Goal: Task Accomplishment & Management: Use online tool/utility

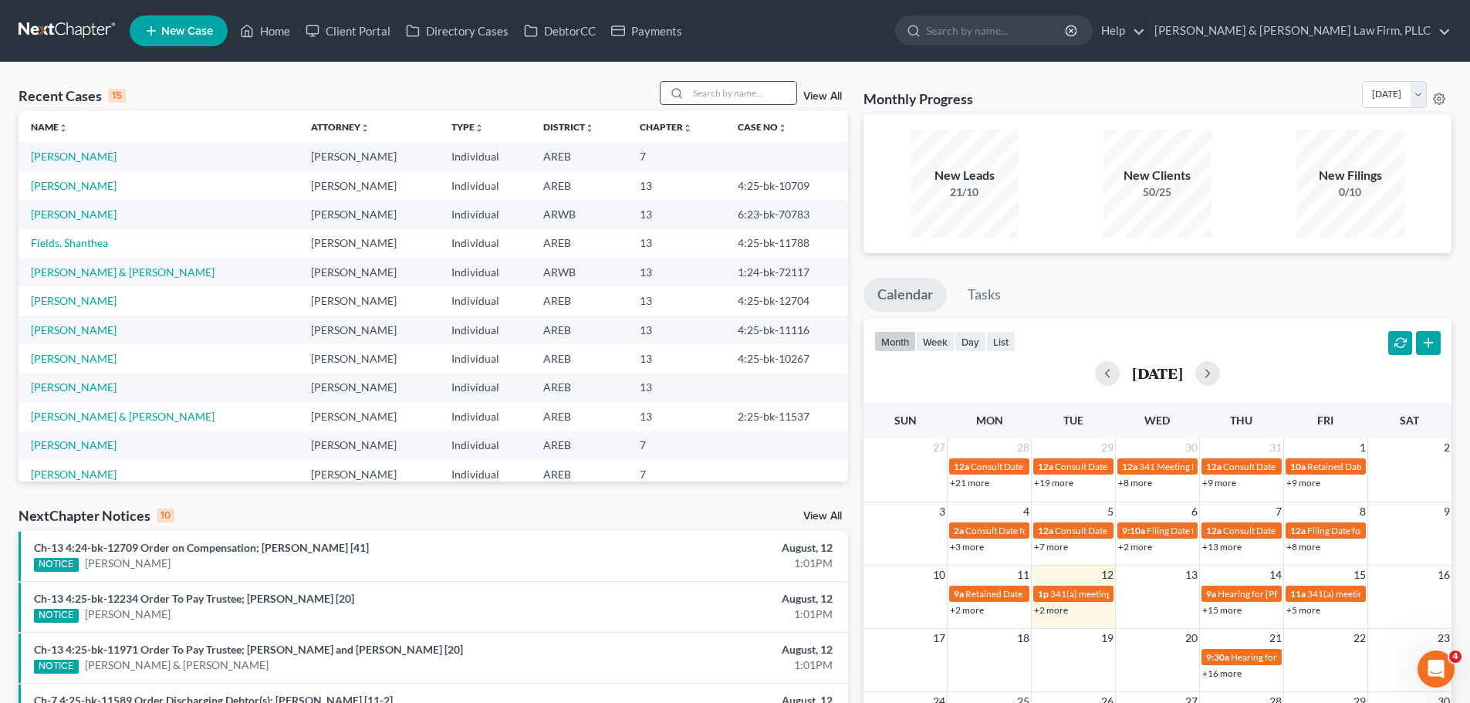
click at [697, 98] on input "search" at bounding box center [742, 93] width 108 height 22
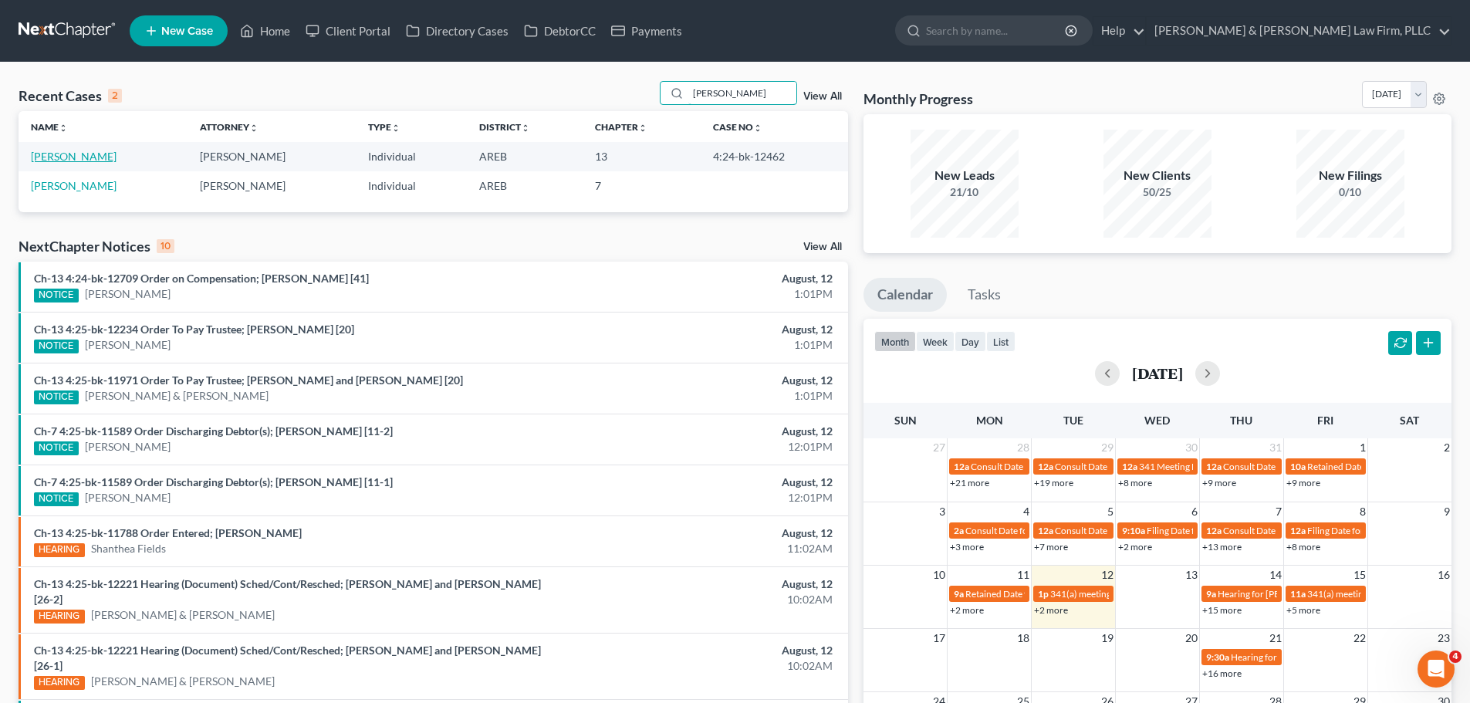
type input "[PERSON_NAME]"
click at [100, 160] on link "Metcalf, Carmen" at bounding box center [74, 156] width 86 height 13
select select "2"
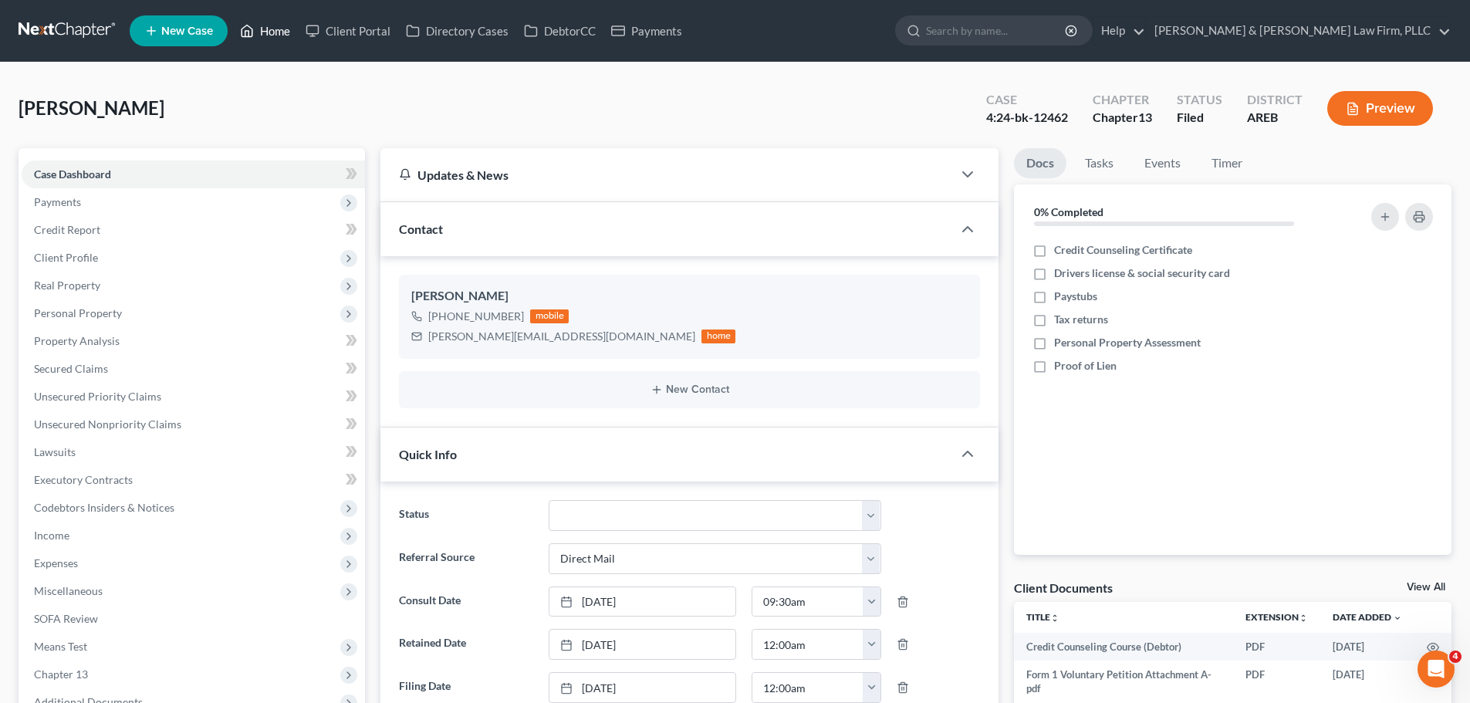
click at [244, 30] on icon at bounding box center [247, 31] width 14 height 19
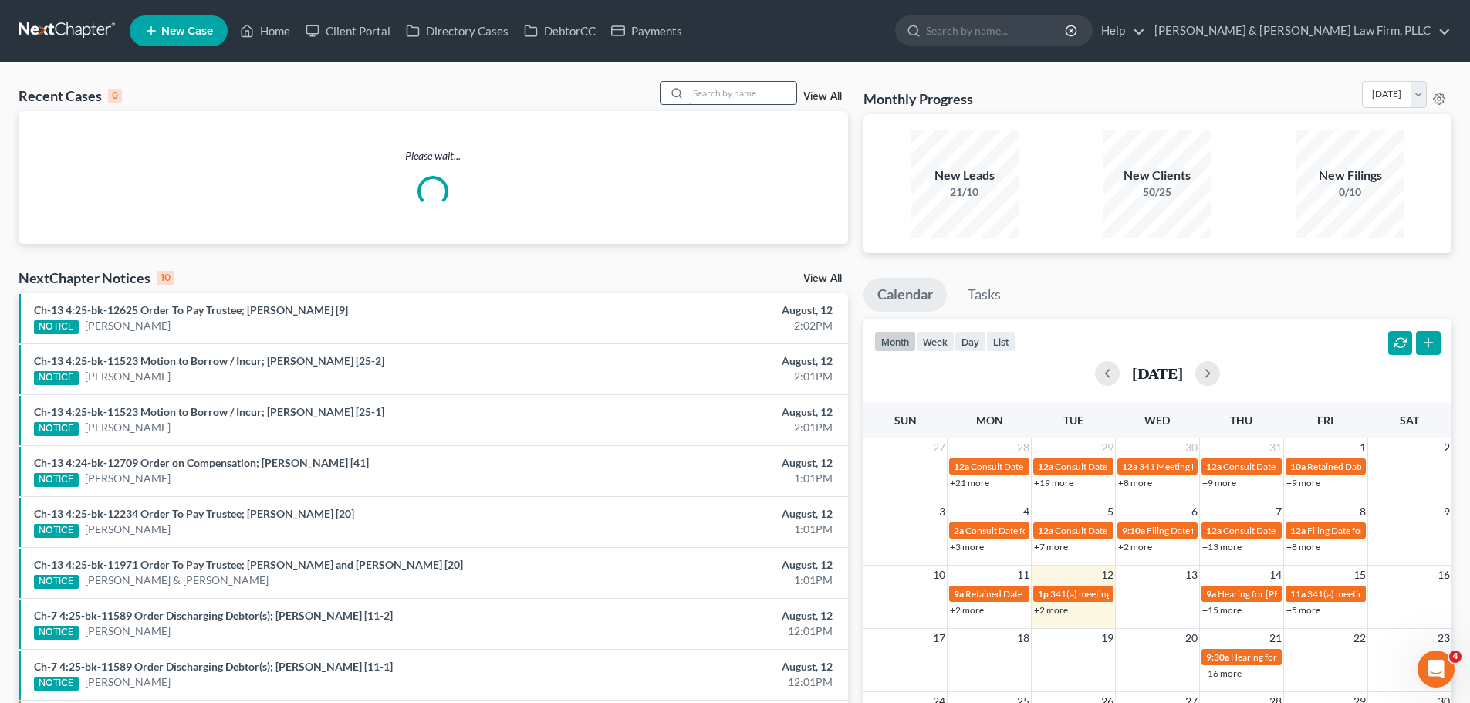
click at [720, 98] on input "search" at bounding box center [742, 93] width 108 height 22
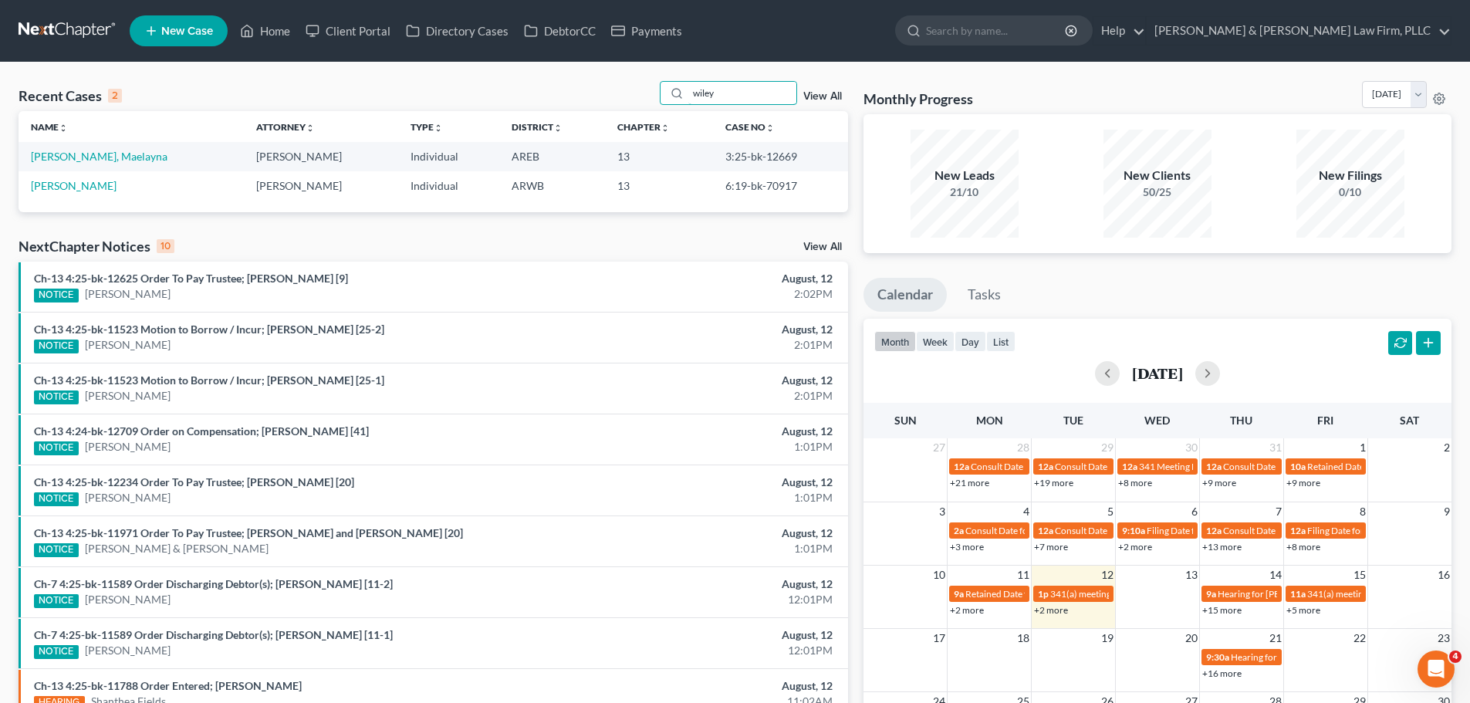
type input "wiley"
click at [124, 157] on link "[PERSON_NAME], Maelayna" at bounding box center [99, 156] width 137 height 13
select select "1"
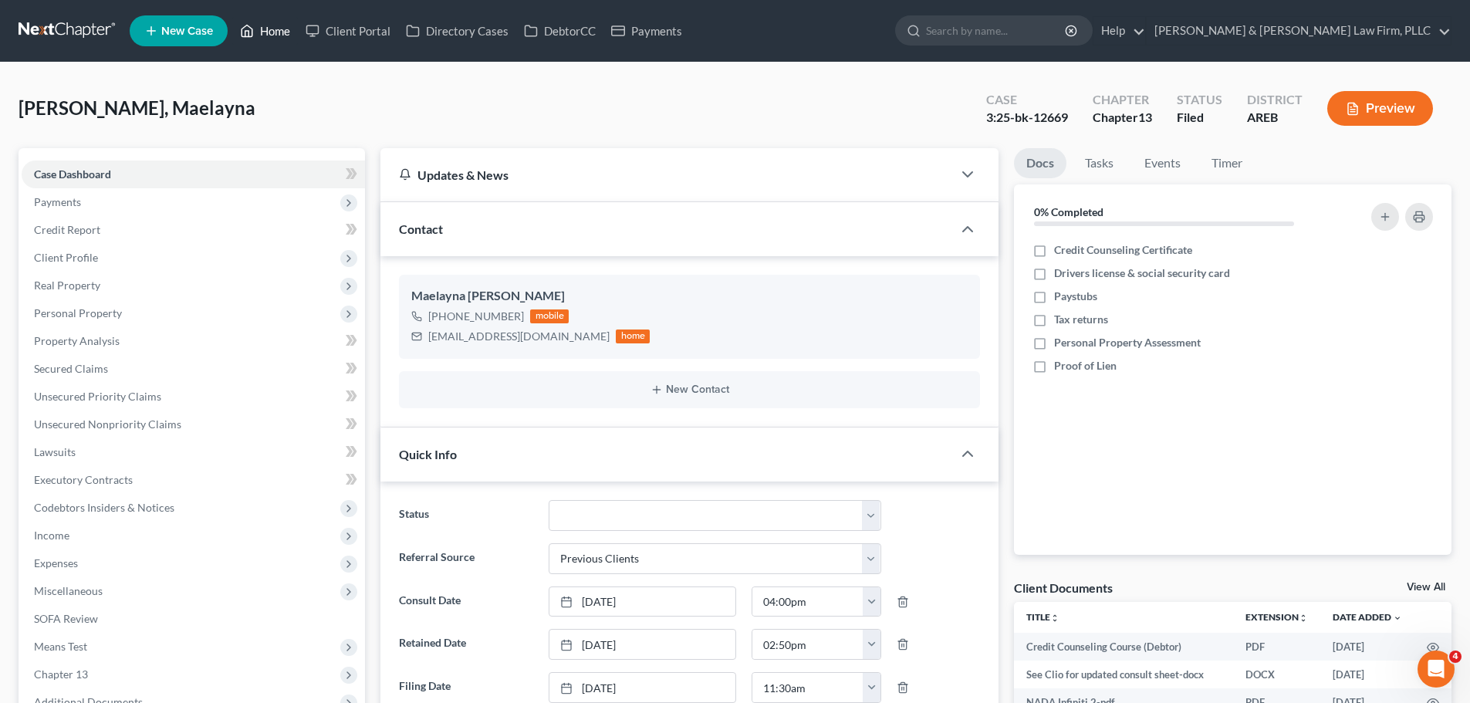
drag, startPoint x: 275, startPoint y: 29, endPoint x: 581, endPoint y: 63, distance: 308.2
click at [273, 31] on link "Home" at bounding box center [265, 31] width 66 height 28
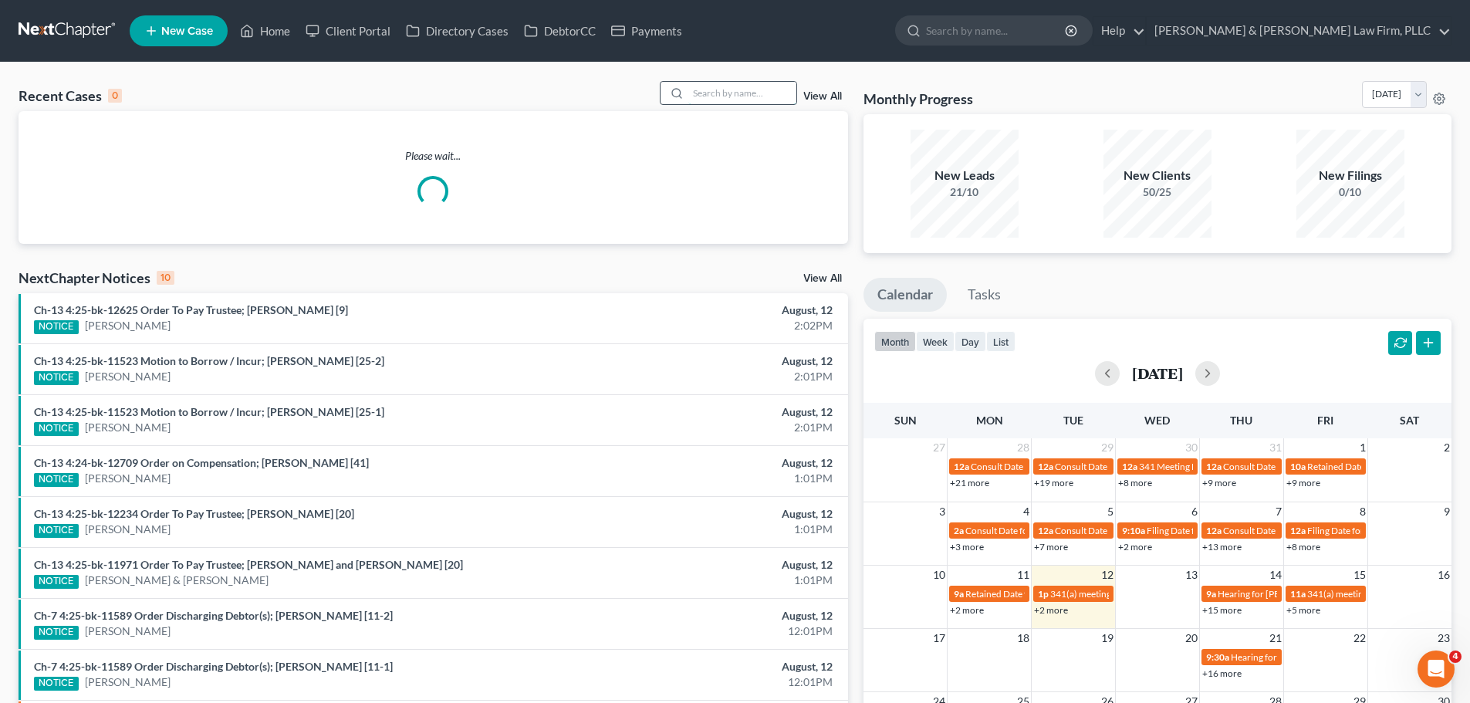
click at [742, 93] on input "search" at bounding box center [742, 93] width 108 height 22
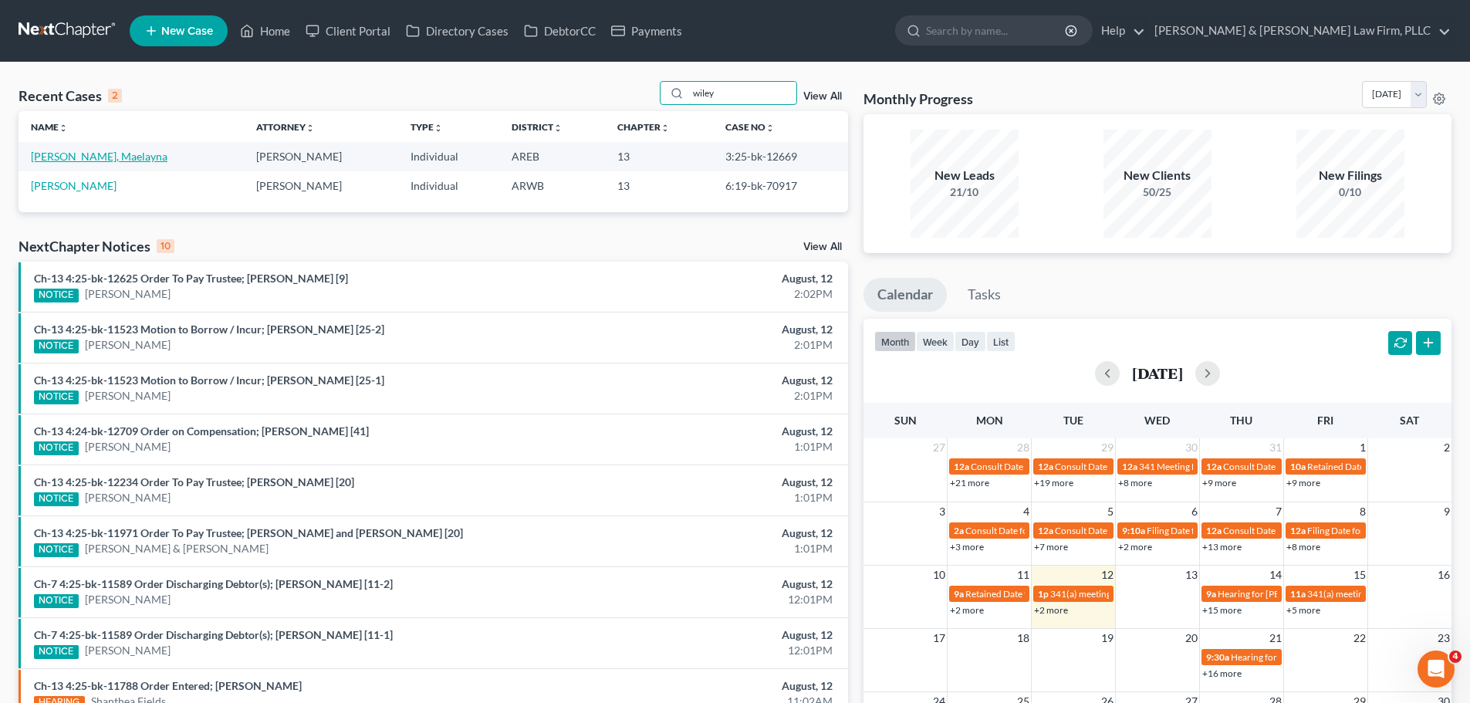
type input "wiley"
click at [114, 158] on link "[PERSON_NAME], Maelayna" at bounding box center [99, 156] width 137 height 13
select select "1"
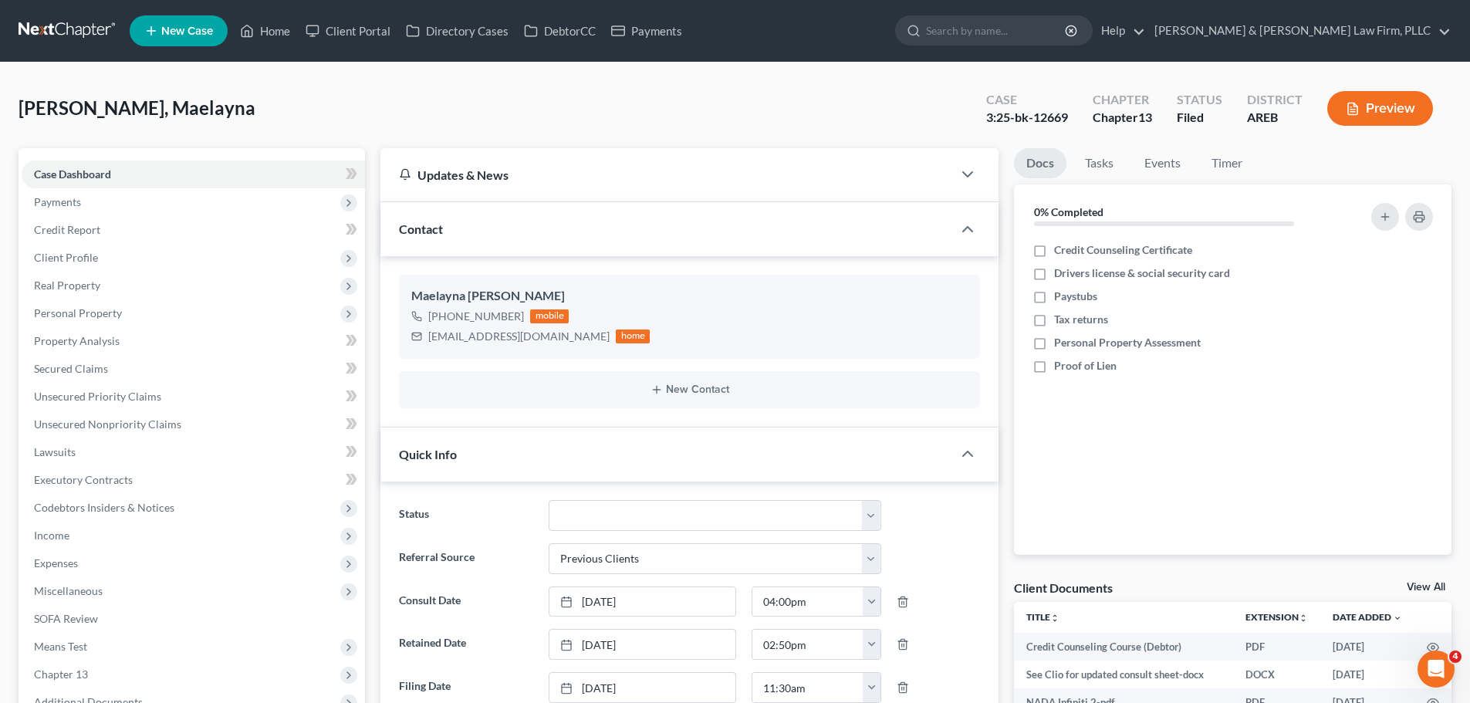
scroll to position [32, 0]
click at [252, 37] on icon at bounding box center [247, 31] width 11 height 12
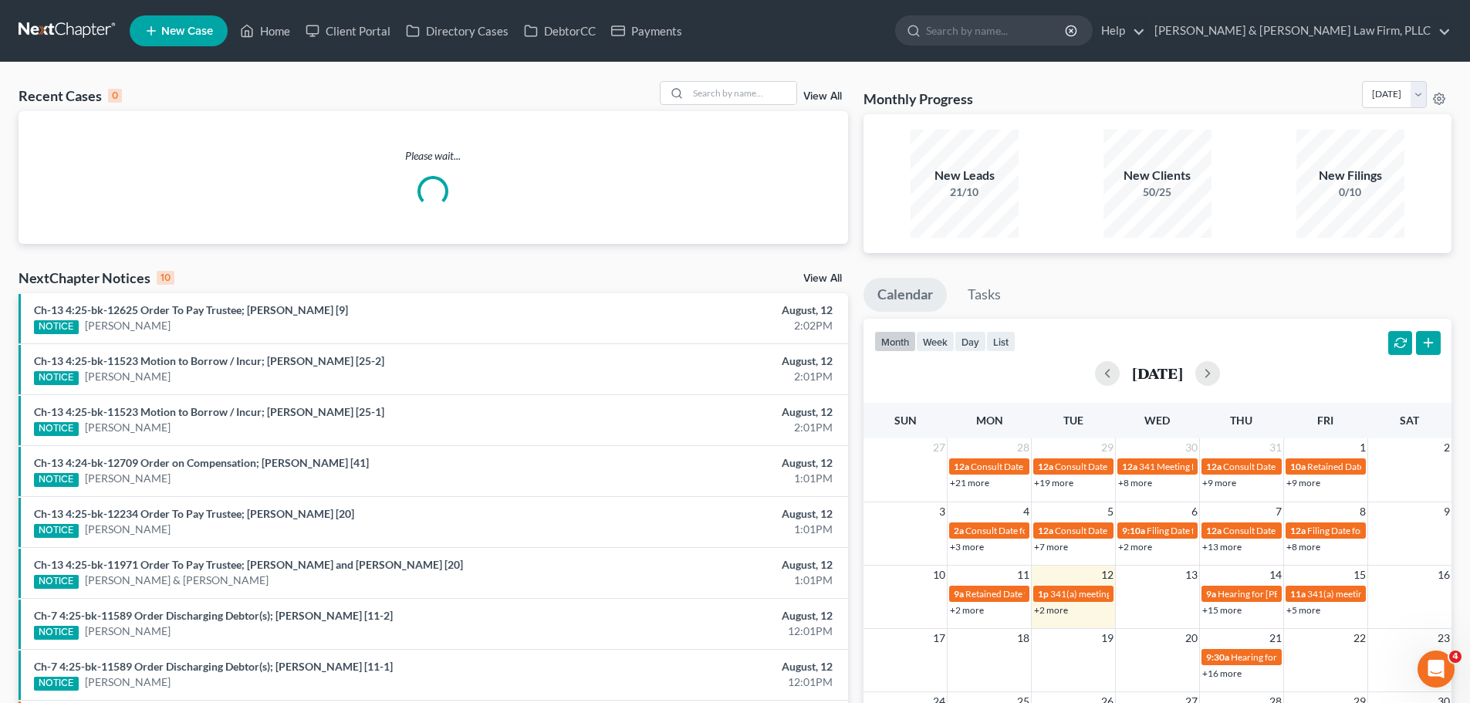
click at [820, 98] on link "View All" at bounding box center [822, 96] width 39 height 11
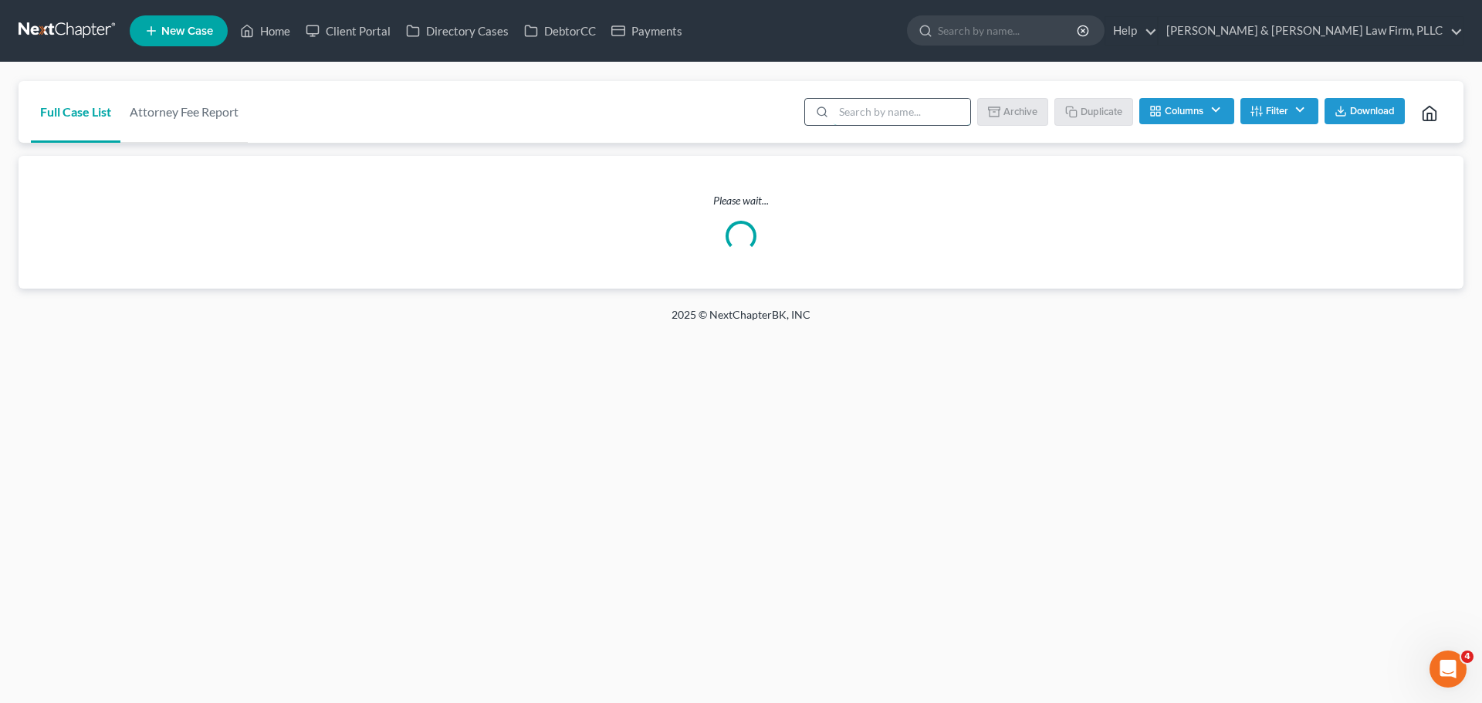
click at [867, 117] on input "search" at bounding box center [901, 112] width 137 height 26
type input "watt"
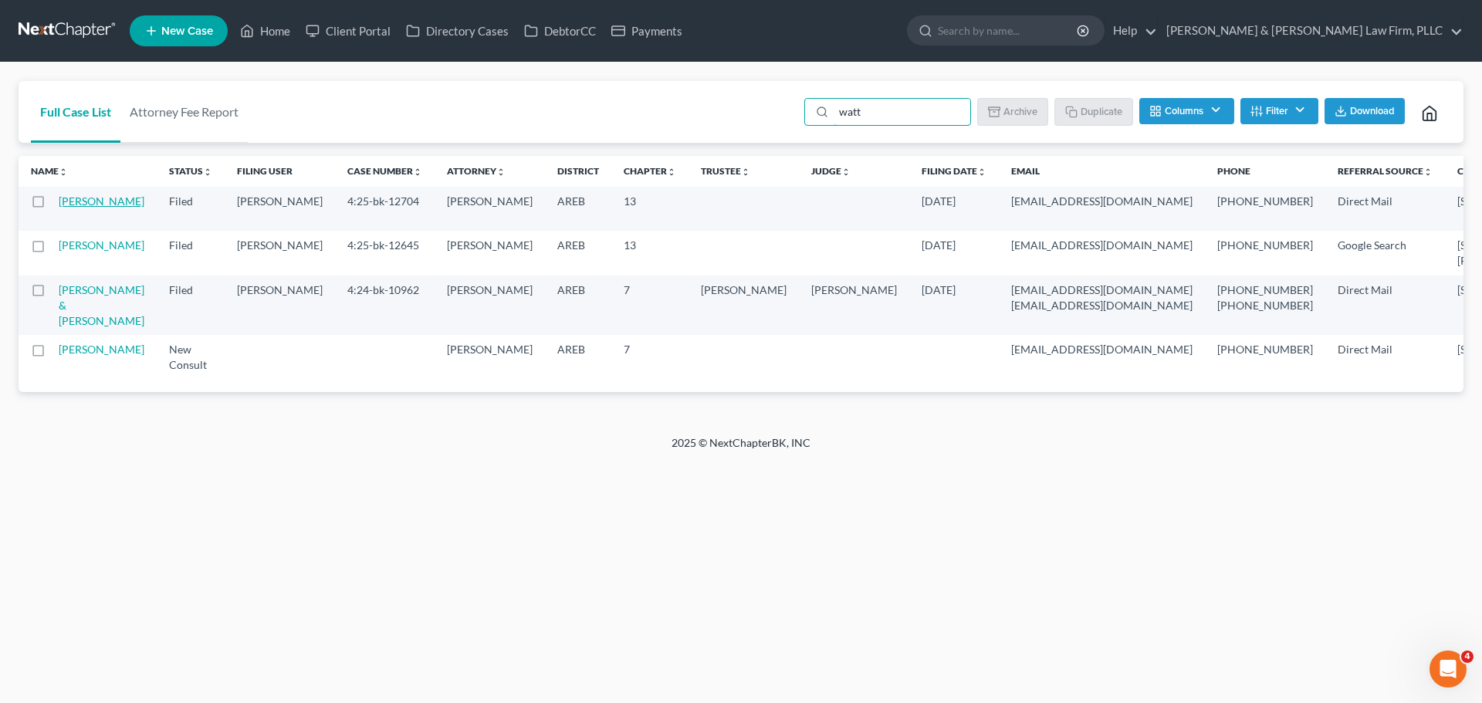
click at [82, 208] on link "[PERSON_NAME]" at bounding box center [102, 200] width 86 height 13
select select "2"
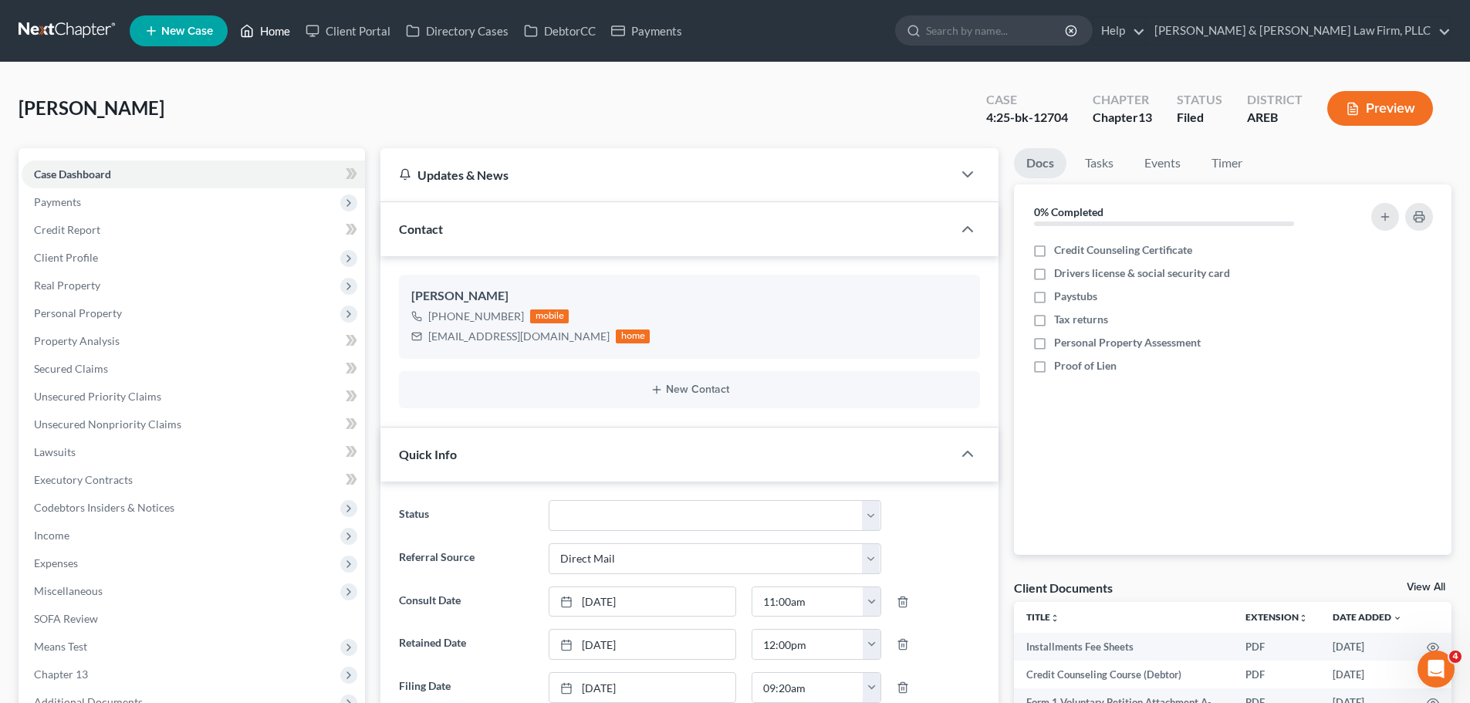
click at [272, 26] on link "Home" at bounding box center [265, 31] width 66 height 28
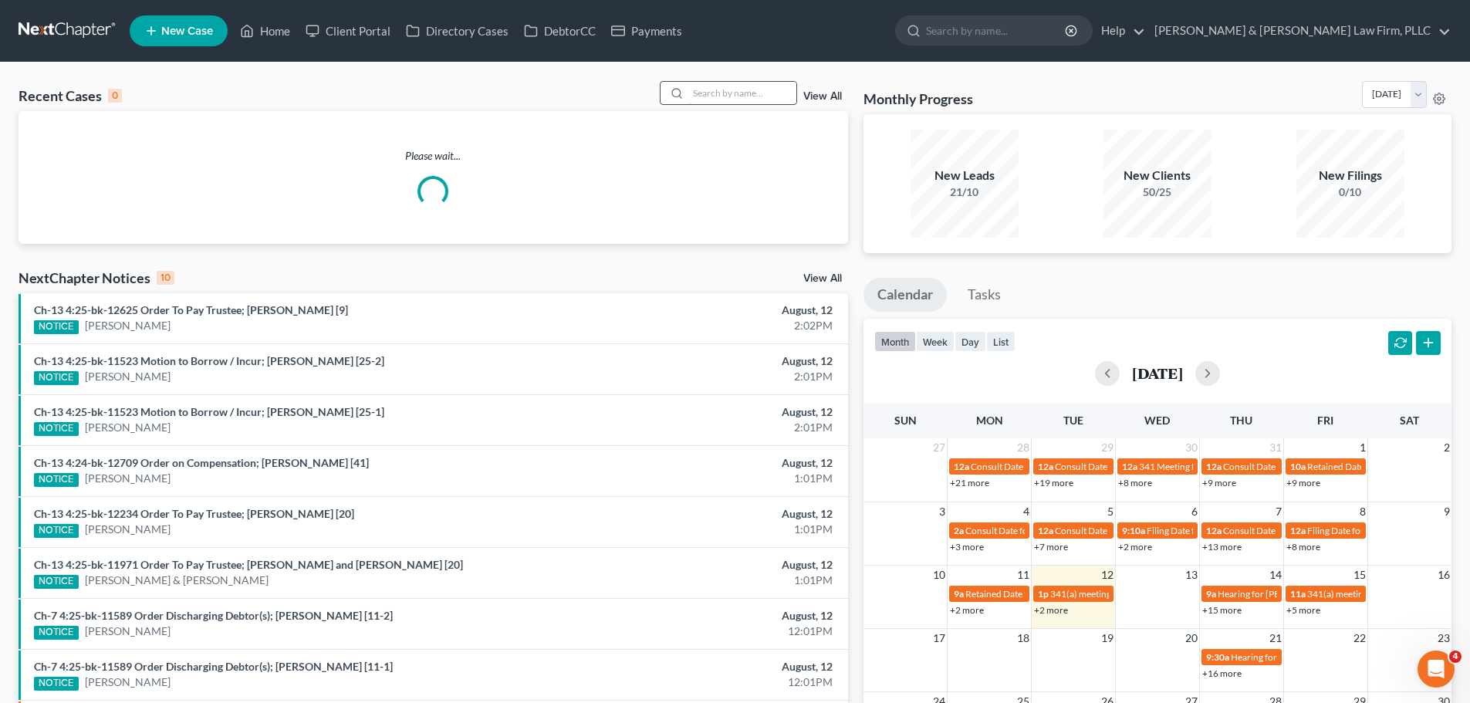
click at [751, 101] on input "search" at bounding box center [742, 93] width 108 height 22
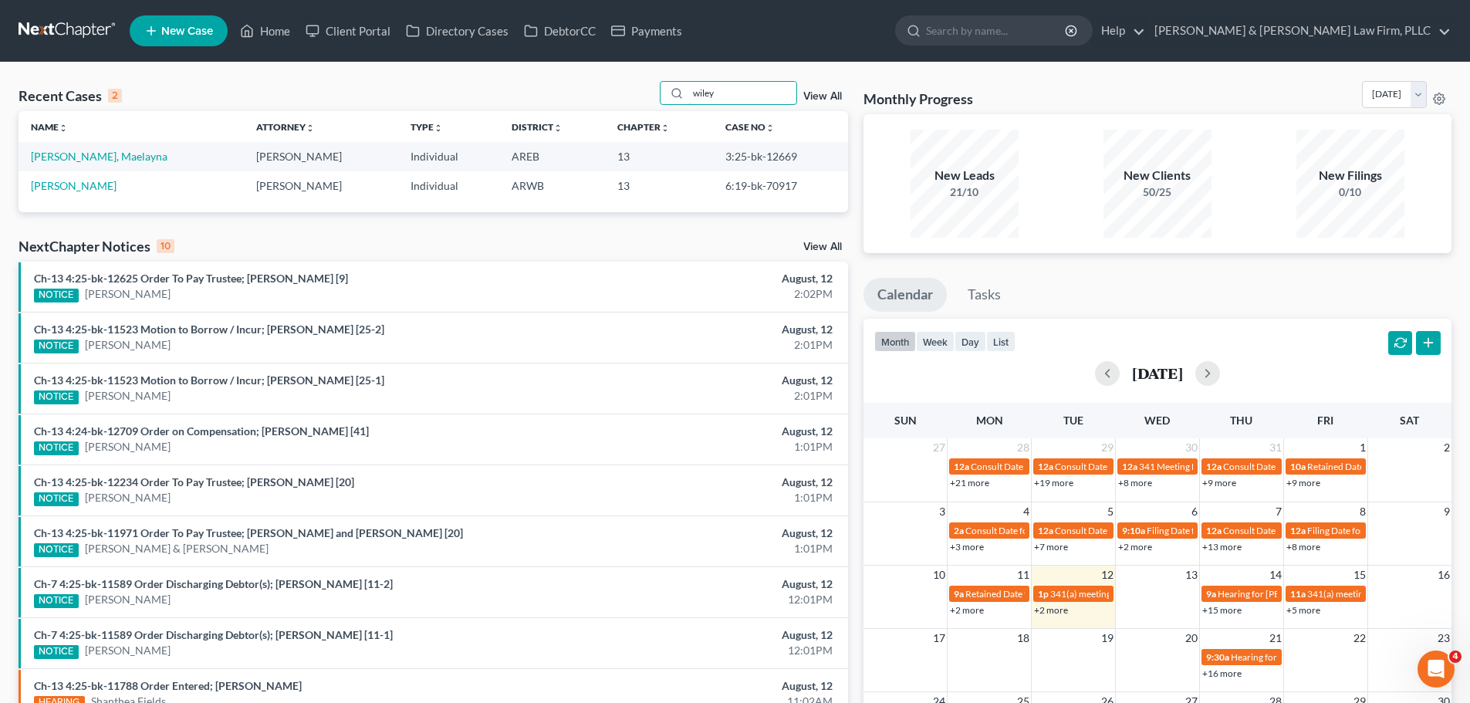
type input "wiley"
click at [804, 96] on link "View All" at bounding box center [822, 96] width 39 height 11
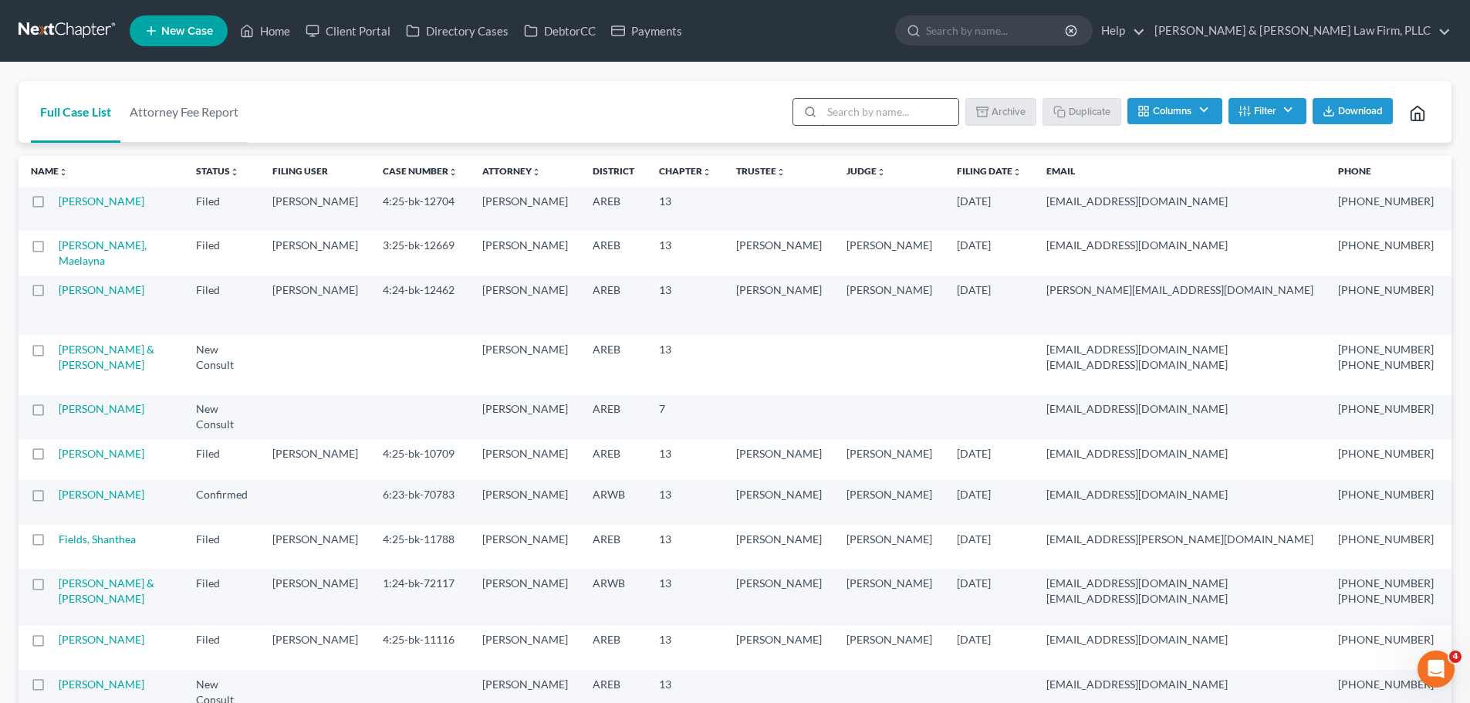
click at [861, 114] on input "search" at bounding box center [890, 112] width 137 height 26
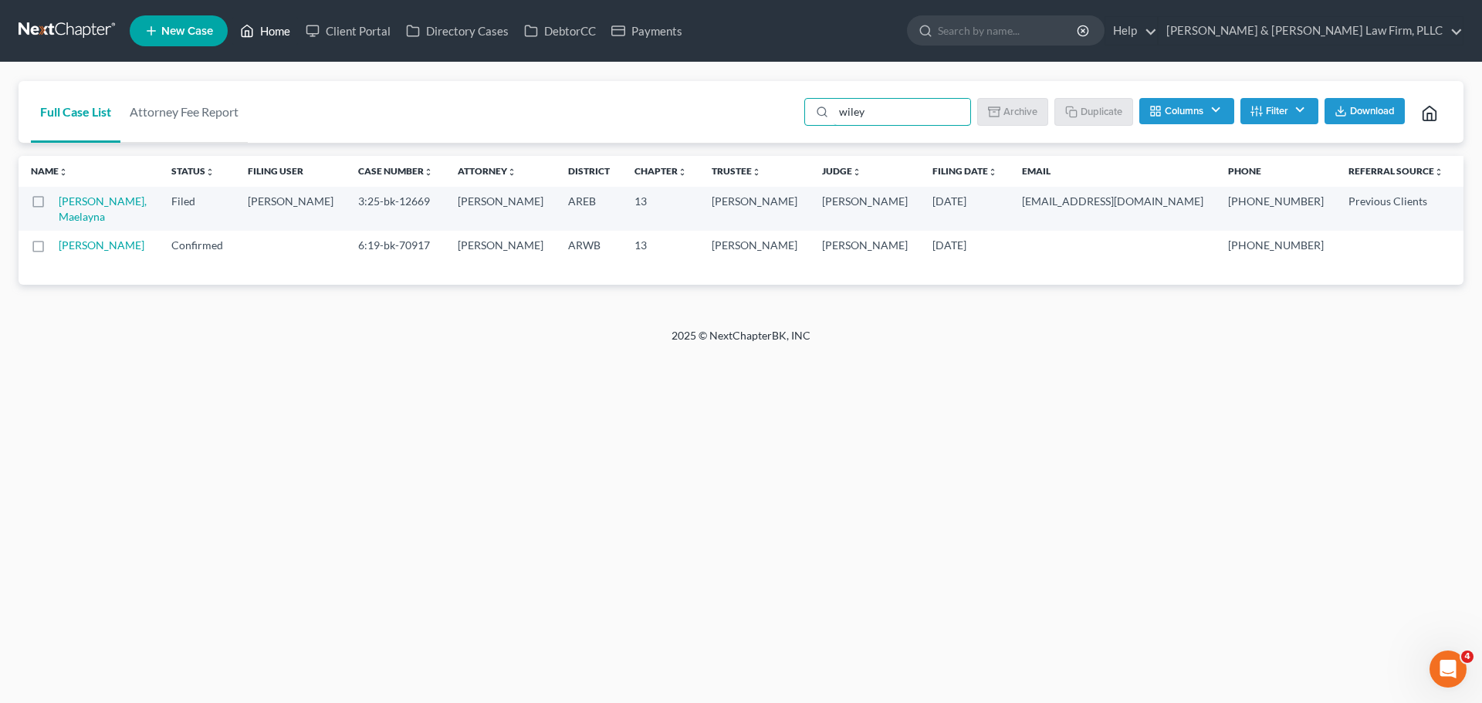
type input "wiley"
click at [278, 31] on link "Home" at bounding box center [265, 31] width 66 height 28
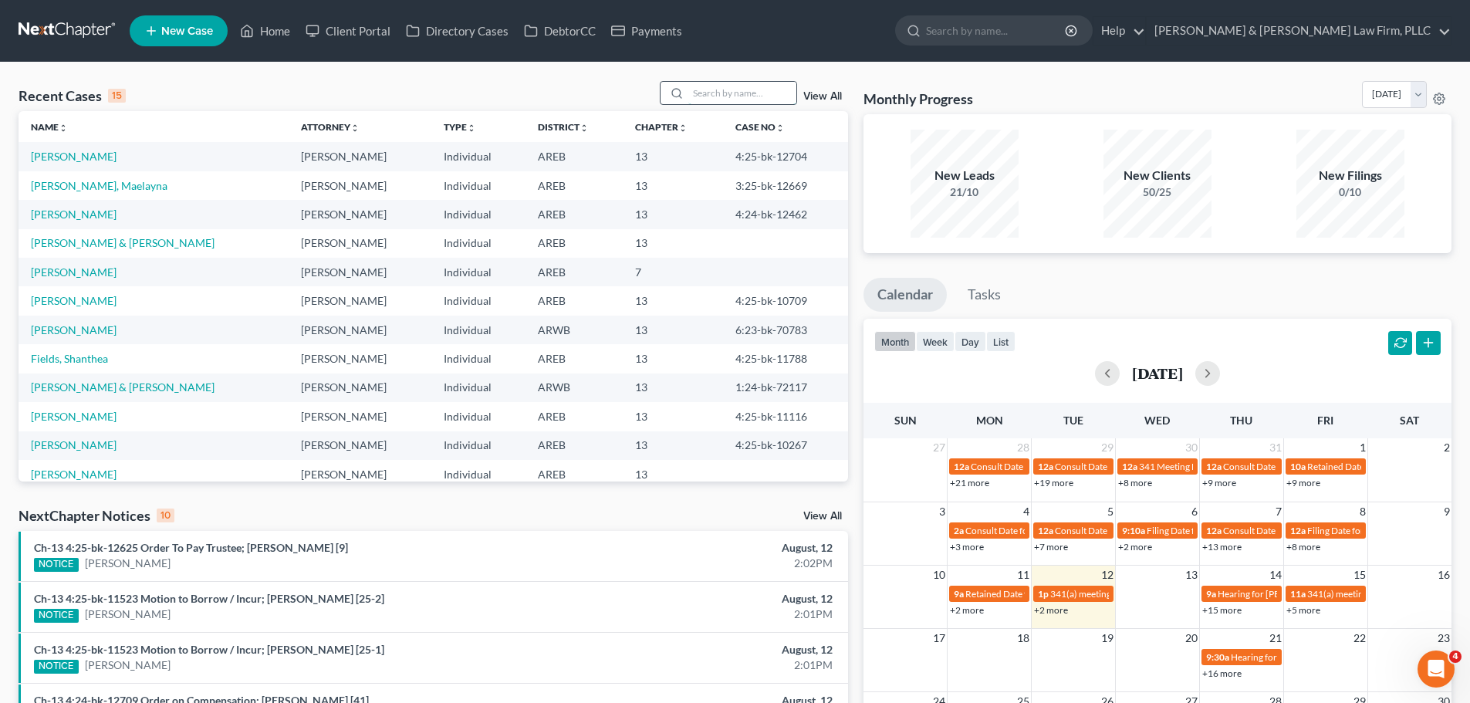
click at [719, 100] on input "search" at bounding box center [742, 93] width 108 height 22
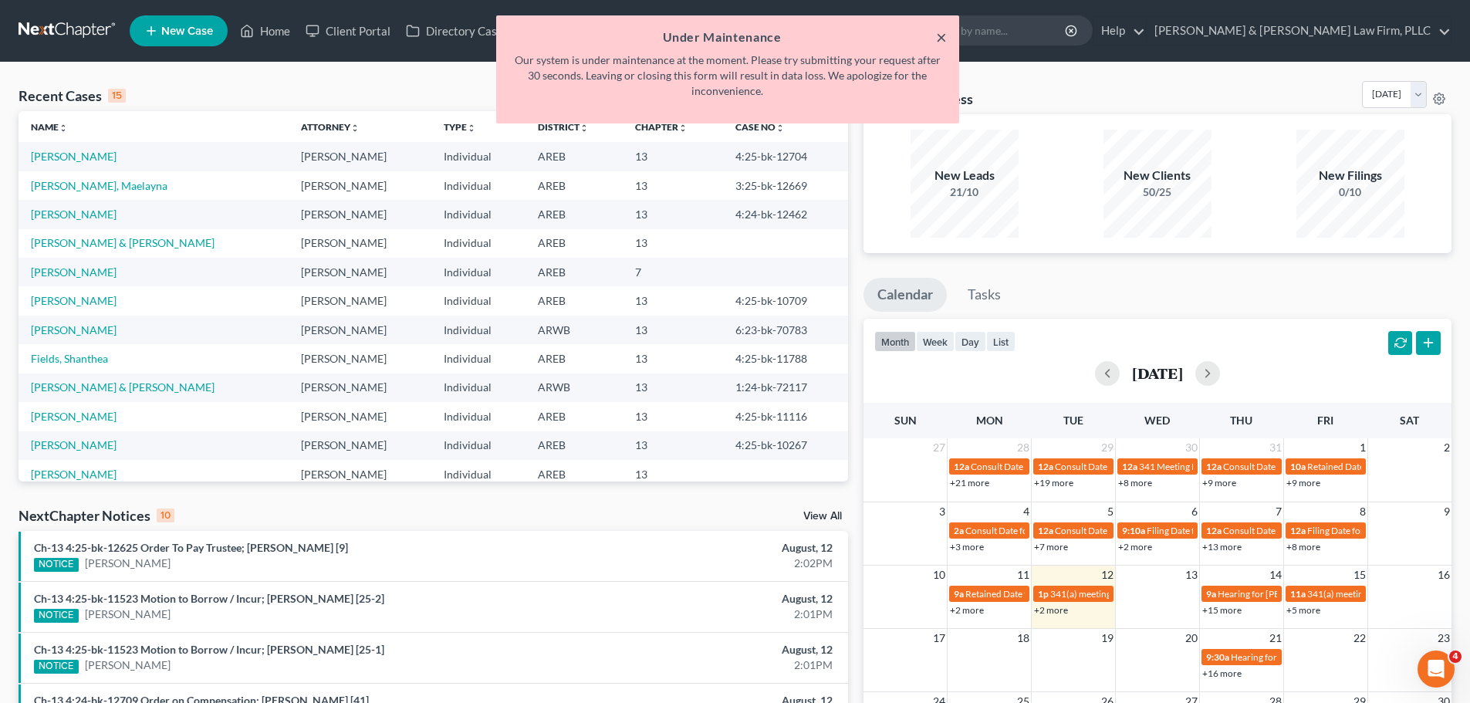
type input "[PERSON_NAME]"
click at [945, 33] on button "×" at bounding box center [941, 37] width 11 height 19
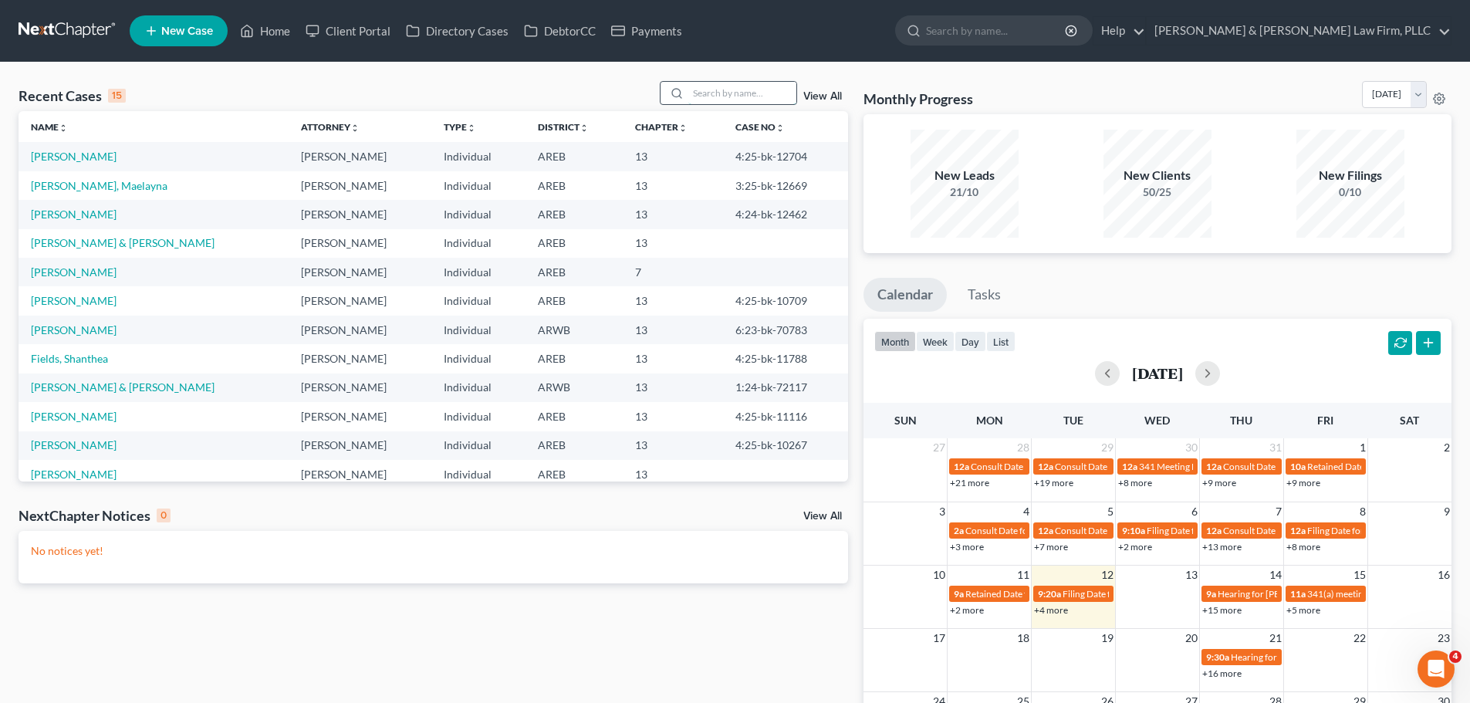
click at [729, 94] on input "search" at bounding box center [742, 93] width 108 height 22
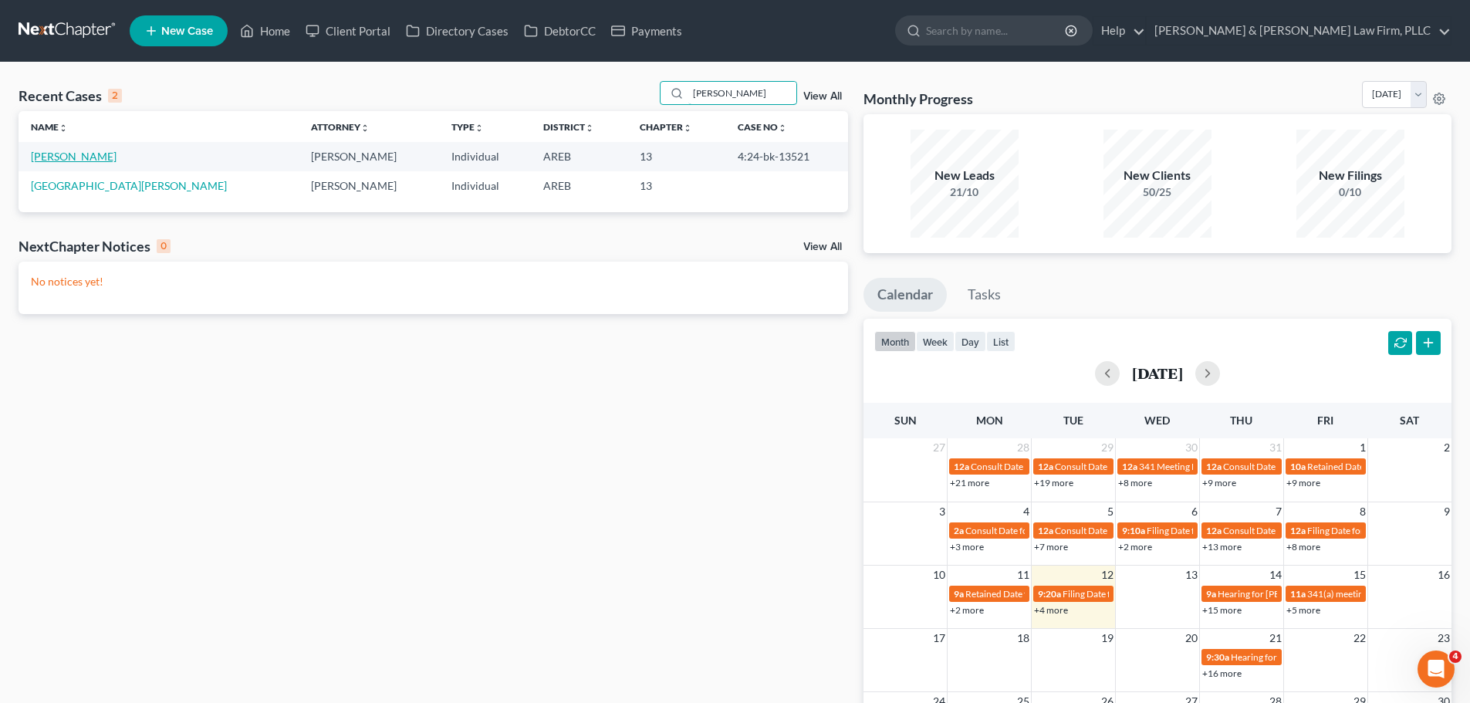
type input "[PERSON_NAME]"
click at [58, 156] on link "[PERSON_NAME]" at bounding box center [74, 156] width 86 height 13
select select "2"
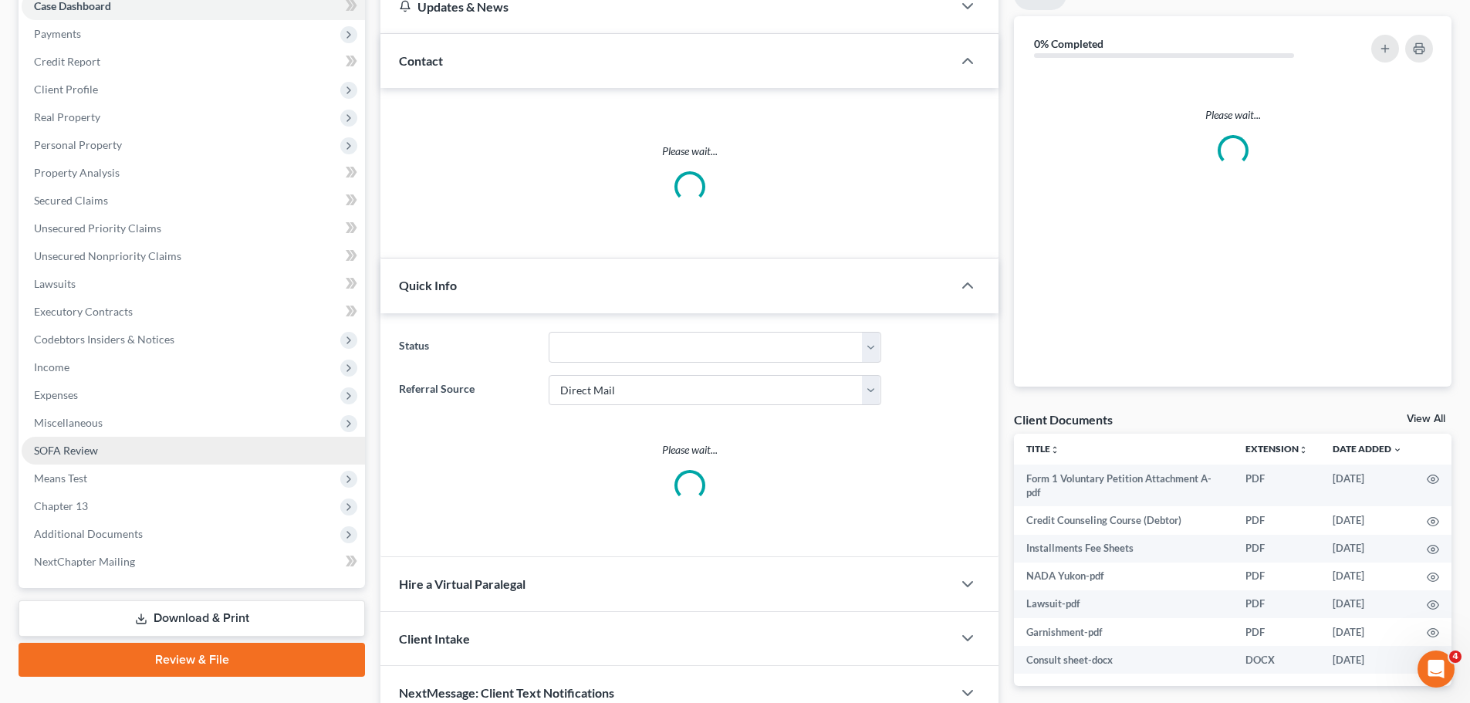
scroll to position [244, 0]
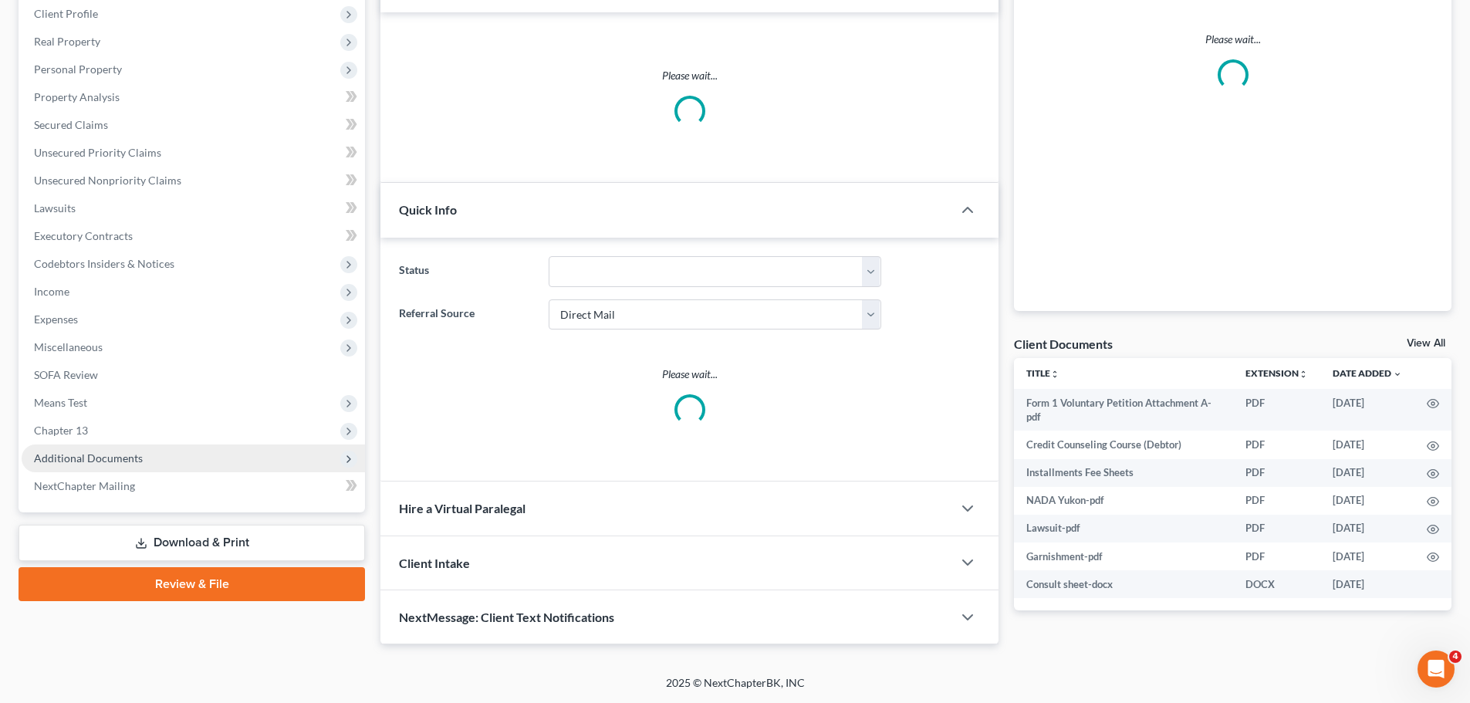
click at [199, 451] on span "Additional Documents" at bounding box center [193, 459] width 343 height 28
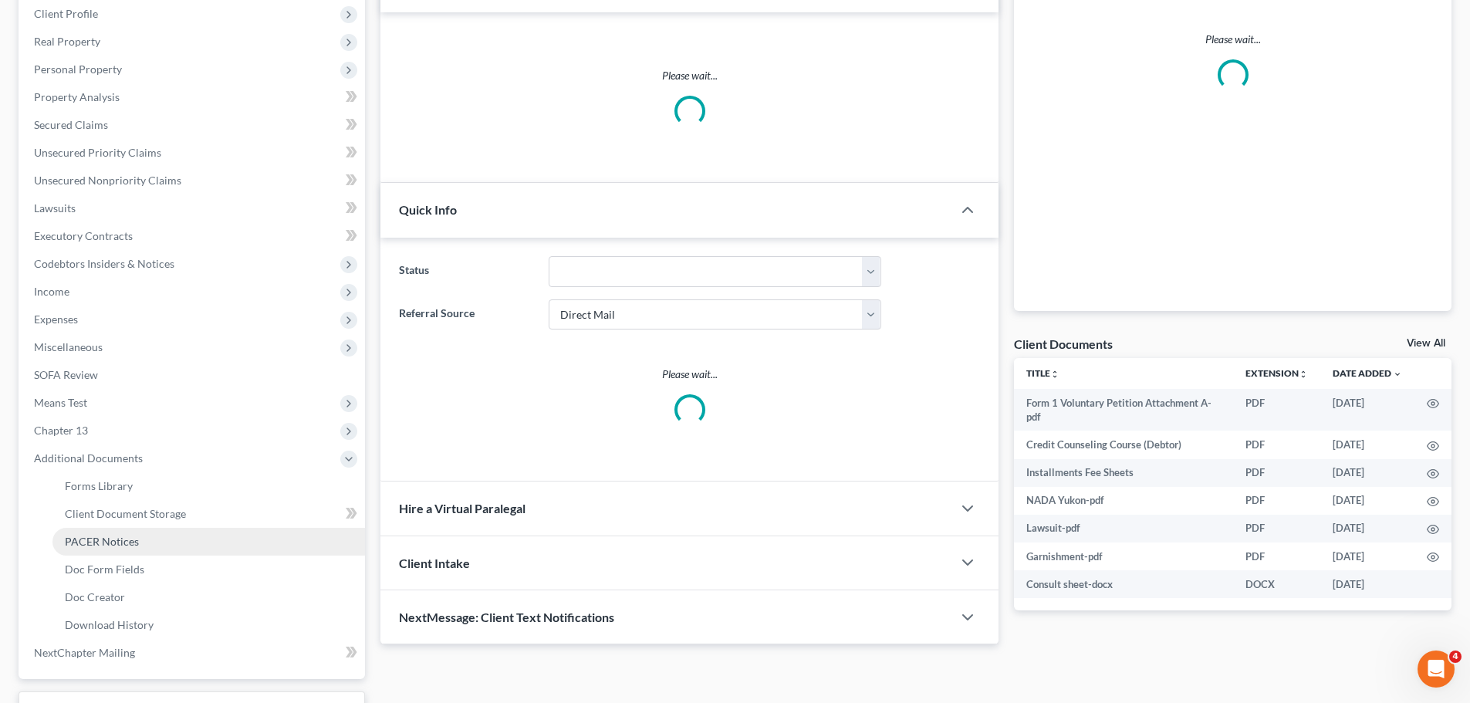
click at [131, 550] on link "PACER Notices" at bounding box center [208, 542] width 313 height 28
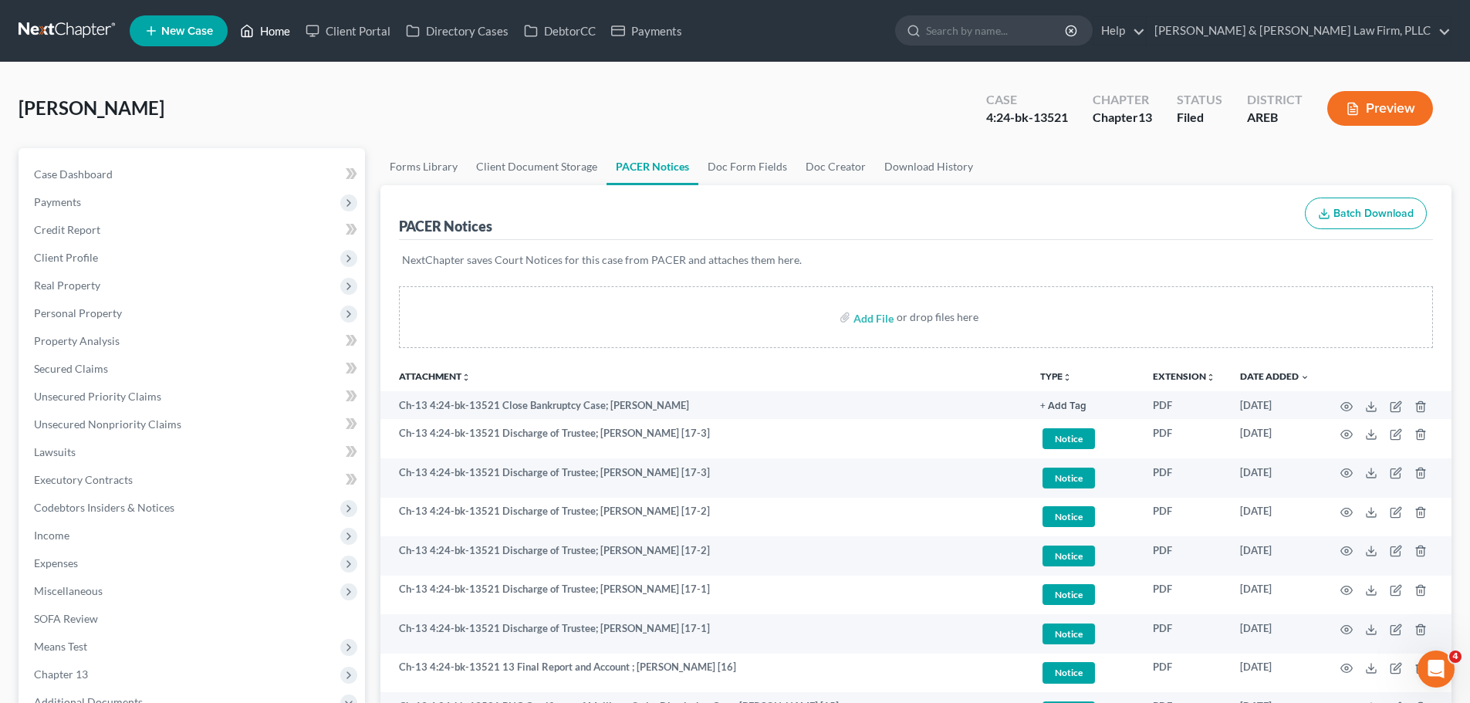
click at [267, 36] on link "Home" at bounding box center [265, 31] width 66 height 28
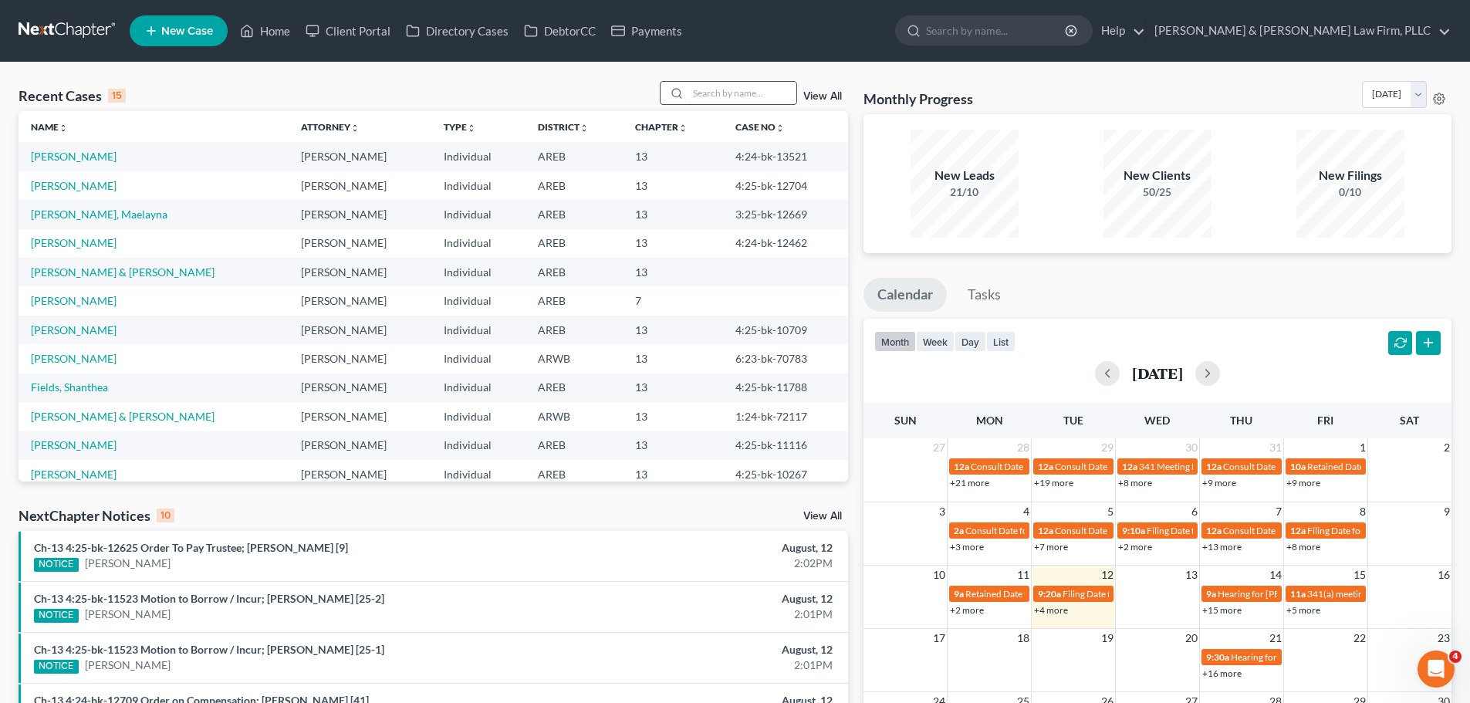
click at [742, 86] on input "search" at bounding box center [742, 93] width 108 height 22
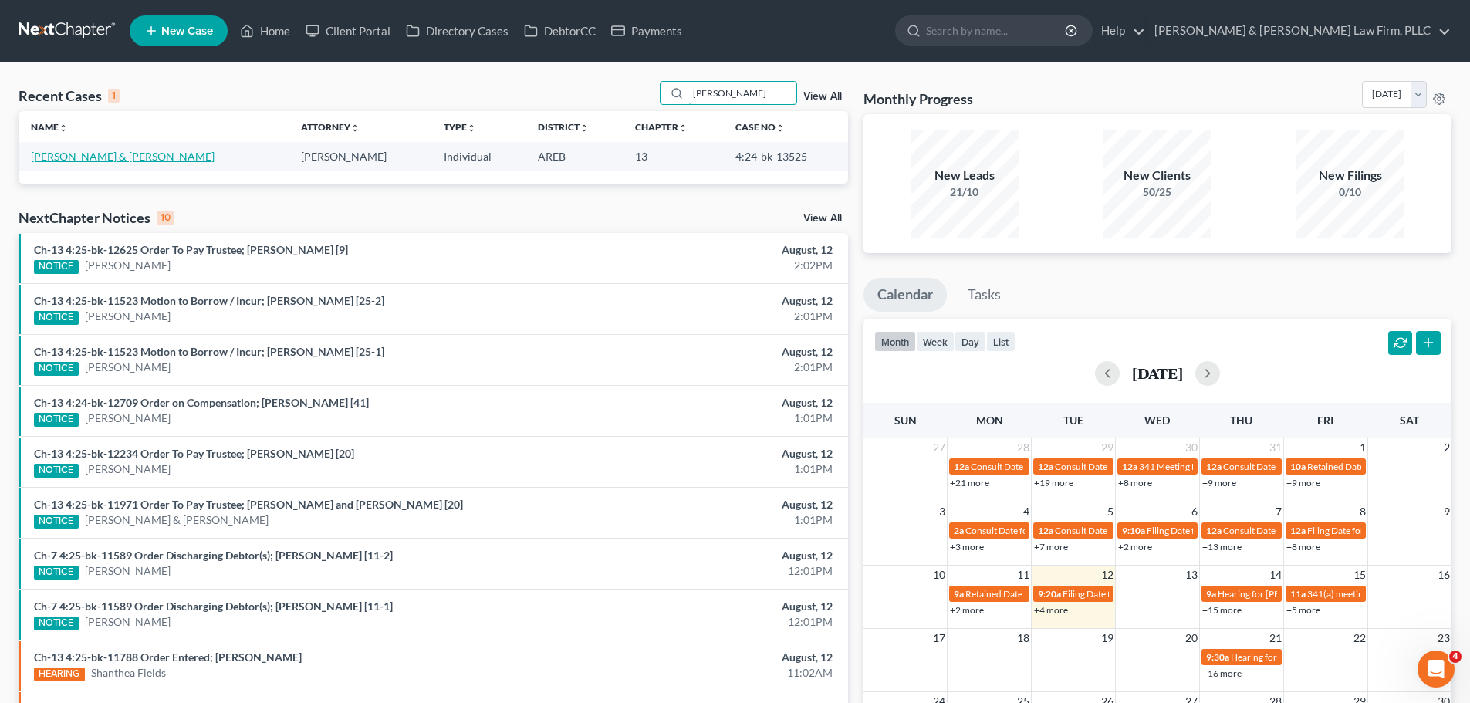
type input "[PERSON_NAME]"
click at [90, 154] on link "[PERSON_NAME] & [PERSON_NAME]" at bounding box center [123, 156] width 184 height 13
select select "2"
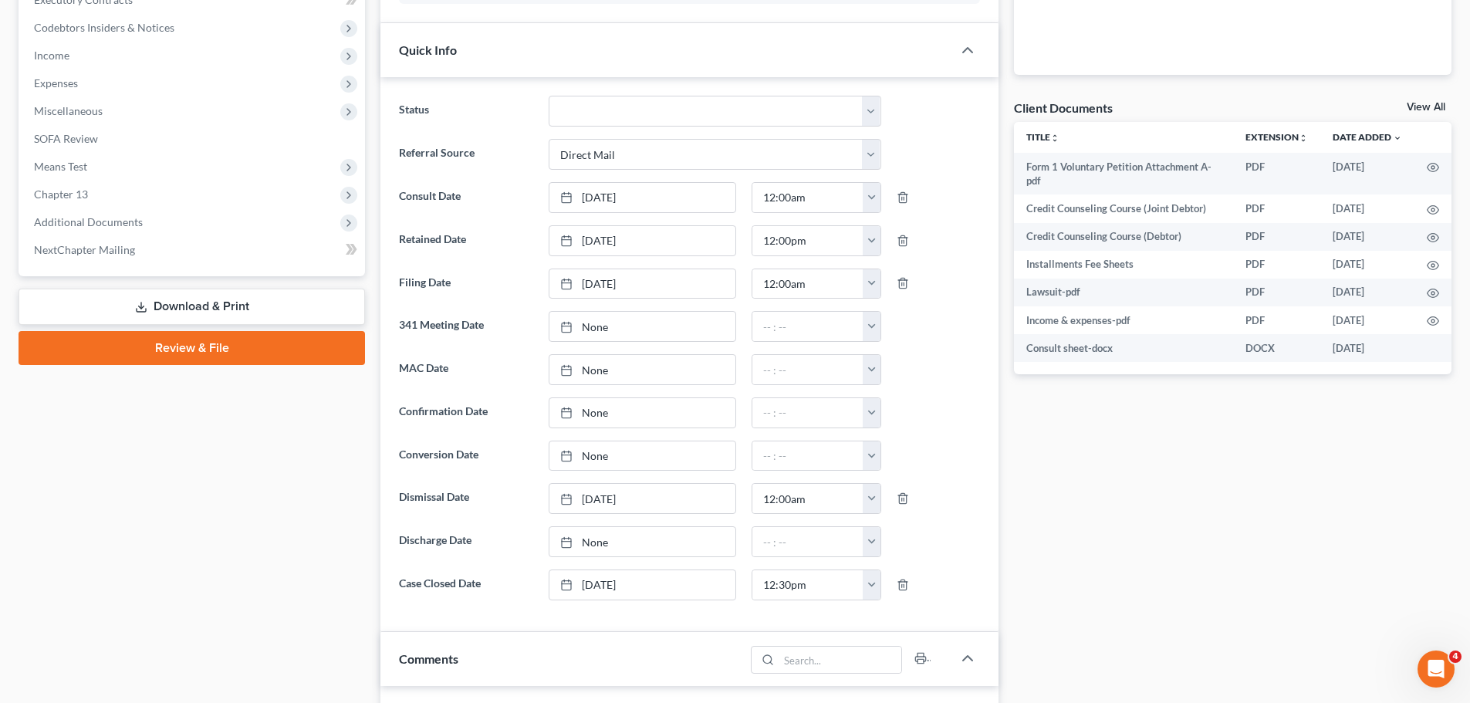
scroll to position [540, 0]
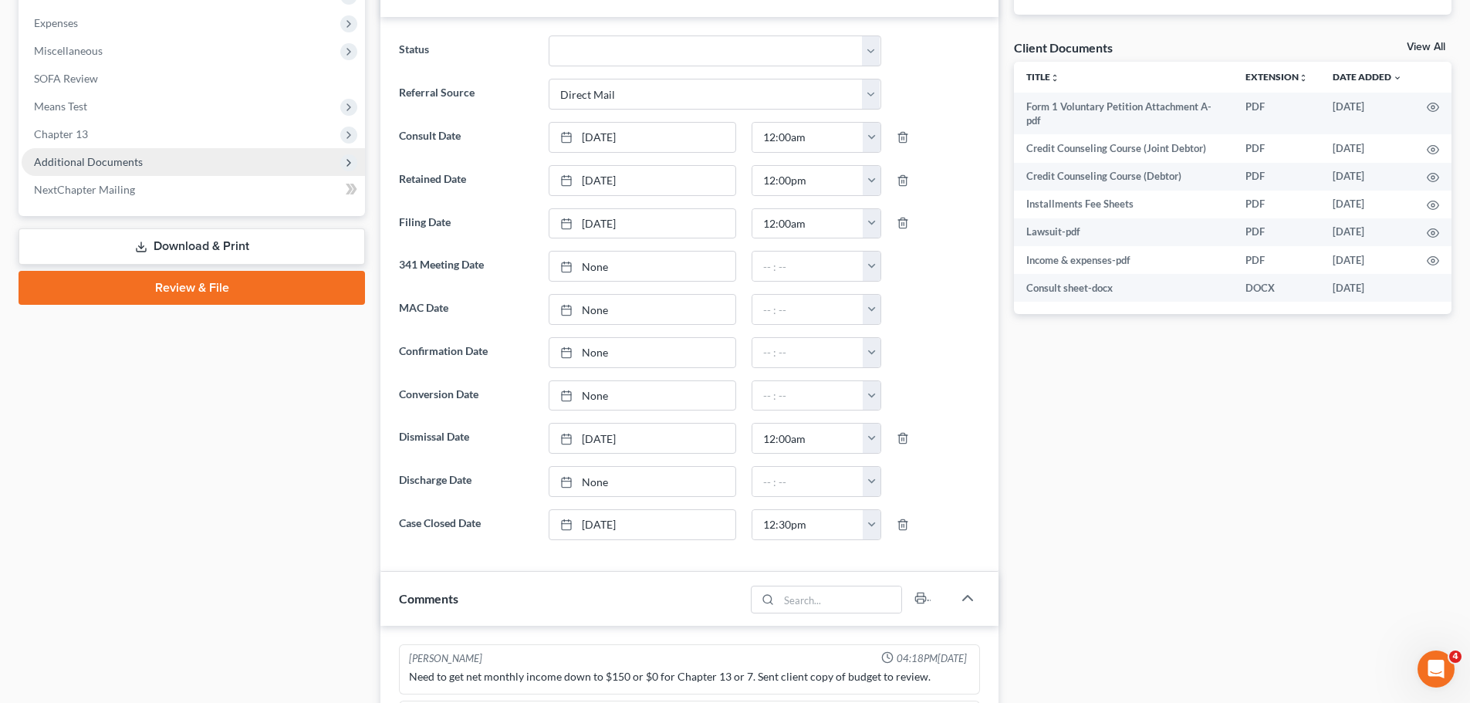
click at [143, 160] on span "Additional Documents" at bounding box center [193, 162] width 343 height 28
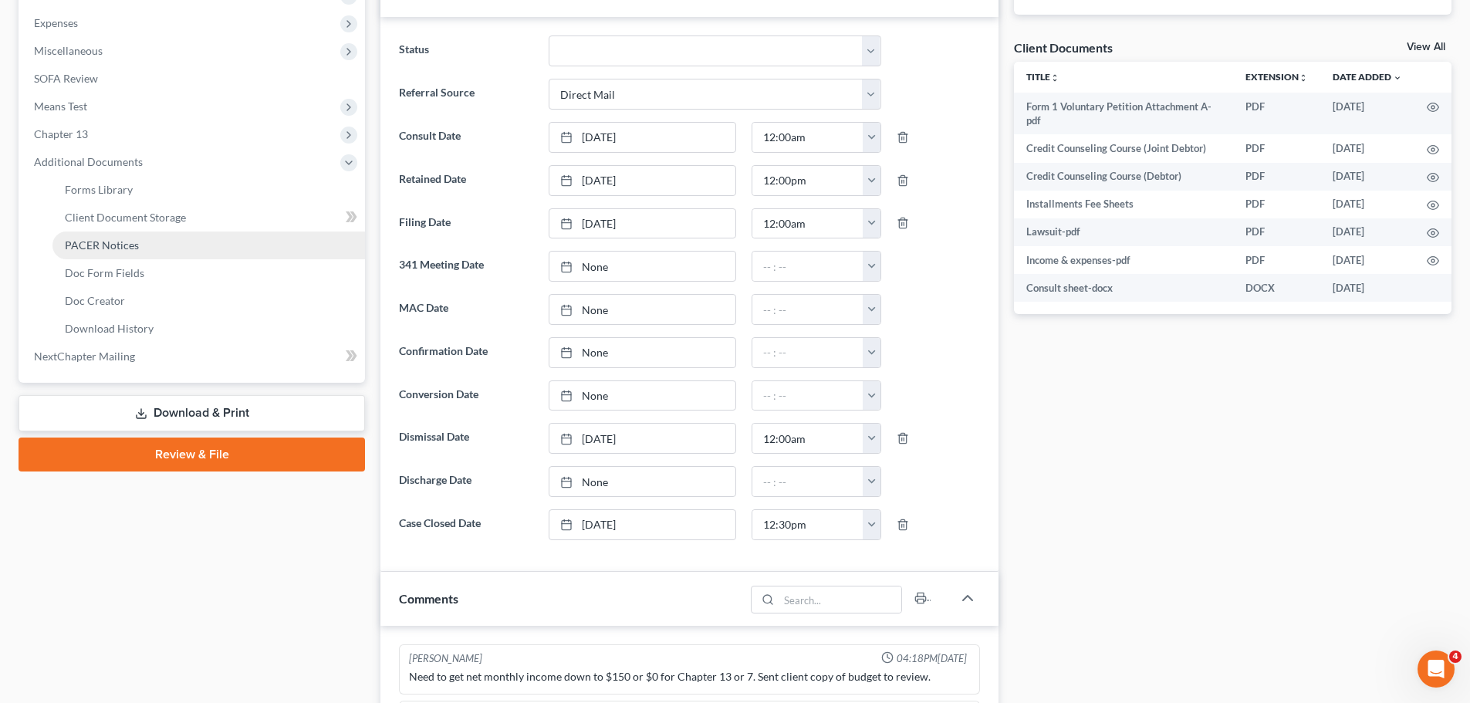
click at [174, 244] on link "PACER Notices" at bounding box center [208, 246] width 313 height 28
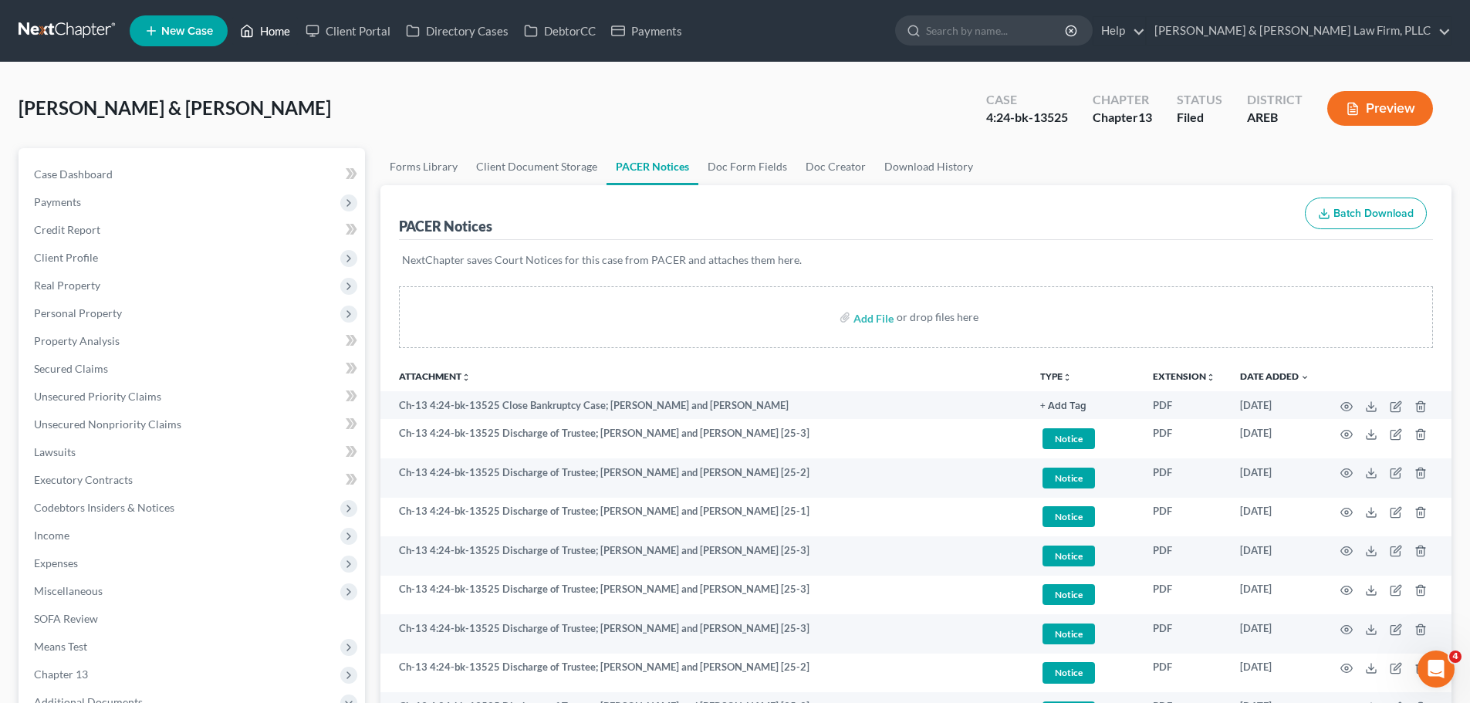
click at [244, 35] on icon at bounding box center [247, 31] width 14 height 19
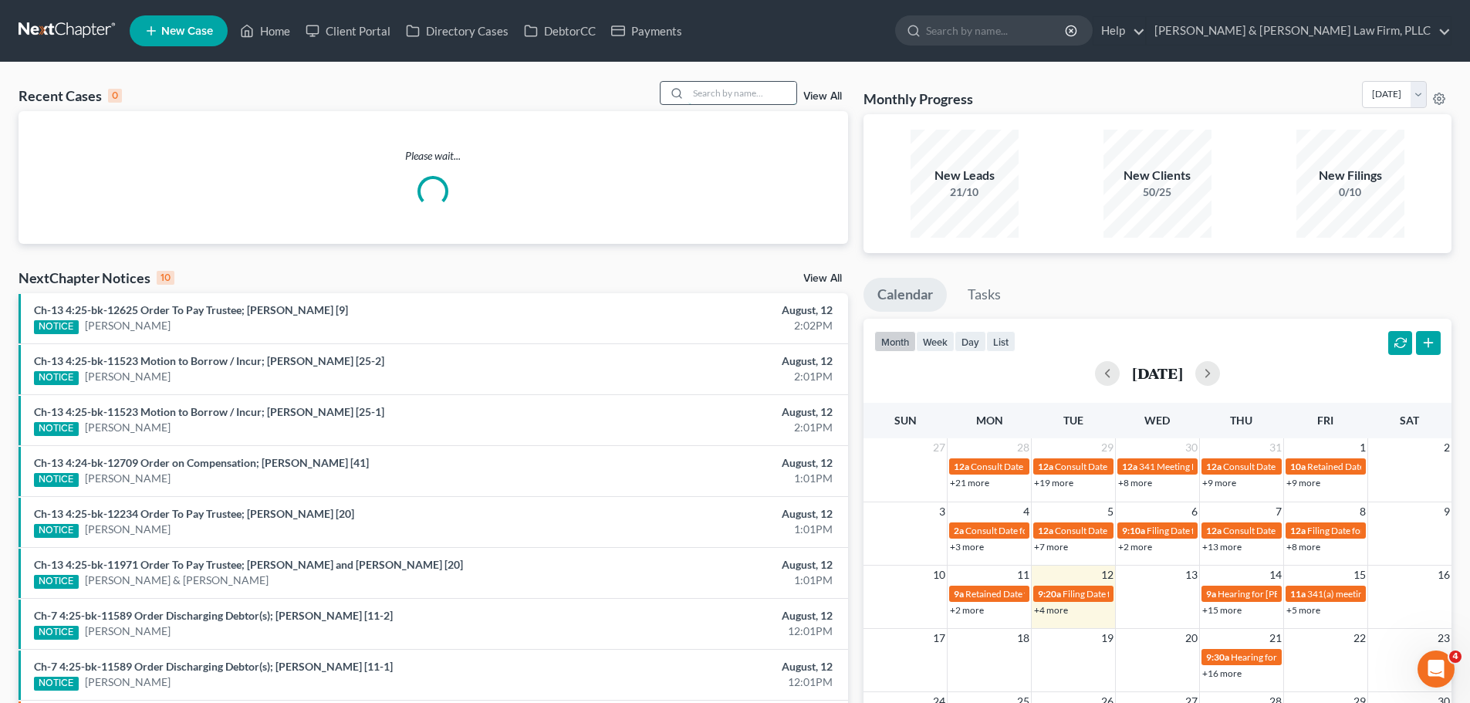
click at [752, 93] on input "search" at bounding box center [742, 93] width 108 height 22
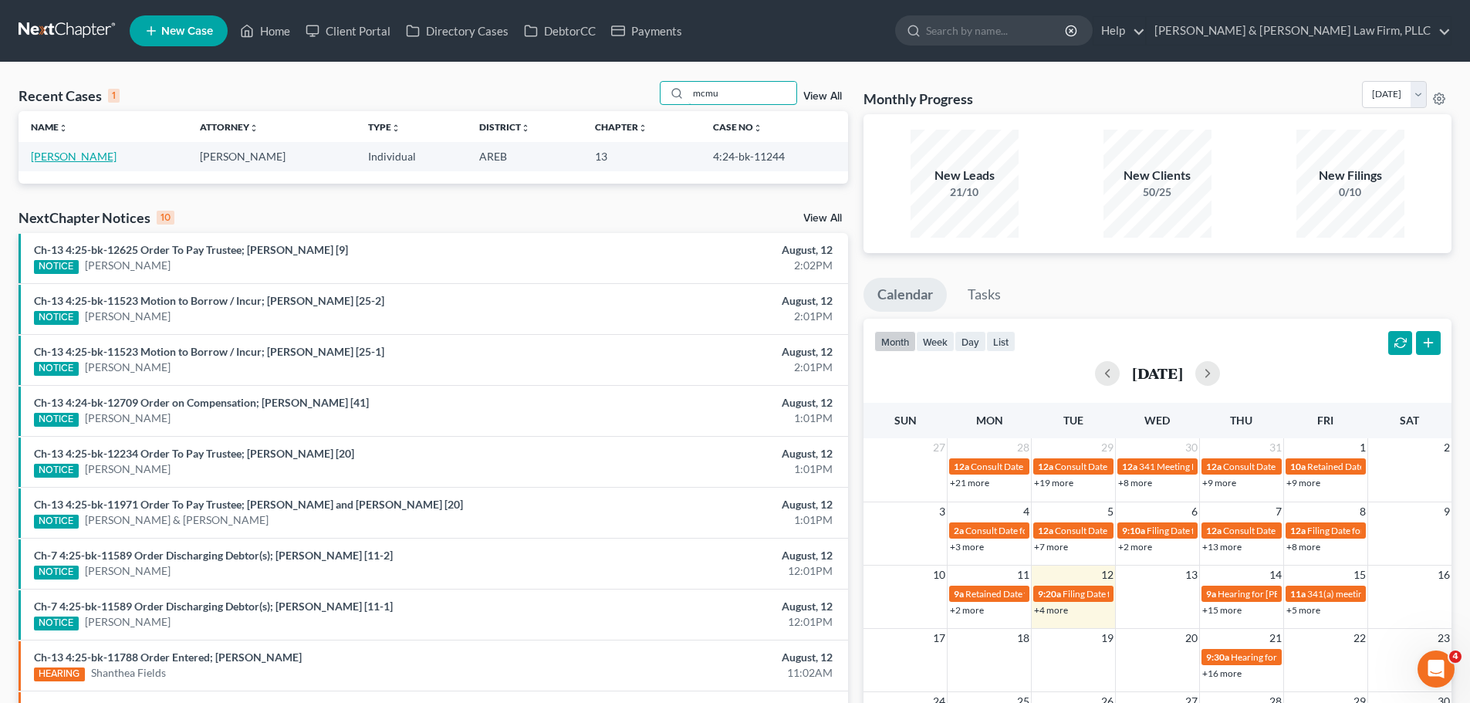
type input "mcmu"
click at [87, 155] on link "[PERSON_NAME]" at bounding box center [74, 156] width 86 height 13
select select "2"
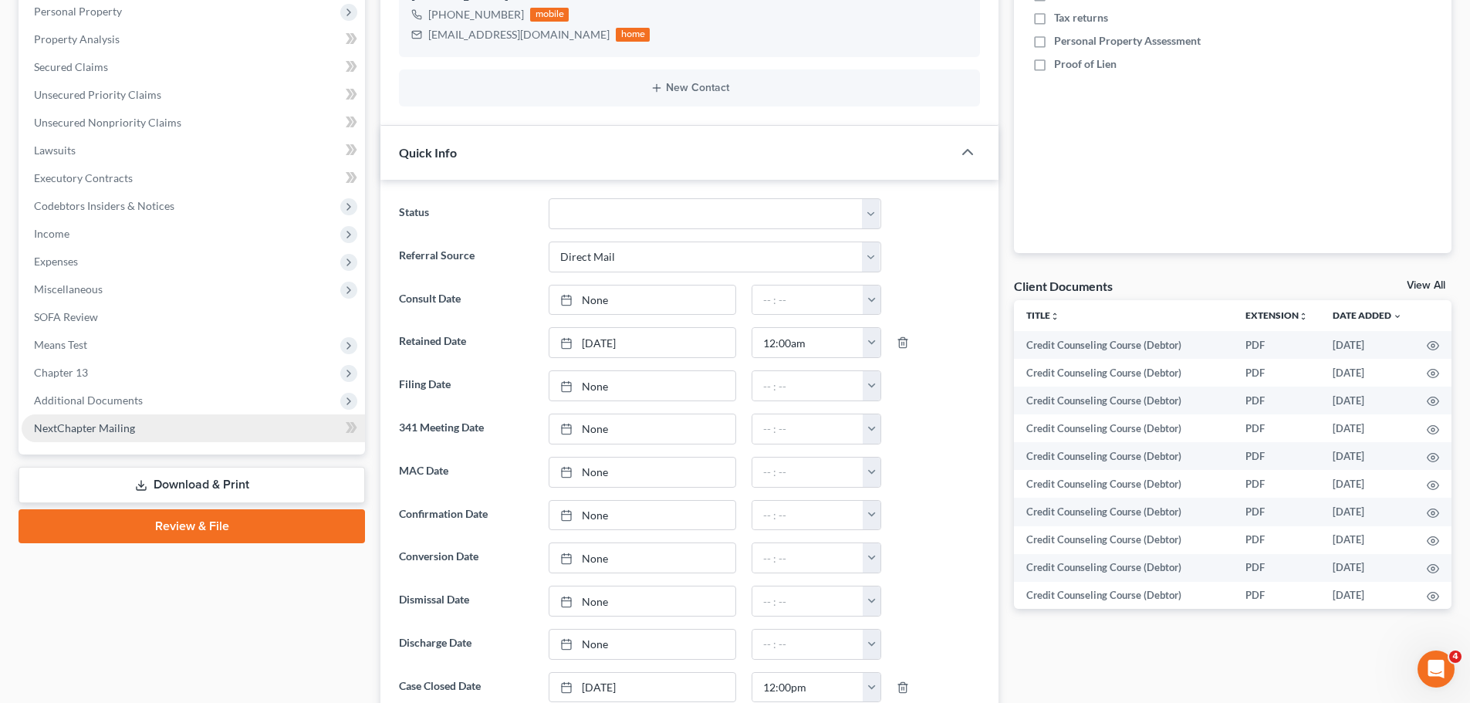
scroll to position [309, 0]
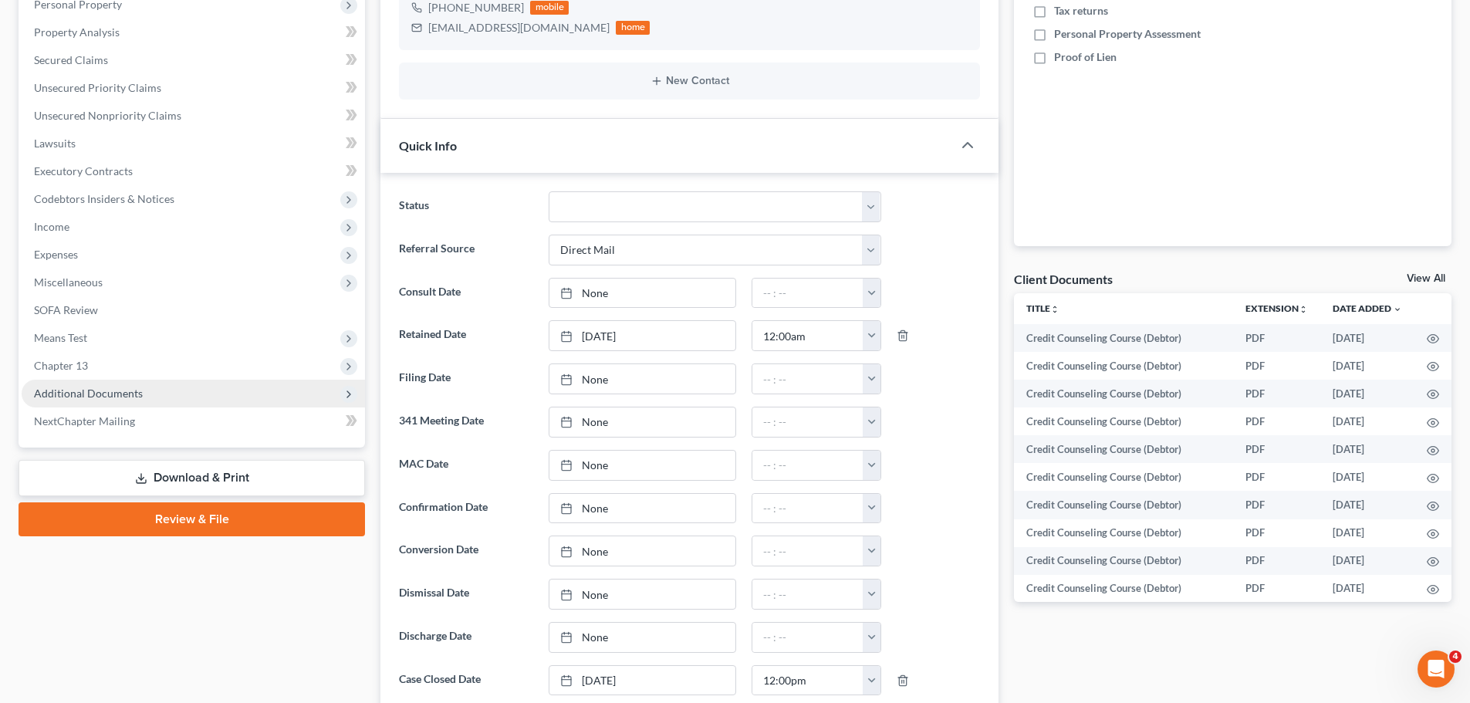
click at [120, 401] on span "Additional Documents" at bounding box center [193, 394] width 343 height 28
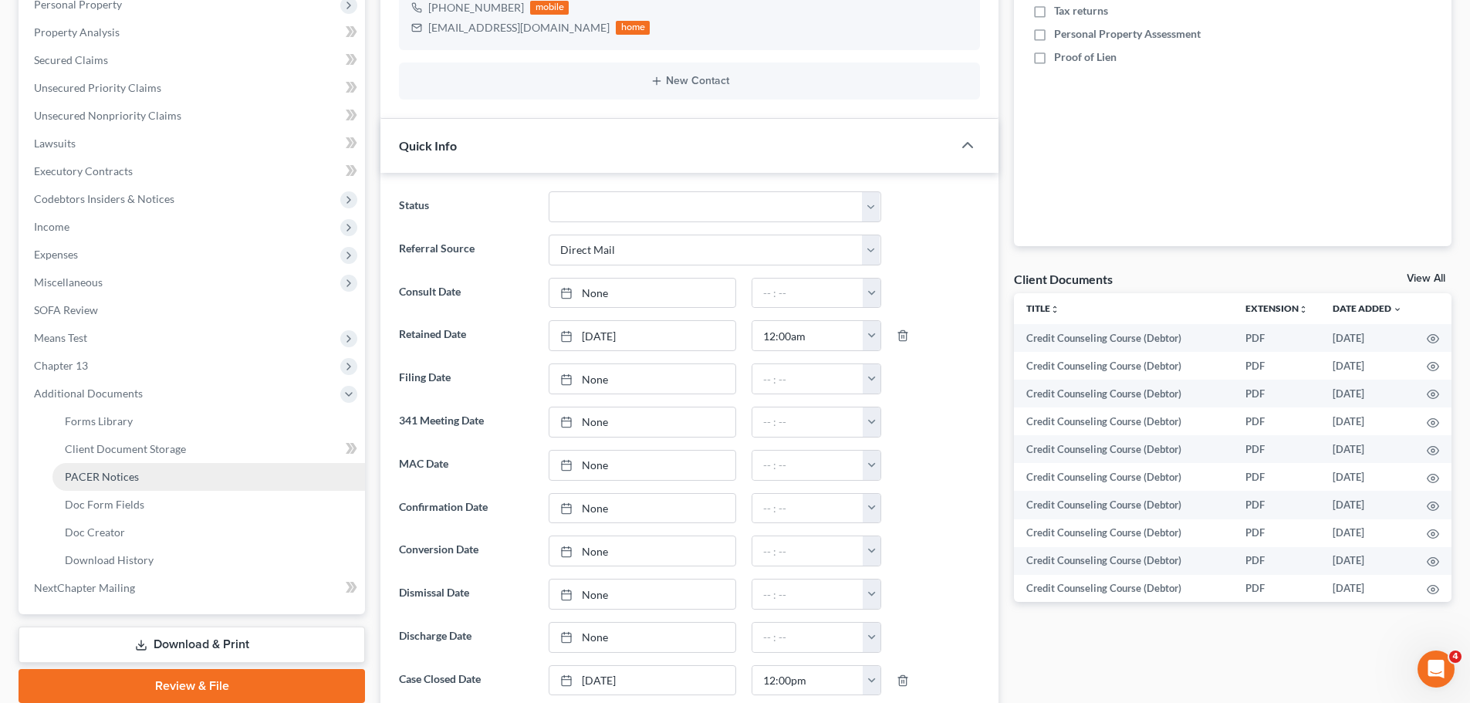
click at [144, 478] on link "PACER Notices" at bounding box center [208, 477] width 313 height 28
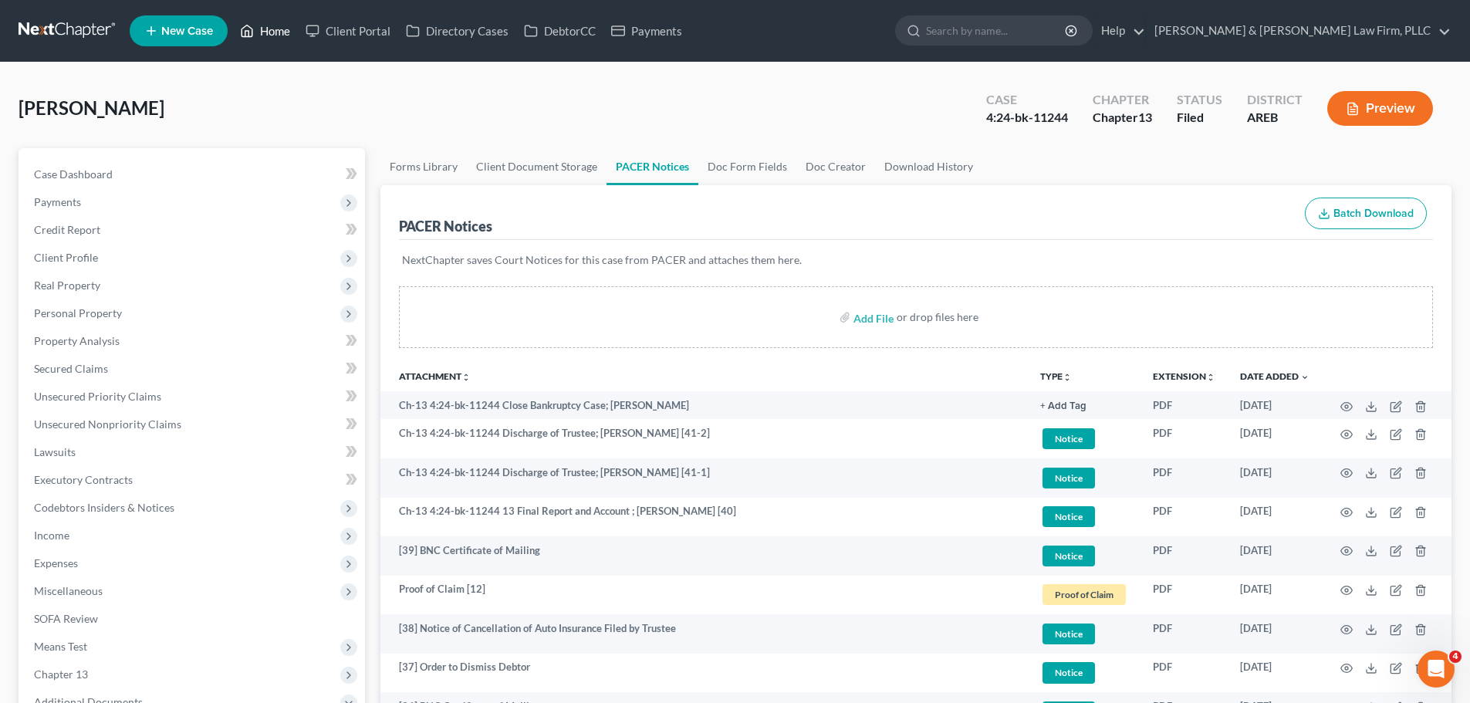
click at [281, 22] on link "Home" at bounding box center [265, 31] width 66 height 28
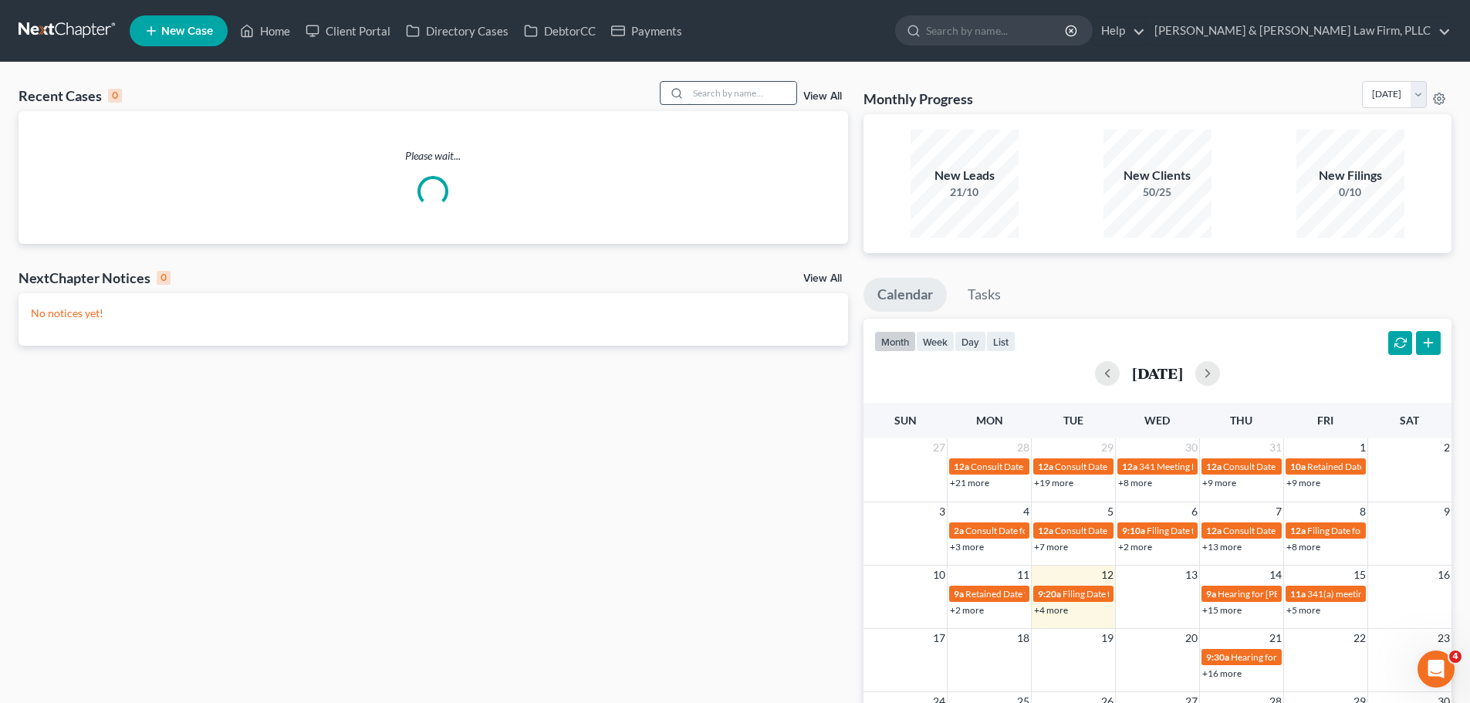
click at [727, 91] on input "search" at bounding box center [742, 93] width 108 height 22
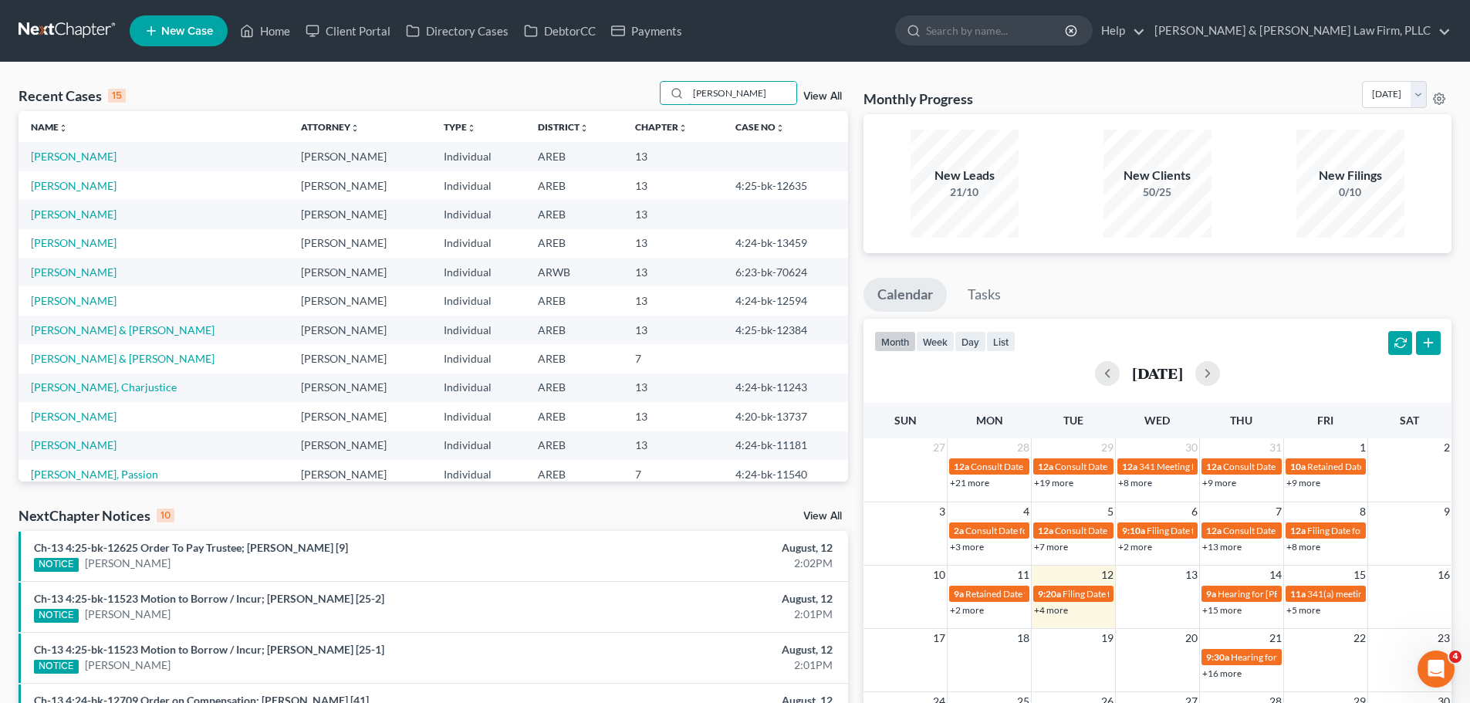
drag, startPoint x: 742, startPoint y: 86, endPoint x: 646, endPoint y: 93, distance: 95.9
click at [646, 93] on div "Recent Cases 15 williams View All" at bounding box center [434, 96] width 830 height 30
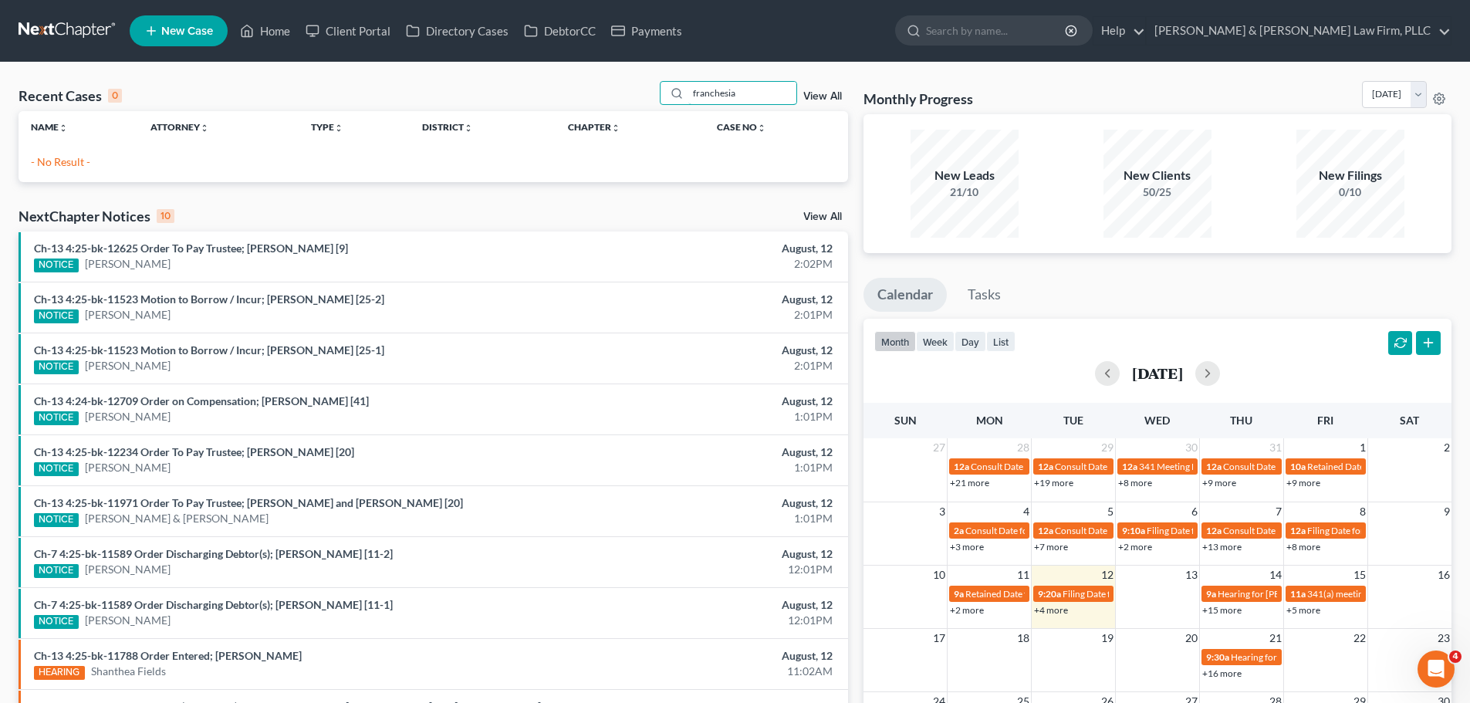
type input "franchesia"
click at [845, 91] on div "franchesia View All" at bounding box center [754, 93] width 188 height 24
drag, startPoint x: 753, startPoint y: 90, endPoint x: 626, endPoint y: 94, distance: 127.4
click at [626, 94] on div "Recent Cases 0 franchesia View All" at bounding box center [434, 96] width 830 height 30
click at [843, 94] on div "franchesia View All" at bounding box center [754, 93] width 188 height 24
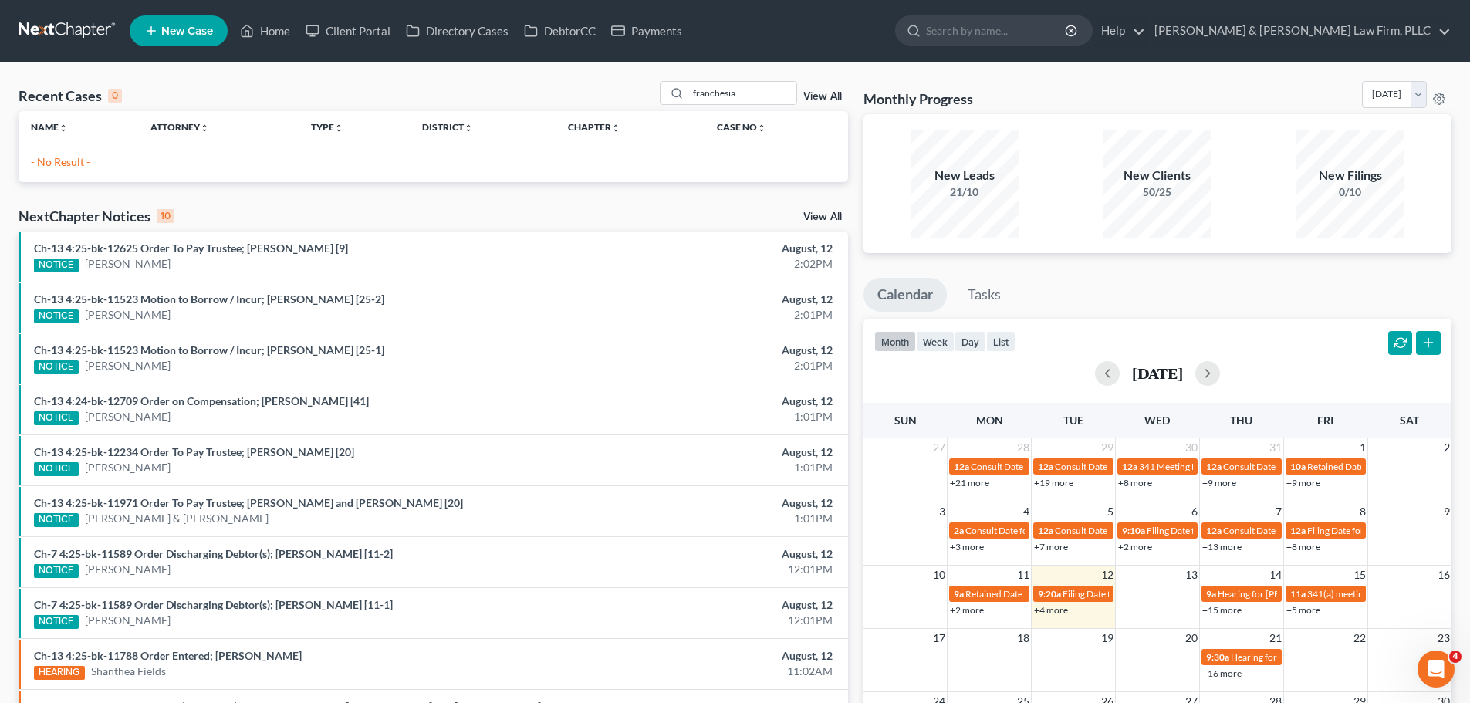
click at [827, 94] on link "View All" at bounding box center [822, 96] width 39 height 11
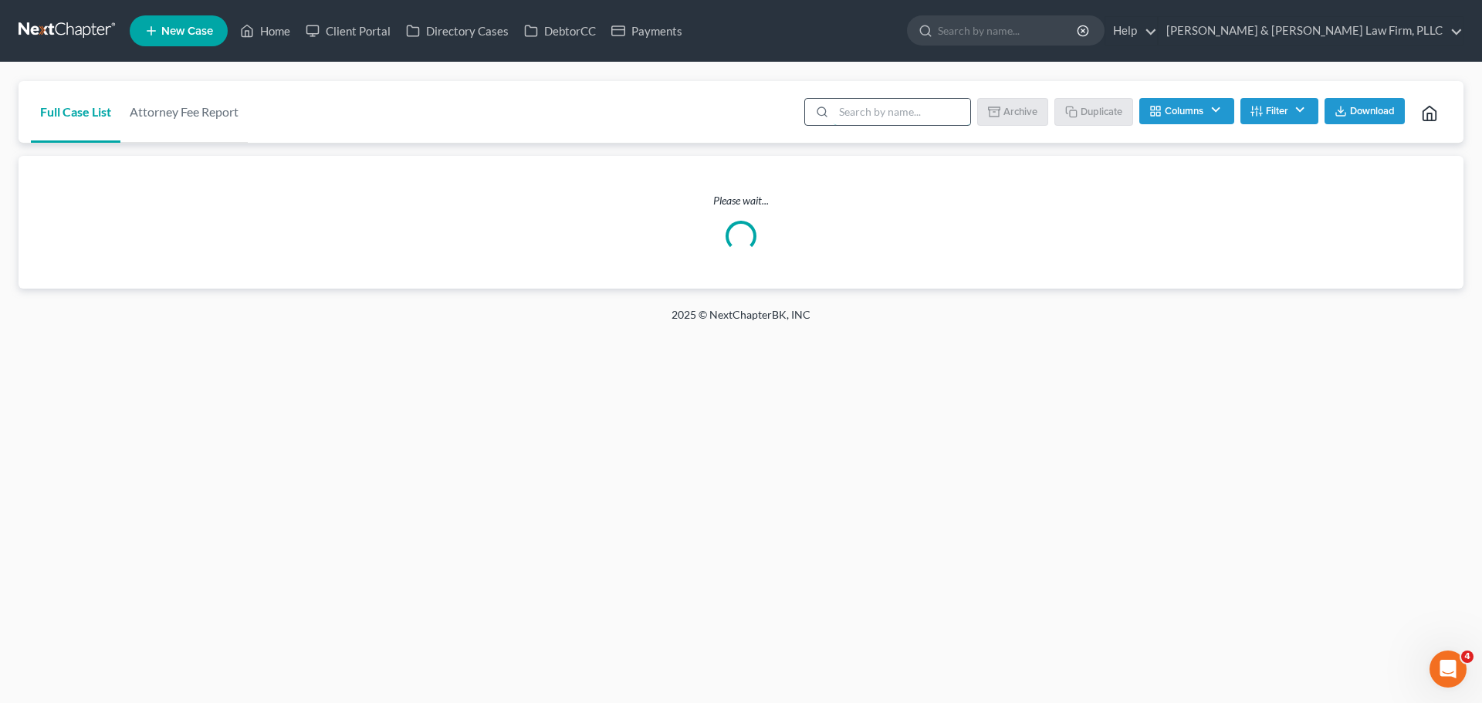
click at [886, 117] on input "search" at bounding box center [901, 112] width 137 height 26
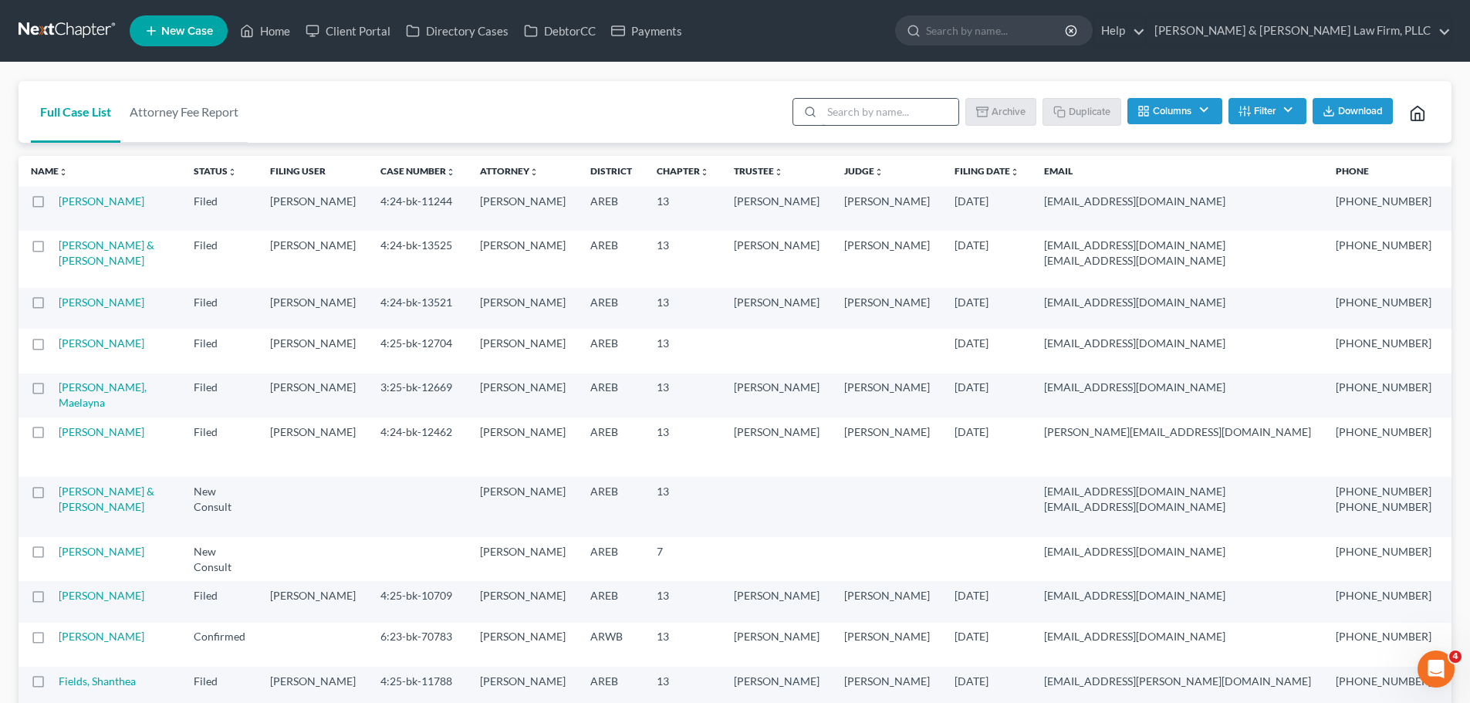
paste input "franchesia"
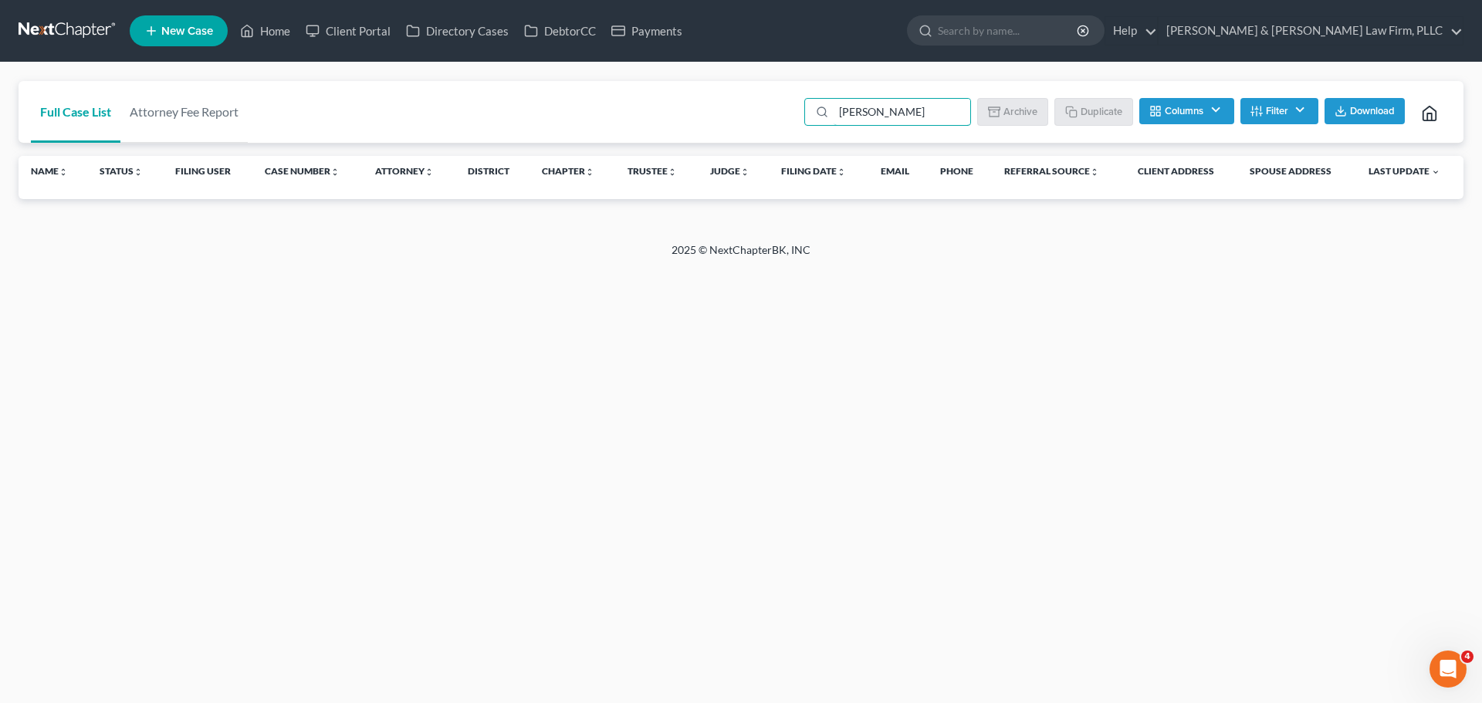
drag, startPoint x: 935, startPoint y: 113, endPoint x: 779, endPoint y: 123, distance: 155.4
click at [779, 123] on div "Full Case List Attorney Fee Report franchesia williams Batch Download Archive U…" at bounding box center [741, 112] width 1445 height 63
type input "24-12230"
click at [361, 34] on link "Client Portal" at bounding box center [348, 31] width 100 height 28
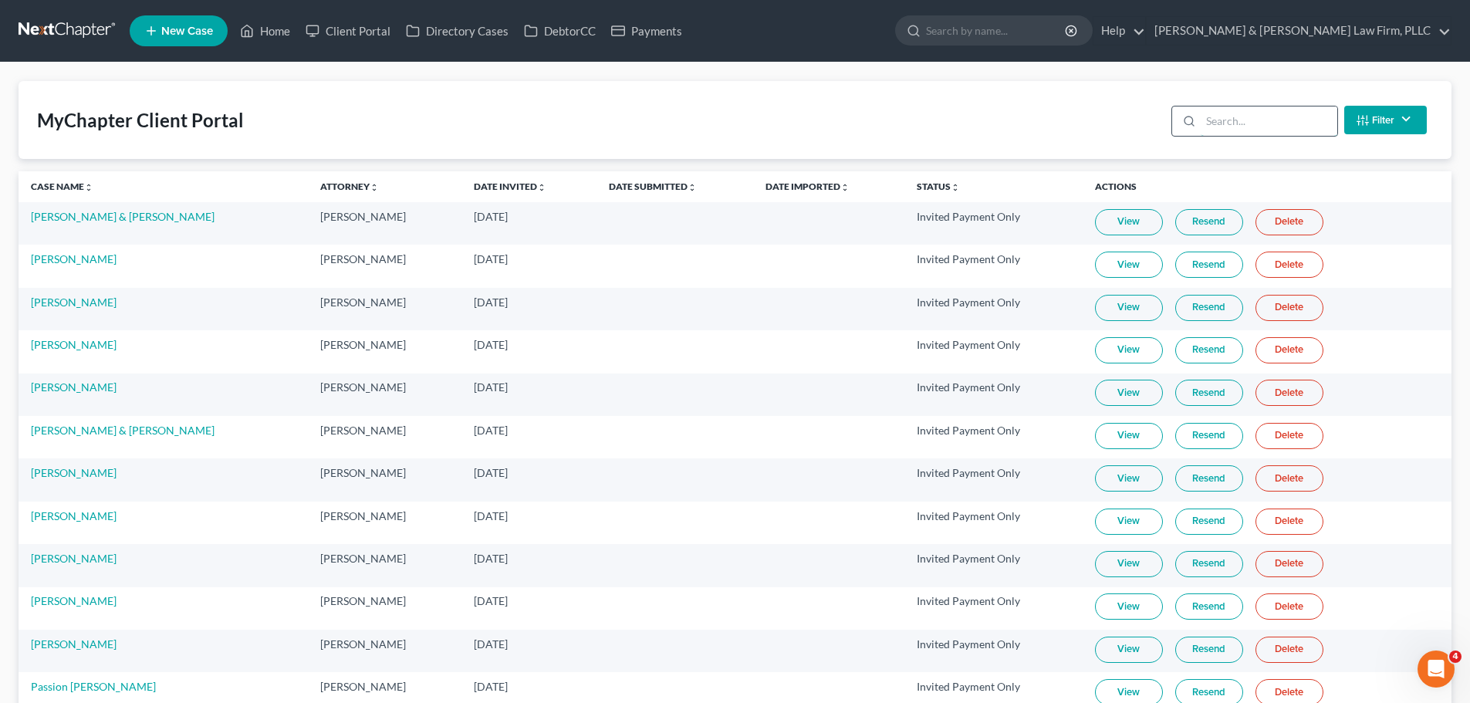
click at [1268, 117] on input "search" at bounding box center [1269, 120] width 137 height 29
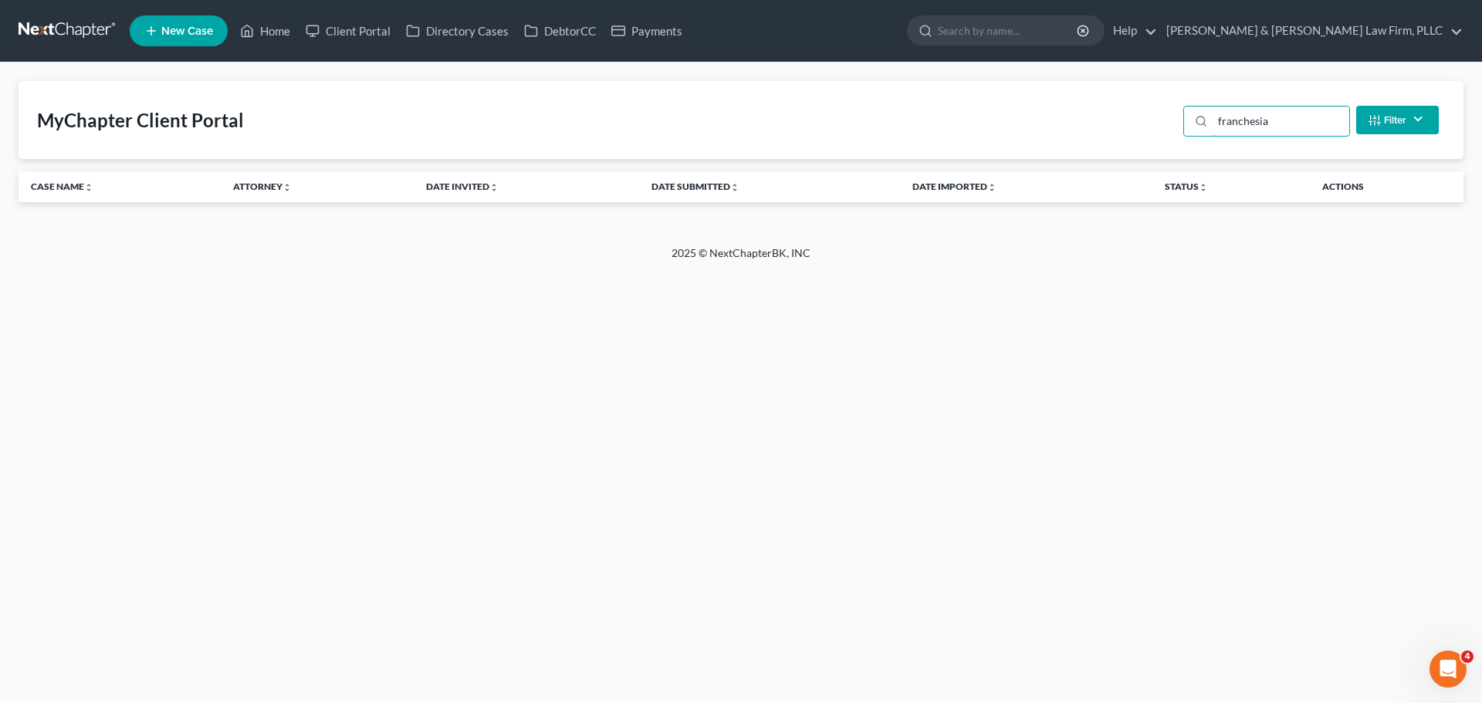
type input "franchesia"
click at [1444, 119] on div "franchesia Filter Status Filter... Invited With Payment Invited Without Payment…" at bounding box center [1311, 120] width 268 height 41
click at [1411, 115] on button "Filter" at bounding box center [1397, 120] width 83 height 29
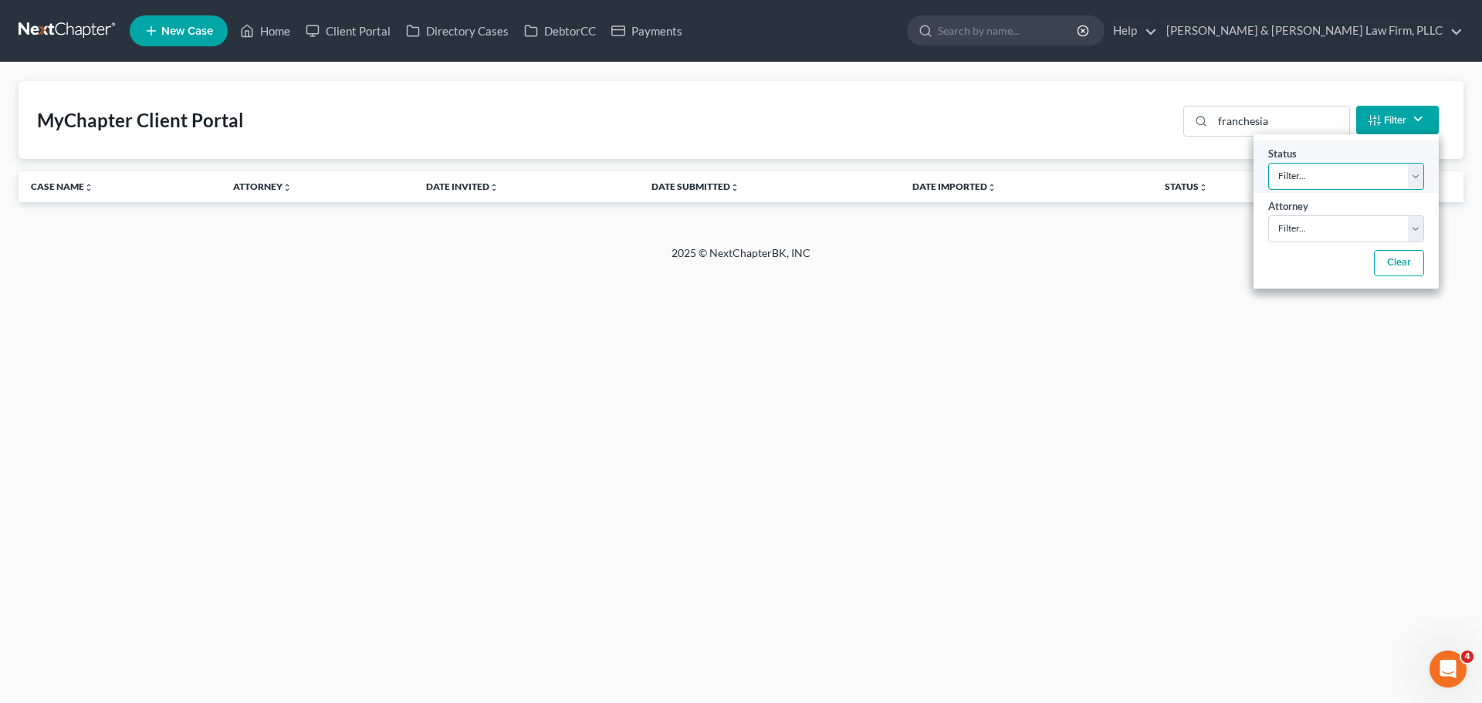
click at [1363, 168] on select "Filter... Invited With Payment Invited Without Payment Invited Payment Only In …" at bounding box center [1346, 176] width 156 height 27
click at [1159, 137] on div "MyChapter Client Portal franchesia Filter Status Filter... Invited With Payment…" at bounding box center [741, 120] width 1445 height 78
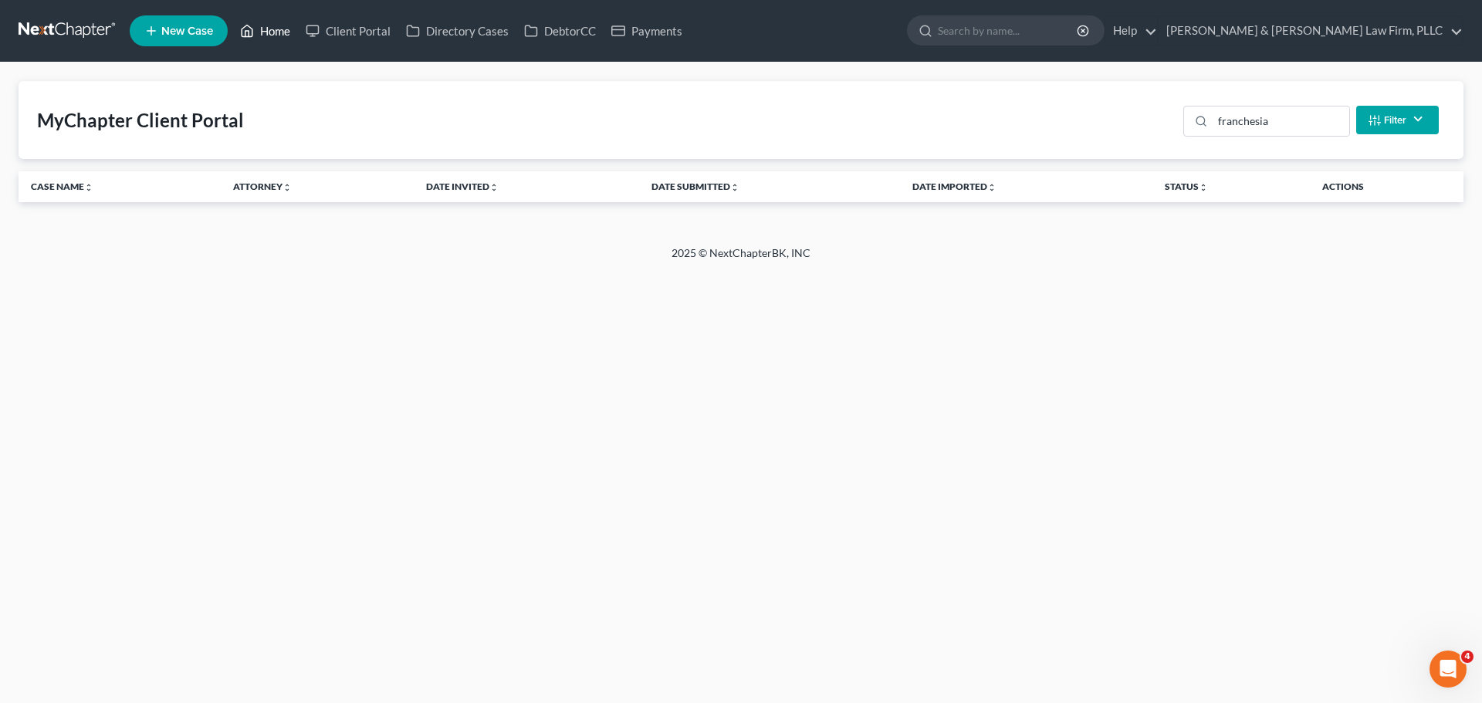
click at [272, 27] on link "Home" at bounding box center [265, 31] width 66 height 28
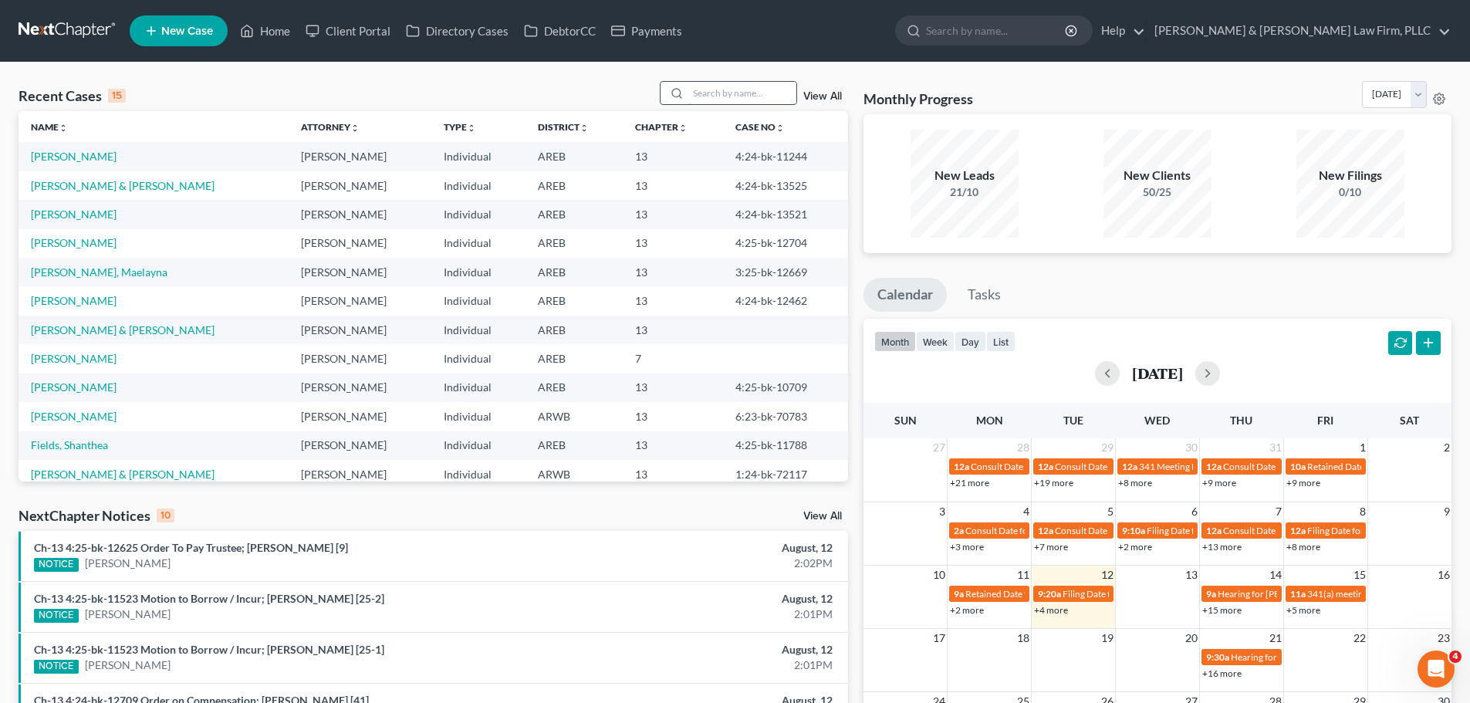
click at [724, 96] on input "search" at bounding box center [742, 93] width 108 height 22
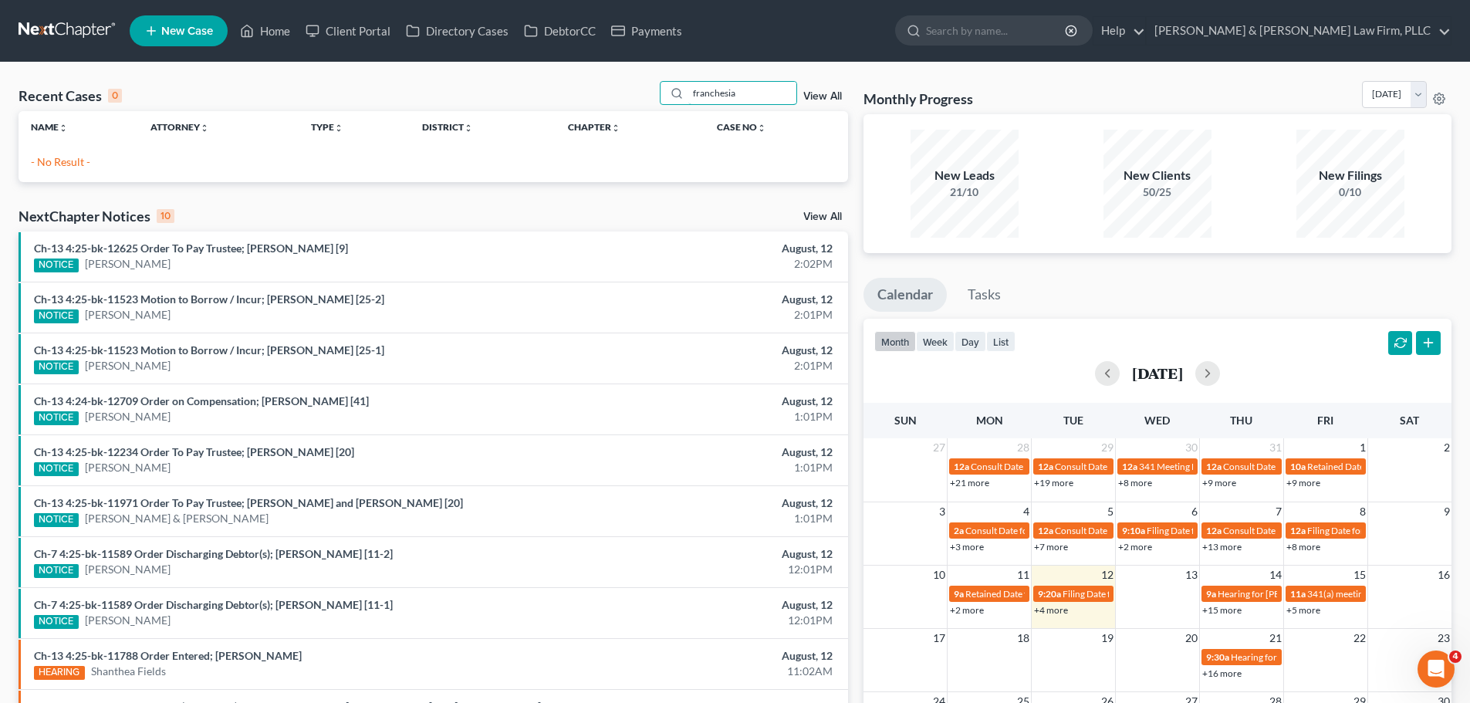
drag, startPoint x: 715, startPoint y: 88, endPoint x: 597, endPoint y: 103, distance: 118.3
click at [597, 99] on div "Recent Cases 0 franchesia View All" at bounding box center [434, 96] width 830 height 30
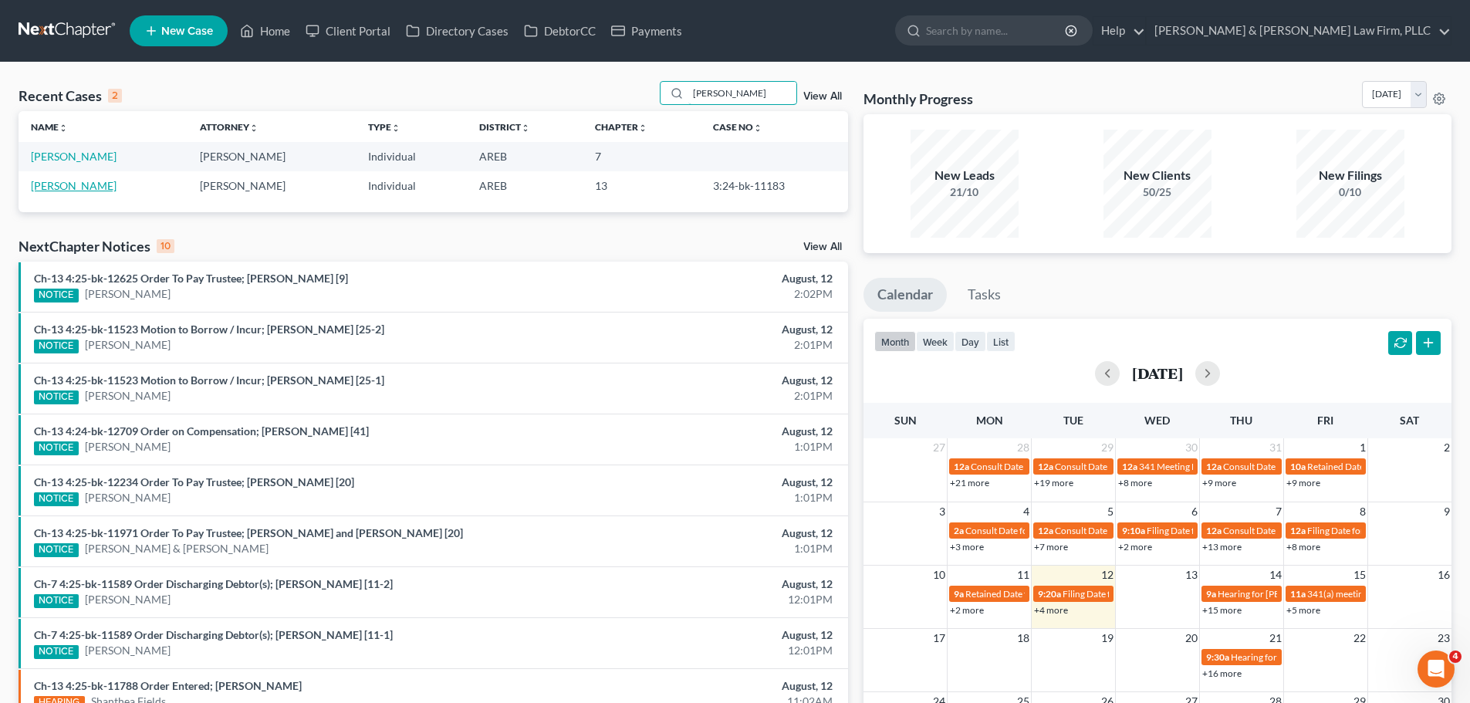
type input "kirby"
click at [66, 191] on link "Williams, Kirby" at bounding box center [74, 185] width 86 height 13
select select "2"
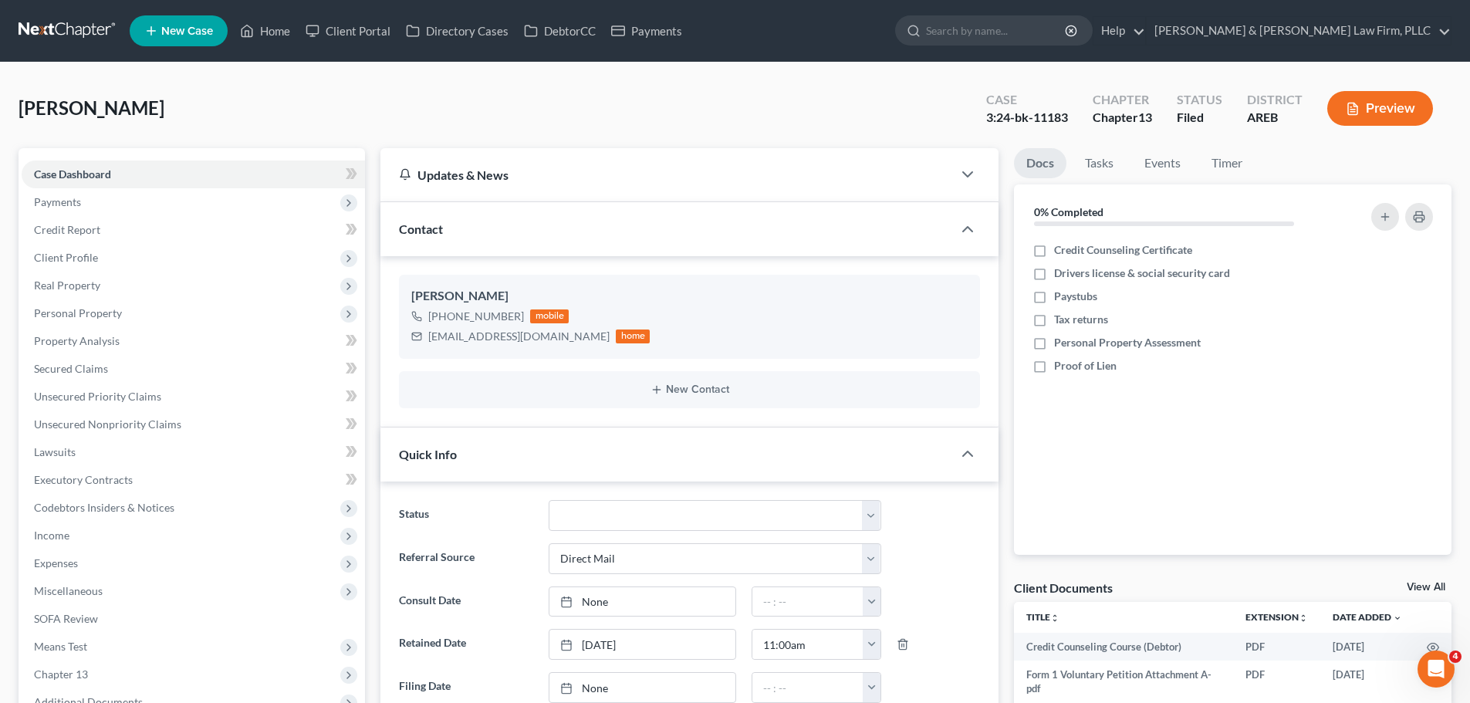
drag, startPoint x: 269, startPoint y: 14, endPoint x: 259, endPoint y: 49, distance: 36.1
click at [267, 14] on ul "New Case Home Client Portal Directory Cases DebtorCC Payments - No Result - See…" at bounding box center [791, 31] width 1322 height 40
drag, startPoint x: 255, startPoint y: 39, endPoint x: 263, endPoint y: 39, distance: 8.5
click at [254, 38] on icon at bounding box center [247, 31] width 14 height 19
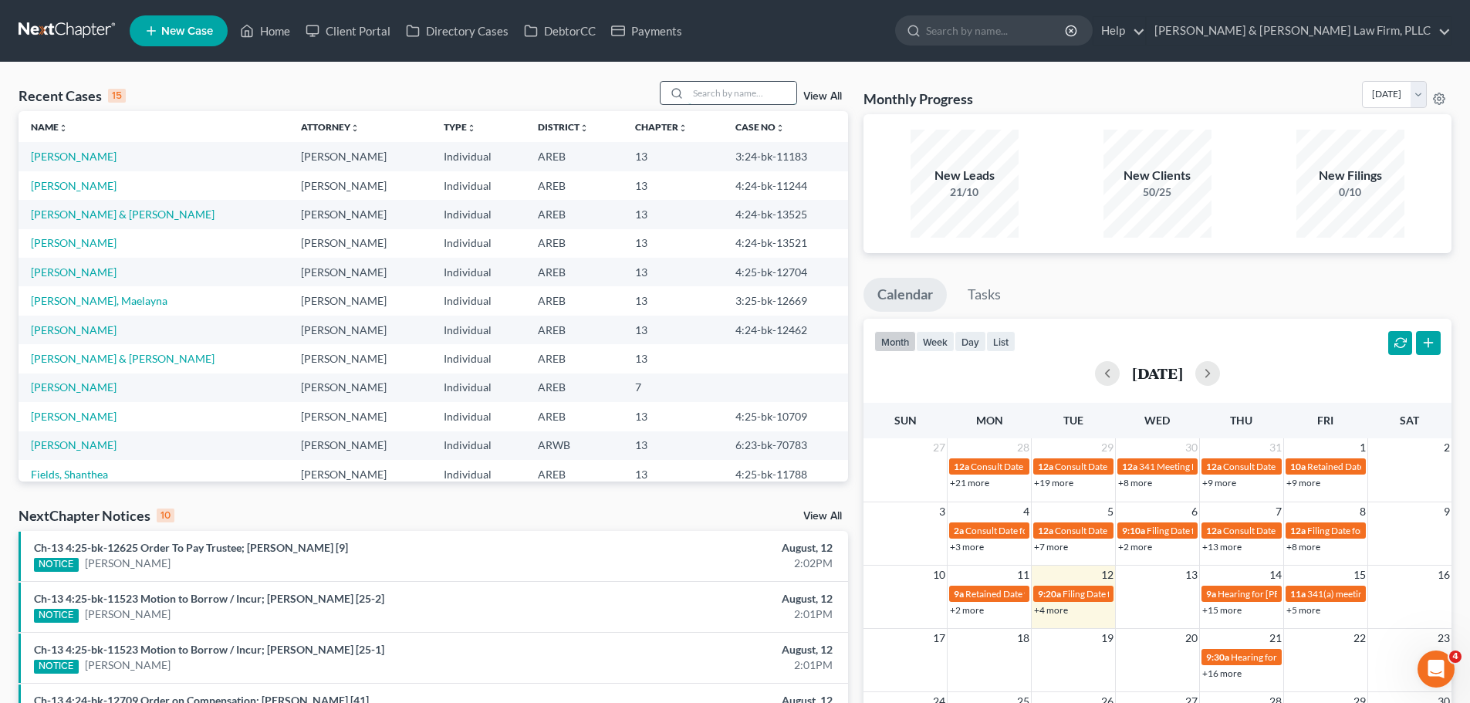
click at [731, 100] on input "search" at bounding box center [742, 93] width 108 height 22
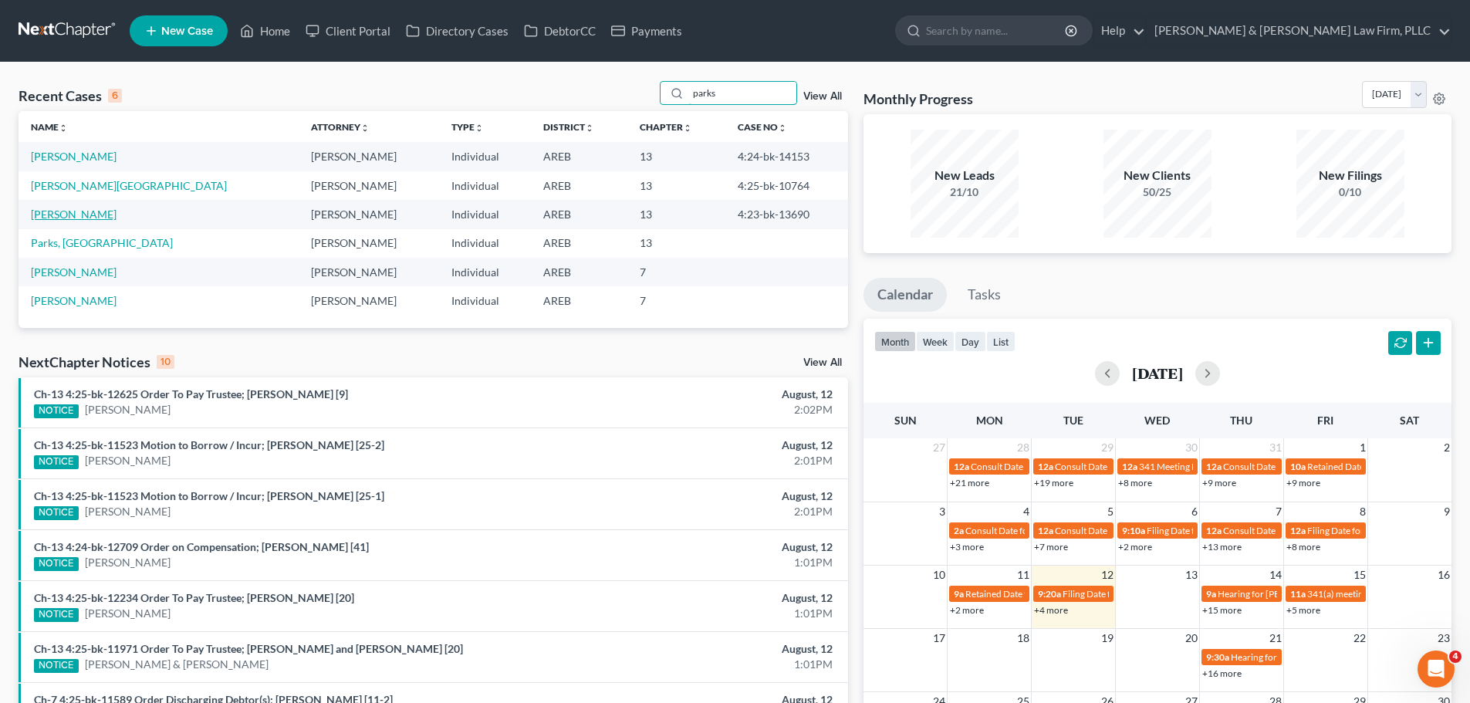
type input "parks"
click at [85, 213] on link "Parks, Alicia" at bounding box center [74, 214] width 86 height 13
select select "2"
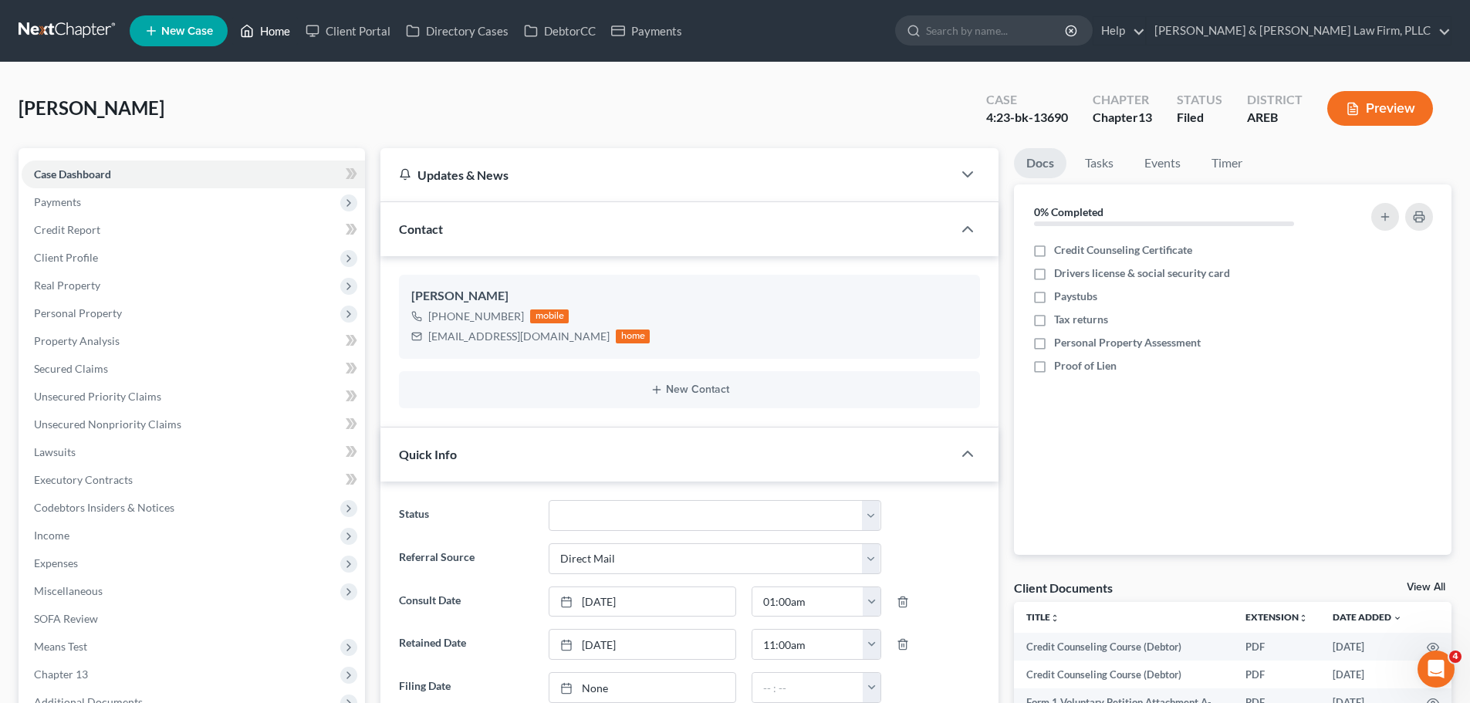
click at [234, 34] on ul "New Case Home Client Portal Directory Cases DebtorCC Payments - No Result - See…" at bounding box center [791, 31] width 1322 height 40
click at [240, 33] on link "Home" at bounding box center [265, 31] width 66 height 28
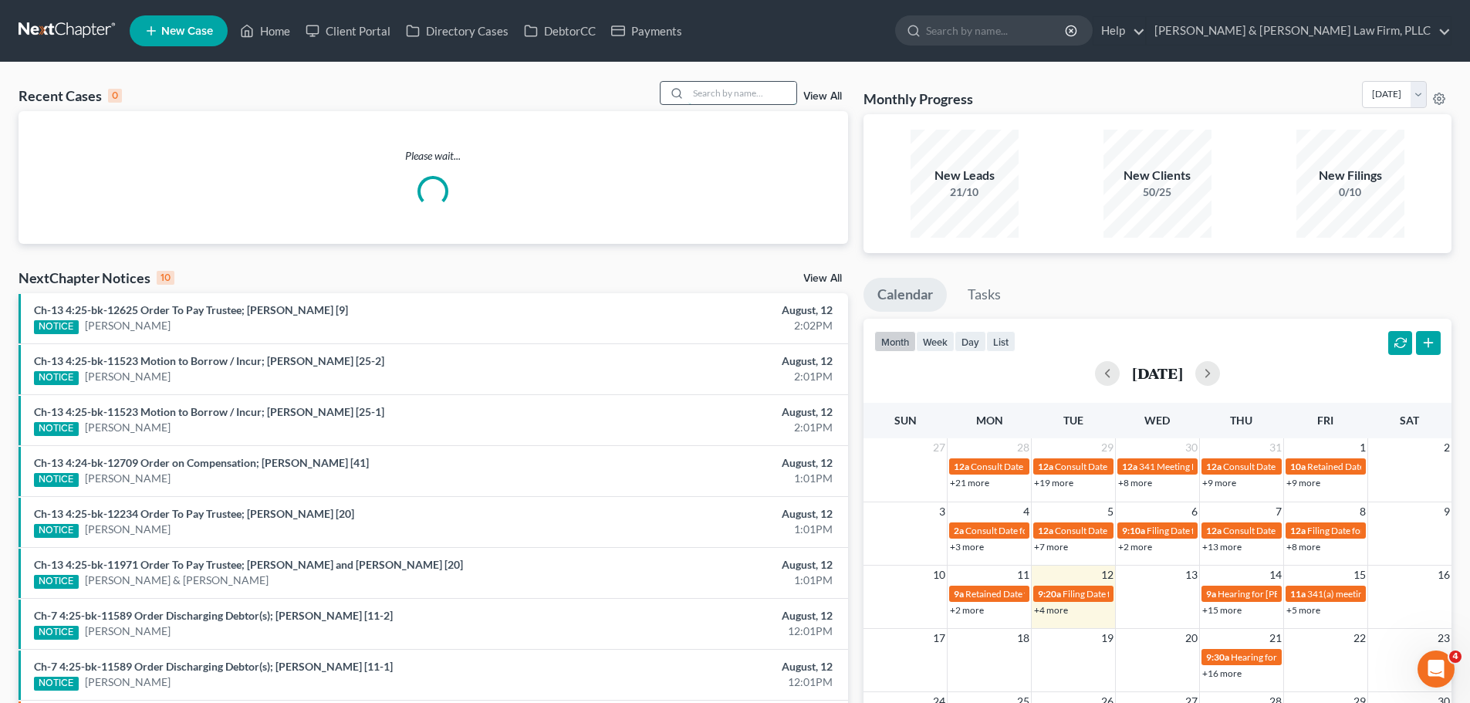
click at [755, 84] on input "search" at bounding box center [742, 93] width 108 height 22
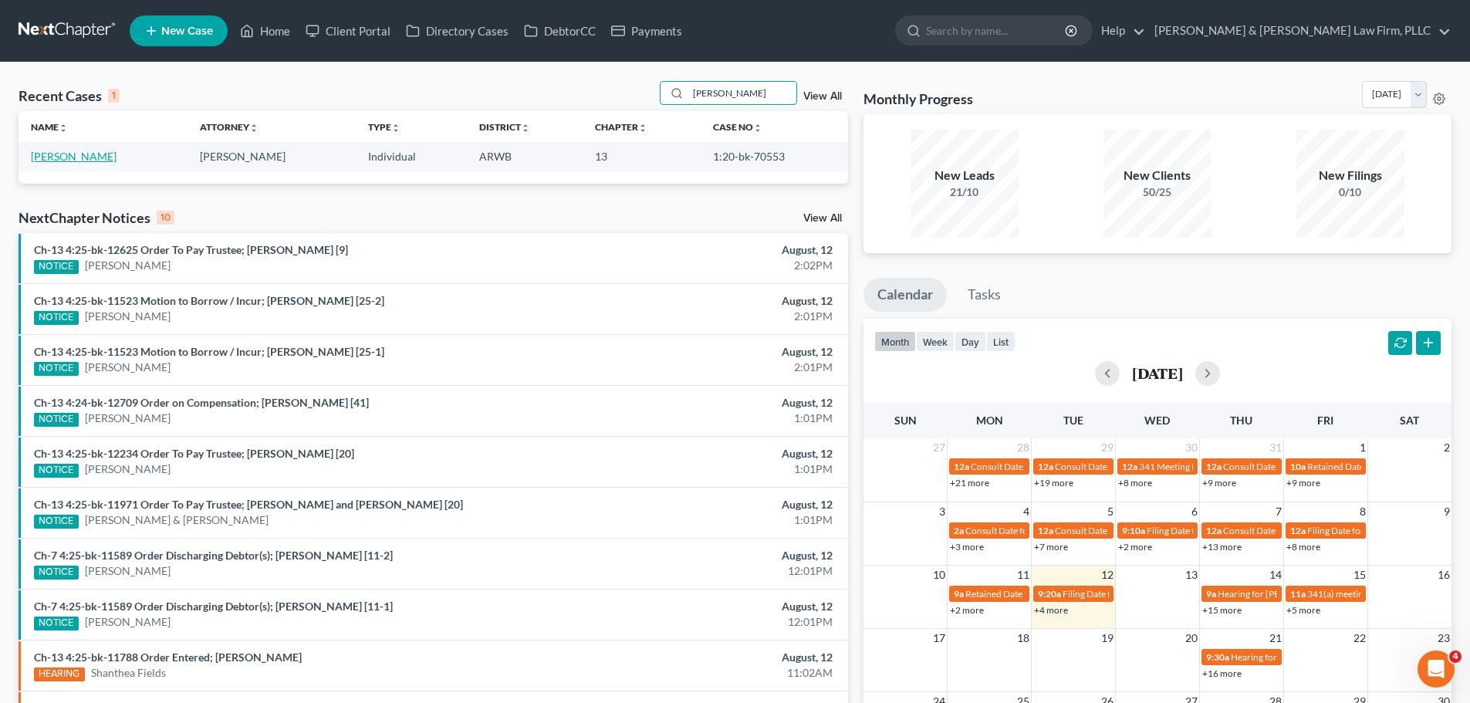
type input "rauls"
click at [49, 156] on link "Rauls, Brian" at bounding box center [74, 156] width 86 height 13
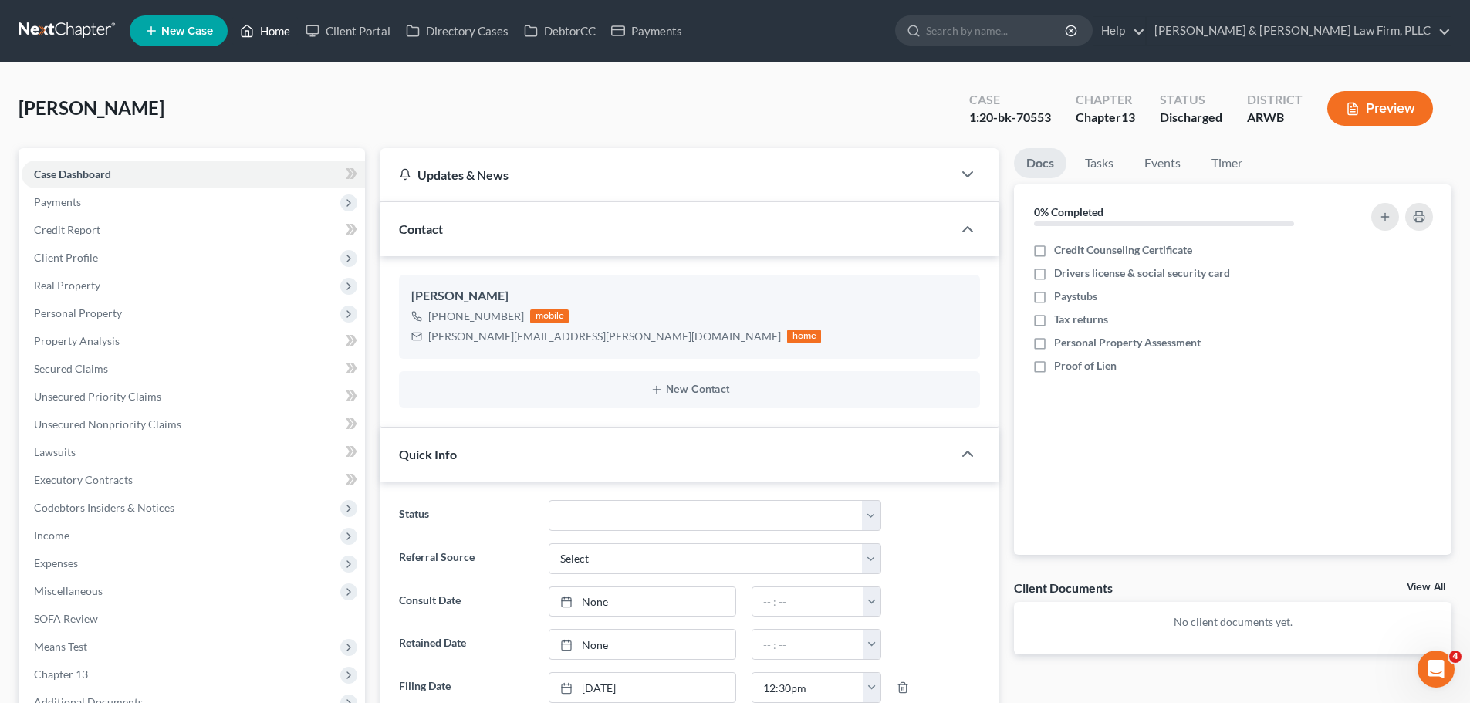
click at [263, 26] on link "Home" at bounding box center [265, 31] width 66 height 28
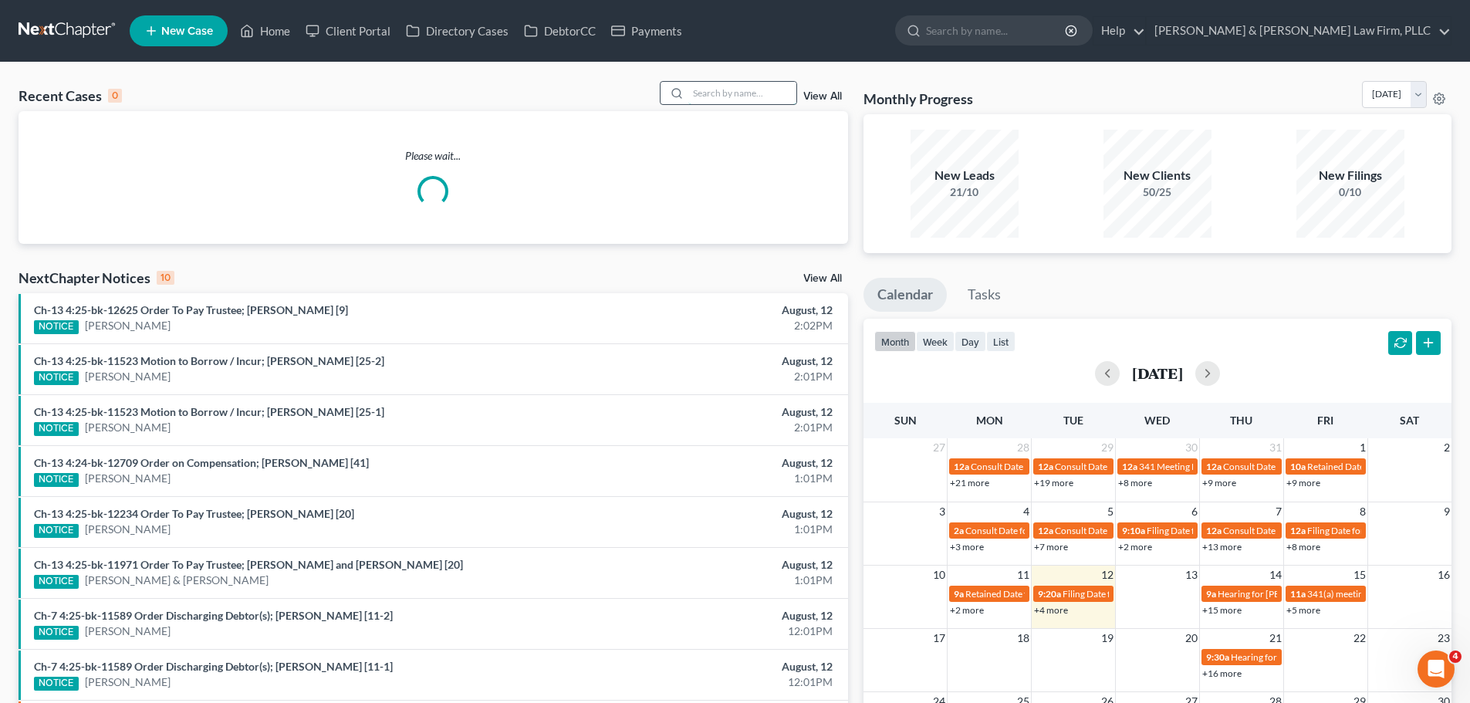
click at [705, 94] on input "search" at bounding box center [742, 93] width 108 height 22
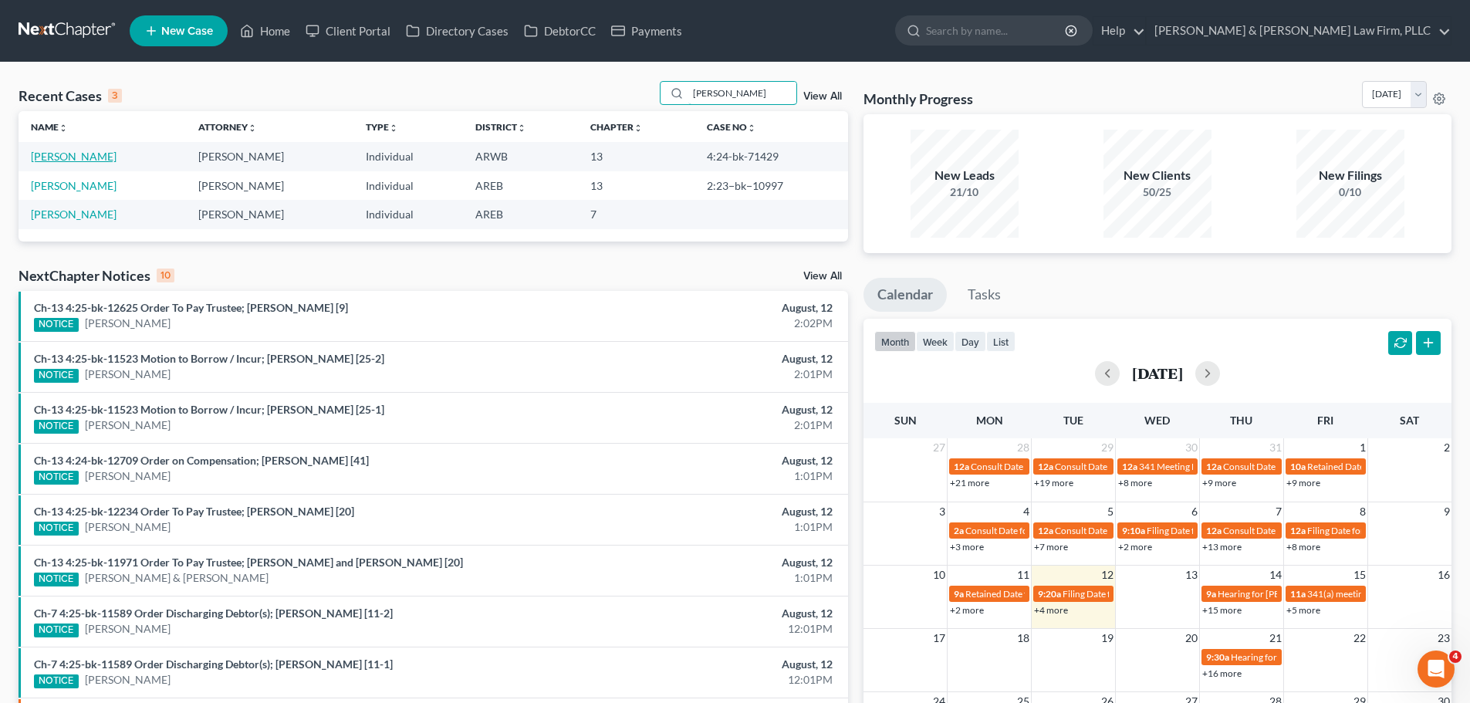
type input "o'neal"
click at [82, 159] on link "O'Neal, Ryan" at bounding box center [74, 156] width 86 height 13
select select "6"
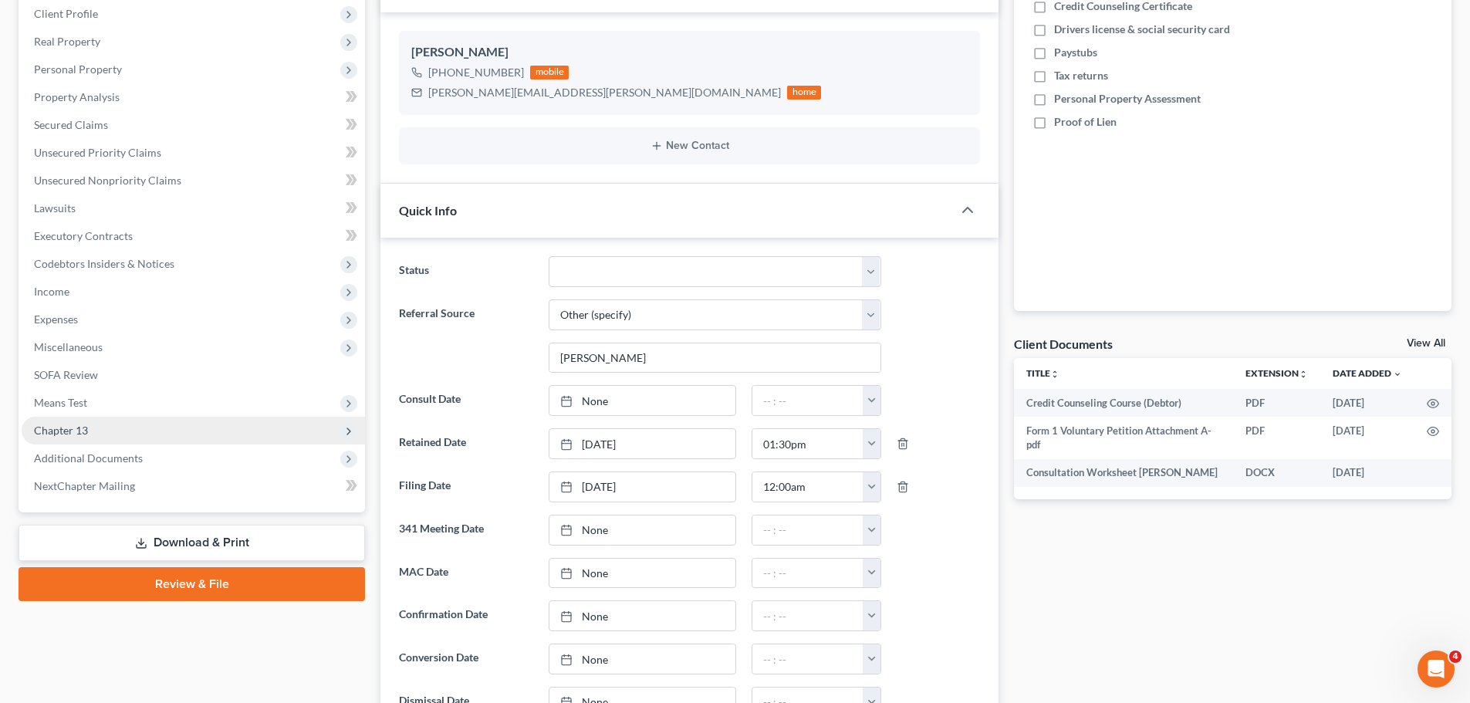
scroll to position [309, 0]
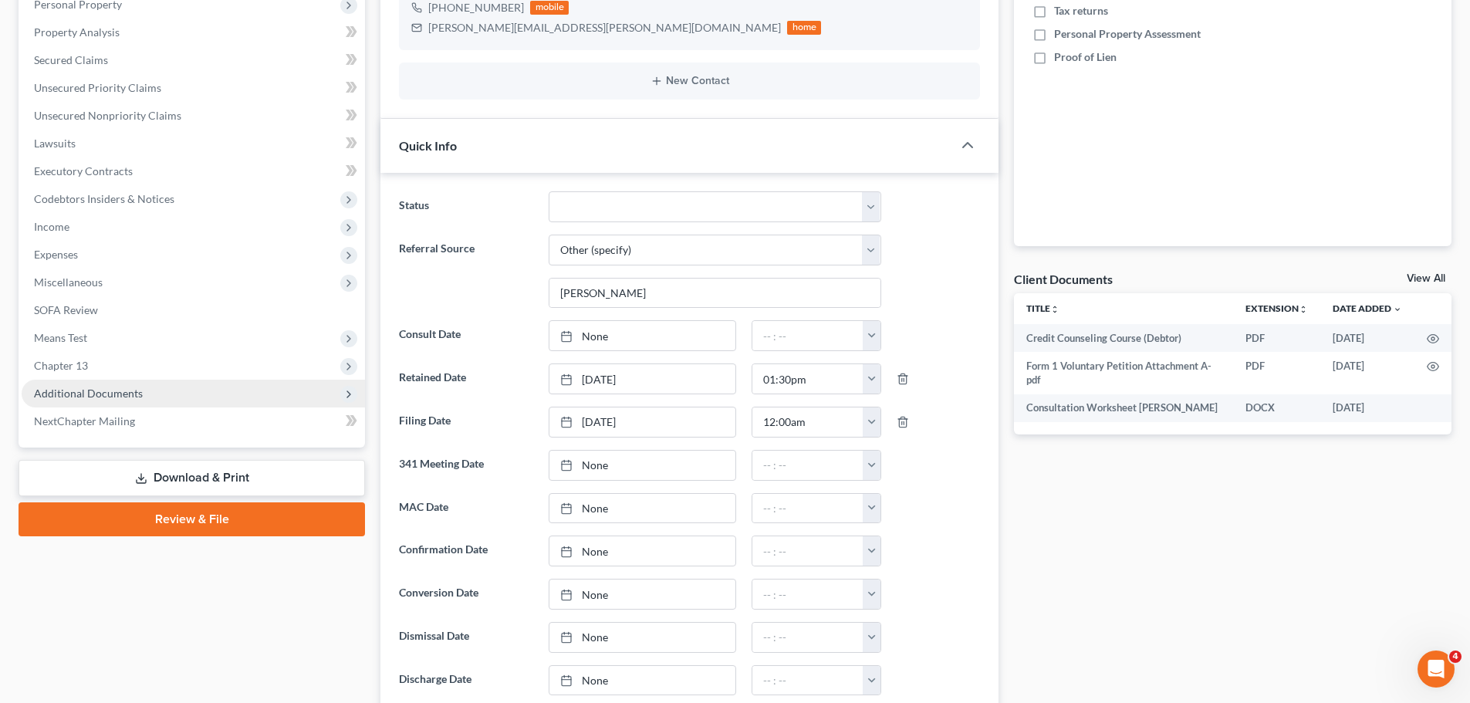
click at [200, 395] on span "Additional Documents" at bounding box center [193, 394] width 343 height 28
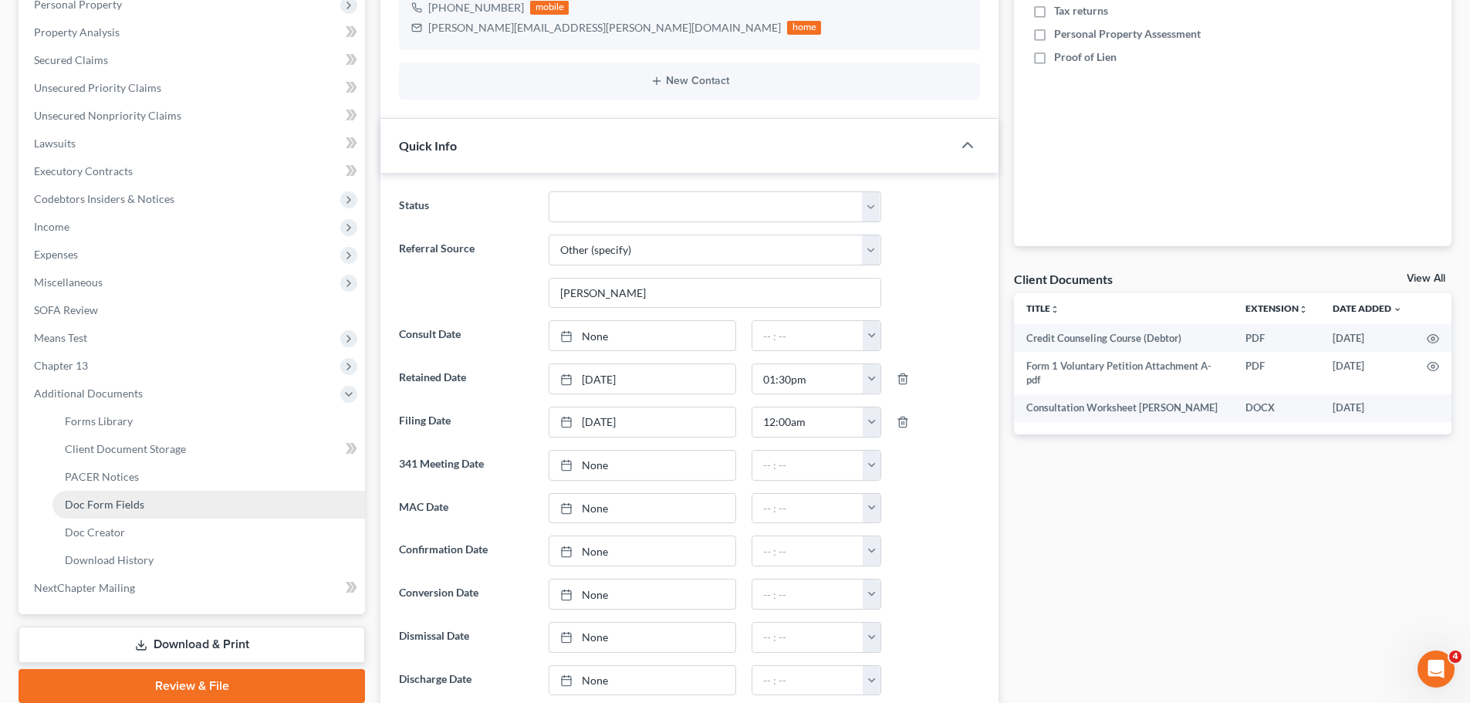
click at [181, 491] on link "Doc Form Fields" at bounding box center [208, 505] width 313 height 28
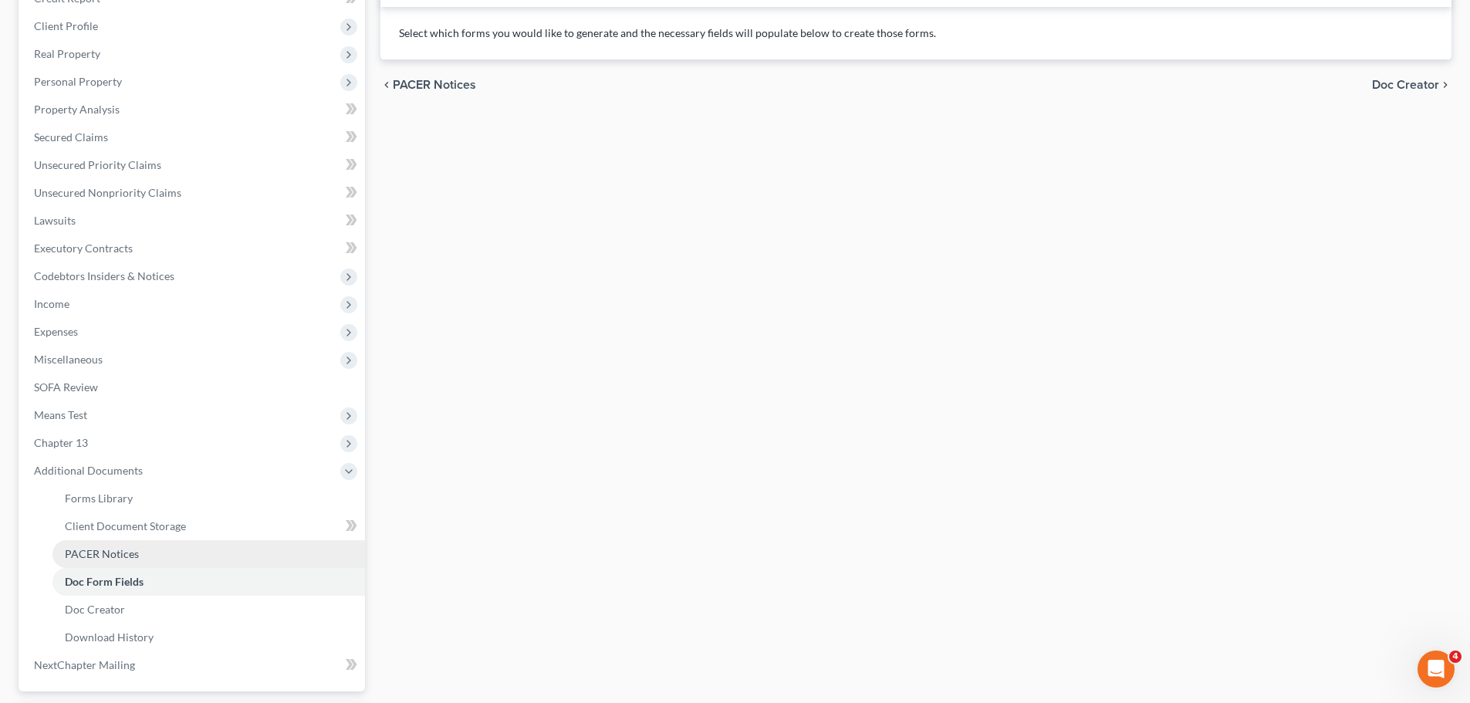
click at [125, 553] on span "PACER Notices" at bounding box center [102, 553] width 74 height 13
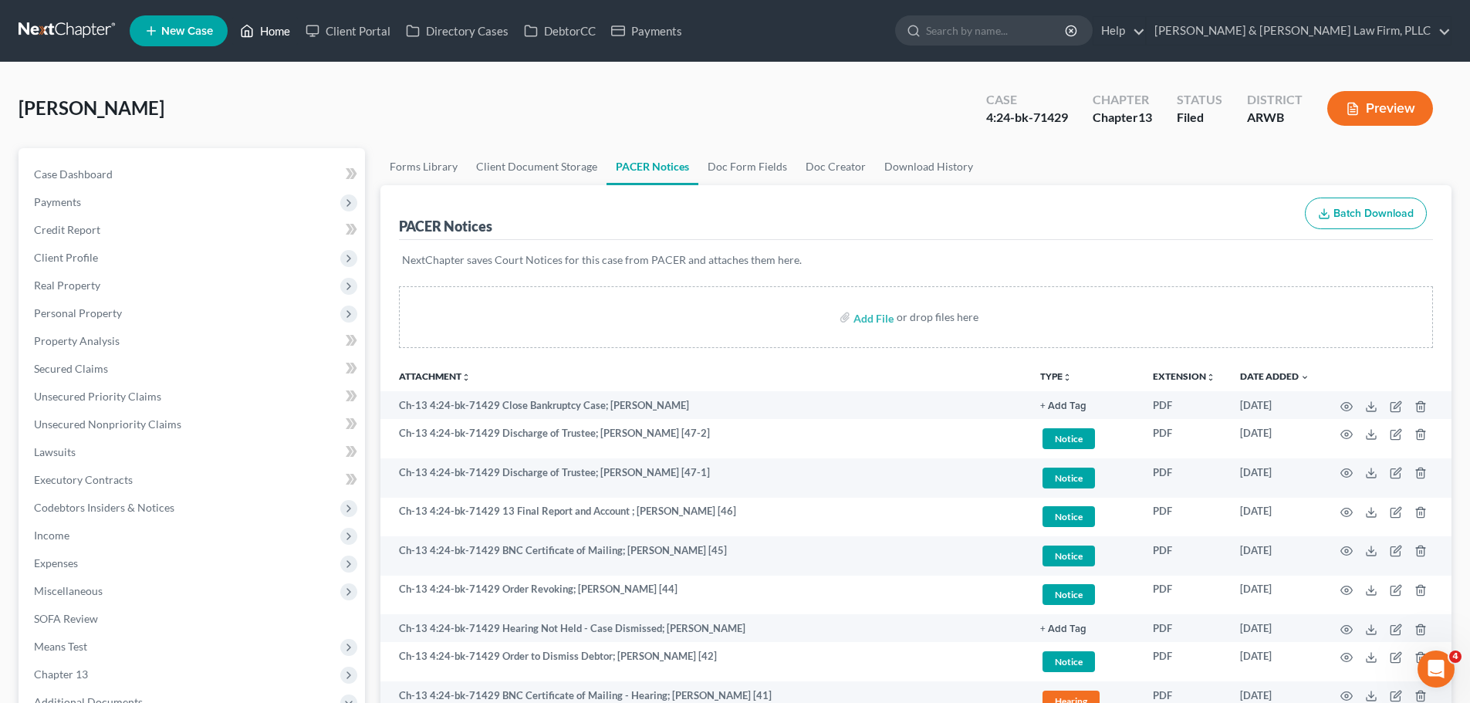
click at [278, 34] on link "Home" at bounding box center [265, 31] width 66 height 28
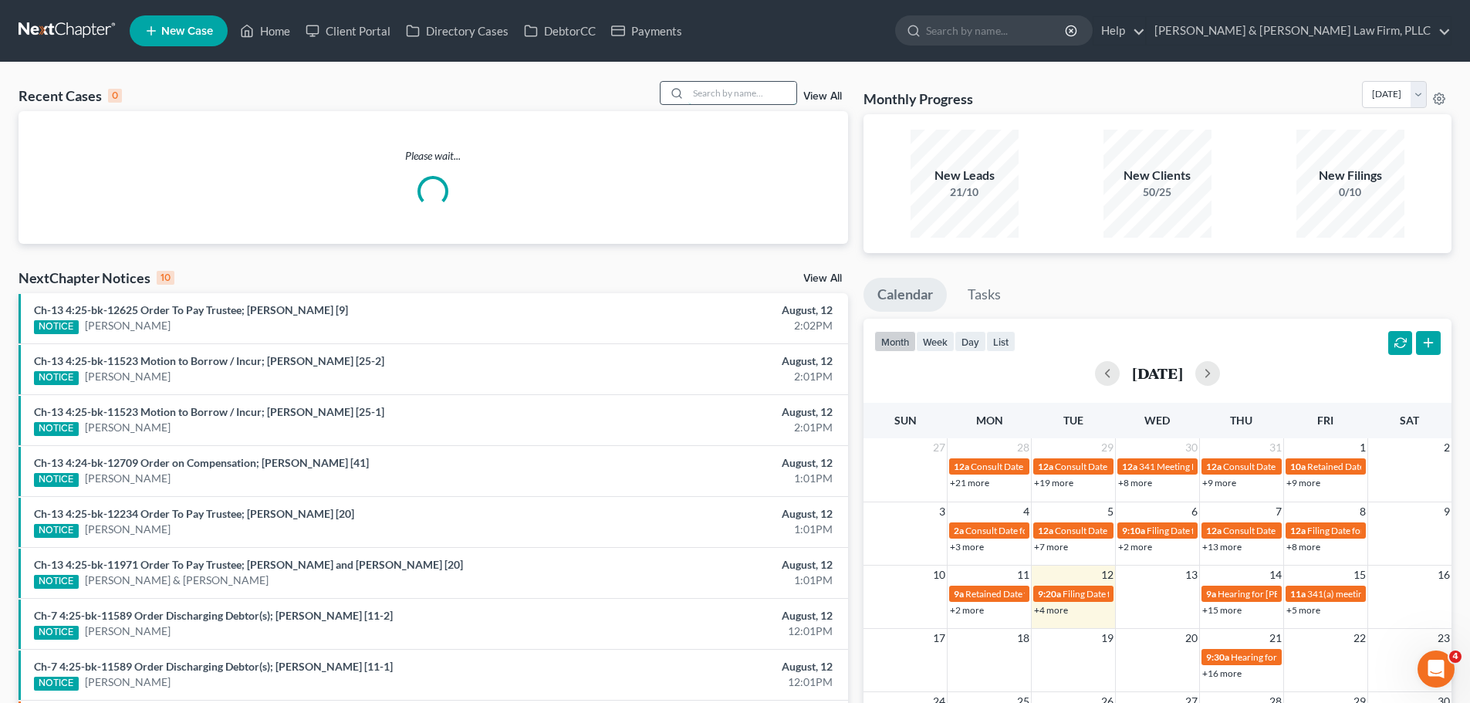
drag, startPoint x: 731, startPoint y: 101, endPoint x: 738, endPoint y: 96, distance: 8.8
click at [731, 100] on input "search" at bounding box center [742, 93] width 108 height 22
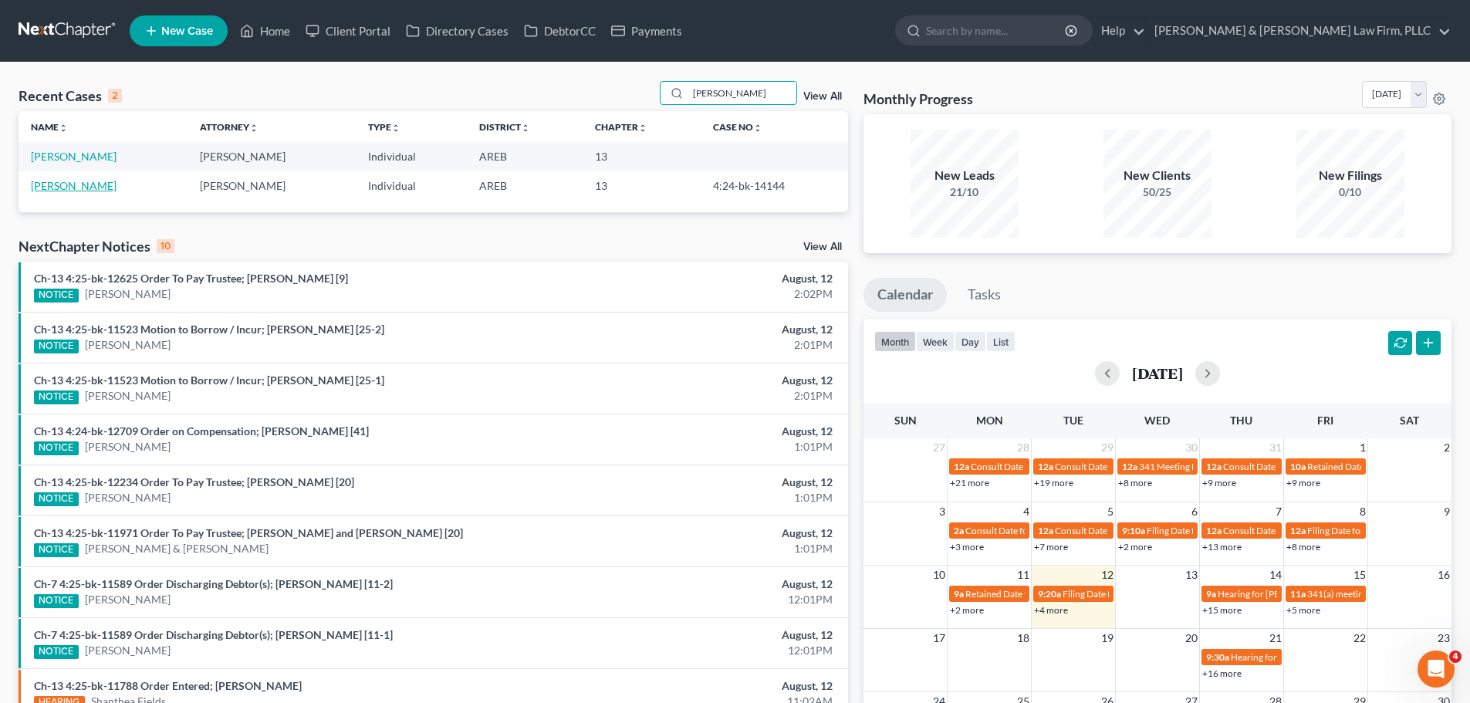
type input "semaj brown"
drag, startPoint x: 70, startPoint y: 186, endPoint x: 83, endPoint y: 191, distance: 13.2
click at [71, 188] on link "Brown, Semaj" at bounding box center [74, 185] width 86 height 13
select select "4"
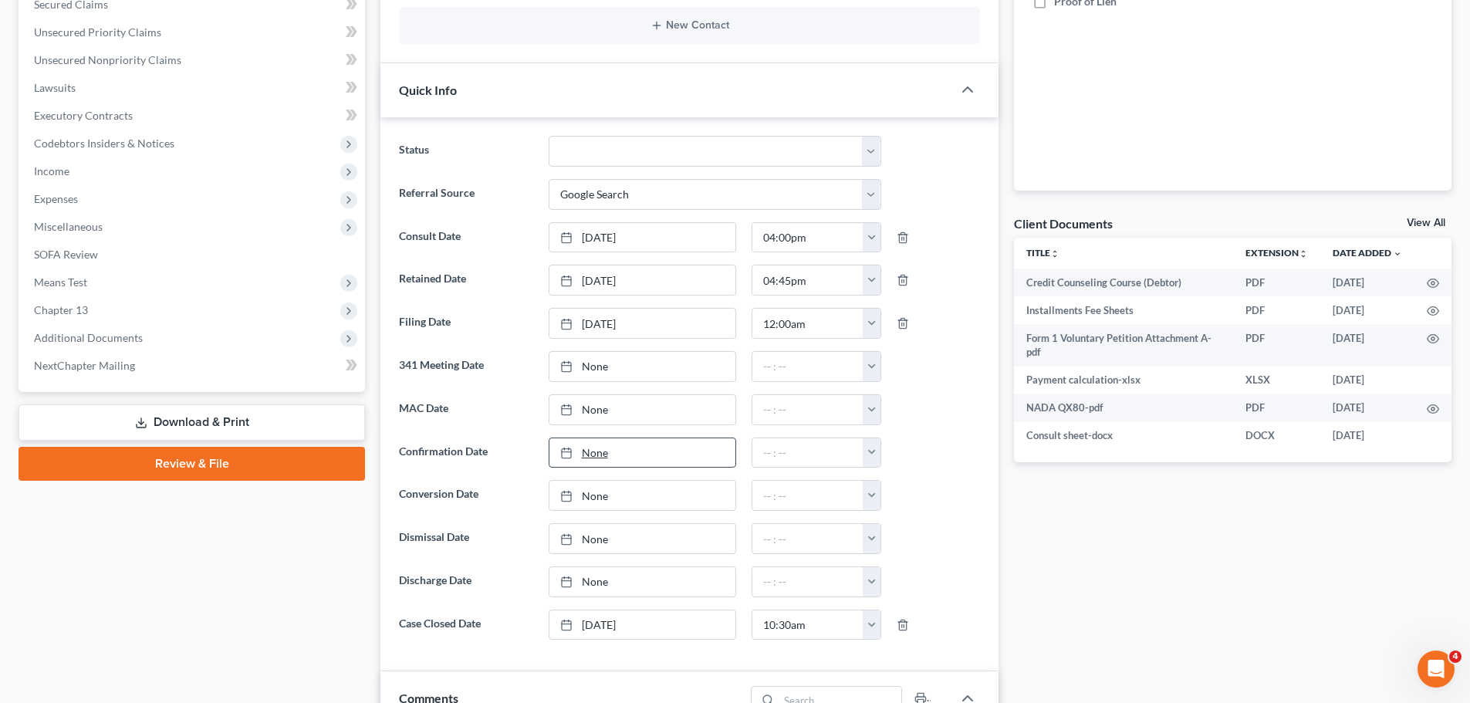
scroll to position [386, 0]
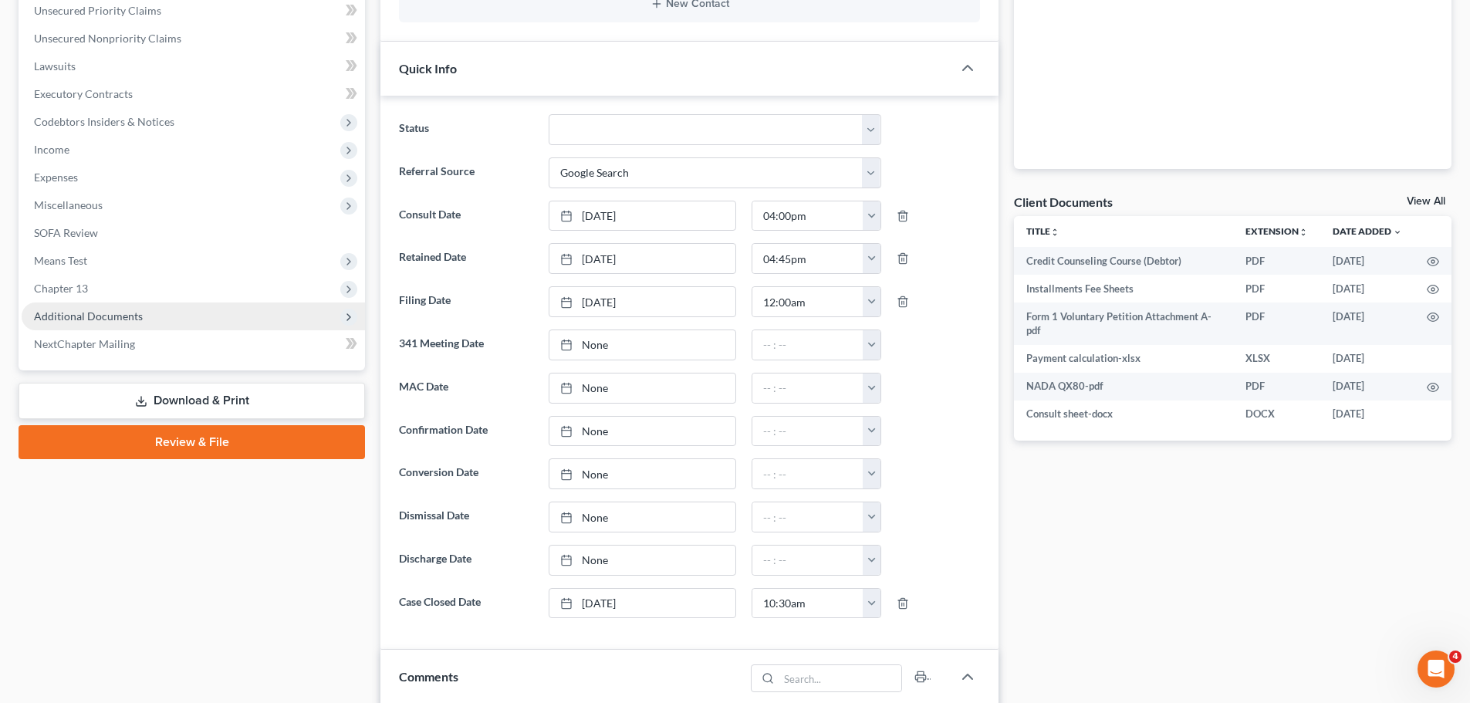
click at [127, 319] on span "Additional Documents" at bounding box center [88, 315] width 109 height 13
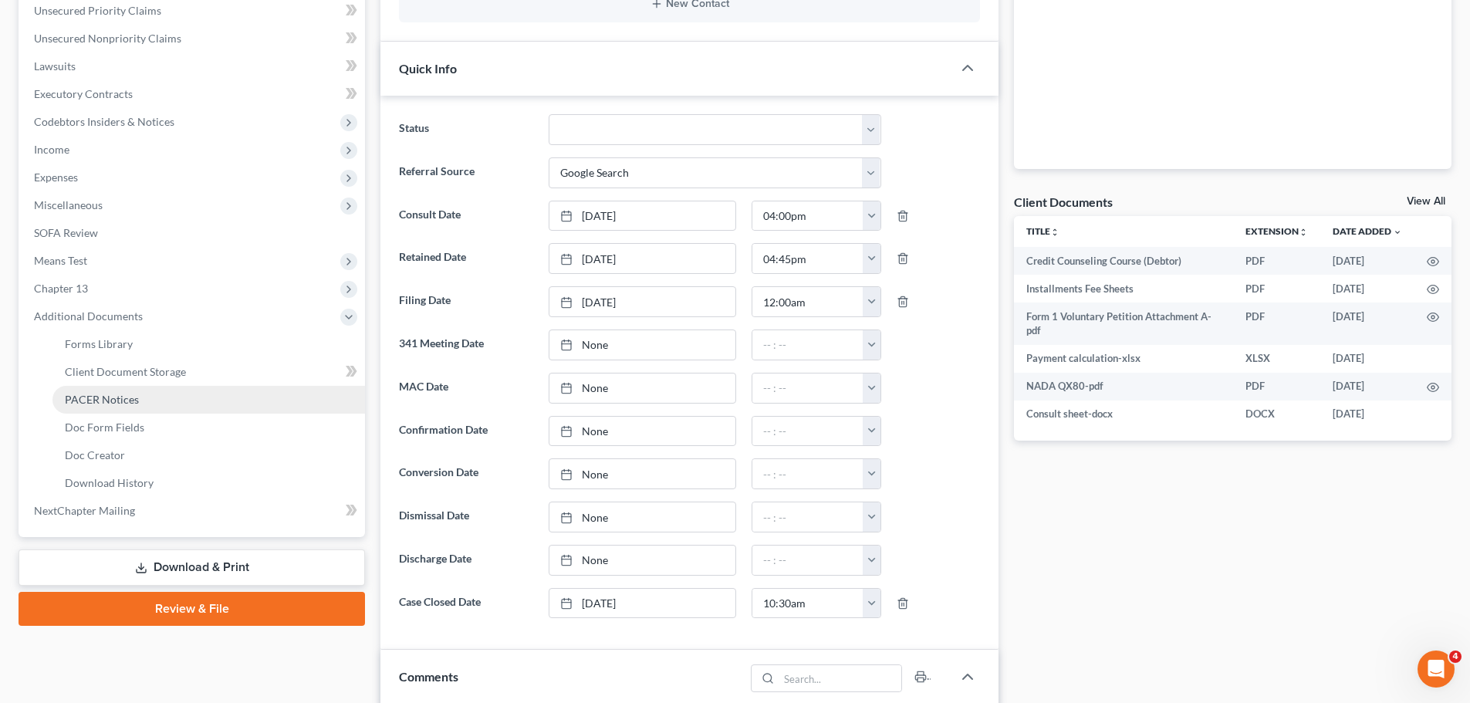
click at [113, 407] on link "PACER Notices" at bounding box center [208, 400] width 313 height 28
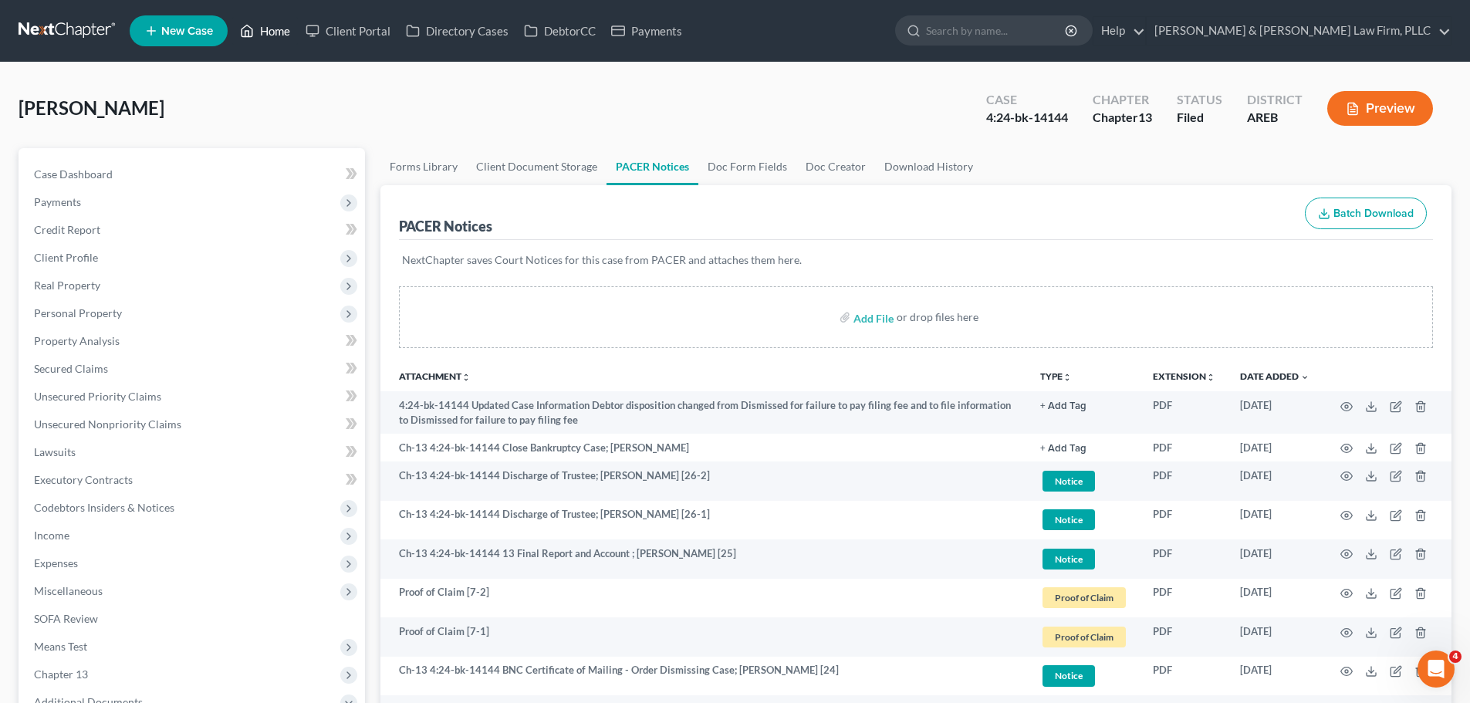
drag, startPoint x: 258, startPoint y: 22, endPoint x: 235, endPoint y: 39, distance: 27.6
click at [258, 24] on link "Home" at bounding box center [265, 31] width 66 height 28
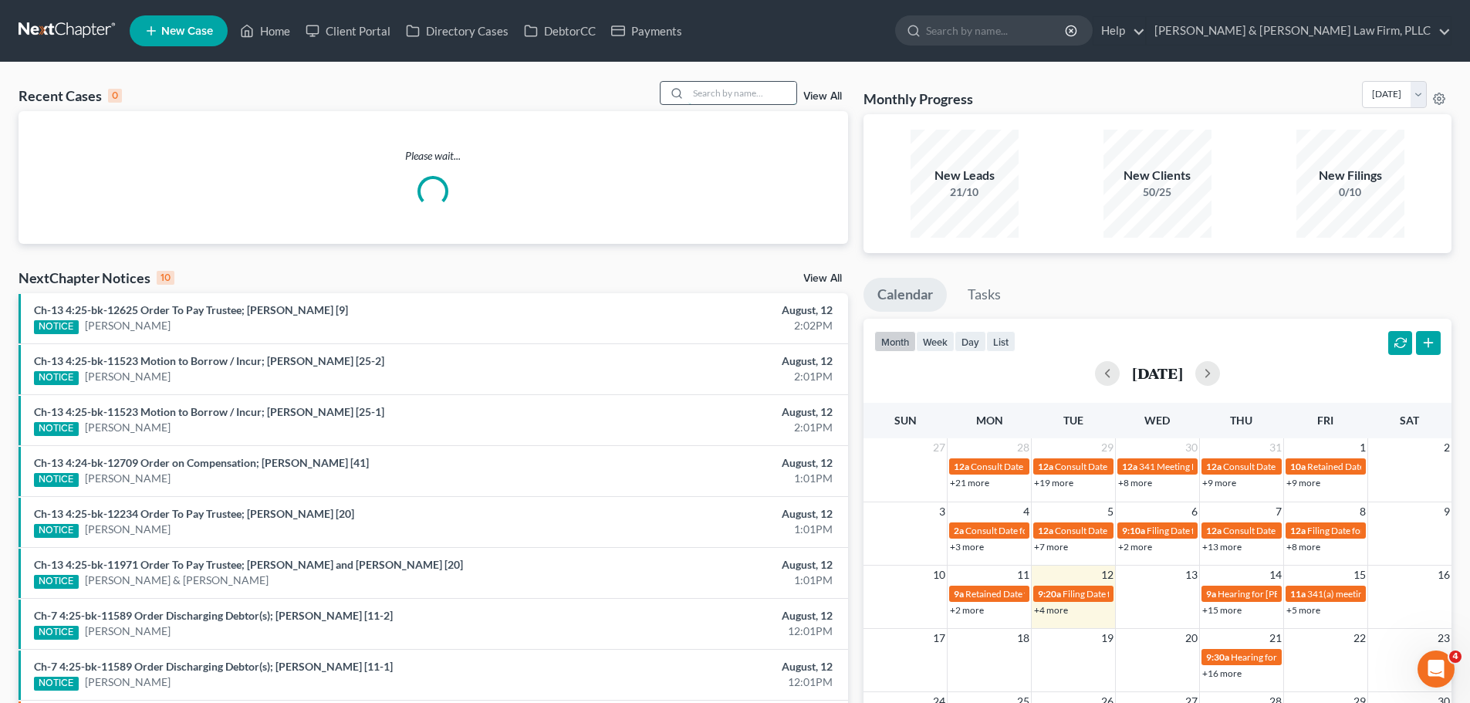
click at [733, 90] on input "search" at bounding box center [742, 93] width 108 height 22
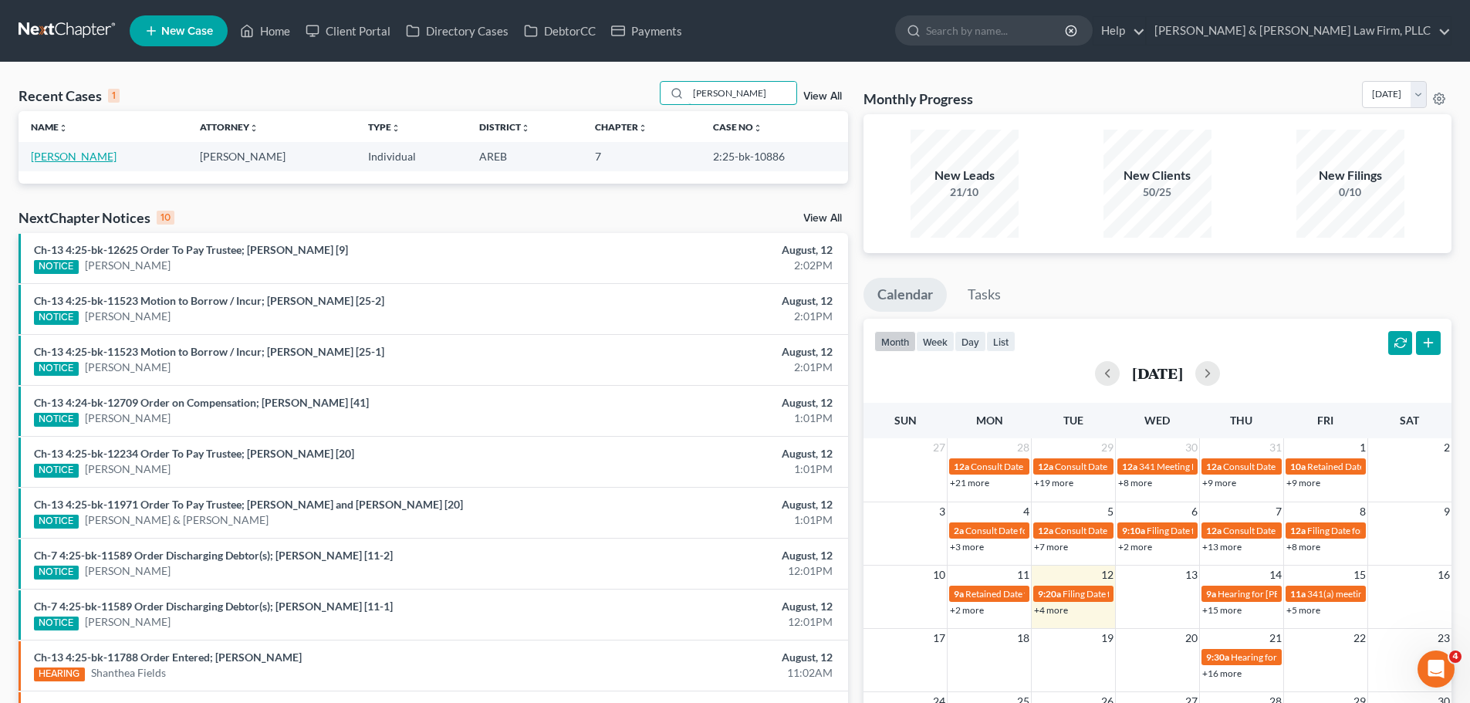
type input "tyizia brown"
click at [75, 157] on link "Brown, Tyizia" at bounding box center [74, 156] width 86 height 13
select select "6"
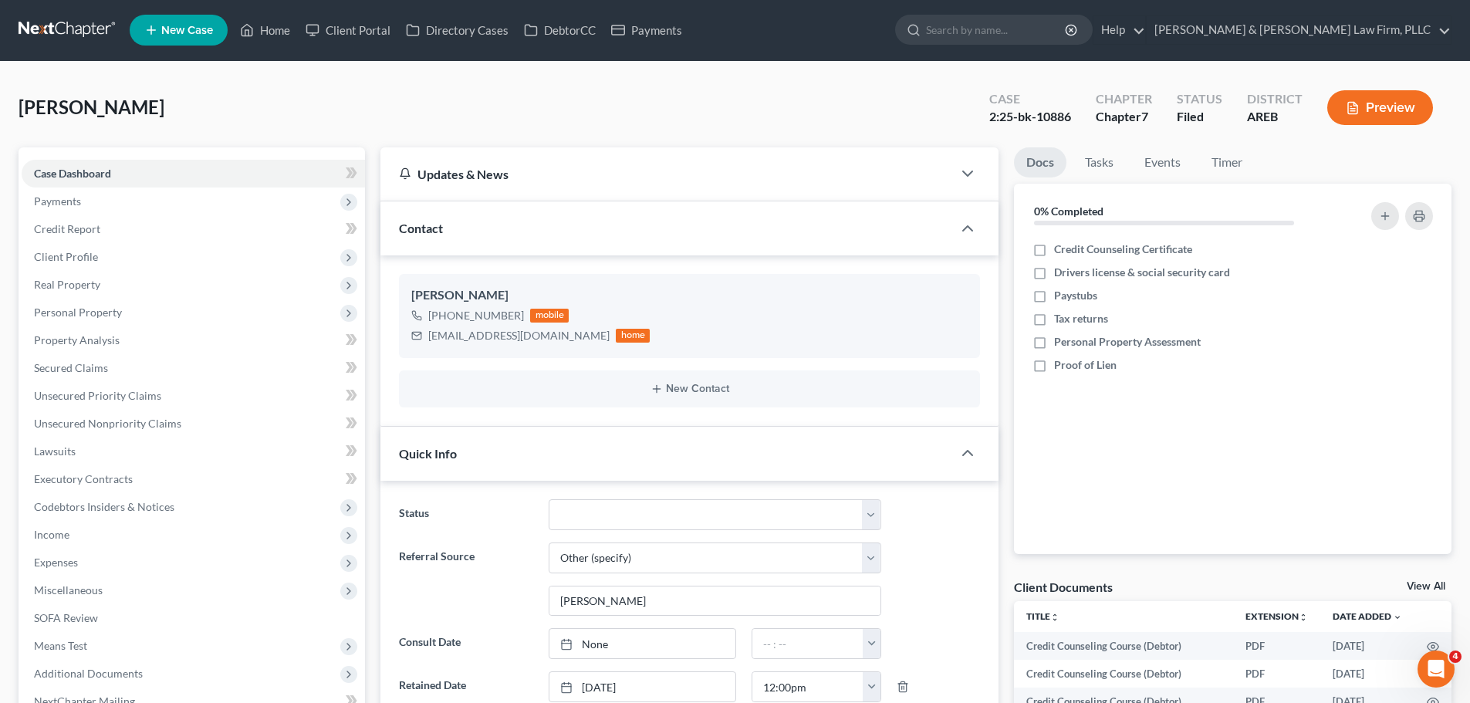
scroll to position [540, 0]
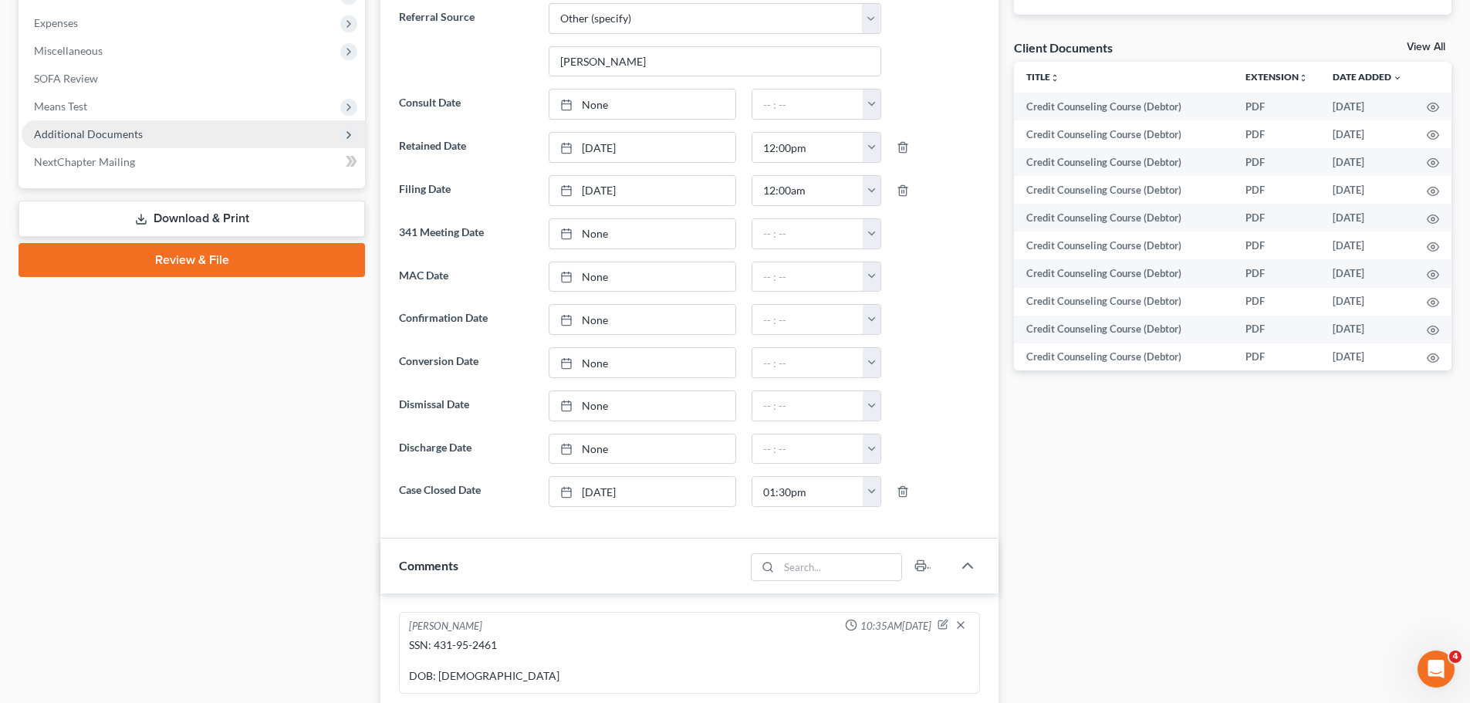
click at [184, 134] on span "Additional Documents" at bounding box center [193, 134] width 343 height 28
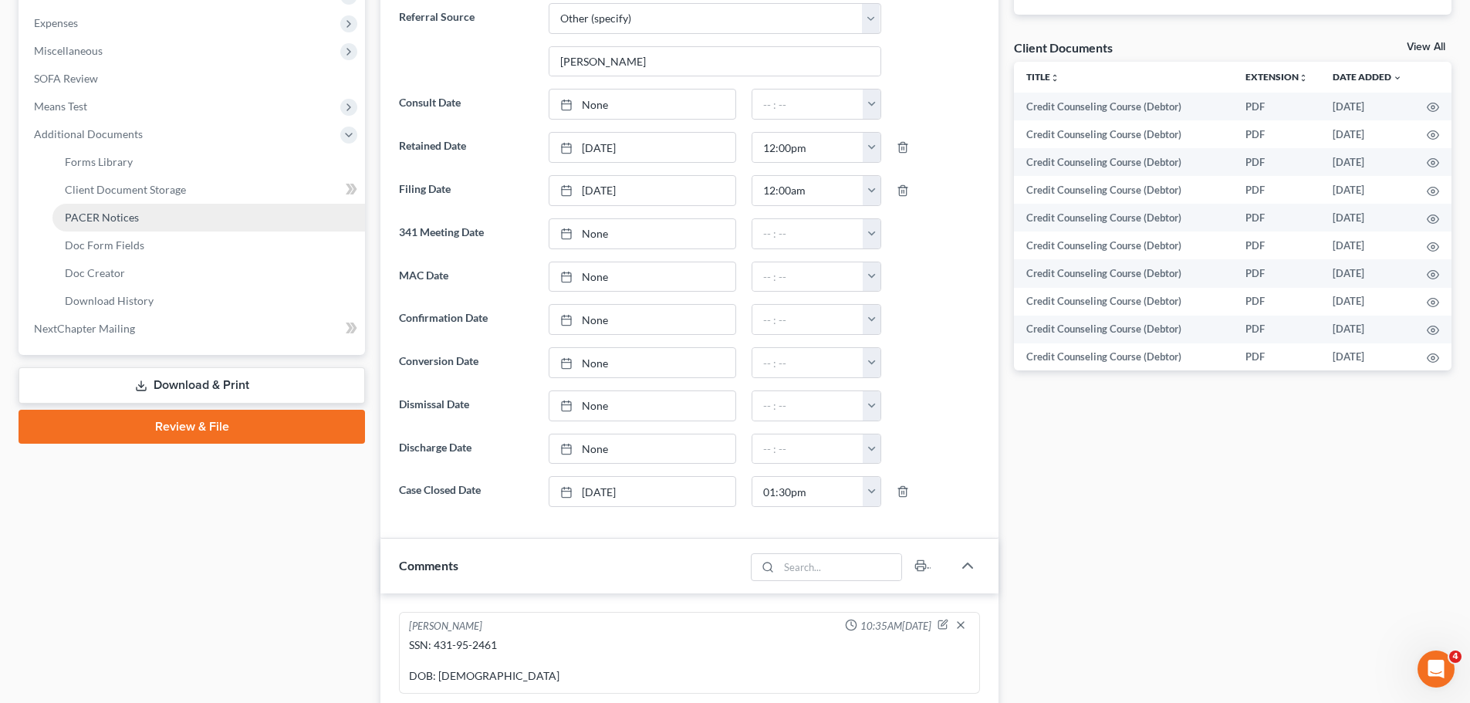
click at [157, 208] on link "PACER Notices" at bounding box center [208, 218] width 313 height 28
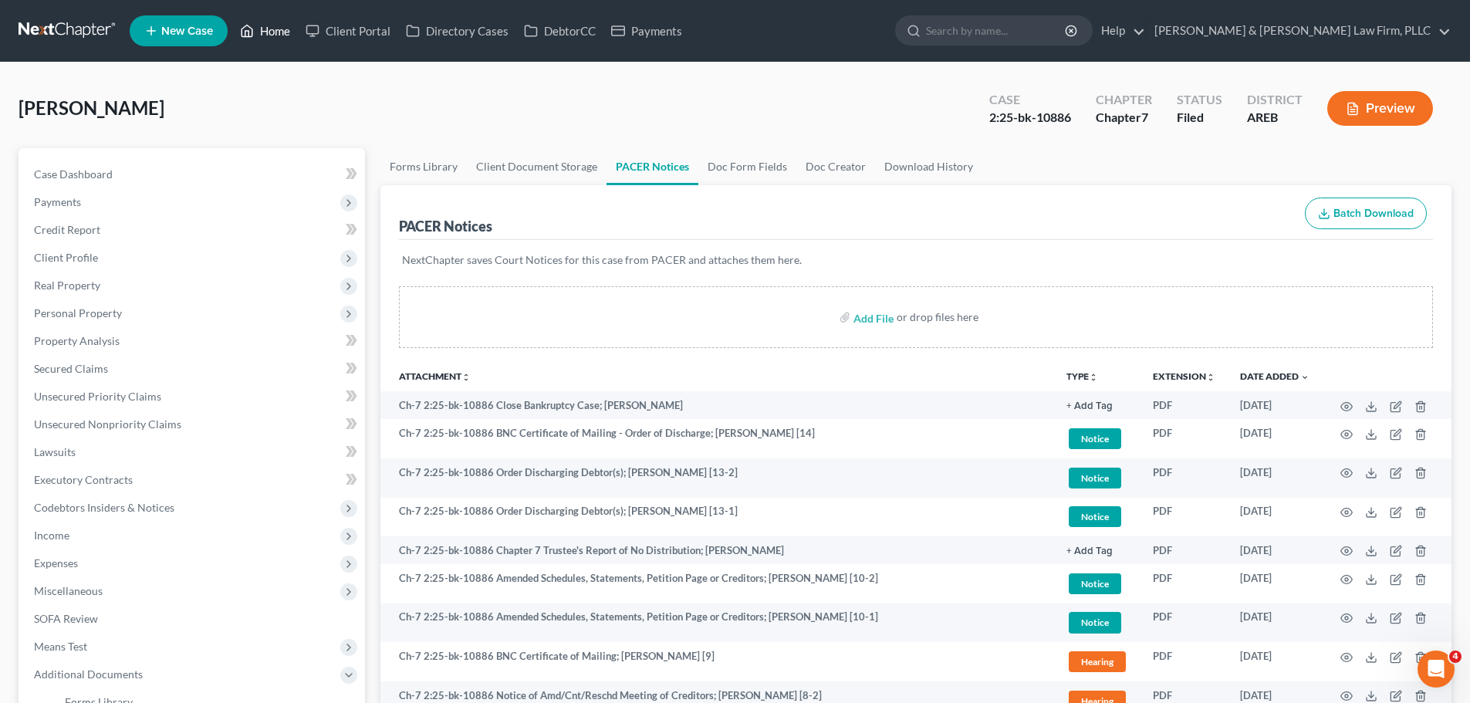
click at [274, 33] on link "Home" at bounding box center [265, 31] width 66 height 28
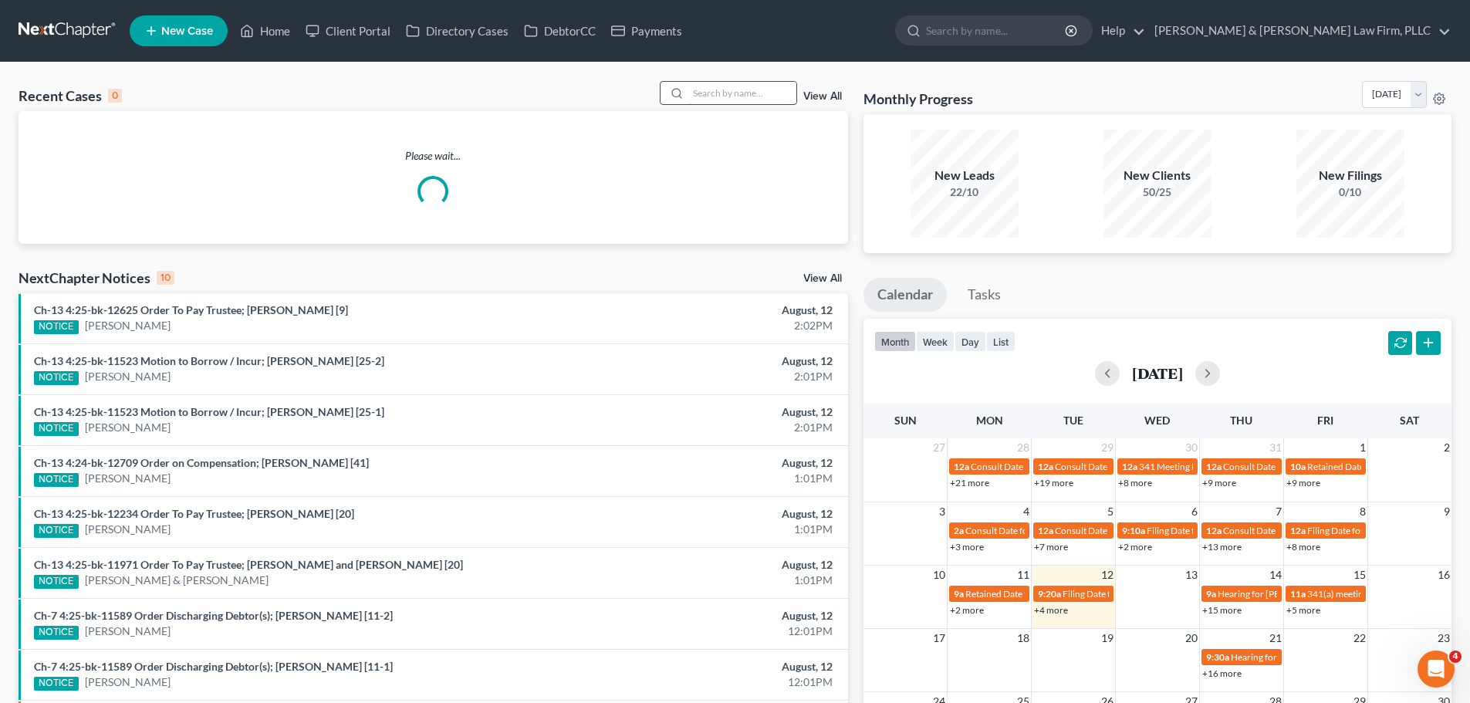
click at [713, 96] on input "search" at bounding box center [742, 93] width 108 height 22
type input "y"
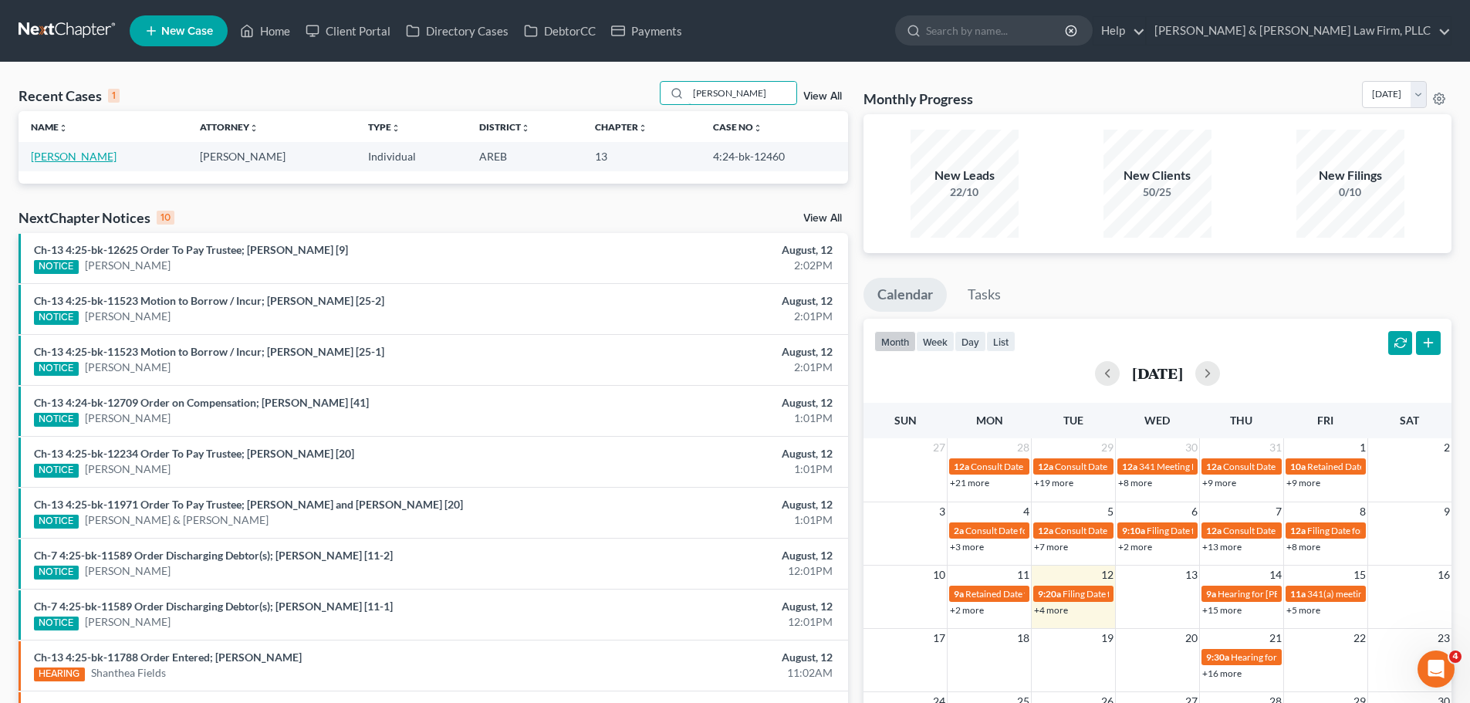
type input "terry brown"
click at [76, 155] on link "Brown, Terry" at bounding box center [74, 156] width 86 height 13
select select "4"
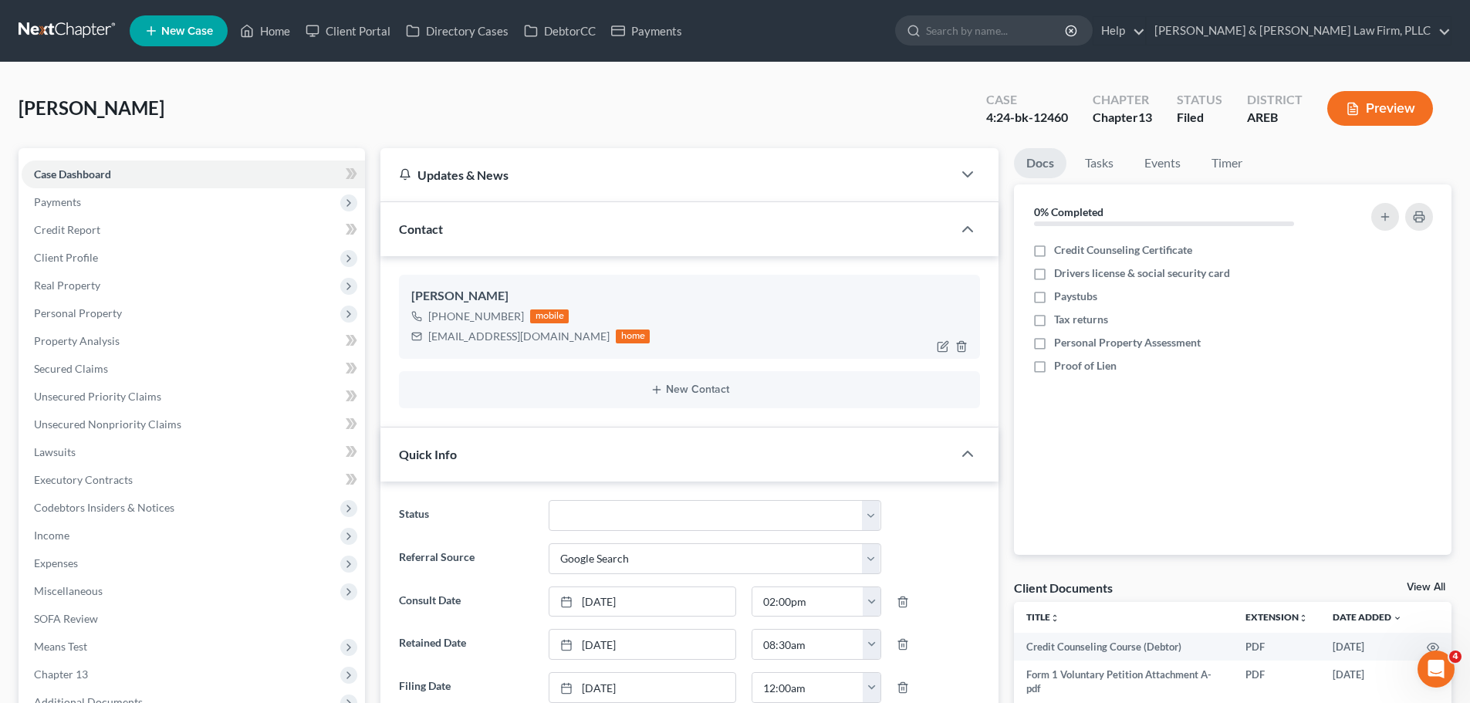
scroll to position [463, 0]
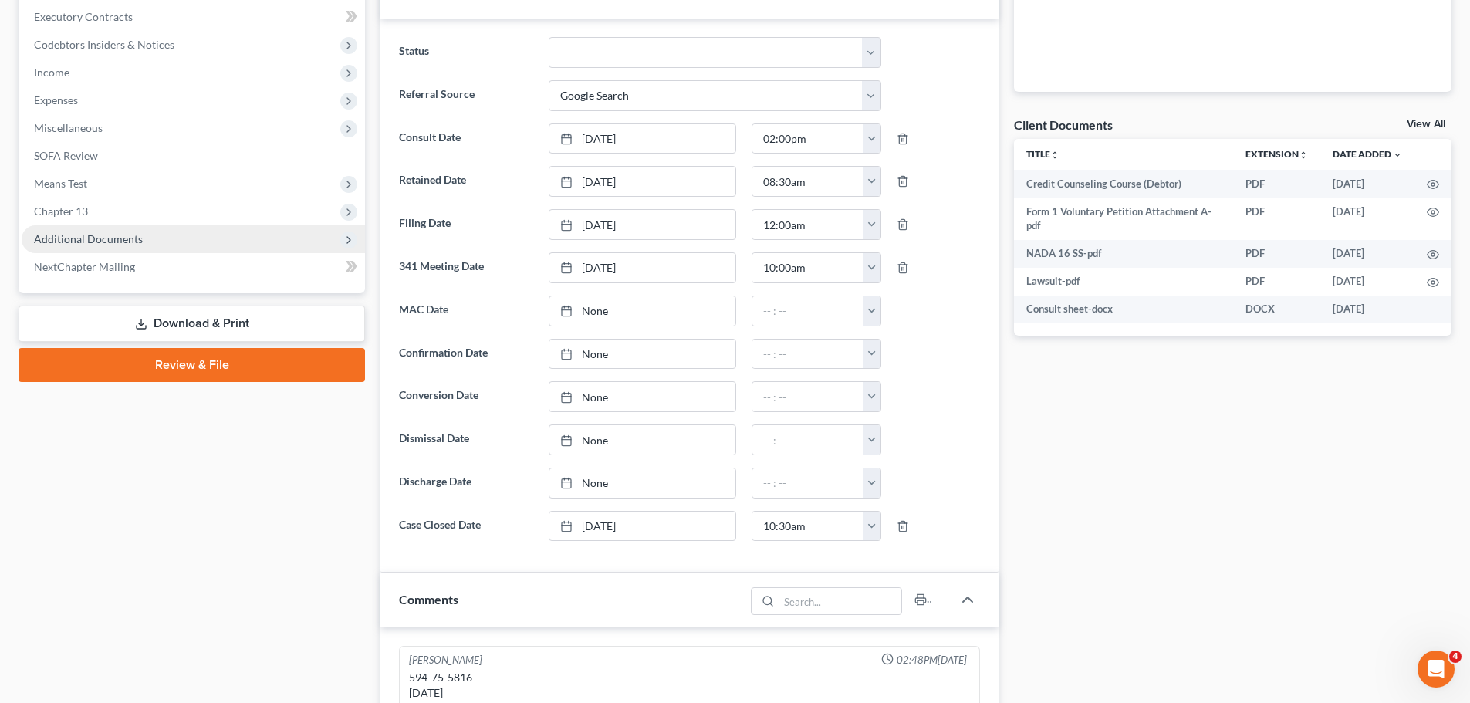
click at [140, 236] on span "Additional Documents" at bounding box center [88, 238] width 109 height 13
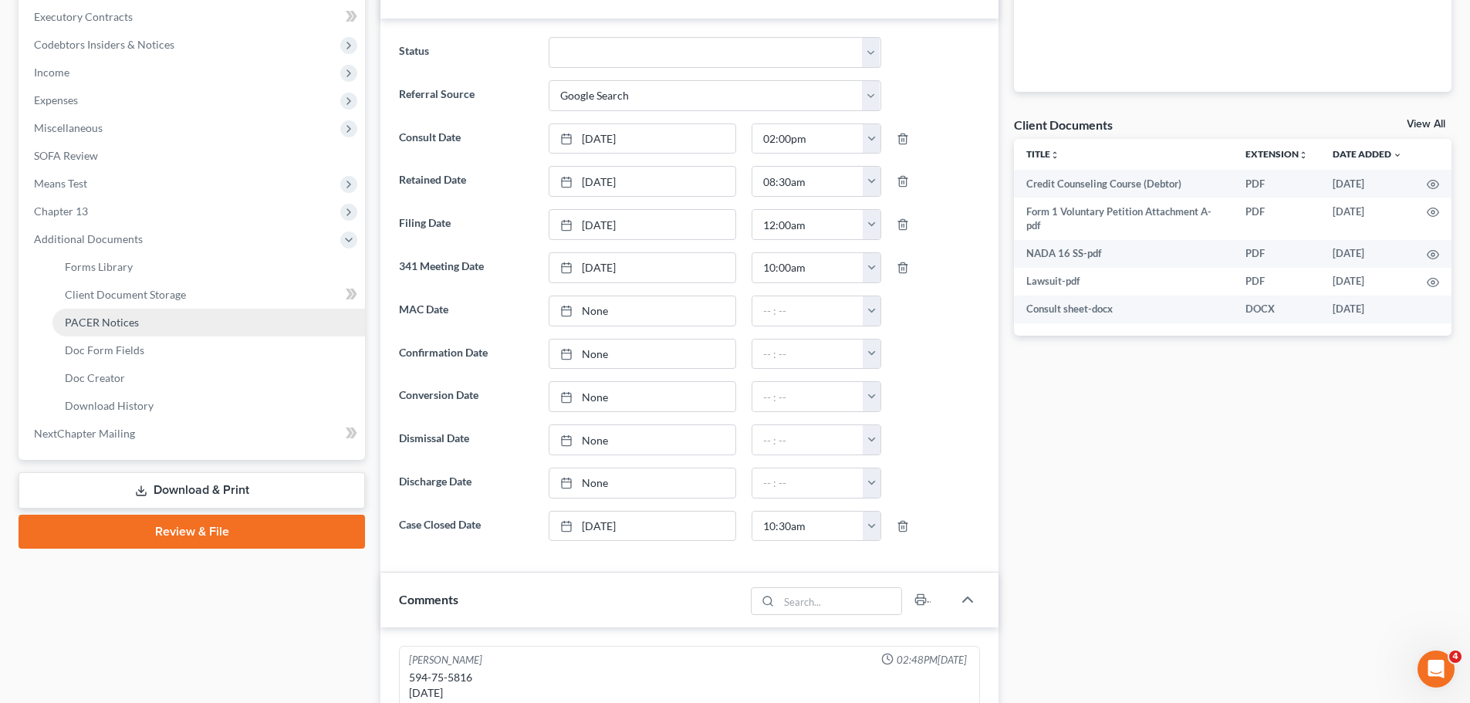
click at [146, 316] on link "PACER Notices" at bounding box center [208, 323] width 313 height 28
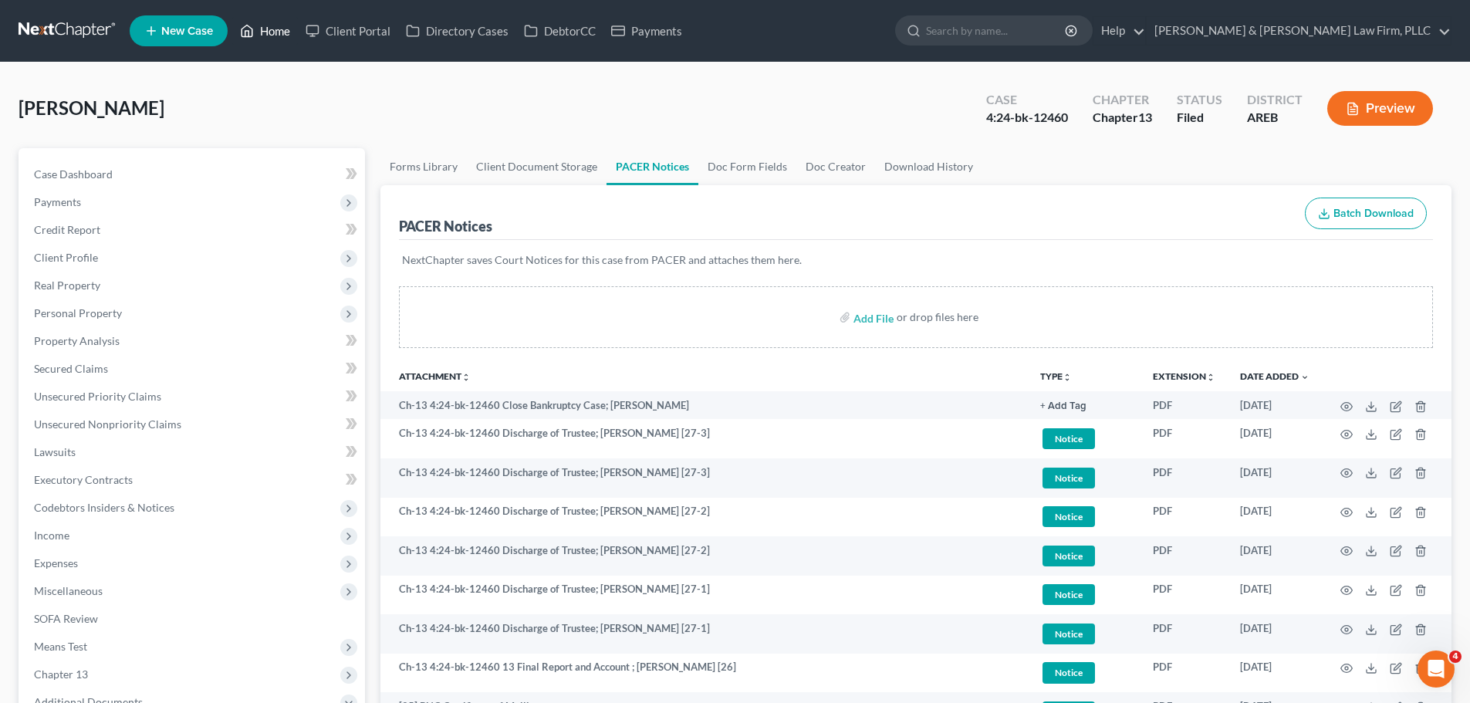
drag, startPoint x: 279, startPoint y: 20, endPoint x: 292, endPoint y: 52, distance: 35.0
click at [279, 21] on link "Home" at bounding box center [265, 31] width 66 height 28
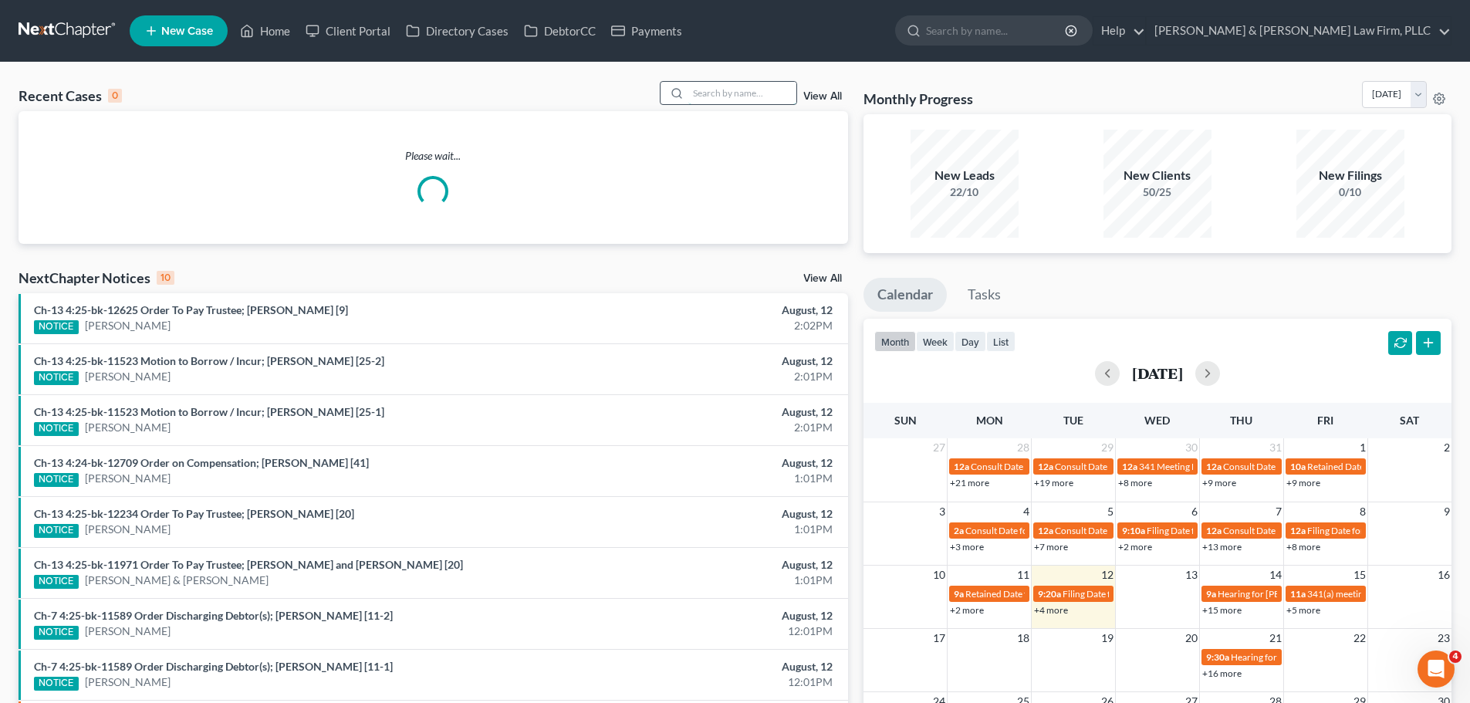
click at [731, 94] on input "search" at bounding box center [742, 93] width 108 height 22
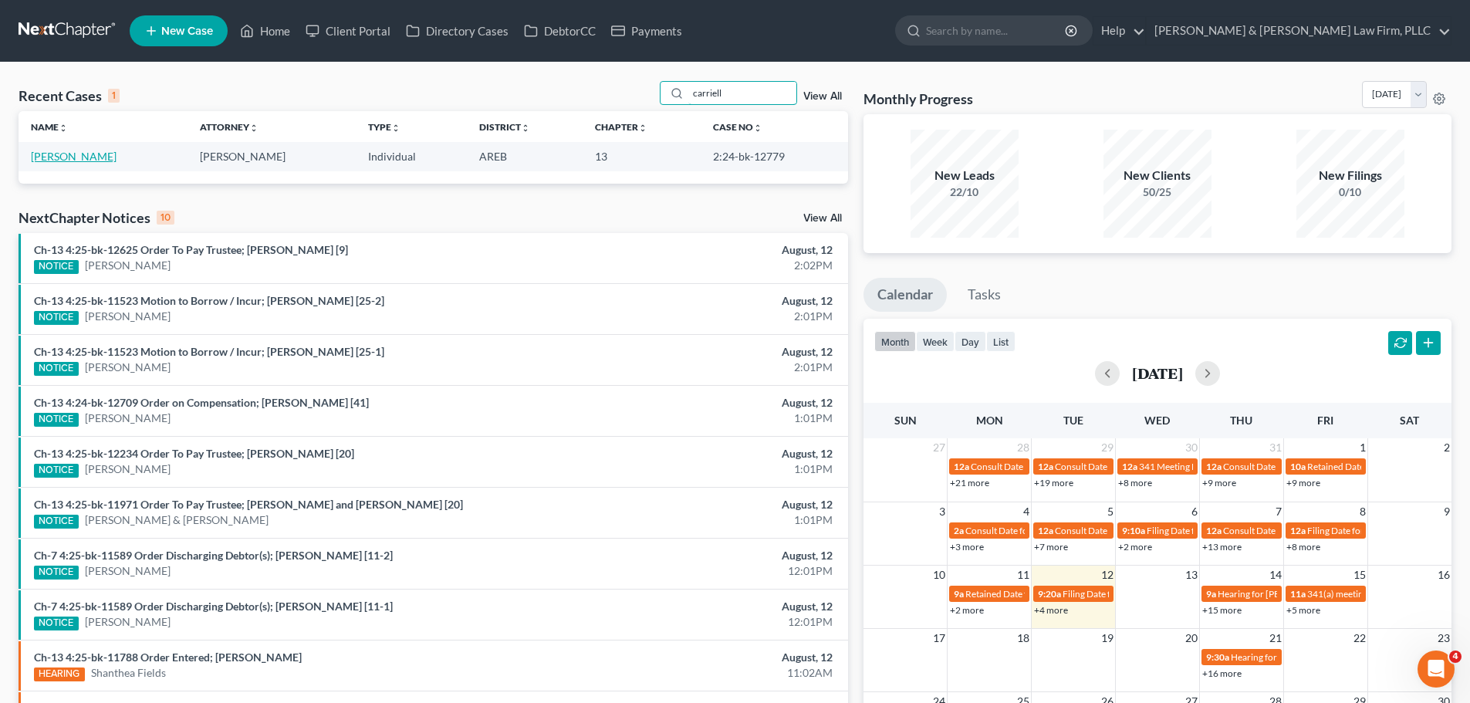
type input "carriell"
click at [88, 155] on link "Brown, Carriell" at bounding box center [74, 156] width 86 height 13
select select "6"
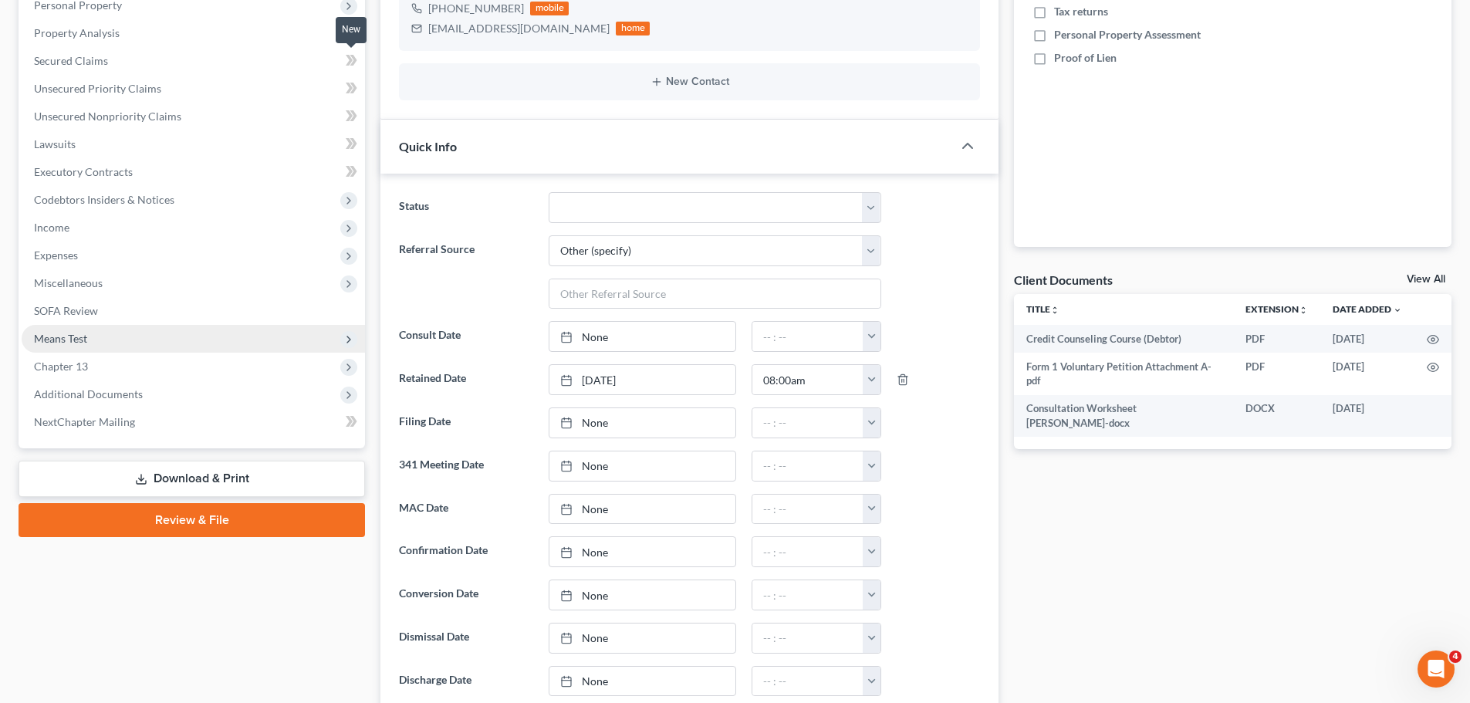
scroll to position [309, 0]
drag, startPoint x: 143, startPoint y: 382, endPoint x: 147, endPoint y: 452, distance: 70.3
click at [142, 383] on span "Additional Documents" at bounding box center [193, 394] width 343 height 28
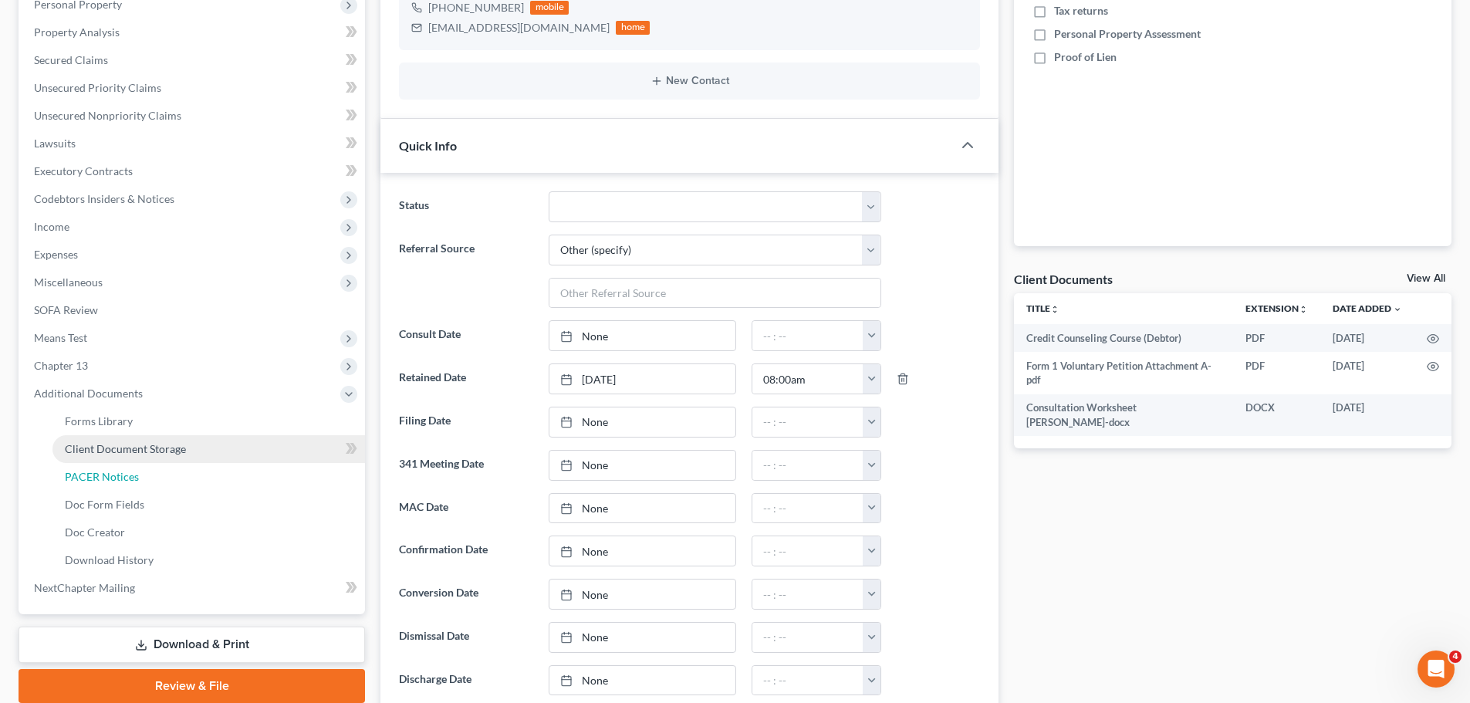
click at [120, 483] on link "PACER Notices" at bounding box center [208, 477] width 313 height 28
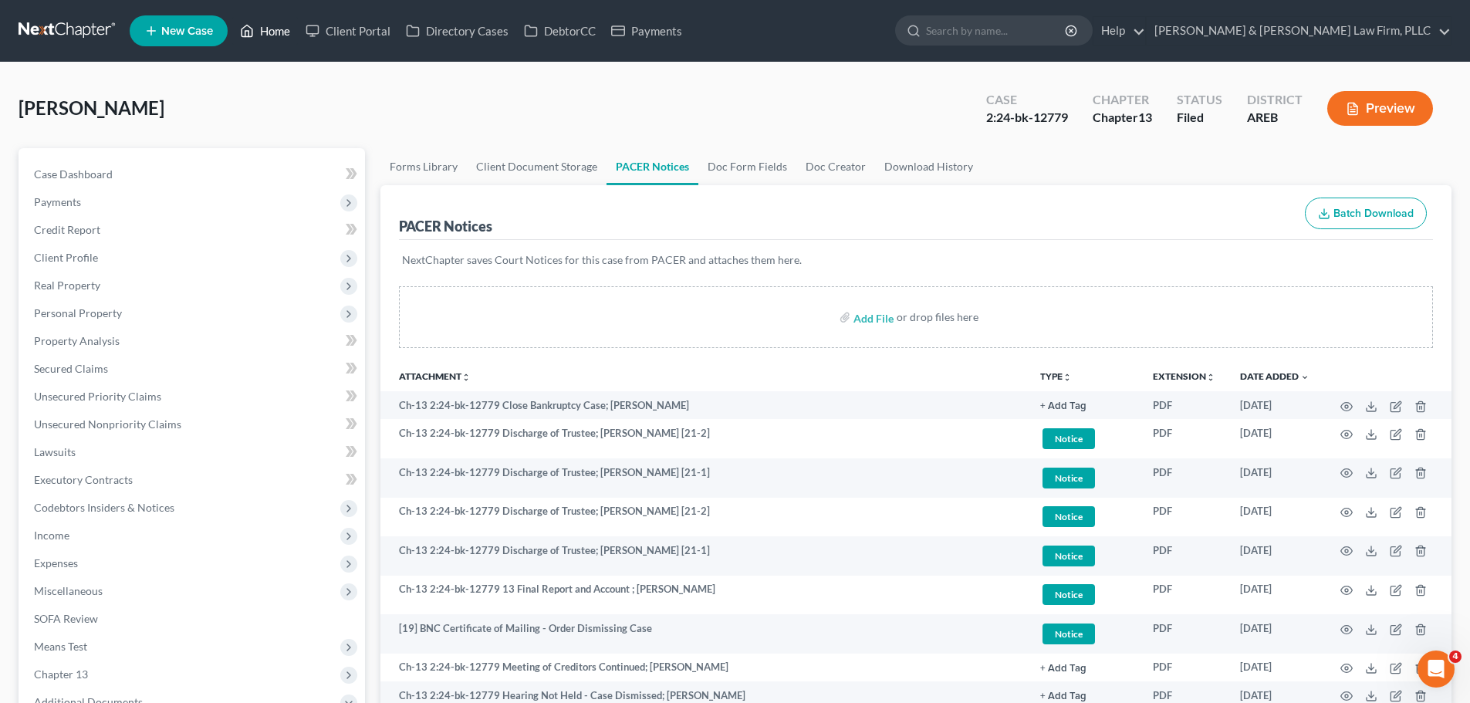
click at [265, 25] on link "Home" at bounding box center [265, 31] width 66 height 28
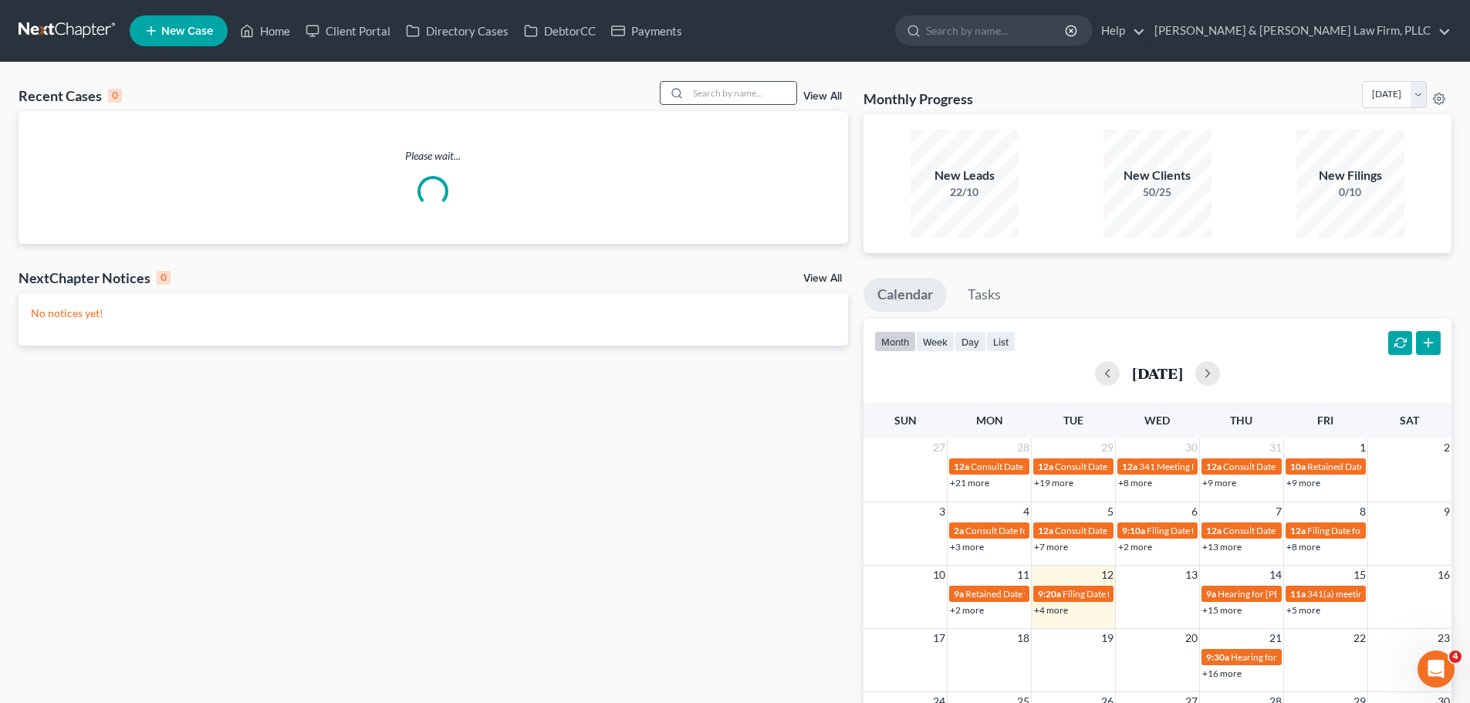
click at [762, 89] on input "search" at bounding box center [742, 93] width 108 height 22
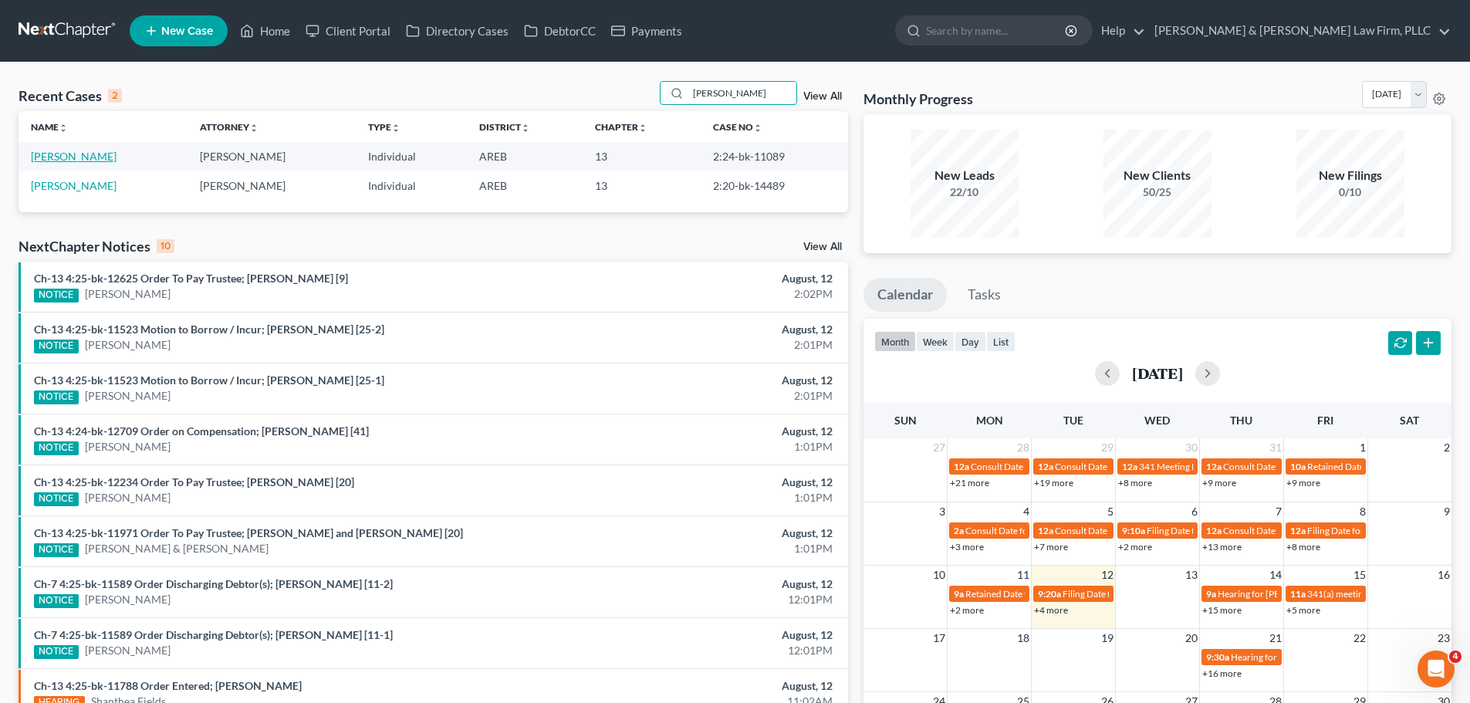
type input "meridy"
click at [85, 157] on link "Meridy, Patricia" at bounding box center [74, 156] width 86 height 13
select select "2"
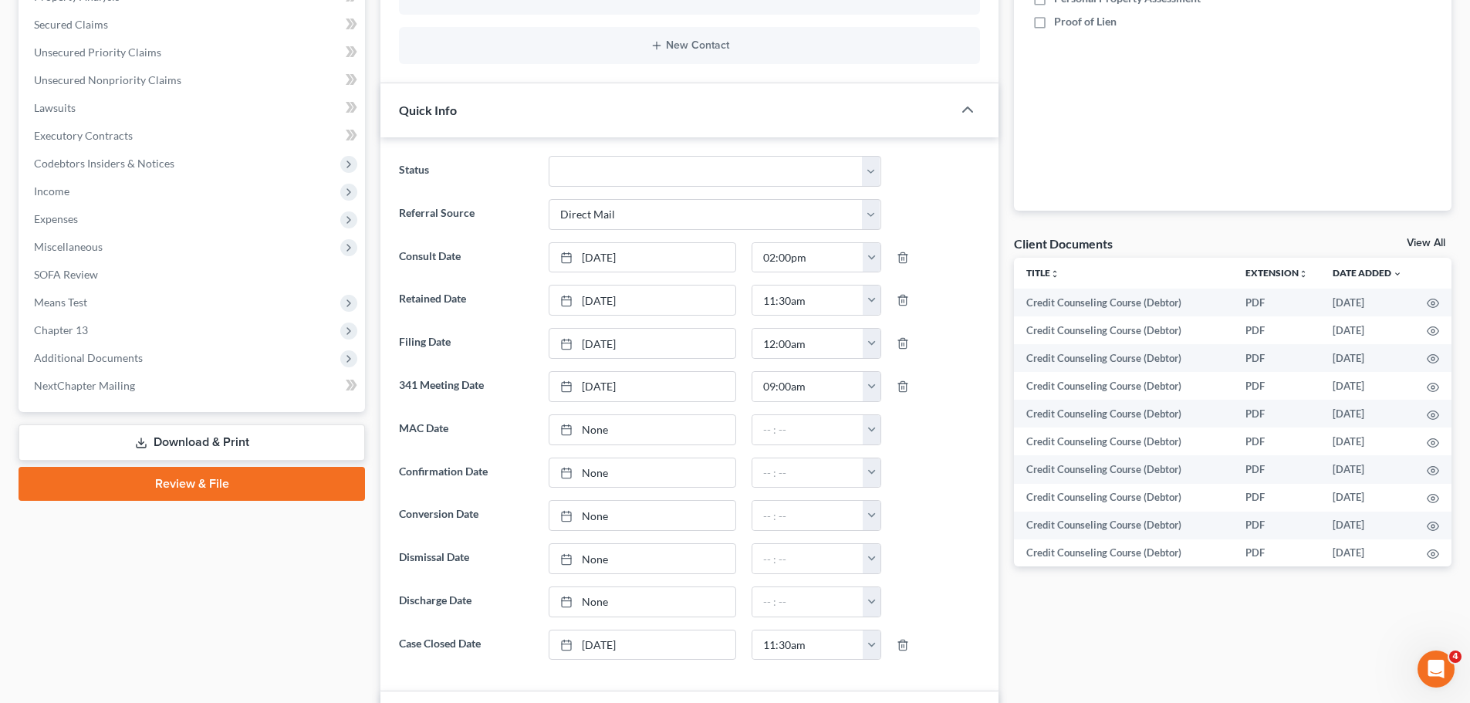
scroll to position [463, 0]
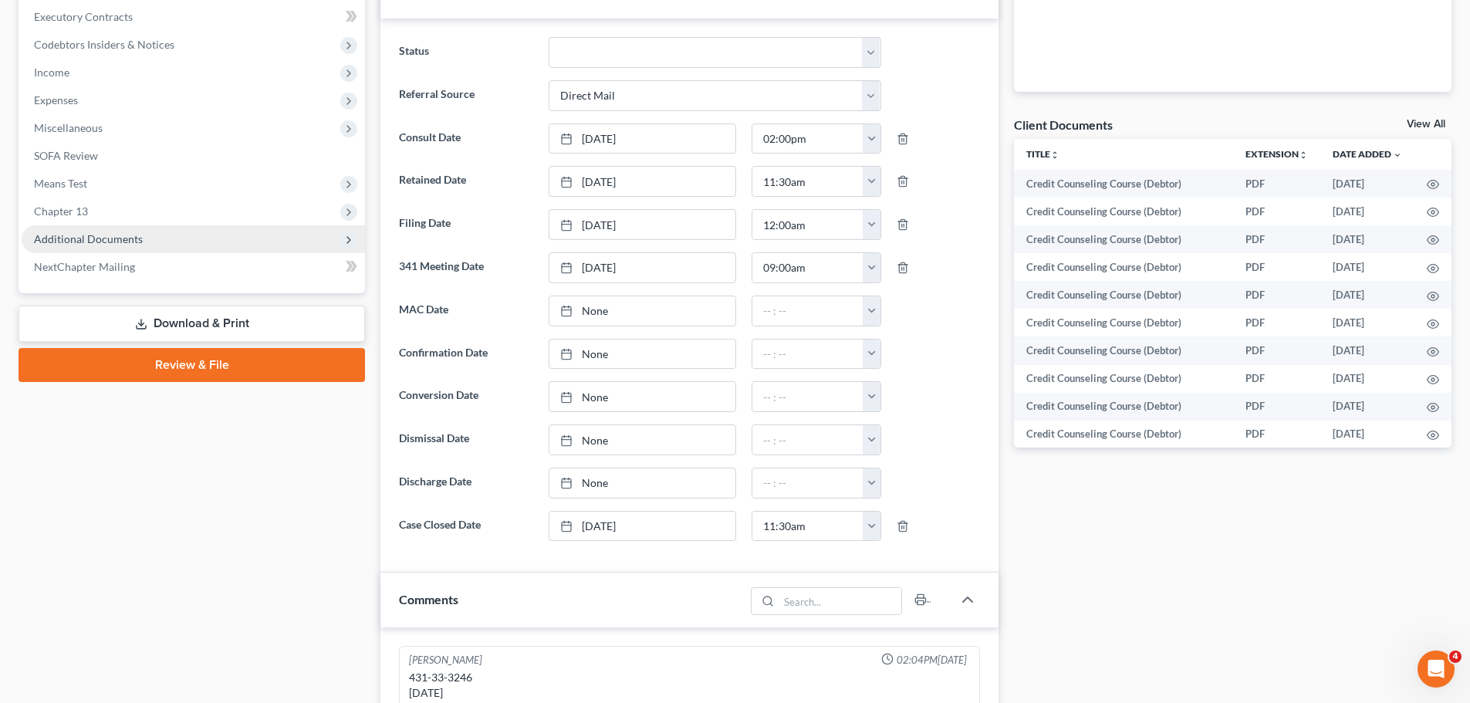
click at [193, 241] on span "Additional Documents" at bounding box center [193, 239] width 343 height 28
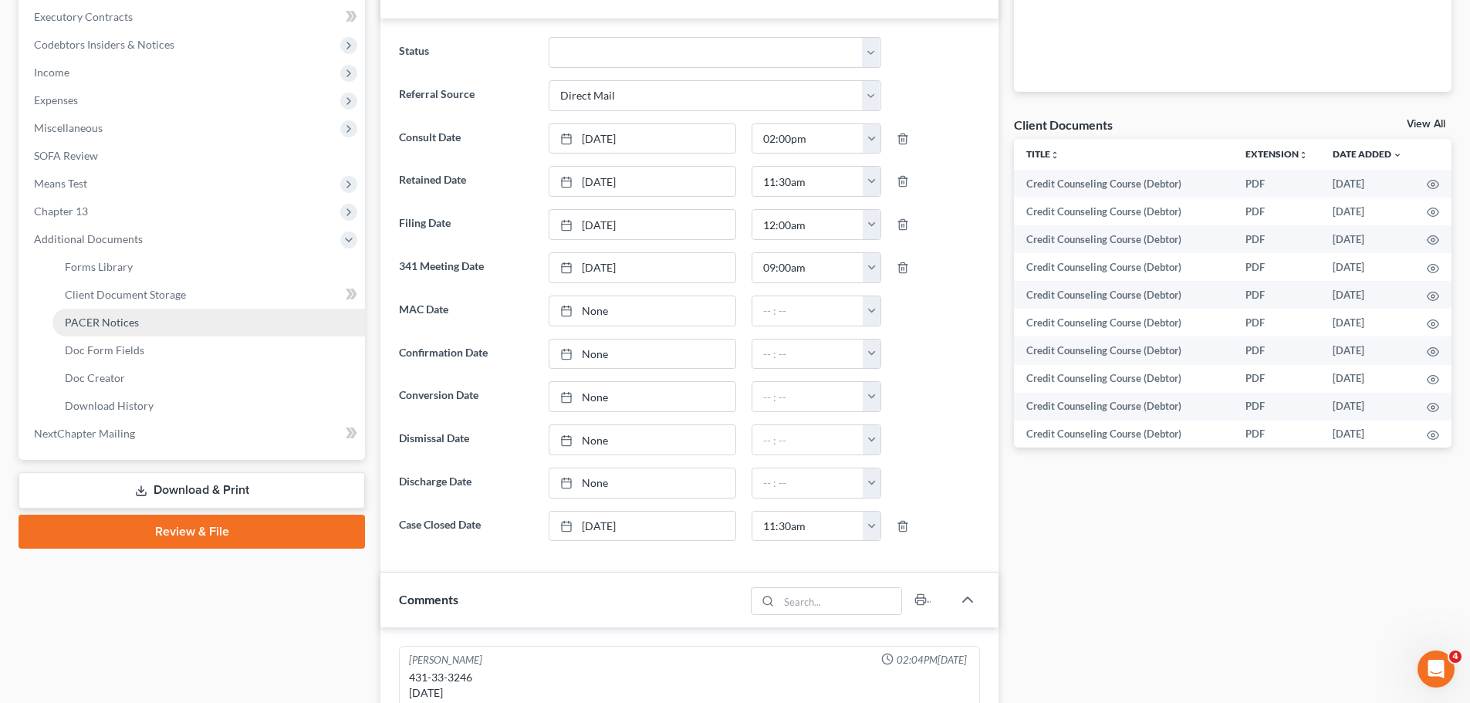
click at [157, 314] on link "PACER Notices" at bounding box center [208, 323] width 313 height 28
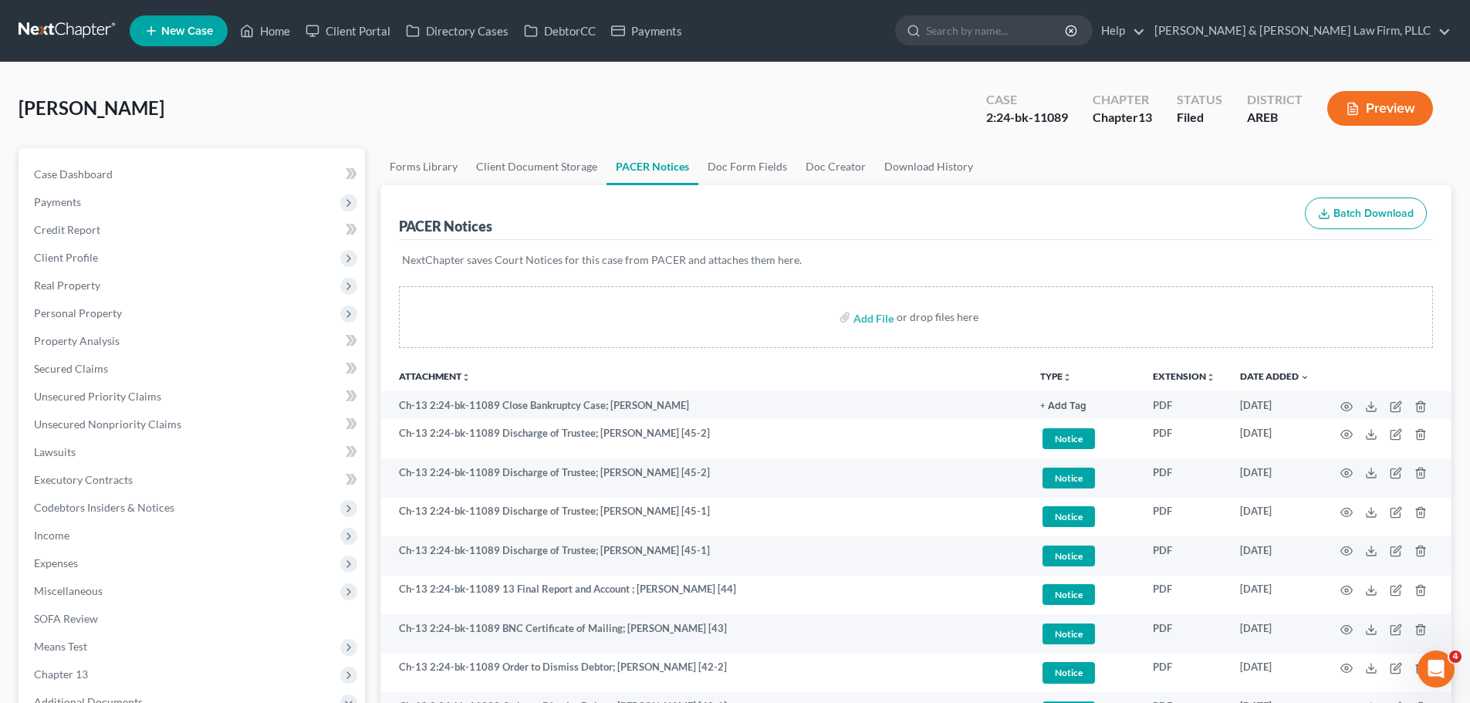
click at [282, 16] on ul "New Case Home Client Portal Directory Cases DebtorCC Payments - No Result - See…" at bounding box center [791, 31] width 1322 height 40
click at [263, 36] on link "Home" at bounding box center [265, 31] width 66 height 28
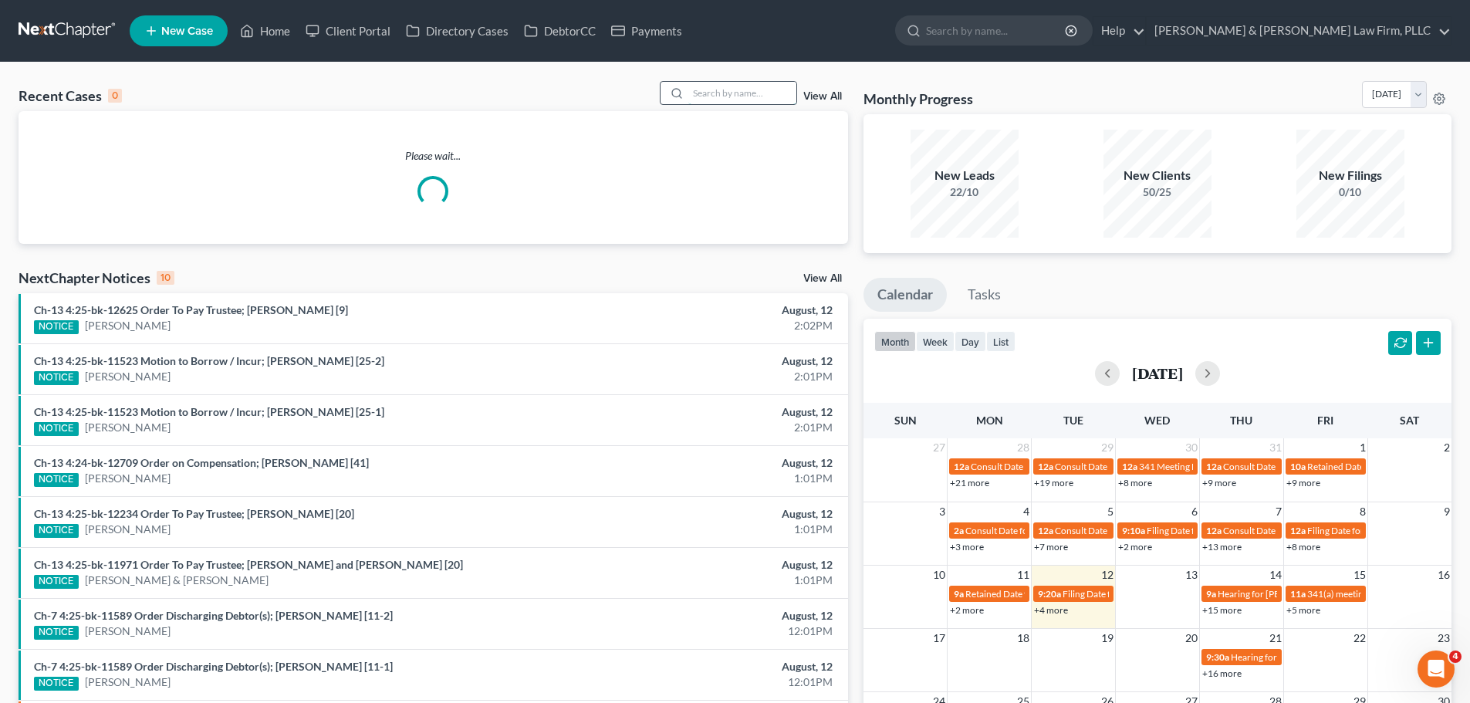
click at [731, 90] on input "search" at bounding box center [742, 93] width 108 height 22
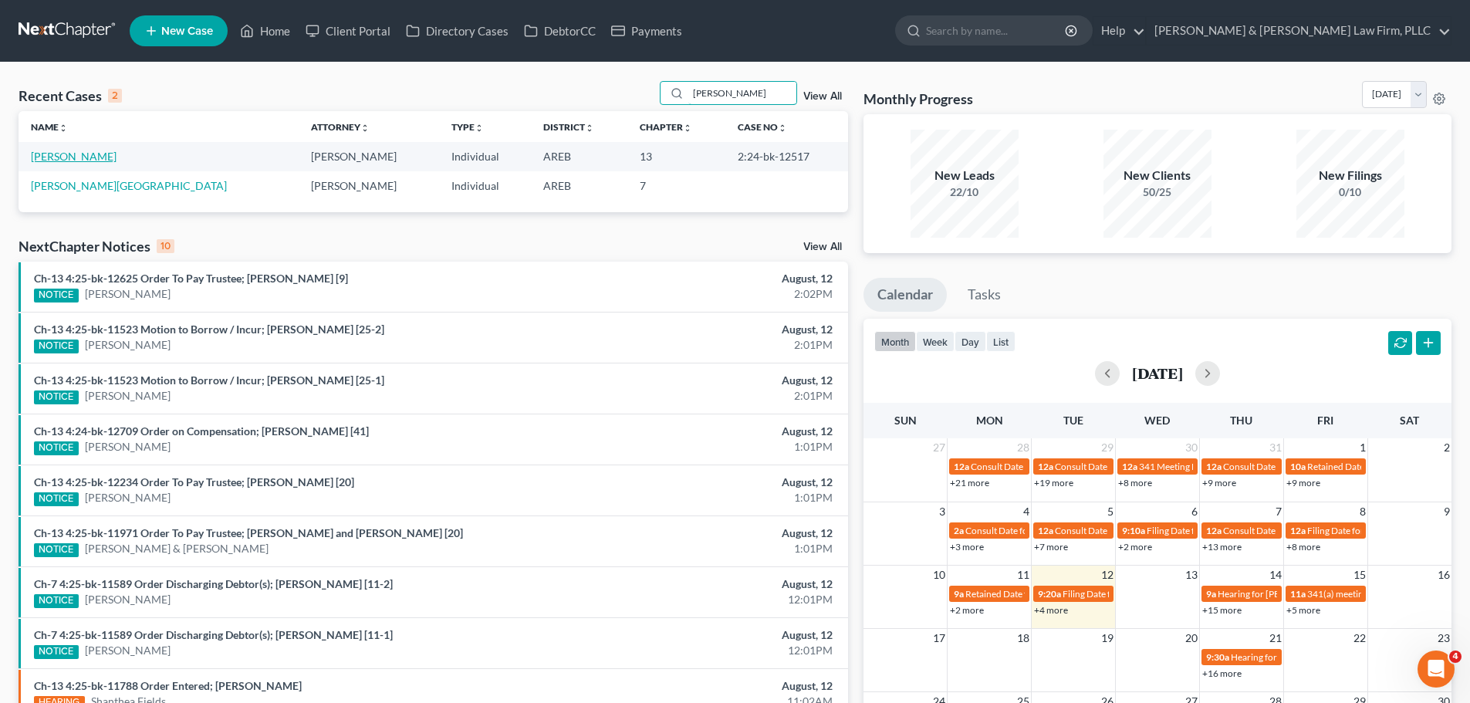
type input "jefferson"
click at [109, 156] on link "Jefferson, Teretha" at bounding box center [74, 156] width 86 height 13
select select "2"
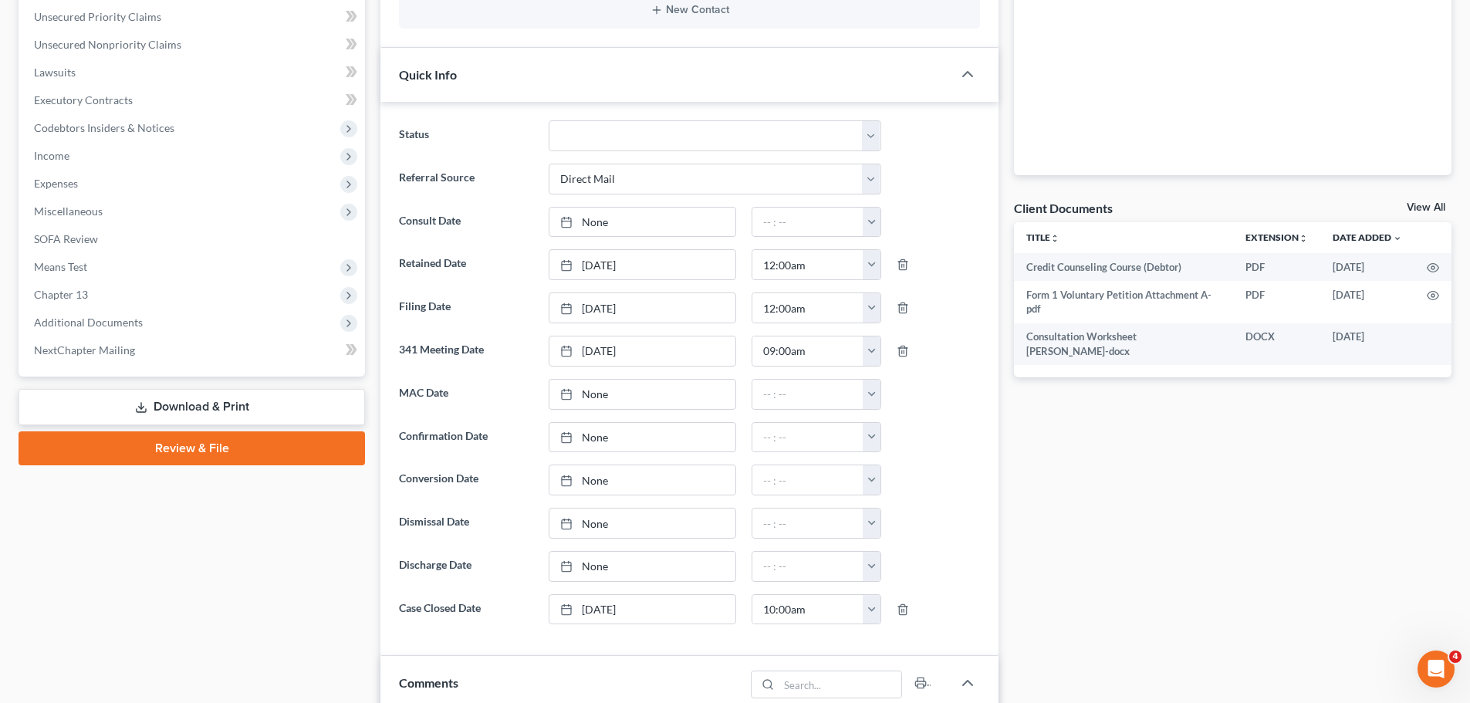
scroll to position [386, 0]
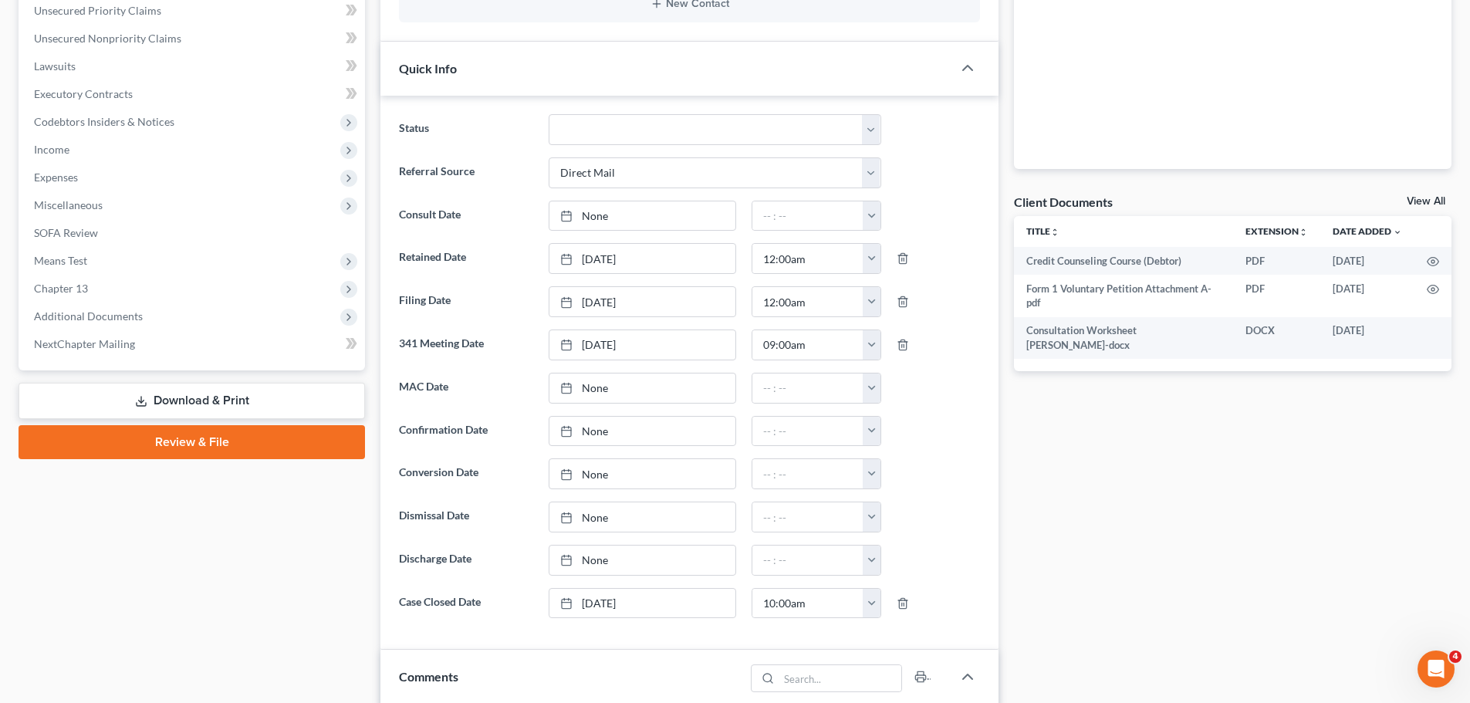
click at [147, 314] on span "Additional Documents" at bounding box center [193, 317] width 343 height 28
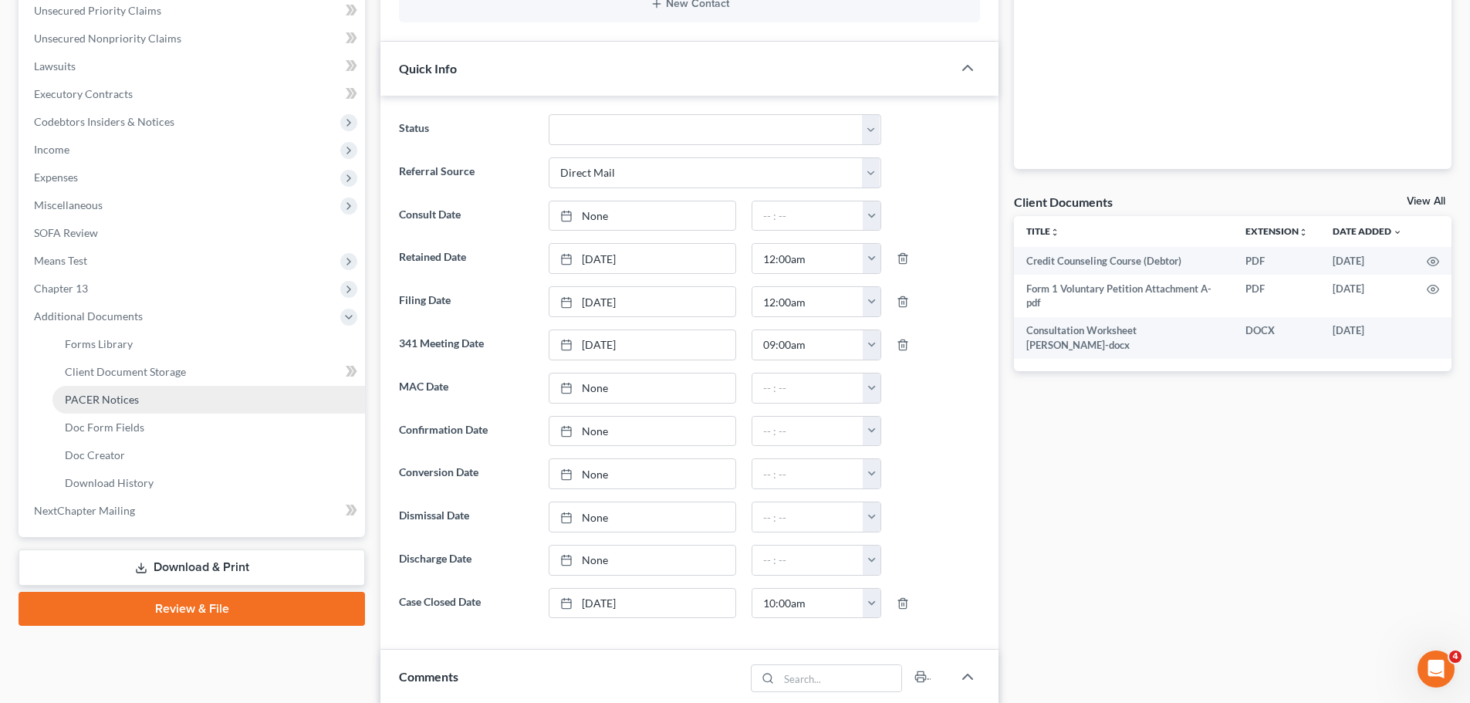
click at [195, 399] on link "PACER Notices" at bounding box center [208, 400] width 313 height 28
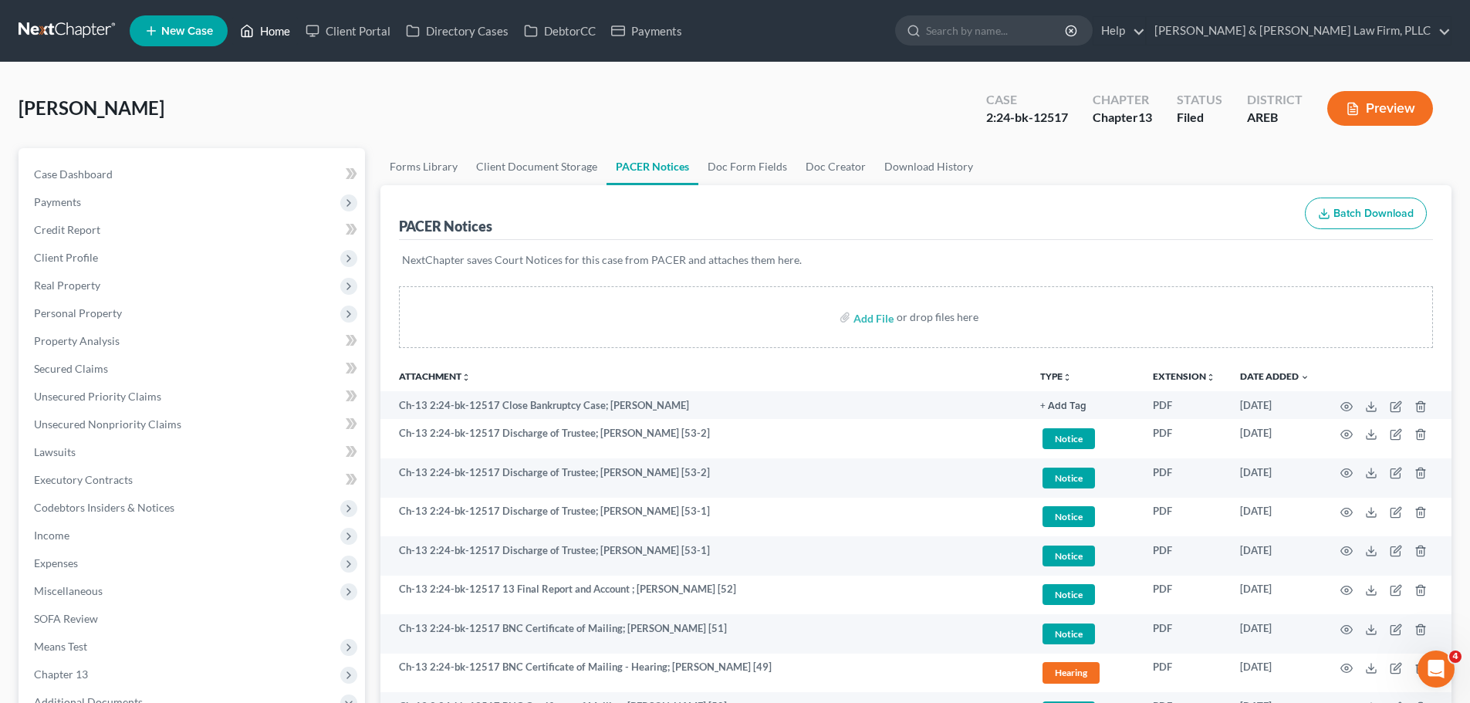
click at [252, 29] on icon at bounding box center [247, 31] width 11 height 12
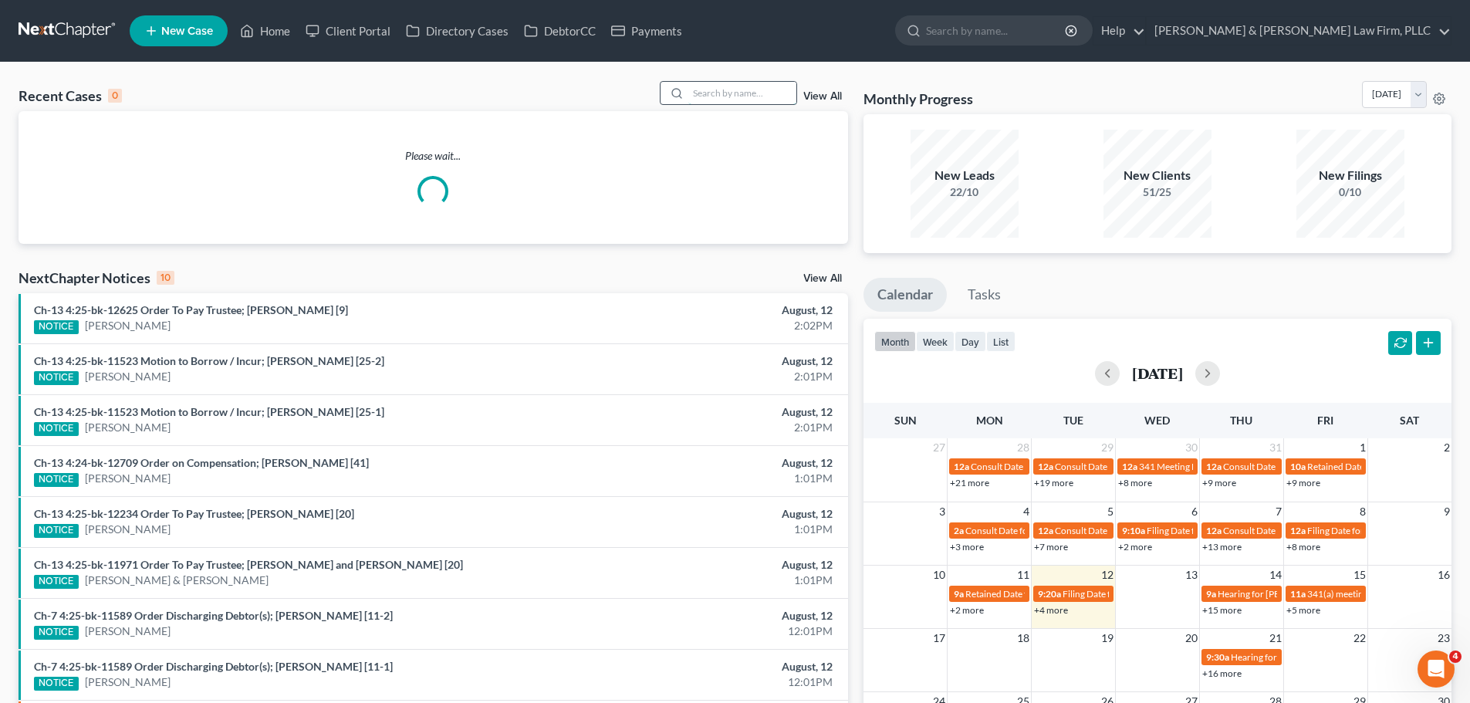
click at [708, 101] on input "search" at bounding box center [742, 93] width 108 height 22
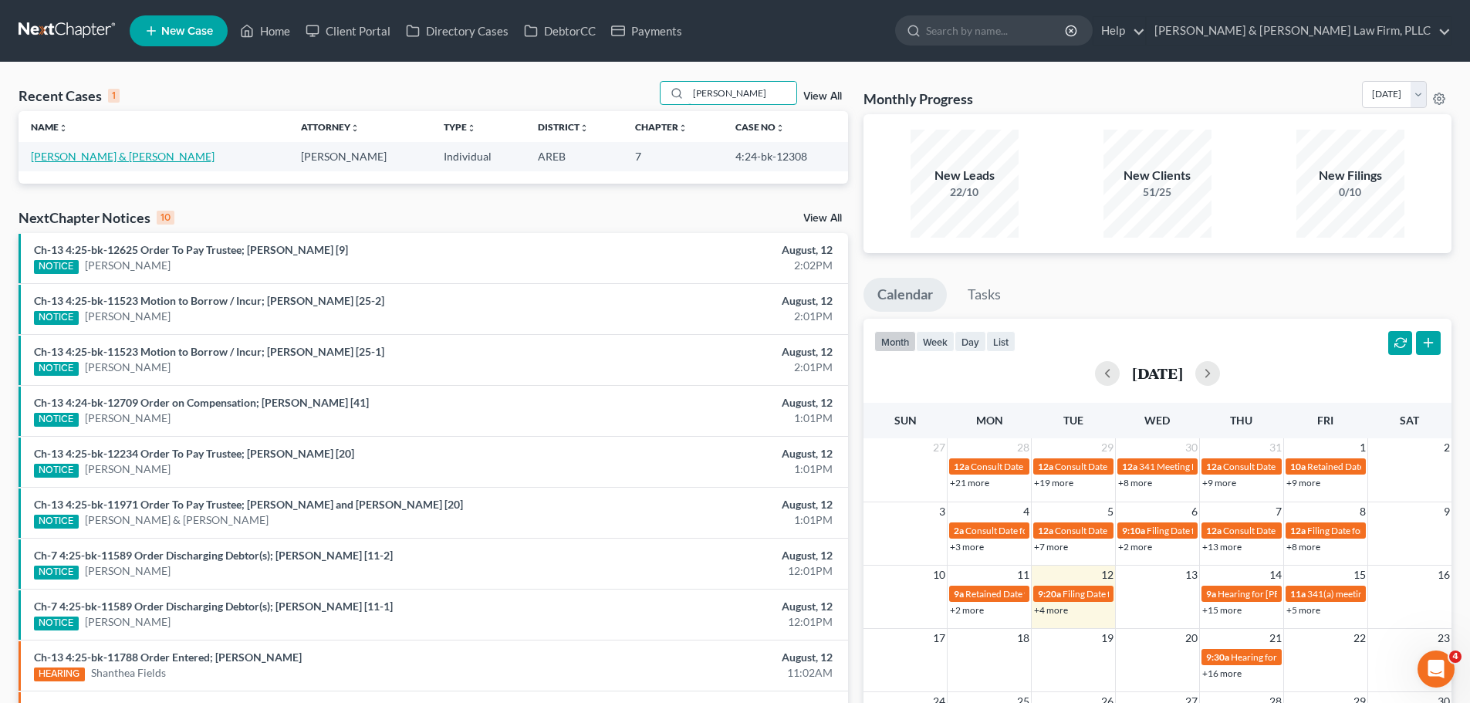
type input "harding"
click at [53, 158] on link "Harding, Jason & Jessica" at bounding box center [123, 156] width 184 height 13
select select "6"
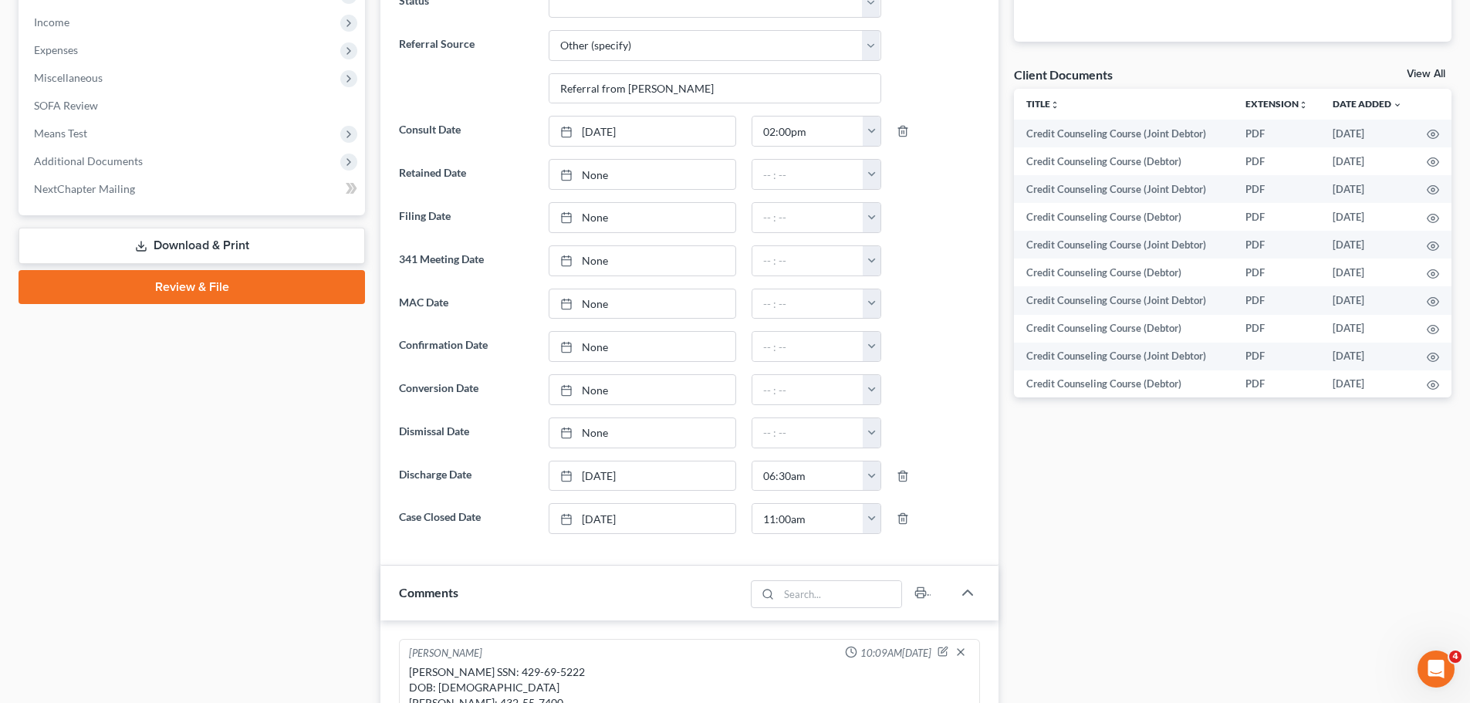
scroll to position [540, 0]
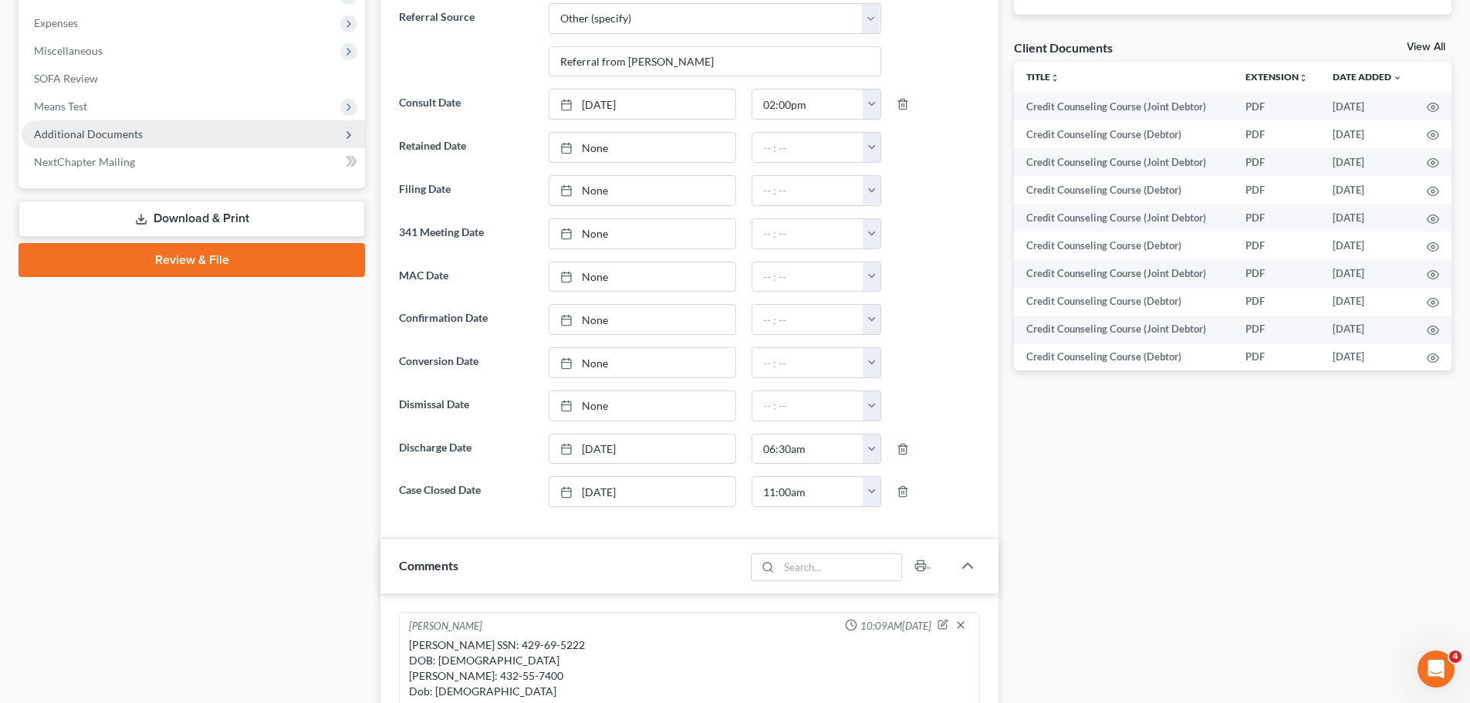
click at [157, 134] on span "Additional Documents" at bounding box center [193, 134] width 343 height 28
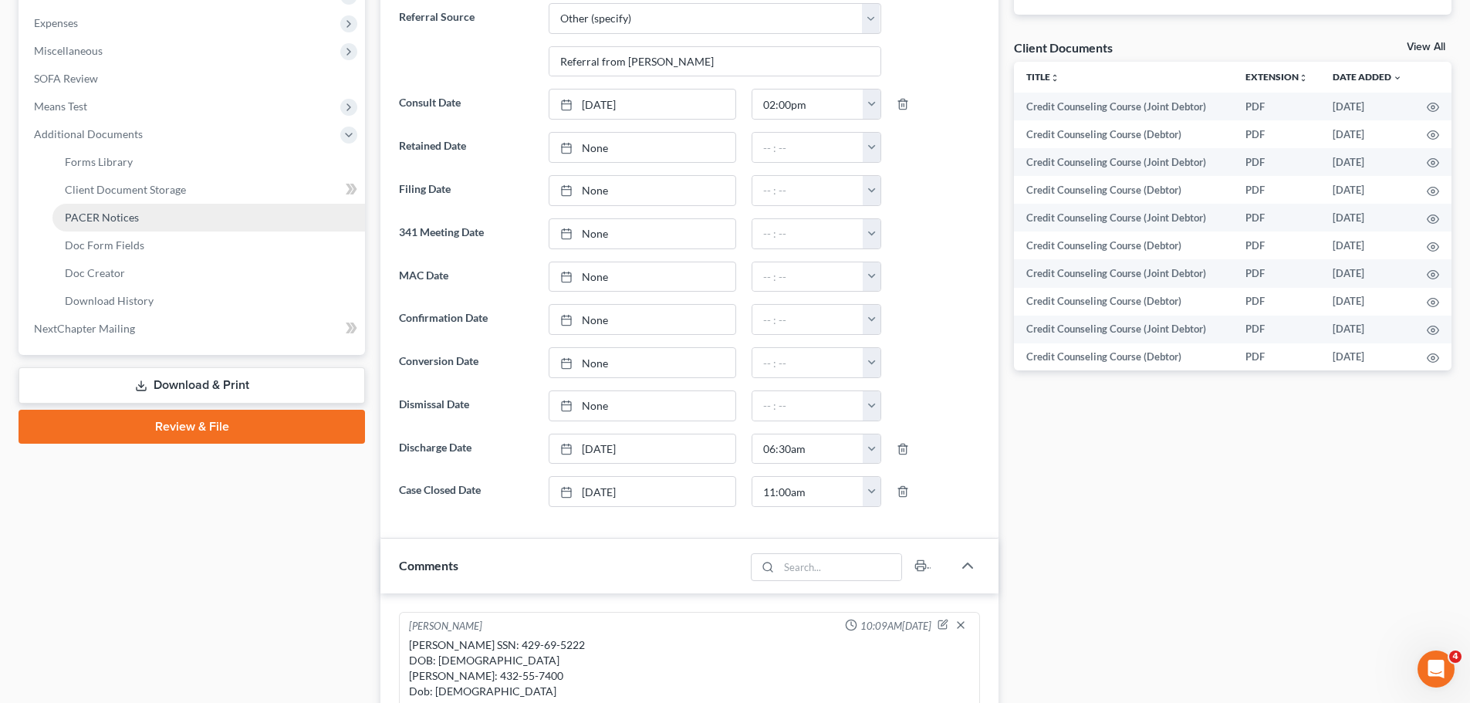
click at [141, 220] on link "PACER Notices" at bounding box center [208, 218] width 313 height 28
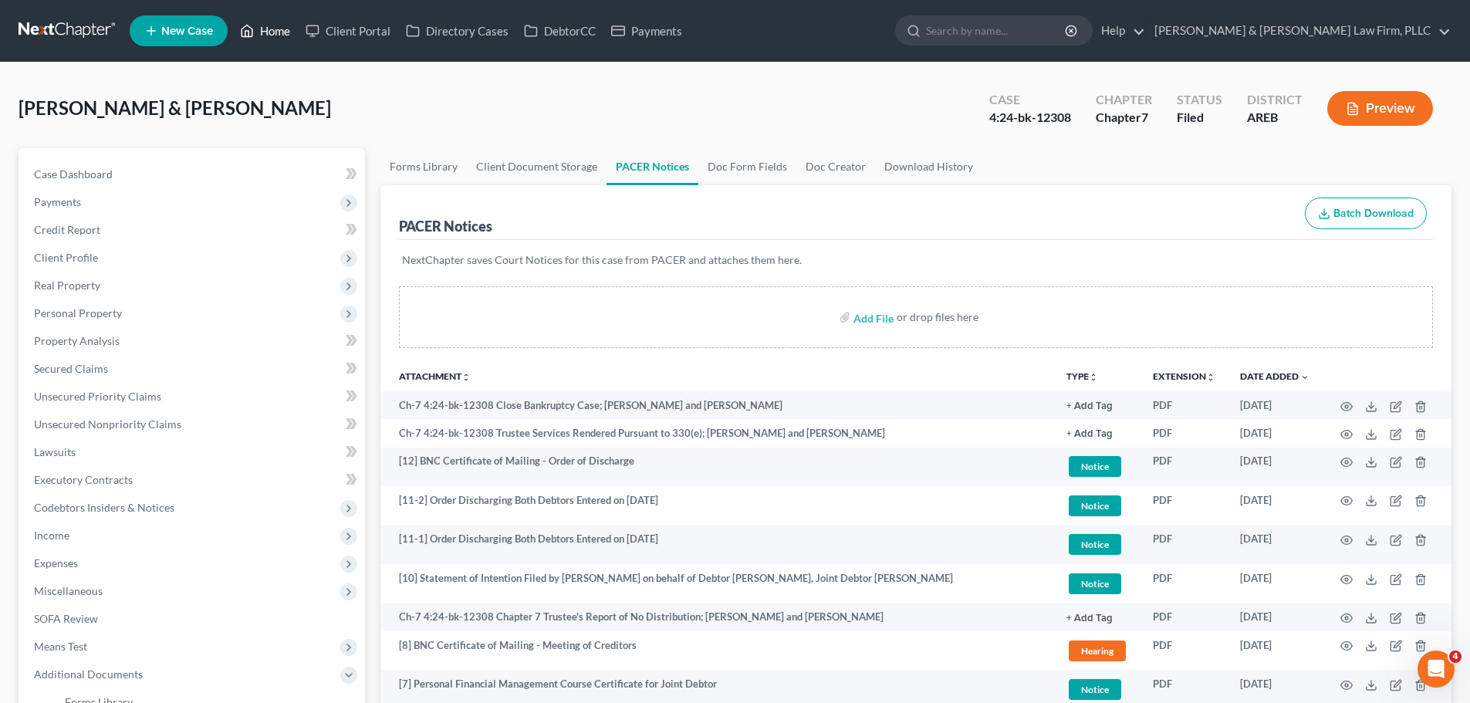
click at [270, 33] on link "Home" at bounding box center [265, 31] width 66 height 28
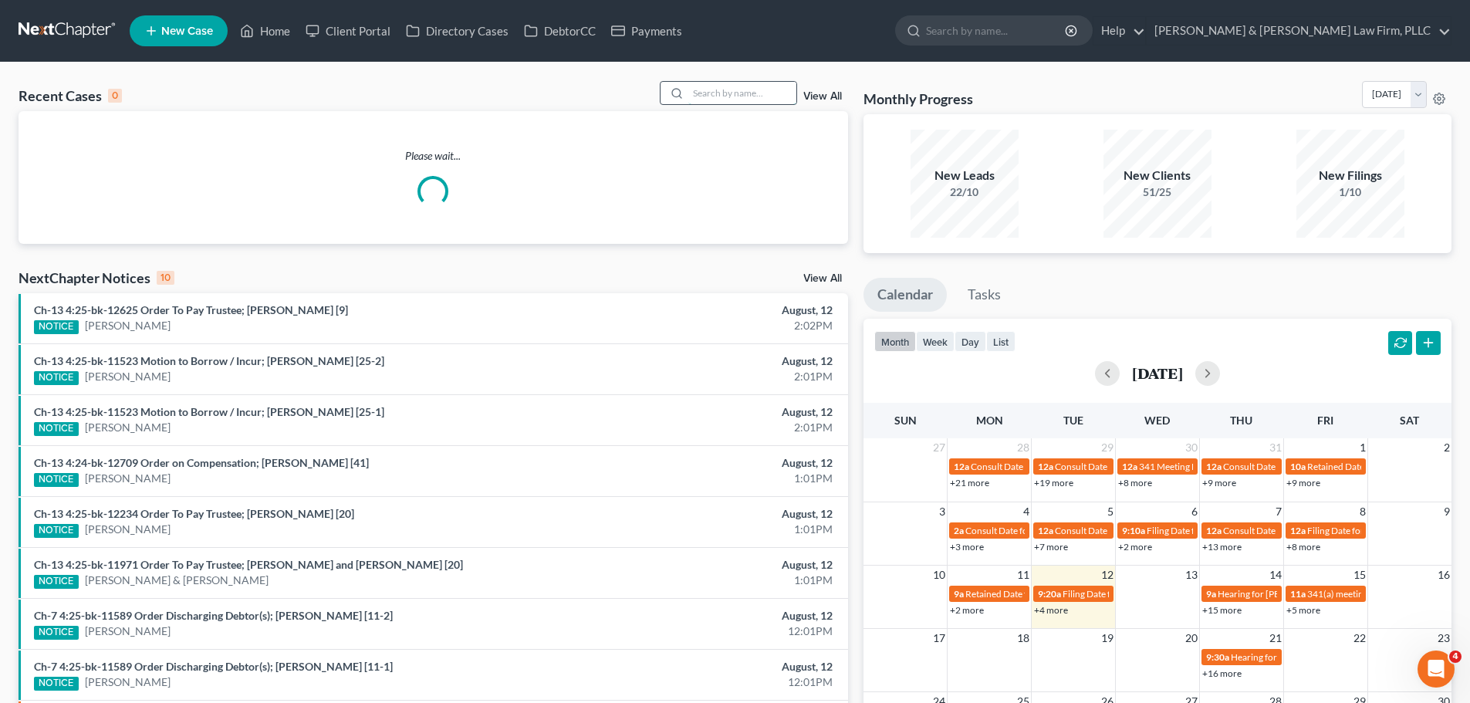
click at [747, 90] on input "search" at bounding box center [742, 93] width 108 height 22
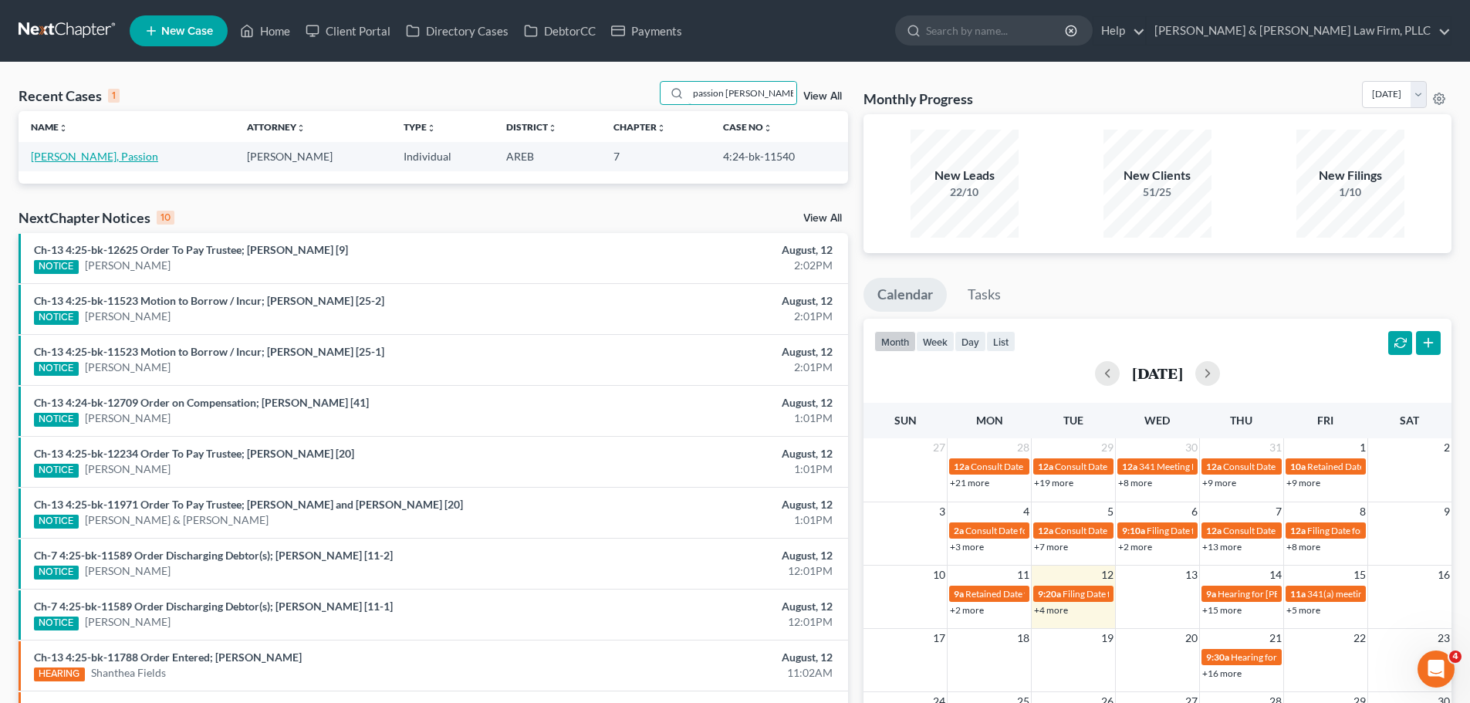
type input "passion williams"
click at [94, 152] on link "Williams, Passion" at bounding box center [94, 156] width 127 height 13
select select "3"
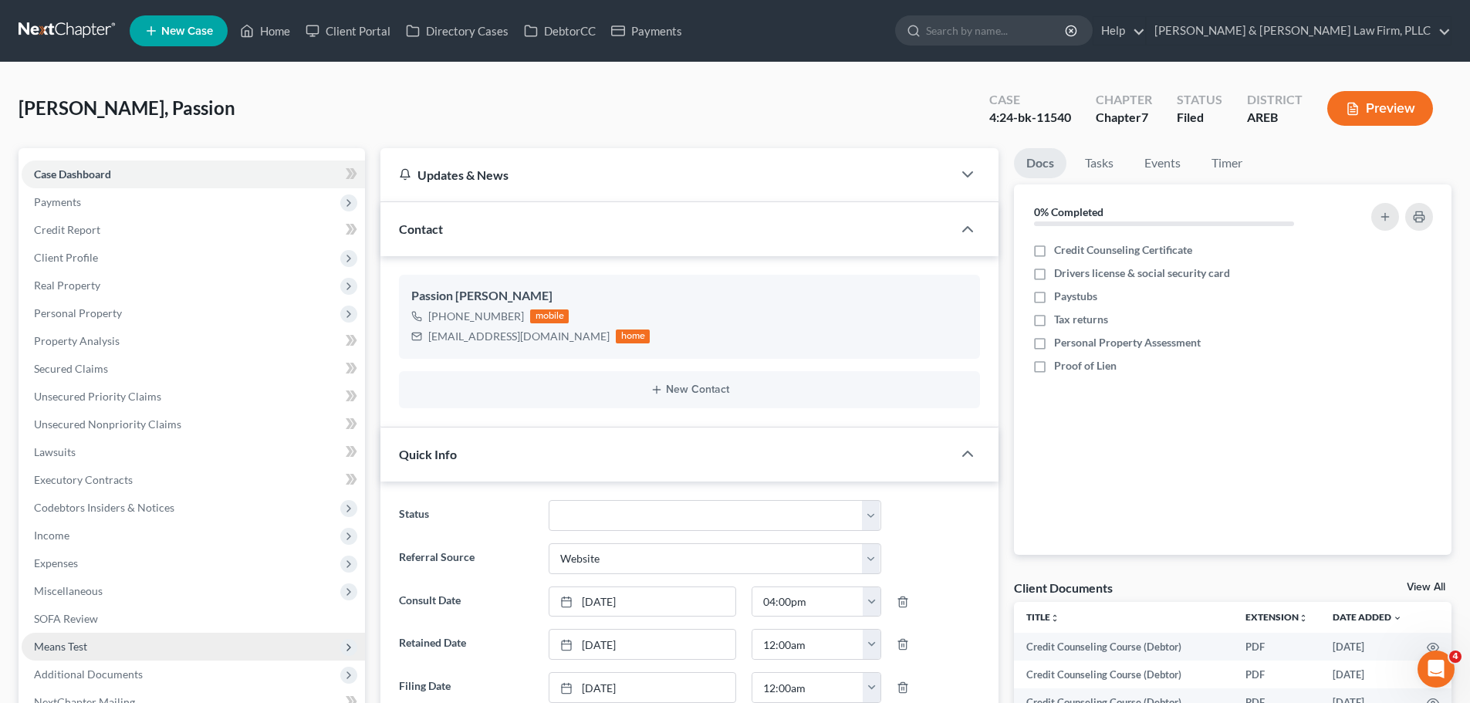
scroll to position [309, 0]
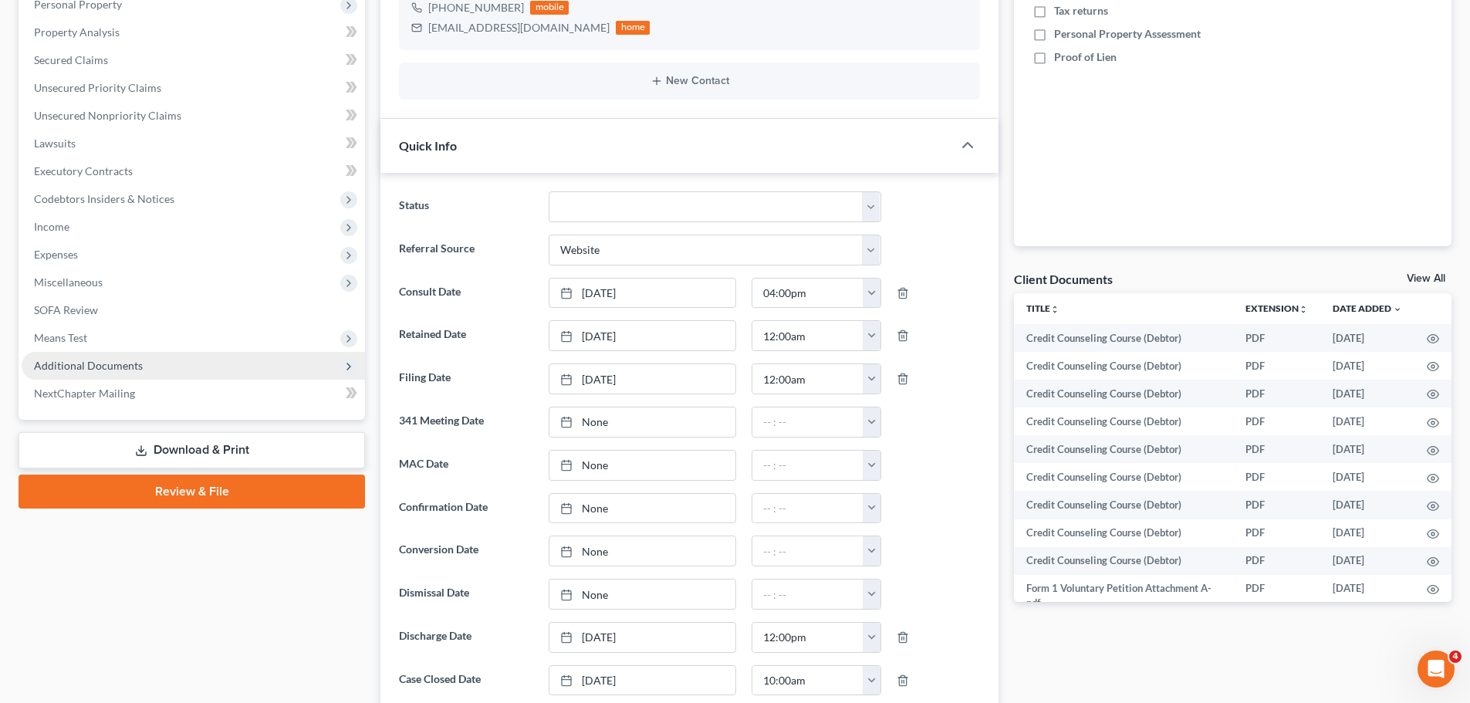
click at [117, 354] on span "Additional Documents" at bounding box center [193, 366] width 343 height 28
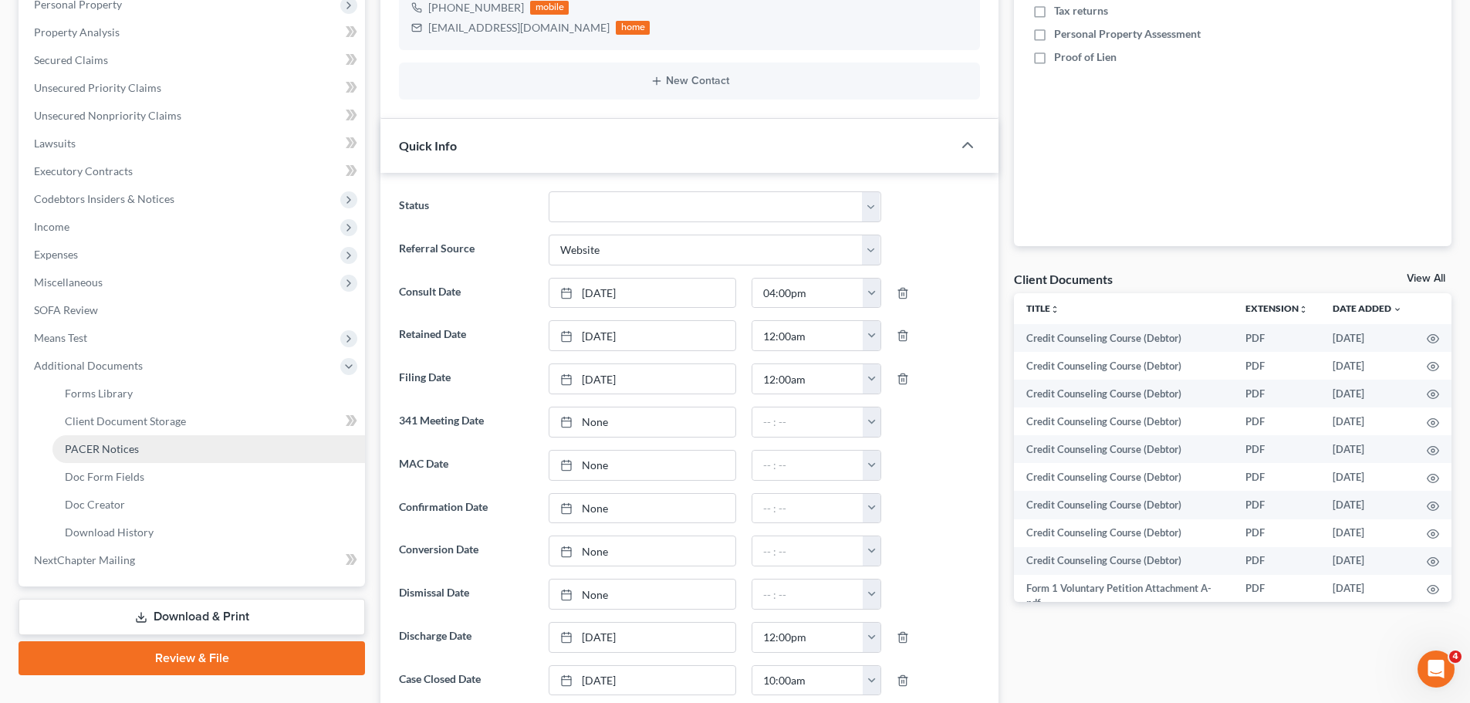
click at [132, 451] on span "PACER Notices" at bounding box center [102, 448] width 74 height 13
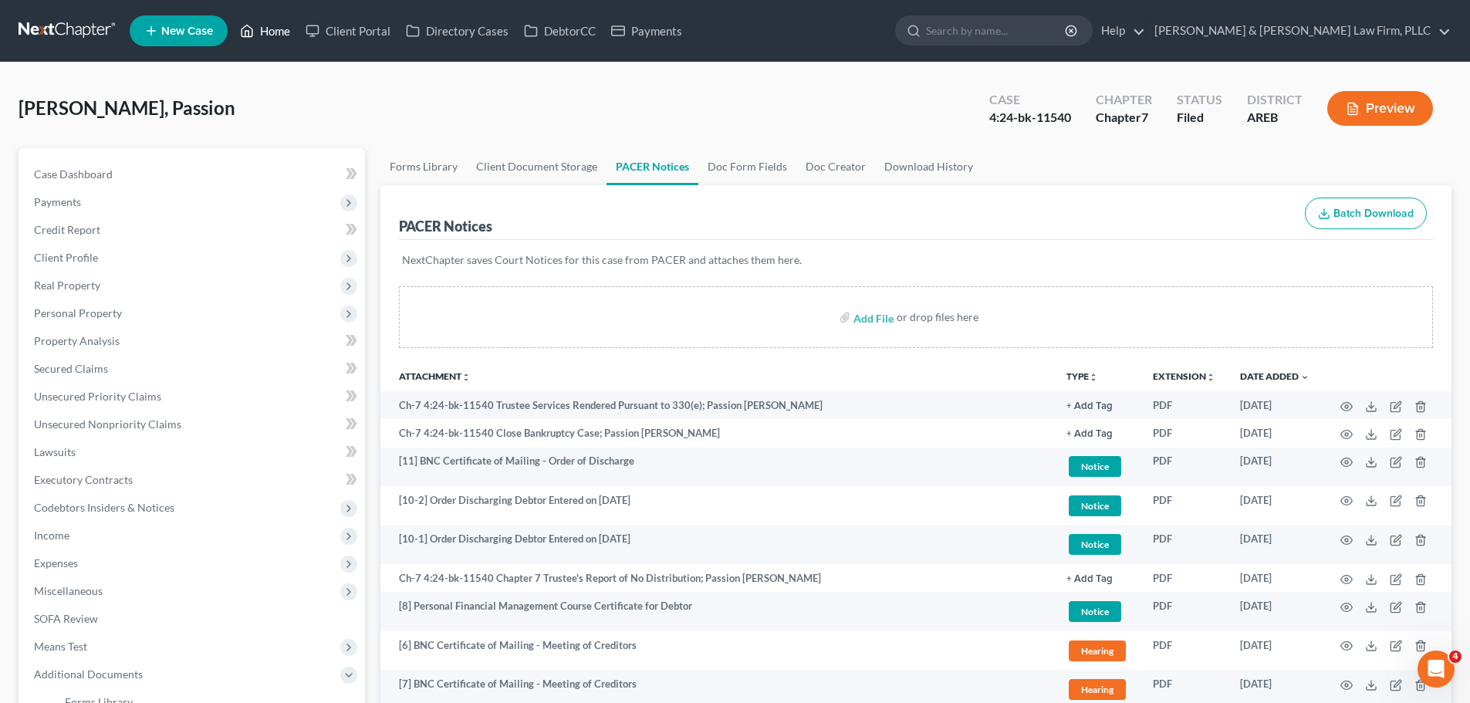
click at [254, 31] on icon at bounding box center [247, 31] width 14 height 19
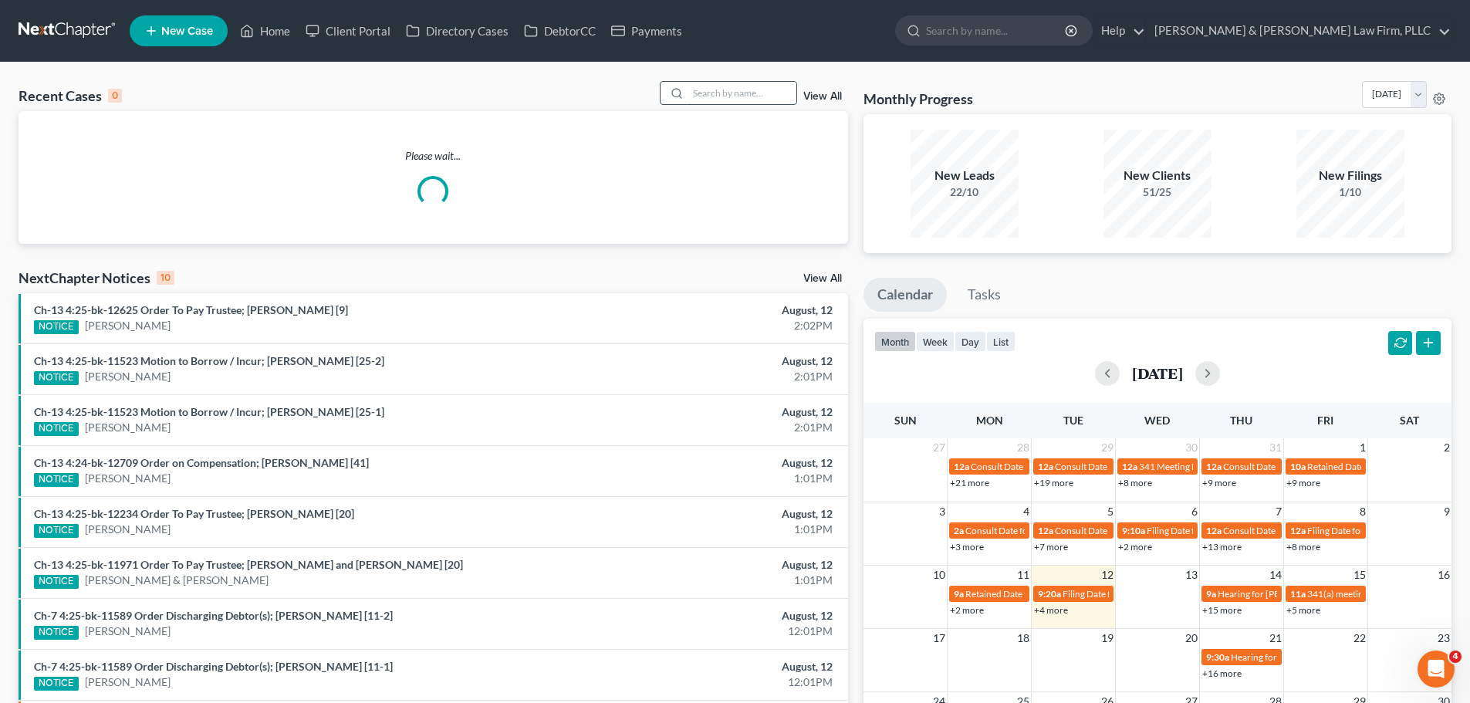
click at [708, 92] on input "search" at bounding box center [742, 93] width 108 height 22
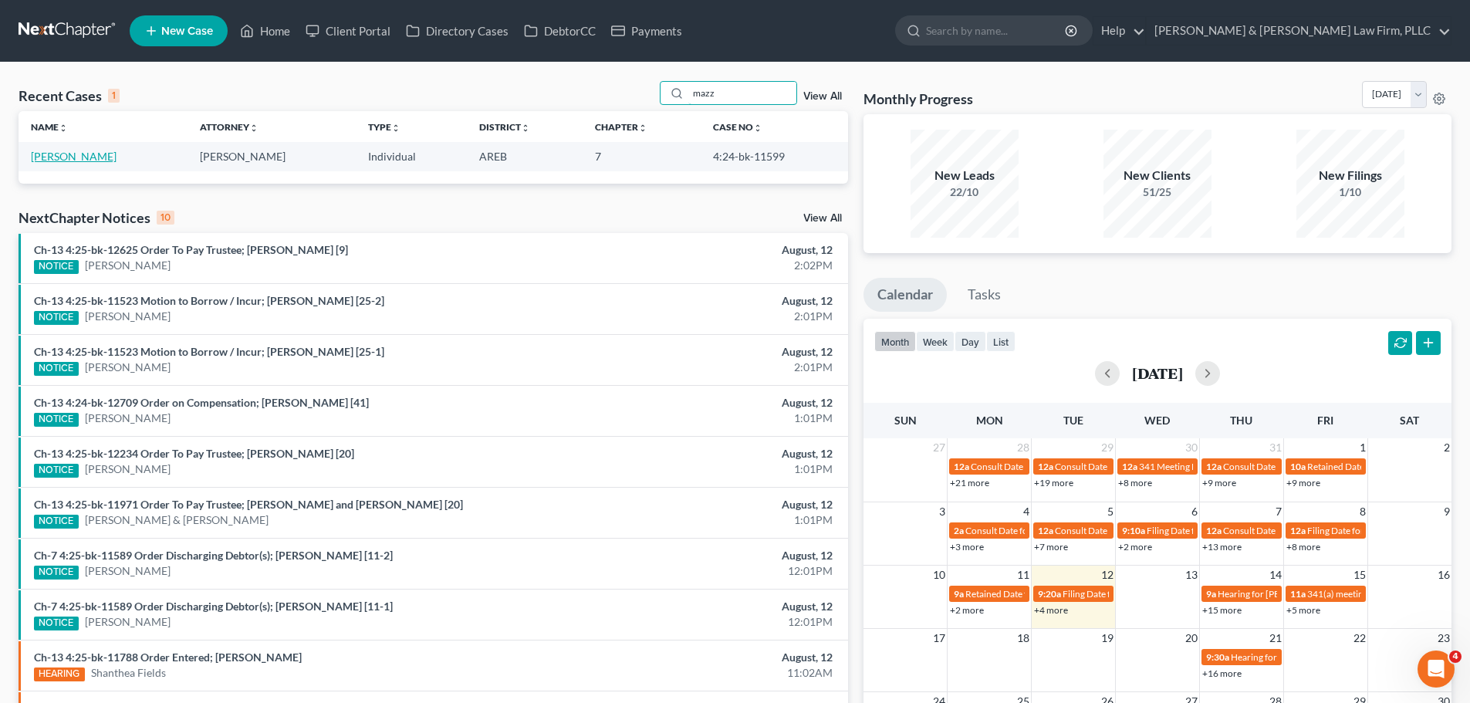
type input "mazz"
click at [103, 156] on link "Mazzanti, William" at bounding box center [74, 156] width 86 height 13
select select "3"
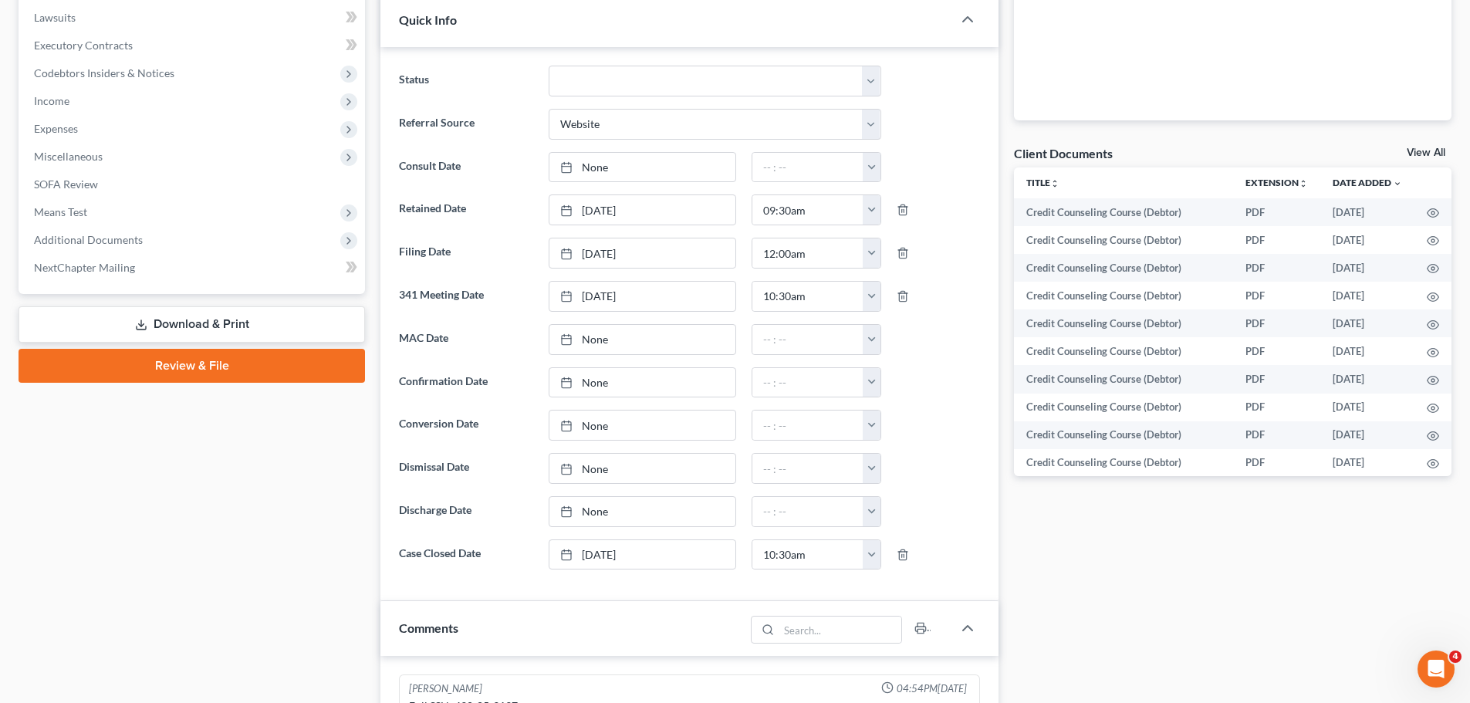
scroll to position [540, 0]
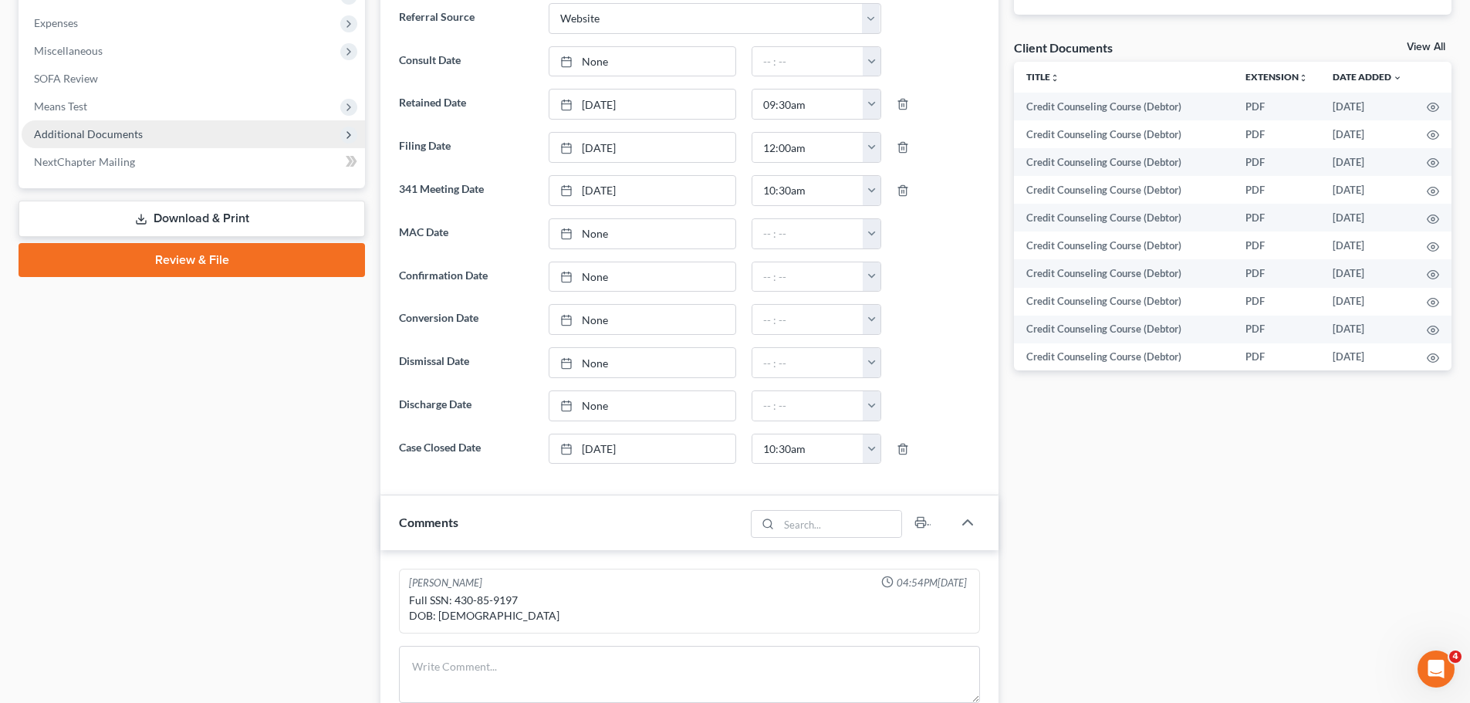
click at [153, 137] on span "Additional Documents" at bounding box center [193, 134] width 343 height 28
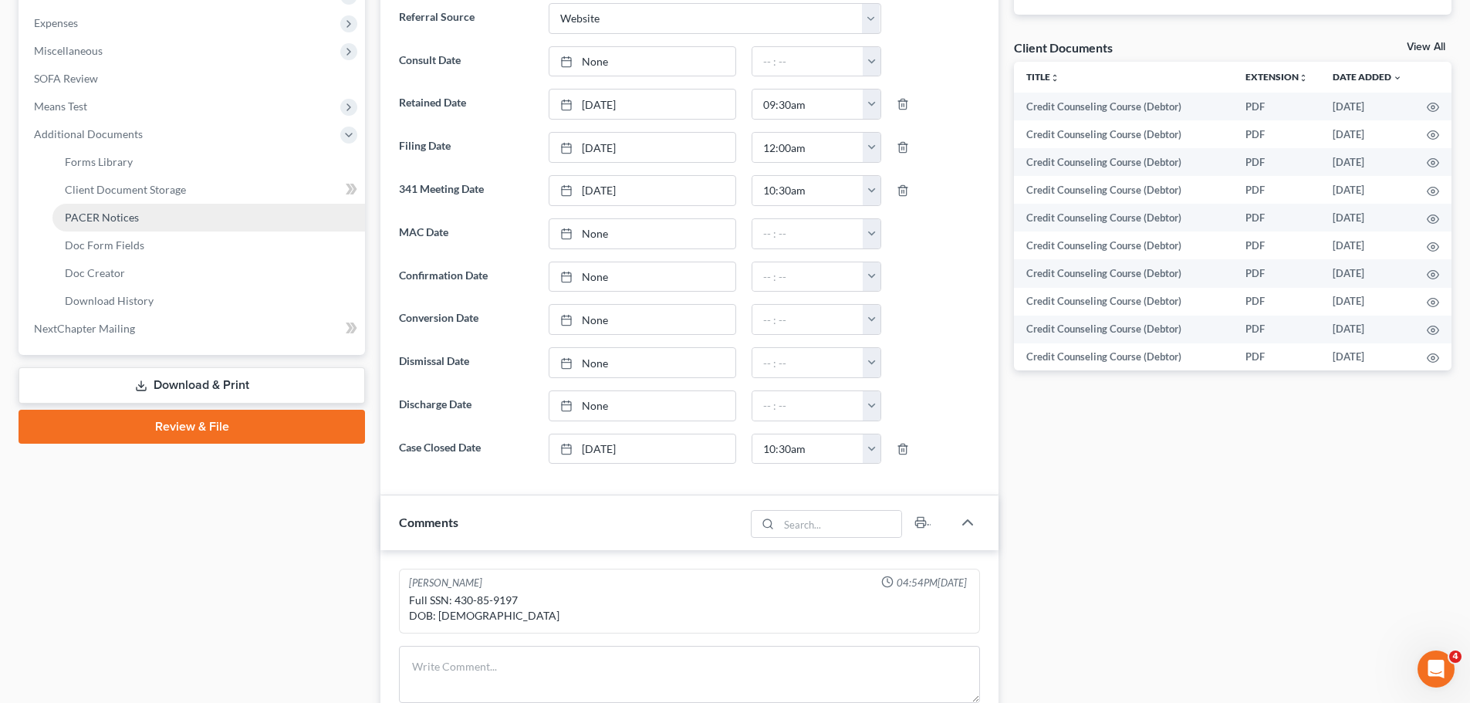
click at [155, 225] on link "PACER Notices" at bounding box center [208, 218] width 313 height 28
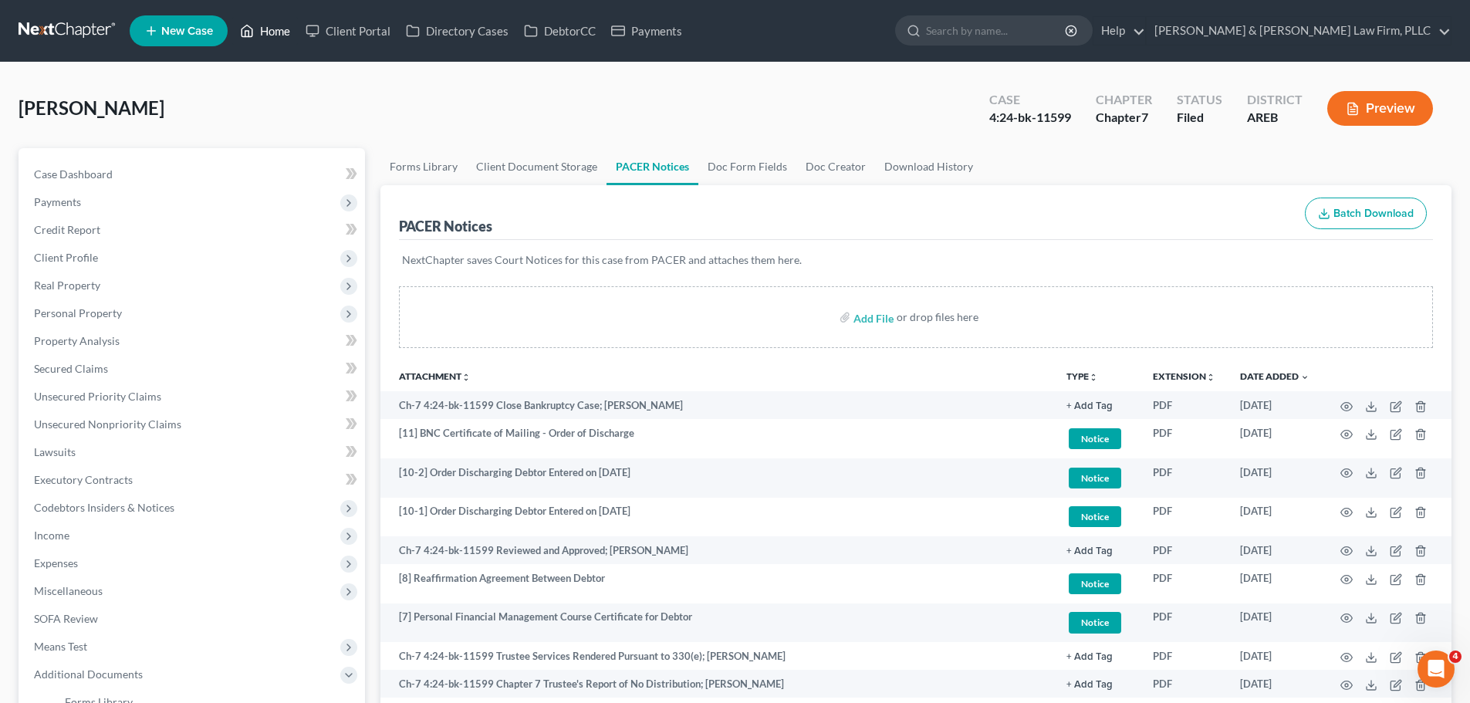
click at [246, 26] on icon at bounding box center [247, 31] width 11 height 12
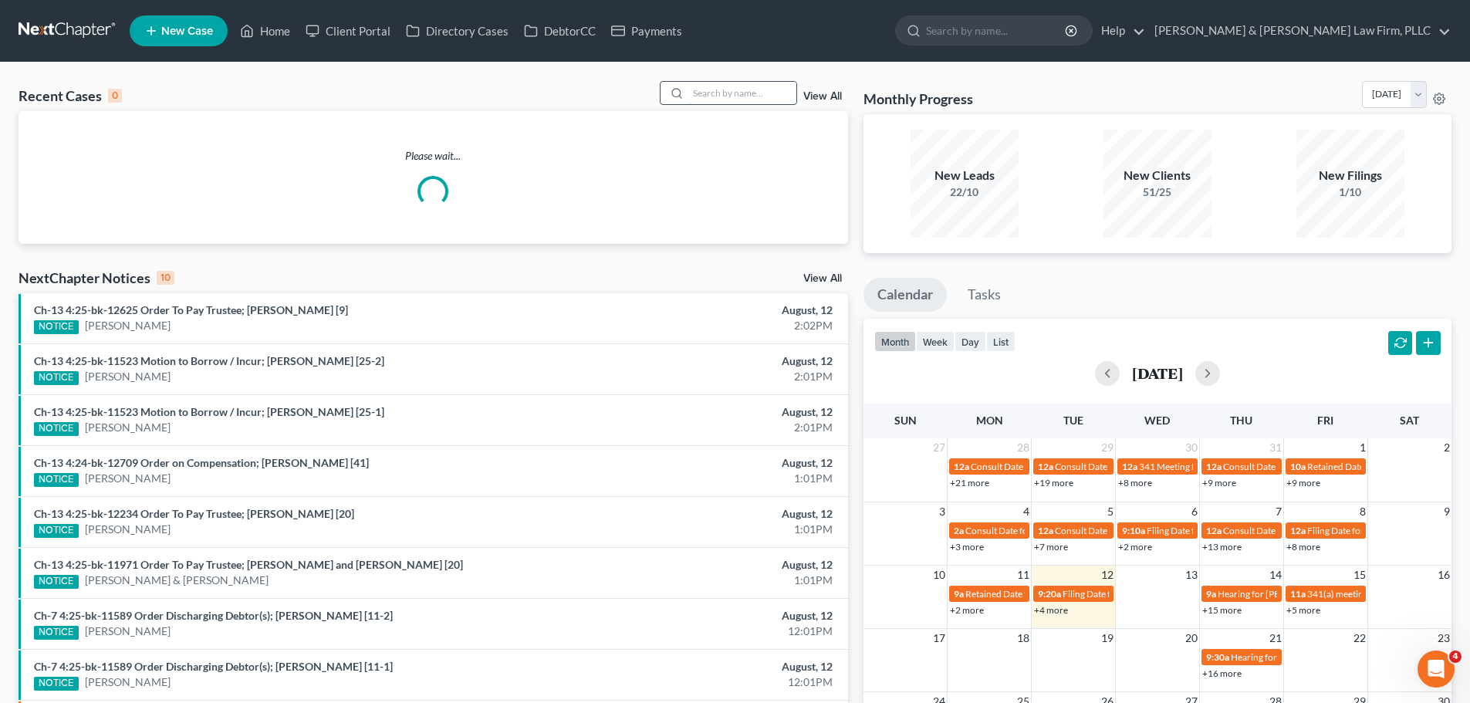
click at [731, 90] on input "search" at bounding box center [742, 93] width 108 height 22
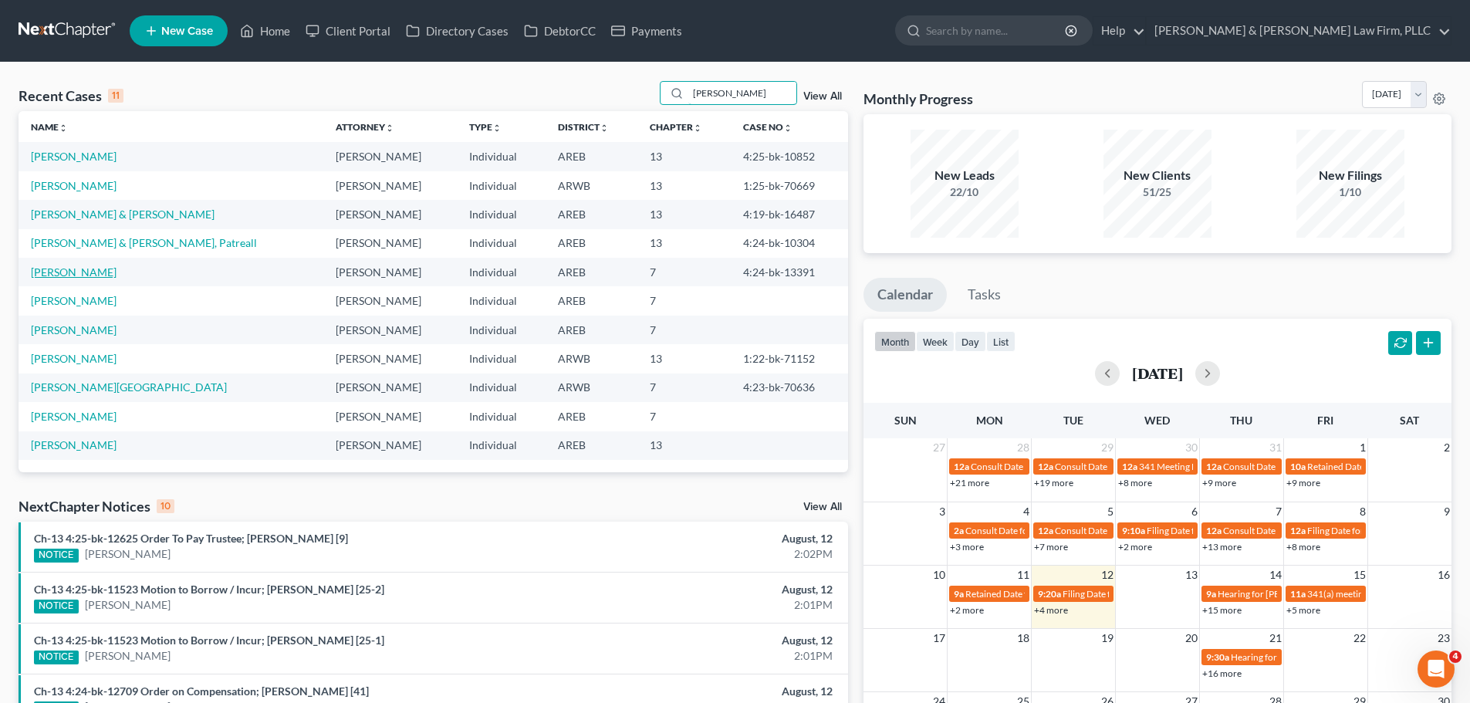
type input "davis"
click at [82, 268] on link "Davis, Marjorie" at bounding box center [74, 271] width 86 height 13
select select "3"
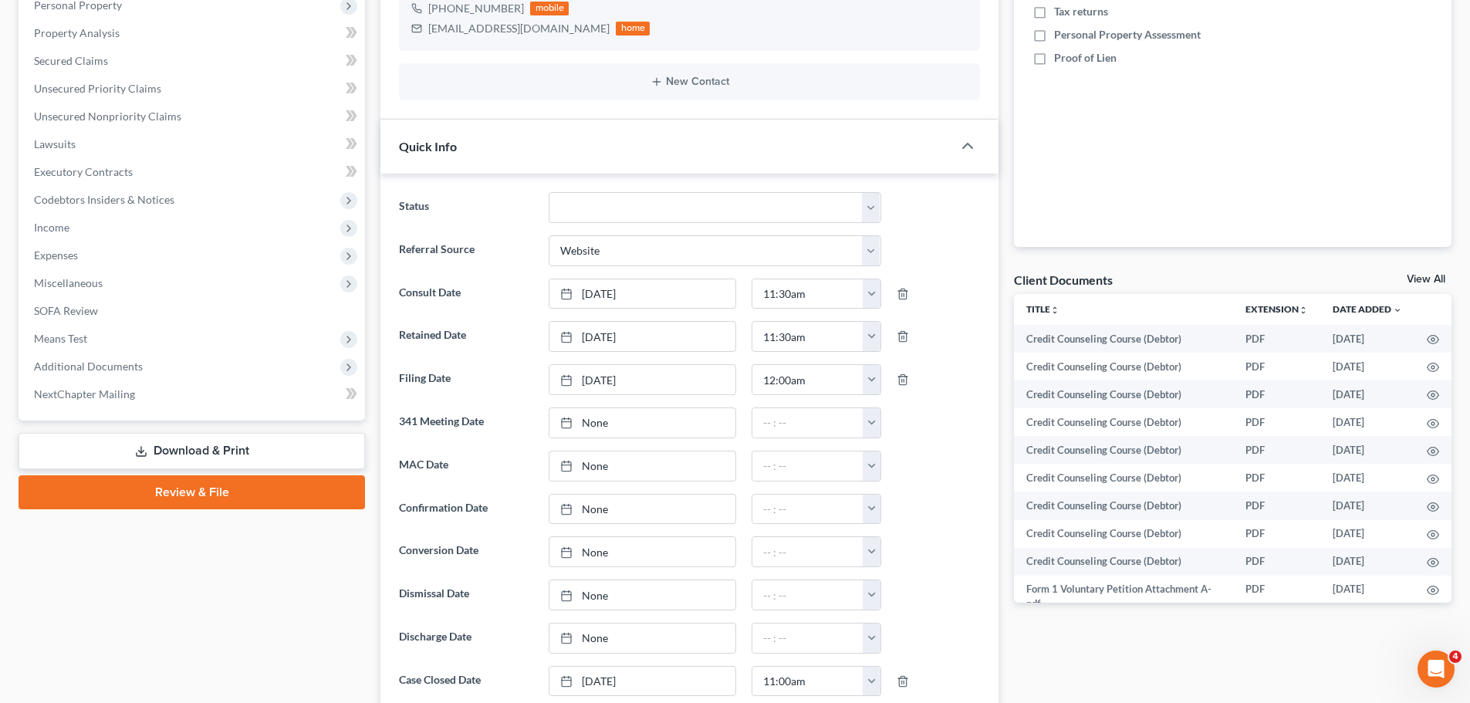
scroll to position [463, 0]
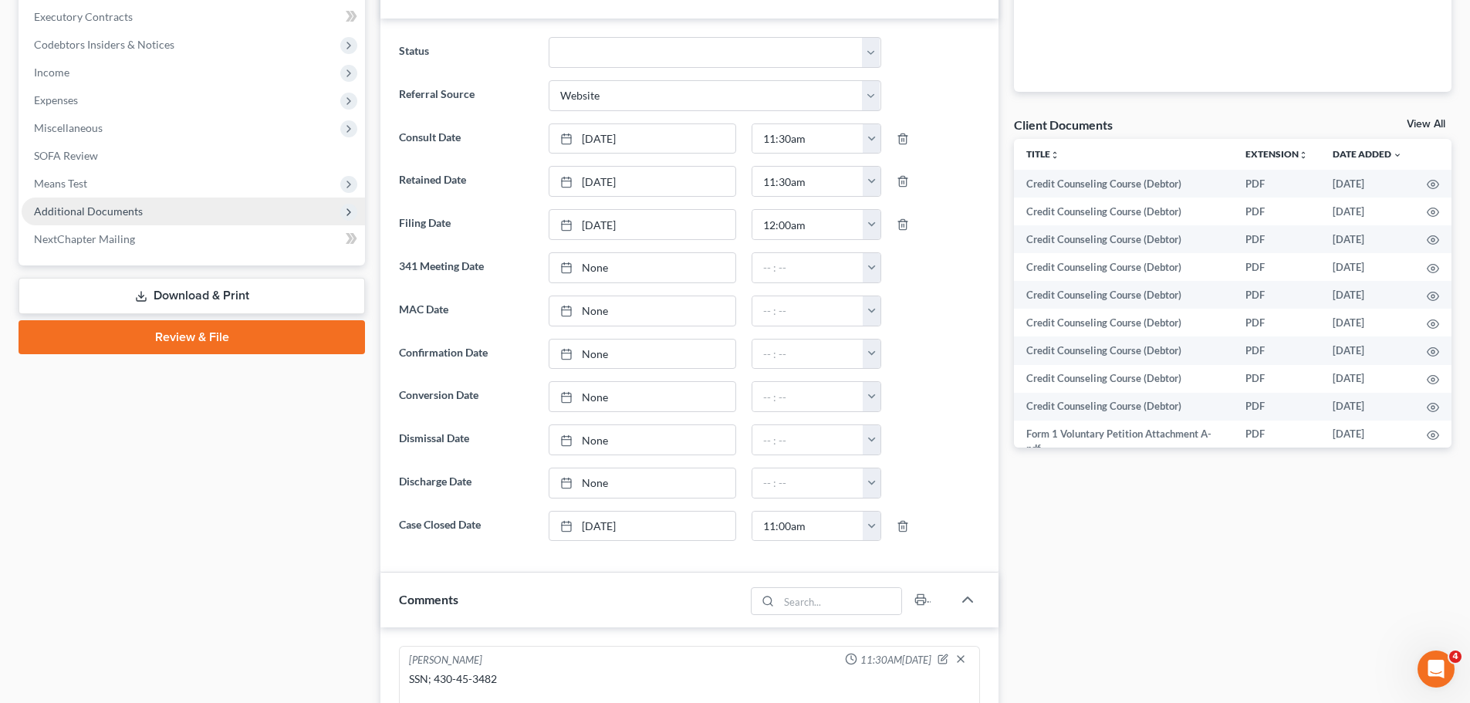
click at [157, 214] on span "Additional Documents" at bounding box center [193, 212] width 343 height 28
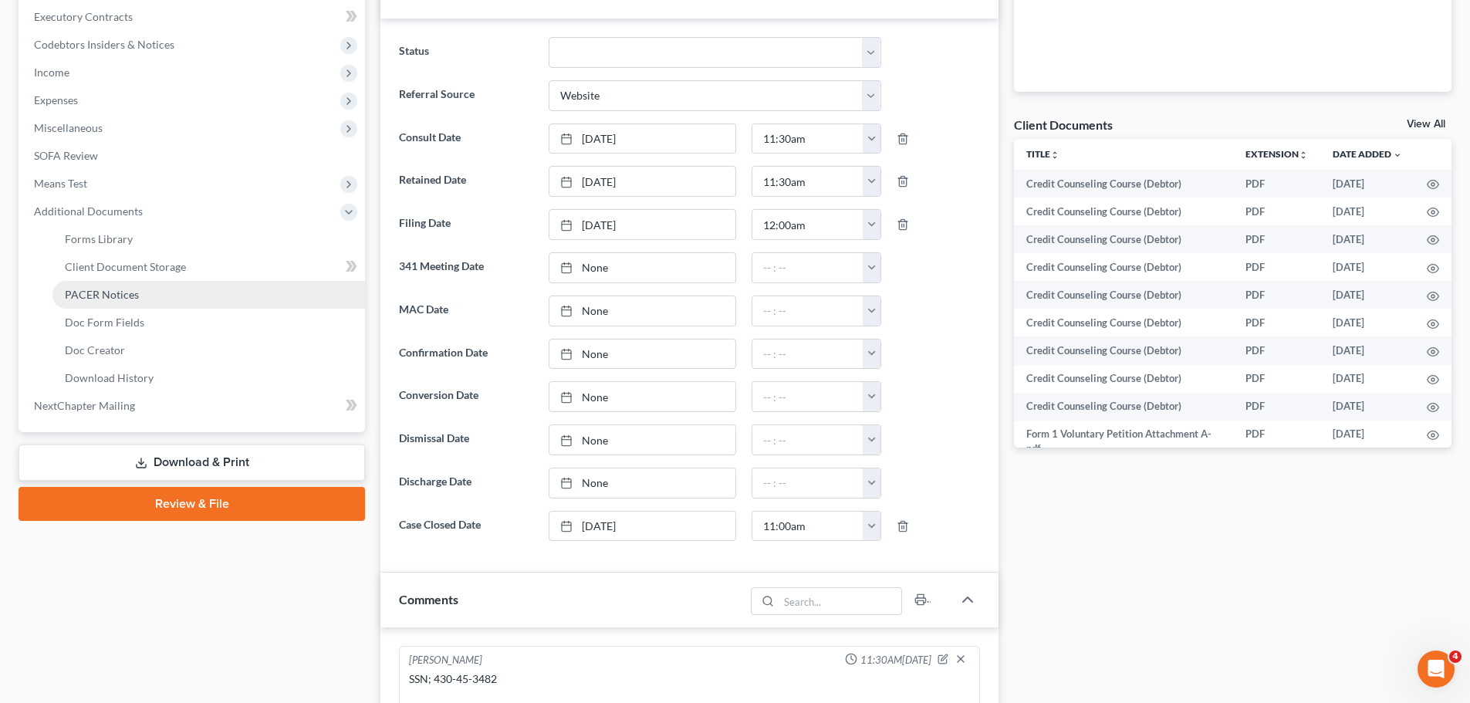
click at [131, 286] on link "PACER Notices" at bounding box center [208, 295] width 313 height 28
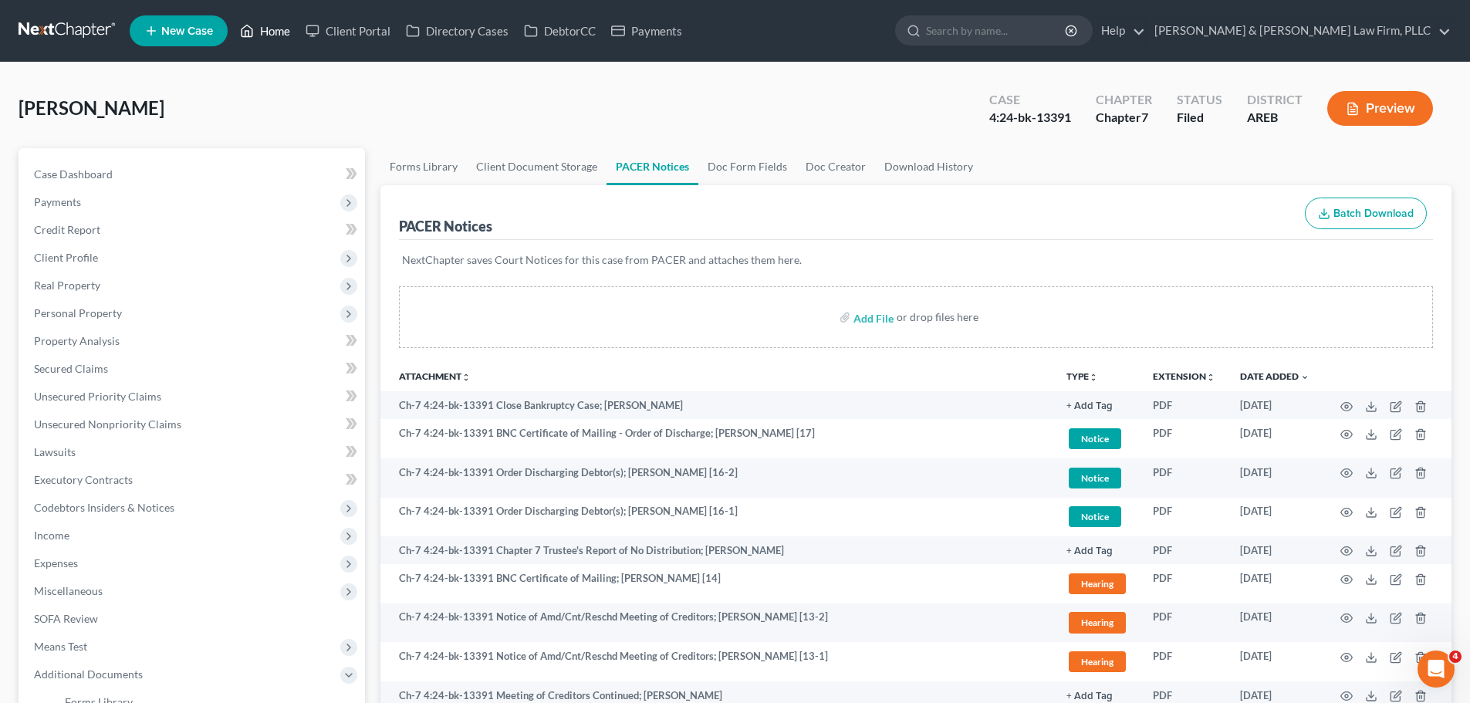
drag, startPoint x: 253, startPoint y: 24, endPoint x: 307, endPoint y: 46, distance: 58.2
click at [254, 24] on icon at bounding box center [247, 31] width 14 height 19
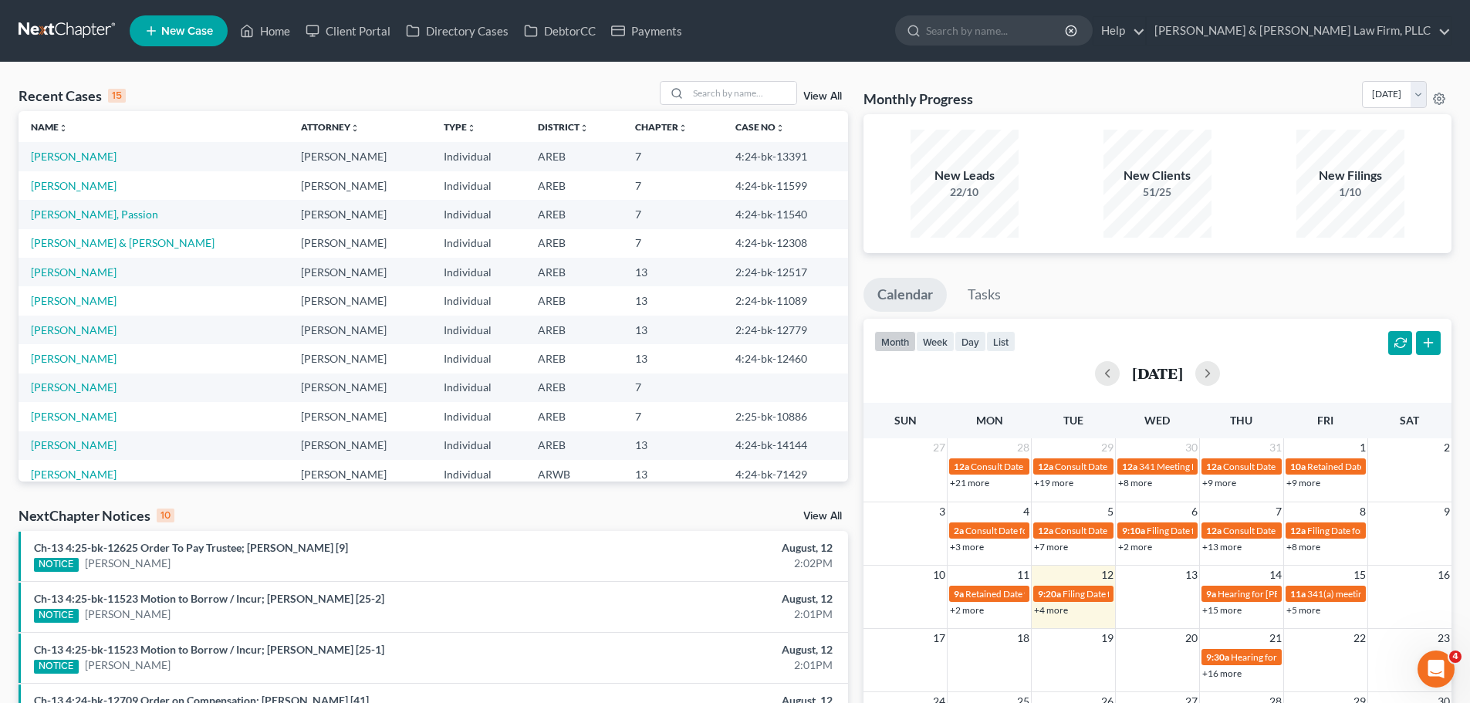
click at [719, 106] on div "Recent Cases 15 View All" at bounding box center [434, 96] width 830 height 30
click at [723, 90] on input "search" at bounding box center [742, 93] width 108 height 22
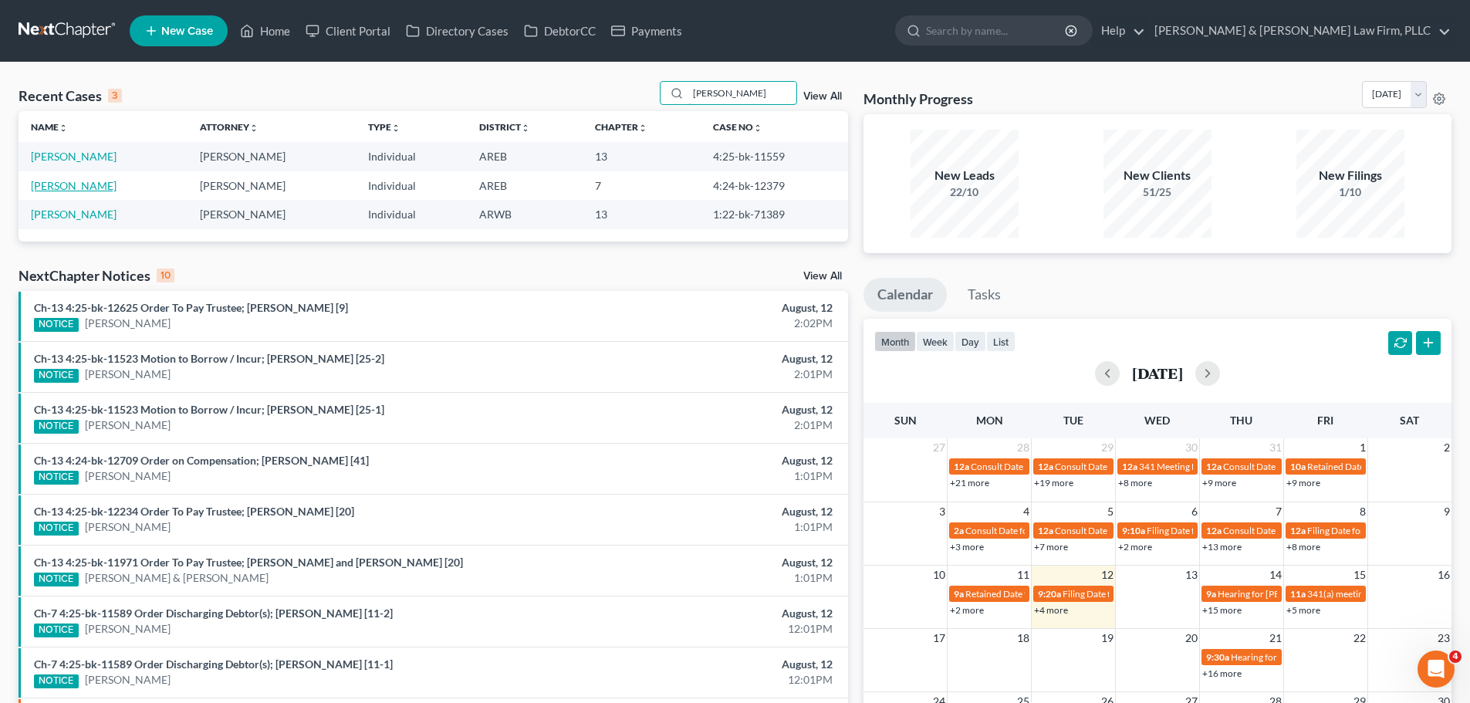
type input "garrett"
click at [90, 181] on link "Garrett, Nicole" at bounding box center [74, 185] width 86 height 13
select select "4"
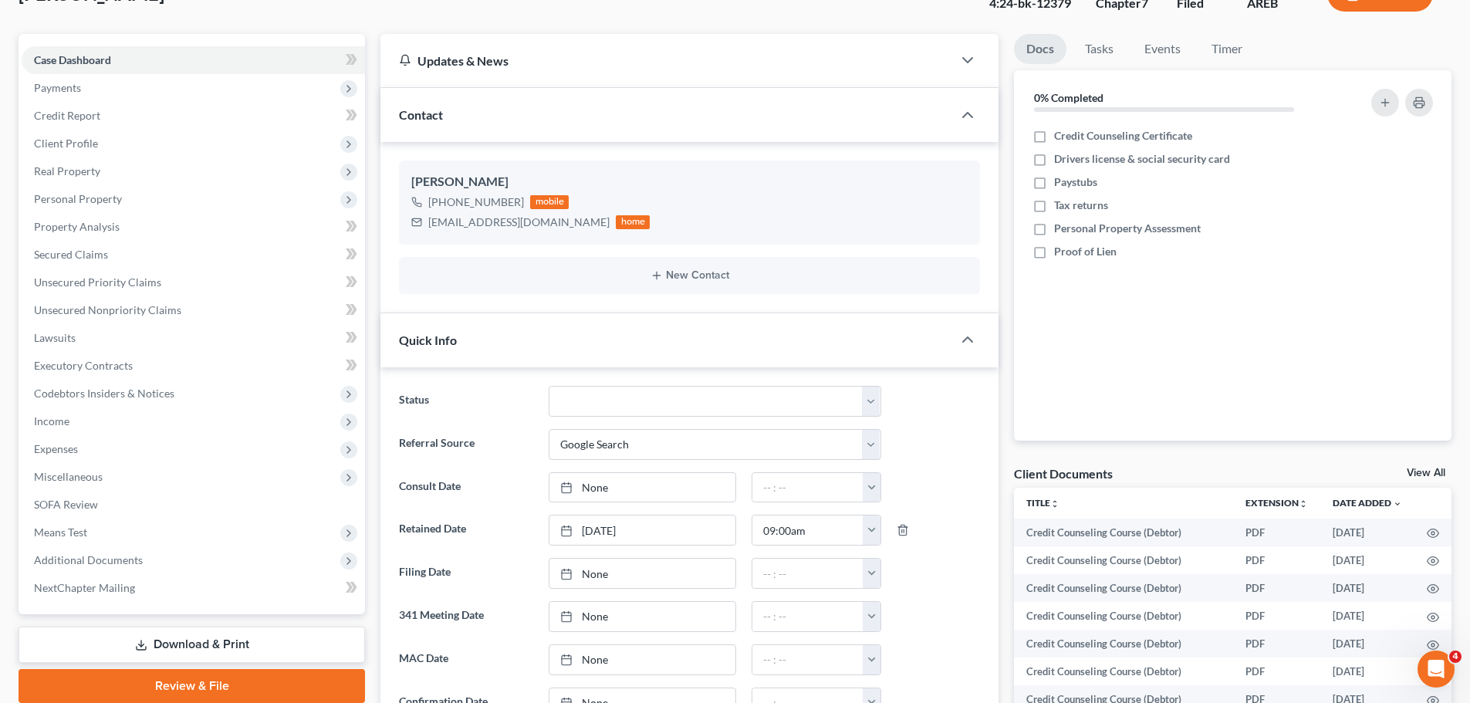
scroll to position [386, 0]
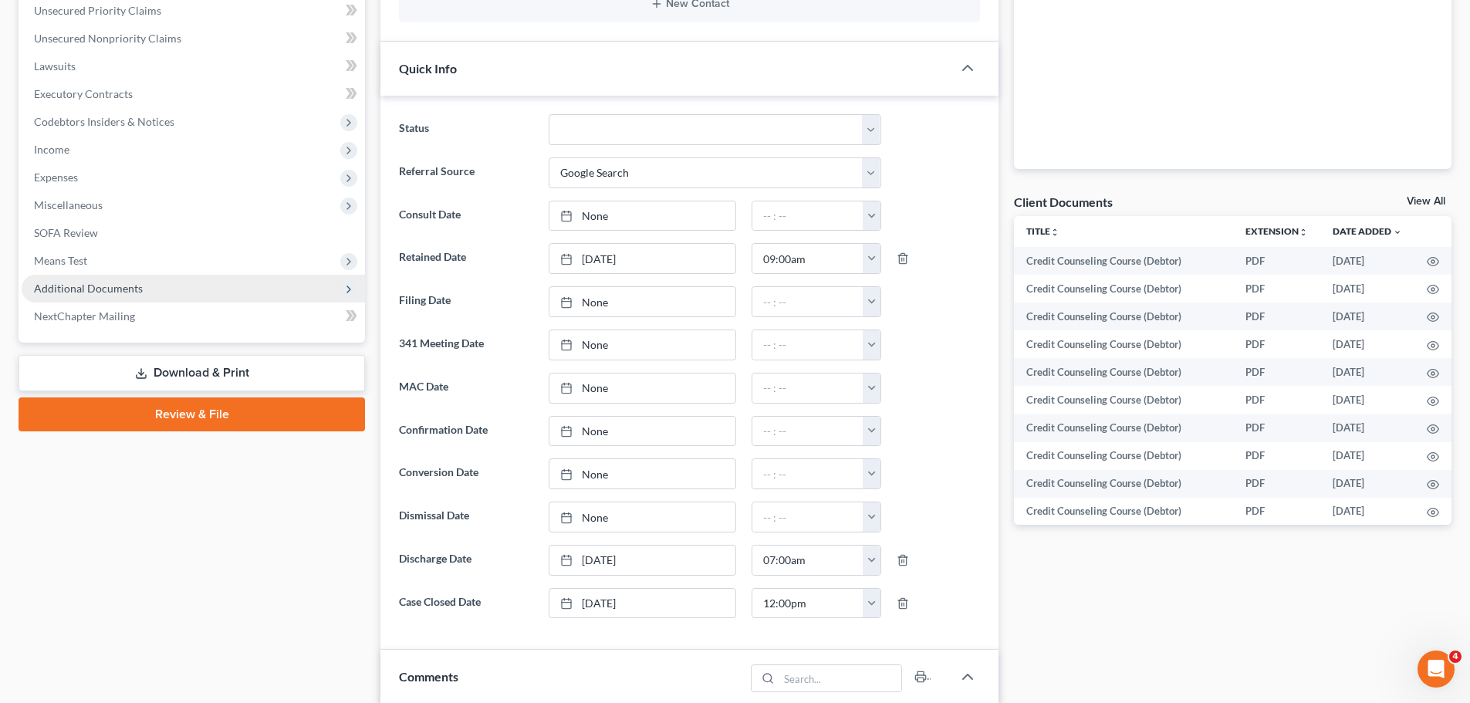
click at [191, 287] on span "Additional Documents" at bounding box center [193, 289] width 343 height 28
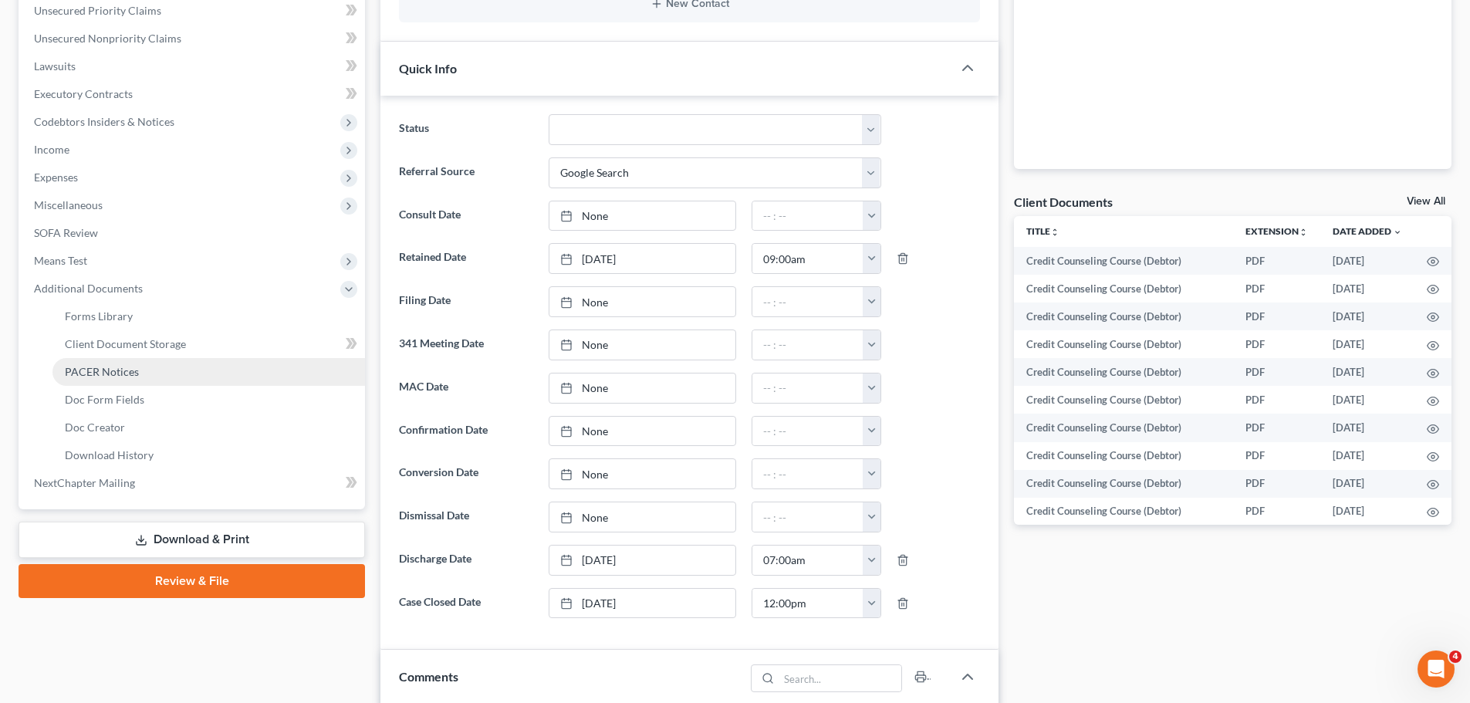
click at [145, 378] on link "PACER Notices" at bounding box center [208, 372] width 313 height 28
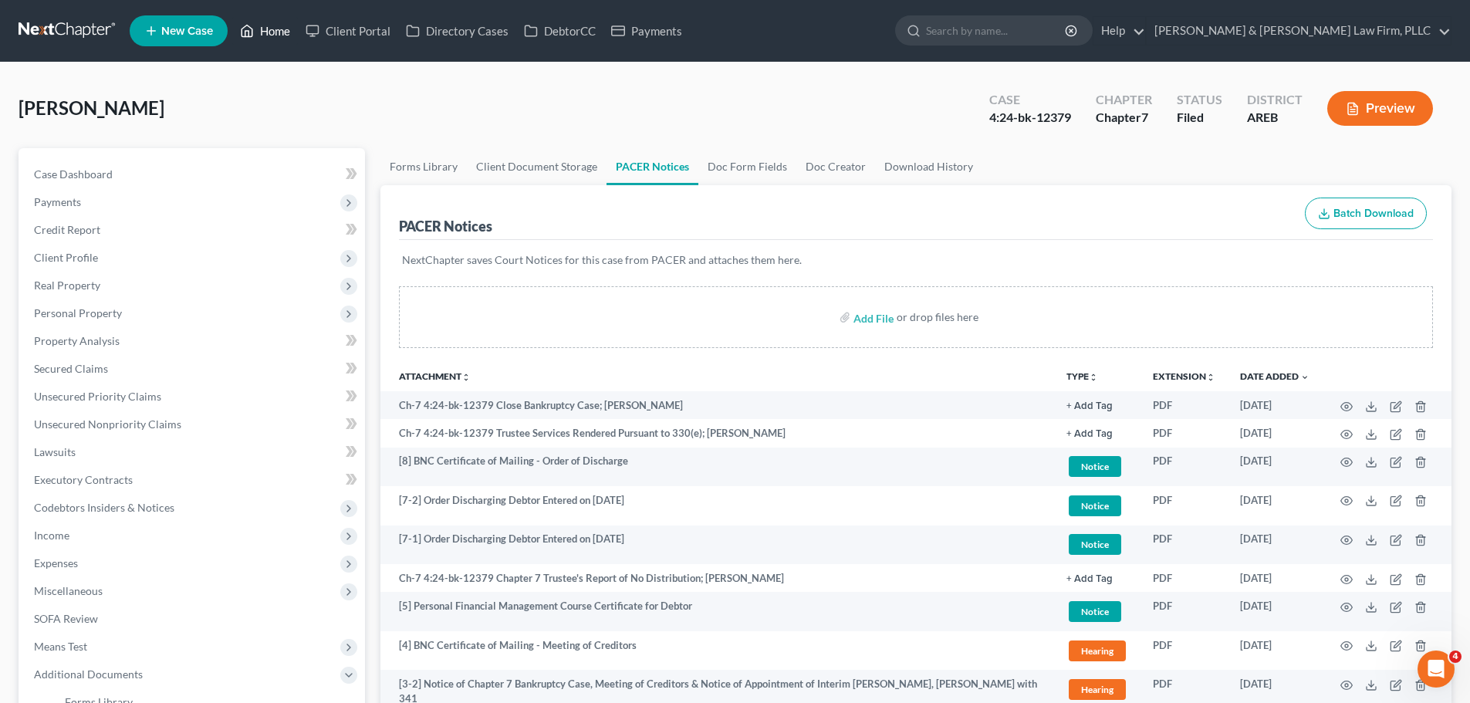
click at [279, 41] on link "Home" at bounding box center [265, 31] width 66 height 28
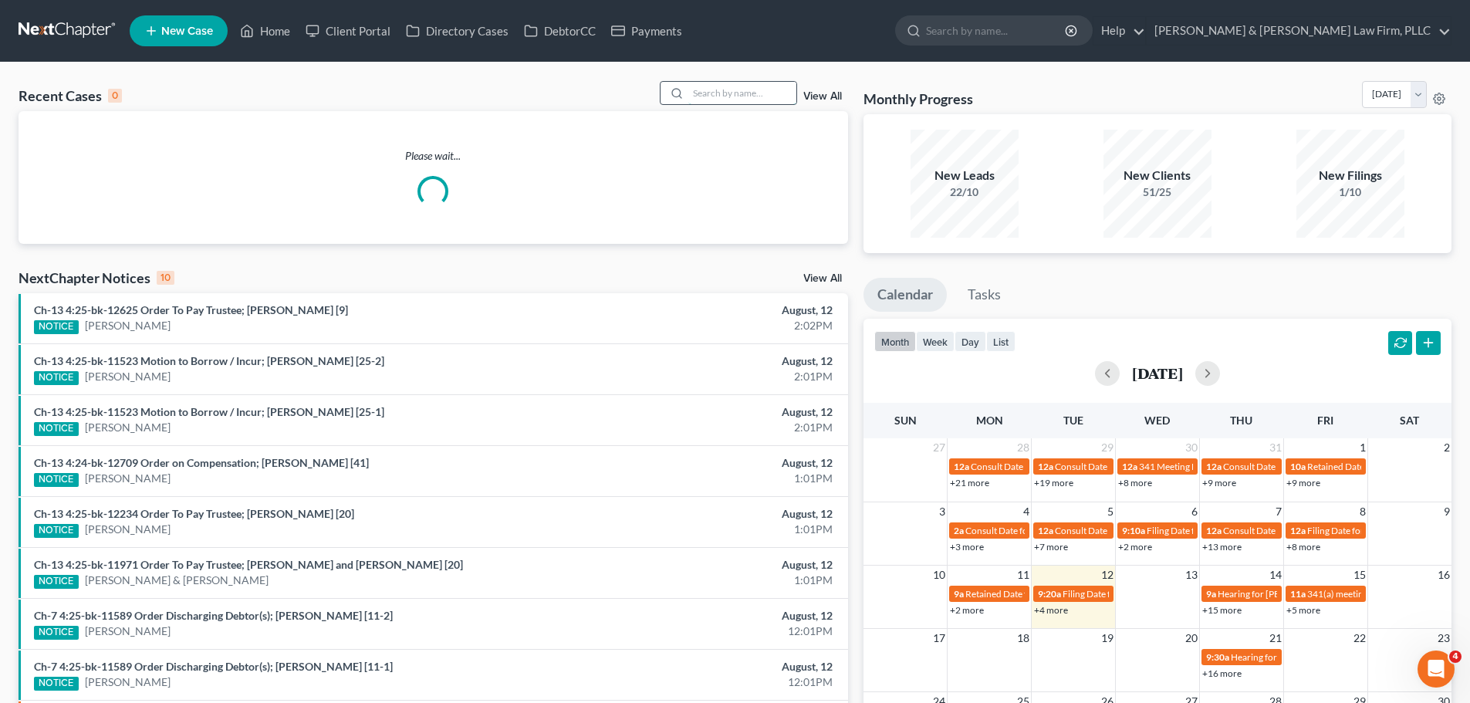
click at [733, 93] on input "search" at bounding box center [742, 93] width 108 height 22
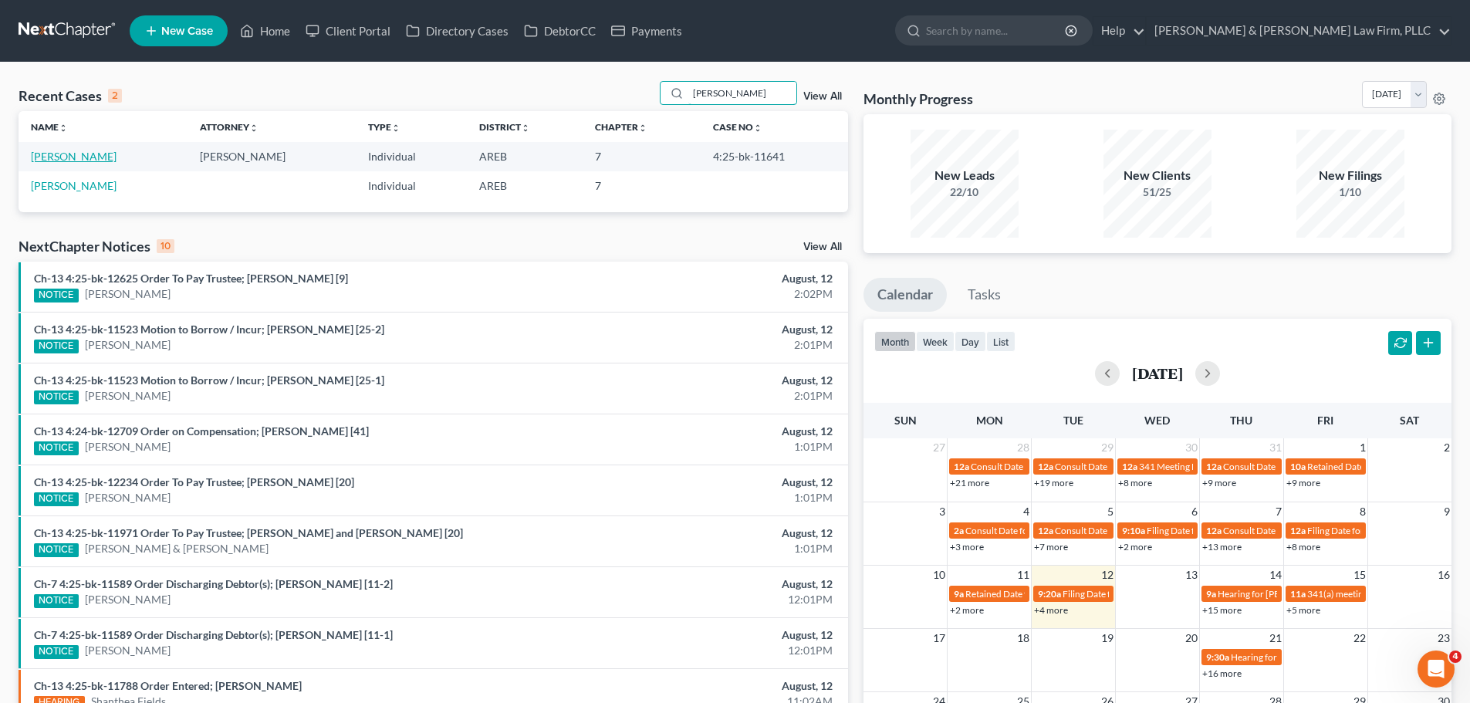
type input "webb"
click at [76, 161] on link "Webb, Stephanie" at bounding box center [74, 156] width 86 height 13
select select "2"
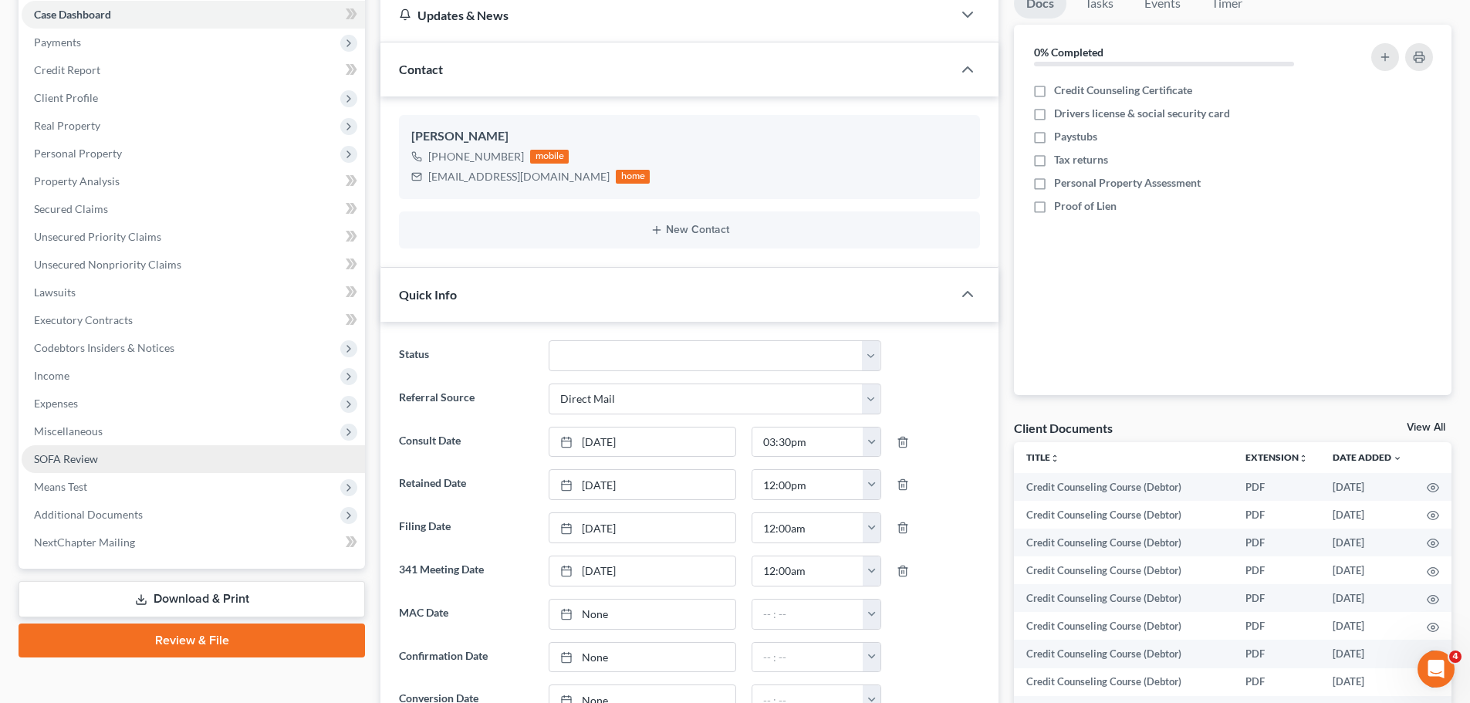
scroll to position [309, 0]
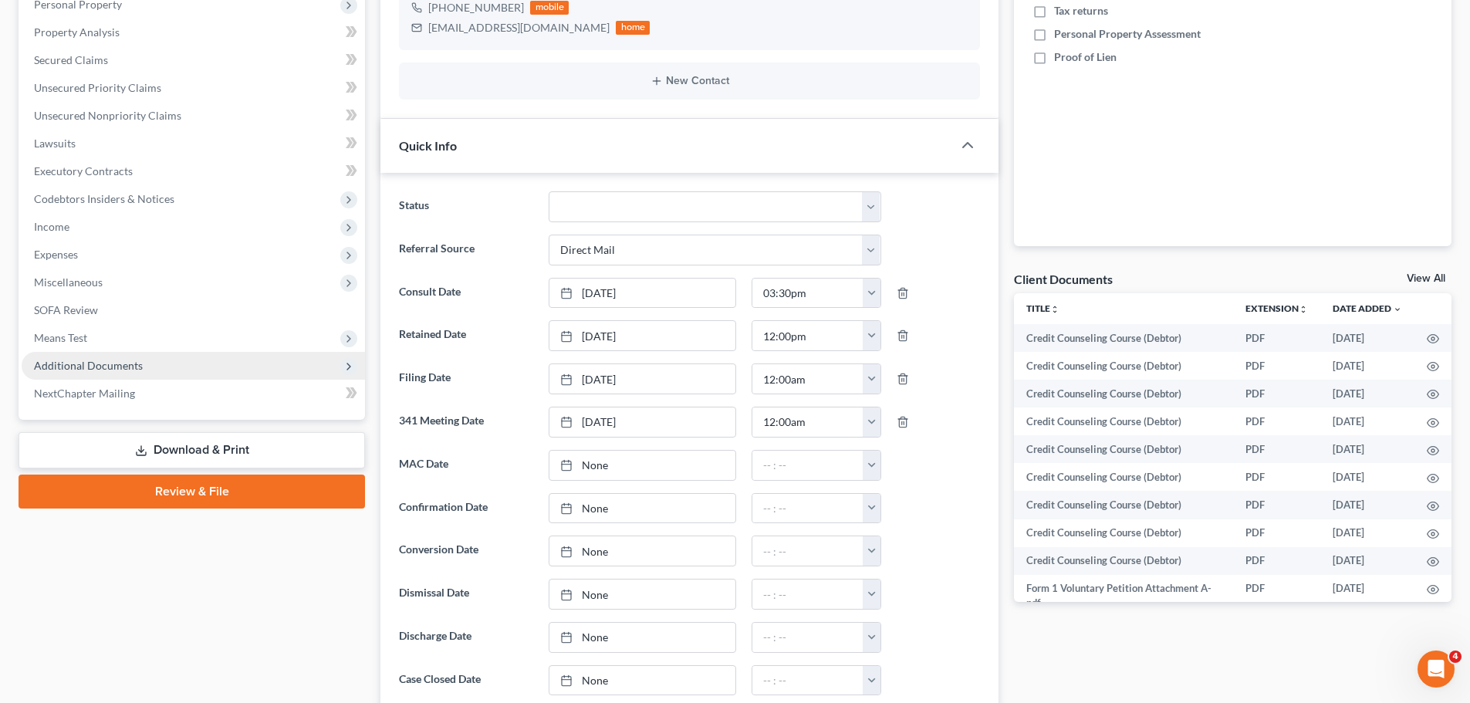
click at [154, 369] on span "Additional Documents" at bounding box center [193, 366] width 343 height 28
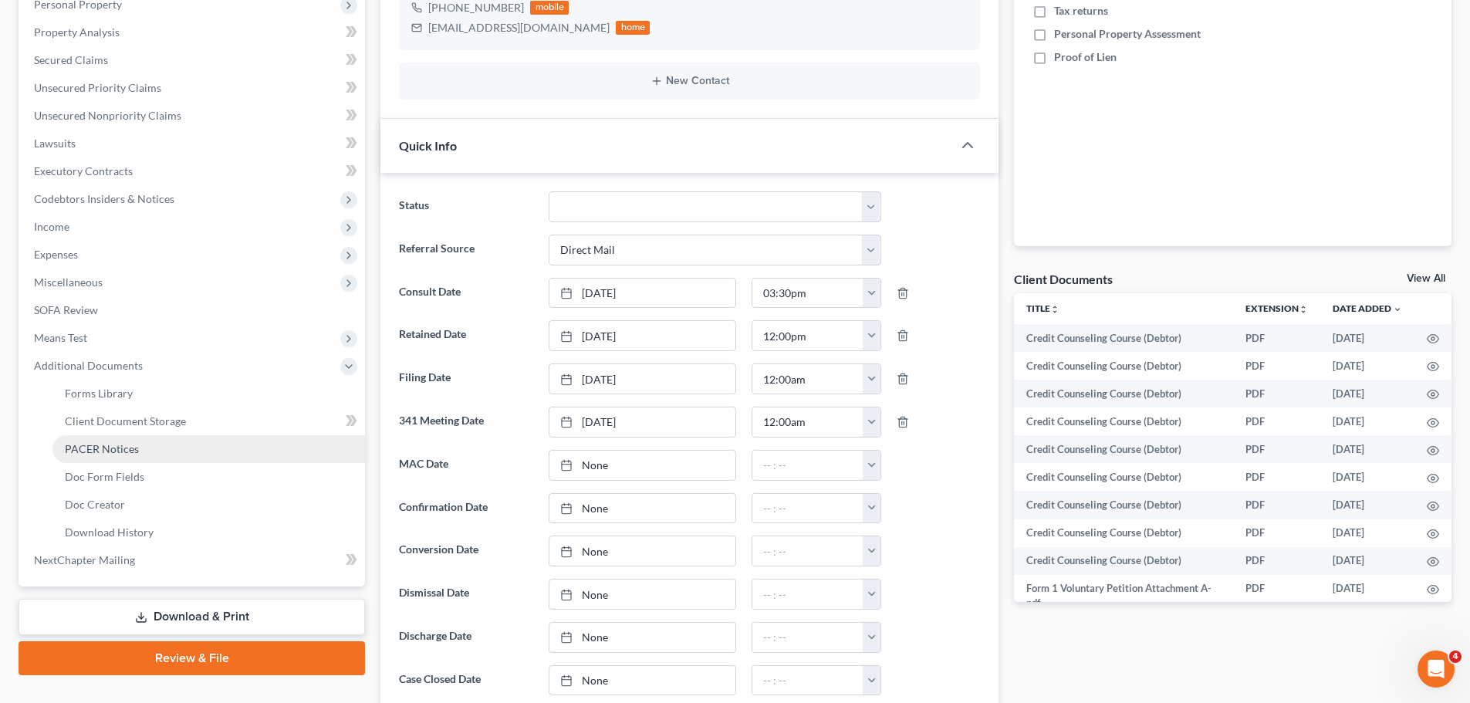
click at [133, 452] on span "PACER Notices" at bounding box center [102, 448] width 74 height 13
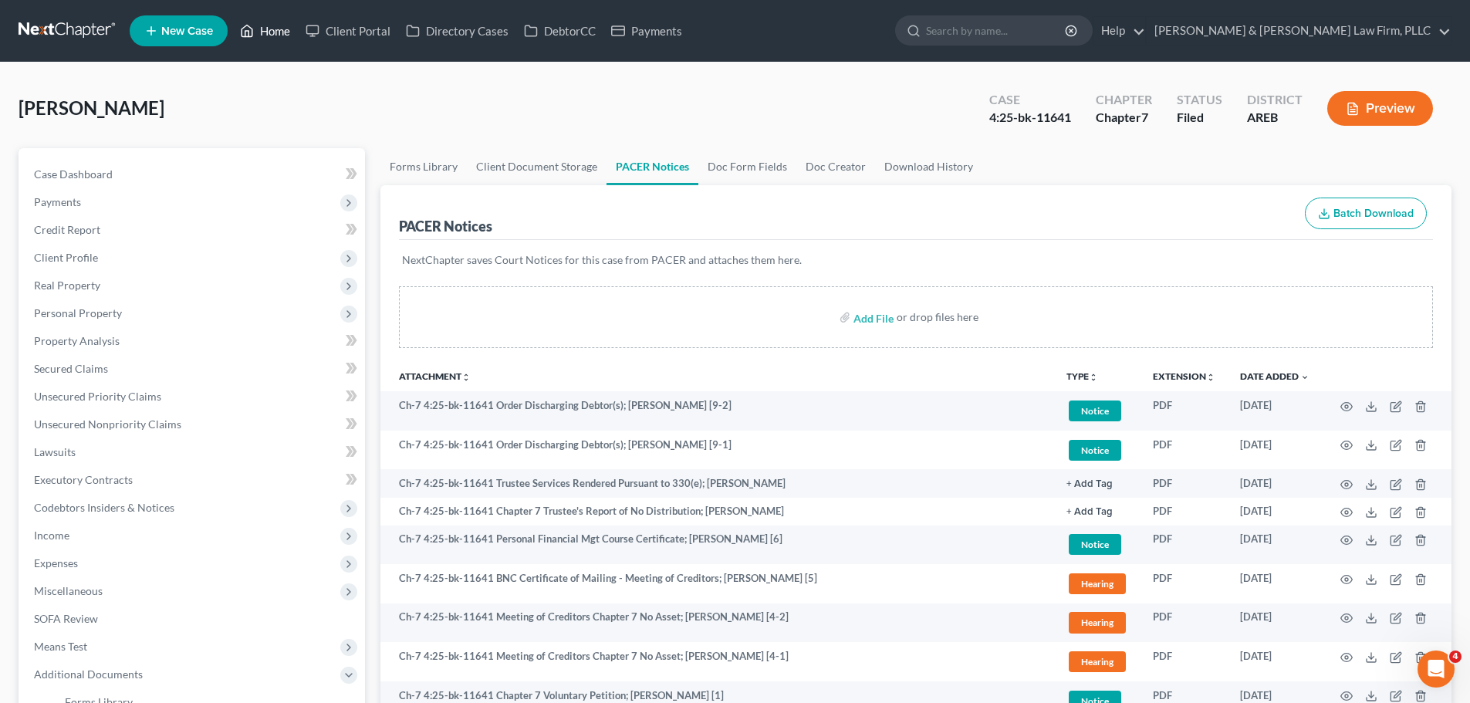
click at [266, 35] on link "Home" at bounding box center [265, 31] width 66 height 28
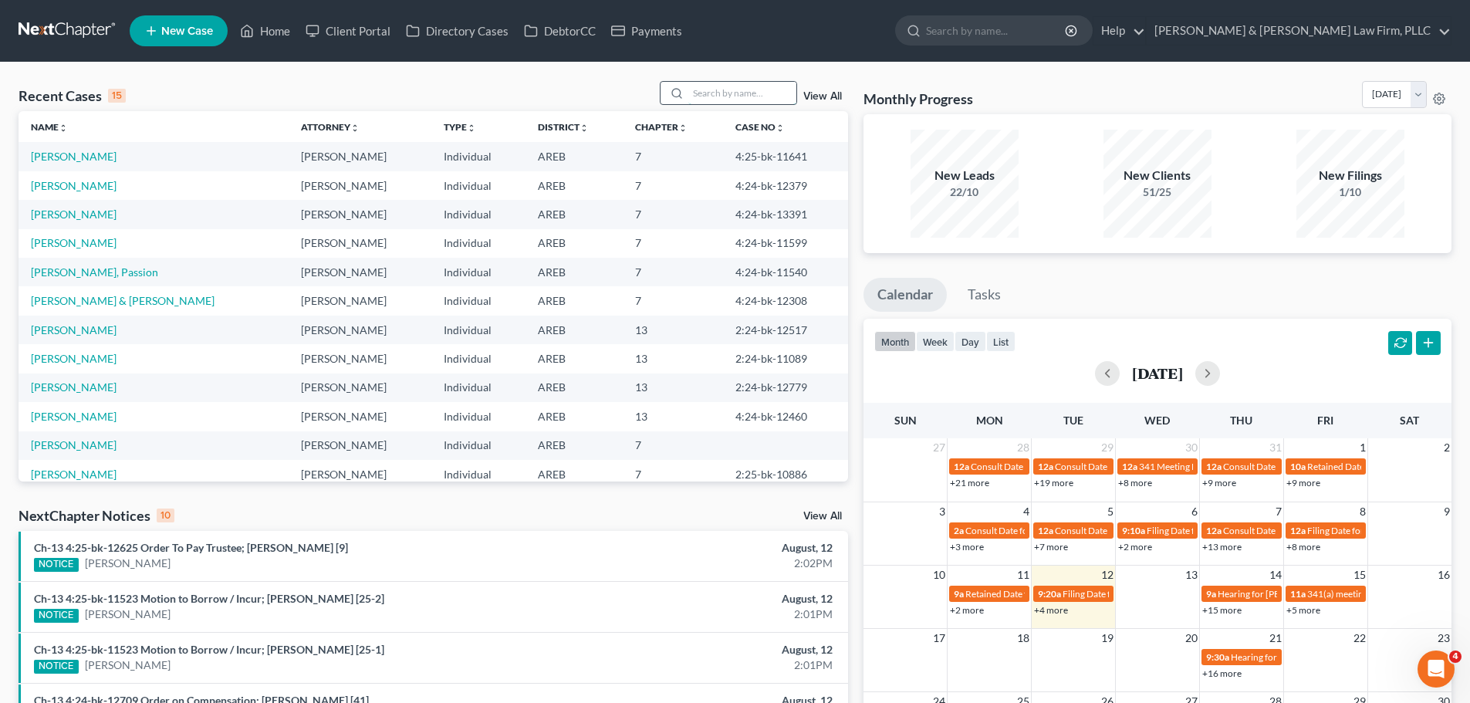
click at [718, 96] on input "search" at bounding box center [742, 93] width 108 height 22
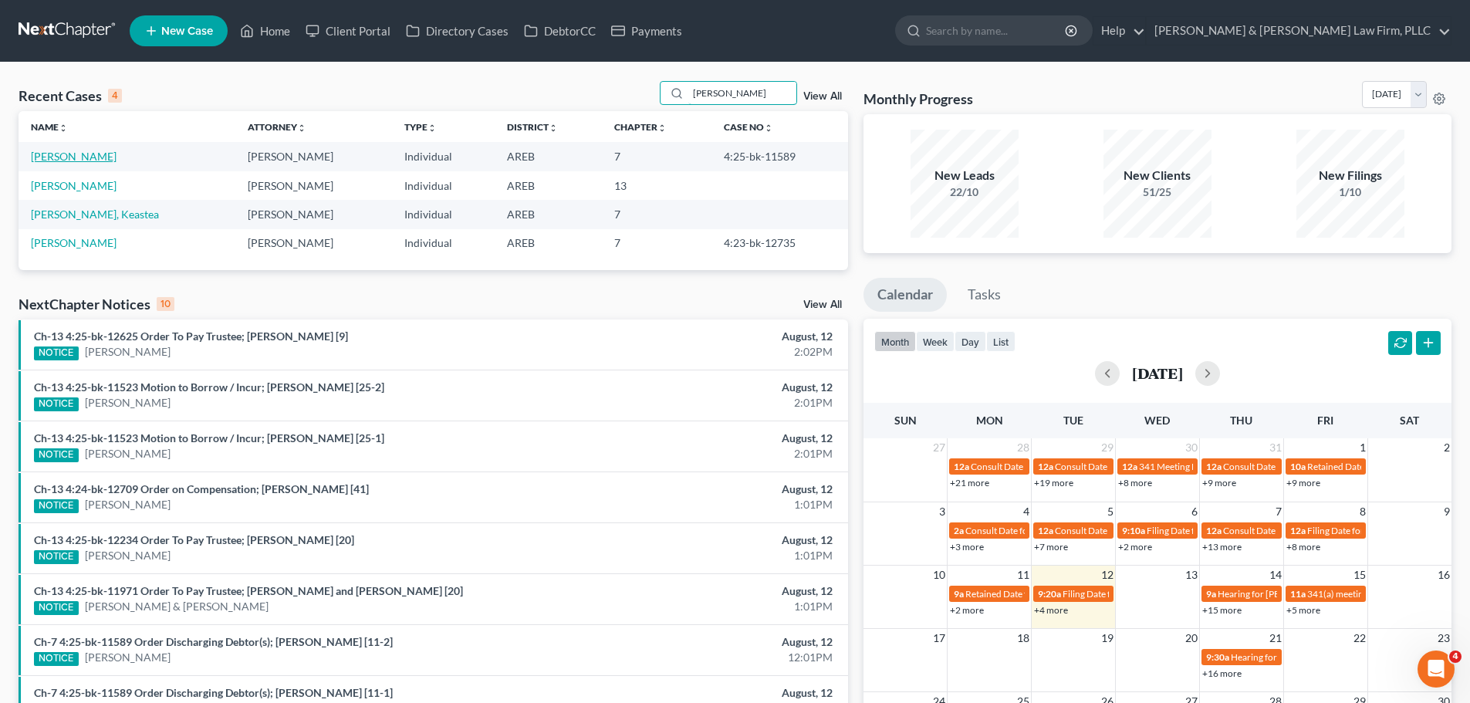
type input "griffin"
click at [86, 157] on link "Griffin, Carol" at bounding box center [74, 156] width 86 height 13
select select "3"
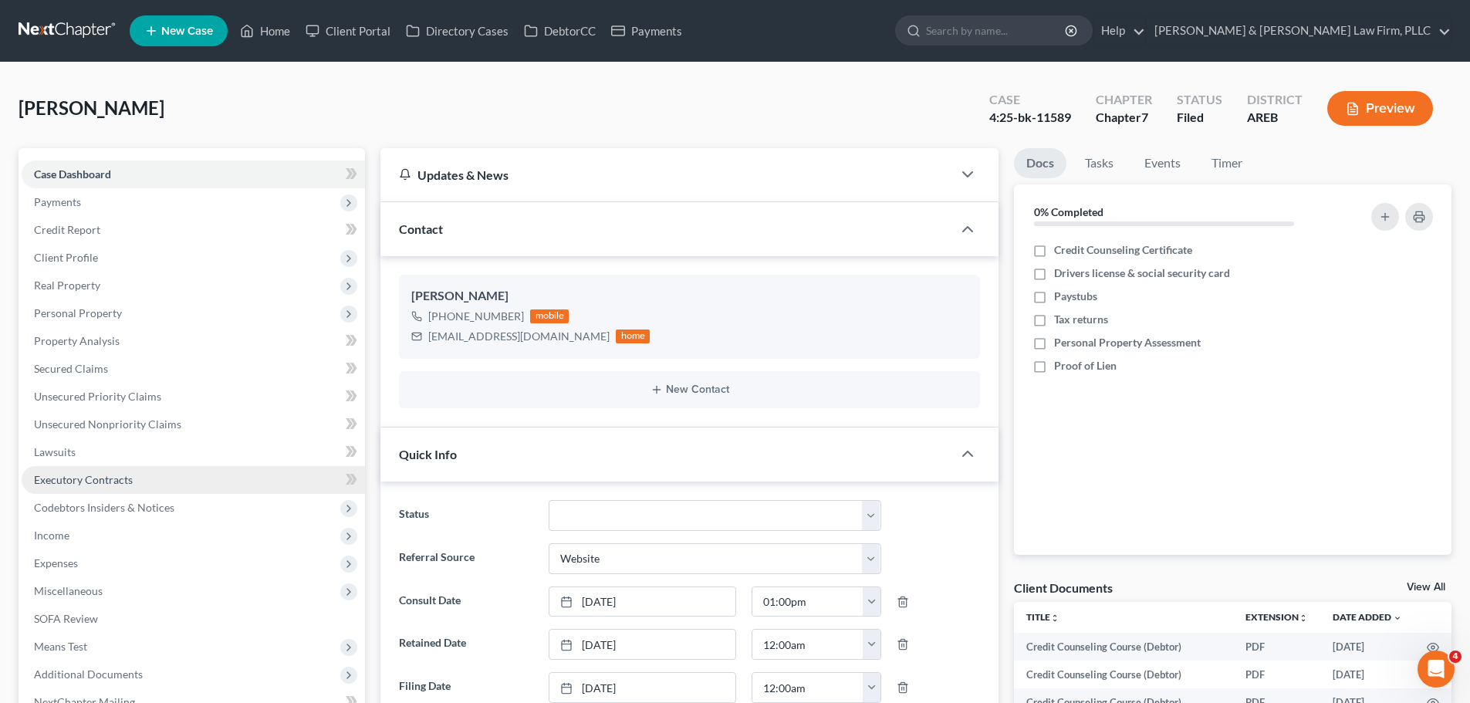
scroll to position [309, 0]
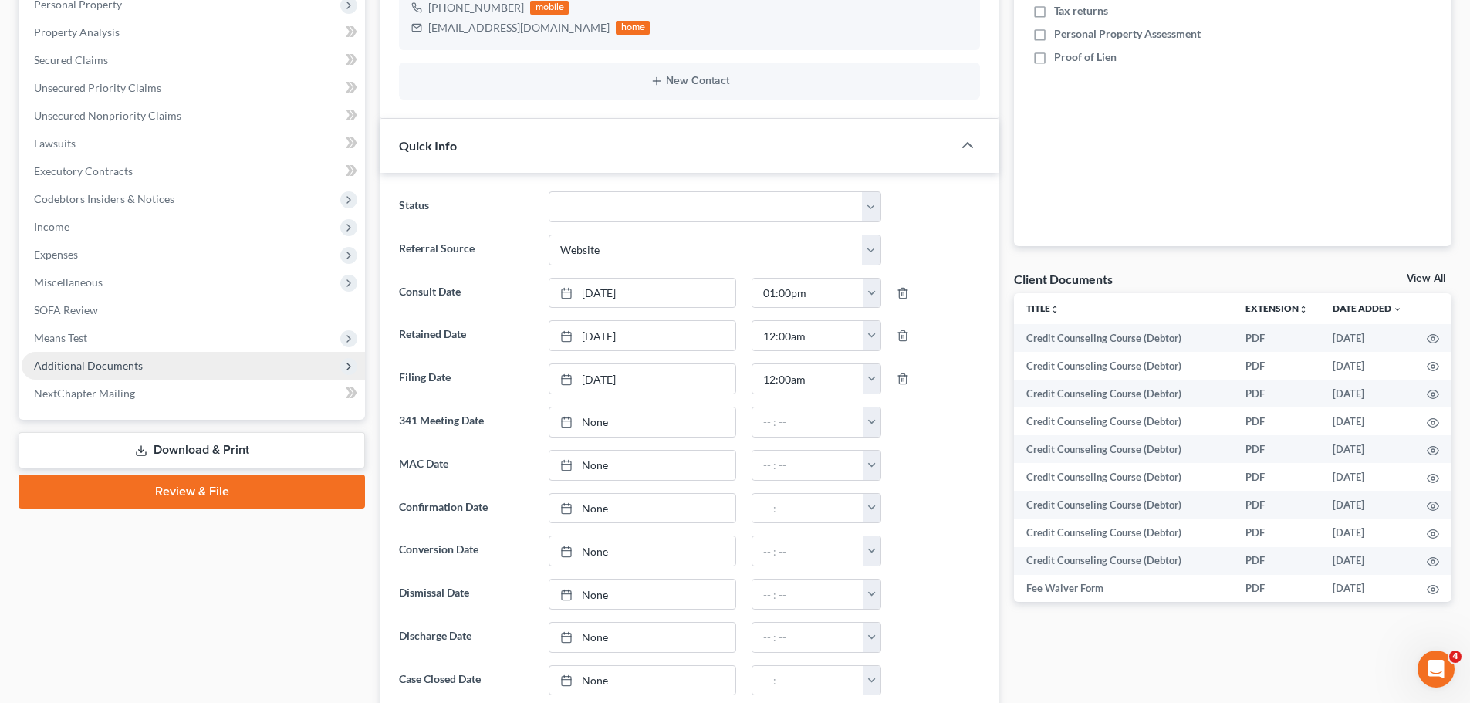
click at [123, 357] on span "Additional Documents" at bounding box center [193, 366] width 343 height 28
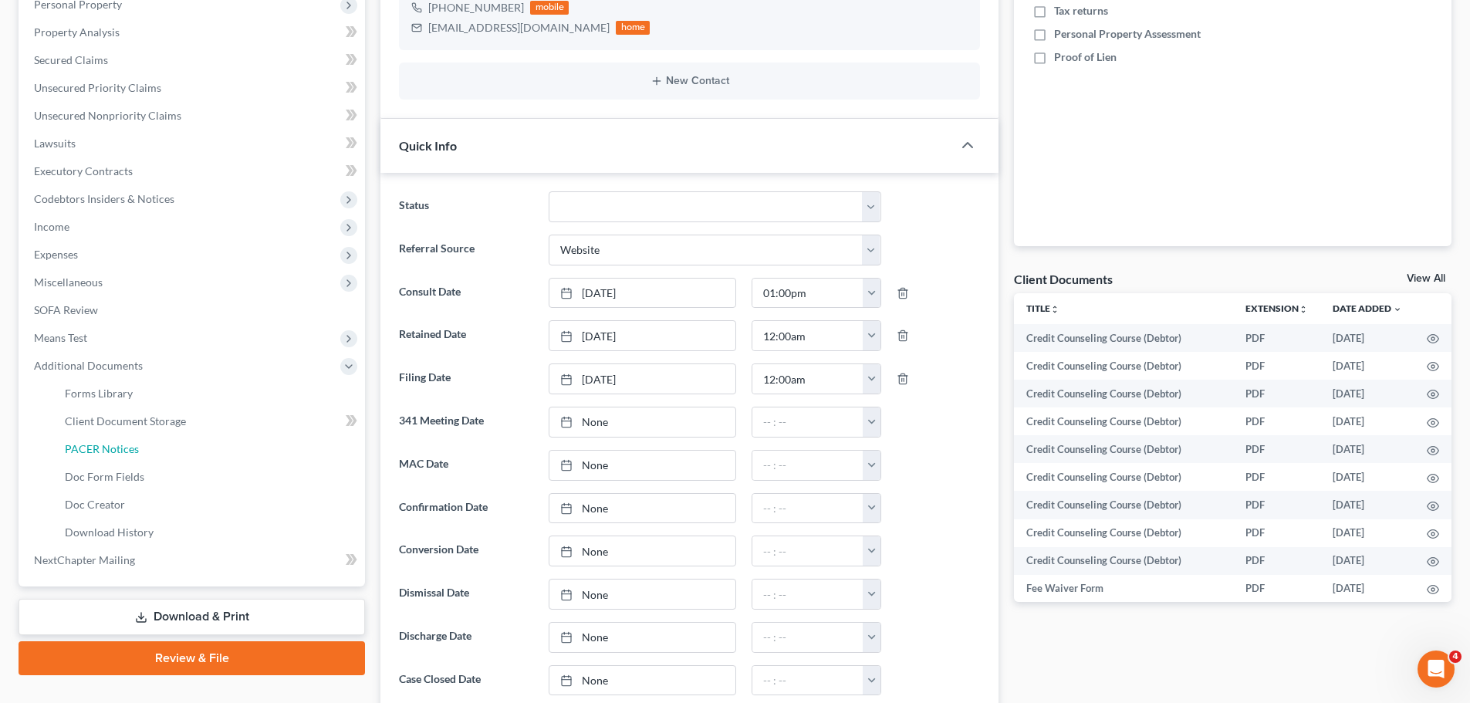
click at [125, 447] on span "PACER Notices" at bounding box center [102, 448] width 74 height 13
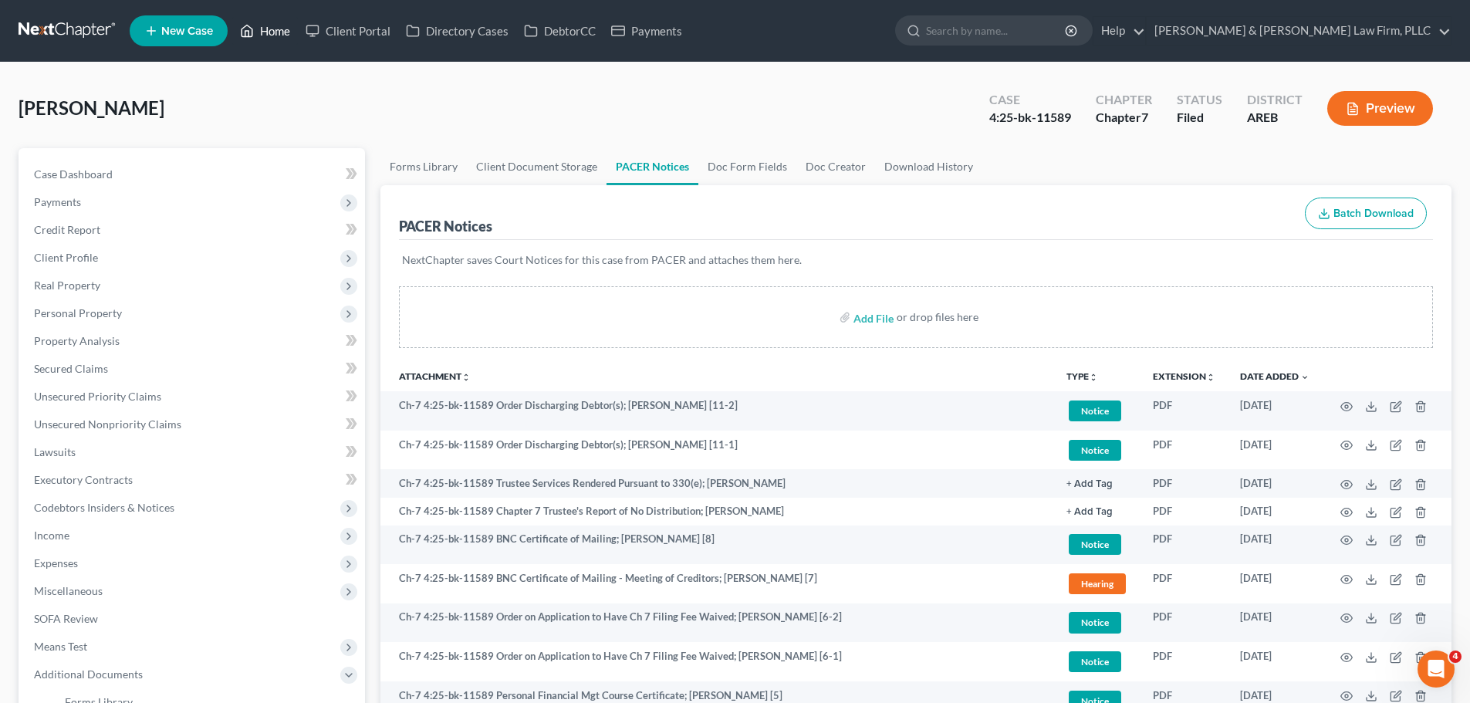
click at [245, 24] on icon at bounding box center [247, 31] width 14 height 19
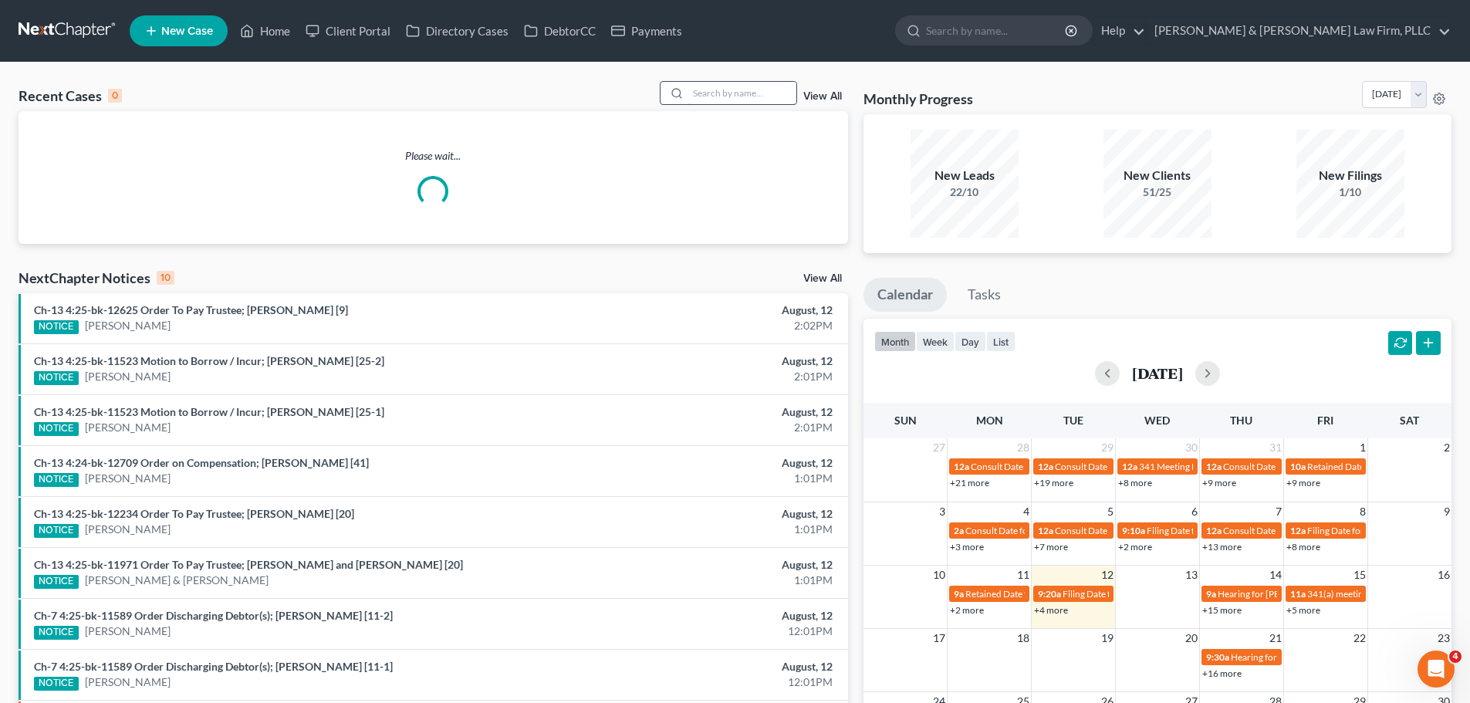
click at [722, 91] on input "search" at bounding box center [742, 93] width 108 height 22
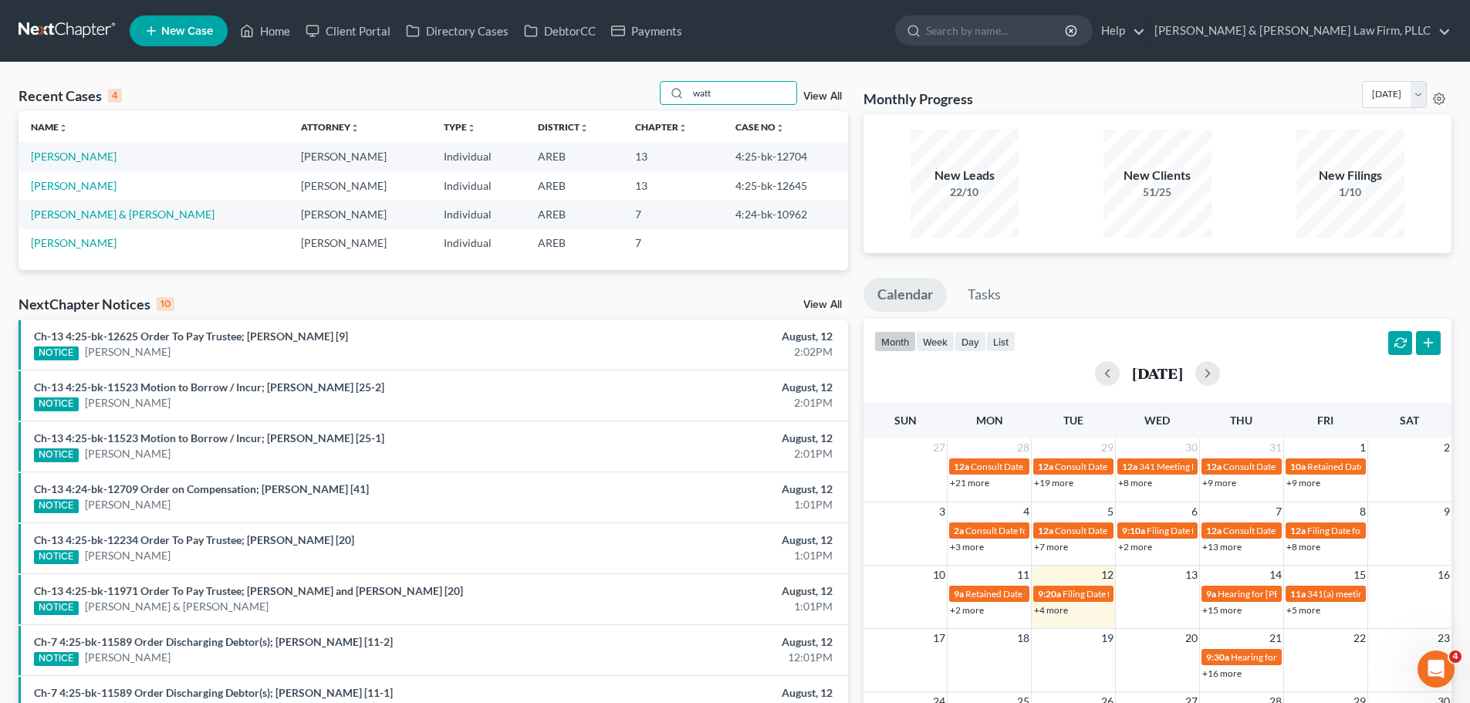
type input "watt"
click at [86, 153] on link "[PERSON_NAME]" at bounding box center [74, 156] width 86 height 13
select select "2"
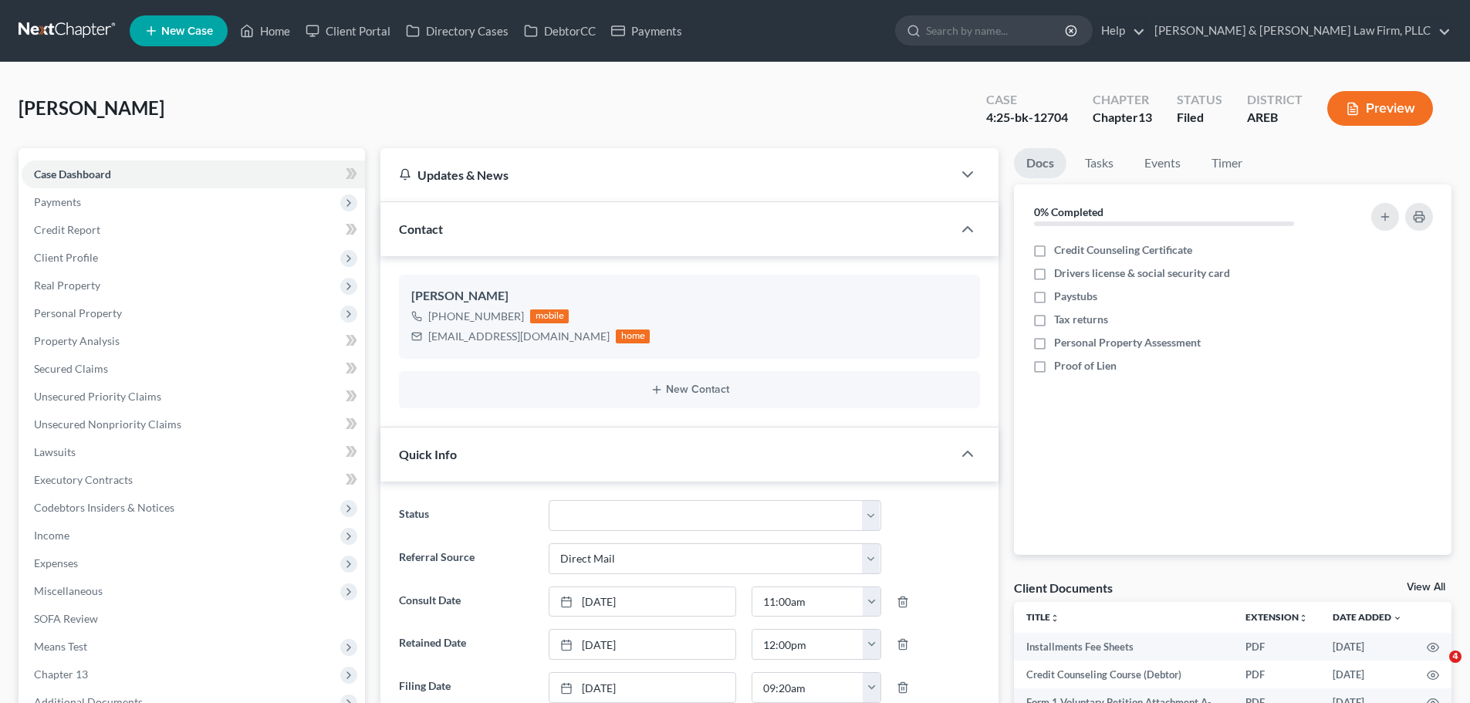
select select "2"
click at [263, 49] on ul "New Case Home Client Portal Directory Cases DebtorCC Payments - No Result - See…" at bounding box center [791, 31] width 1322 height 40
click at [265, 37] on link "Home" at bounding box center [265, 31] width 66 height 28
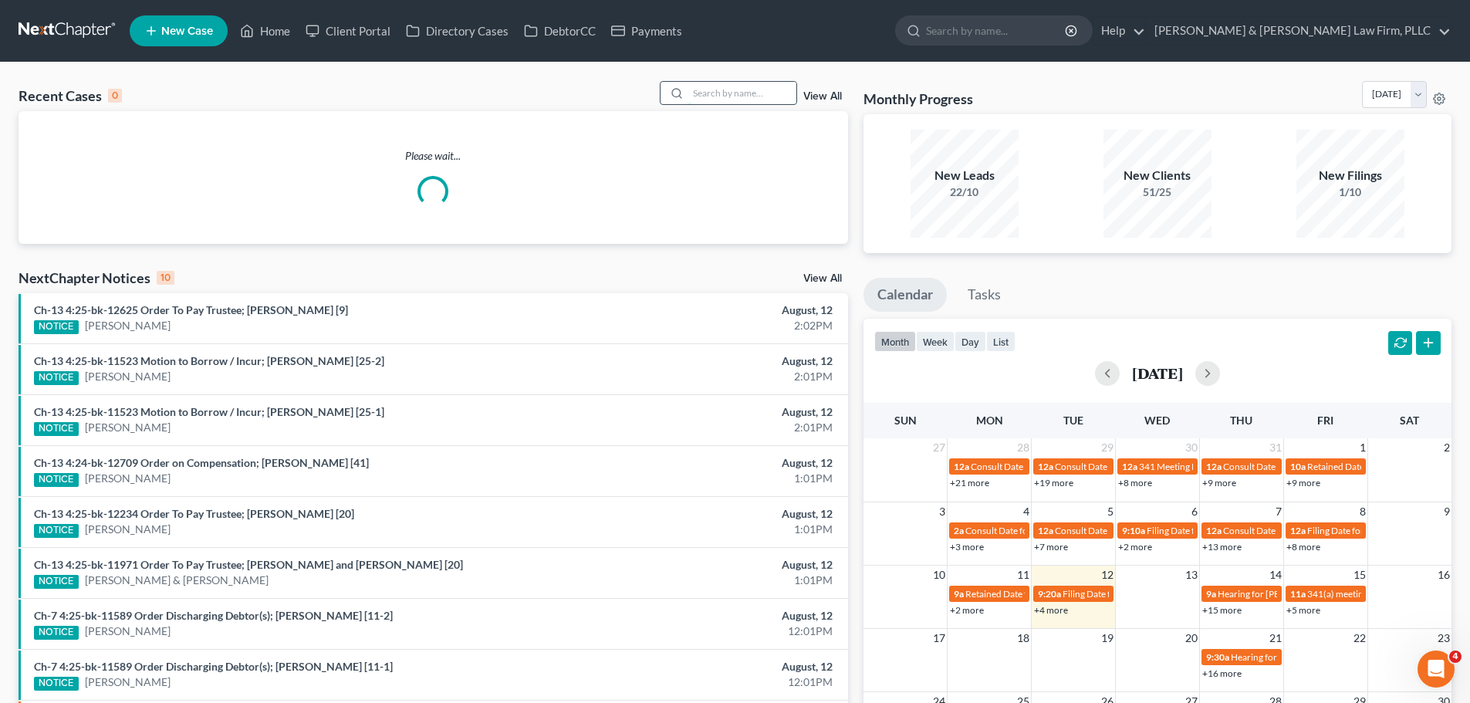
click at [721, 93] on input "search" at bounding box center [742, 93] width 108 height 22
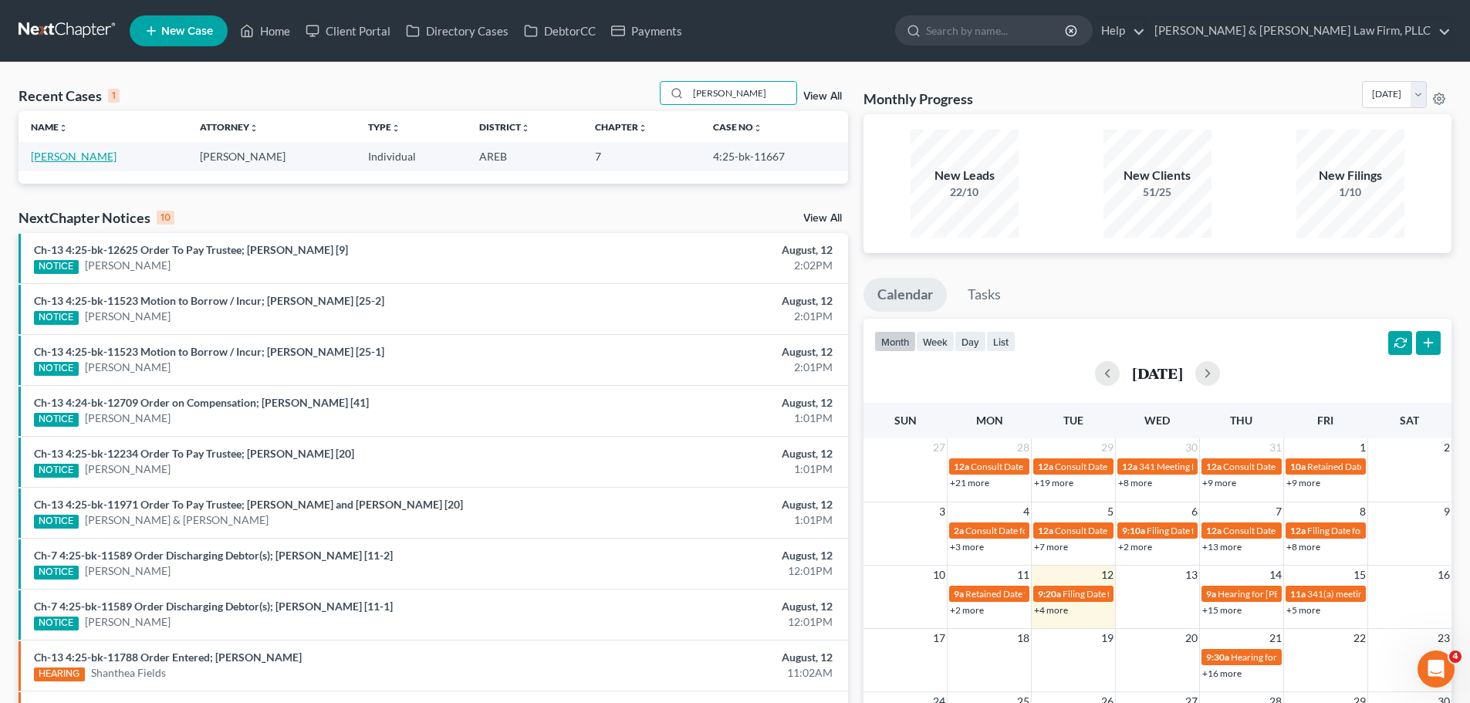
type input "coates"
click at [90, 157] on link "Coates, Cassi" at bounding box center [74, 156] width 86 height 13
select select "2"
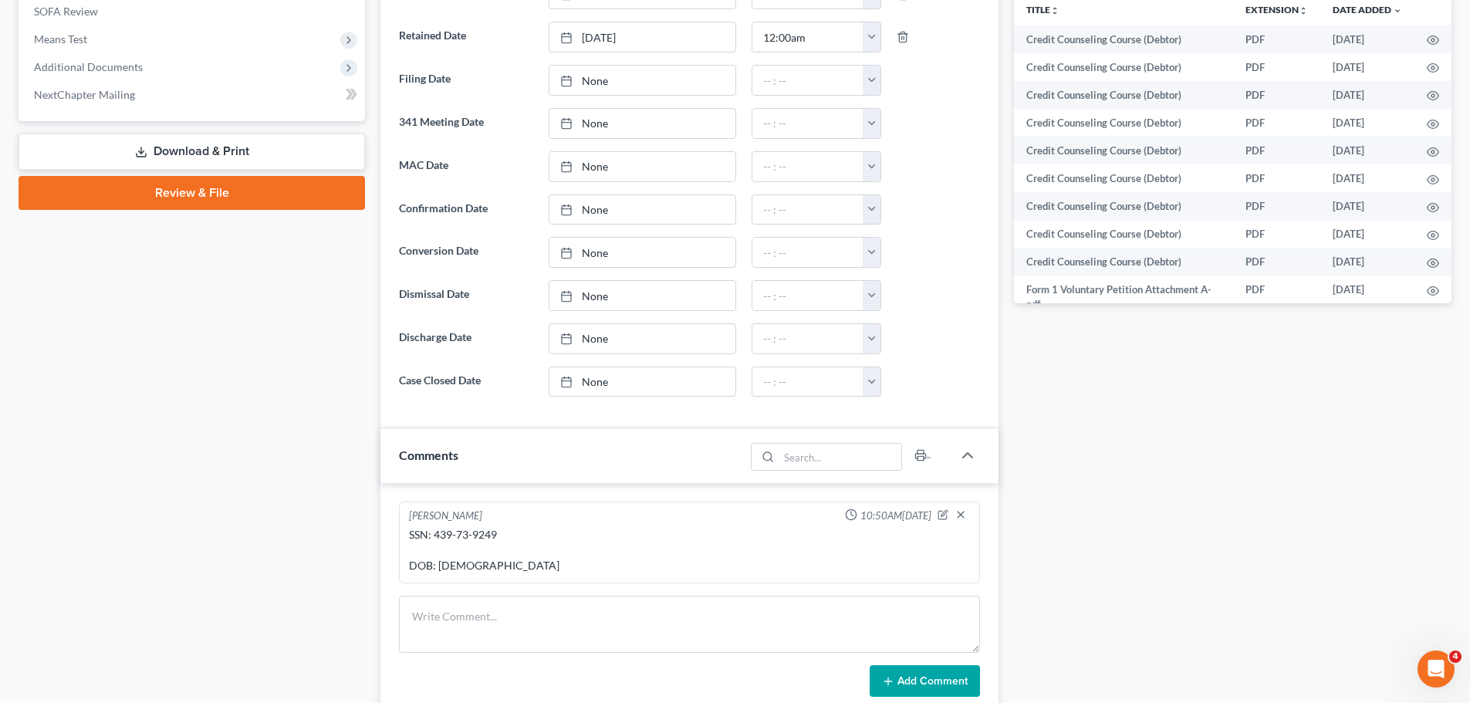
scroll to position [617, 0]
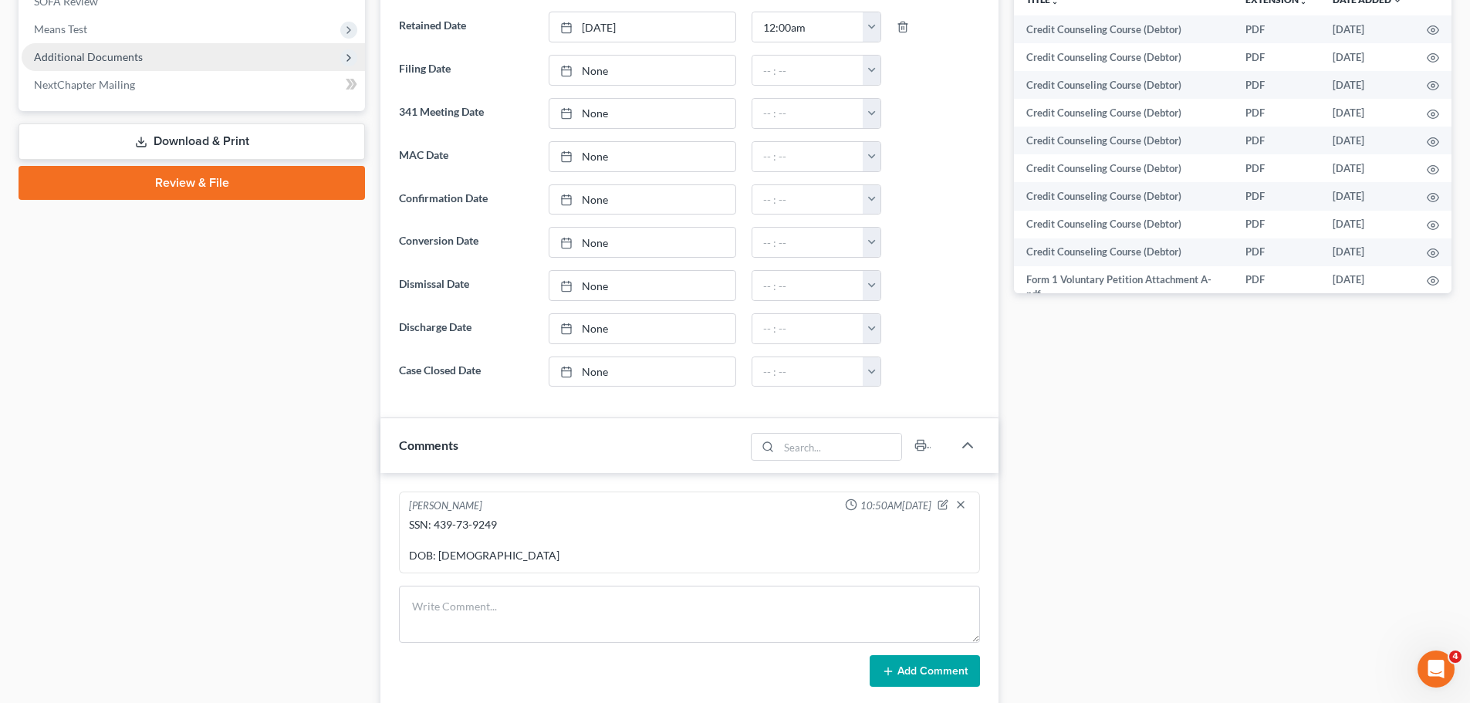
click at [145, 48] on span "Additional Documents" at bounding box center [193, 57] width 343 height 28
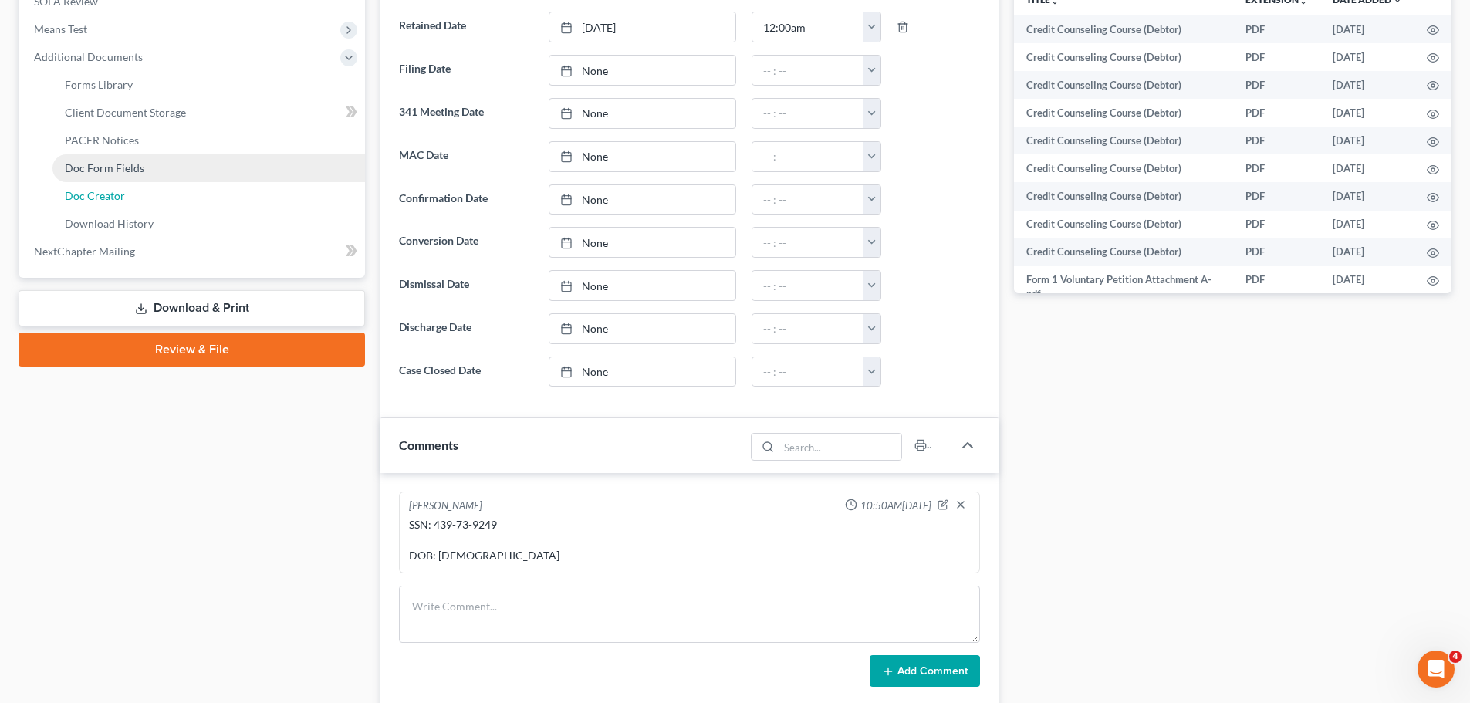
drag, startPoint x: 138, startPoint y: 200, endPoint x: 137, endPoint y: 158, distance: 41.7
click at [137, 200] on link "Doc Creator" at bounding box center [208, 196] width 313 height 28
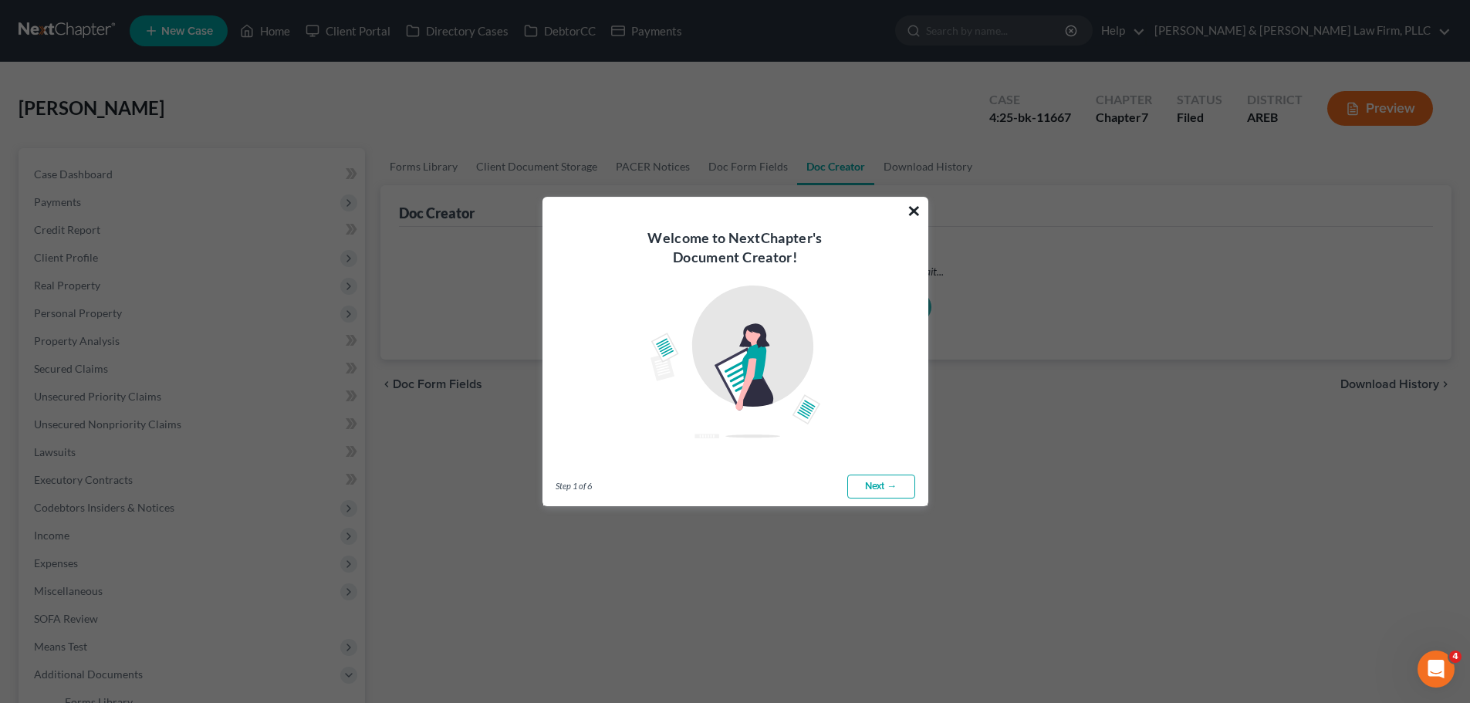
click at [910, 210] on button "×" at bounding box center [914, 210] width 15 height 25
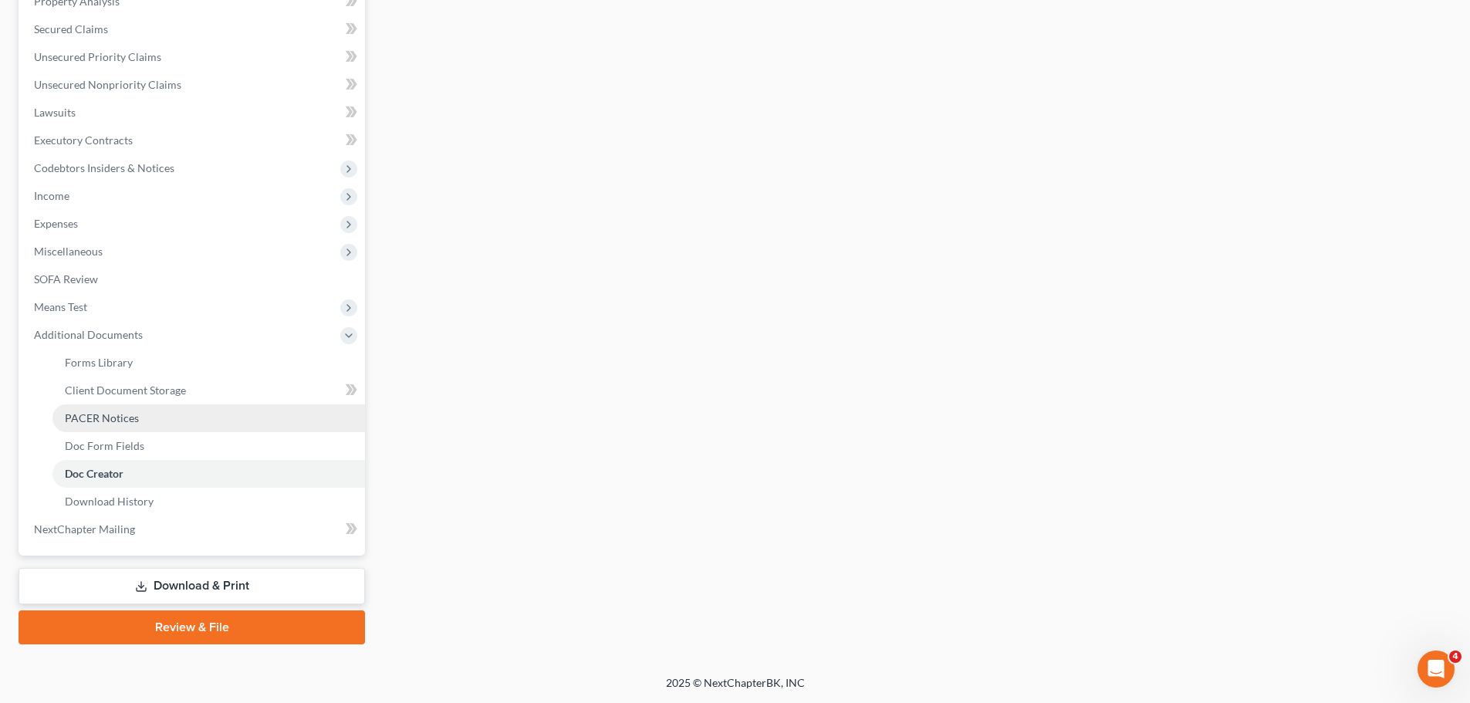
click at [134, 417] on span "PACER Notices" at bounding box center [102, 417] width 74 height 13
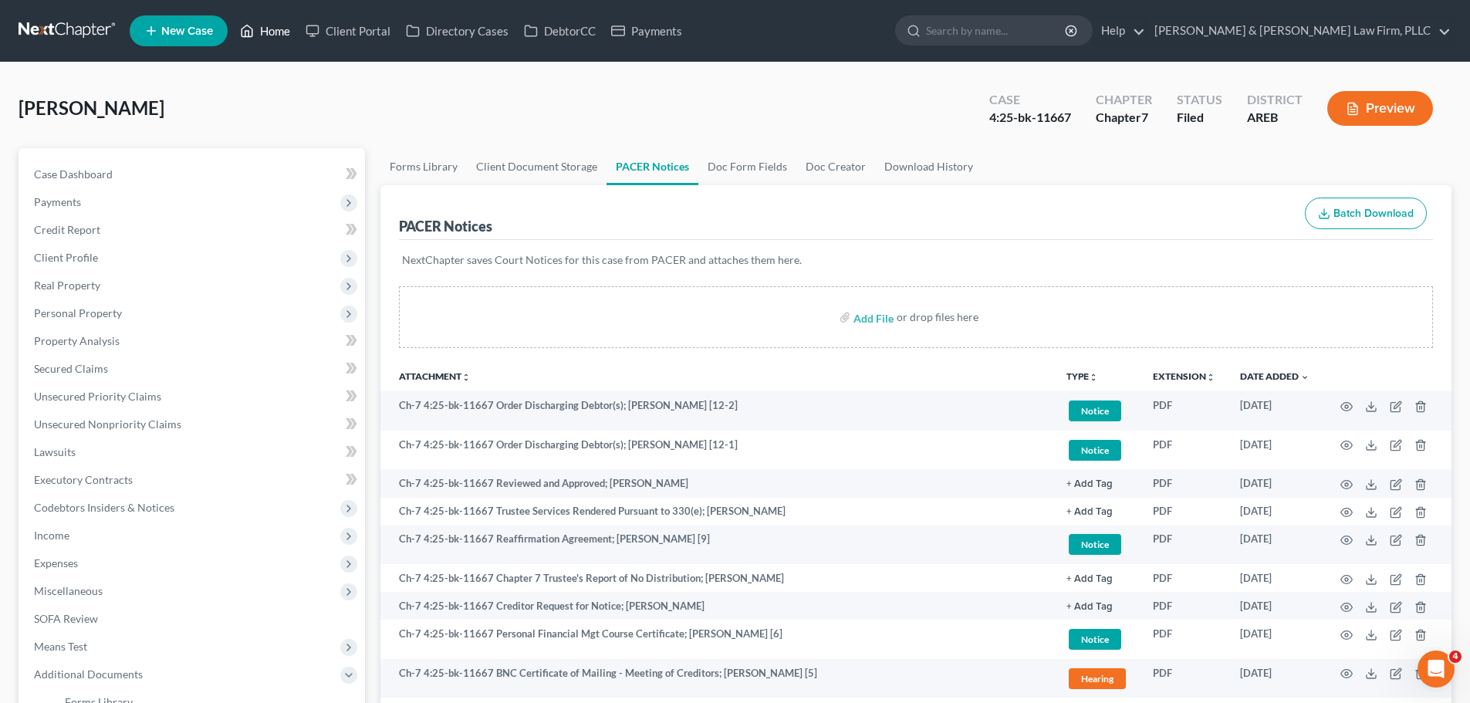
click at [274, 21] on link "Home" at bounding box center [265, 31] width 66 height 28
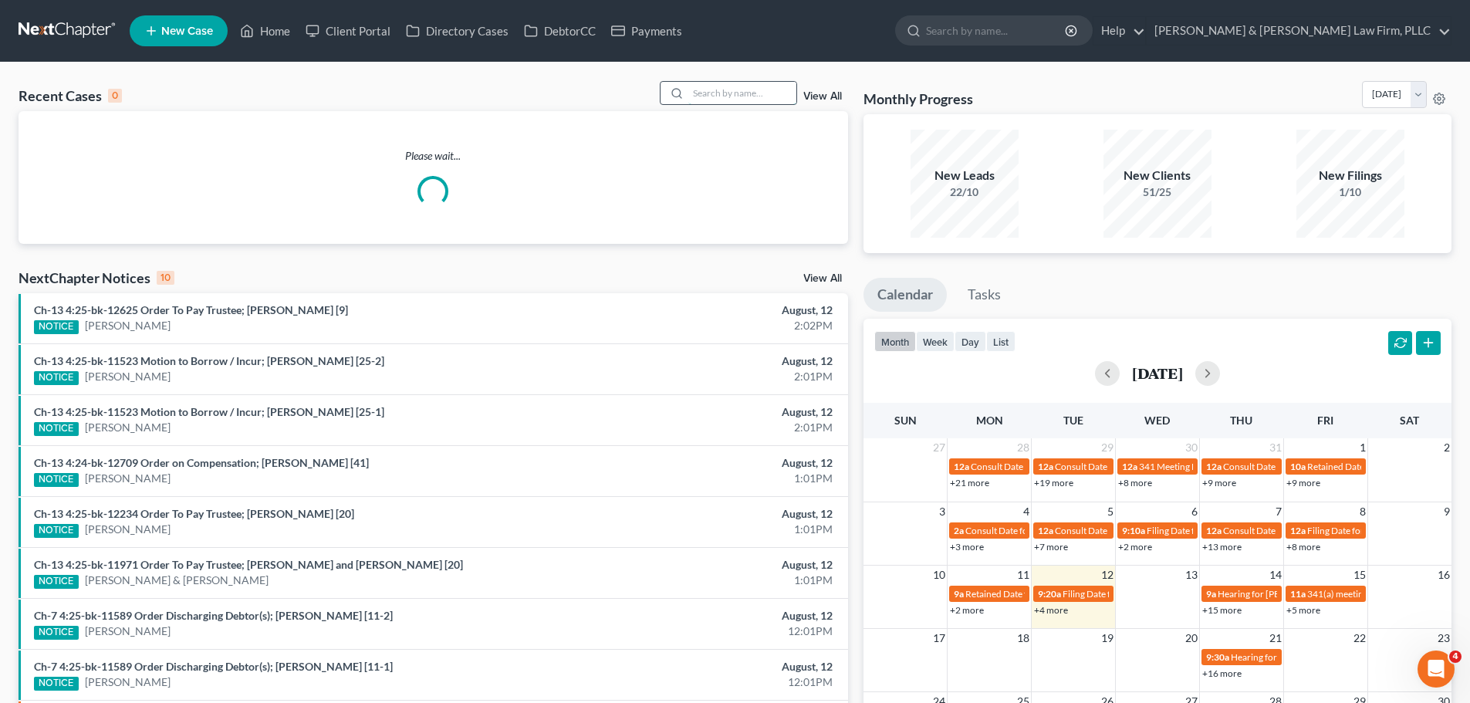
click at [739, 86] on input "search" at bounding box center [742, 93] width 108 height 22
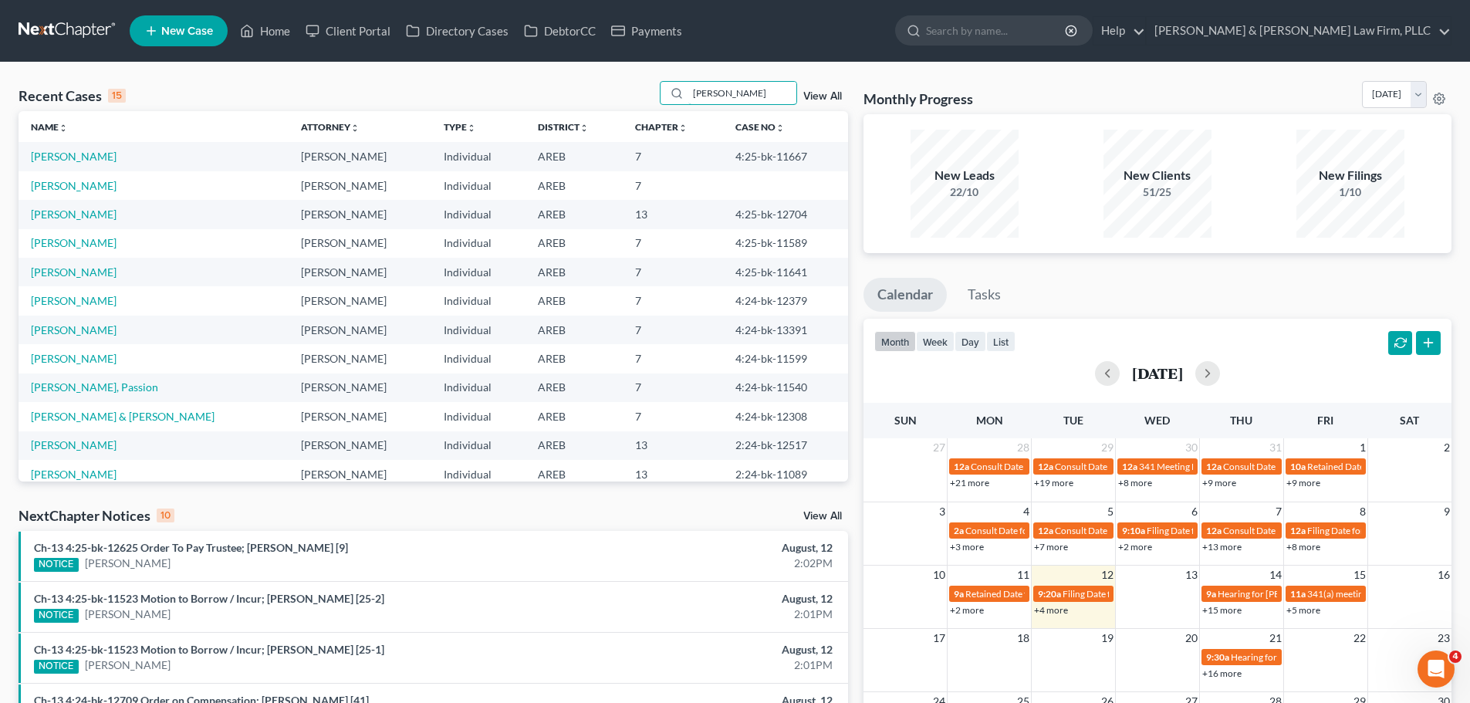
type input "wells"
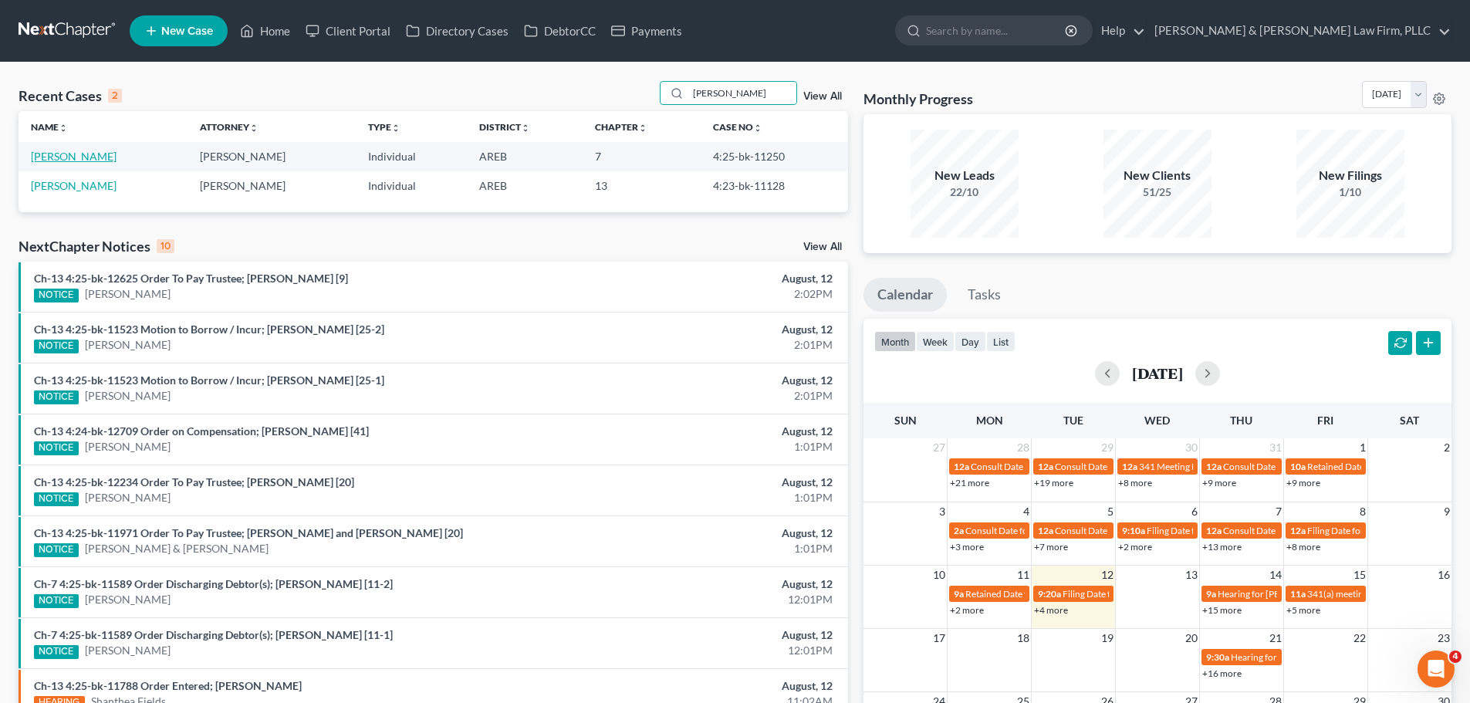
click at [77, 153] on link "Wells, Eric" at bounding box center [74, 156] width 86 height 13
select select "4"
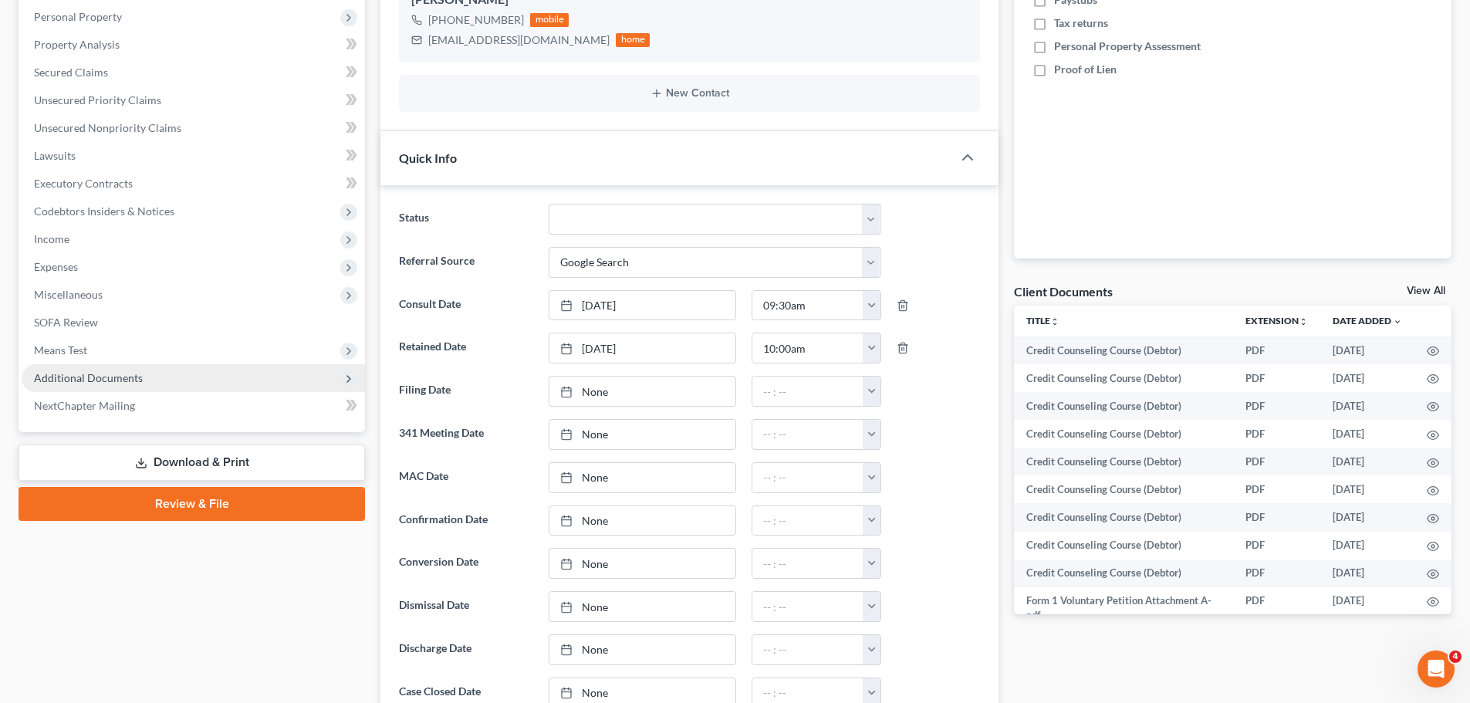
scroll to position [327, 0]
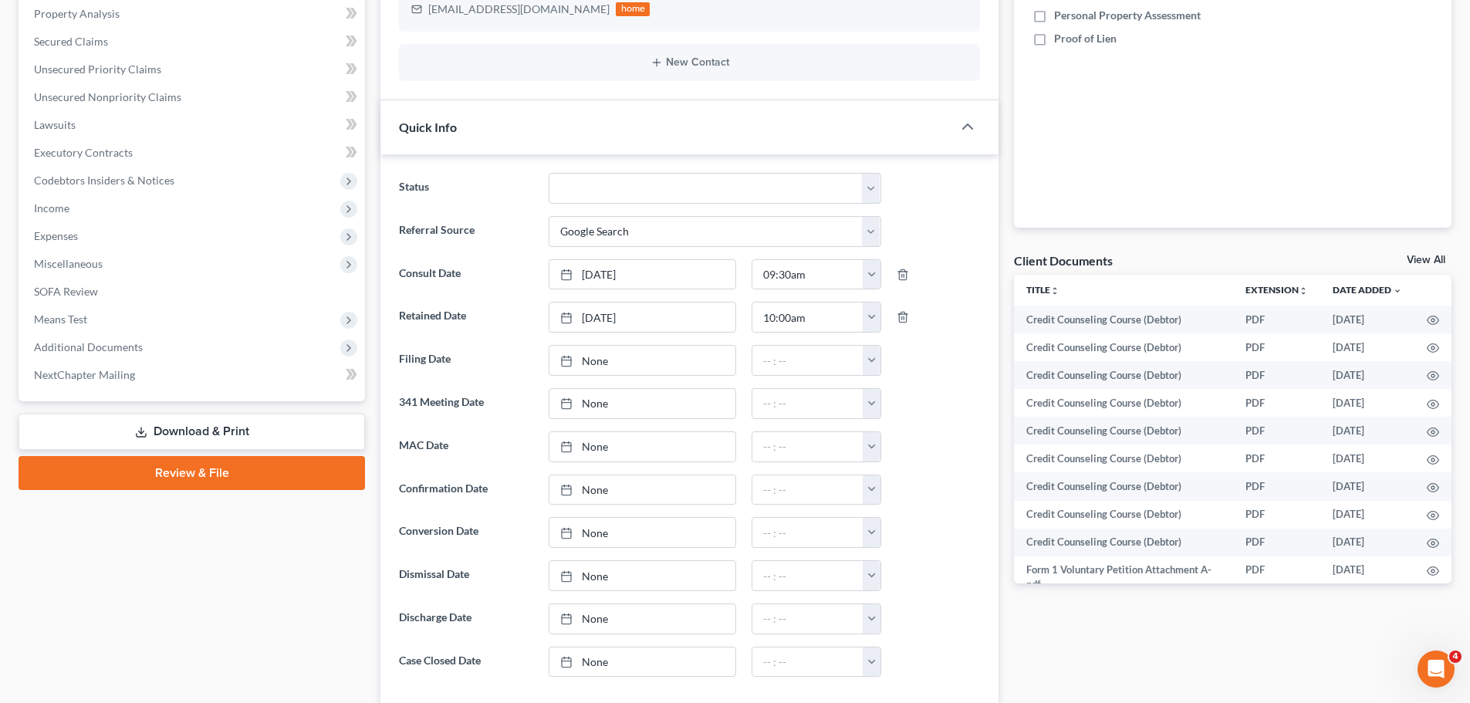
drag, startPoint x: 189, startPoint y: 340, endPoint x: 201, endPoint y: 409, distance: 69.7
click at [189, 340] on span "Additional Documents" at bounding box center [193, 347] width 343 height 28
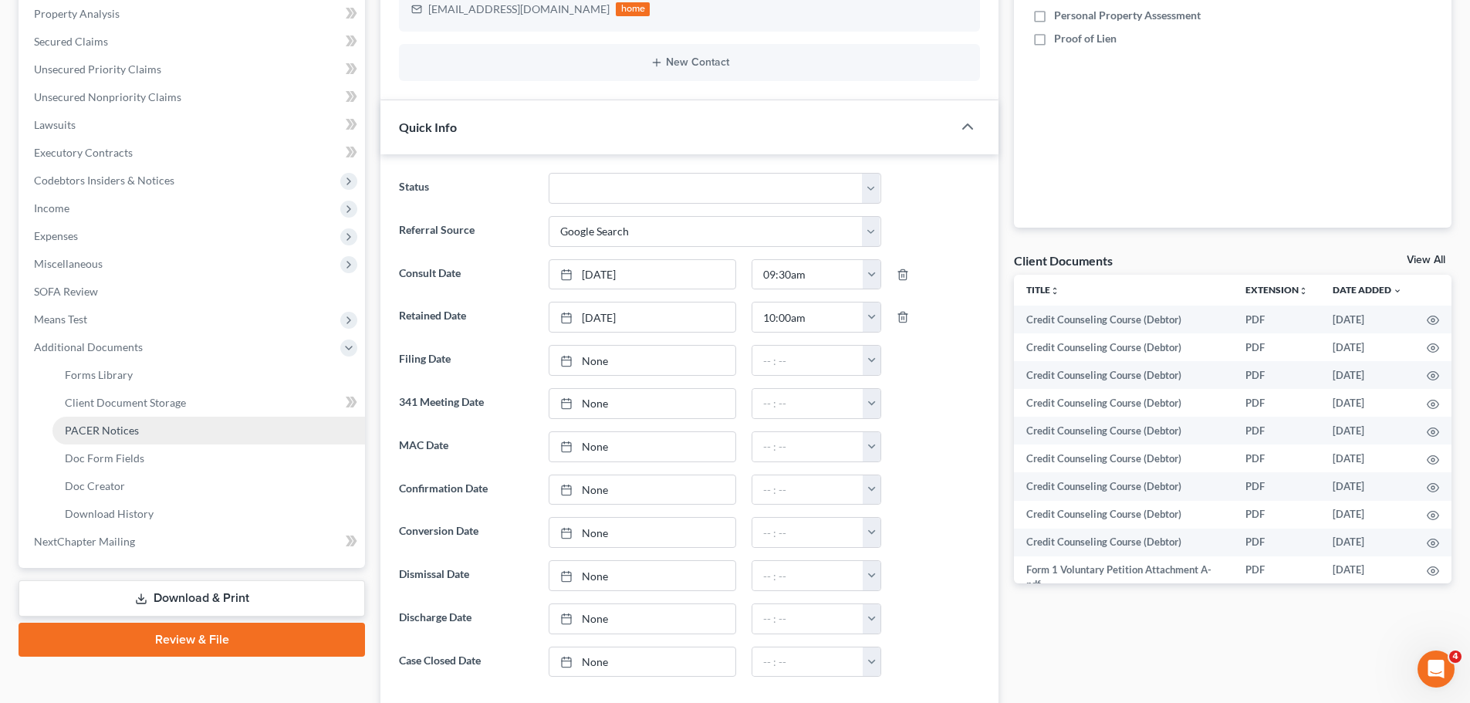
click at [187, 428] on link "PACER Notices" at bounding box center [208, 431] width 313 height 28
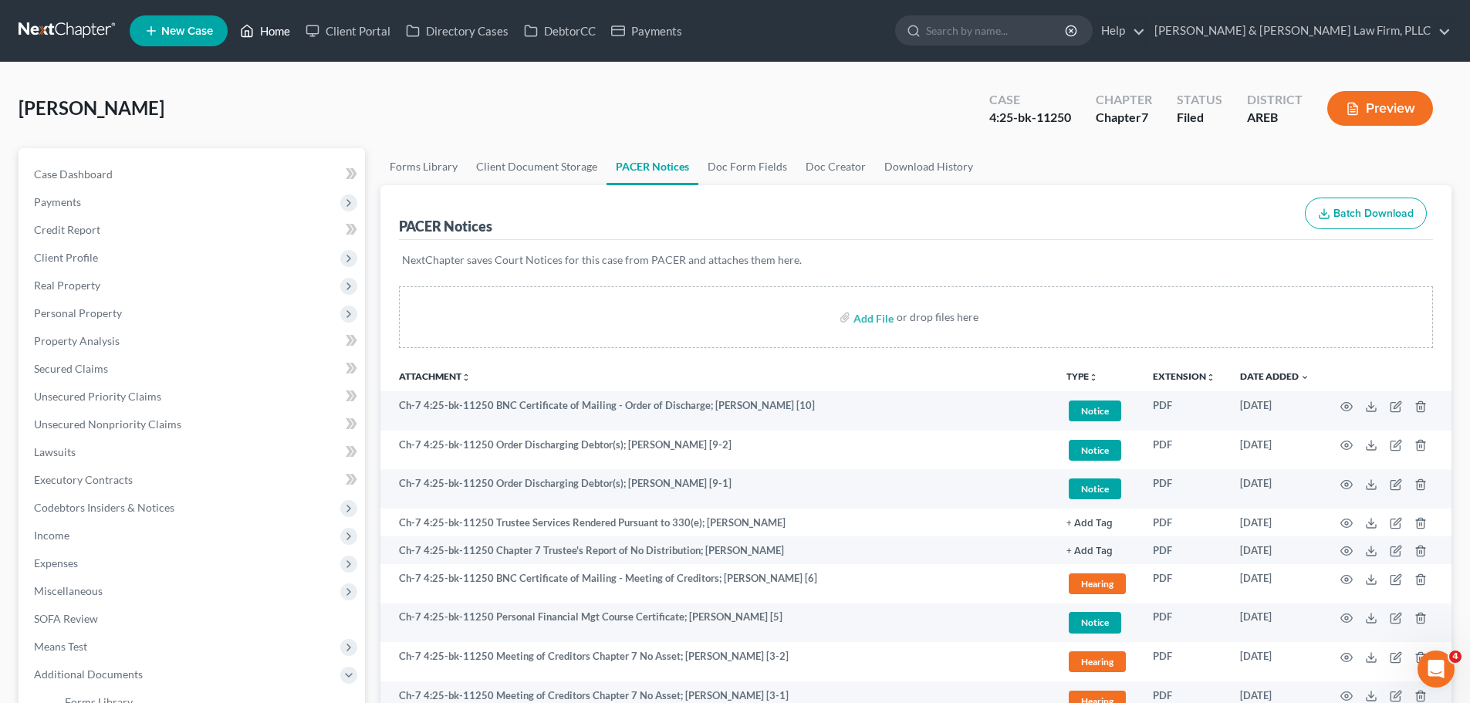
click at [263, 34] on link "Home" at bounding box center [265, 31] width 66 height 28
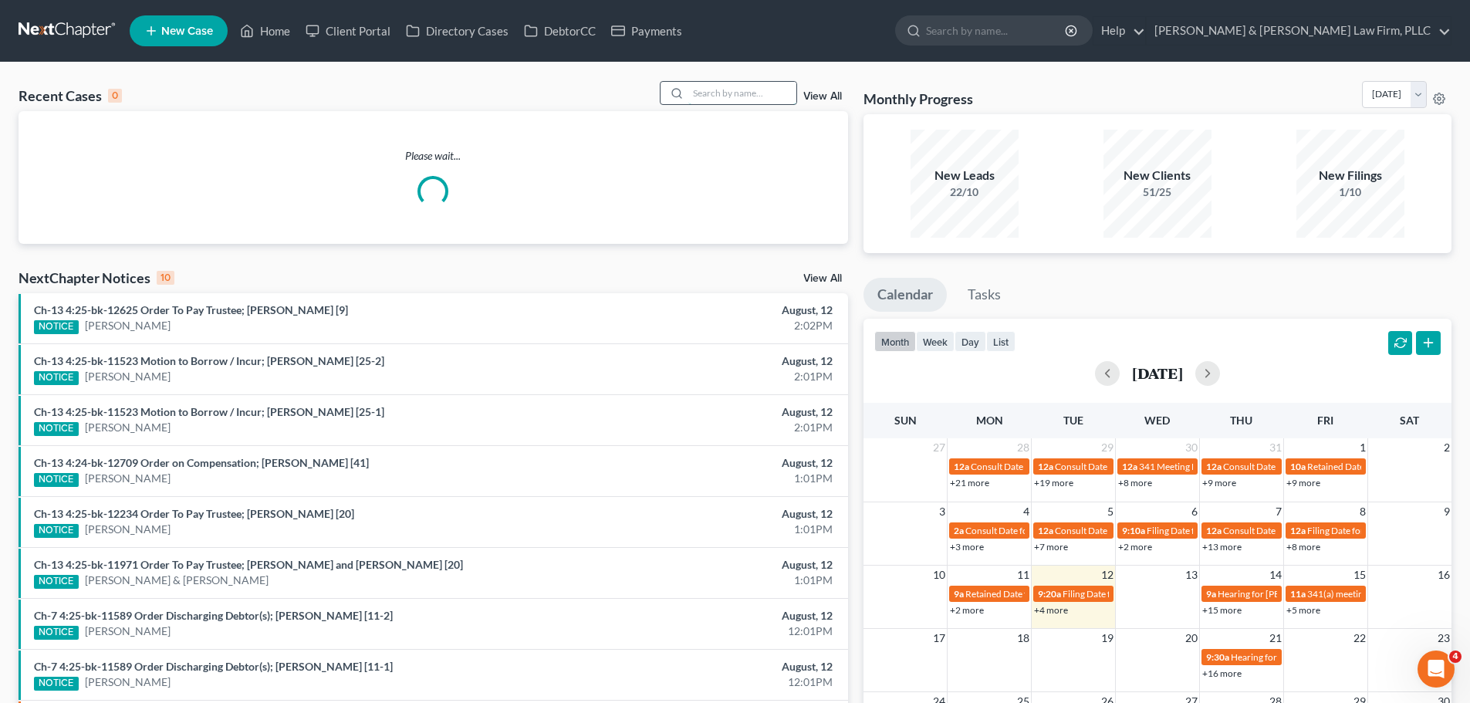
click at [740, 89] on input "search" at bounding box center [742, 93] width 108 height 22
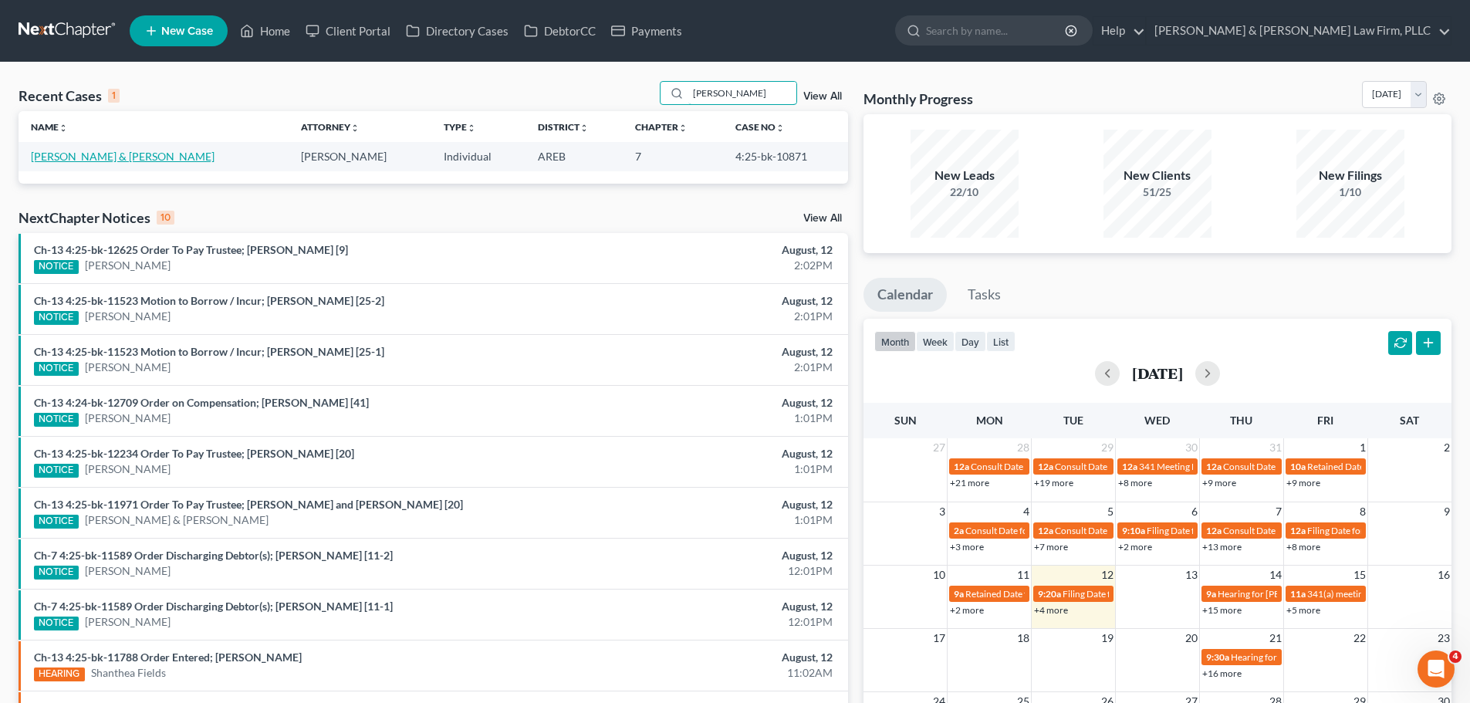
type input "comer"
click at [116, 154] on link "Comer, Theodore & Kelly" at bounding box center [123, 156] width 184 height 13
select select "6"
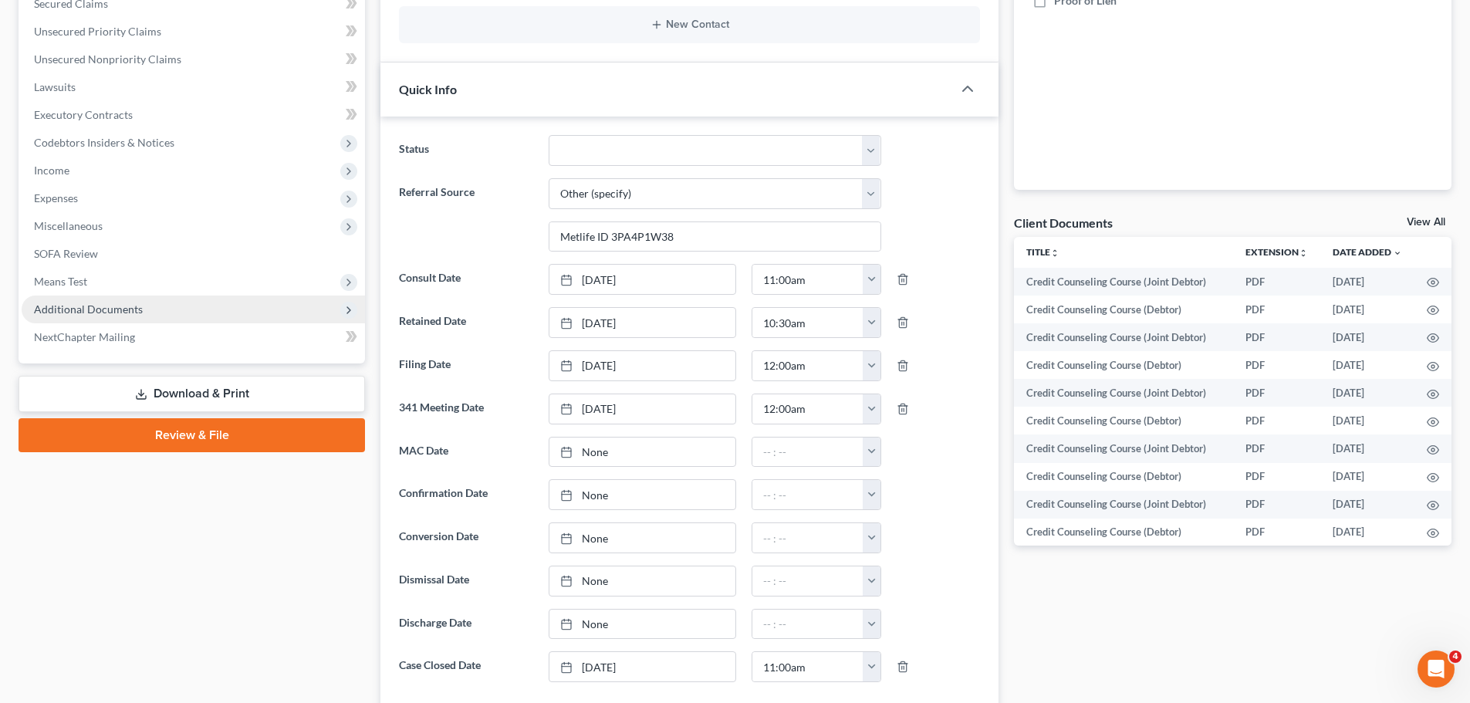
scroll to position [386, 0]
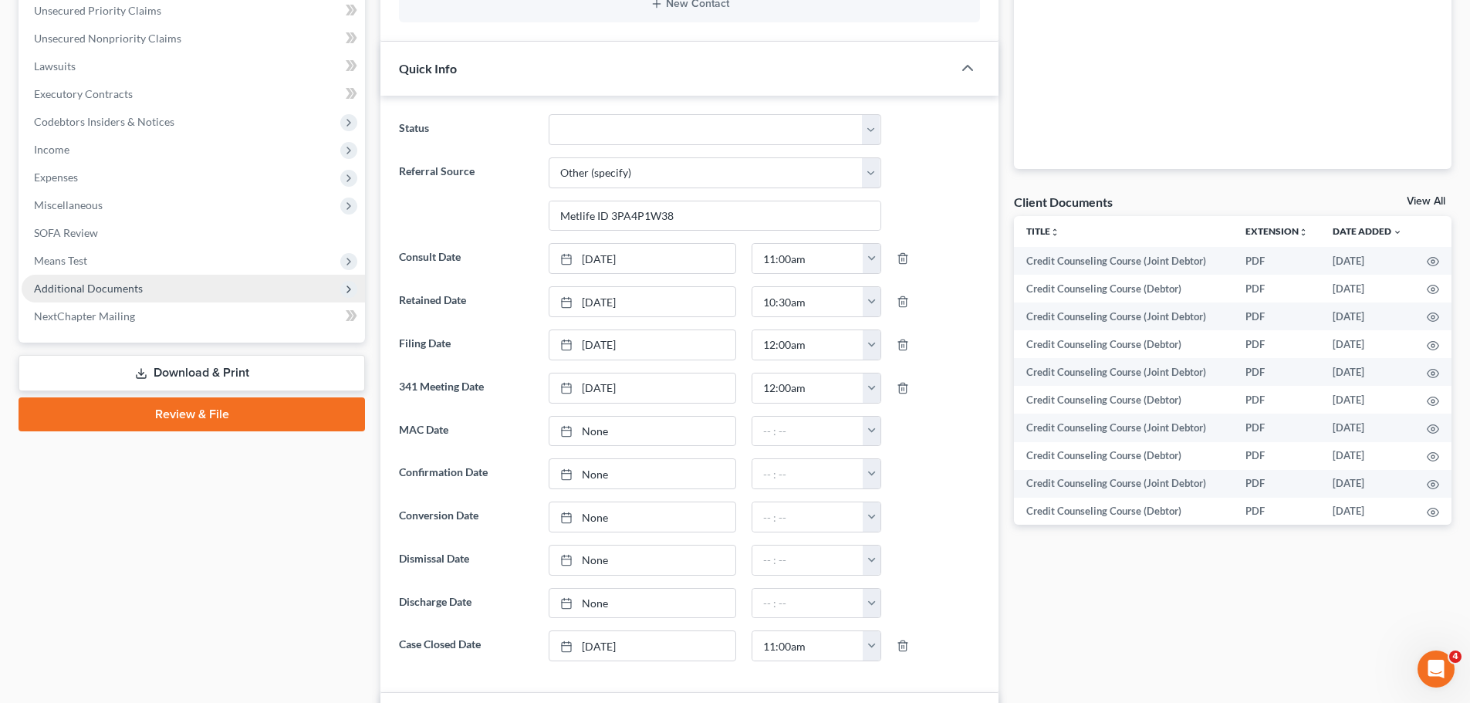
click at [171, 293] on span "Additional Documents" at bounding box center [193, 289] width 343 height 28
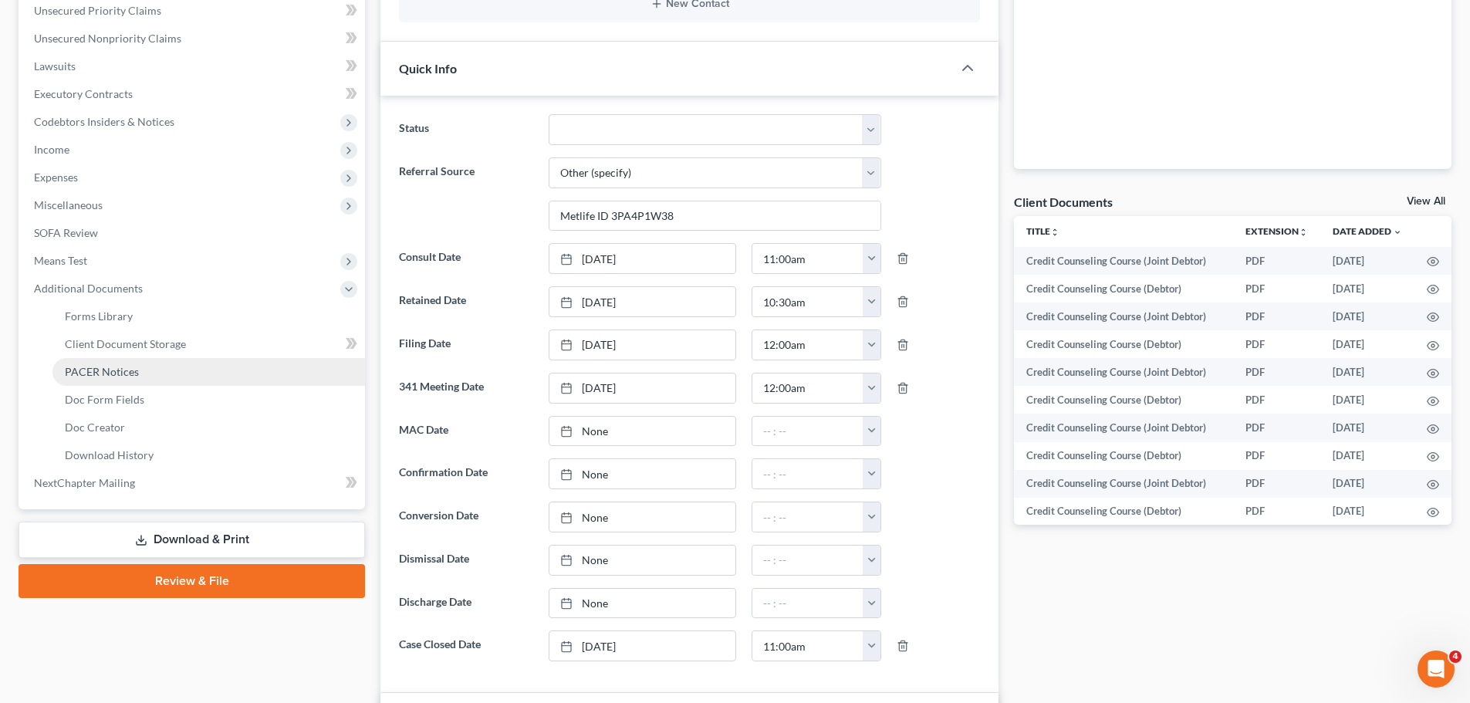
click at [188, 371] on link "PACER Notices" at bounding box center [208, 372] width 313 height 28
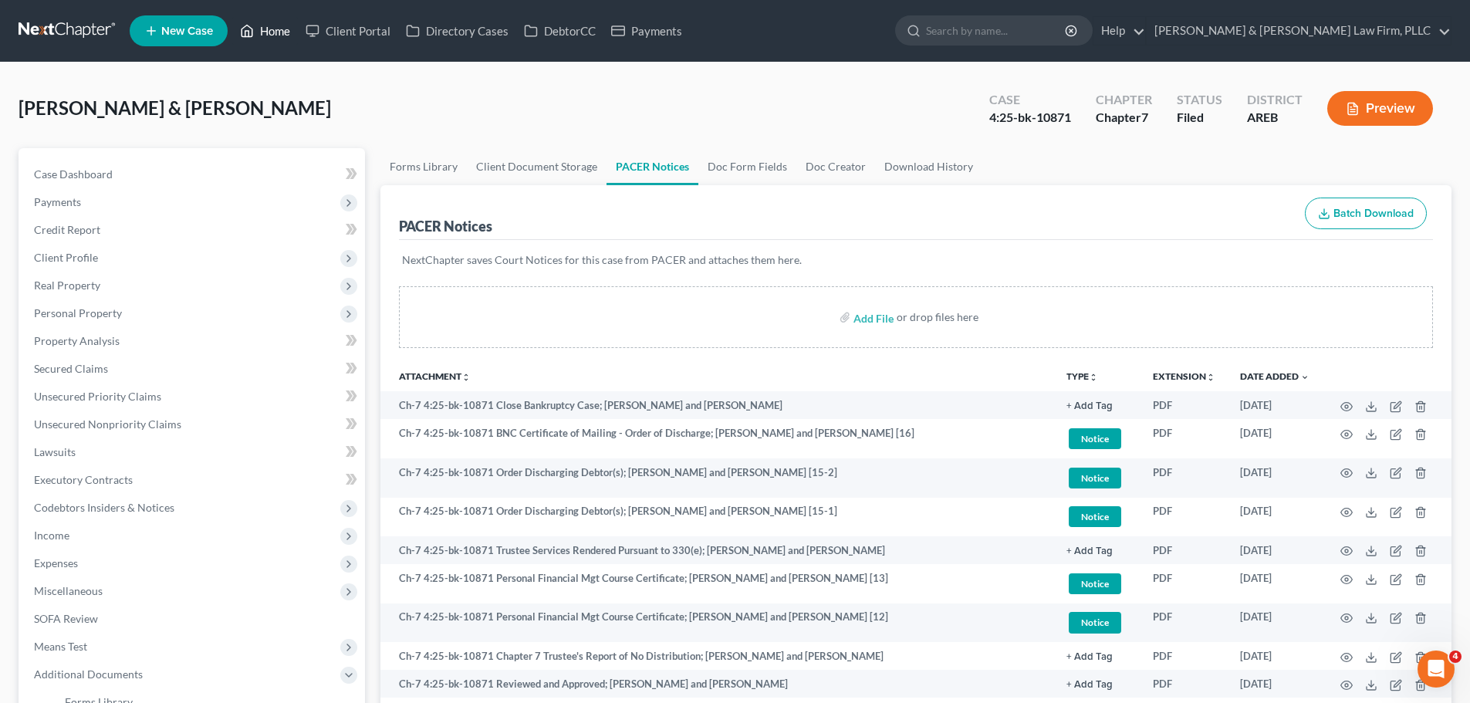
click at [272, 35] on link "Home" at bounding box center [265, 31] width 66 height 28
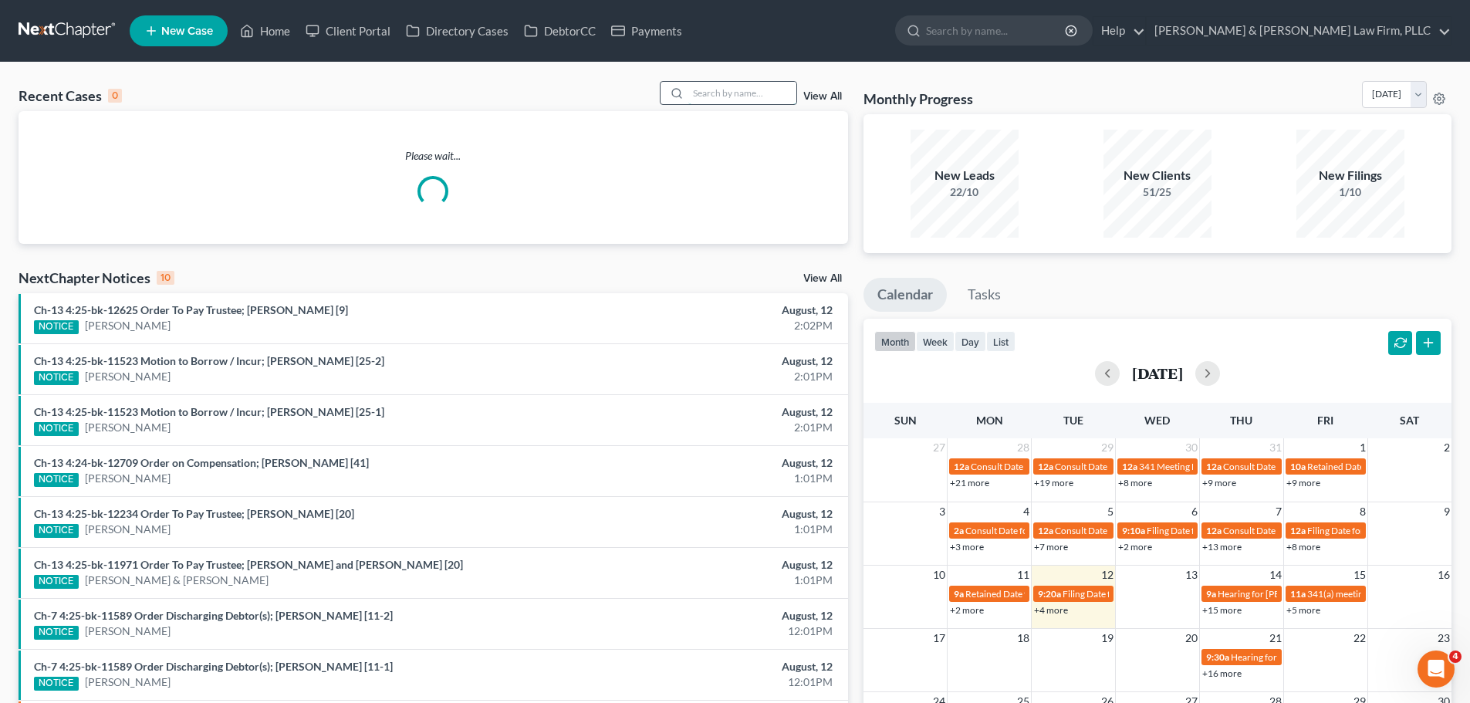
click at [731, 92] on input "search" at bounding box center [742, 93] width 108 height 22
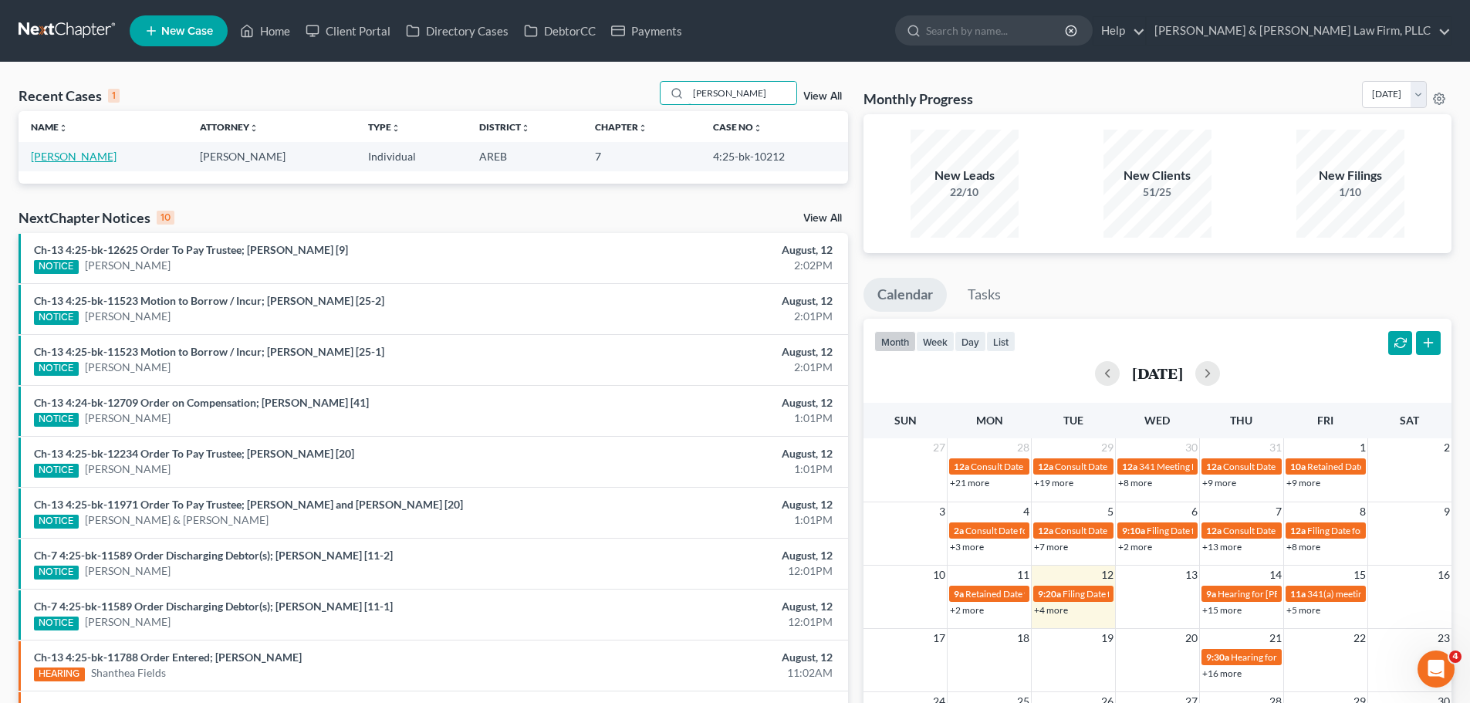
type input "rivas"
click at [66, 150] on link "Rivas, Sharah" at bounding box center [74, 156] width 86 height 13
select select "2"
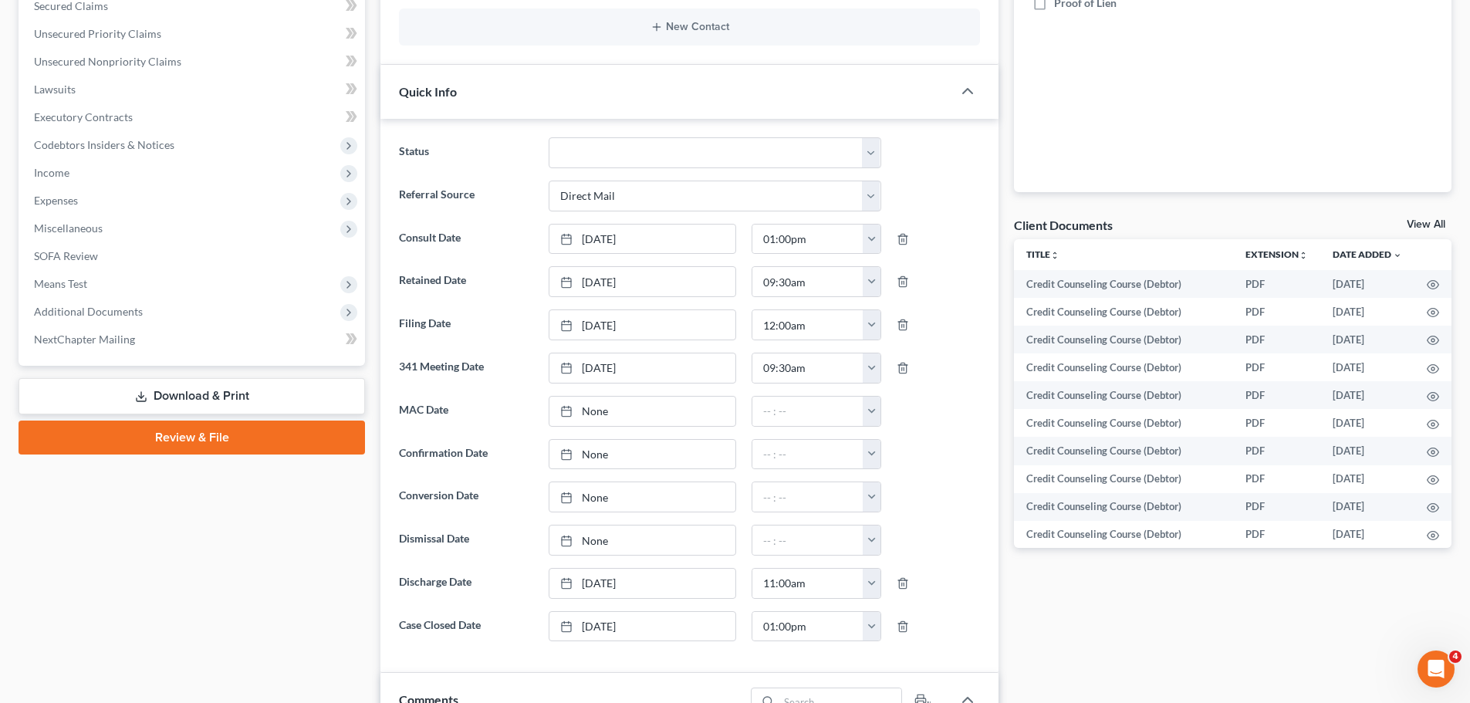
scroll to position [540, 0]
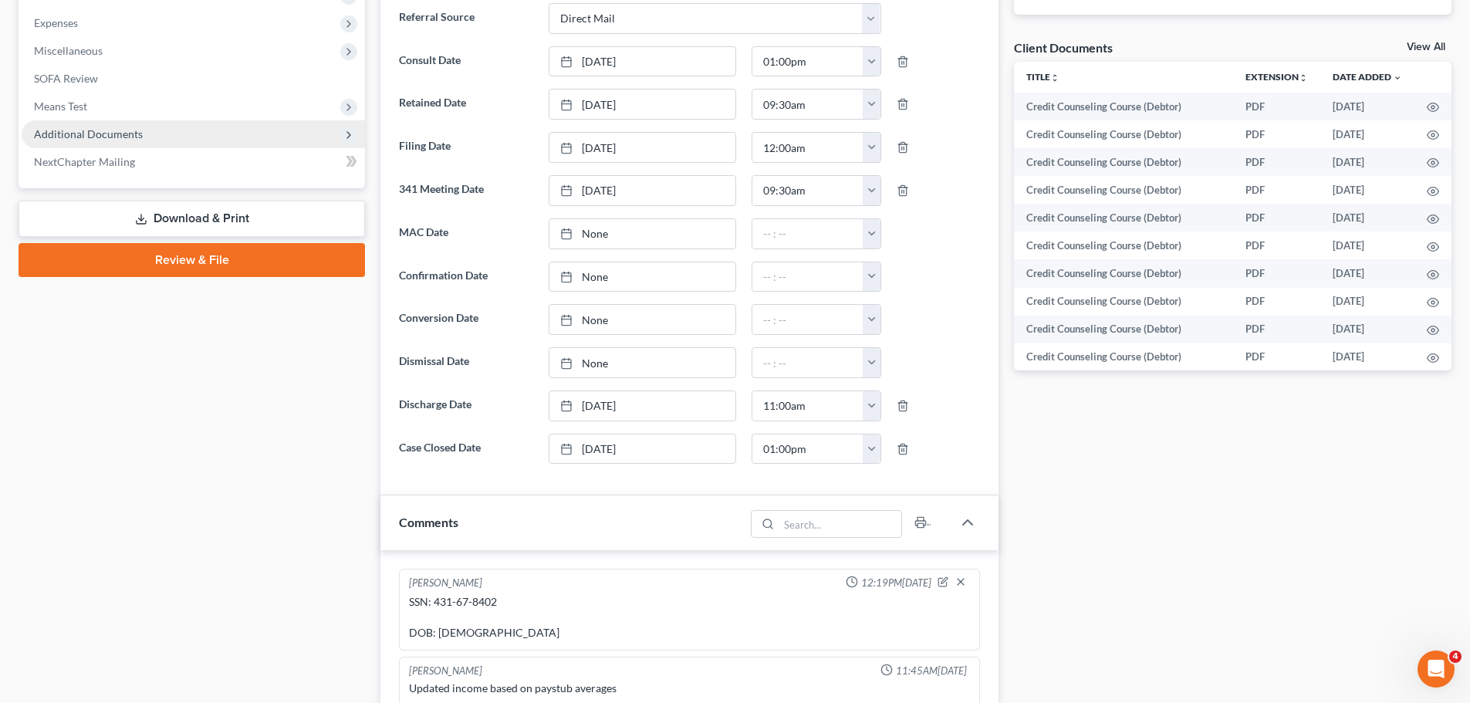
click at [119, 144] on span "Additional Documents" at bounding box center [193, 134] width 343 height 28
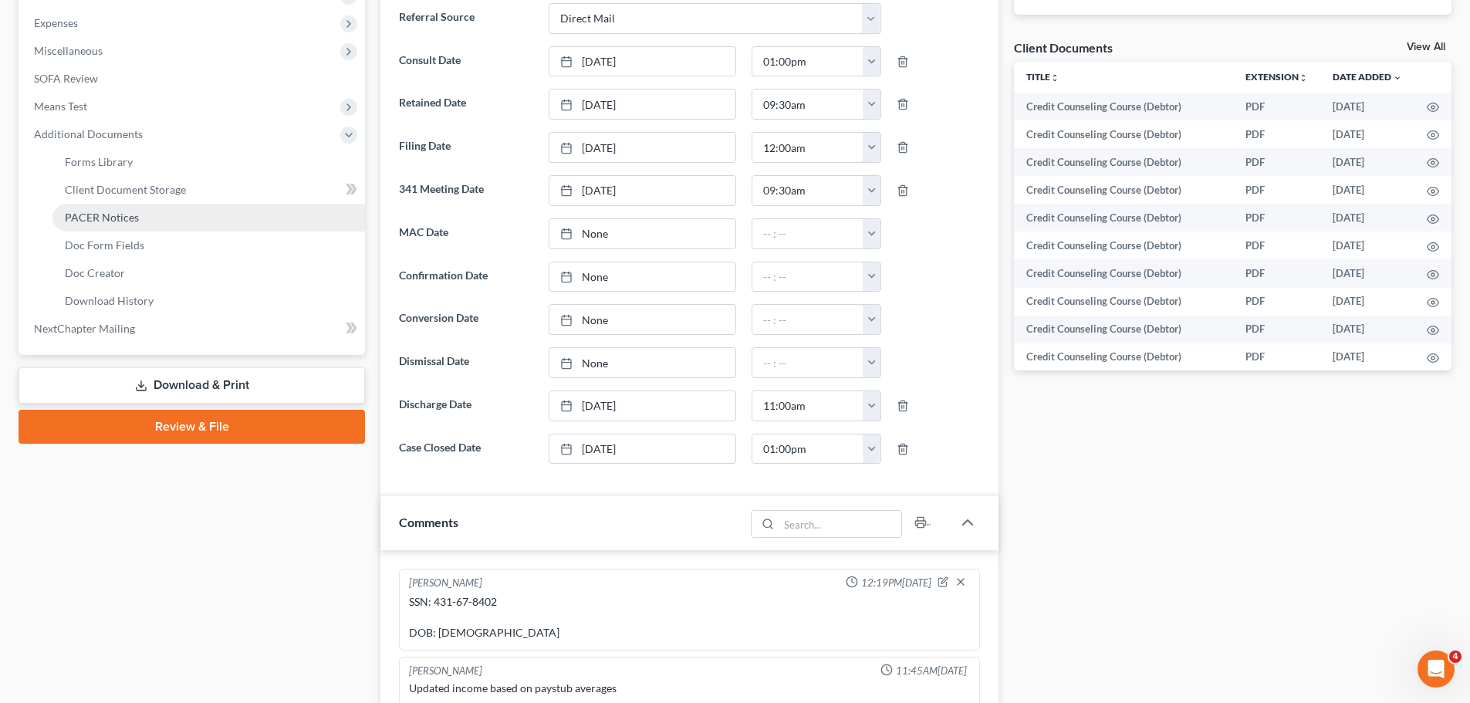
click at [134, 214] on span "PACER Notices" at bounding box center [102, 217] width 74 height 13
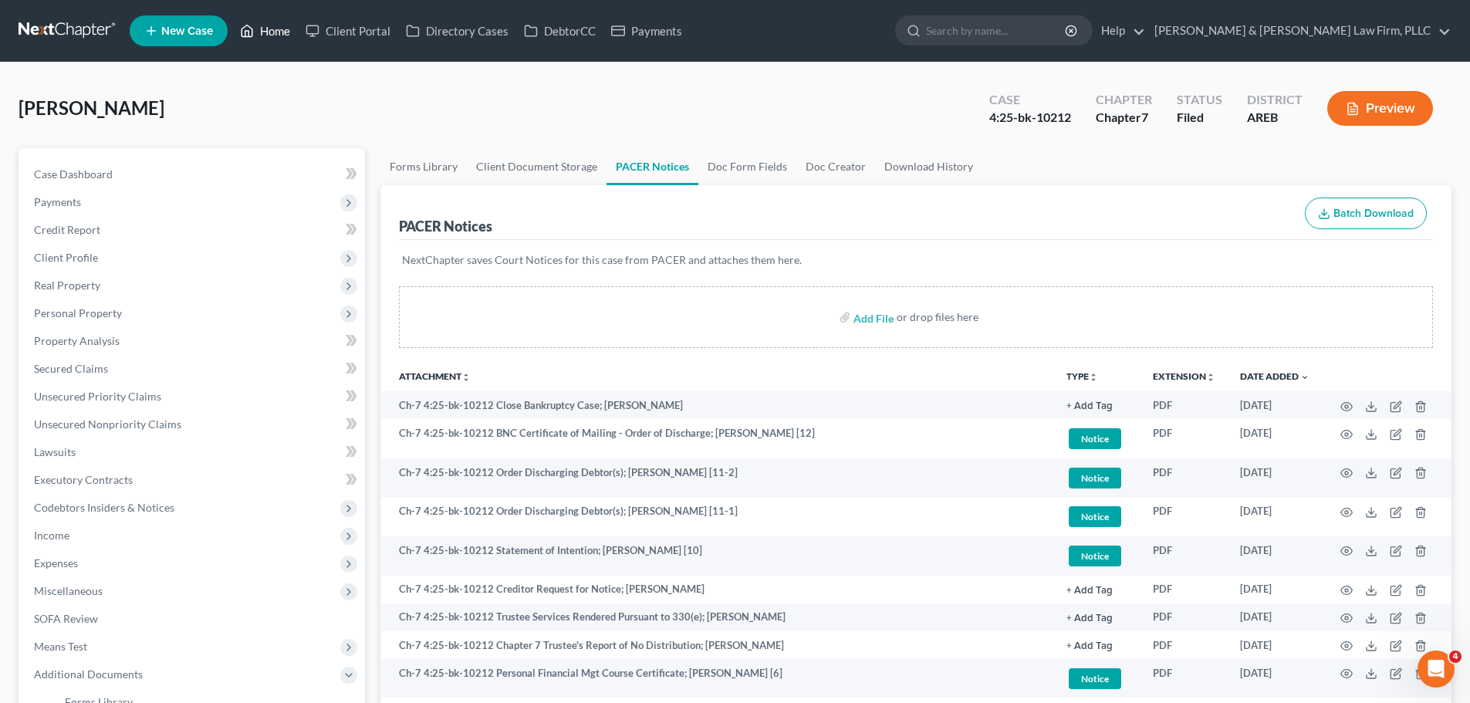
click at [269, 28] on link "Home" at bounding box center [265, 31] width 66 height 28
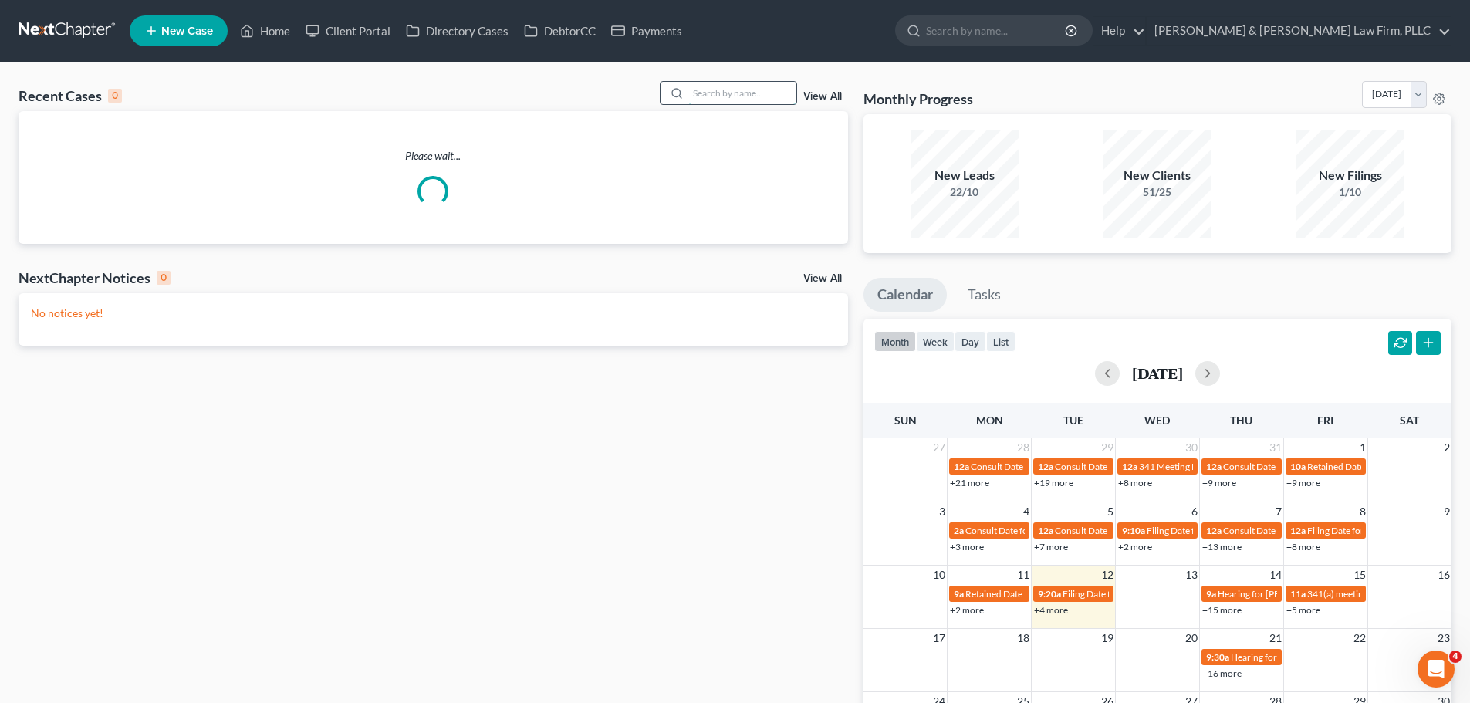
click at [768, 94] on input "search" at bounding box center [742, 93] width 108 height 22
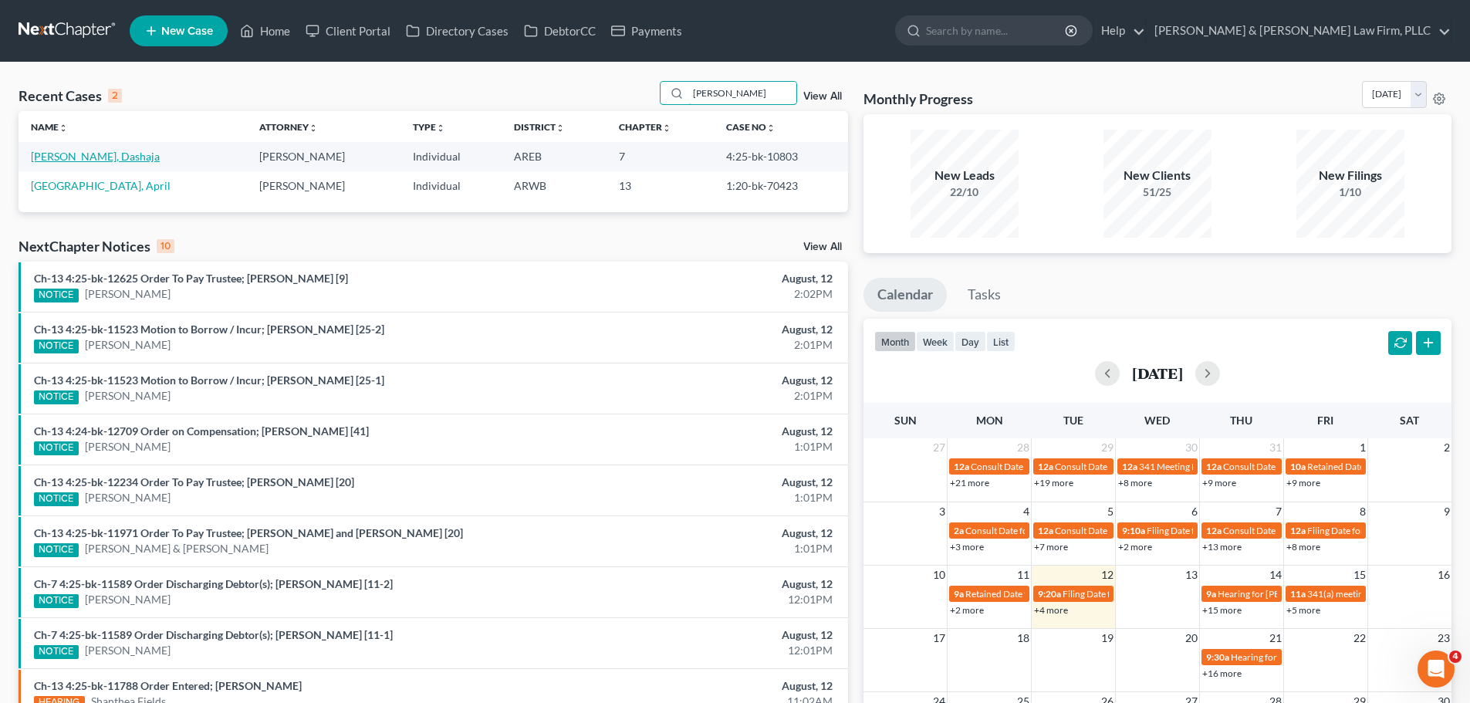
type input "radford"
click at [93, 157] on link "Radford, Dashaja" at bounding box center [95, 156] width 129 height 13
select select "4"
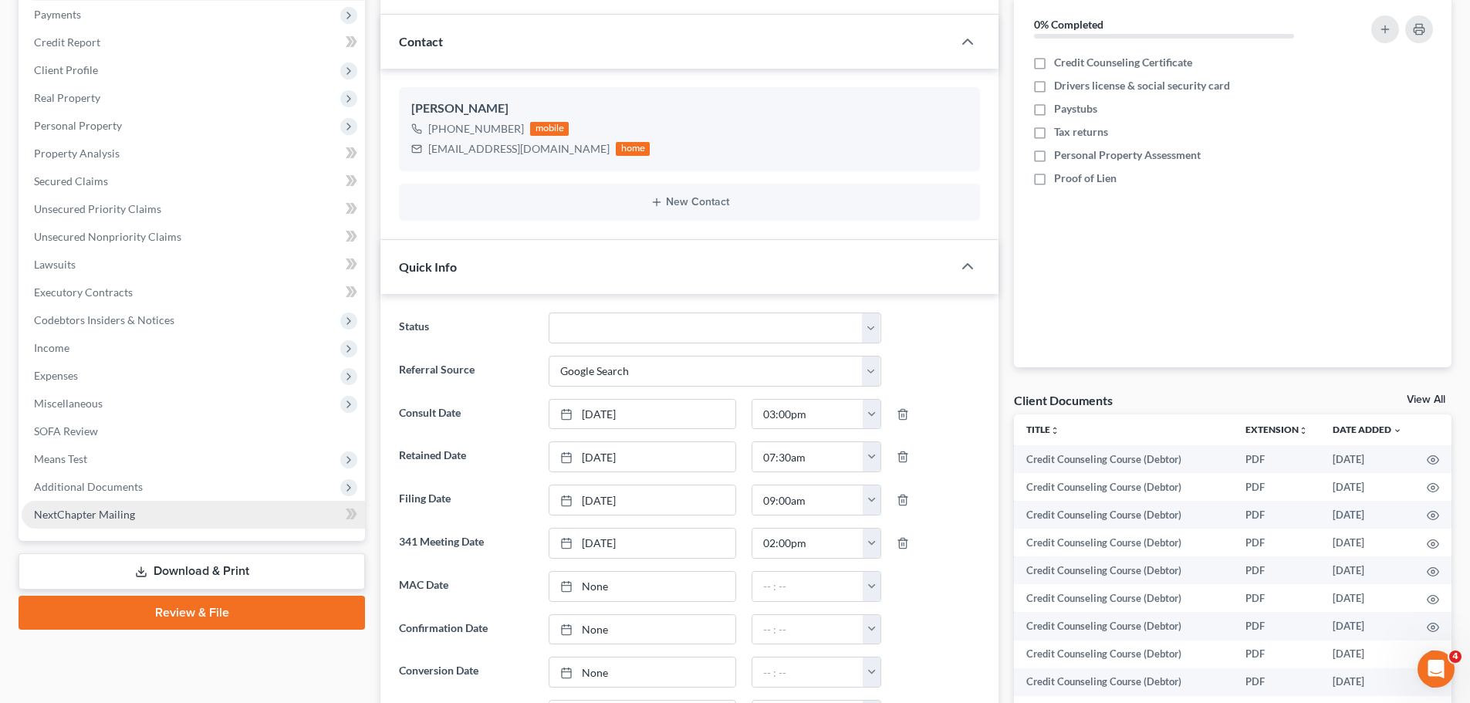
scroll to position [386, 0]
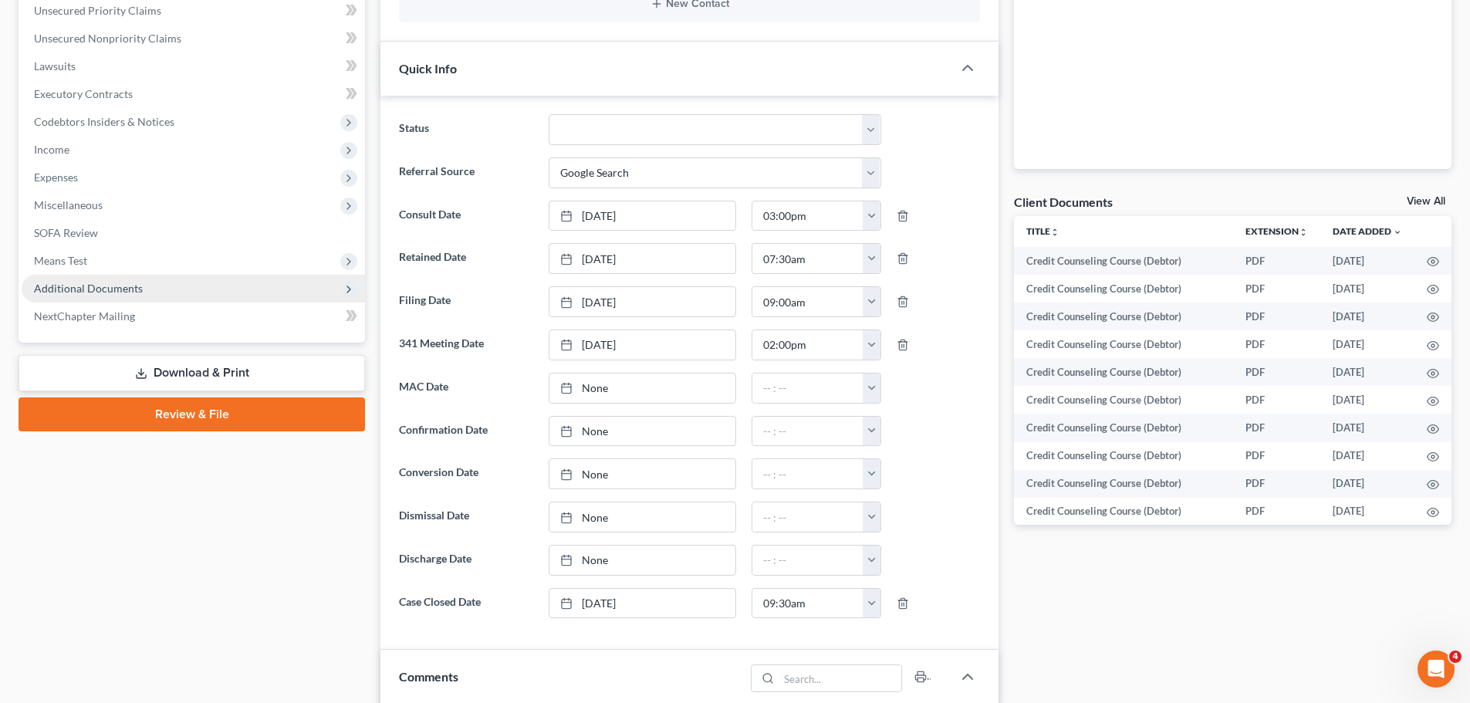
click at [220, 290] on span "Additional Documents" at bounding box center [193, 289] width 343 height 28
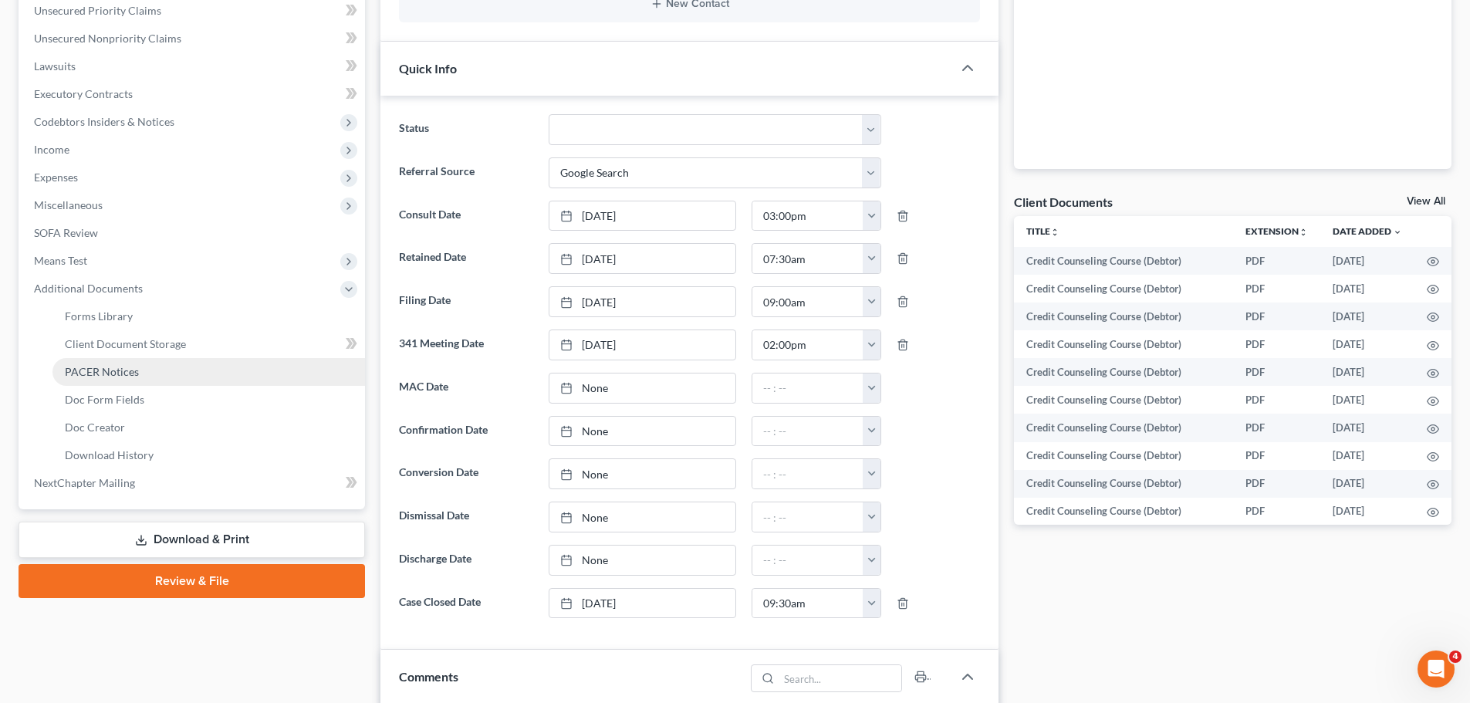
click at [137, 370] on span "PACER Notices" at bounding box center [102, 371] width 74 height 13
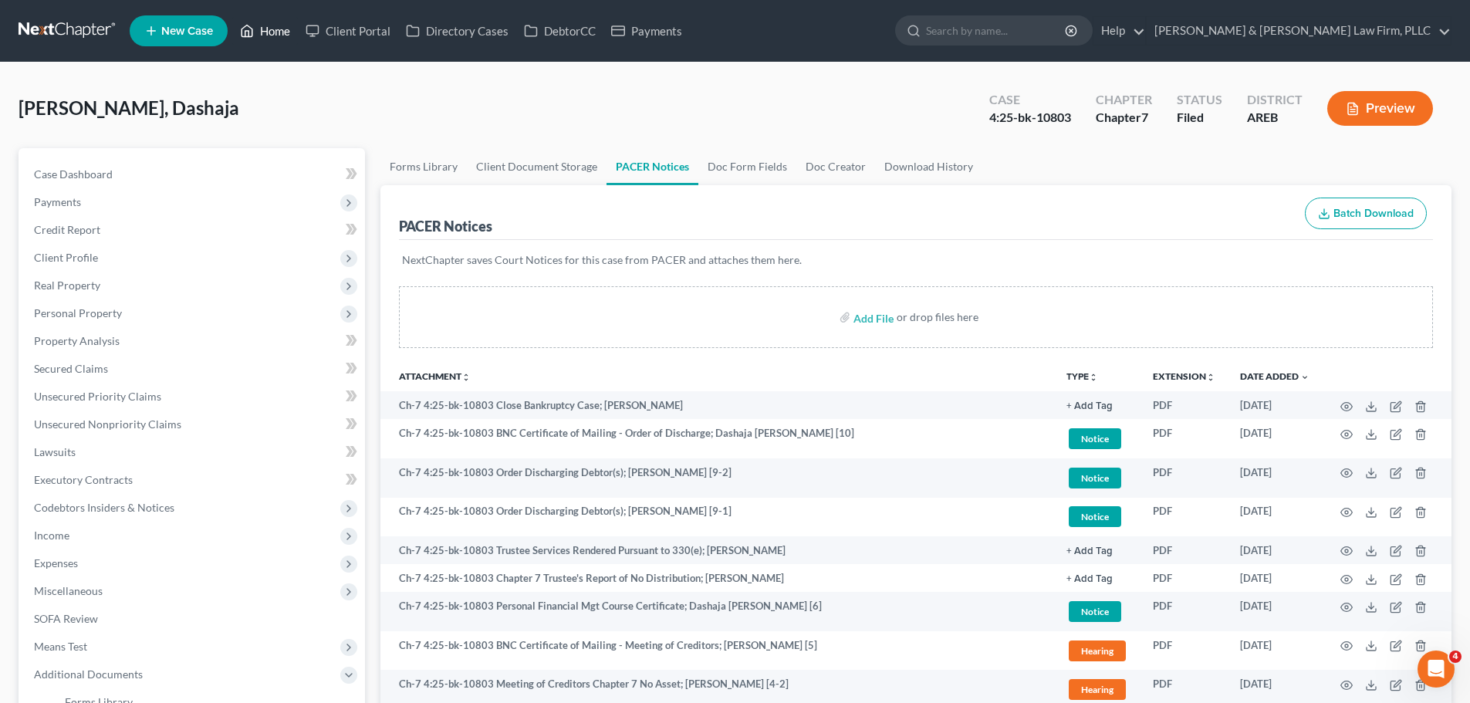
drag, startPoint x: 255, startPoint y: 30, endPoint x: 174, endPoint y: 2, distance: 85.9
click at [253, 30] on icon at bounding box center [247, 31] width 14 height 19
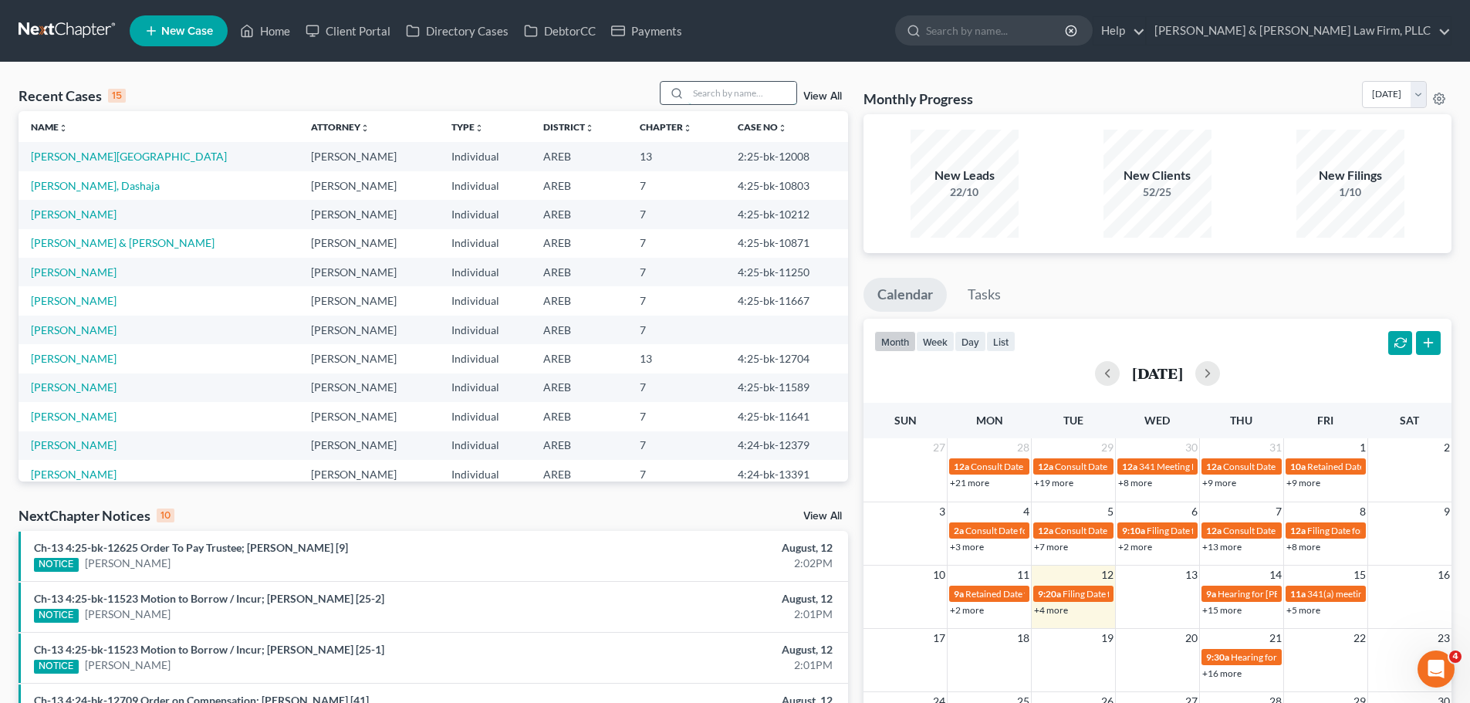
click at [739, 93] on input "search" at bounding box center [742, 93] width 108 height 22
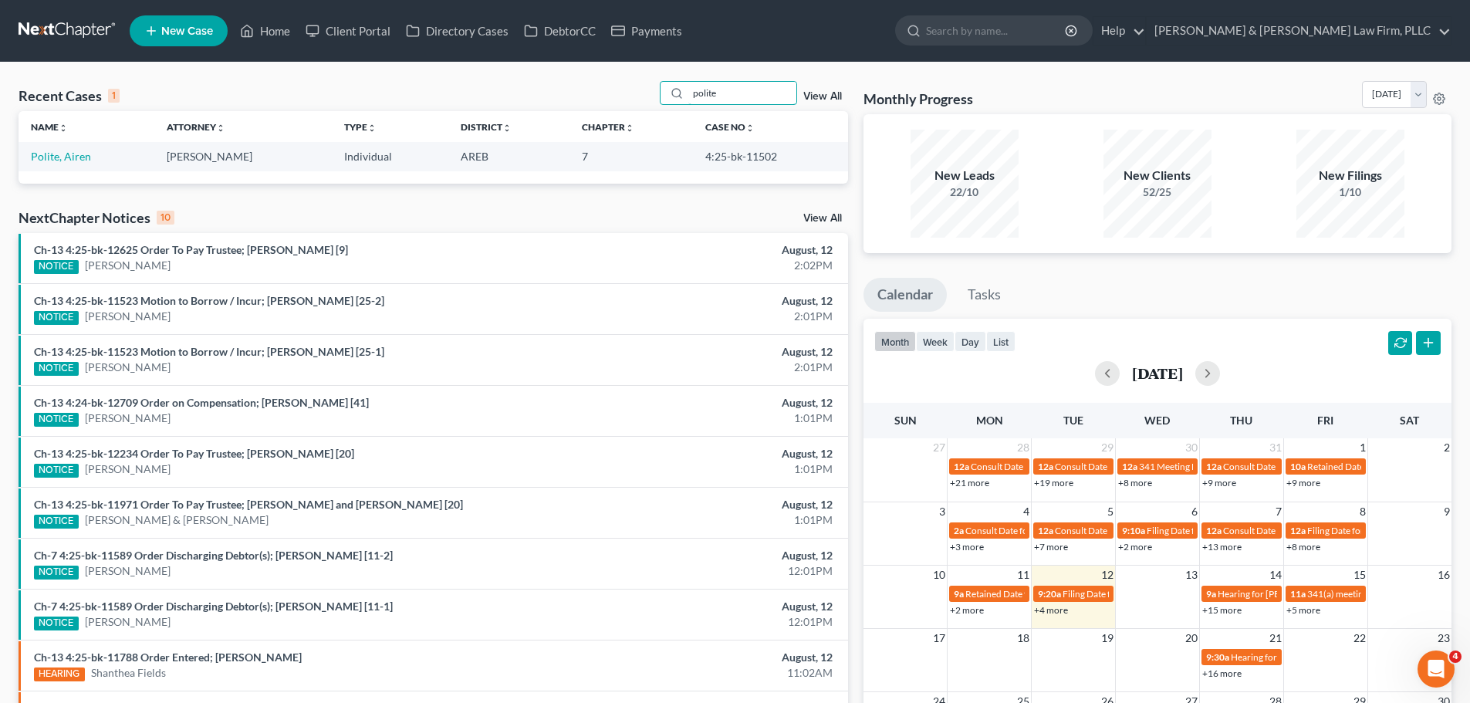
type input "polite"
click at [74, 149] on td "Polite, Airen" at bounding box center [87, 156] width 136 height 29
click at [78, 154] on link "Polite, Airen" at bounding box center [61, 156] width 60 height 13
select select "2"
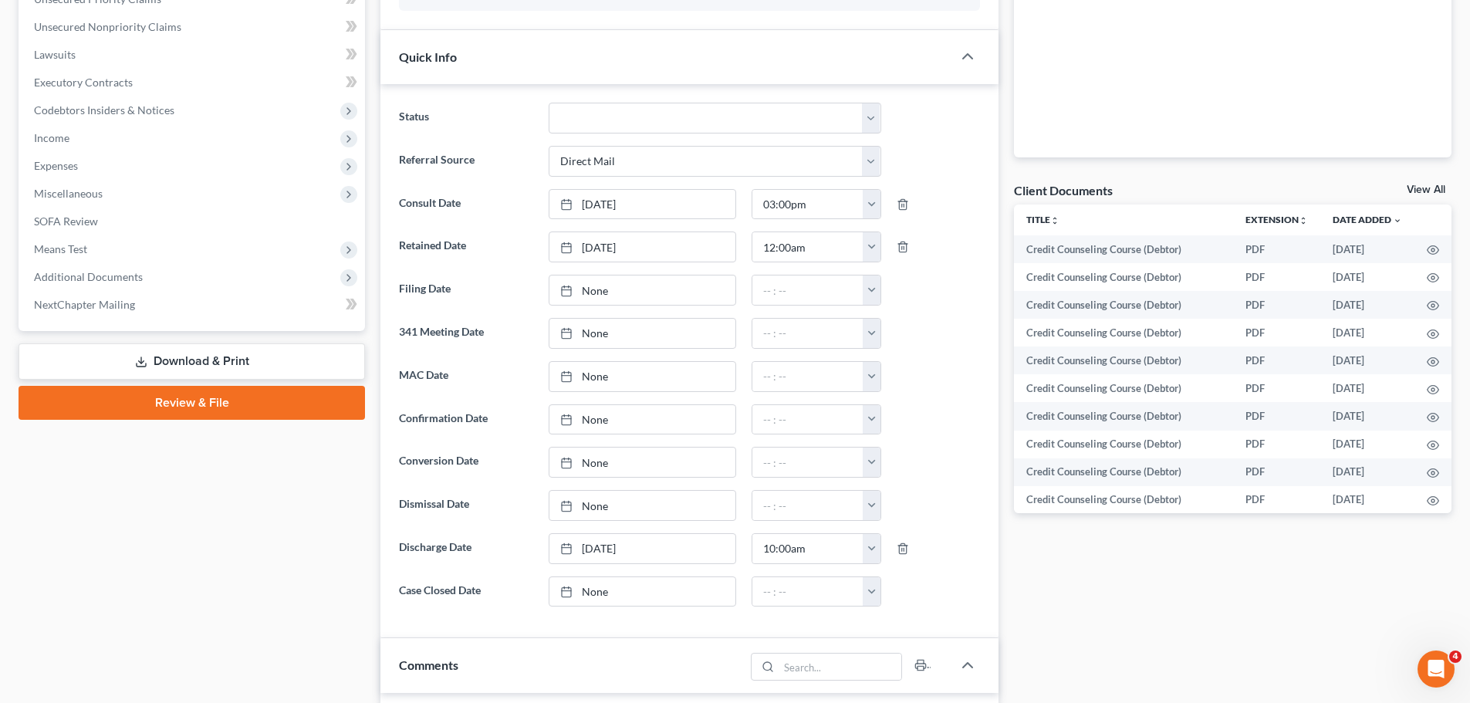
scroll to position [540, 0]
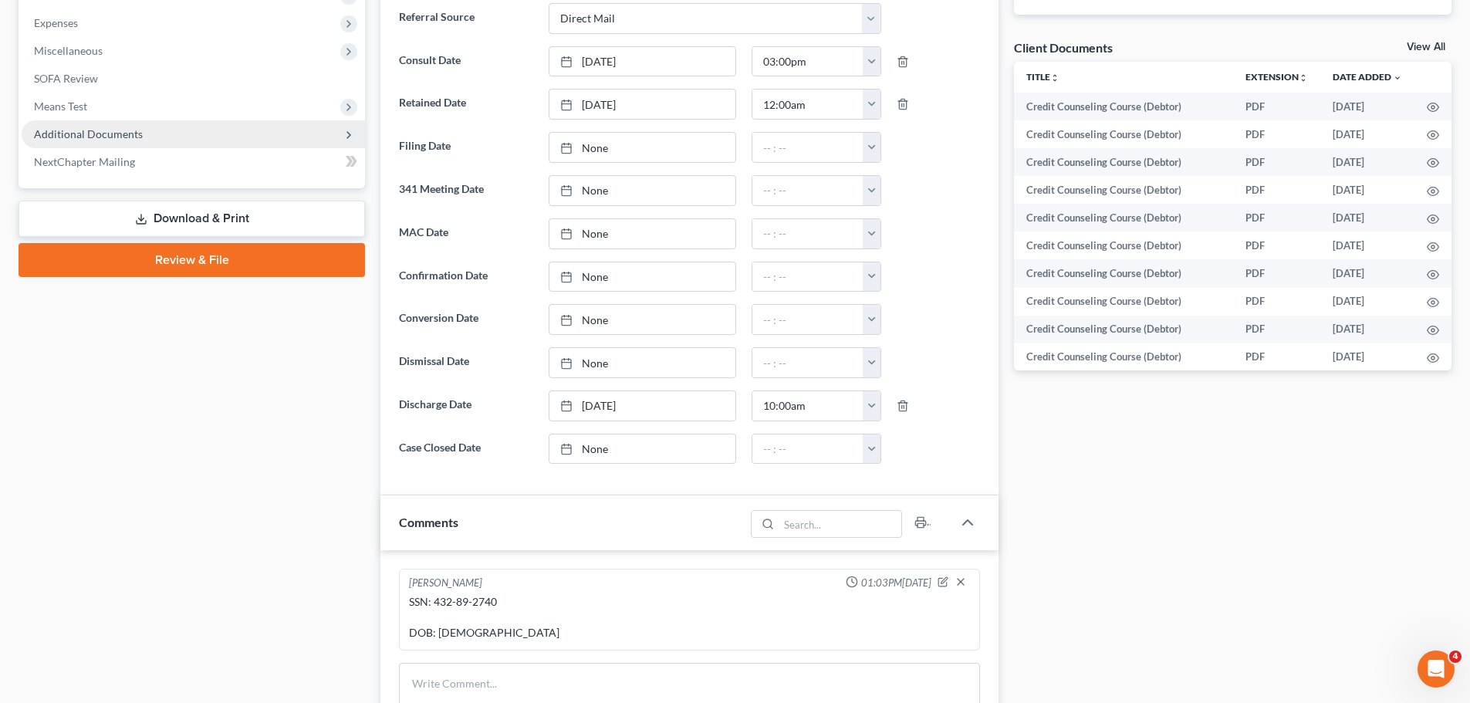
click at [129, 133] on span "Additional Documents" at bounding box center [88, 133] width 109 height 13
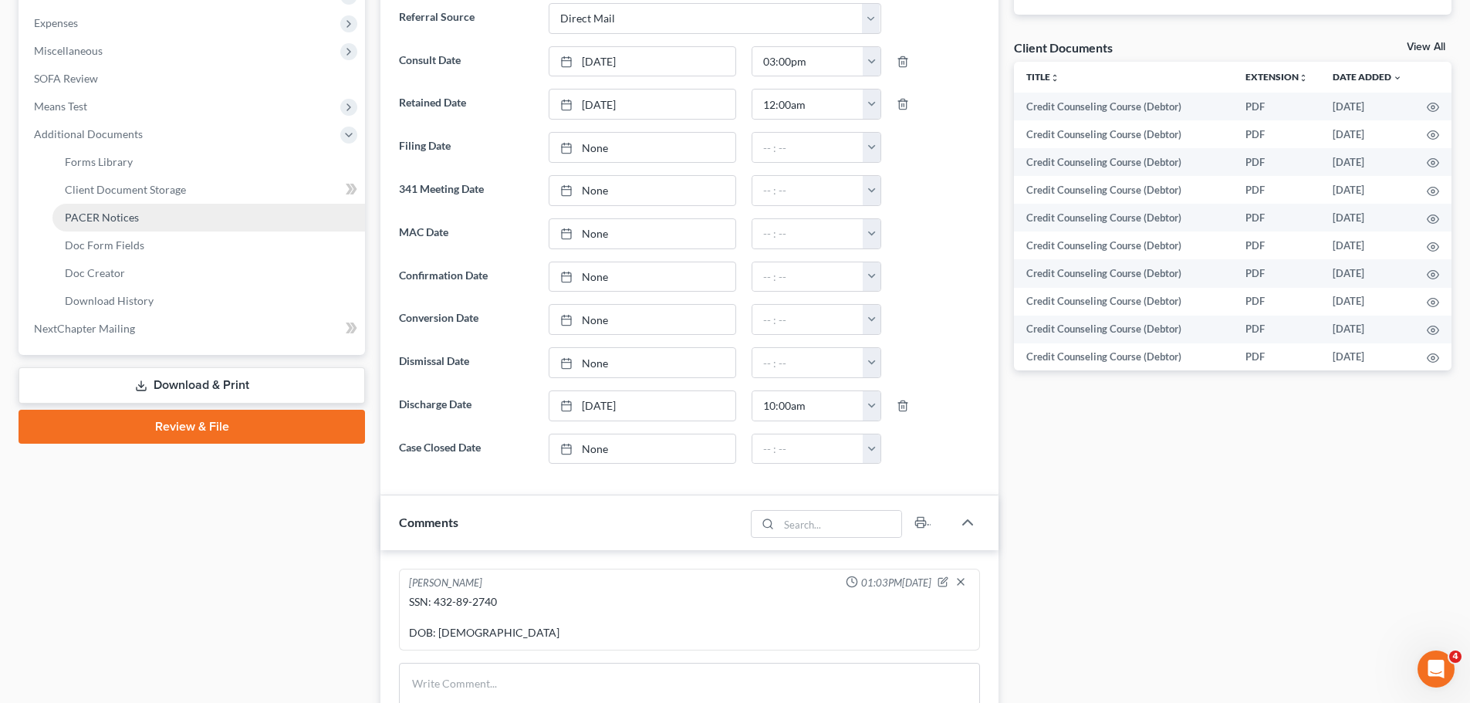
click at [144, 223] on link "PACER Notices" at bounding box center [208, 218] width 313 height 28
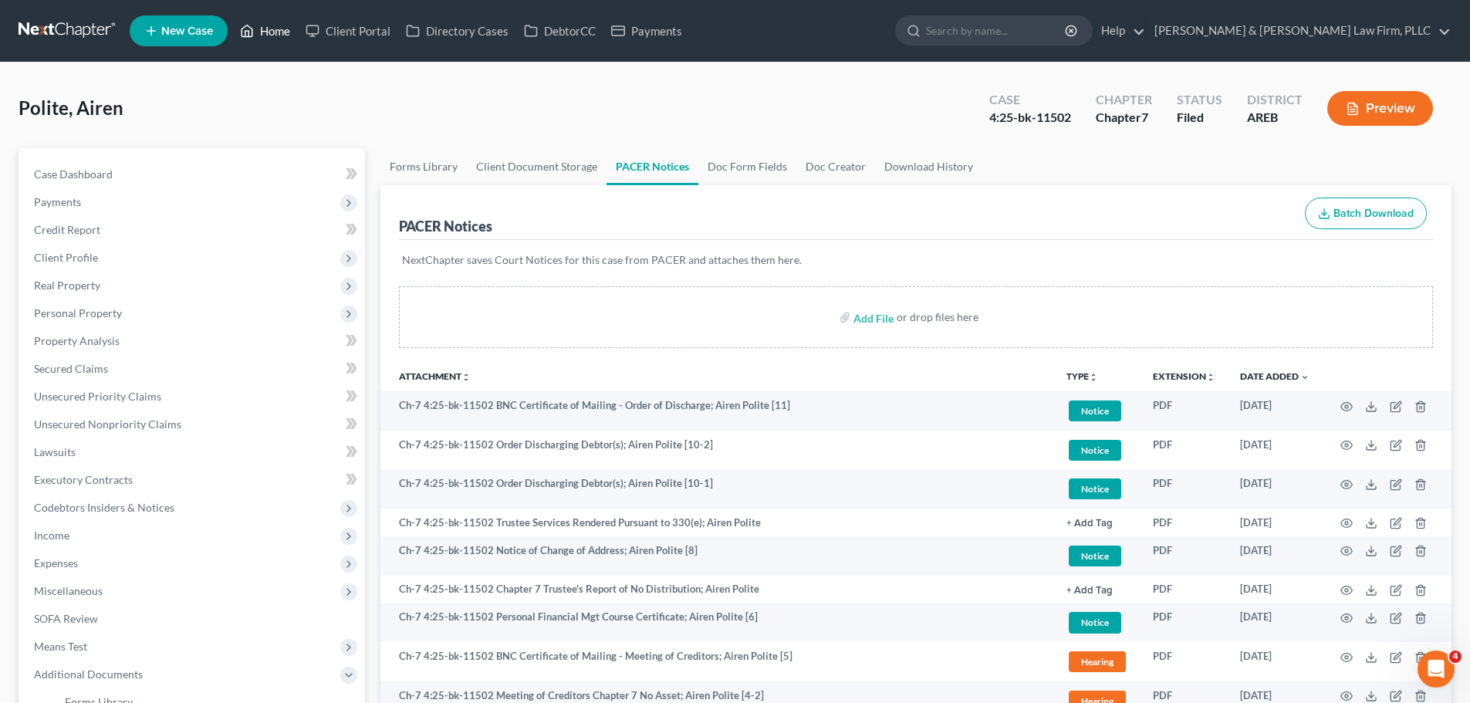
click at [271, 34] on link "Home" at bounding box center [265, 31] width 66 height 28
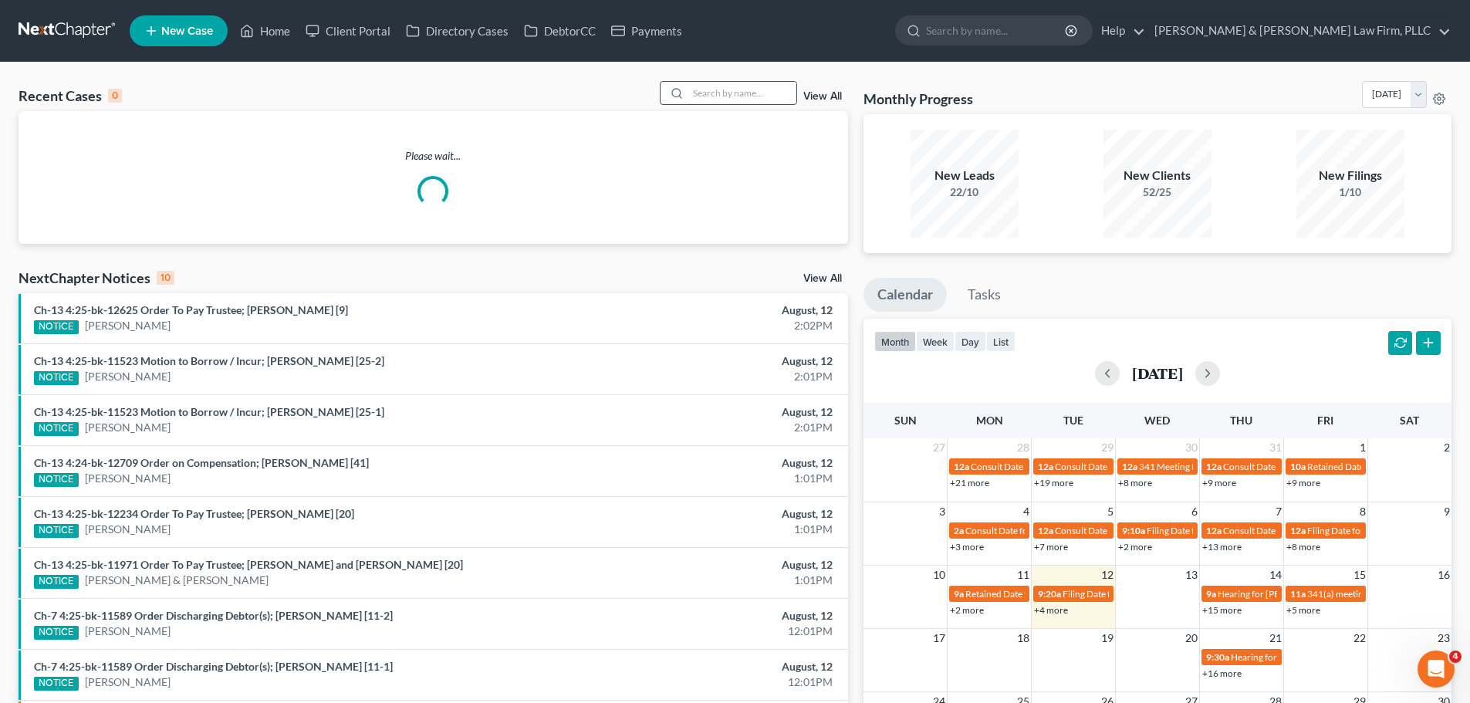
click at [712, 89] on input "search" at bounding box center [742, 93] width 108 height 22
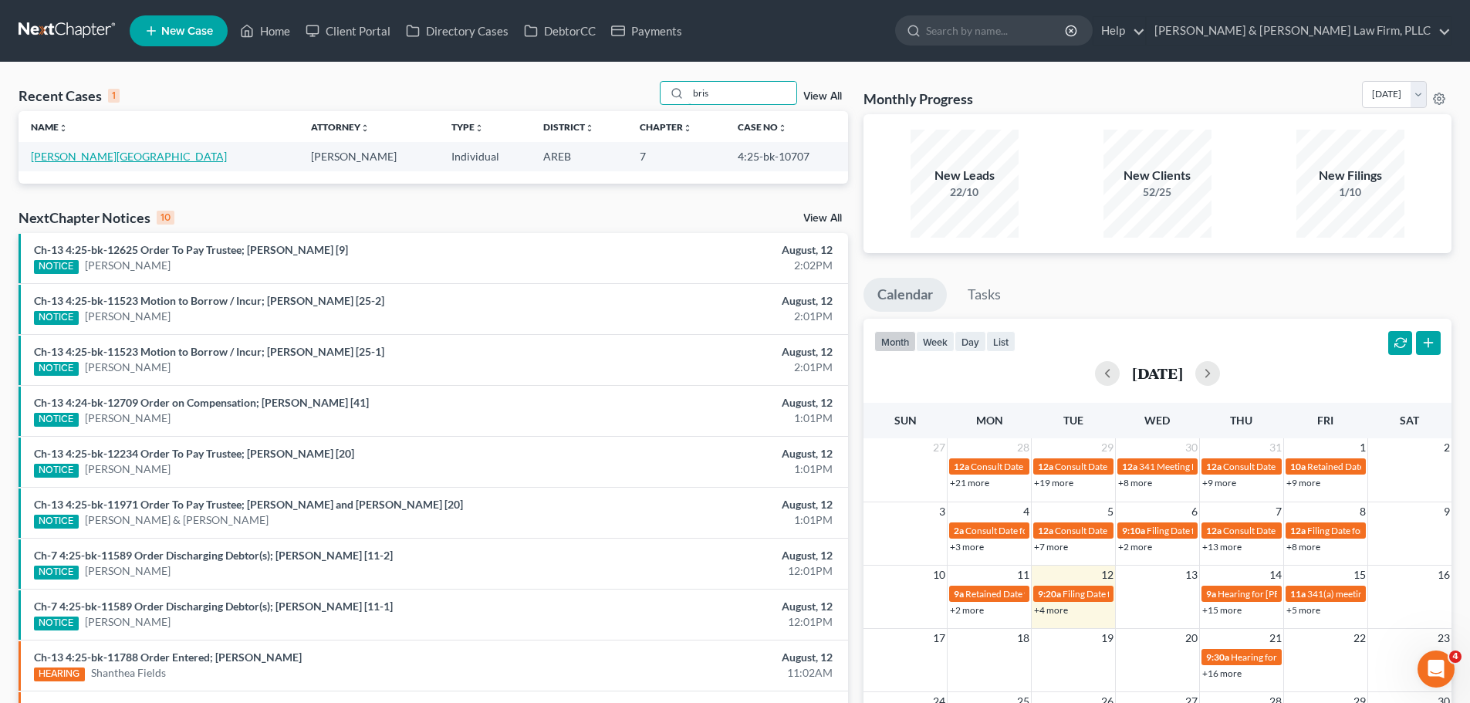
type input "bris"
click at [105, 154] on link "Briscoe, Janessa" at bounding box center [129, 156] width 196 height 13
select select "2"
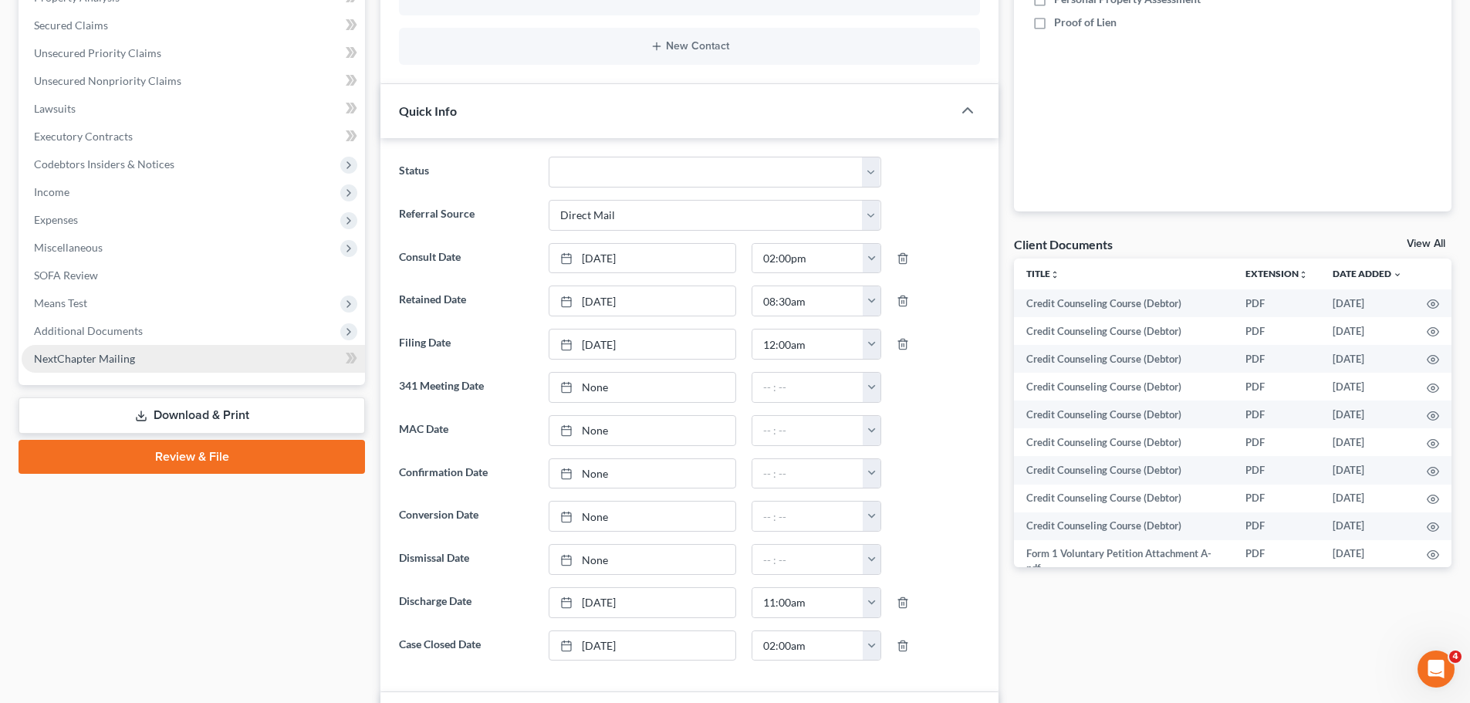
scroll to position [463, 0]
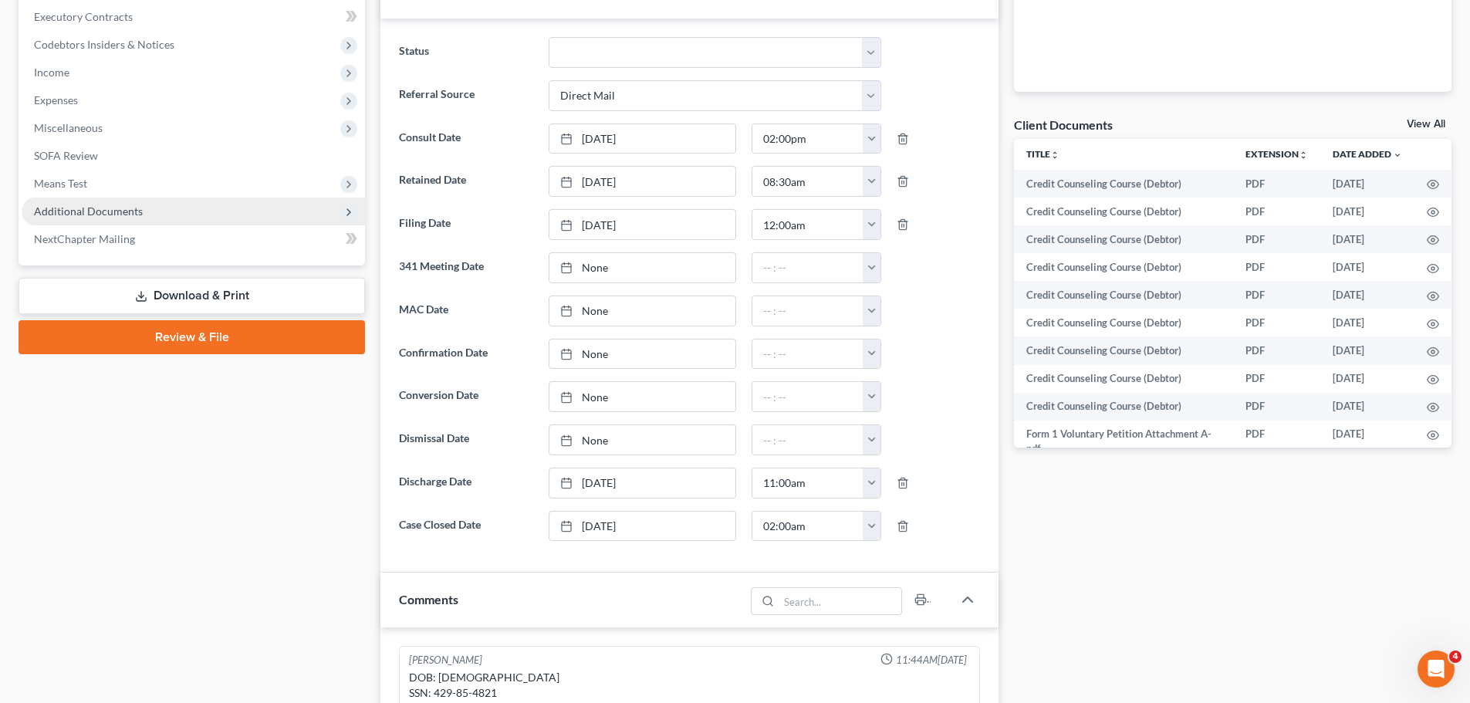
click at [122, 199] on span "Additional Documents" at bounding box center [193, 212] width 343 height 28
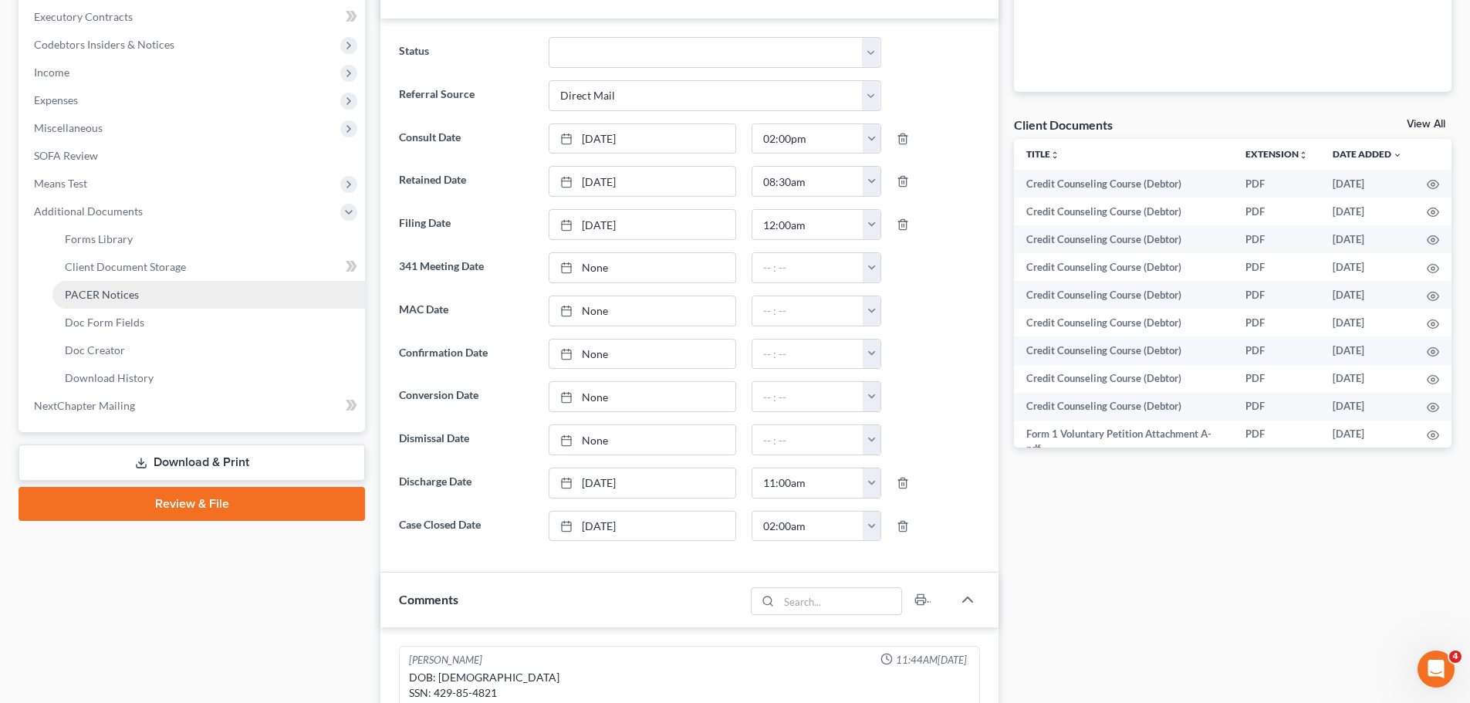
drag, startPoint x: 143, startPoint y: 289, endPoint x: 421, endPoint y: 306, distance: 278.4
click at [144, 289] on link "PACER Notices" at bounding box center [208, 295] width 313 height 28
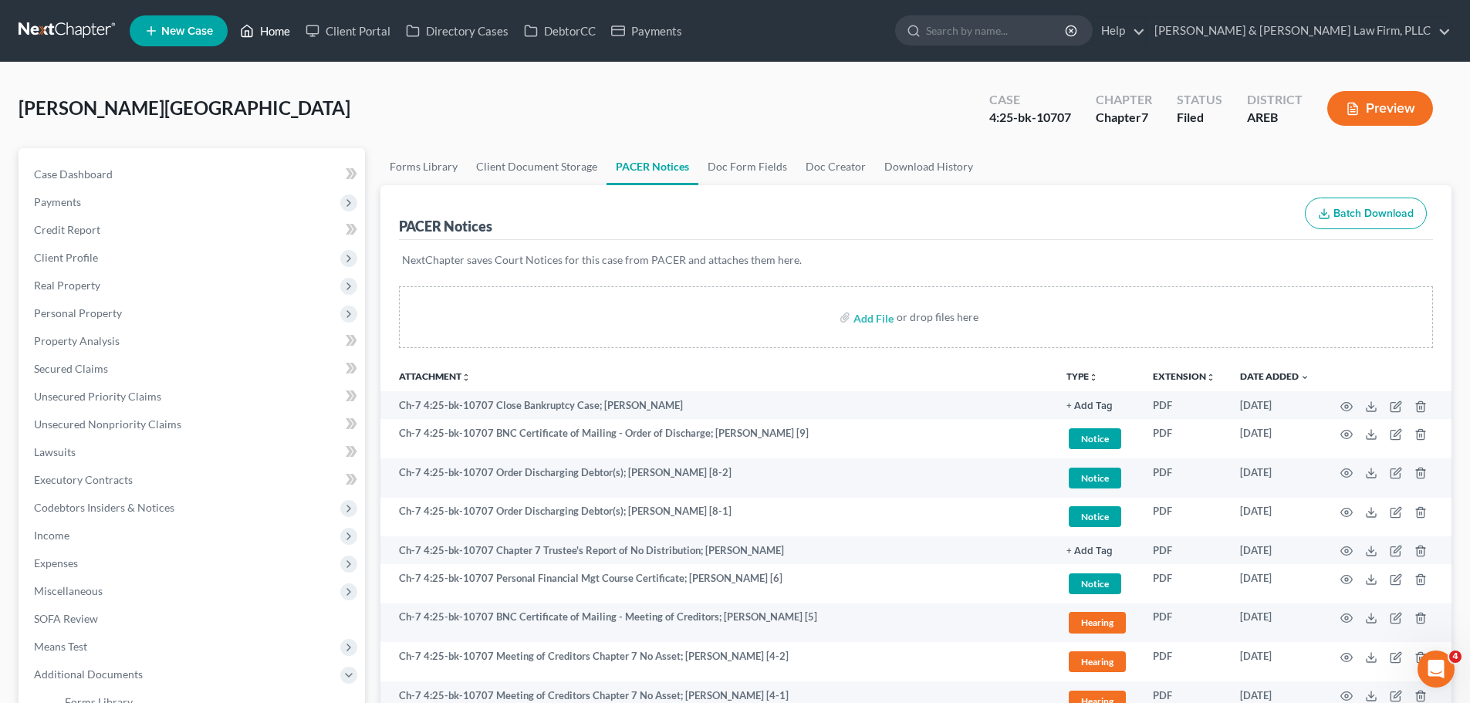
click at [248, 29] on icon at bounding box center [247, 31] width 14 height 19
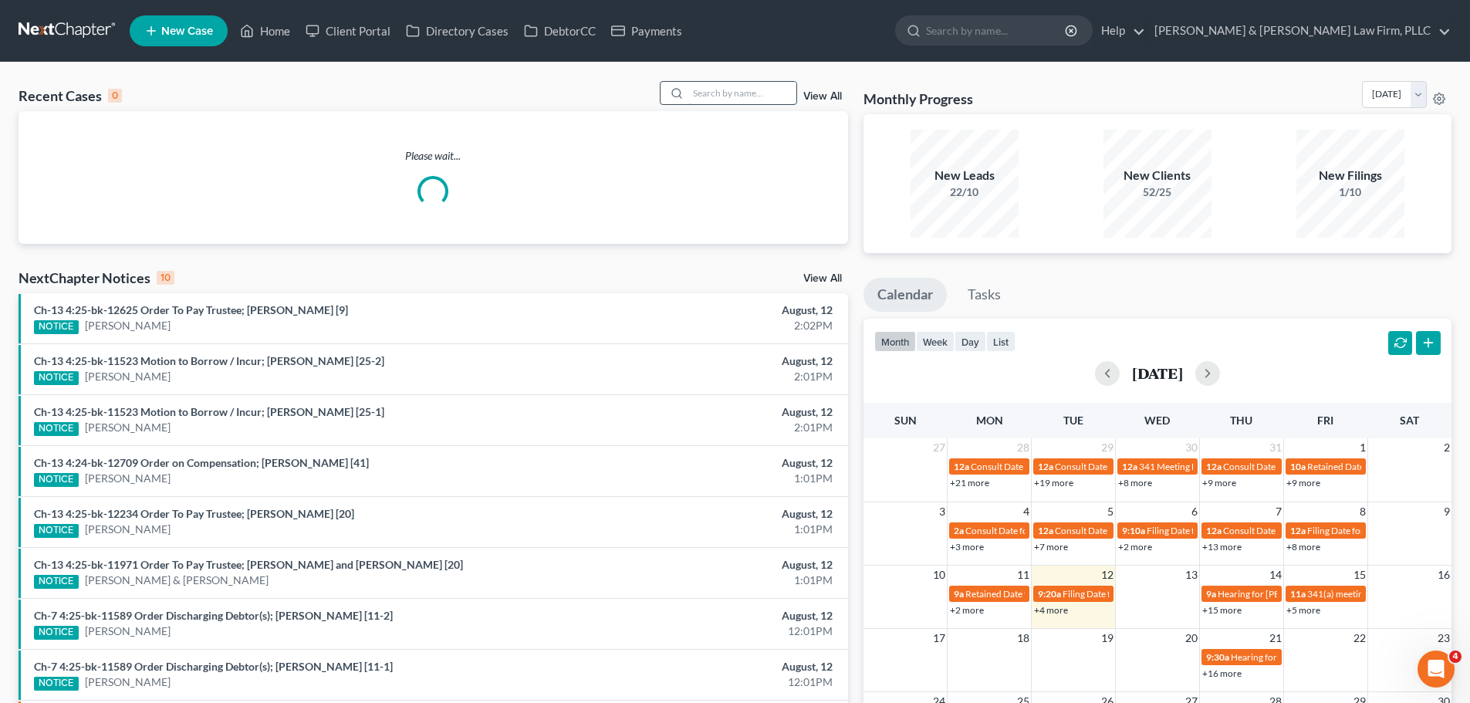
click at [704, 94] on input "search" at bounding box center [742, 93] width 108 height 22
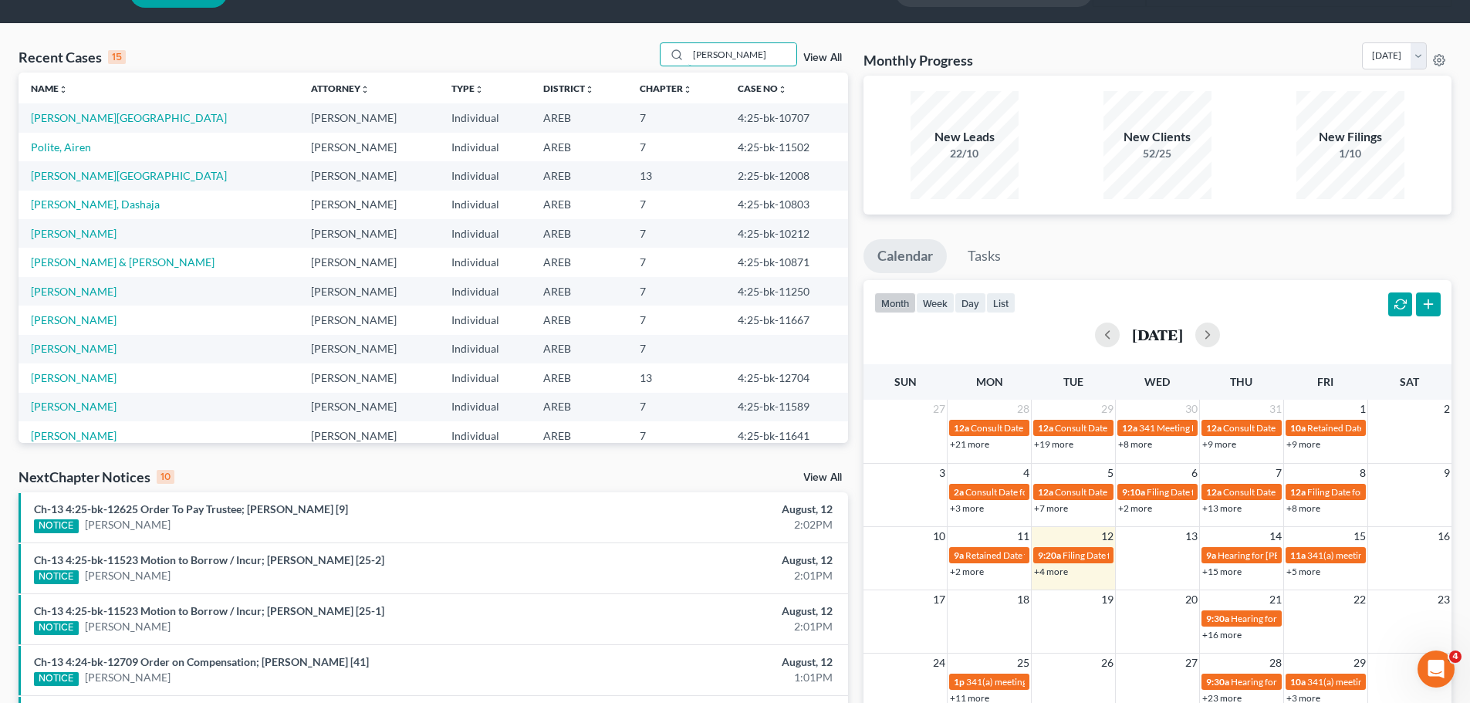
scroll to position [77, 0]
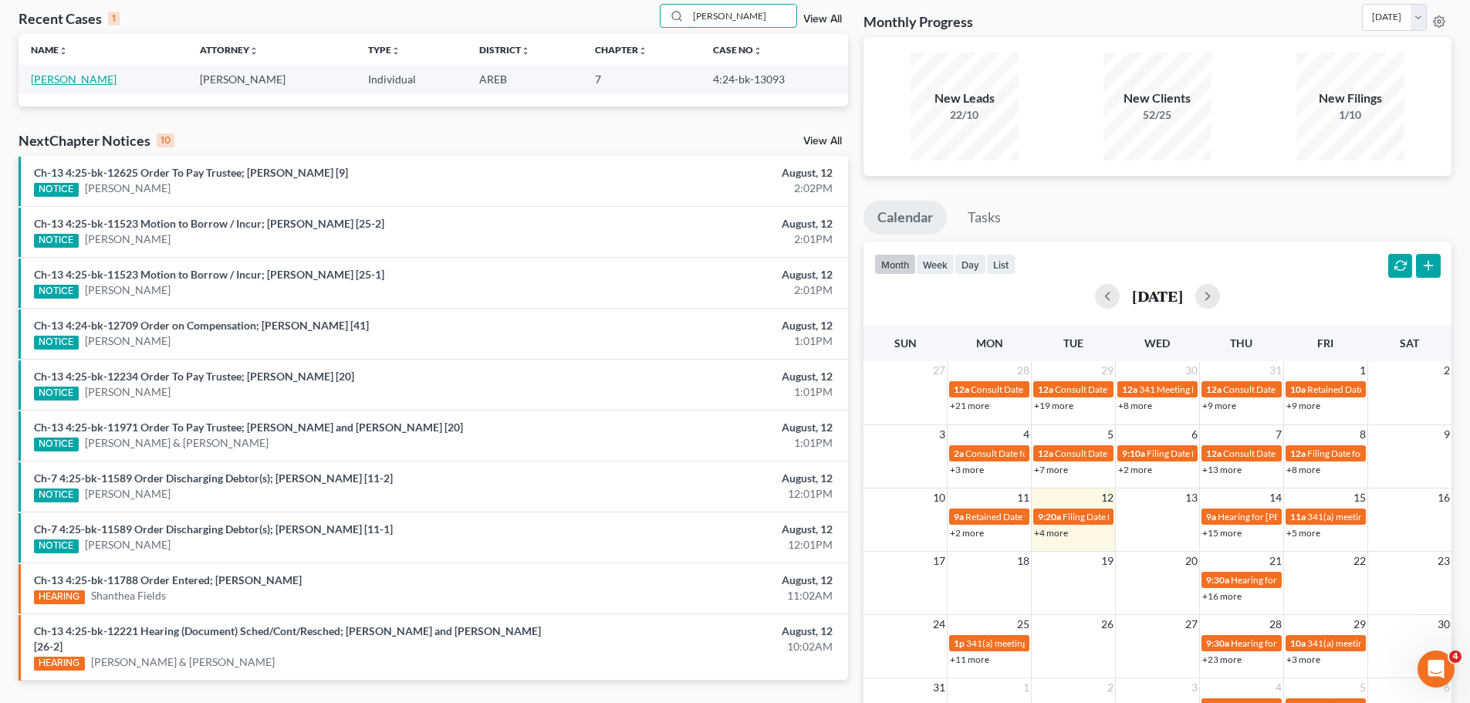
type input "gwyn"
click at [81, 76] on link "Gwyn, Emilee" at bounding box center [74, 79] width 86 height 13
select select "2"
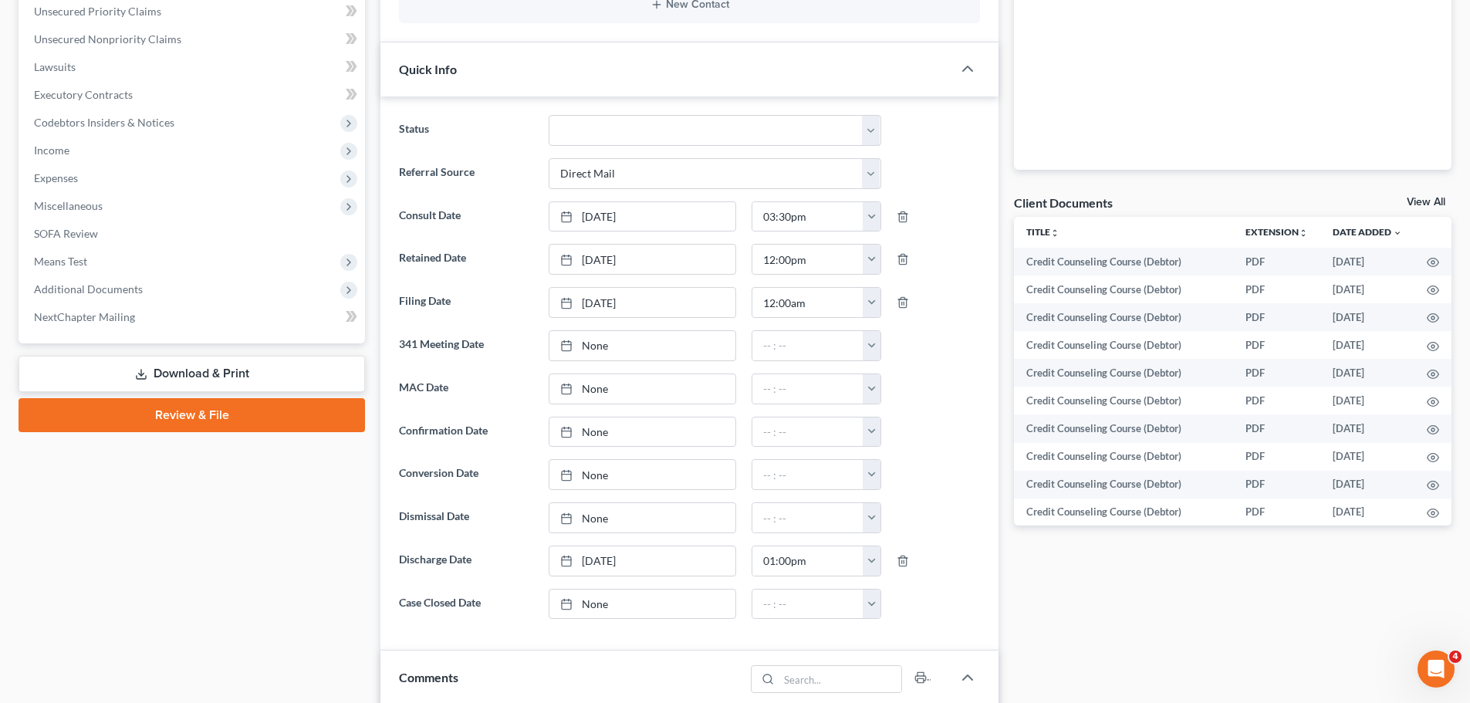
scroll to position [463, 0]
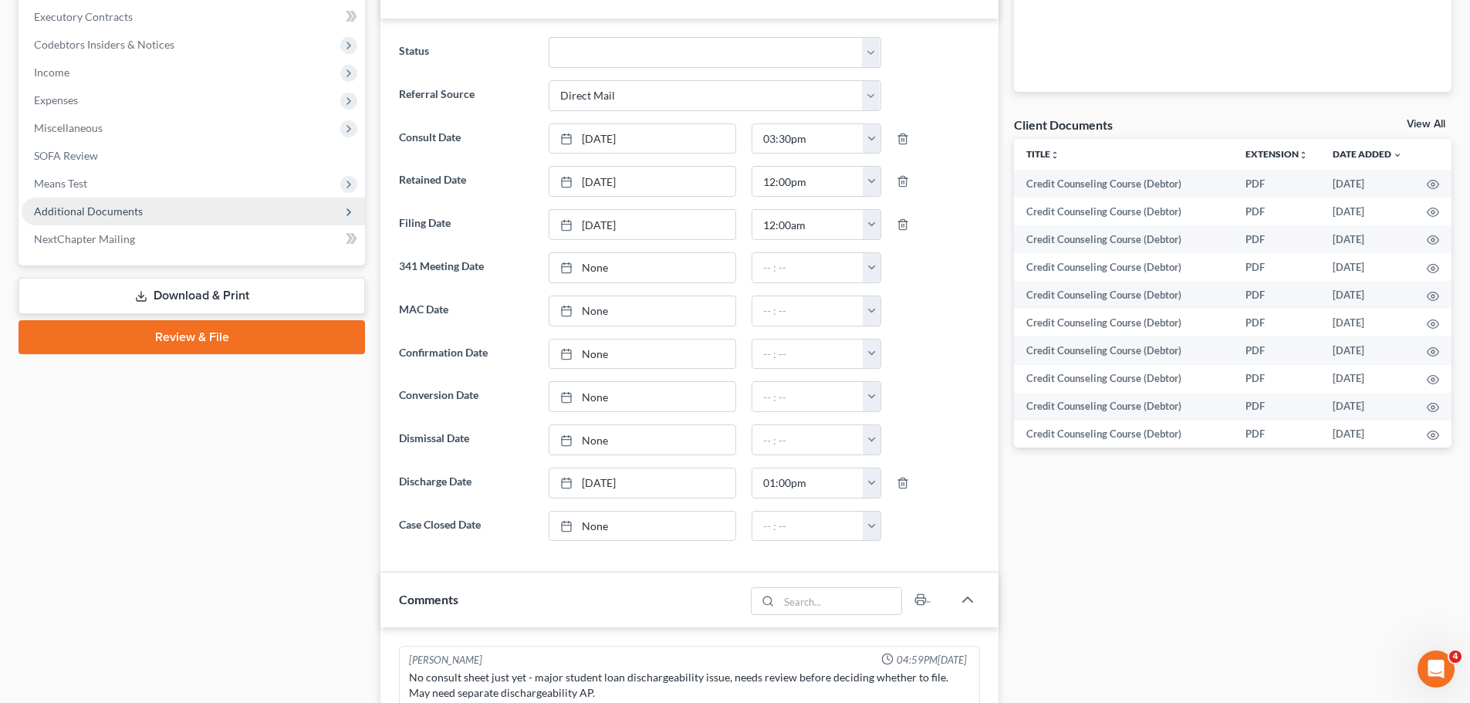
click at [178, 222] on span "Additional Documents" at bounding box center [193, 212] width 343 height 28
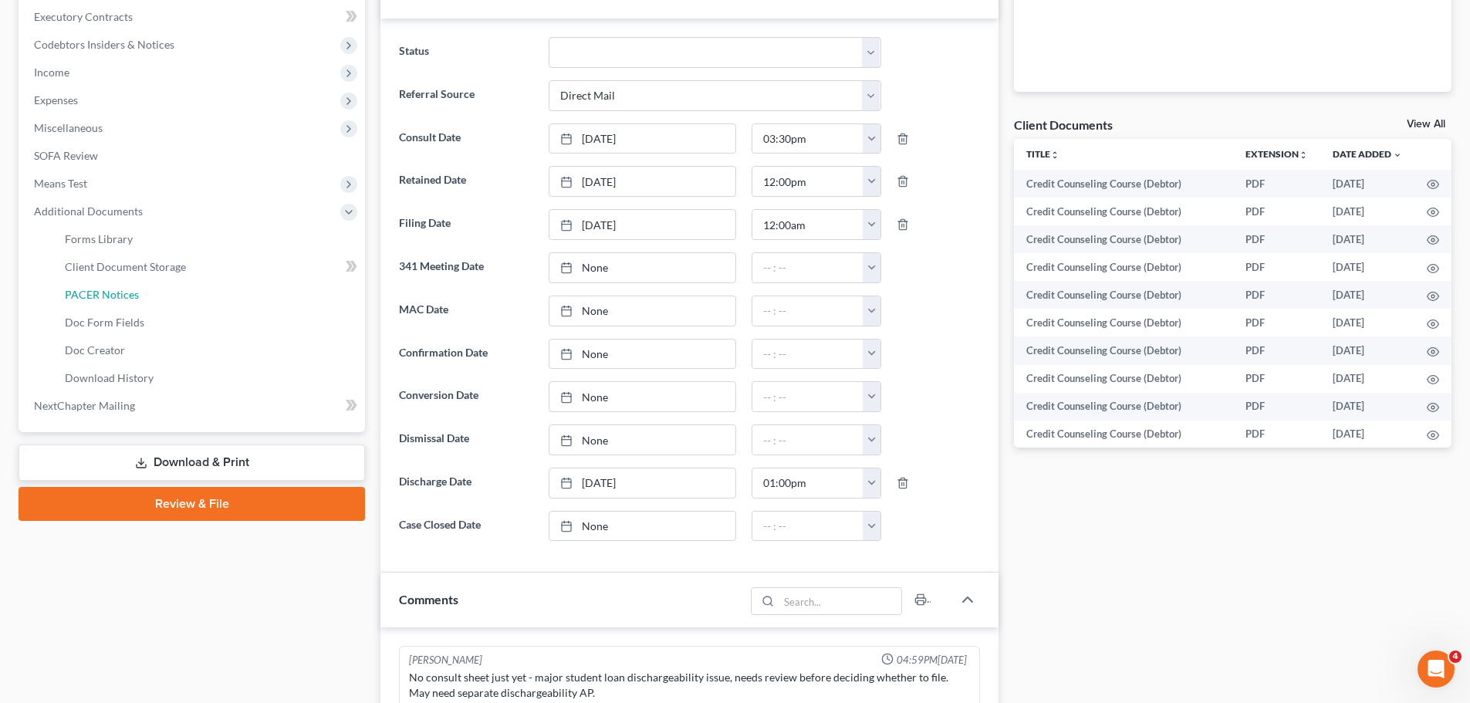
click at [145, 297] on link "PACER Notices" at bounding box center [208, 295] width 313 height 28
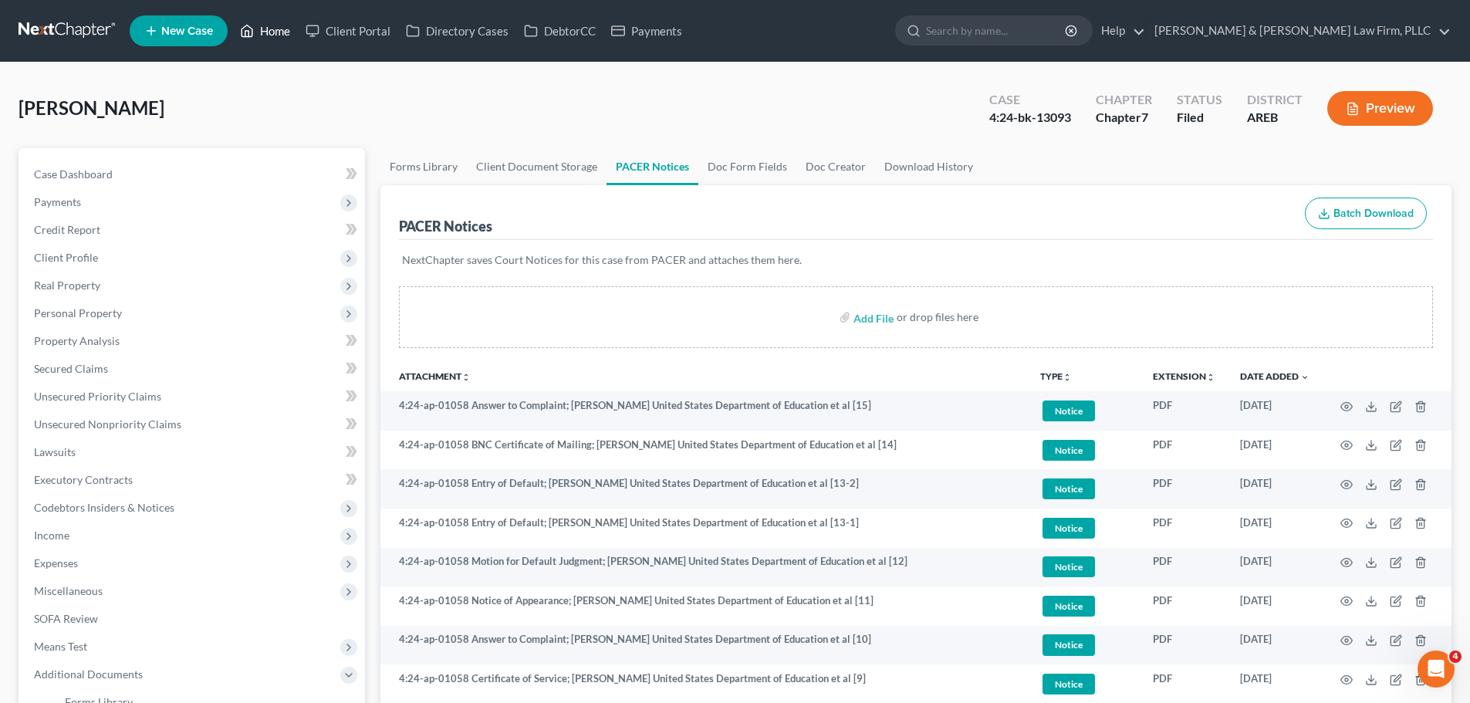
click at [241, 29] on icon at bounding box center [247, 31] width 14 height 19
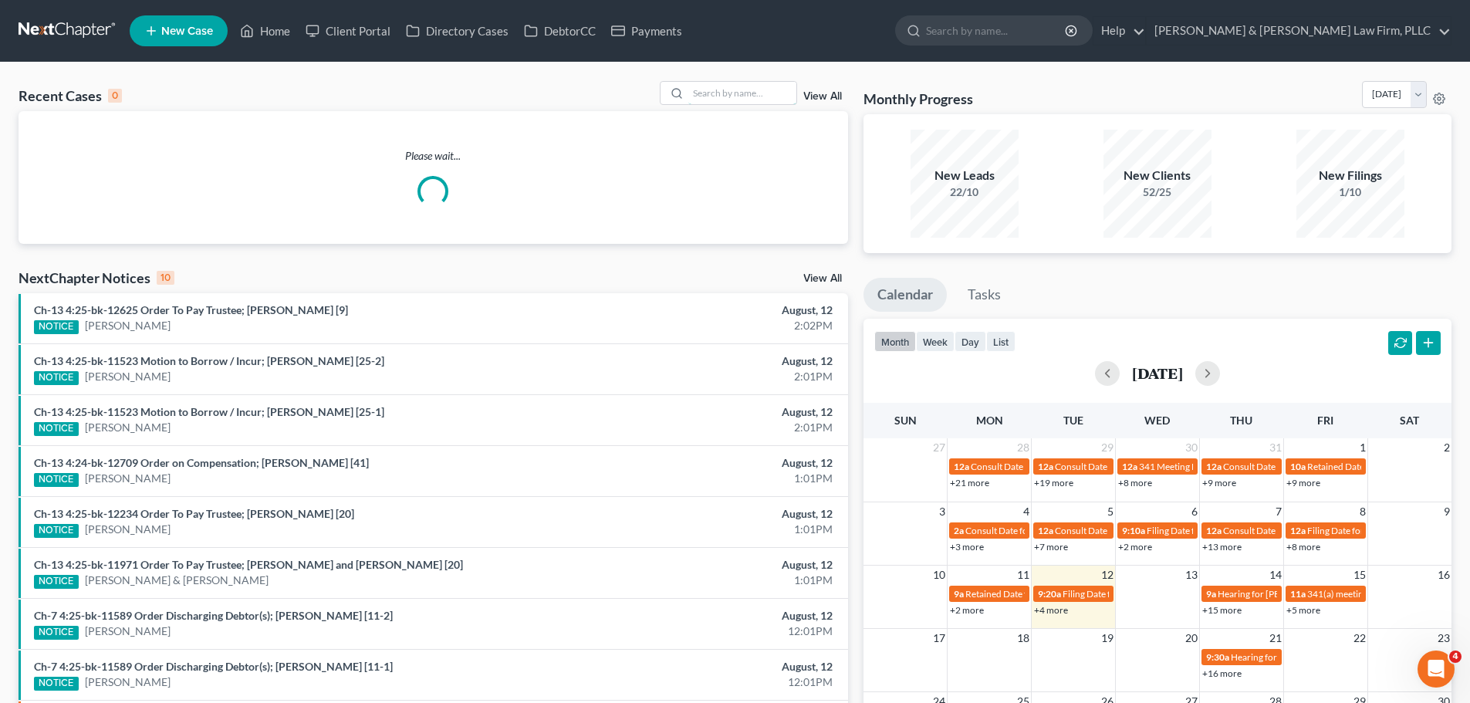
drag, startPoint x: 729, startPoint y: 87, endPoint x: 733, endPoint y: 78, distance: 10.0
click at [729, 87] on input "search" at bounding box center [742, 93] width 108 height 22
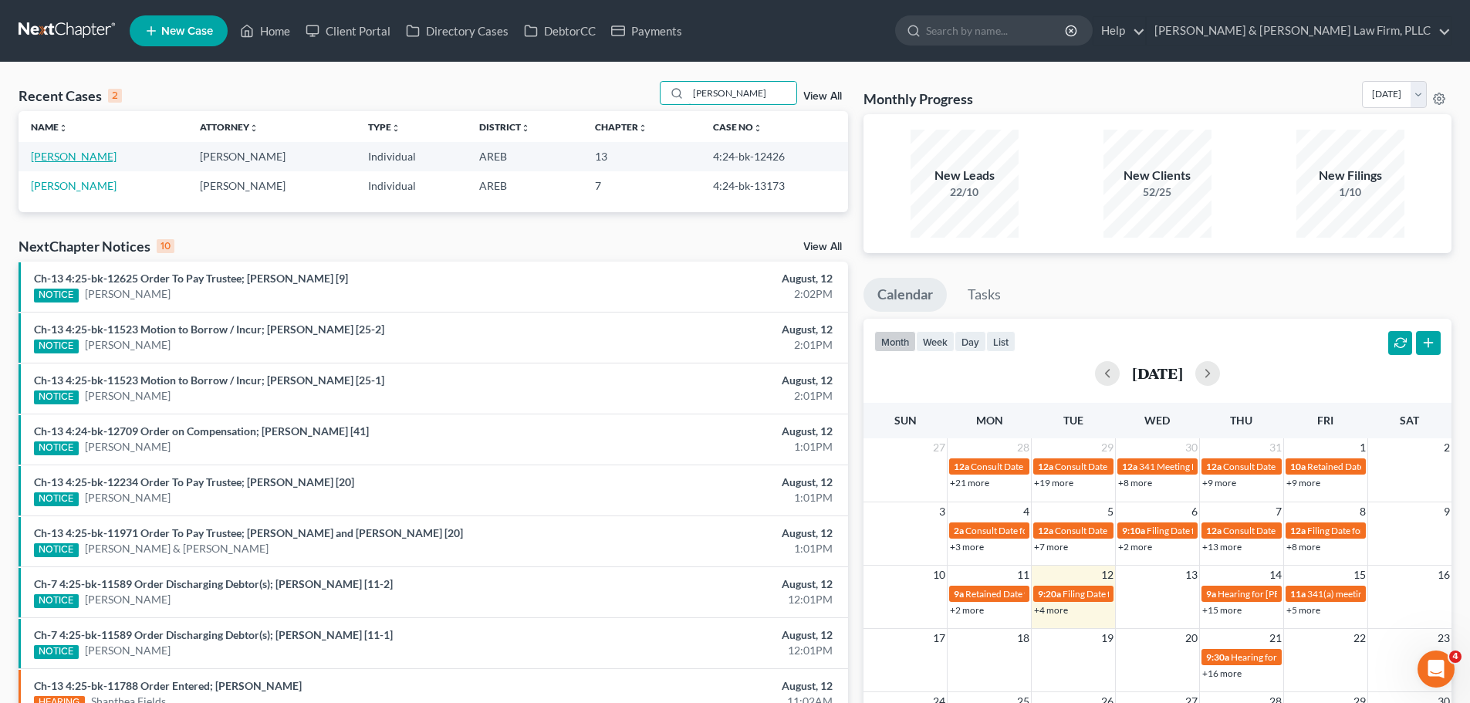
type input "thompson"
click at [99, 154] on link "Thompson, Jessica" at bounding box center [74, 156] width 86 height 13
select select "6"
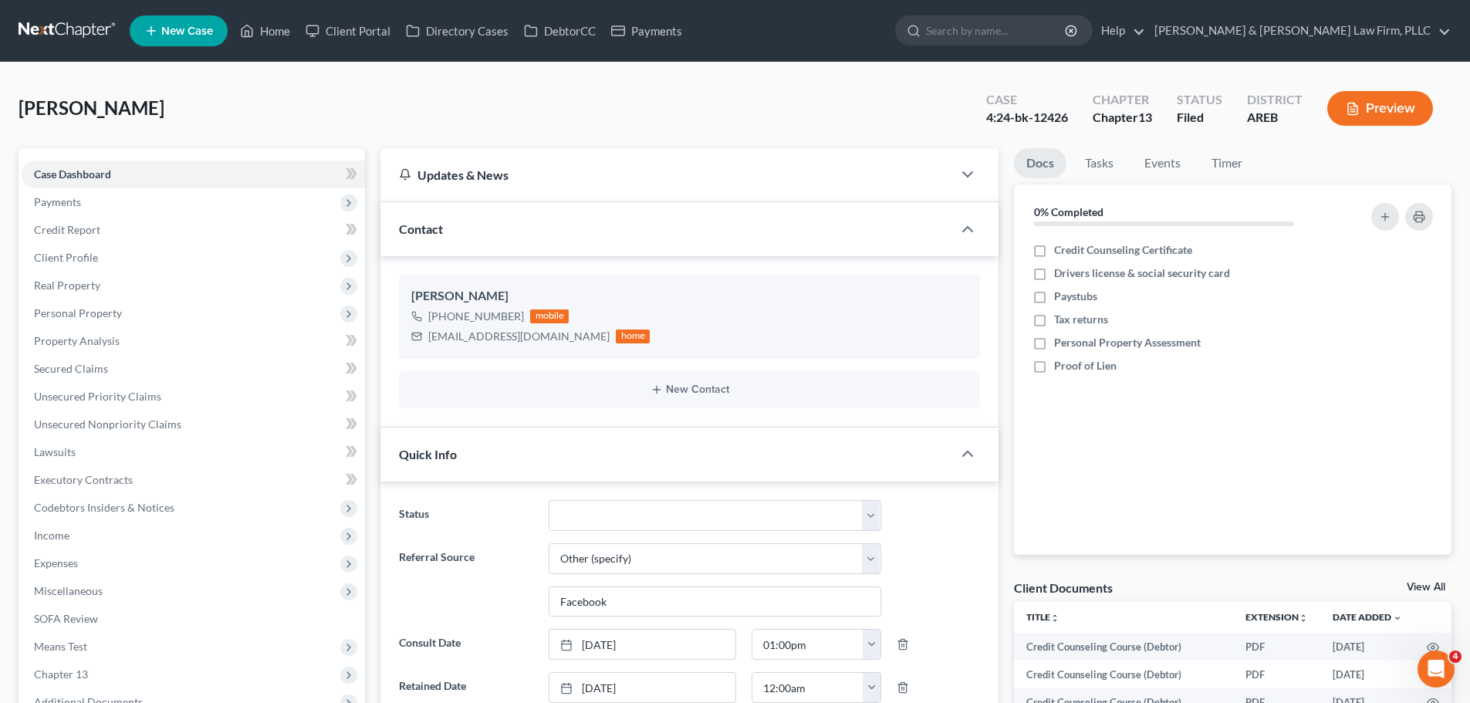
scroll to position [540, 0]
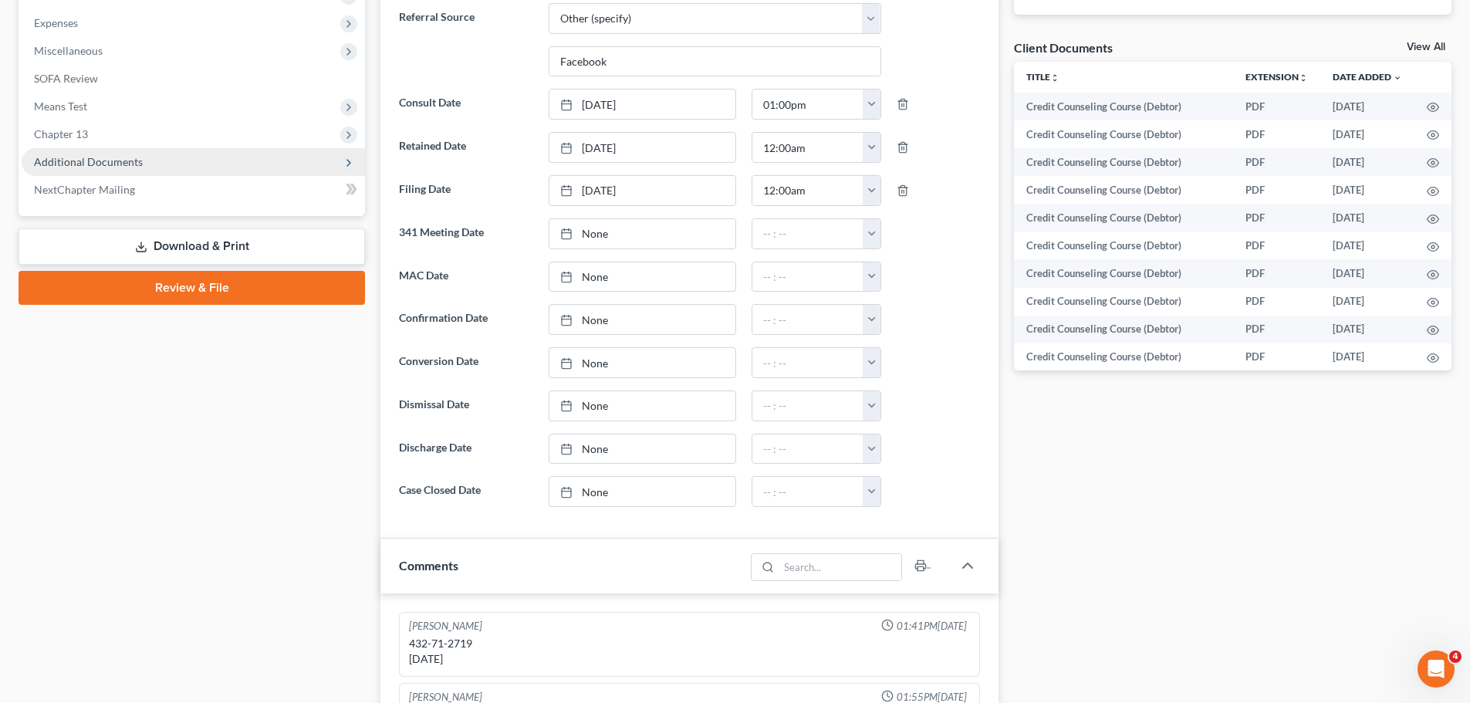
click at [161, 157] on span "Additional Documents" at bounding box center [193, 162] width 343 height 28
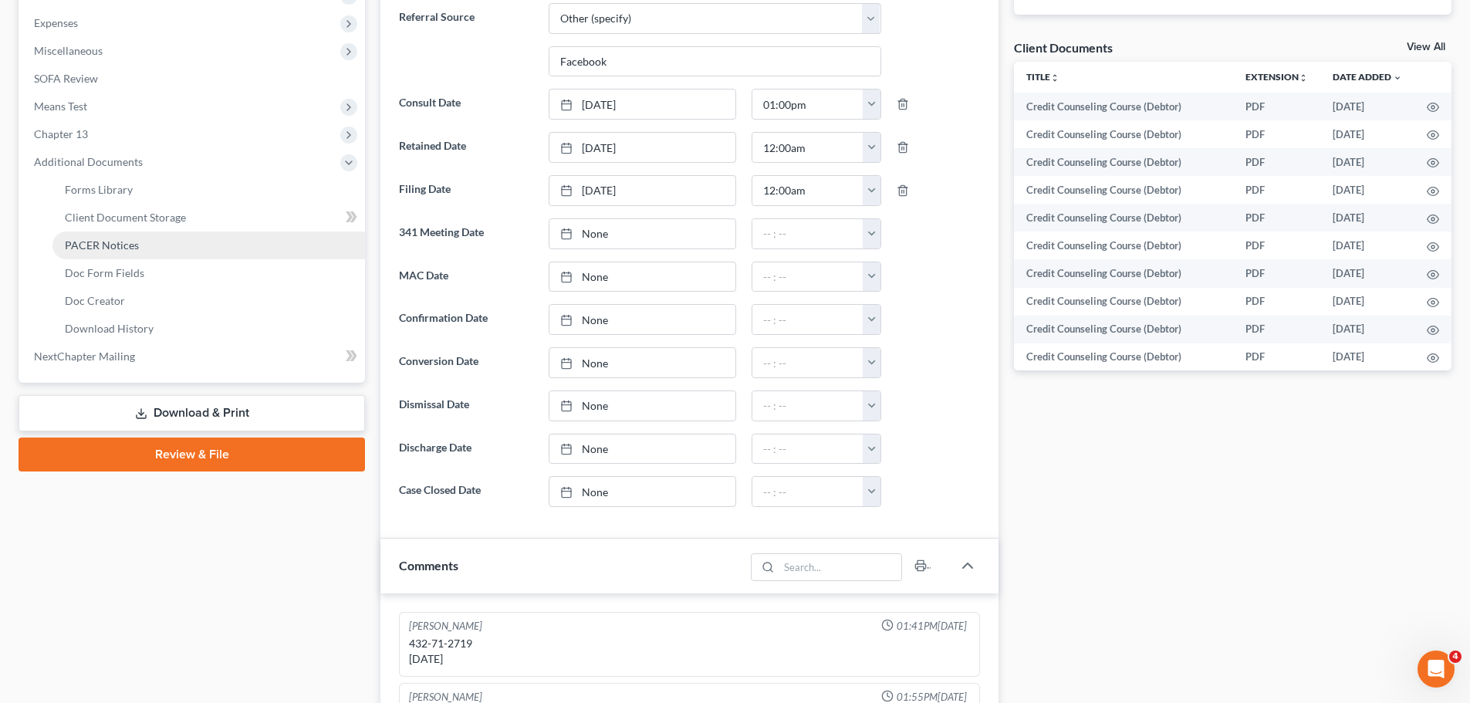
click at [151, 245] on link "PACER Notices" at bounding box center [208, 246] width 313 height 28
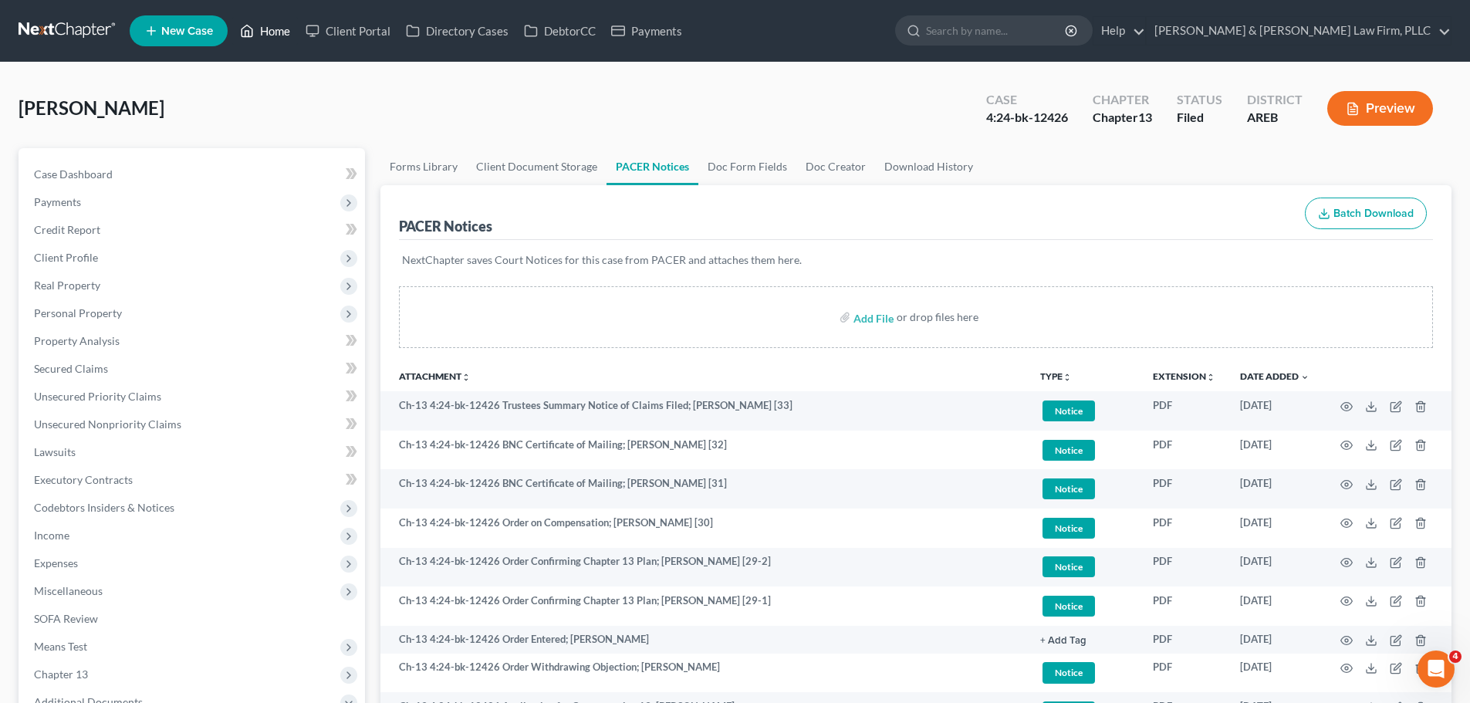
click at [243, 23] on icon at bounding box center [247, 31] width 14 height 19
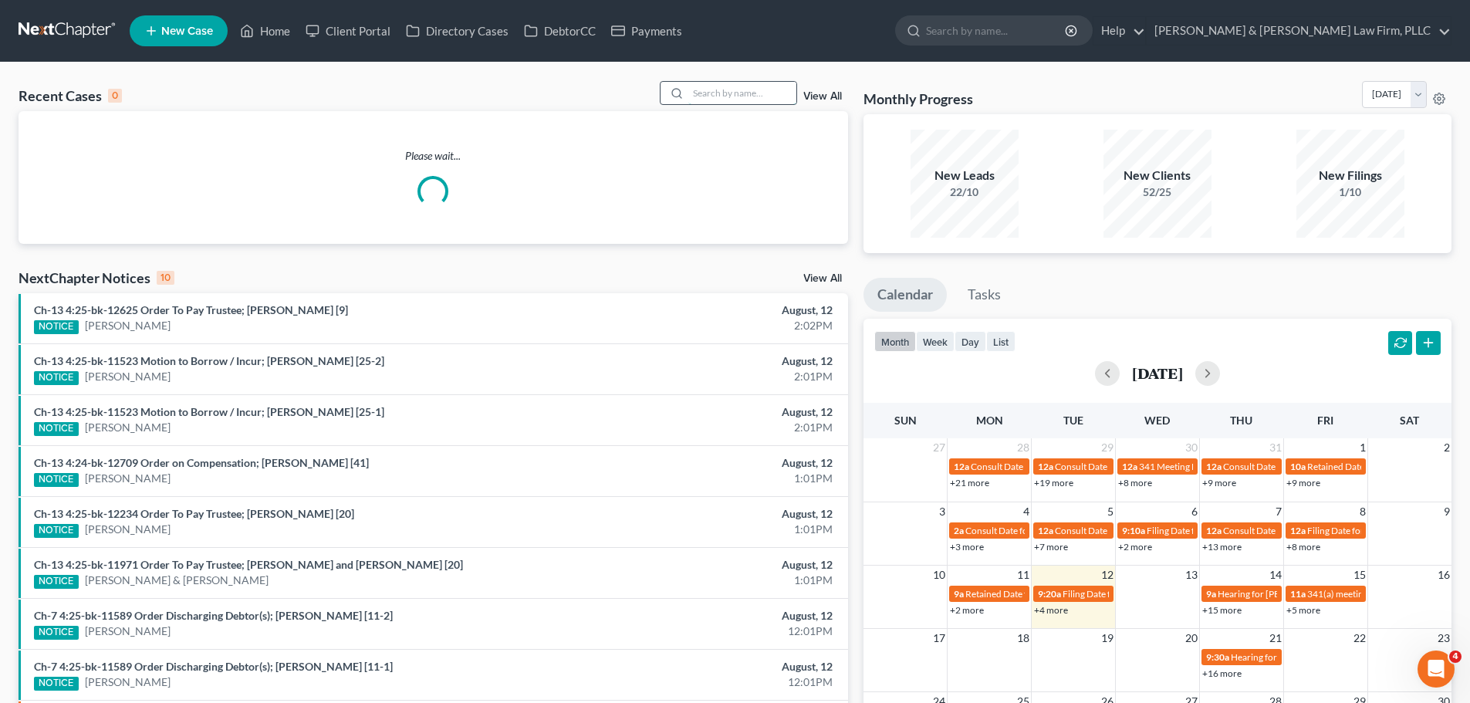
click at [728, 94] on input "search" at bounding box center [742, 93] width 108 height 22
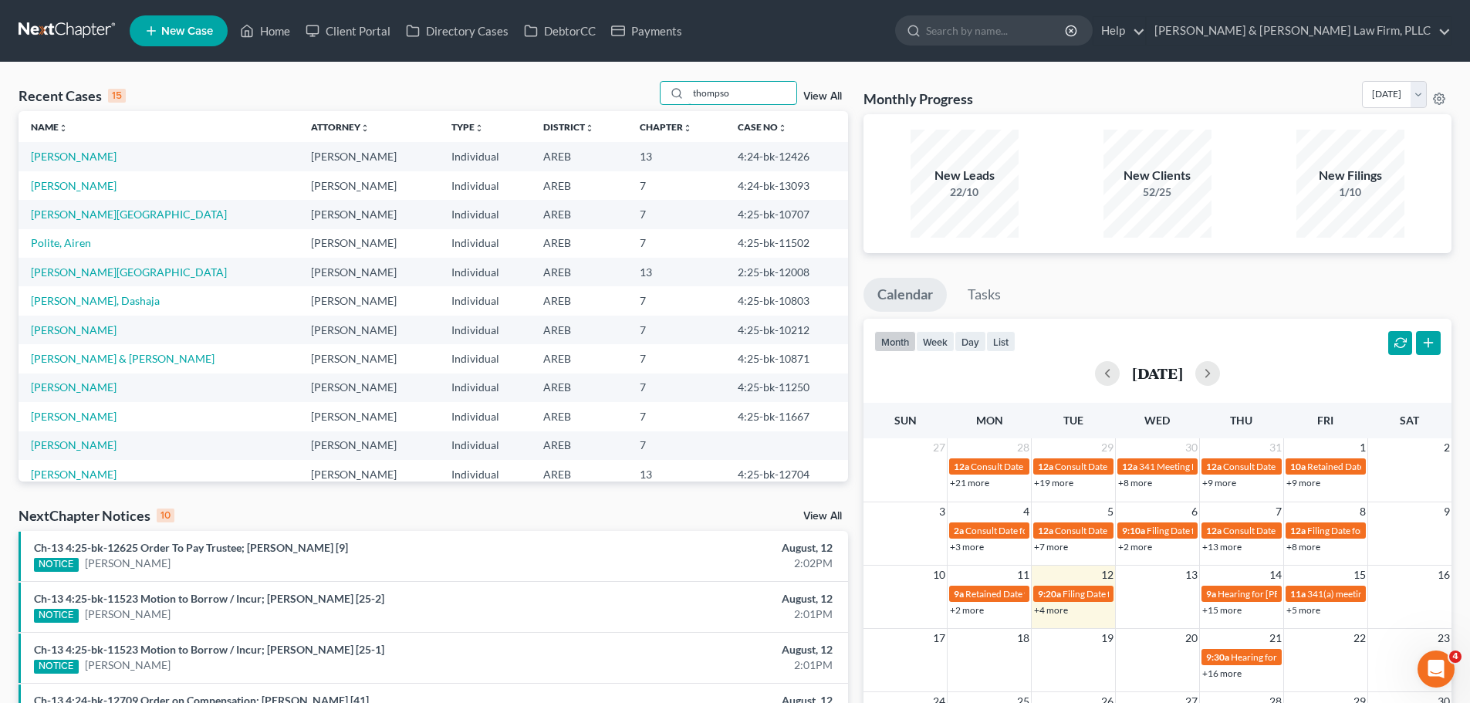
drag, startPoint x: 753, startPoint y: 93, endPoint x: 621, endPoint y: 89, distance: 132.0
click at [624, 96] on div "Recent Cases 15 thompso View All" at bounding box center [434, 96] width 830 height 30
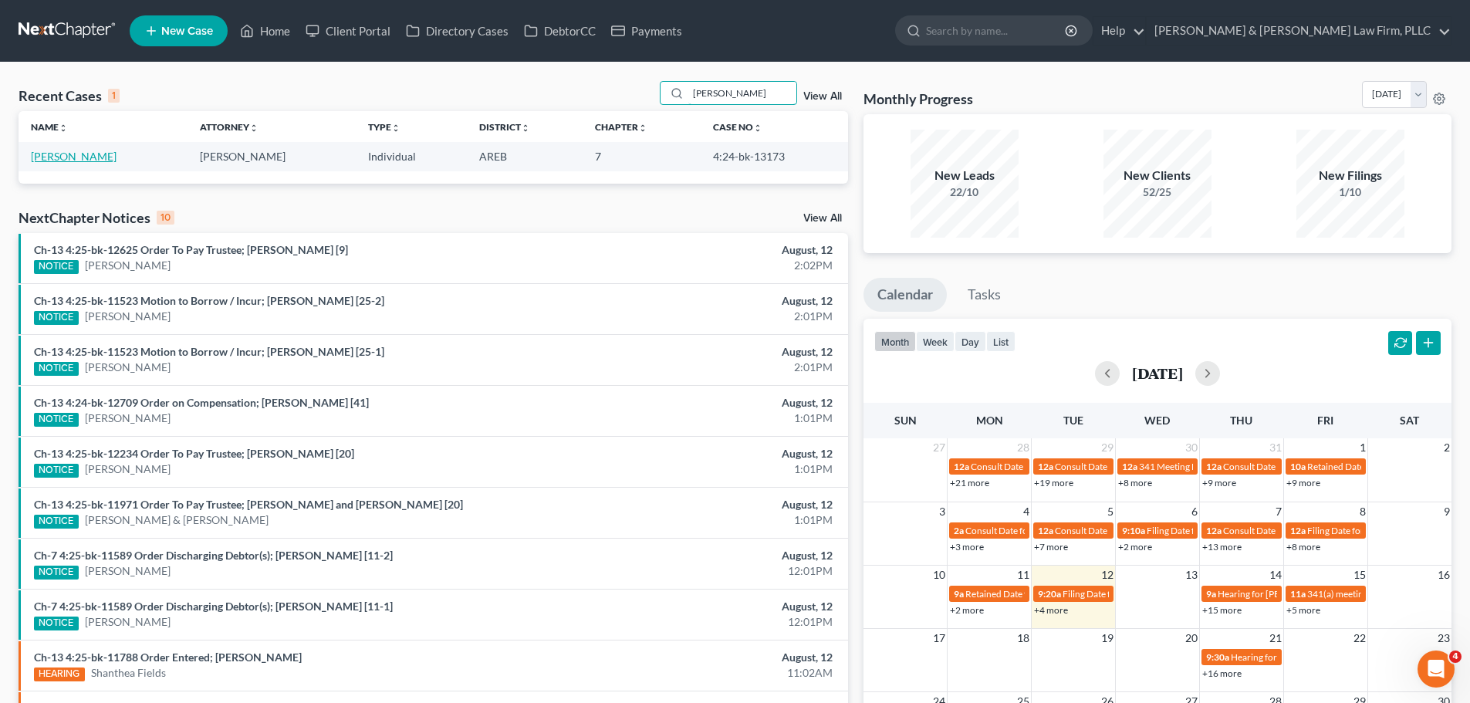
type input "jared"
click at [101, 157] on link "Thompson, Jared" at bounding box center [74, 156] width 86 height 13
select select "2"
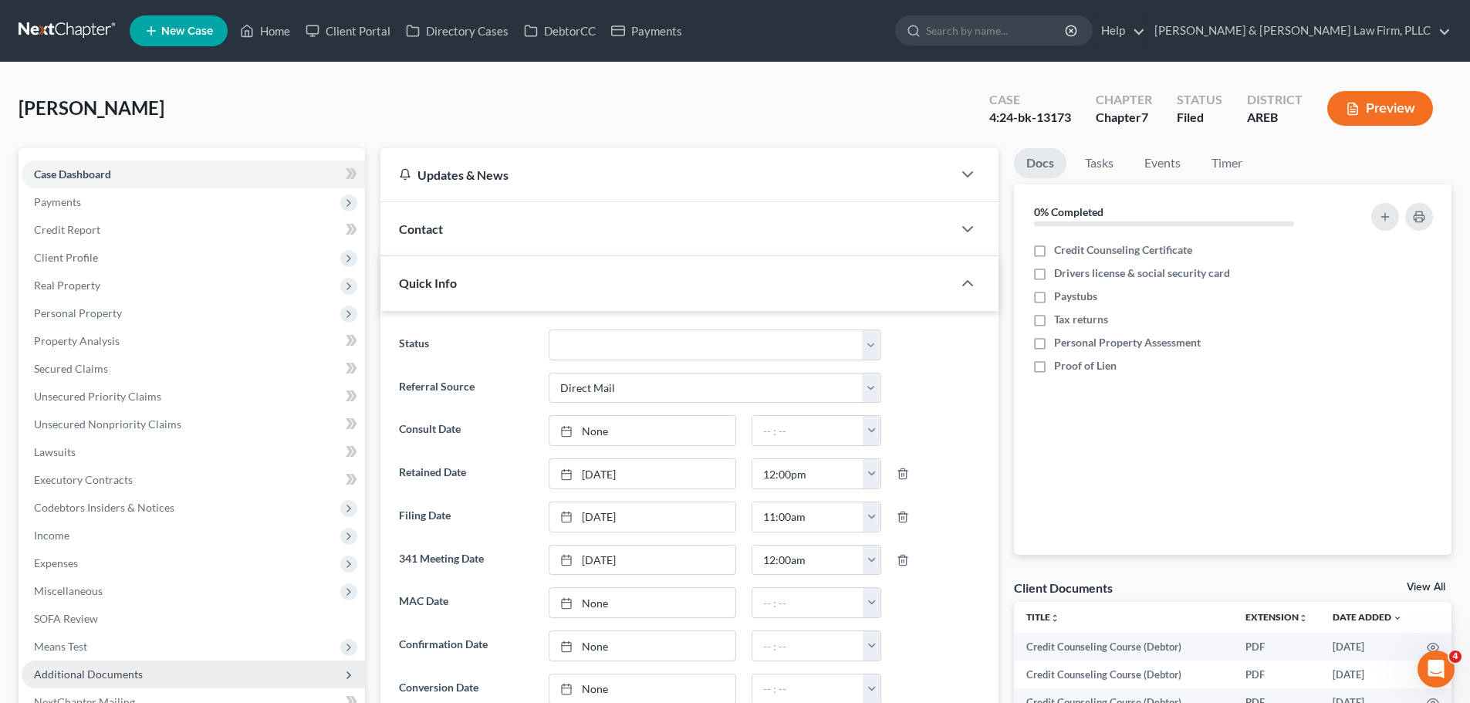
scroll to position [386, 0]
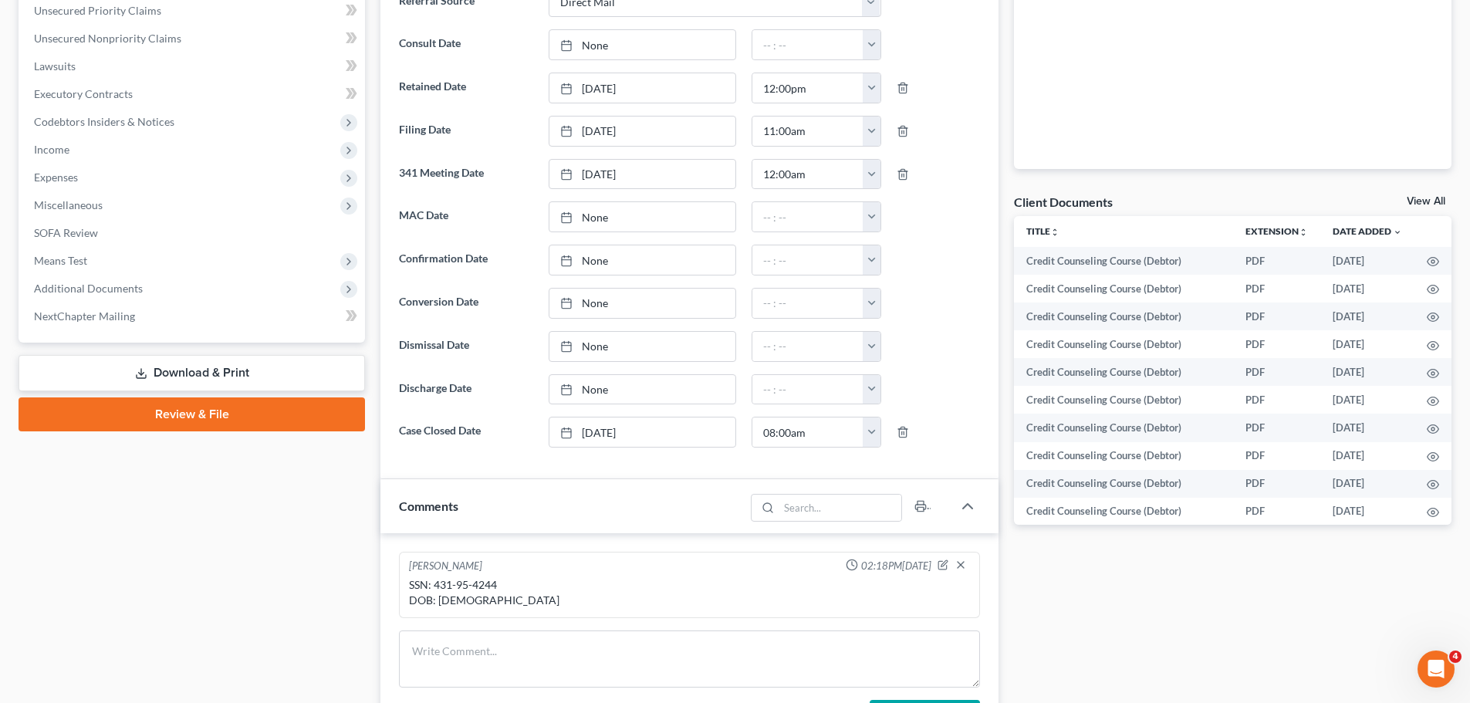
drag, startPoint x: 144, startPoint y: 296, endPoint x: 184, endPoint y: 473, distance: 182.0
click at [144, 296] on span "Additional Documents" at bounding box center [193, 289] width 343 height 28
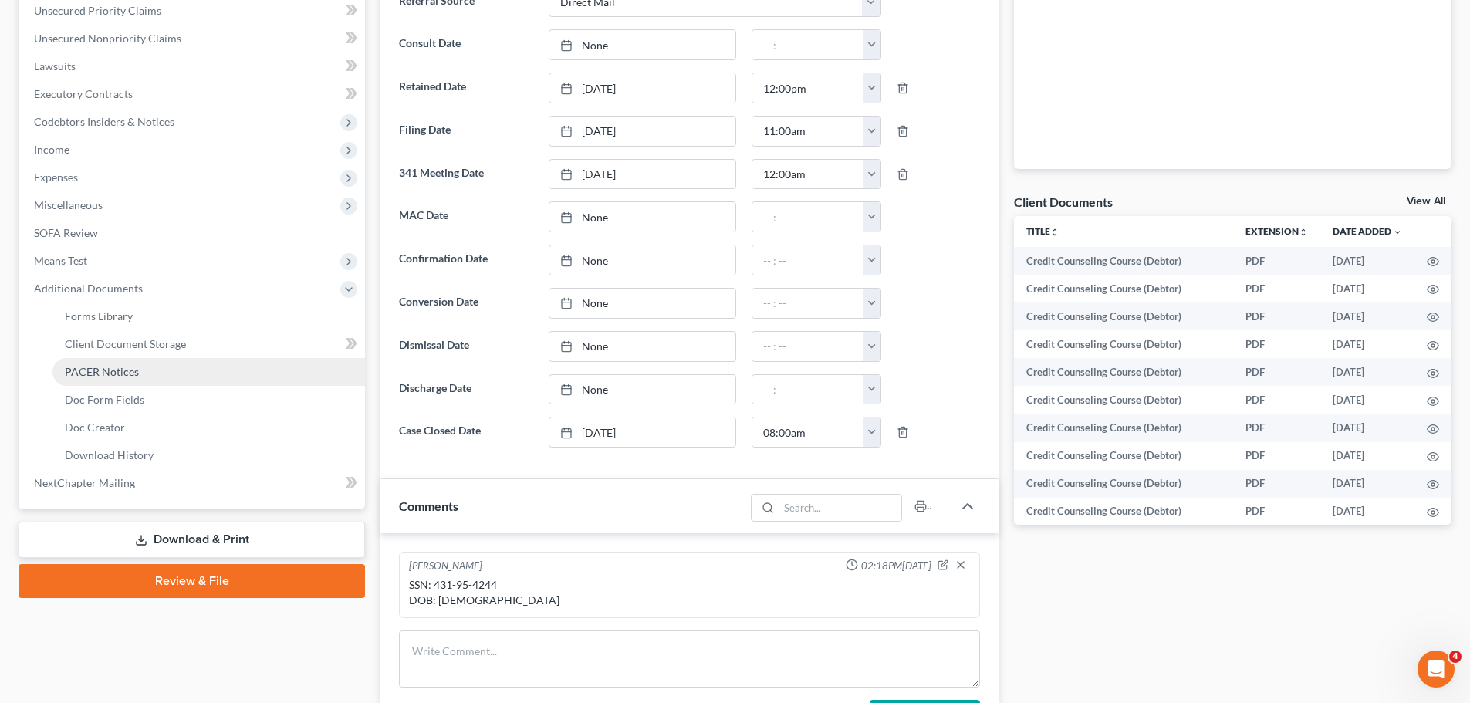
click at [168, 371] on link "PACER Notices" at bounding box center [208, 372] width 313 height 28
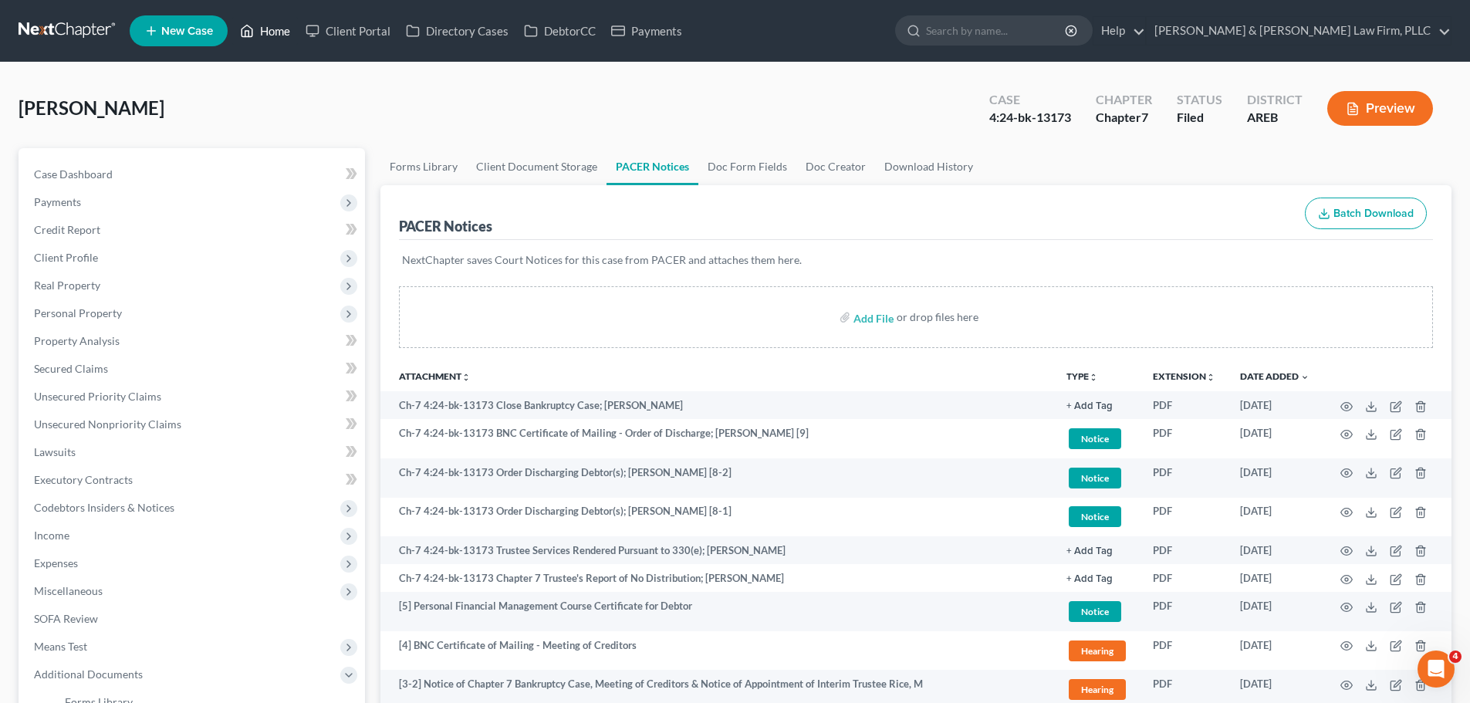
click at [264, 39] on link "Home" at bounding box center [265, 31] width 66 height 28
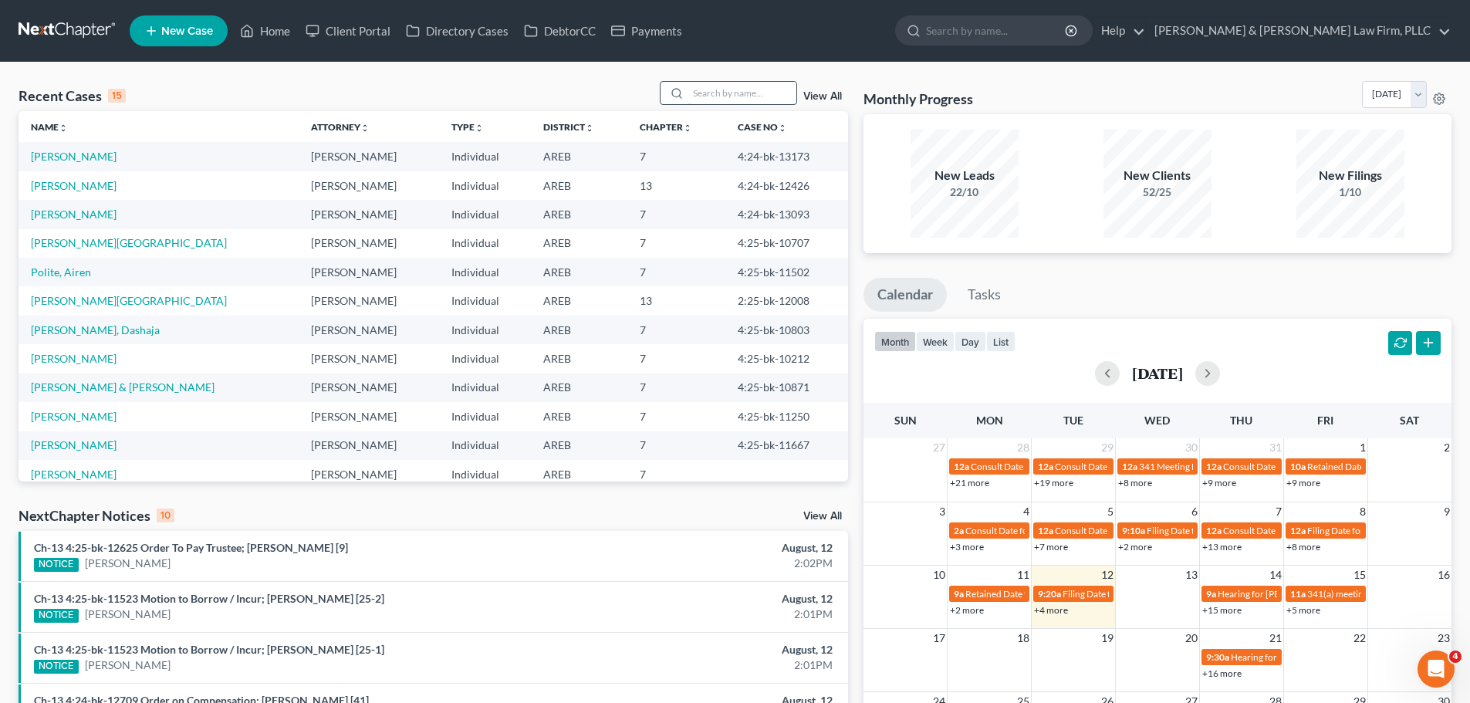
click at [759, 85] on input "search" at bounding box center [742, 93] width 108 height 22
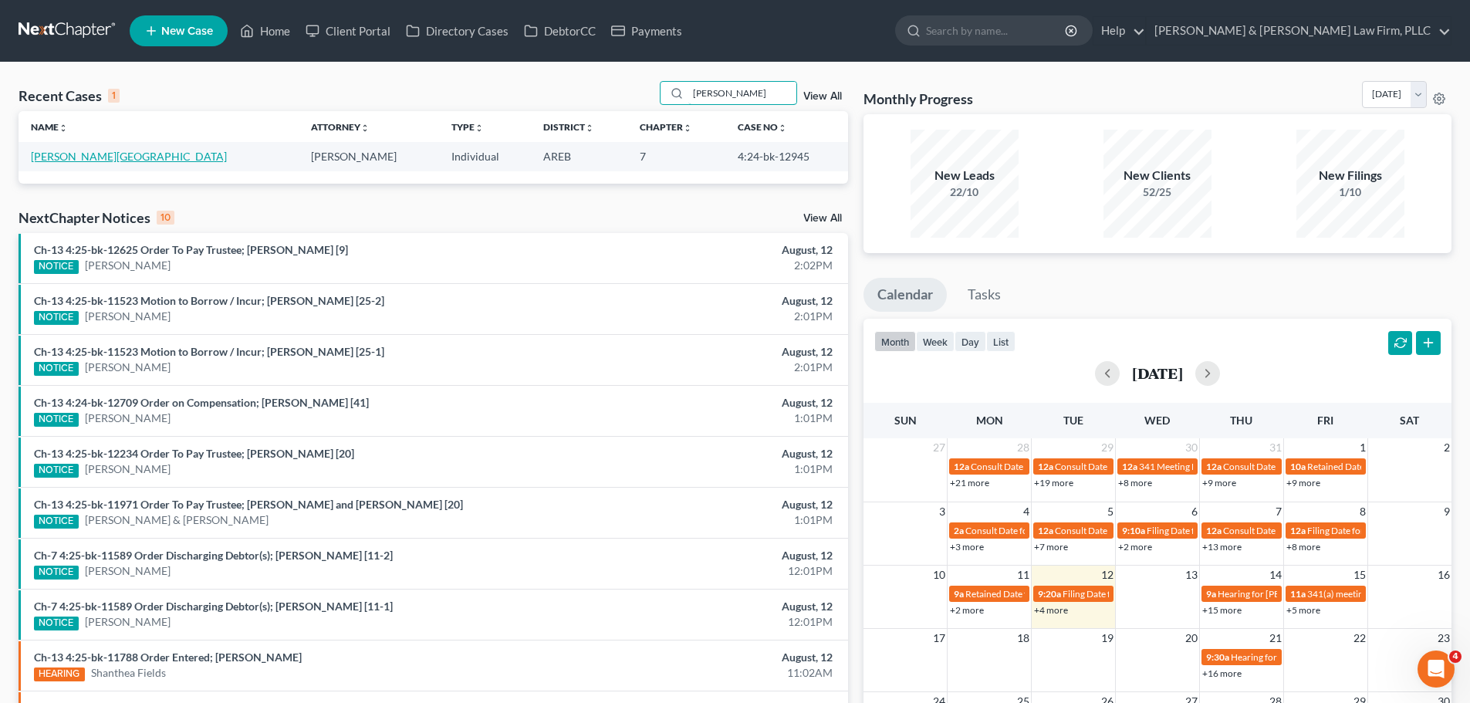
type input "mccaulley"
click at [109, 156] on link "McCaulley, Brittany" at bounding box center [129, 156] width 196 height 13
select select "6"
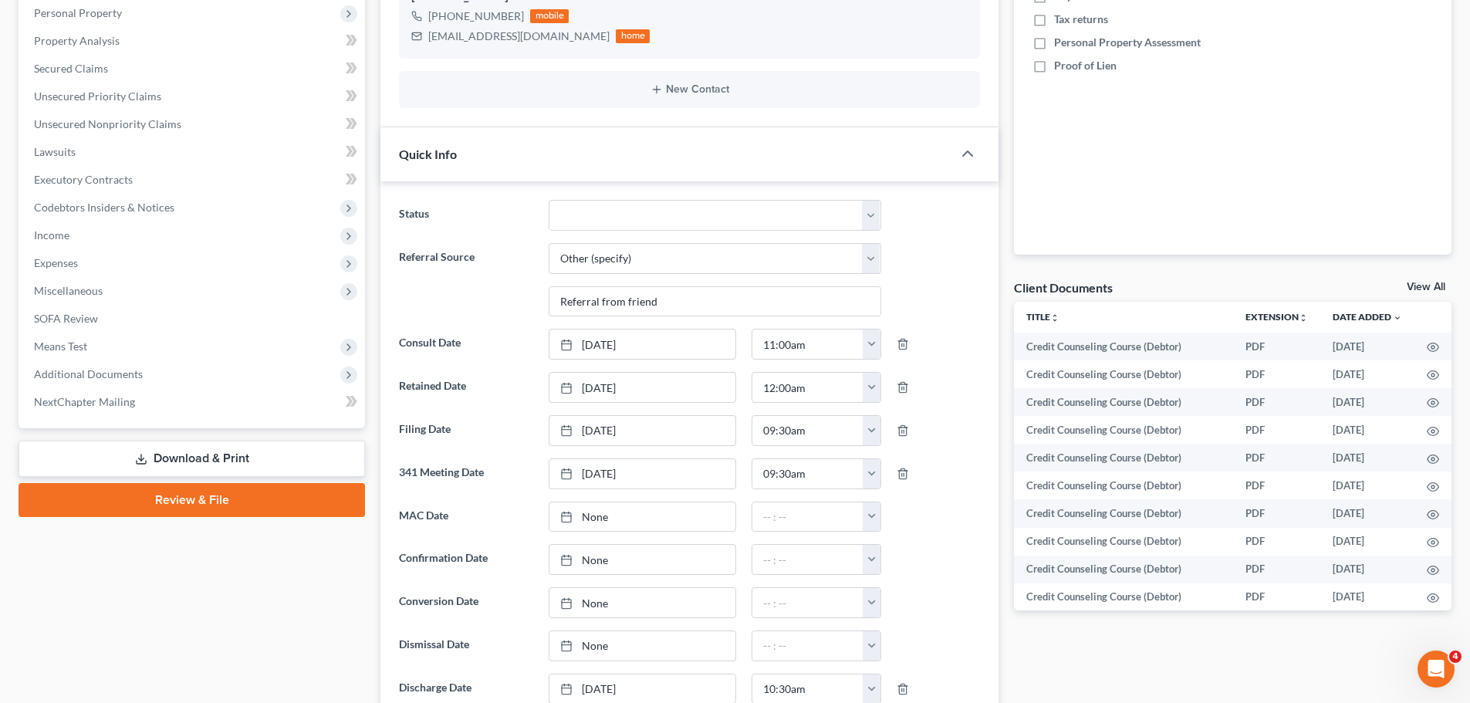
scroll to position [463, 0]
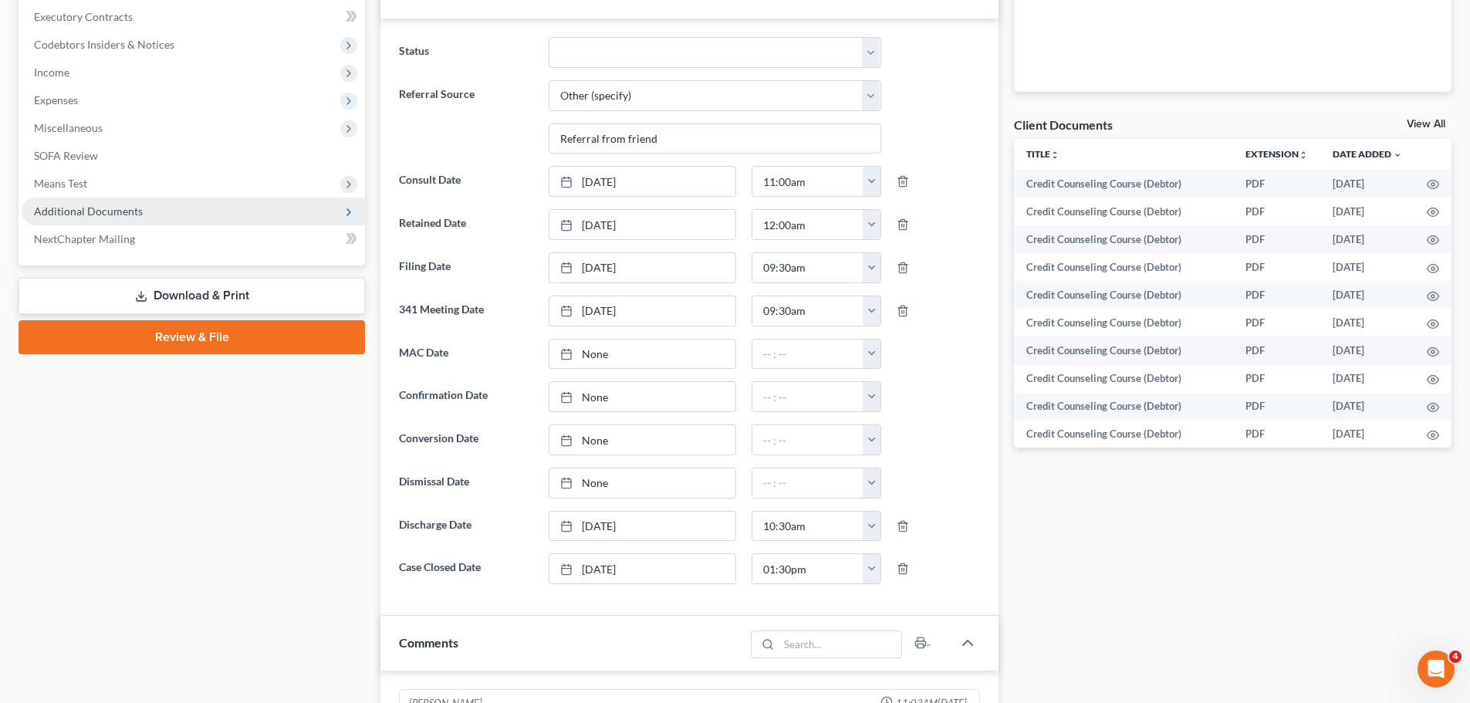
click at [110, 216] on span "Additional Documents" at bounding box center [88, 211] width 109 height 13
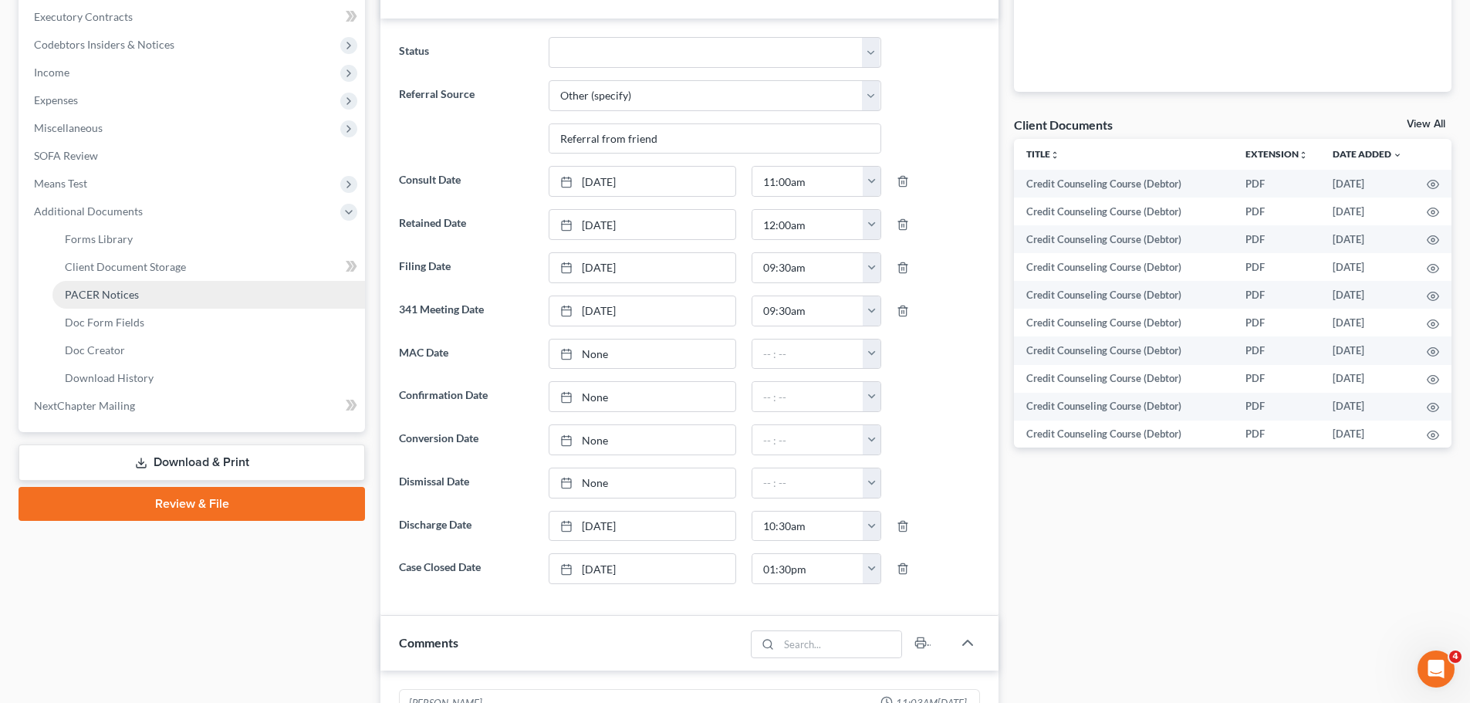
click at [152, 303] on link "PACER Notices" at bounding box center [208, 295] width 313 height 28
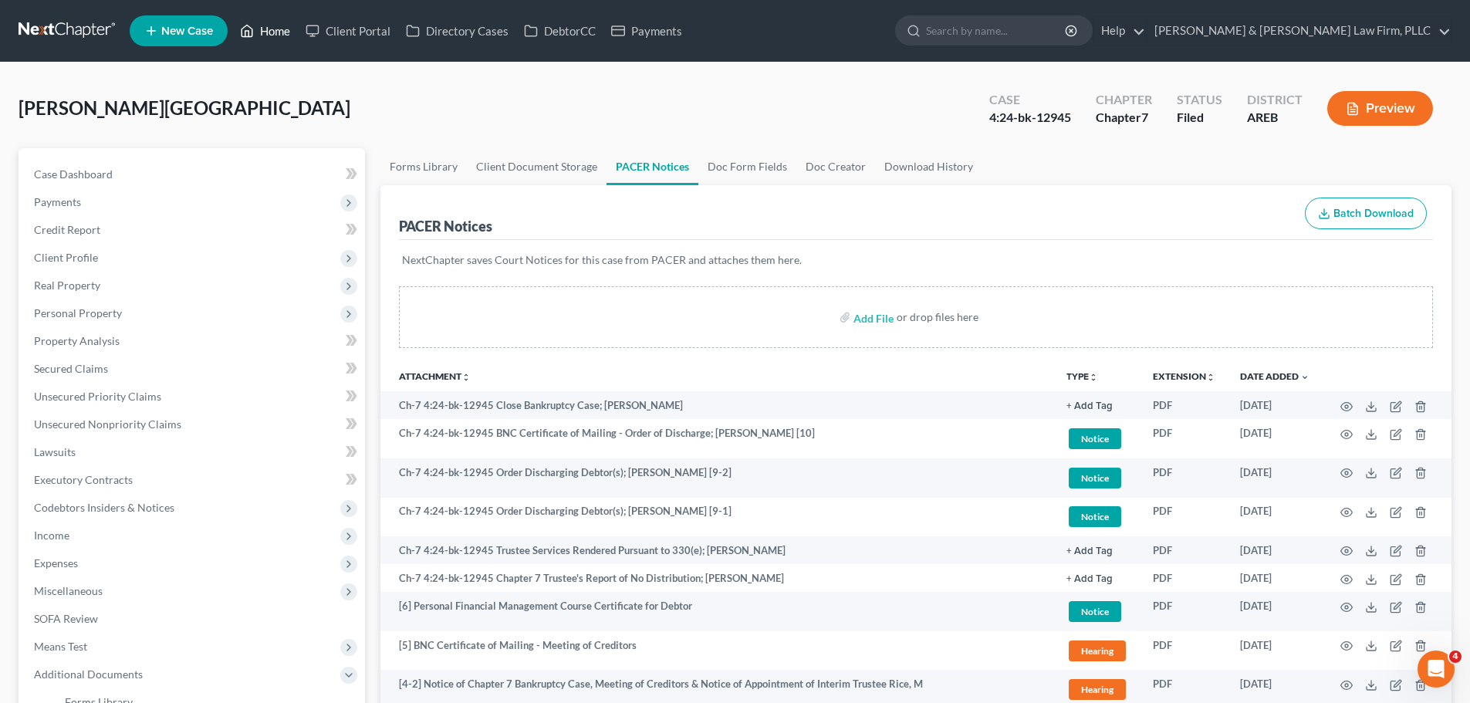
drag, startPoint x: 269, startPoint y: 29, endPoint x: 720, endPoint y: 91, distance: 455.8
click at [269, 29] on link "Home" at bounding box center [265, 31] width 66 height 28
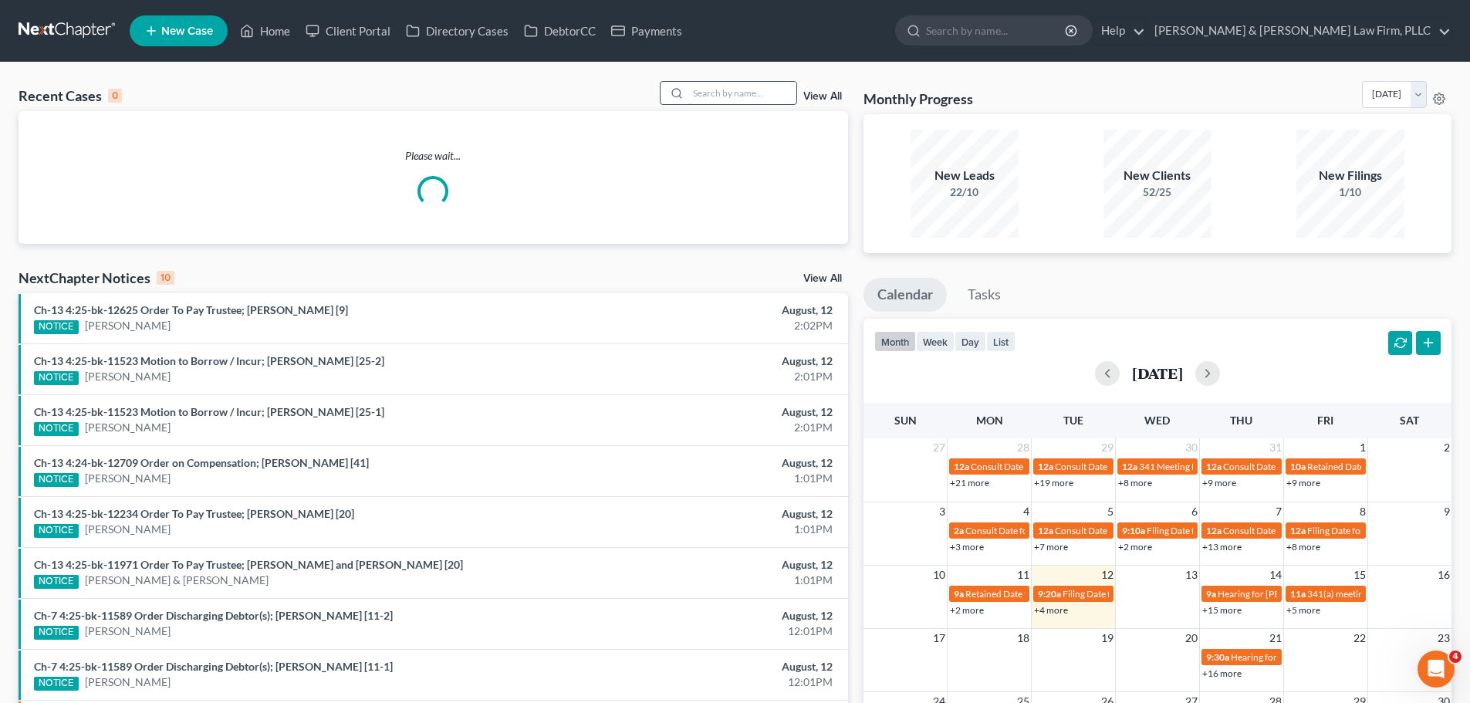
click at [783, 87] on input "search" at bounding box center [742, 93] width 108 height 22
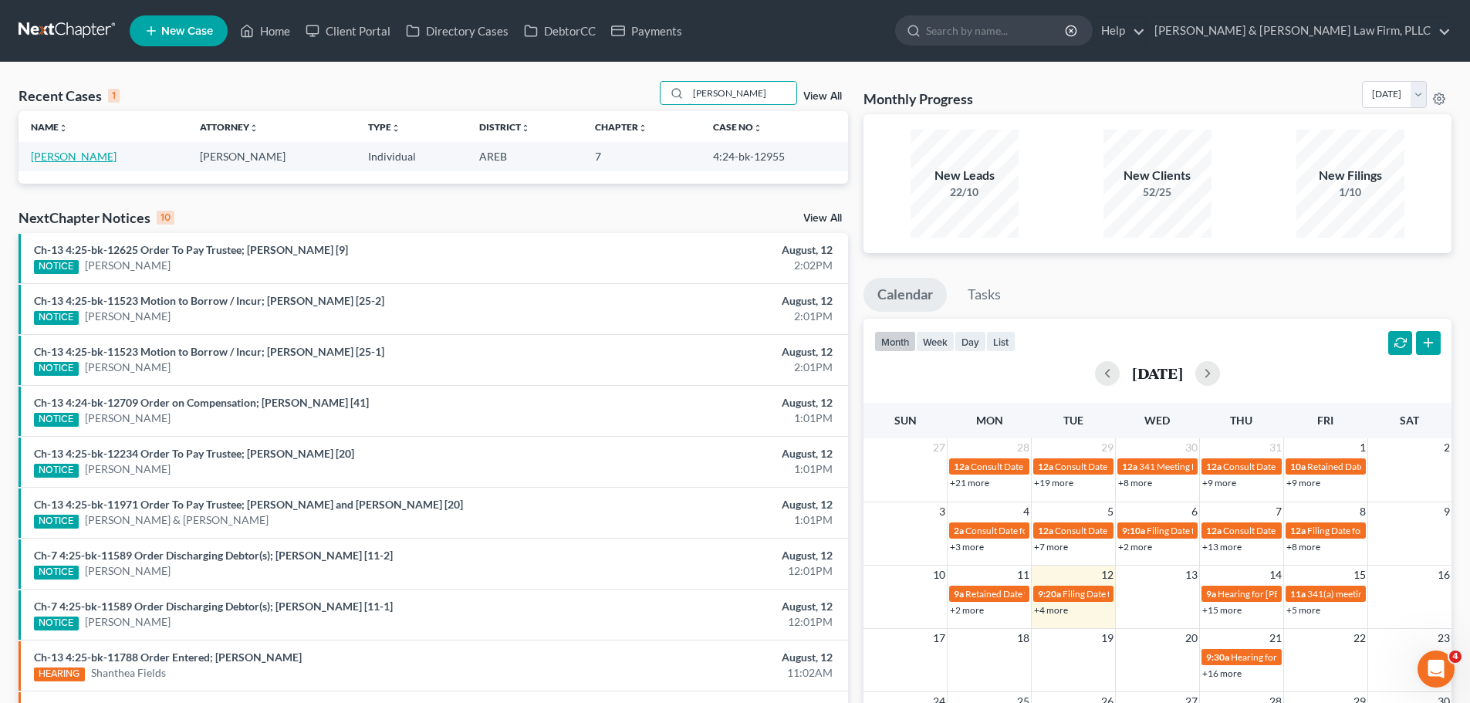
type input "osborn"
click at [46, 156] on link "Osborn, Joey" at bounding box center [74, 156] width 86 height 13
select select "6"
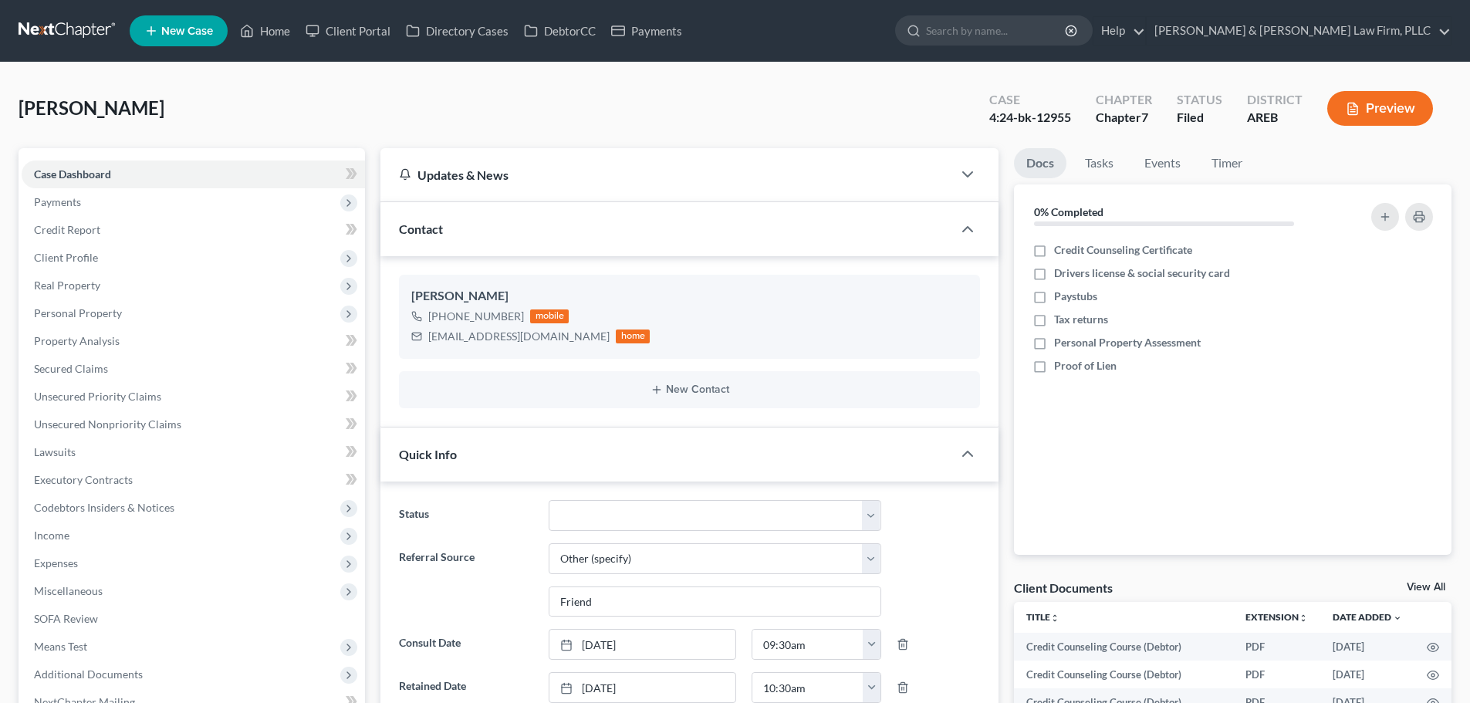
select select "6"
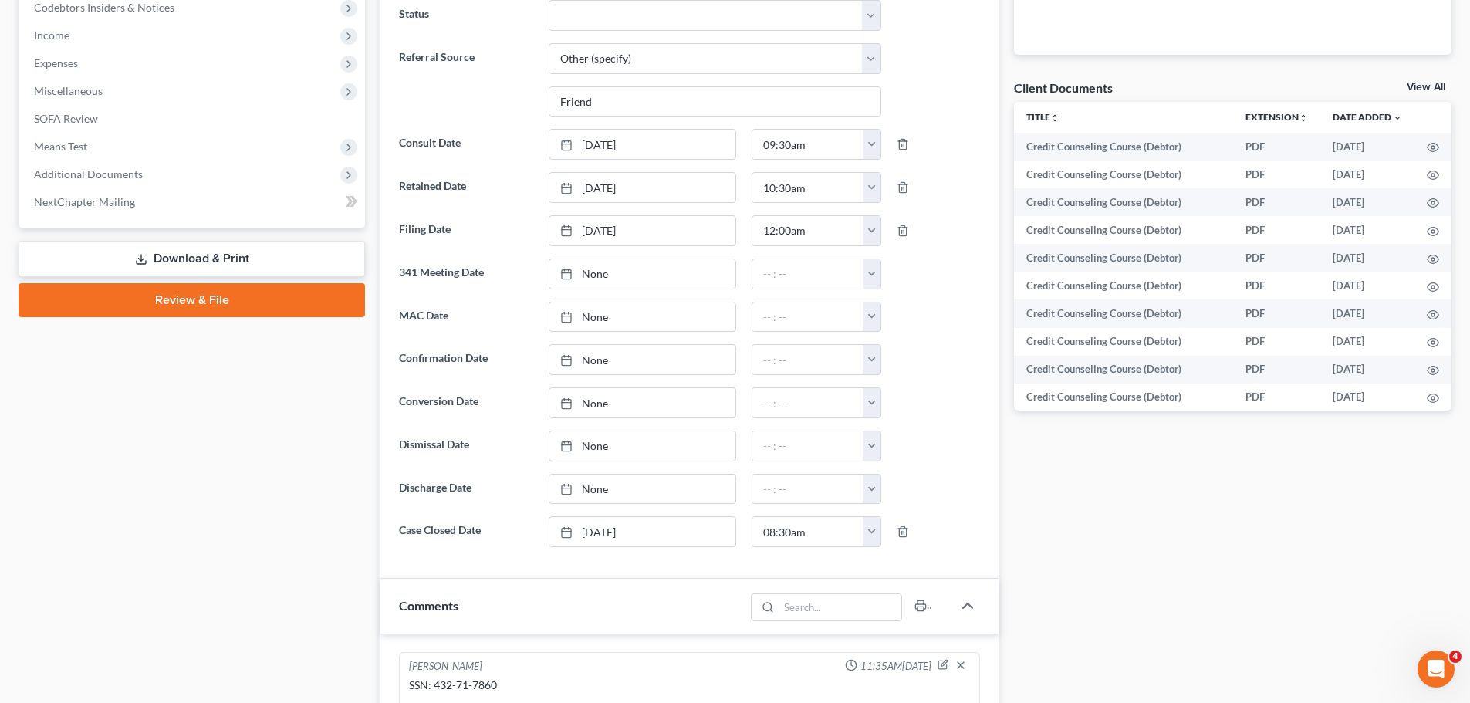
scroll to position [617, 0]
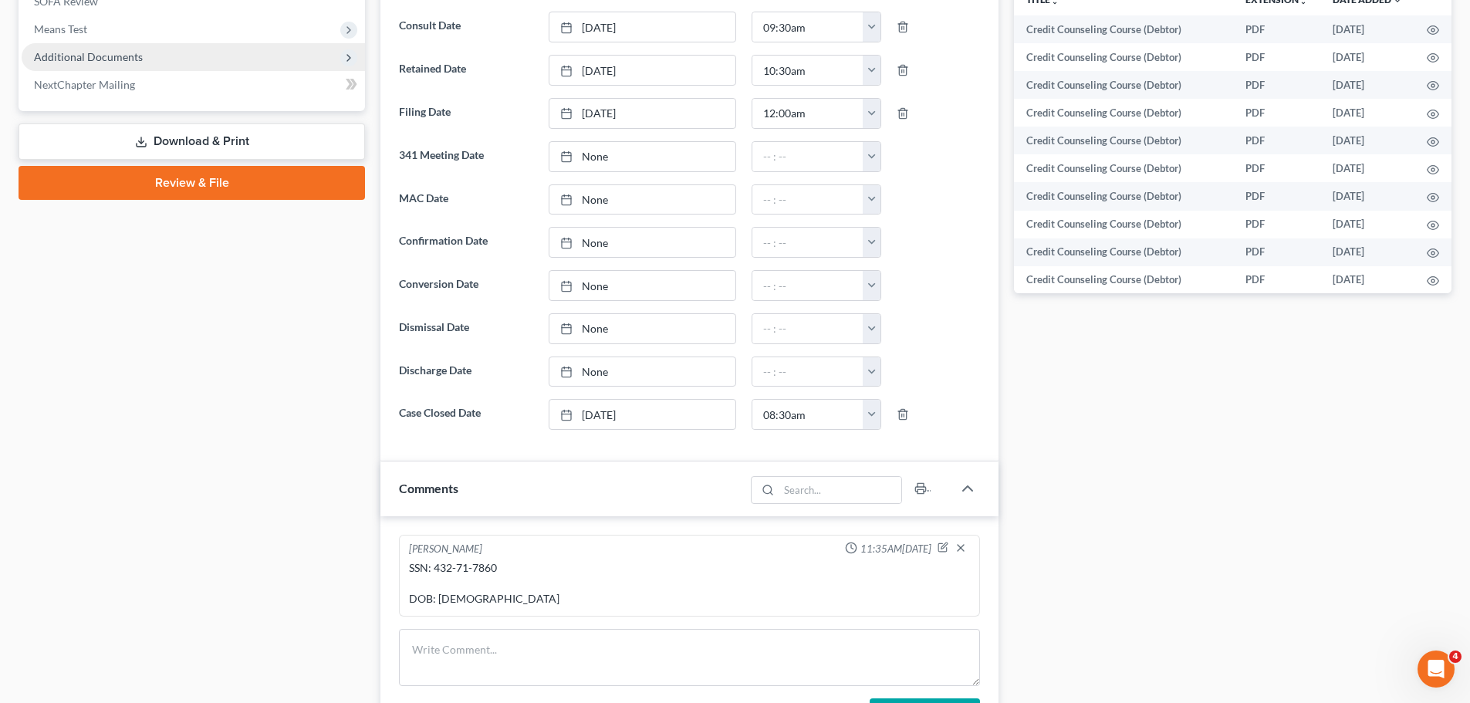
click at [134, 61] on span "Additional Documents" at bounding box center [88, 56] width 109 height 13
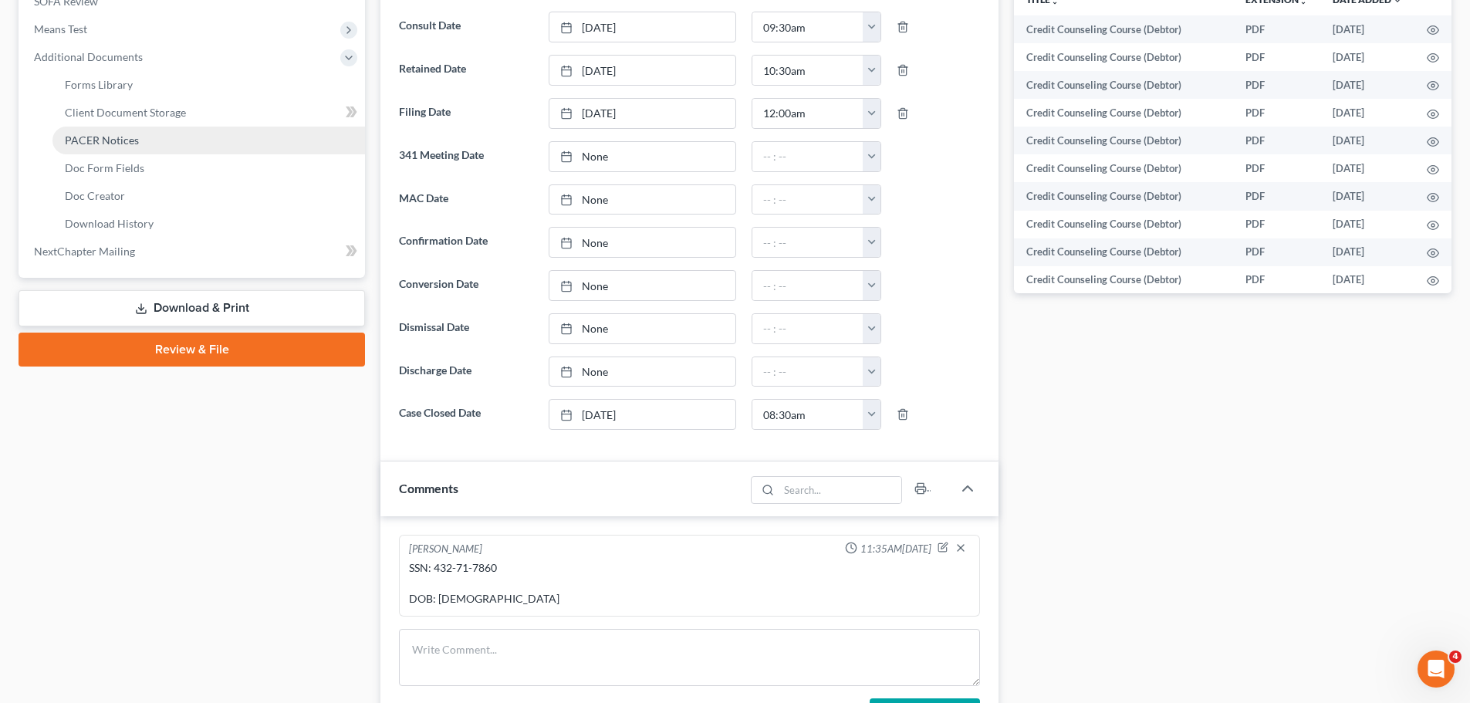
click at [160, 149] on link "PACER Notices" at bounding box center [208, 141] width 313 height 28
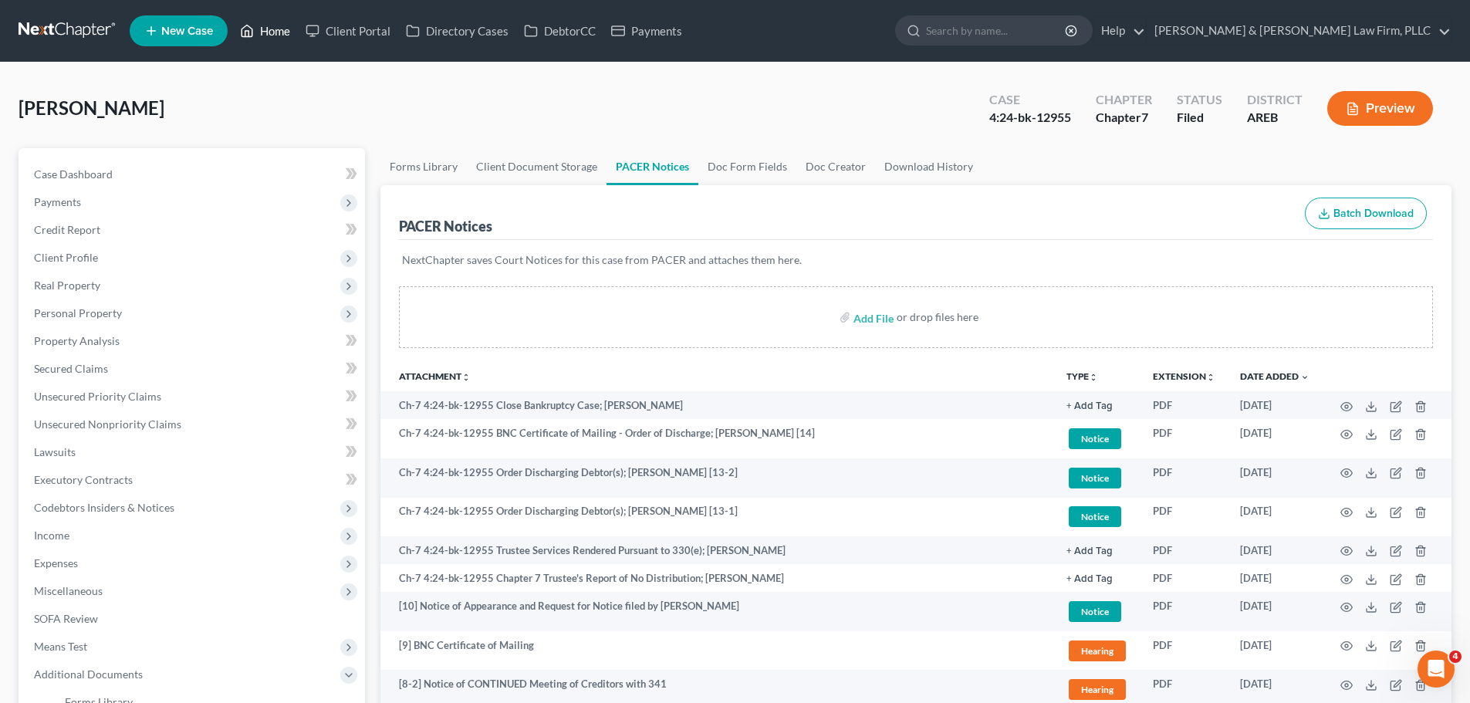
click at [286, 24] on link "Home" at bounding box center [265, 31] width 66 height 28
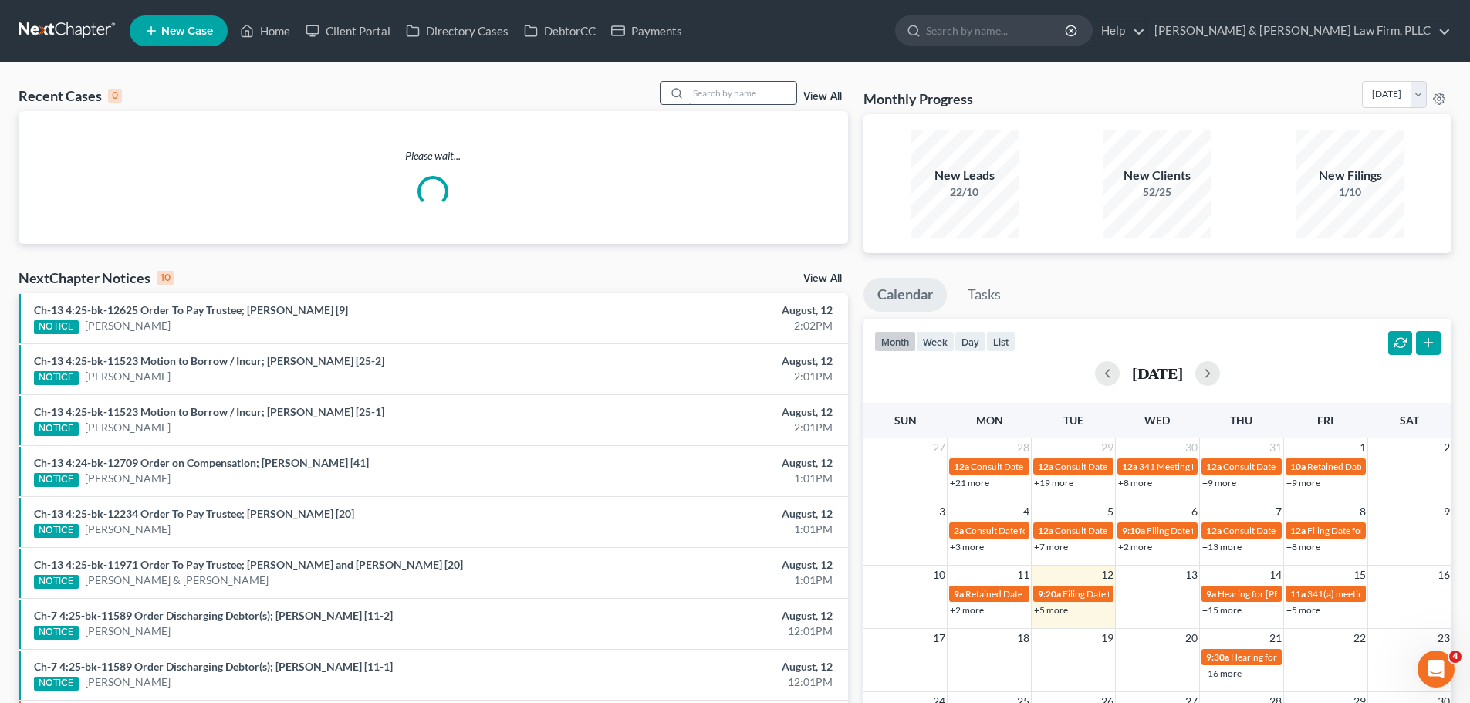
click at [705, 86] on input "search" at bounding box center [742, 93] width 108 height 22
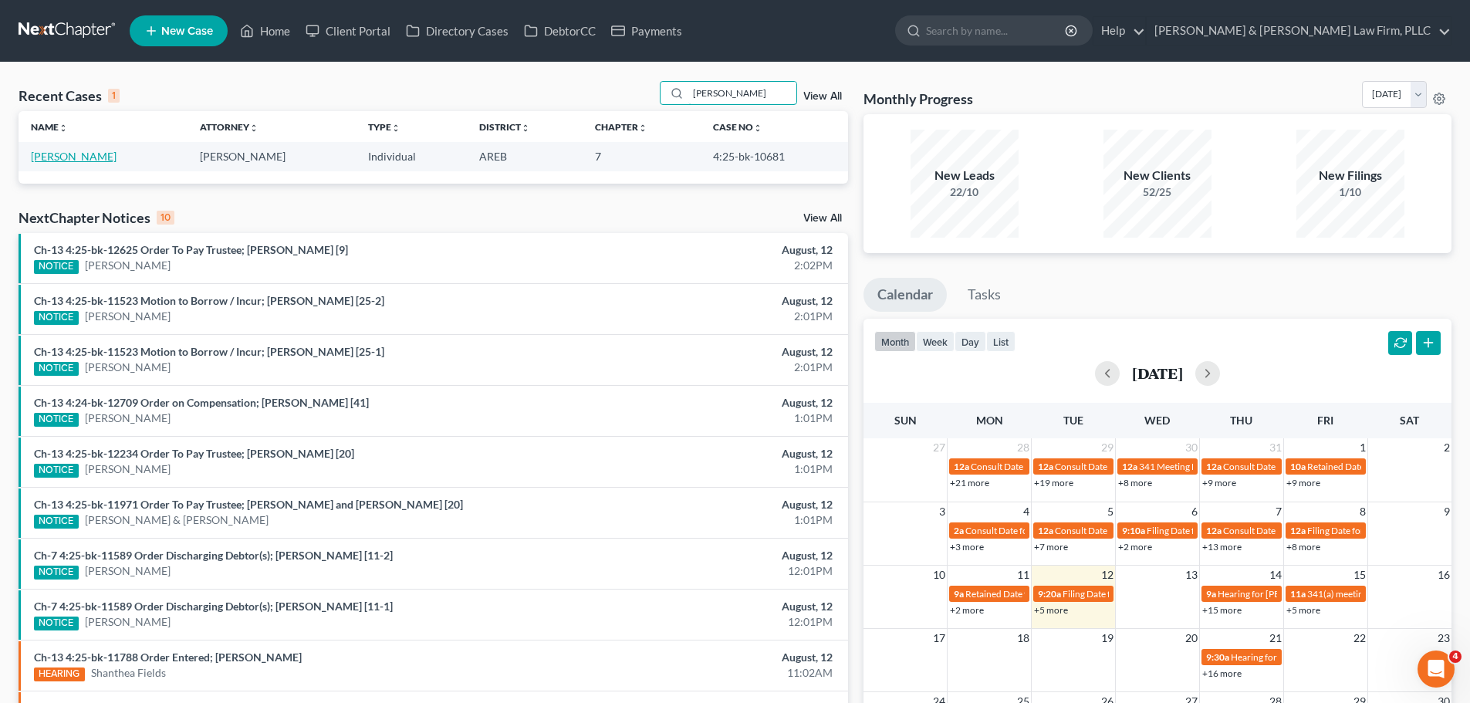
type input "cooperwood"
click at [115, 160] on link "Cooperwood, Adrian" at bounding box center [74, 156] width 86 height 13
select select "2"
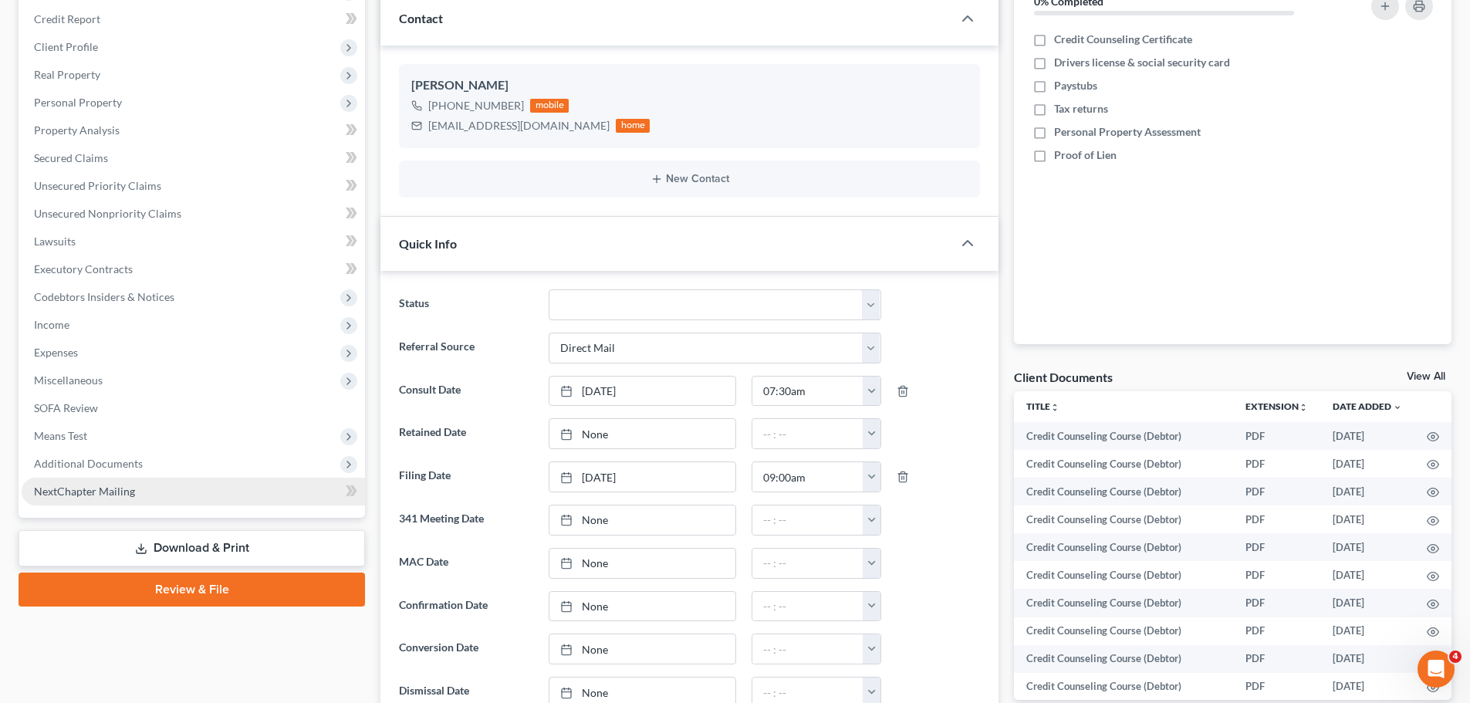
scroll to position [309, 0]
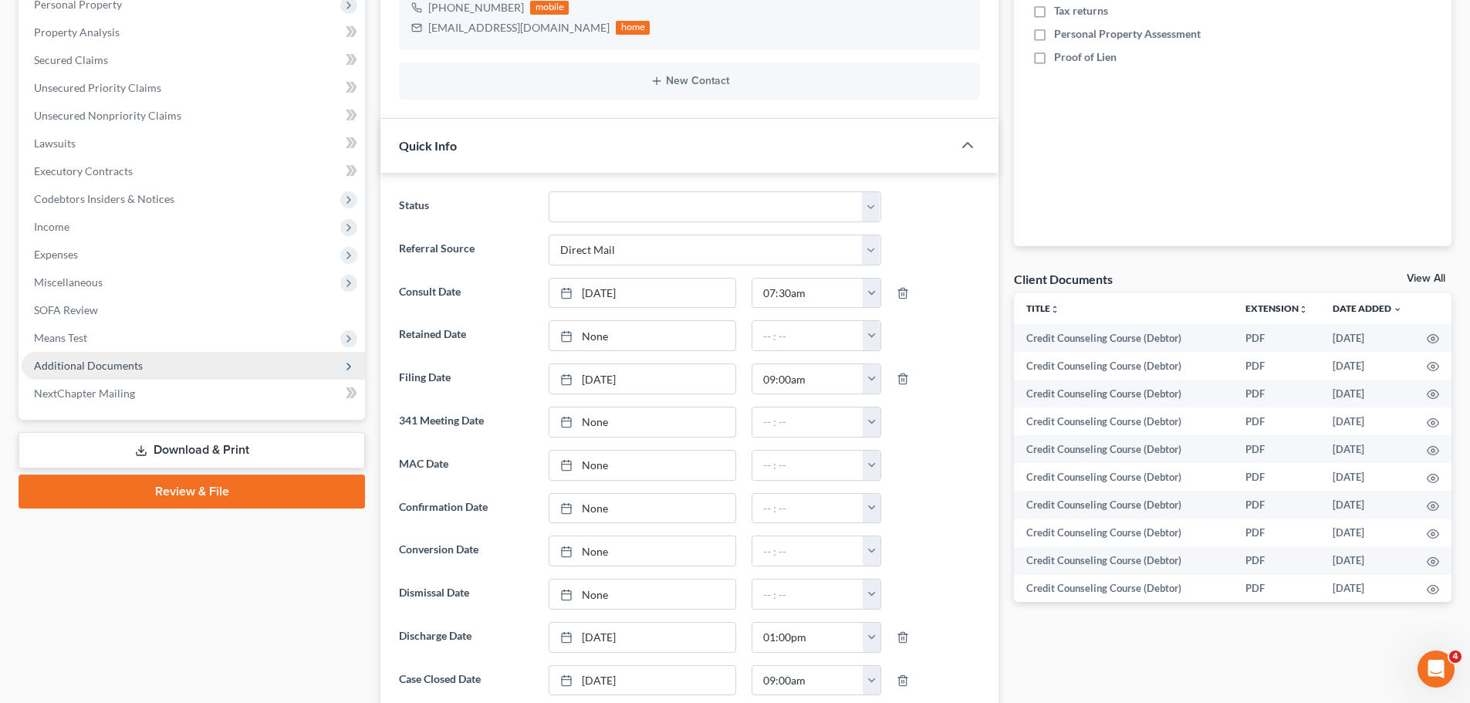
click at [182, 357] on span "Additional Documents" at bounding box center [193, 366] width 343 height 28
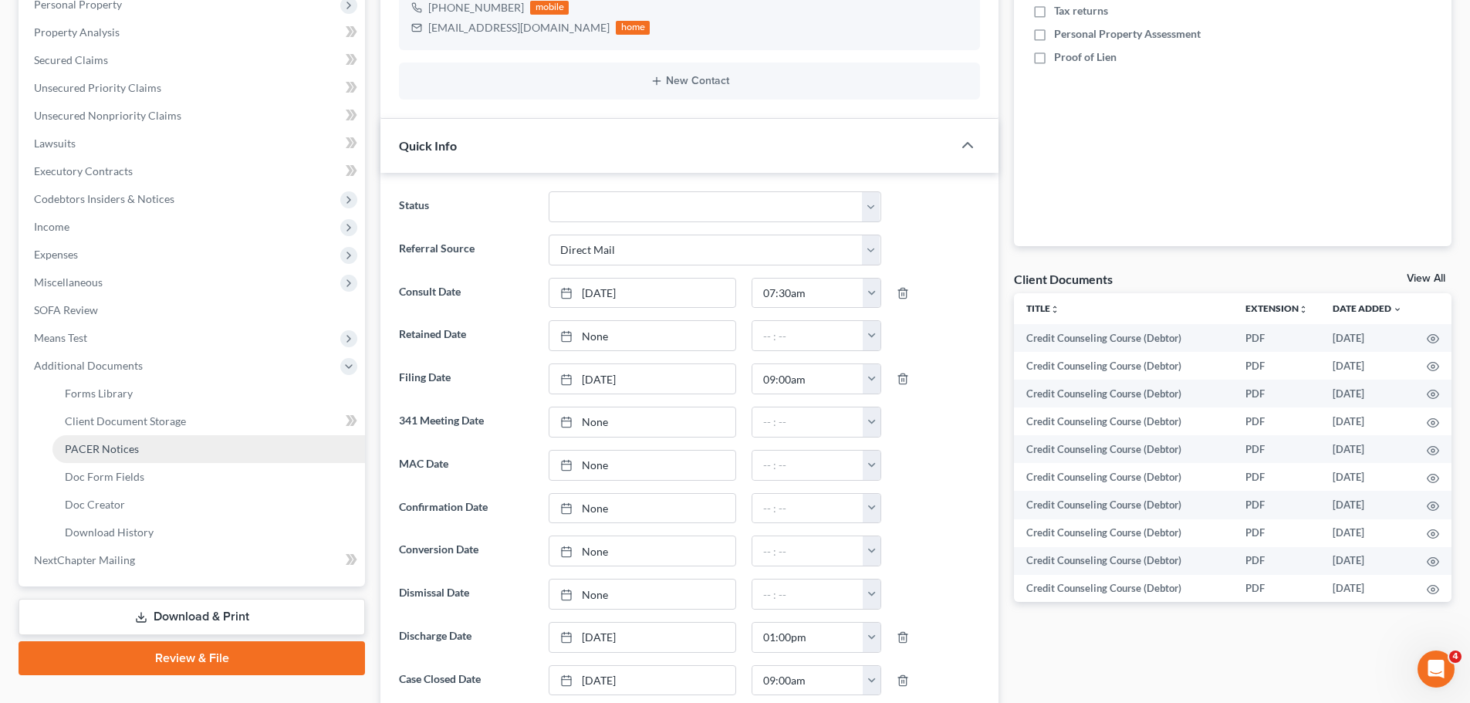
click at [215, 445] on link "PACER Notices" at bounding box center [208, 449] width 313 height 28
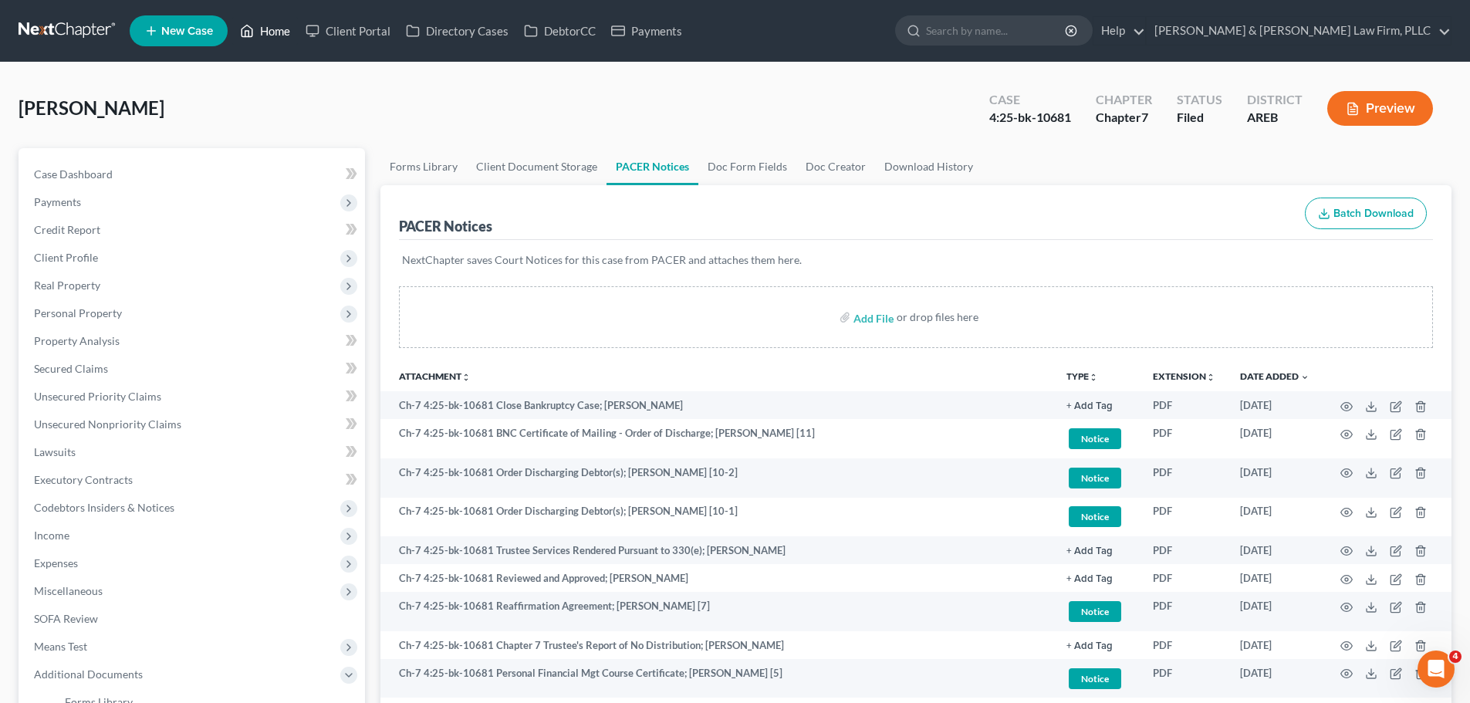
click at [279, 30] on link "Home" at bounding box center [265, 31] width 66 height 28
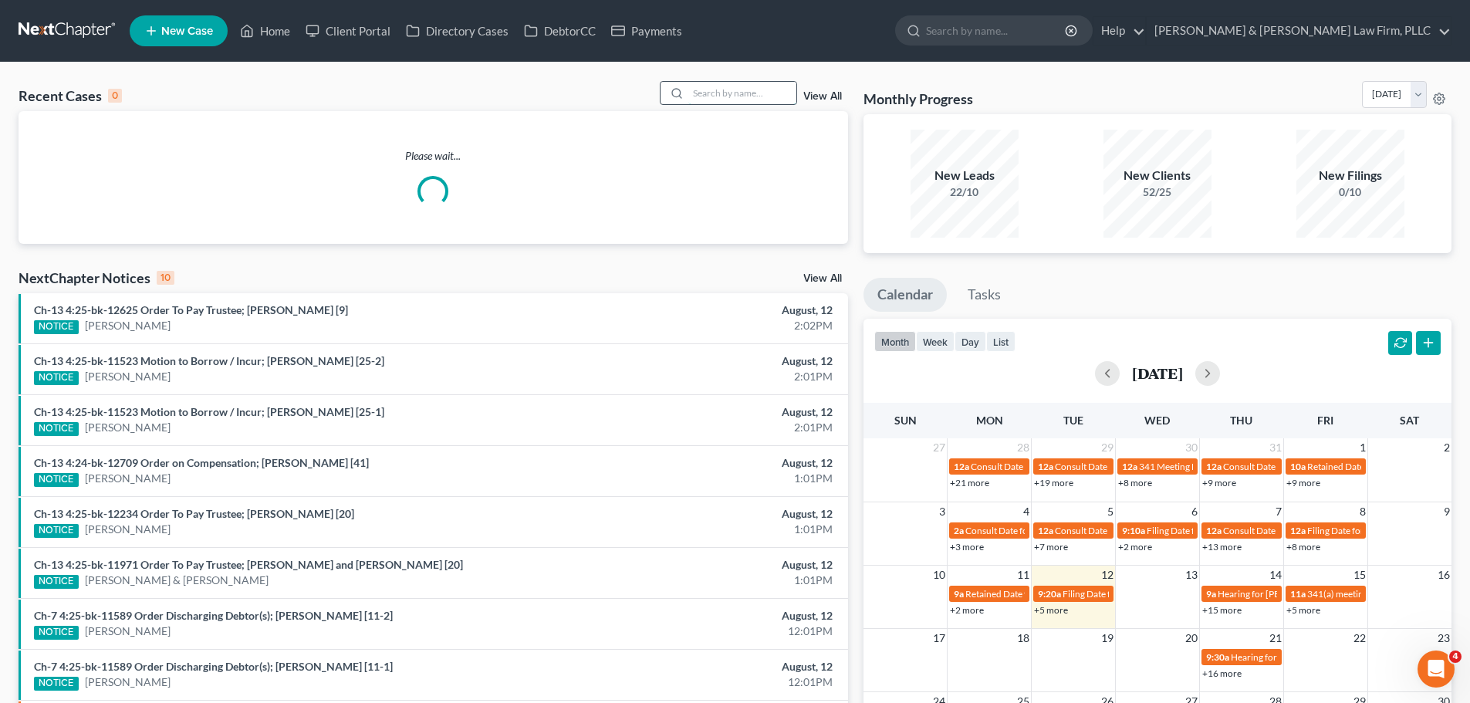
click at [773, 93] on input "search" at bounding box center [742, 93] width 108 height 22
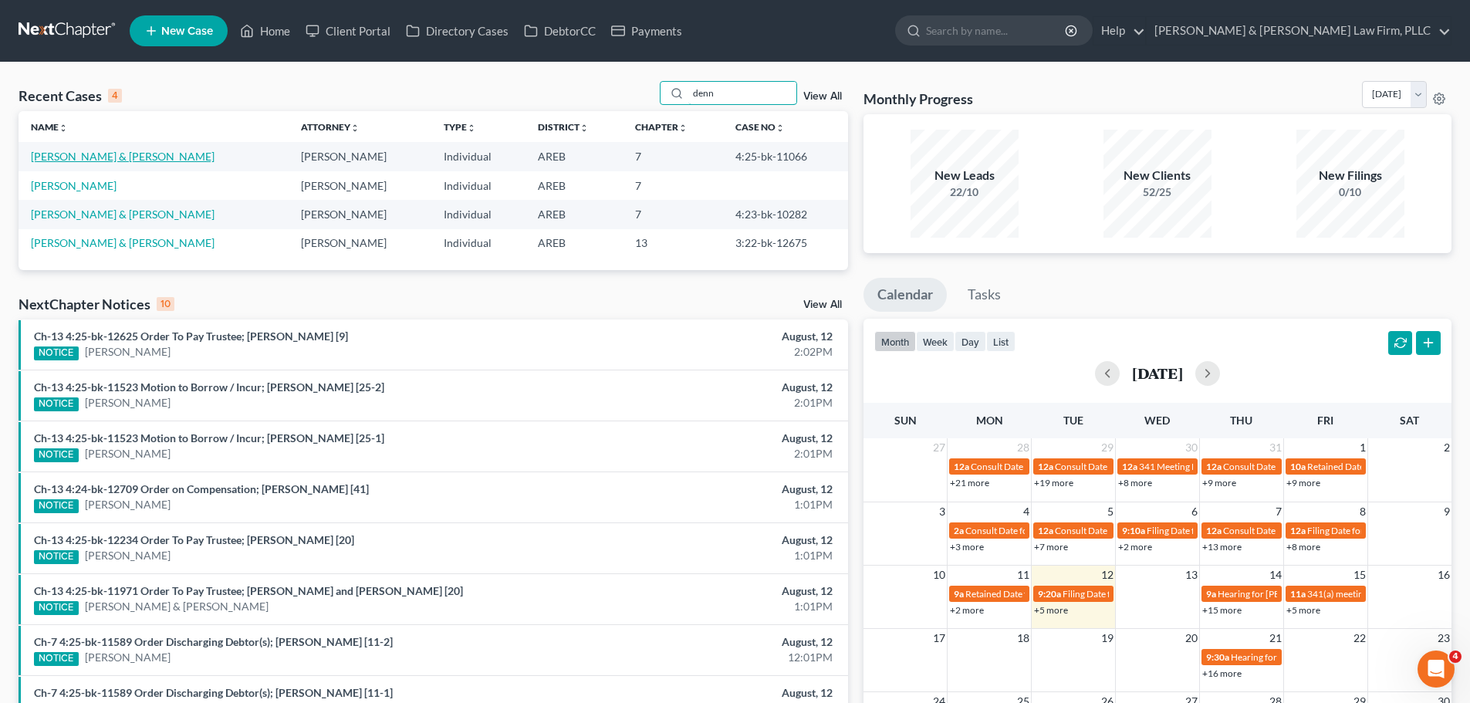
type input "denn"
click at [75, 158] on link "[PERSON_NAME] & [PERSON_NAME]" at bounding box center [123, 156] width 184 height 13
select select "2"
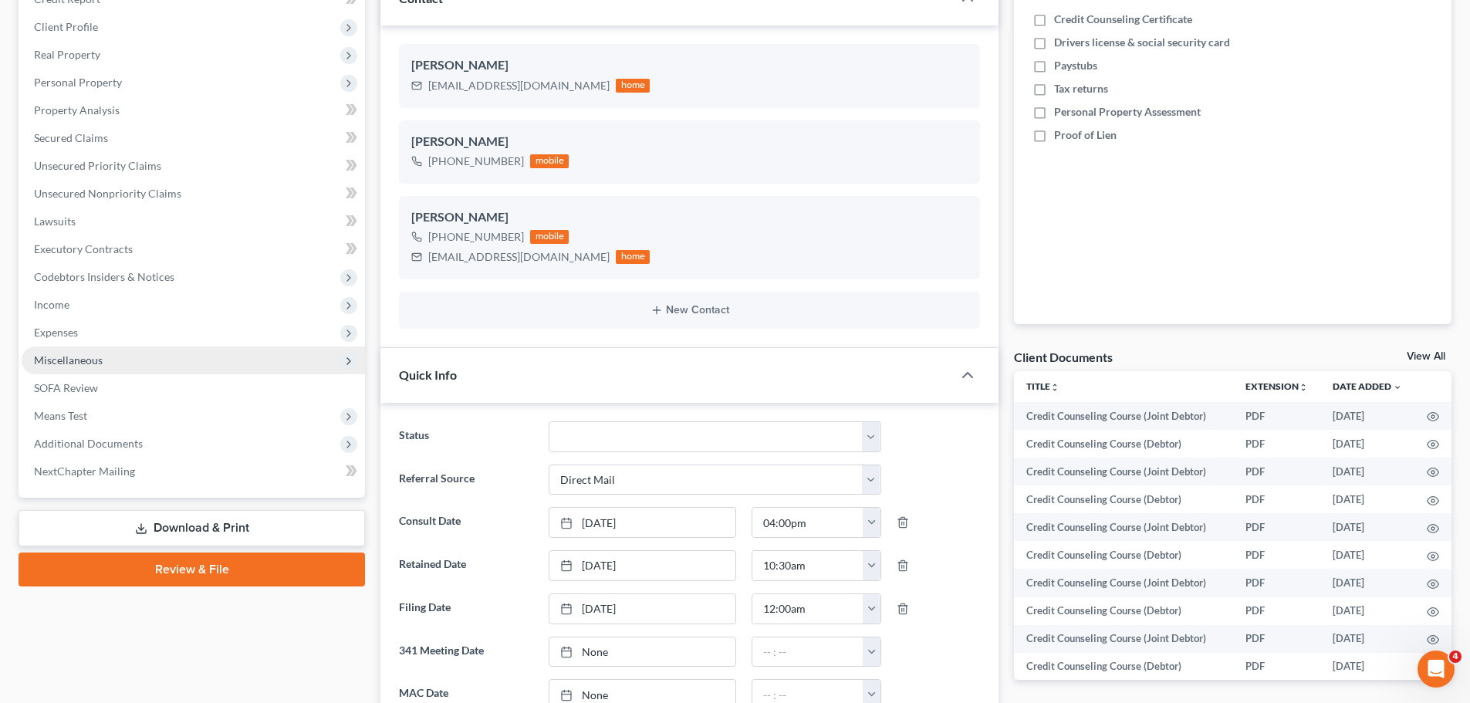
scroll to position [232, 0]
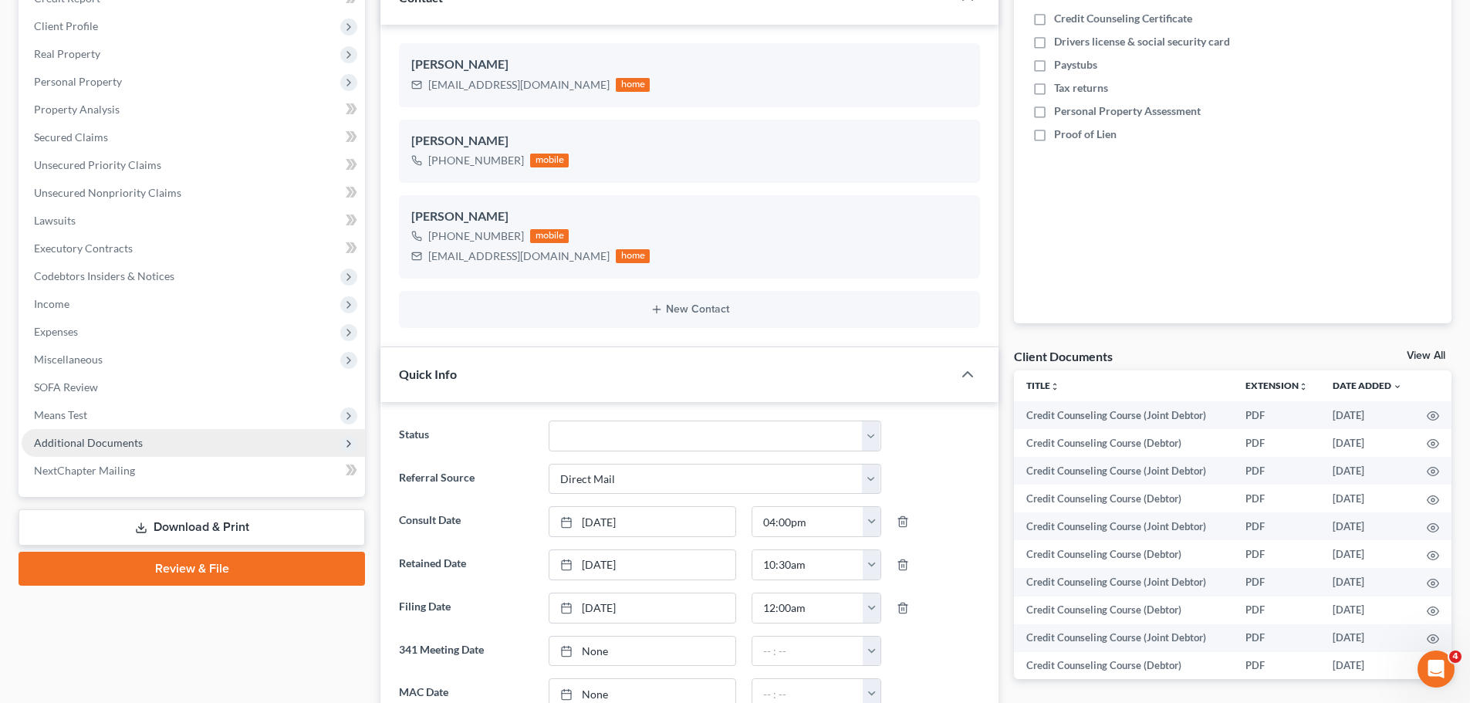
click at [209, 442] on span "Additional Documents" at bounding box center [193, 443] width 343 height 28
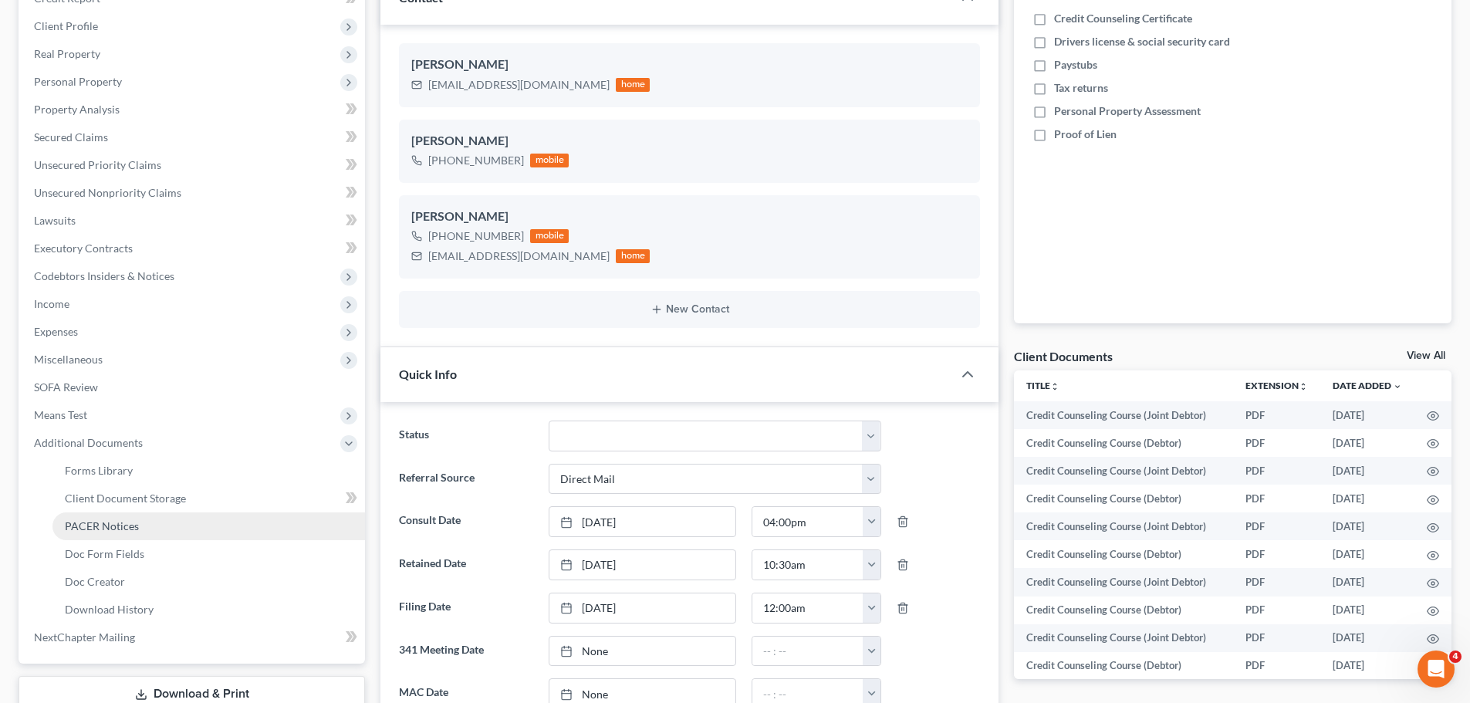
click at [145, 535] on link "PACER Notices" at bounding box center [208, 526] width 313 height 28
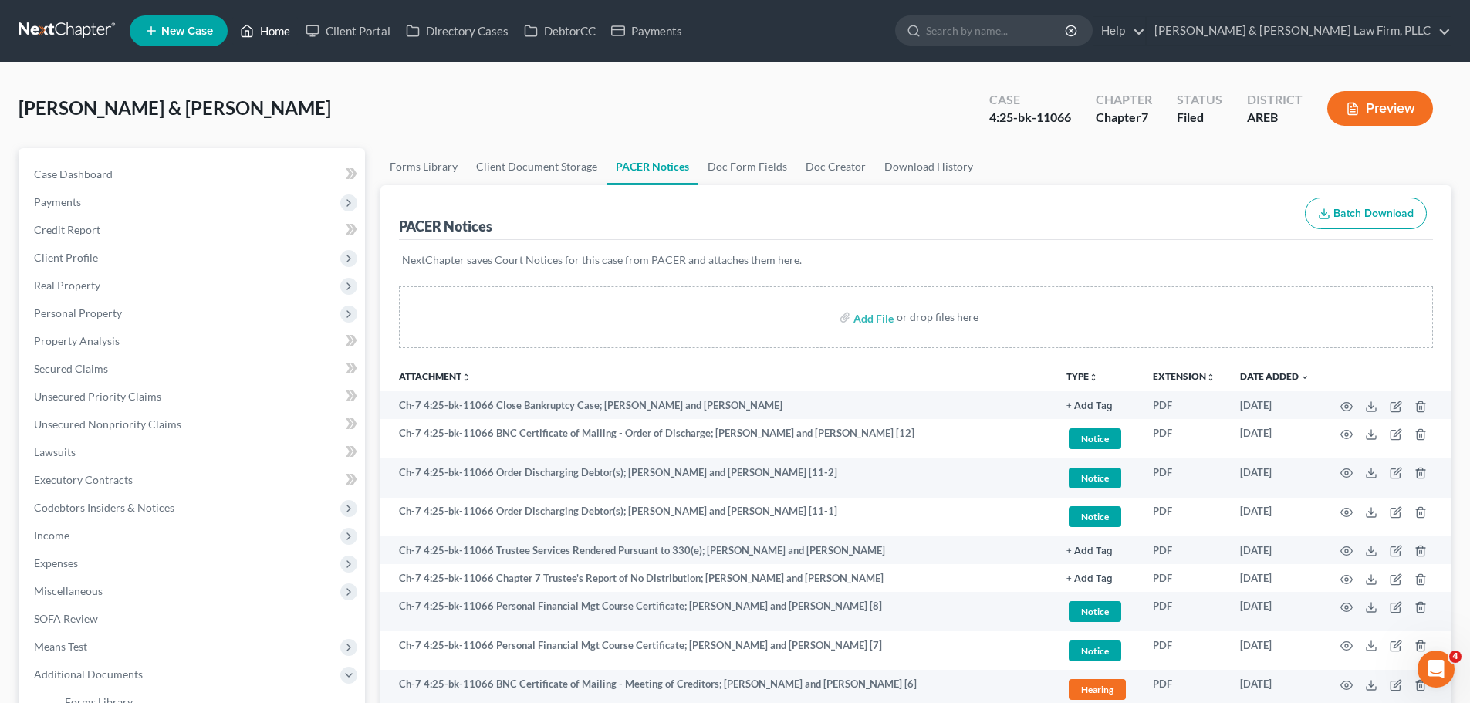
click at [258, 33] on link "Home" at bounding box center [265, 31] width 66 height 28
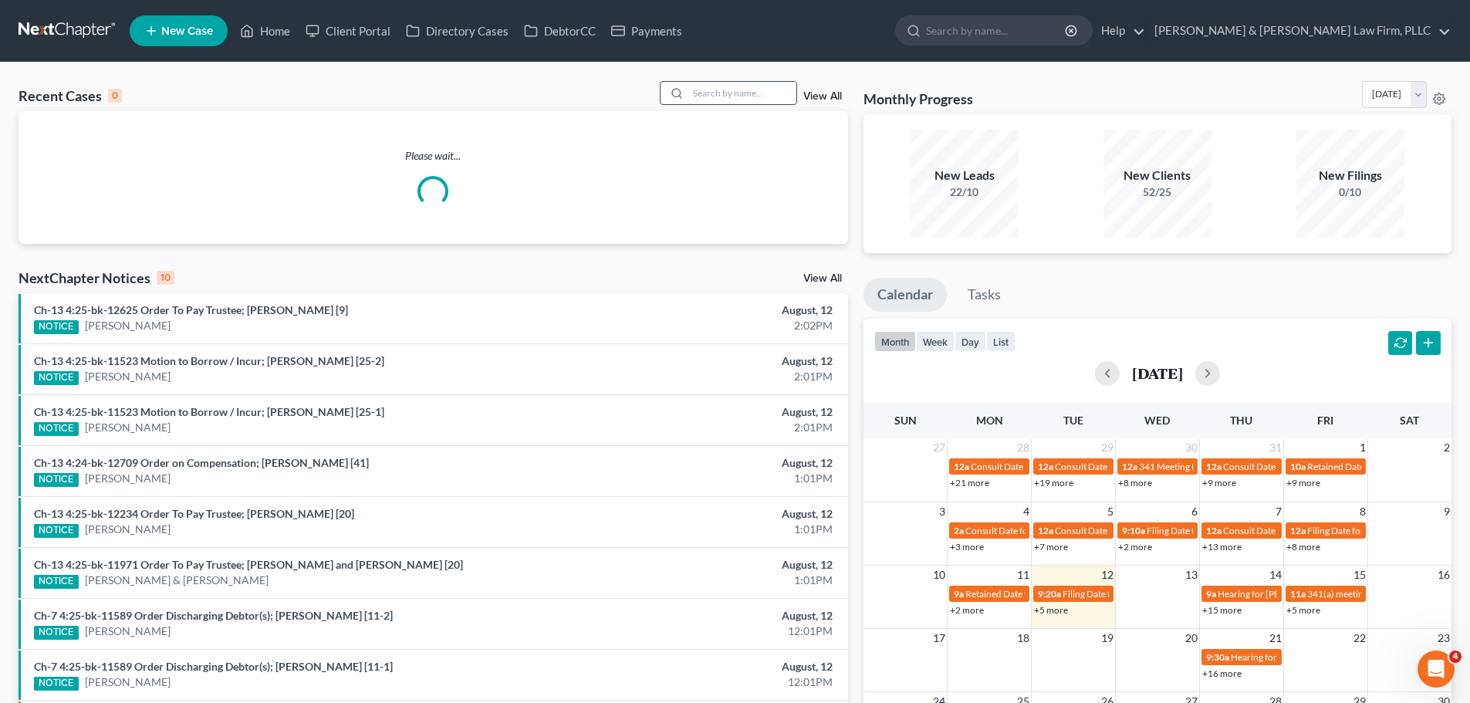
click at [741, 96] on input "search" at bounding box center [742, 93] width 108 height 22
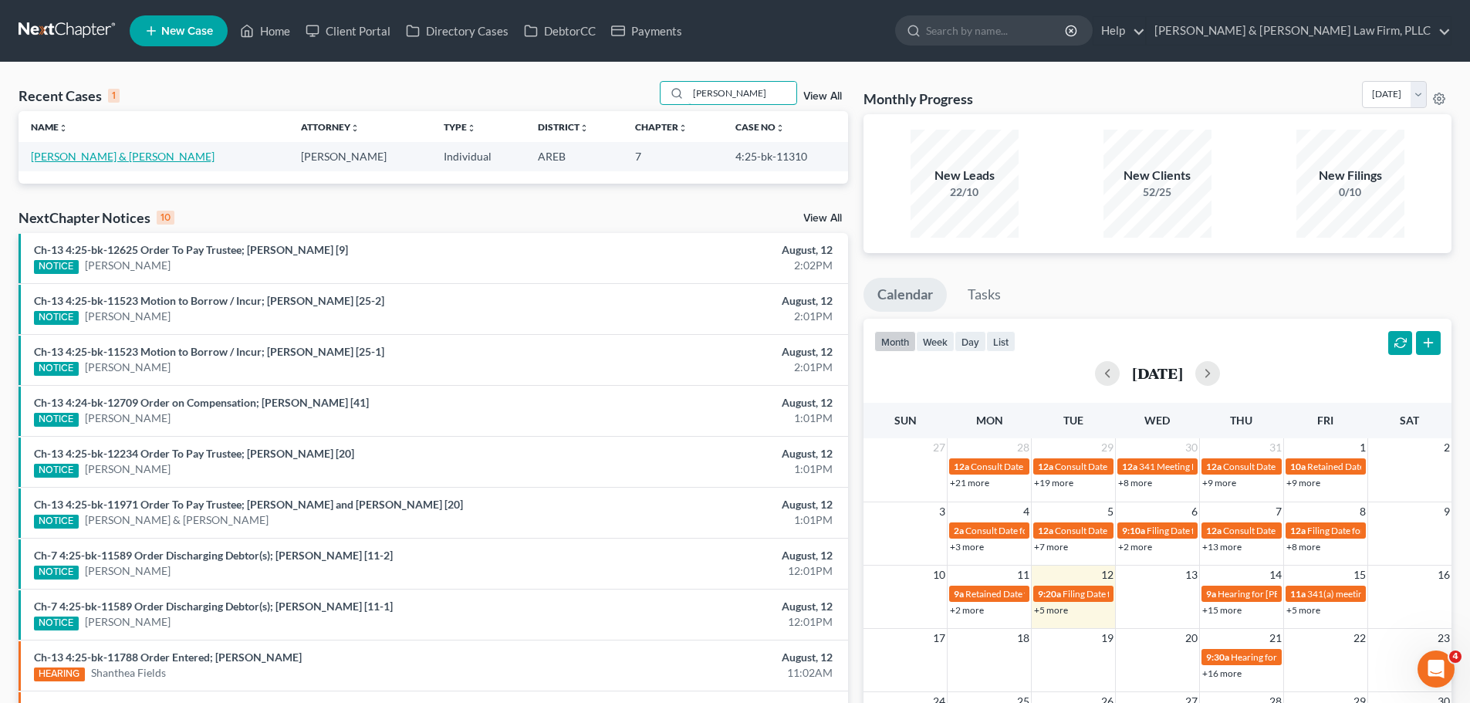
type input "kniss"
click at [68, 154] on link "[PERSON_NAME] & [PERSON_NAME]" at bounding box center [123, 156] width 184 height 13
select select "2"
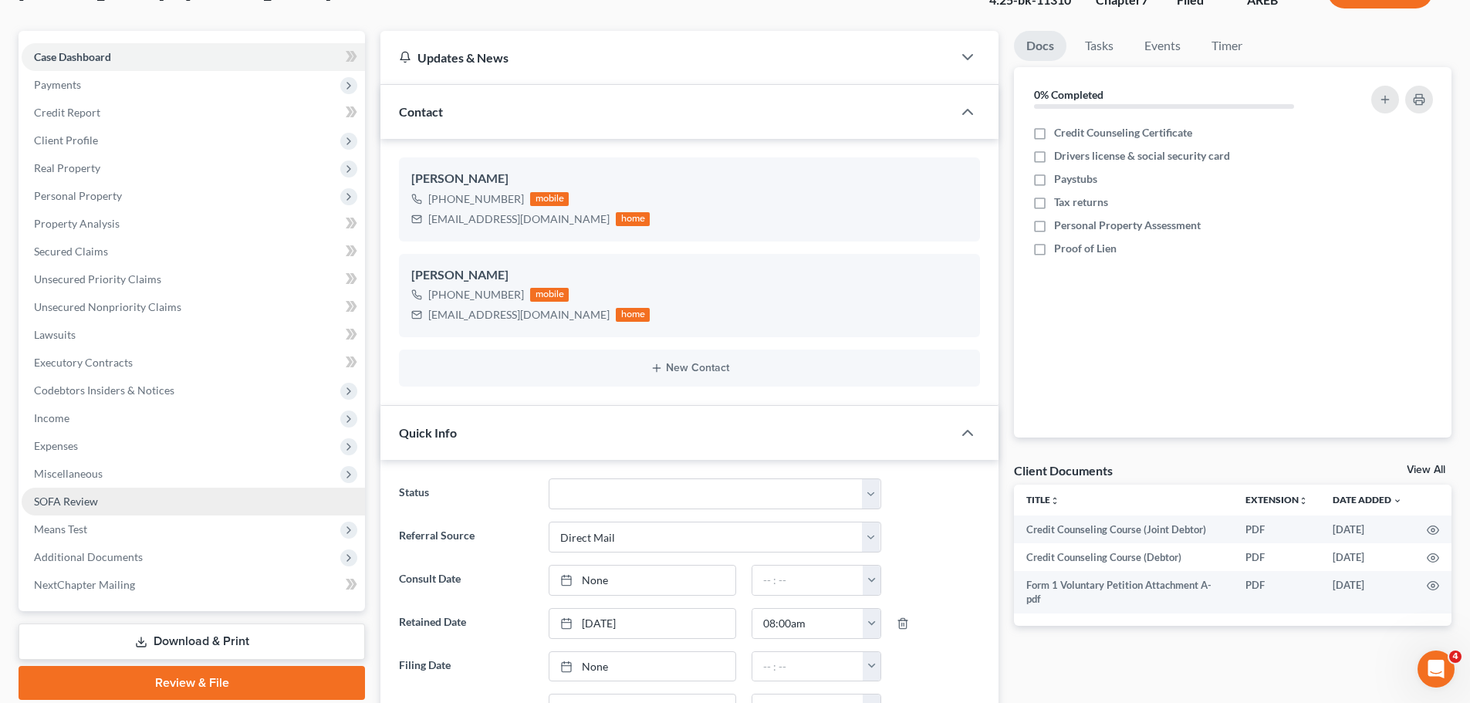
scroll to position [309, 0]
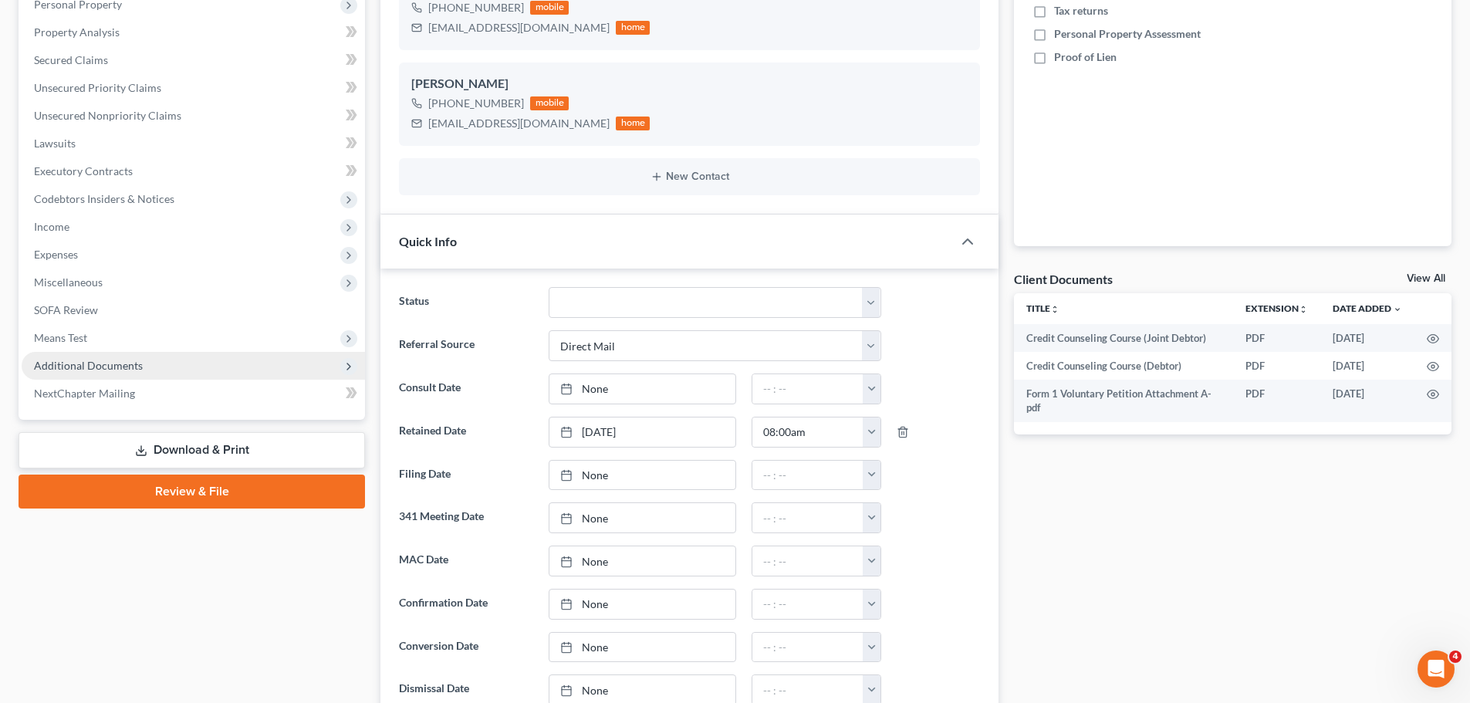
click at [92, 356] on span "Additional Documents" at bounding box center [193, 366] width 343 height 28
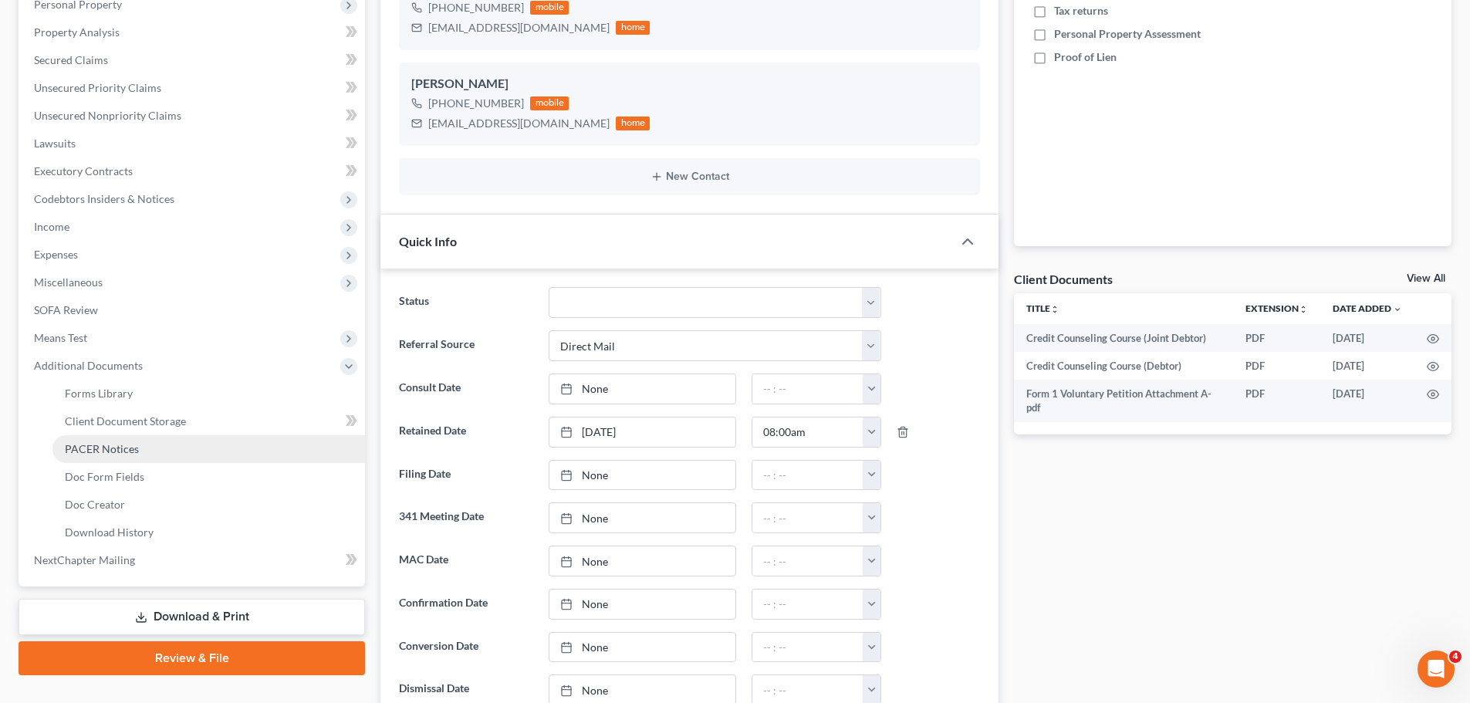
click at [124, 446] on span "PACER Notices" at bounding box center [102, 448] width 74 height 13
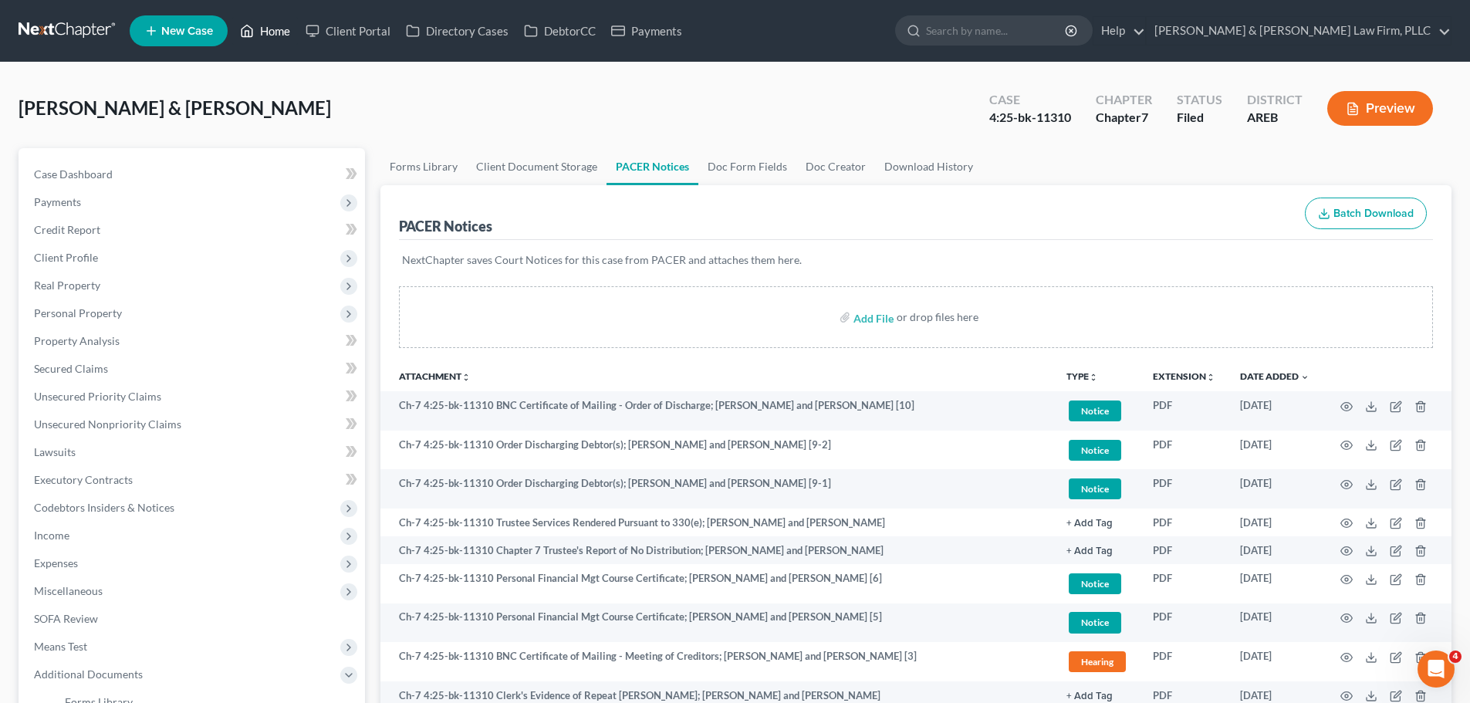
click at [267, 39] on link "Home" at bounding box center [265, 31] width 66 height 28
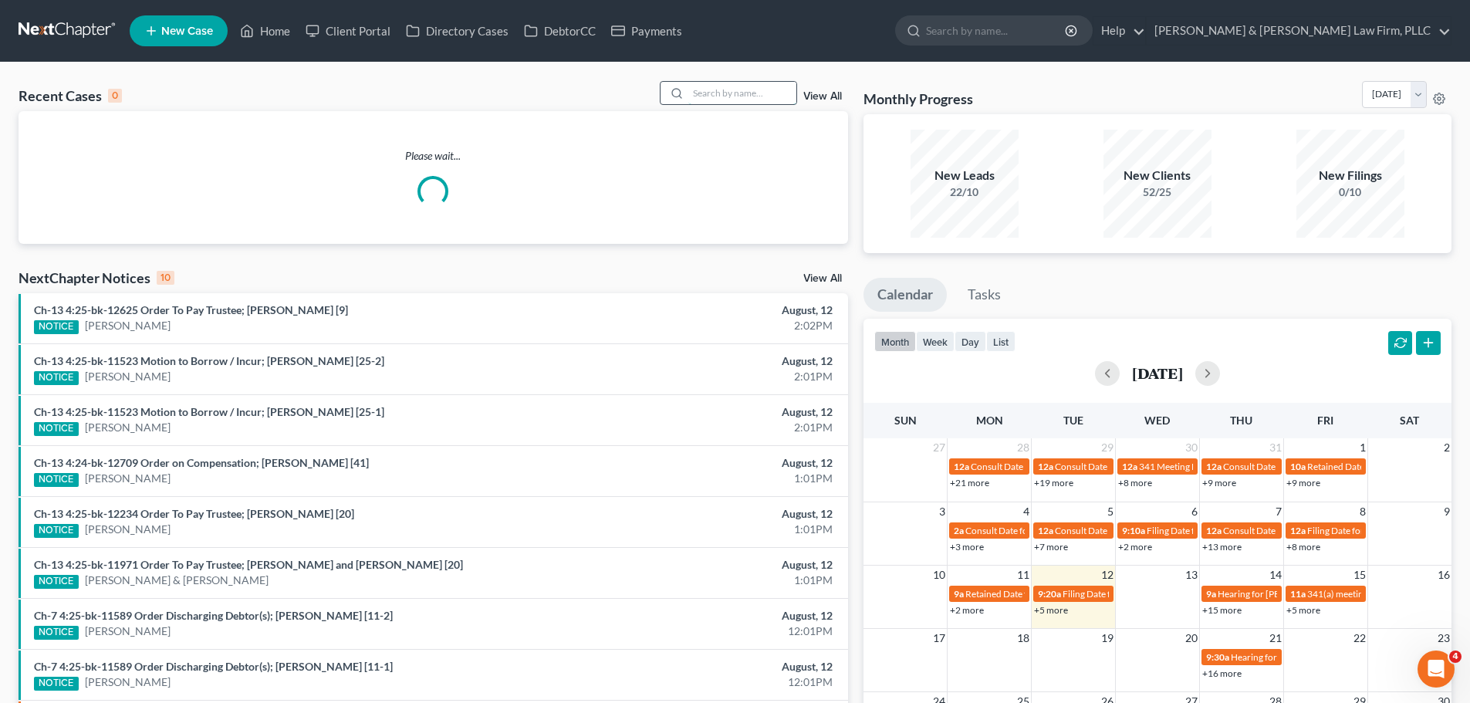
click at [733, 89] on input "search" at bounding box center [742, 93] width 108 height 22
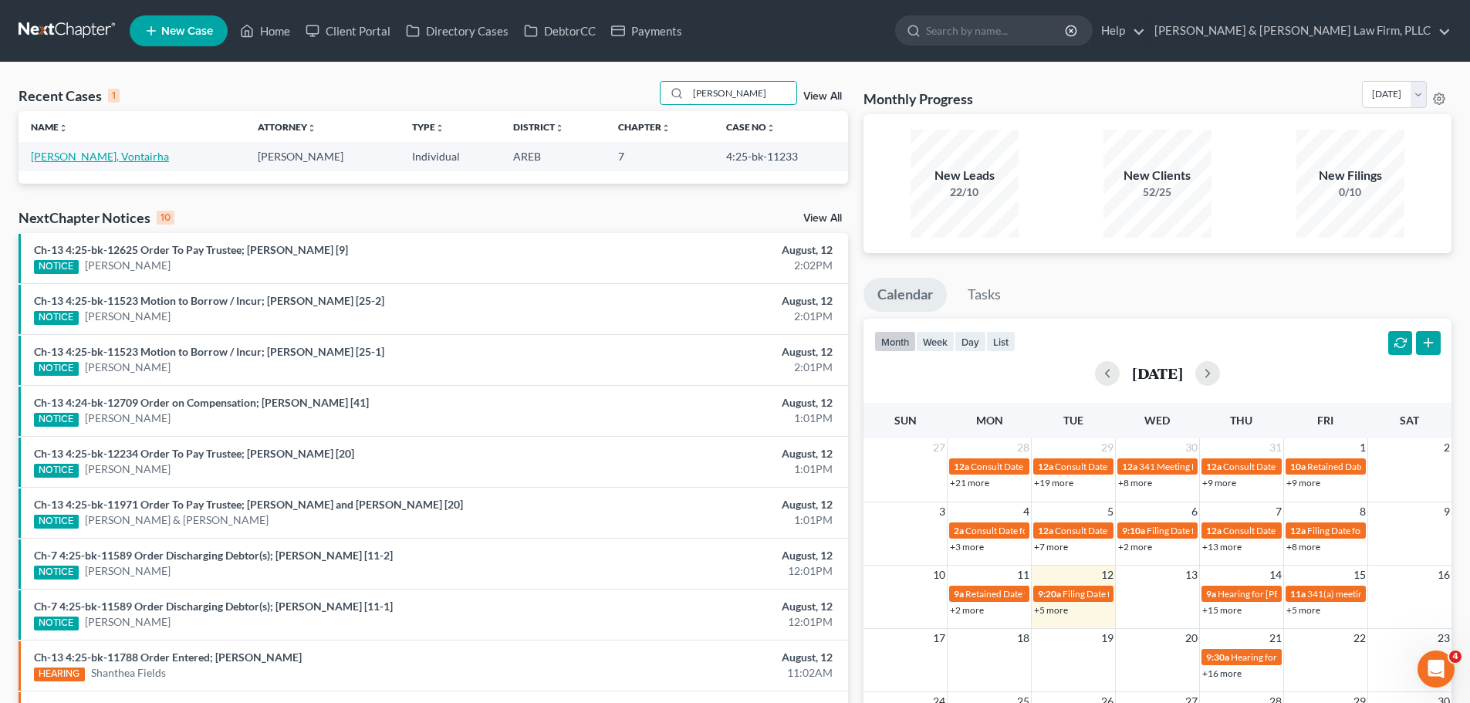
type input "mccuien"
click at [83, 153] on link "[PERSON_NAME], Vontairha" at bounding box center [100, 156] width 138 height 13
select select "4"
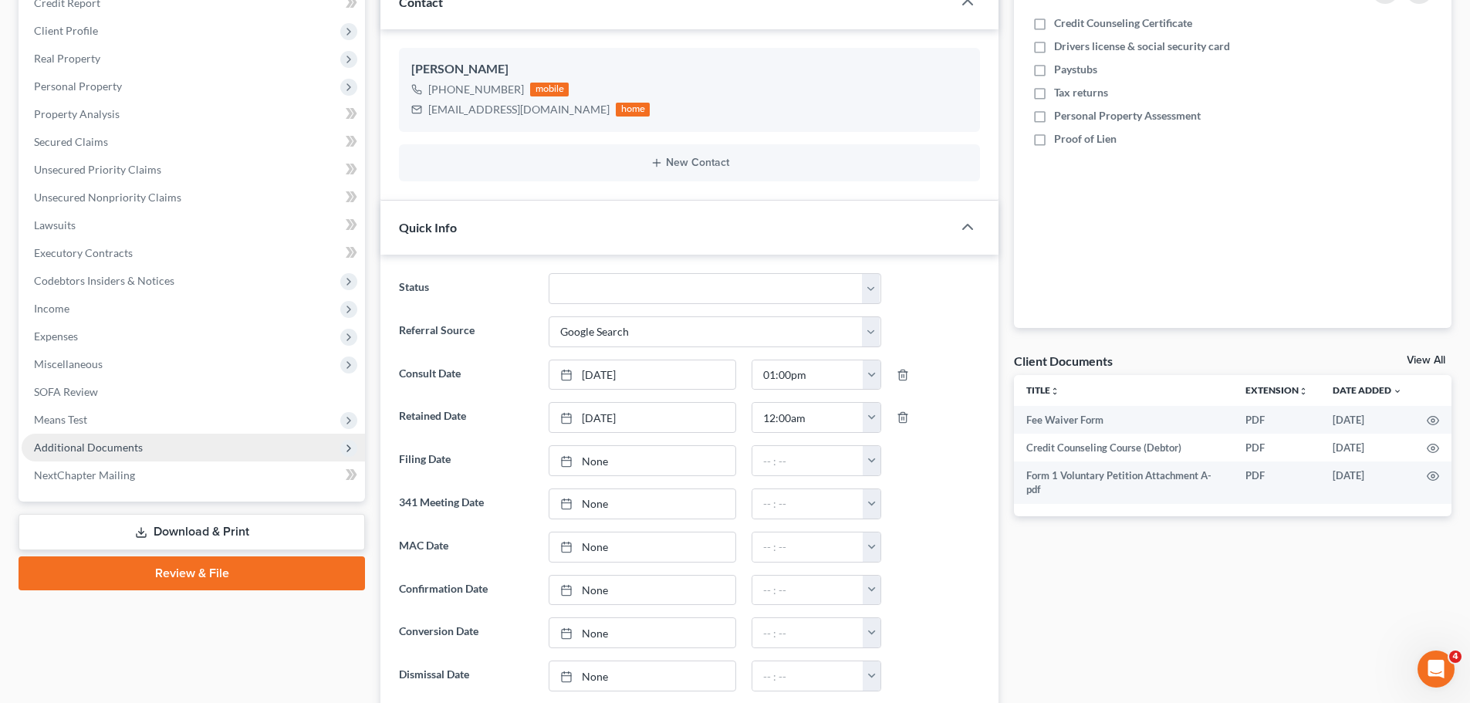
scroll to position [386, 0]
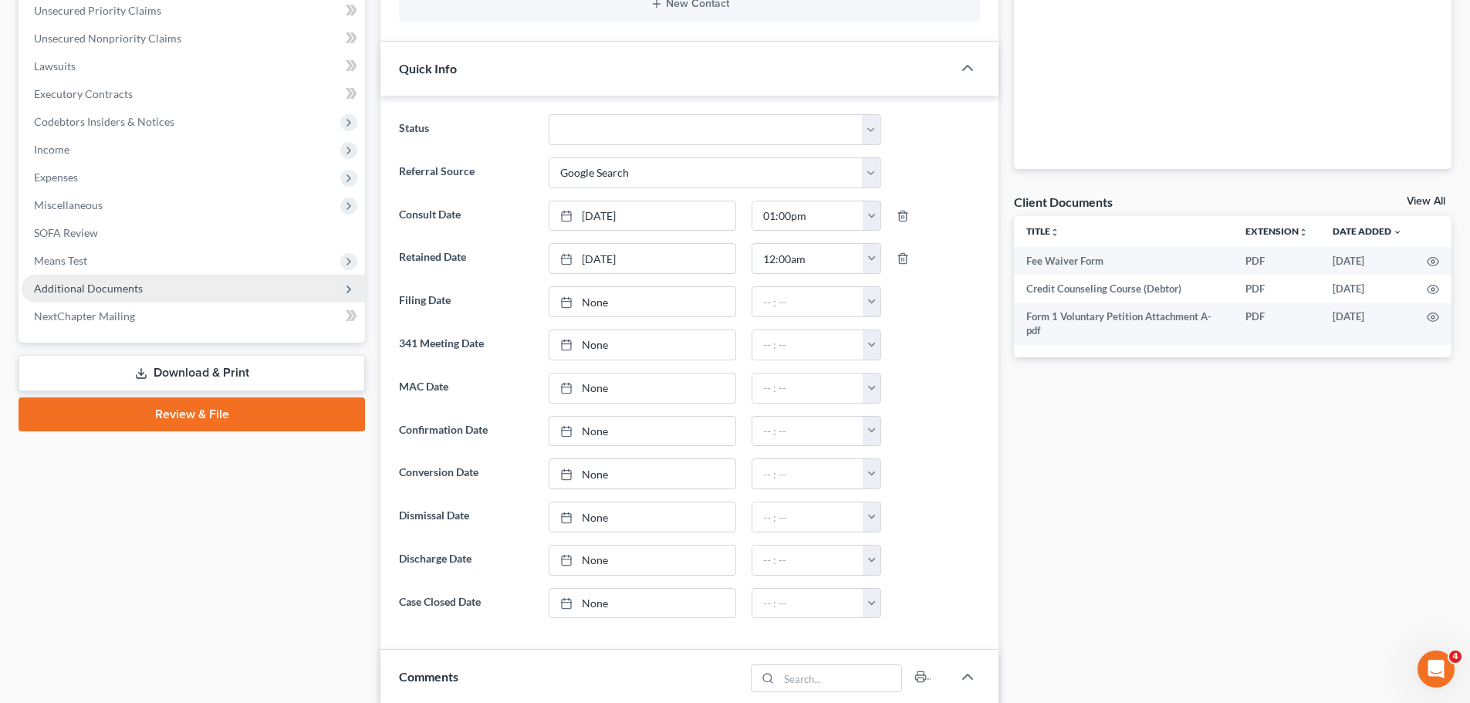
click at [141, 292] on span "Additional Documents" at bounding box center [193, 289] width 343 height 28
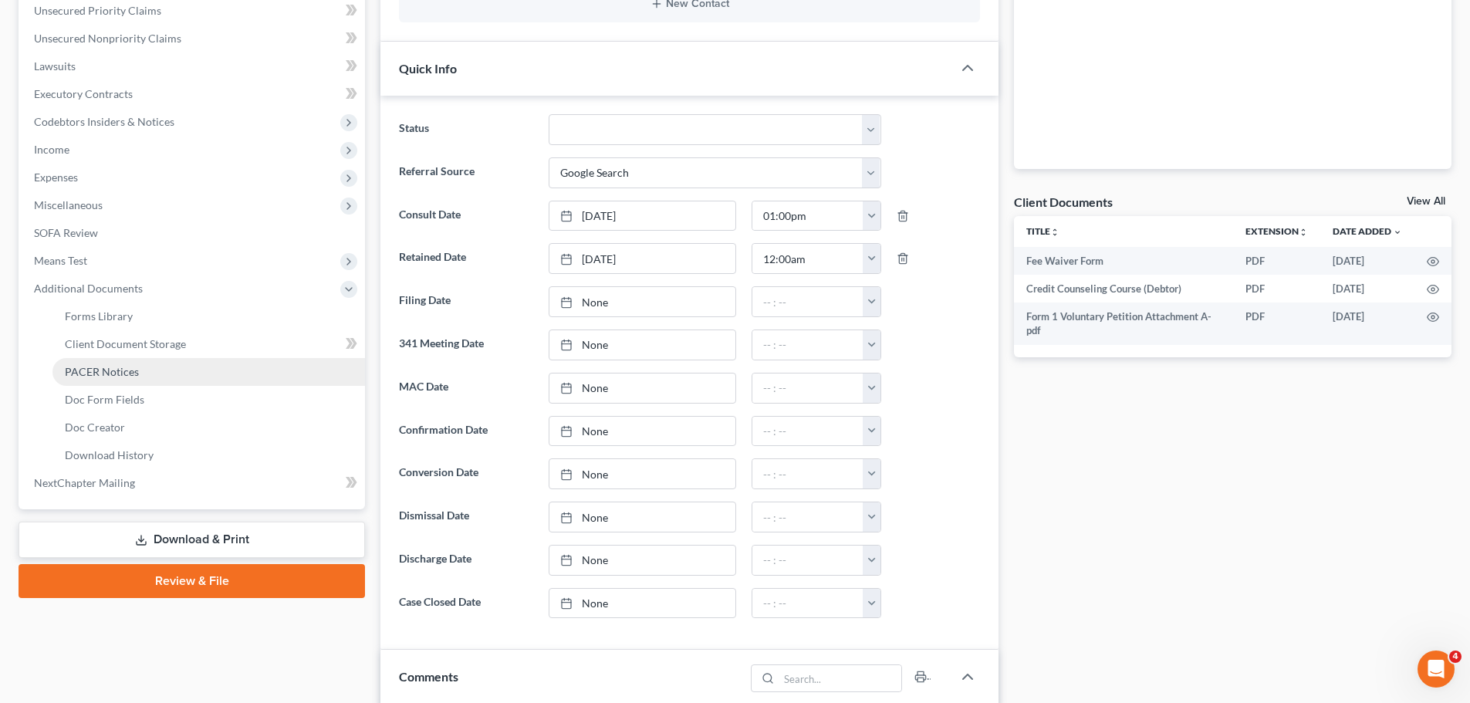
click at [167, 366] on link "PACER Notices" at bounding box center [208, 372] width 313 height 28
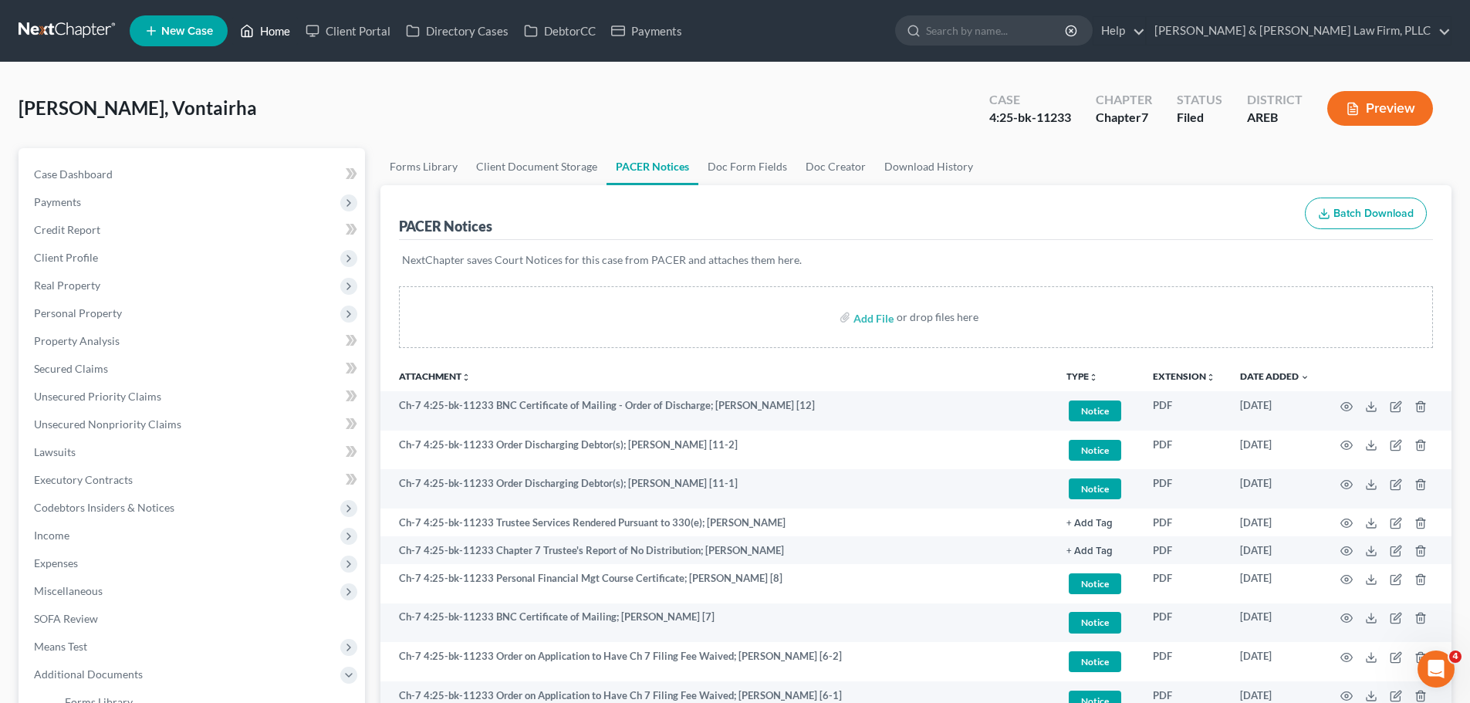
click at [239, 33] on link "Home" at bounding box center [265, 31] width 66 height 28
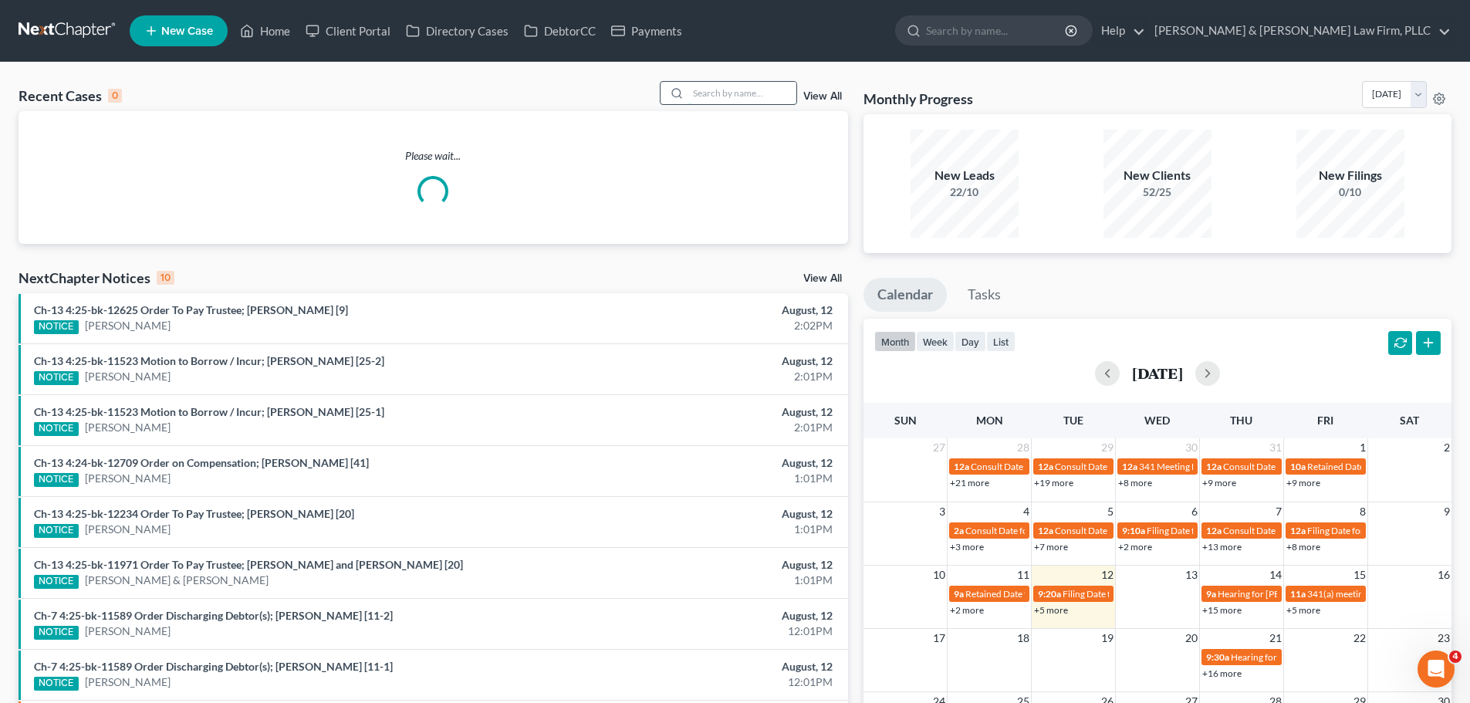
click at [737, 83] on input "search" at bounding box center [742, 93] width 108 height 22
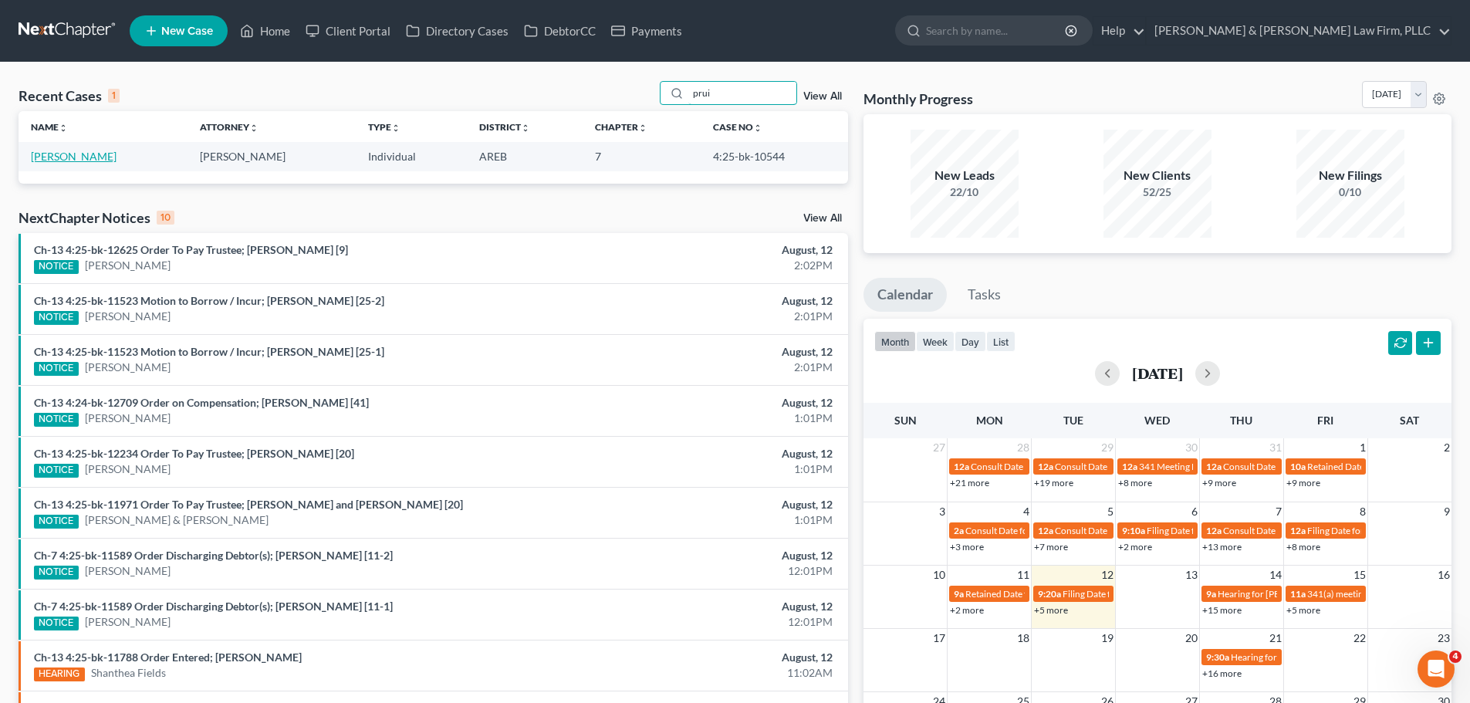
type input "prui"
click at [50, 162] on link "[PERSON_NAME]" at bounding box center [74, 156] width 86 height 13
click at [54, 160] on link "[PERSON_NAME]" at bounding box center [74, 156] width 86 height 13
select select "4"
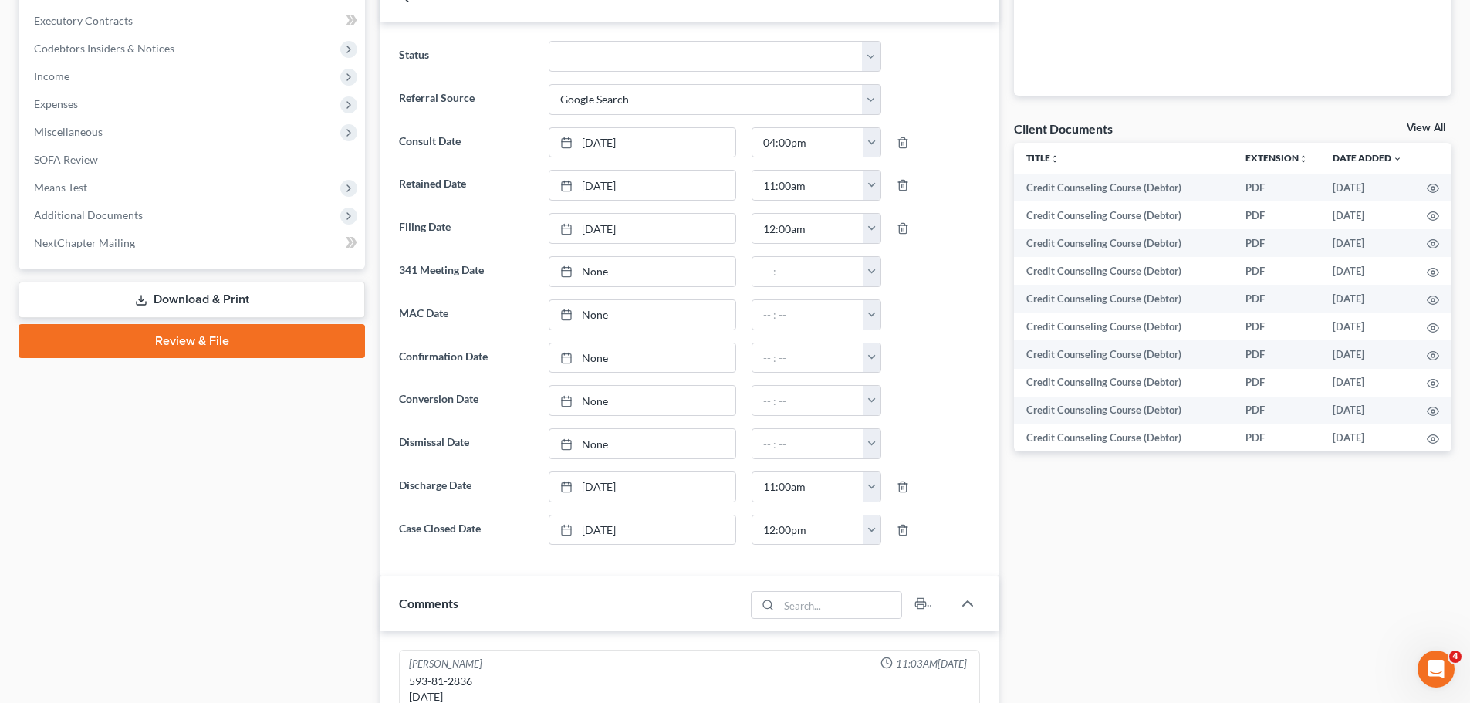
scroll to position [463, 0]
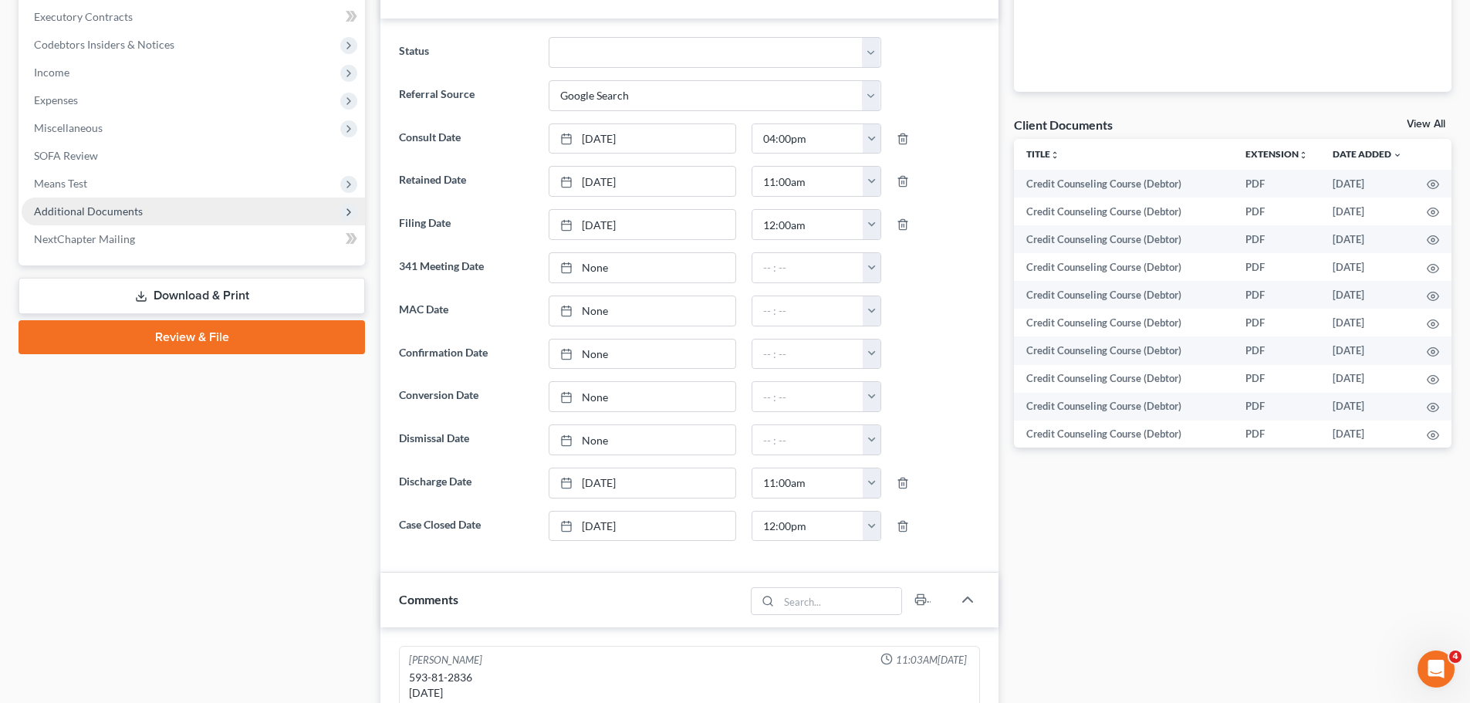
click at [130, 201] on span "Additional Documents" at bounding box center [193, 212] width 343 height 28
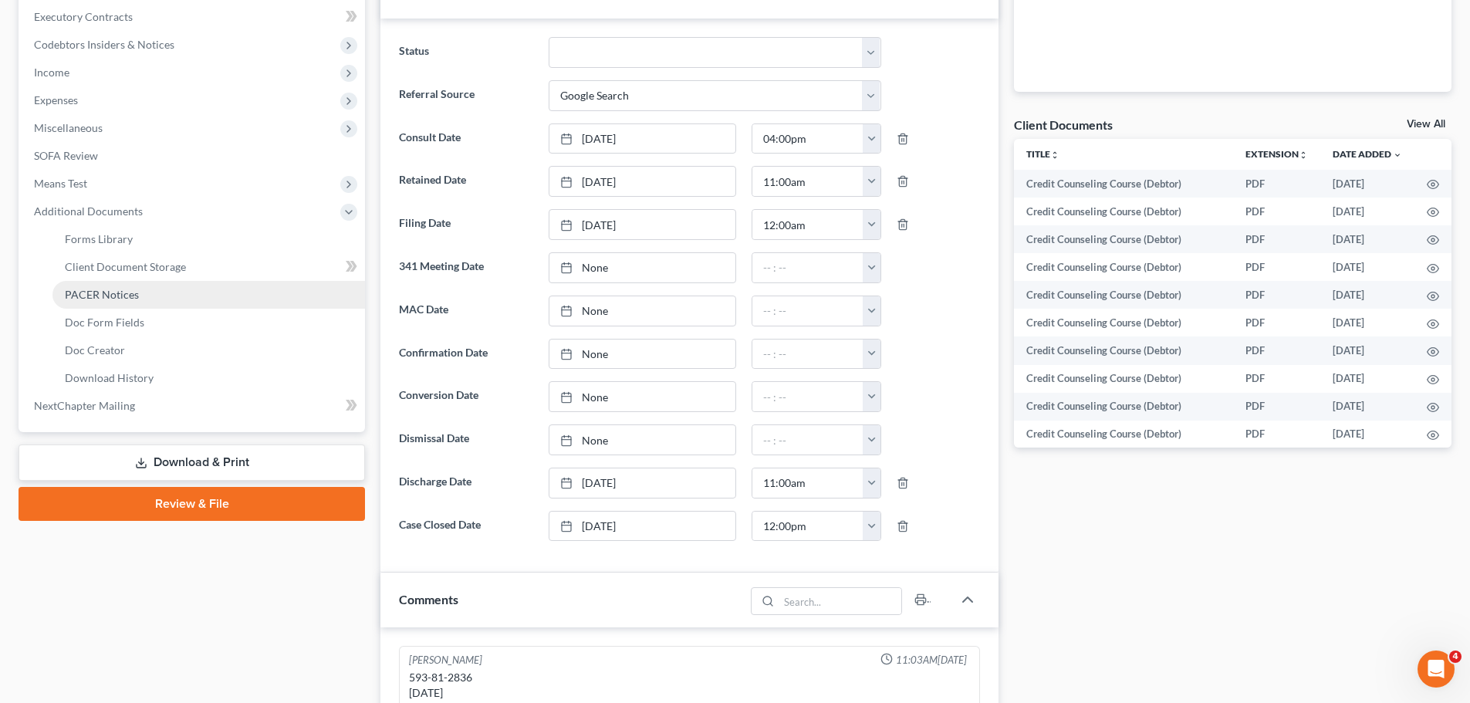
click at [151, 286] on link "PACER Notices" at bounding box center [208, 295] width 313 height 28
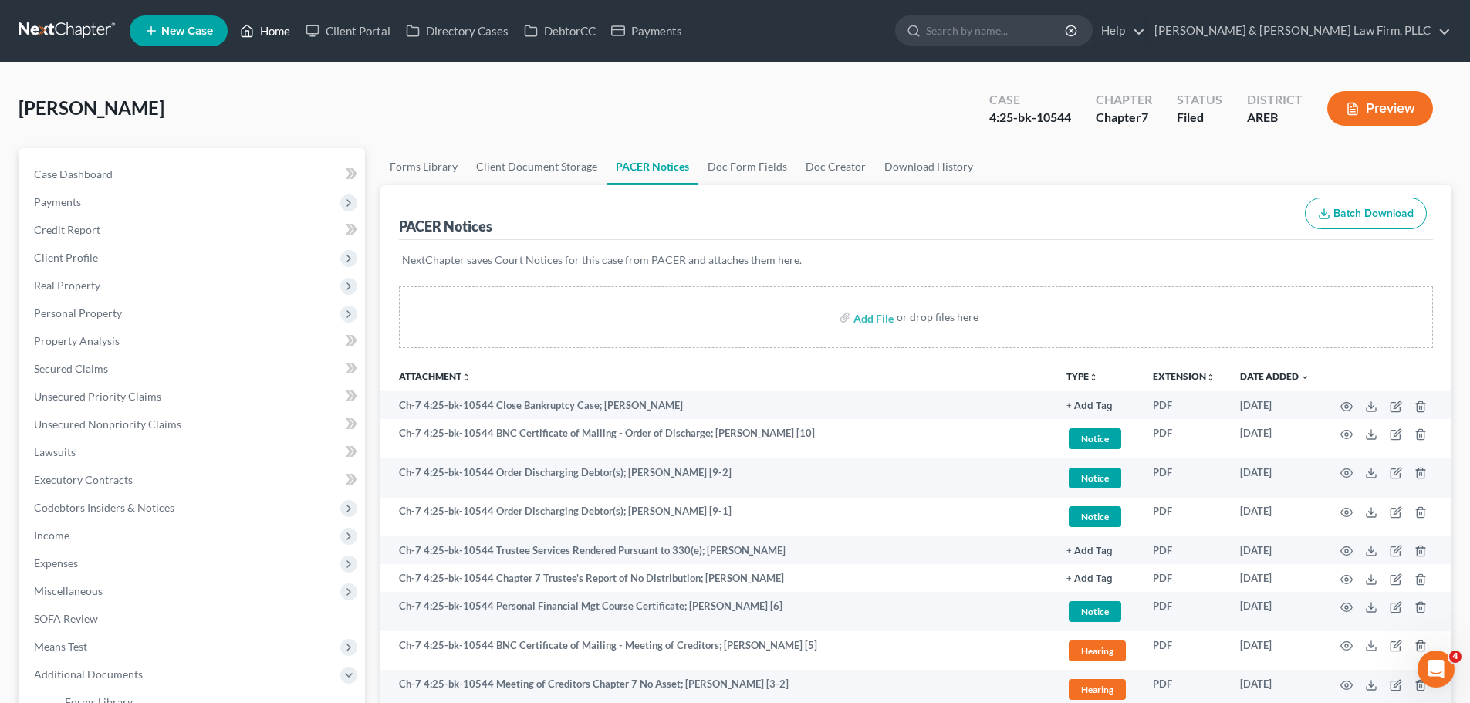
click at [276, 22] on link "Home" at bounding box center [265, 31] width 66 height 28
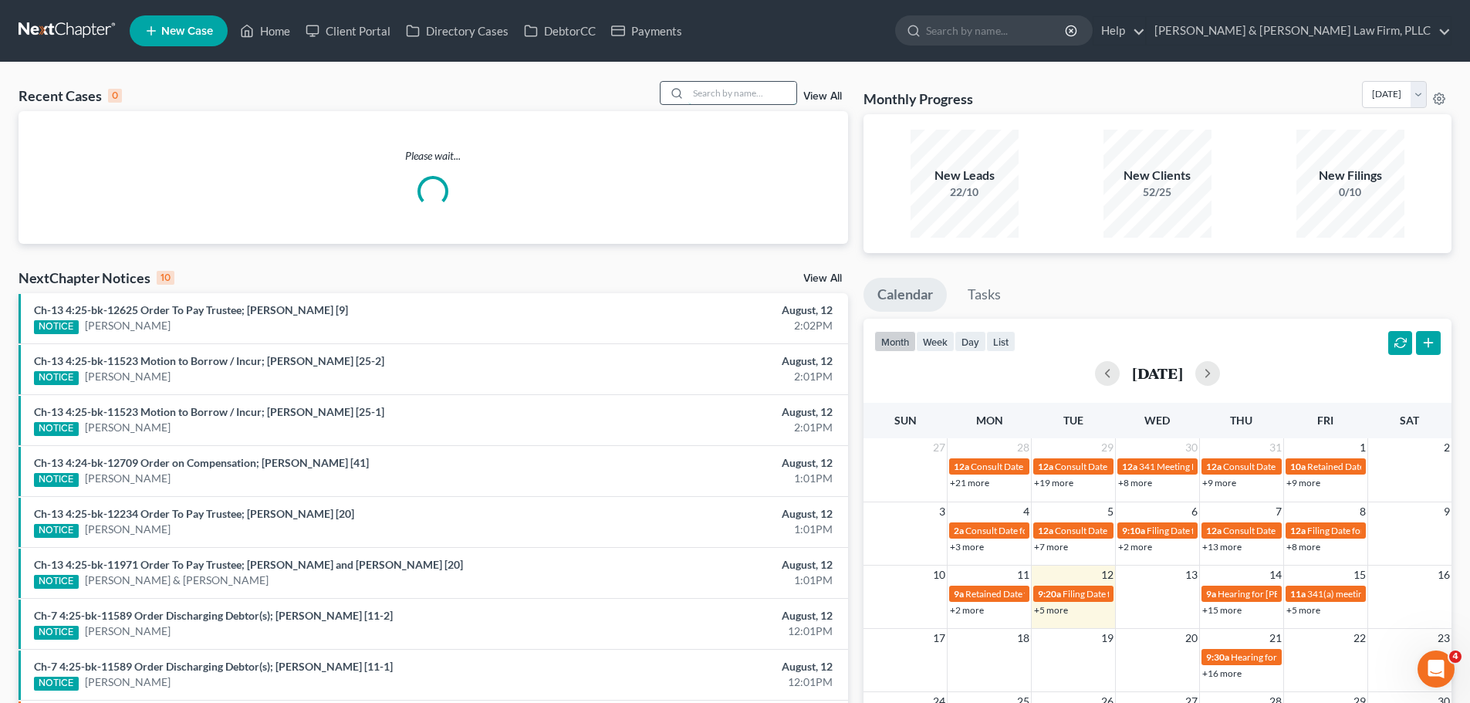
click at [765, 97] on input "search" at bounding box center [742, 93] width 108 height 22
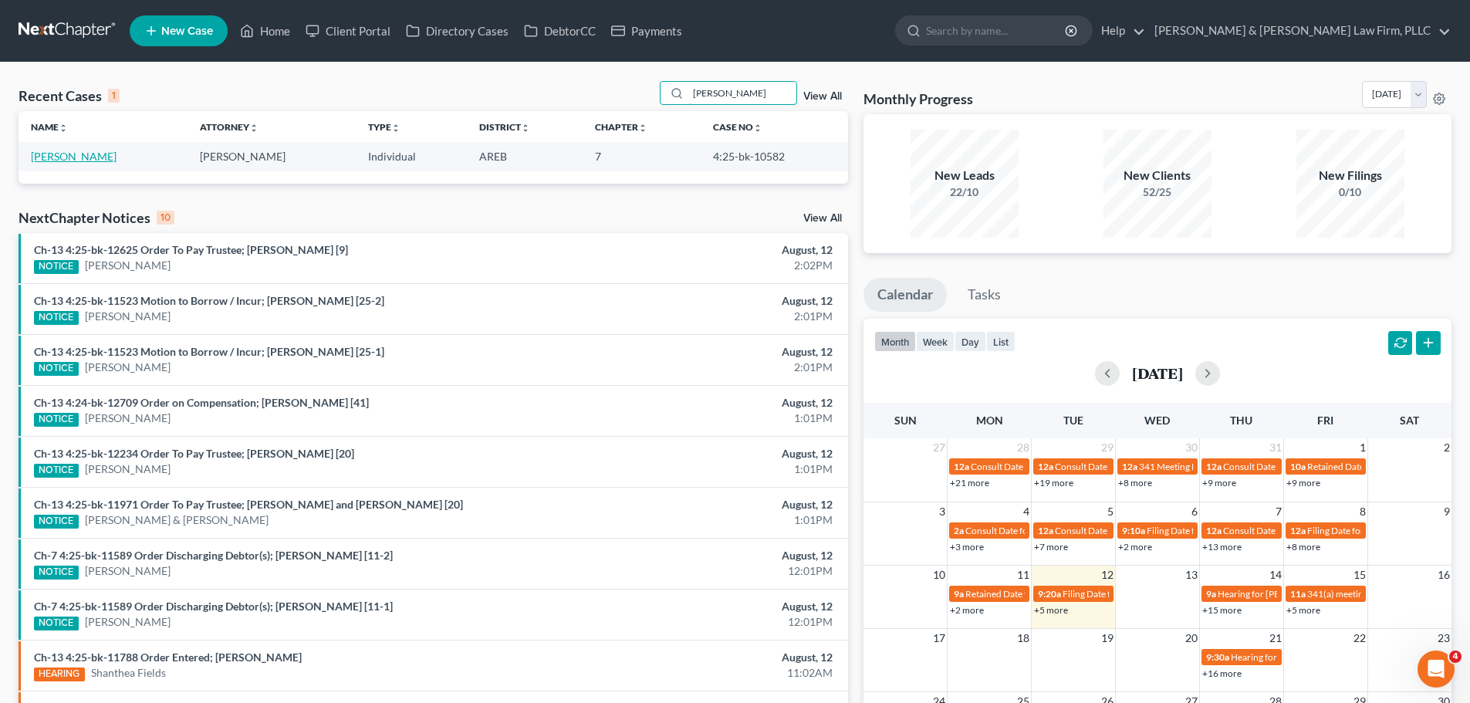
type input "hines"
click at [82, 152] on link "[PERSON_NAME]" at bounding box center [74, 156] width 86 height 13
select select "6"
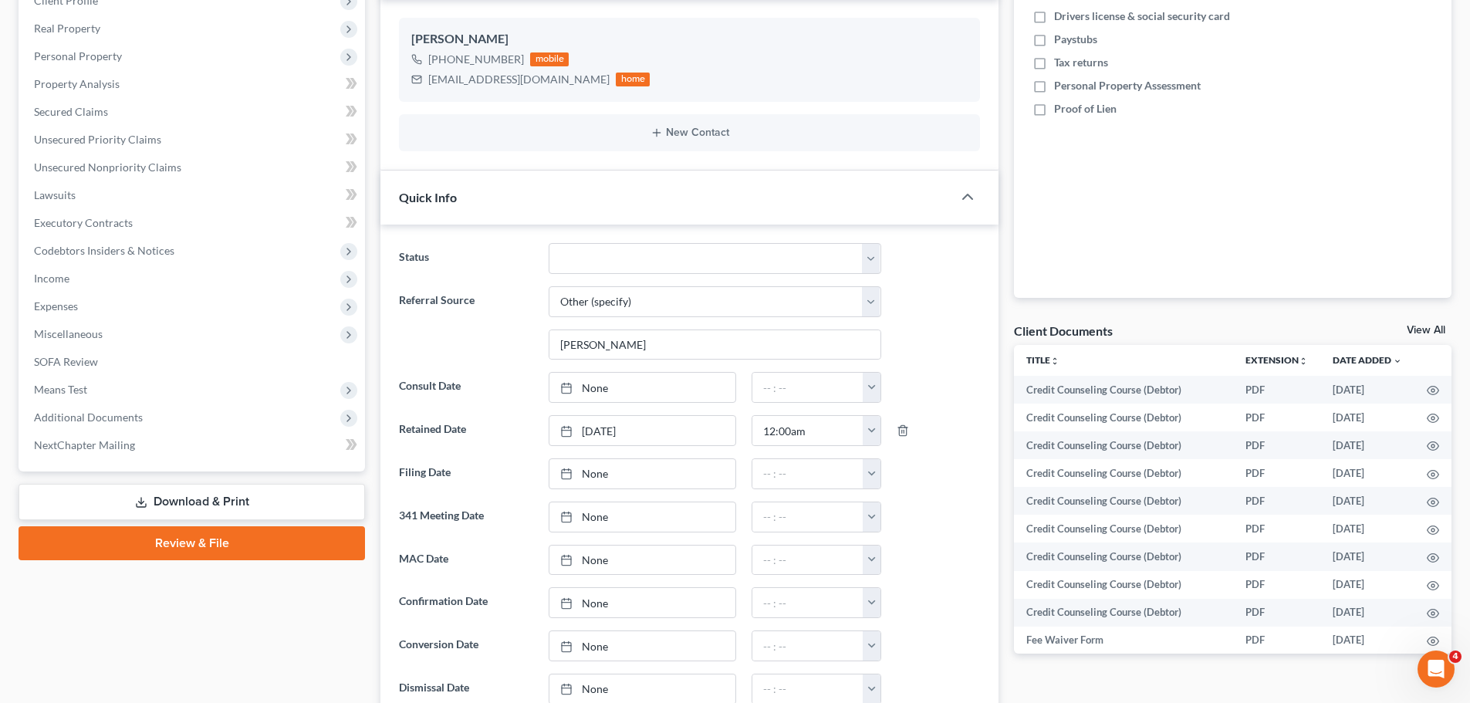
scroll to position [463, 0]
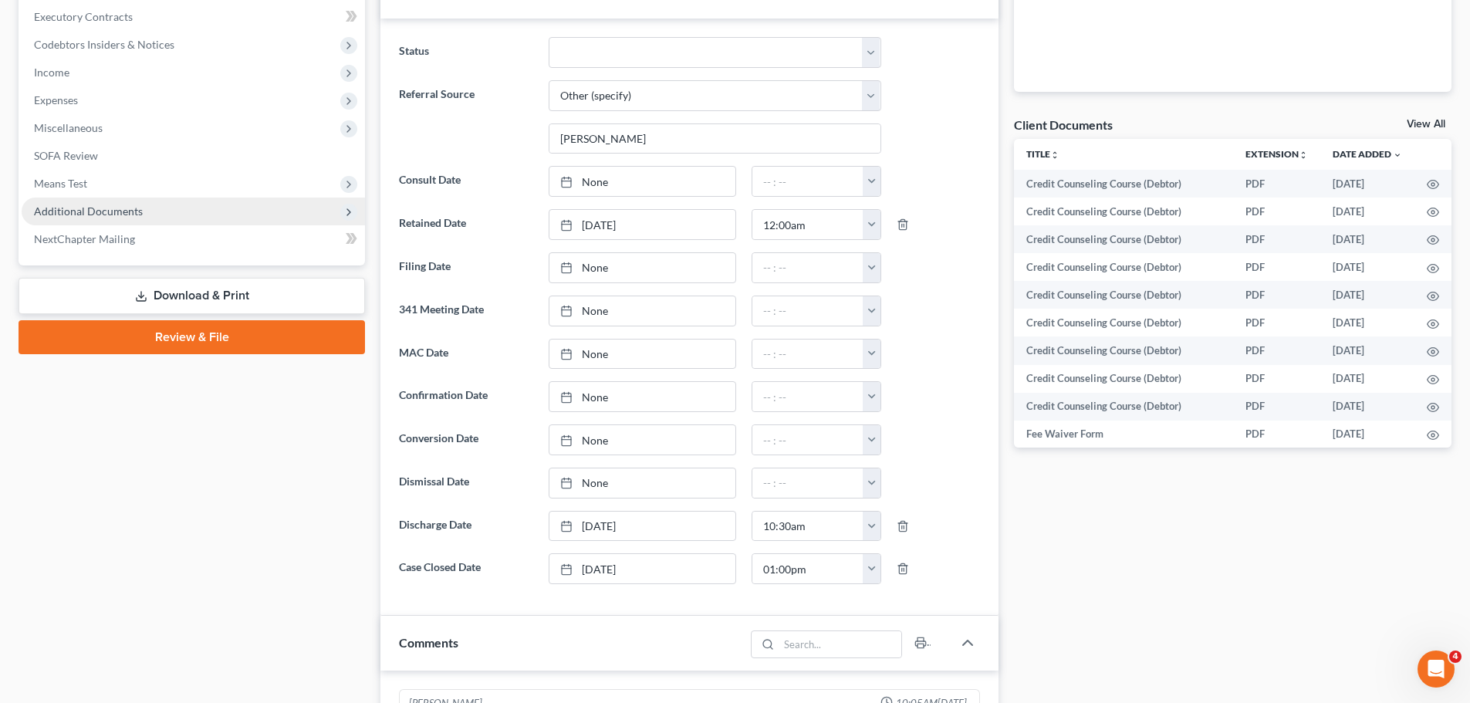
drag, startPoint x: 145, startPoint y: 212, endPoint x: 145, endPoint y: 221, distance: 8.5
click at [145, 211] on span "Additional Documents" at bounding box center [193, 212] width 343 height 28
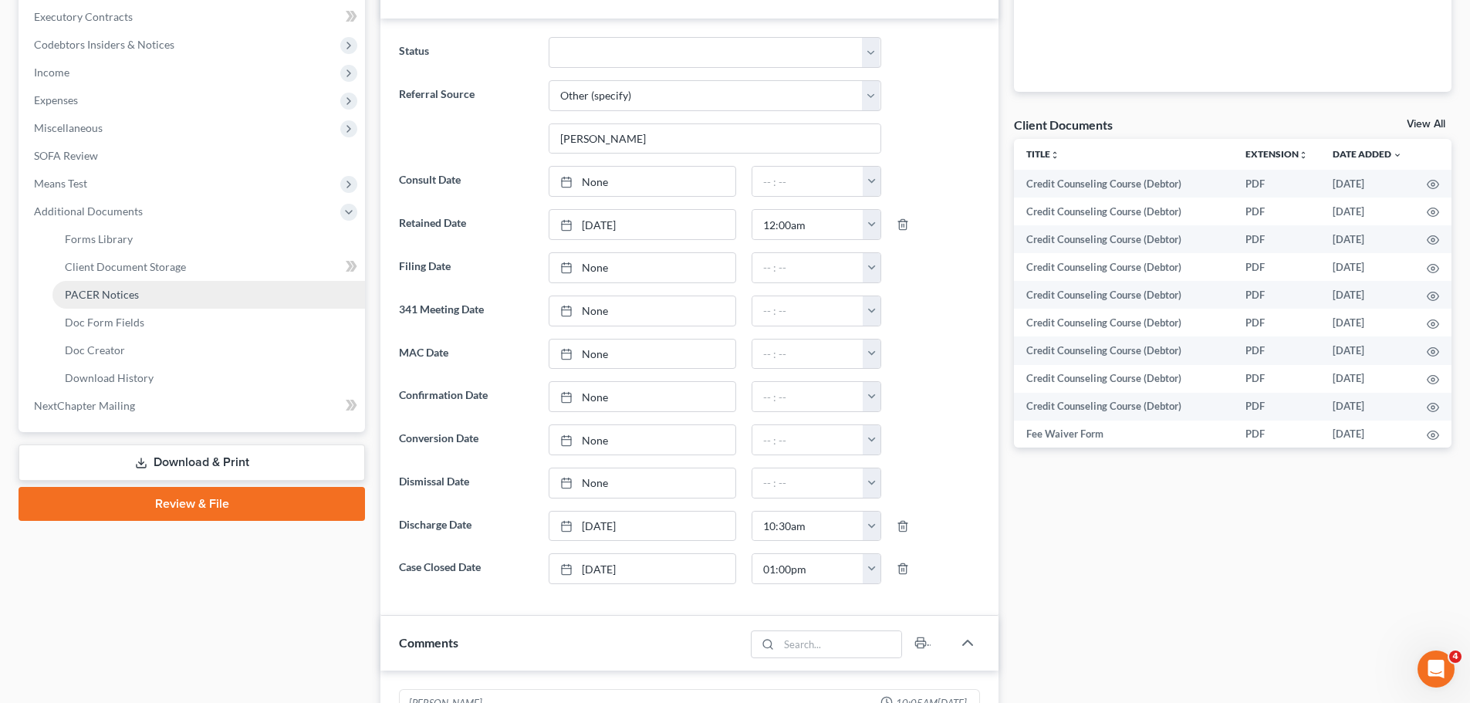
drag, startPoint x: 148, startPoint y: 290, endPoint x: 139, endPoint y: 303, distance: 15.4
click at [149, 290] on link "PACER Notices" at bounding box center [208, 295] width 313 height 28
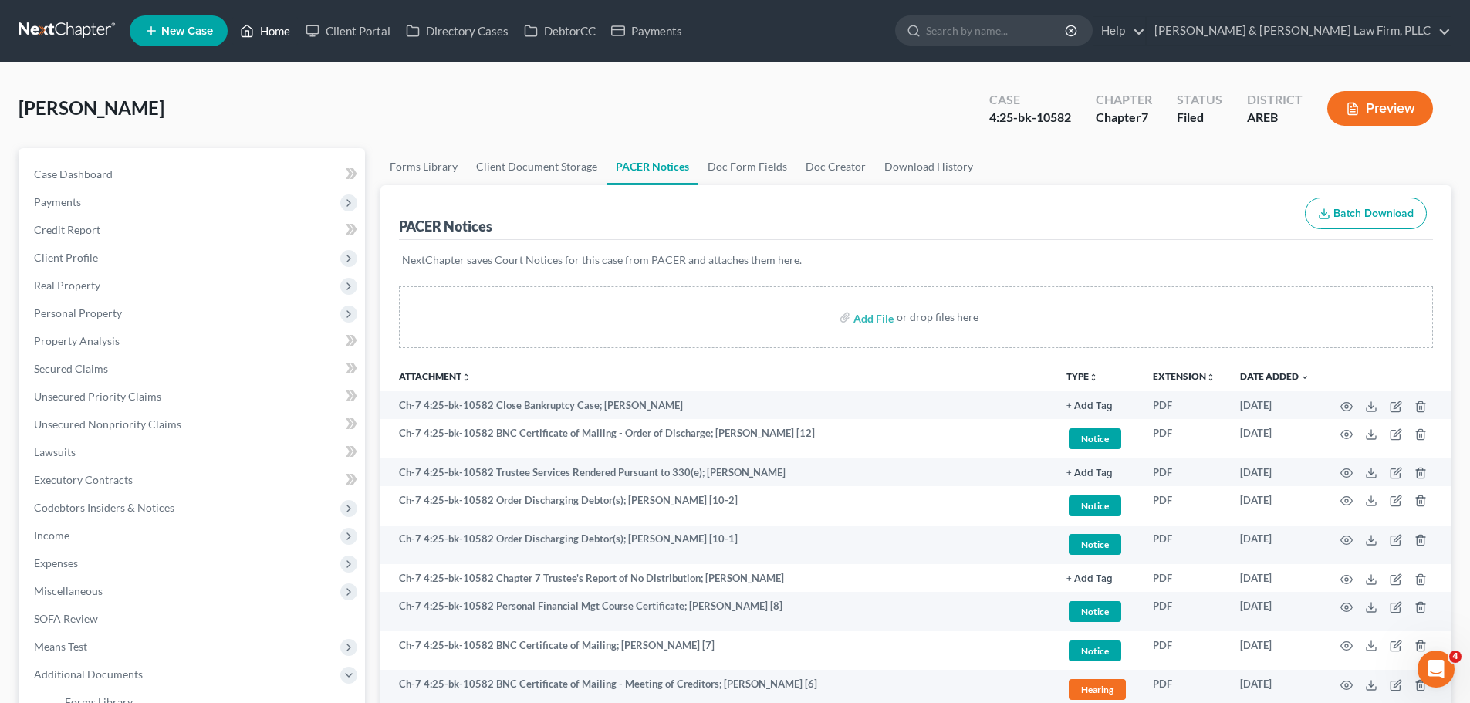
click at [261, 28] on link "Home" at bounding box center [265, 31] width 66 height 28
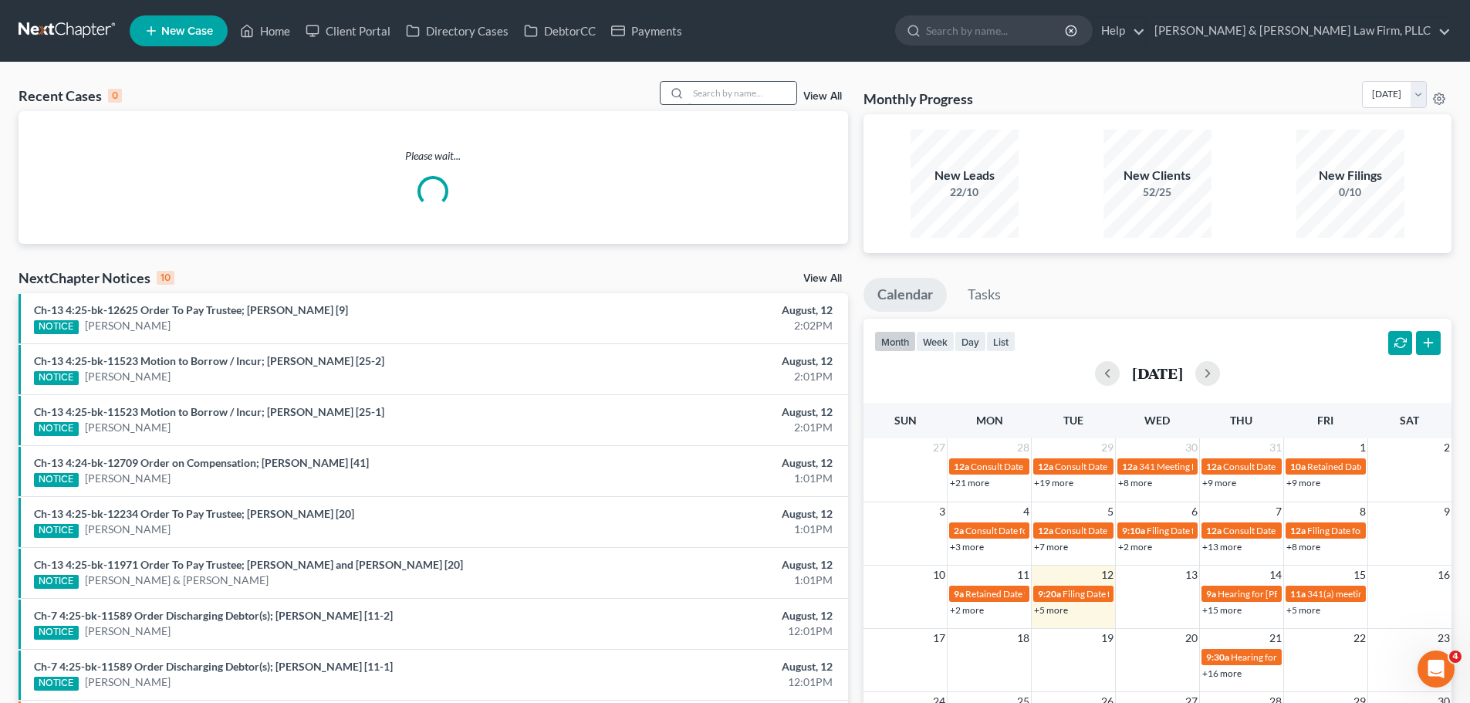
drag, startPoint x: 709, startPoint y: 81, endPoint x: 715, endPoint y: 86, distance: 8.2
click at [712, 82] on div at bounding box center [728, 93] width 137 height 24
click at [715, 86] on input "search" at bounding box center [742, 93] width 108 height 22
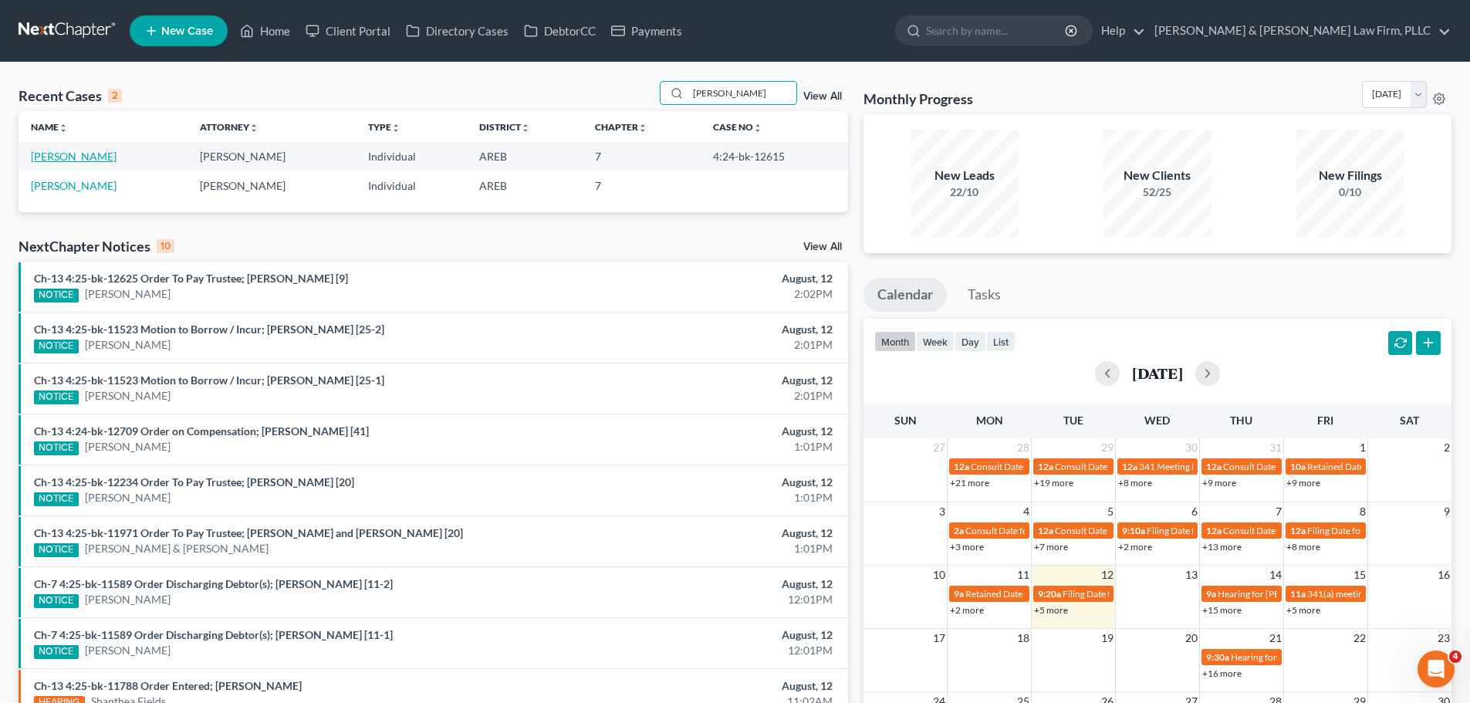
type input "vaughn"
click at [76, 159] on link "[PERSON_NAME]" at bounding box center [74, 156] width 86 height 13
select select "2"
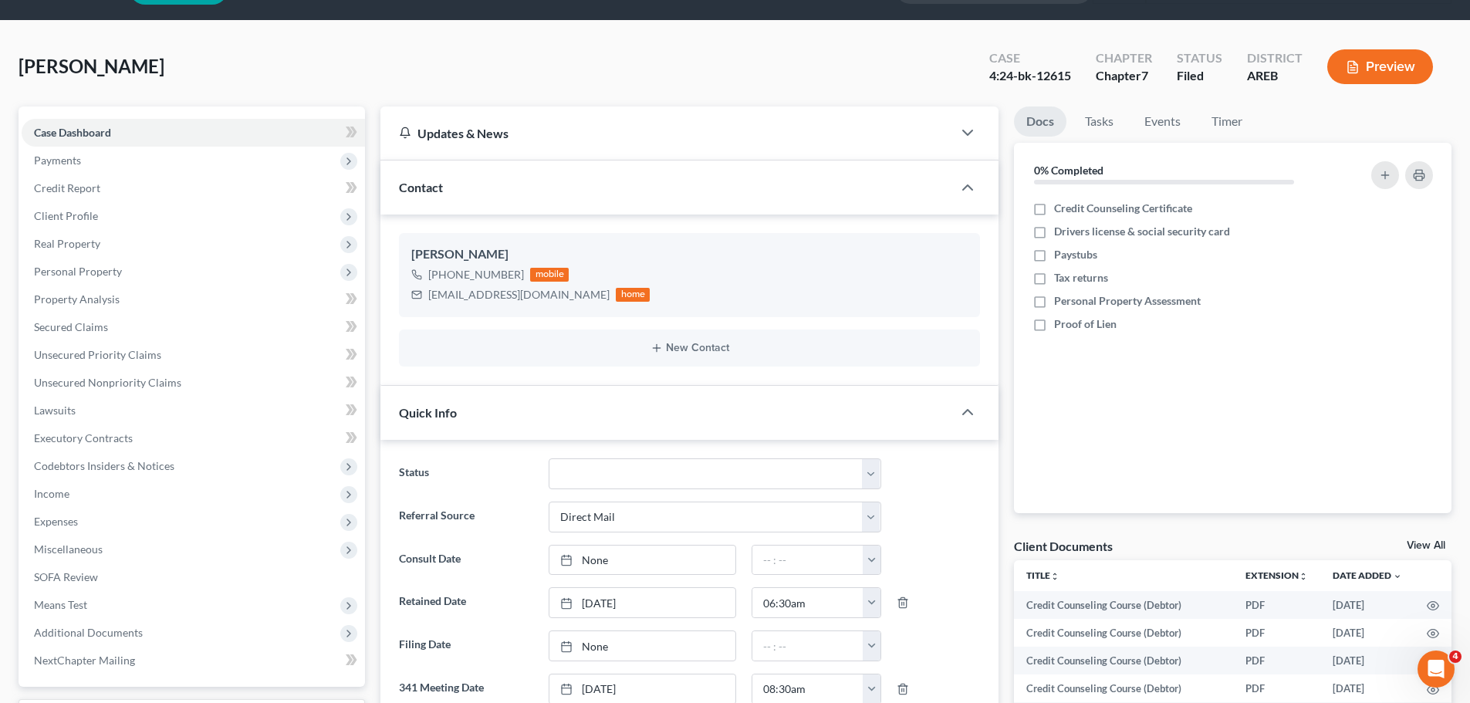
scroll to position [154, 0]
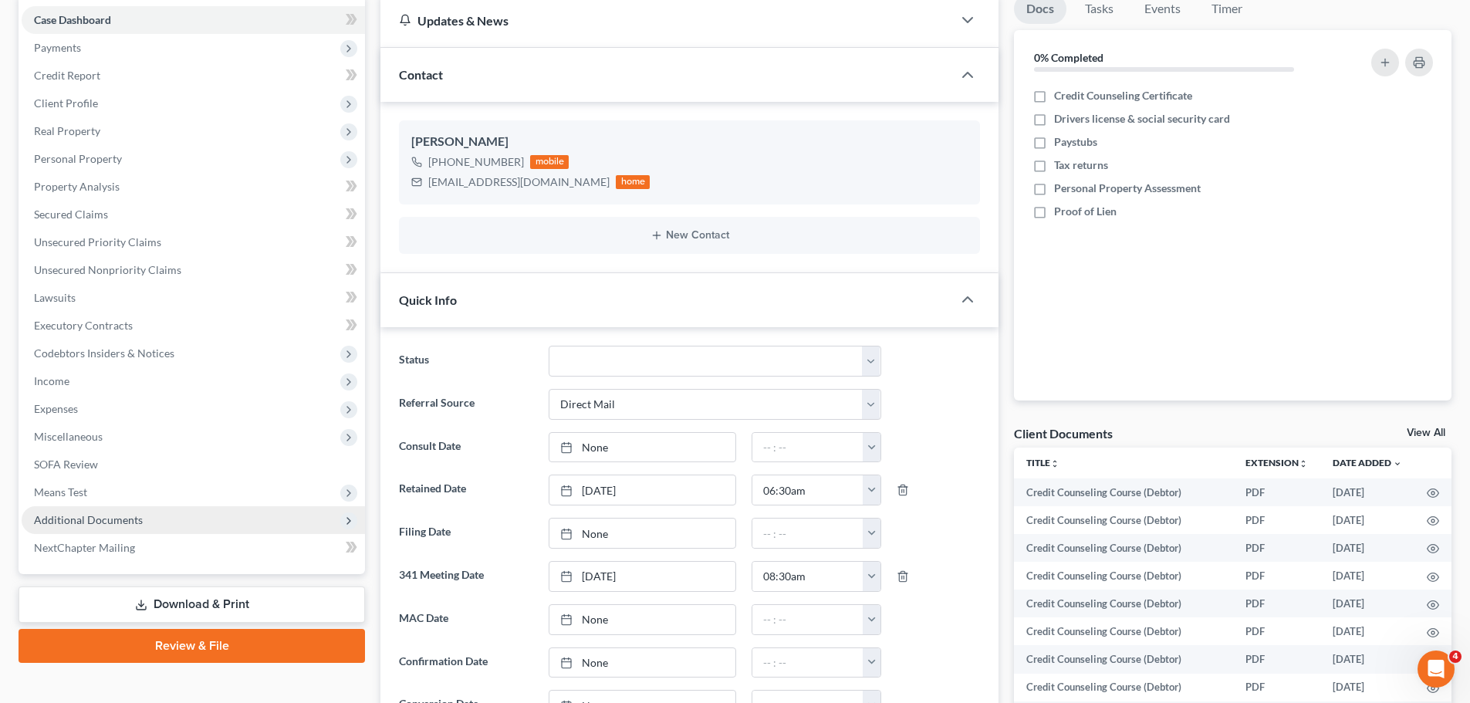
click at [146, 517] on span "Additional Documents" at bounding box center [193, 520] width 343 height 28
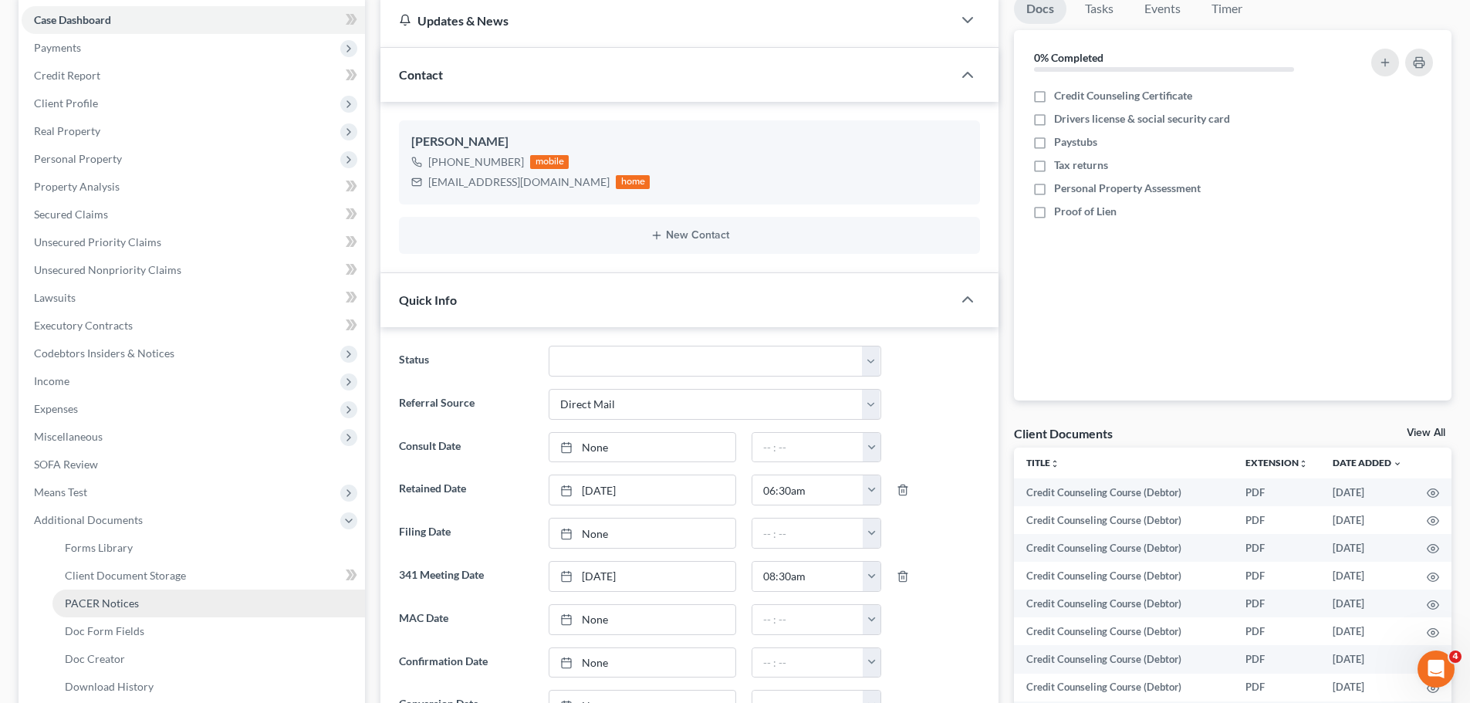
click at [161, 604] on link "PACER Notices" at bounding box center [208, 604] width 313 height 28
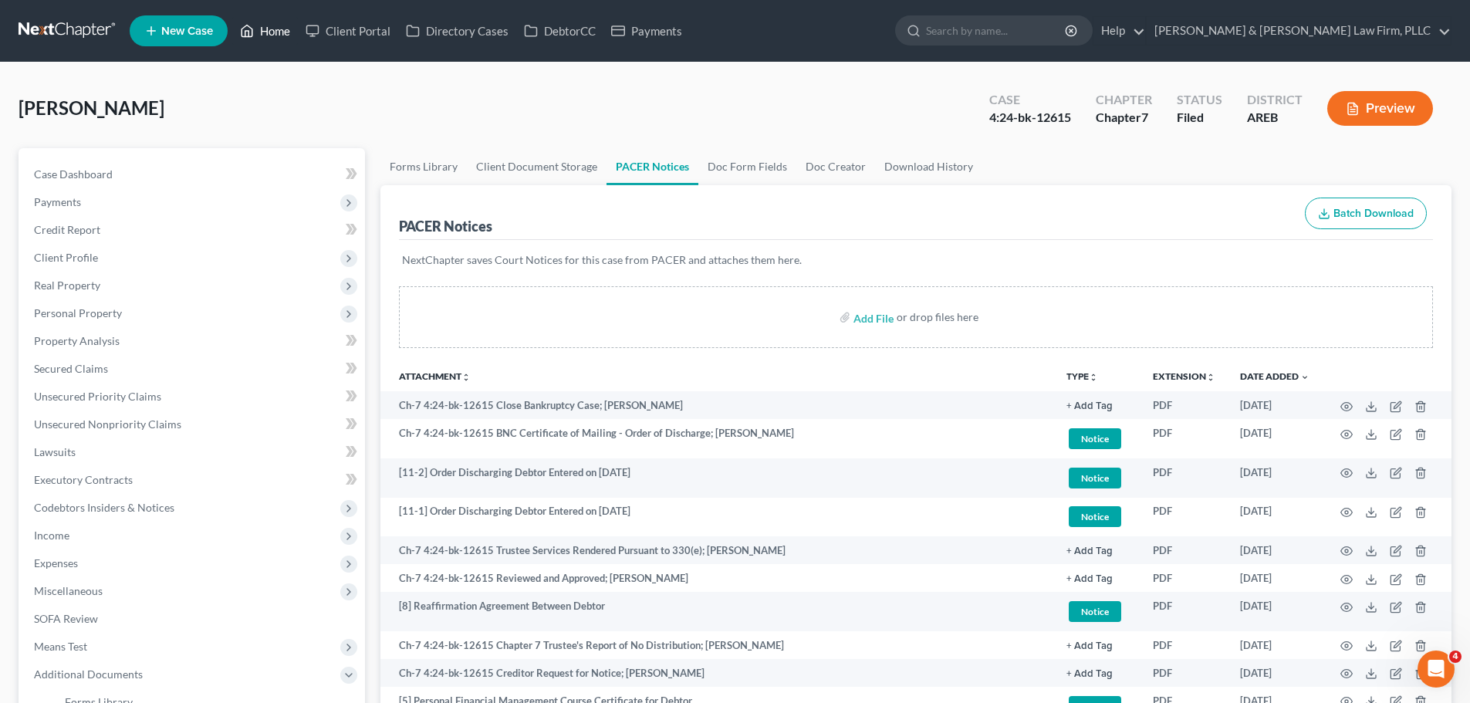
click at [255, 34] on link "Home" at bounding box center [265, 31] width 66 height 28
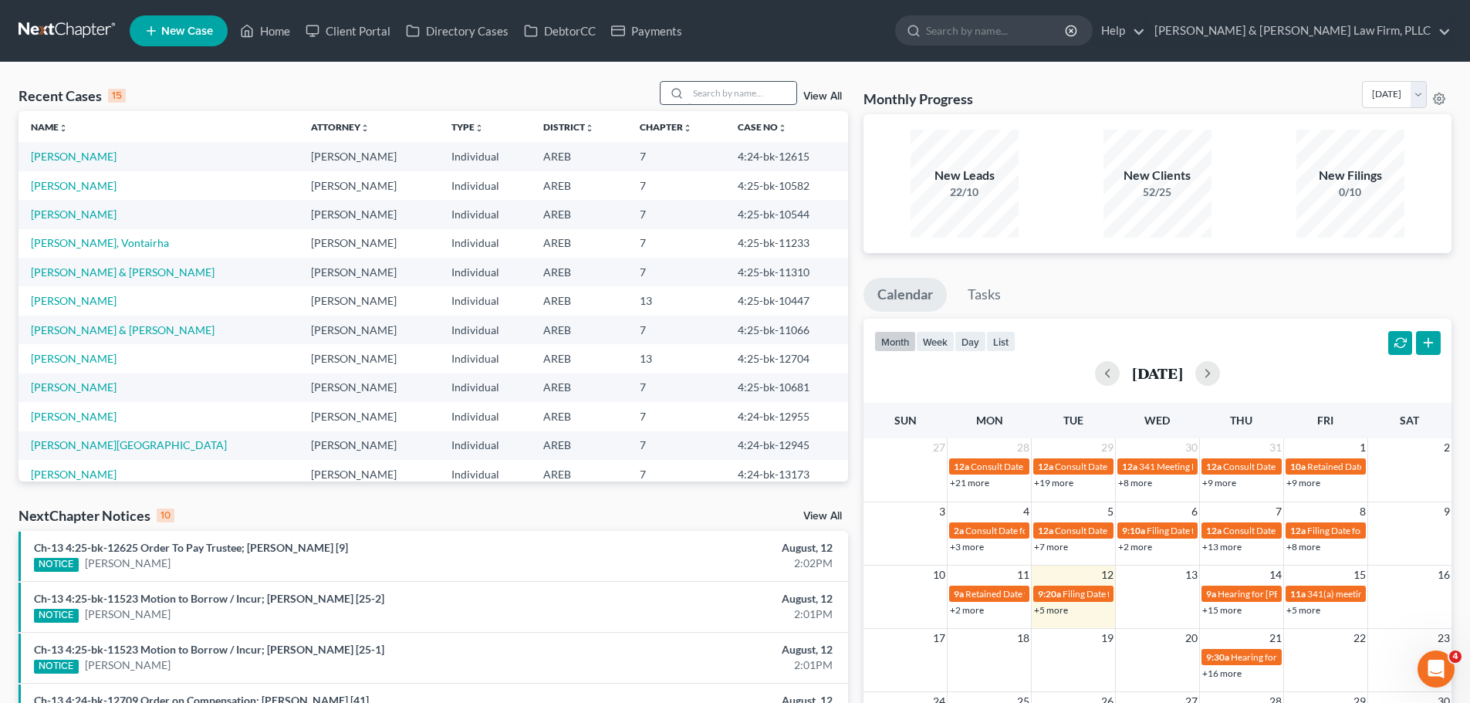
click at [761, 96] on input "search" at bounding box center [742, 93] width 108 height 22
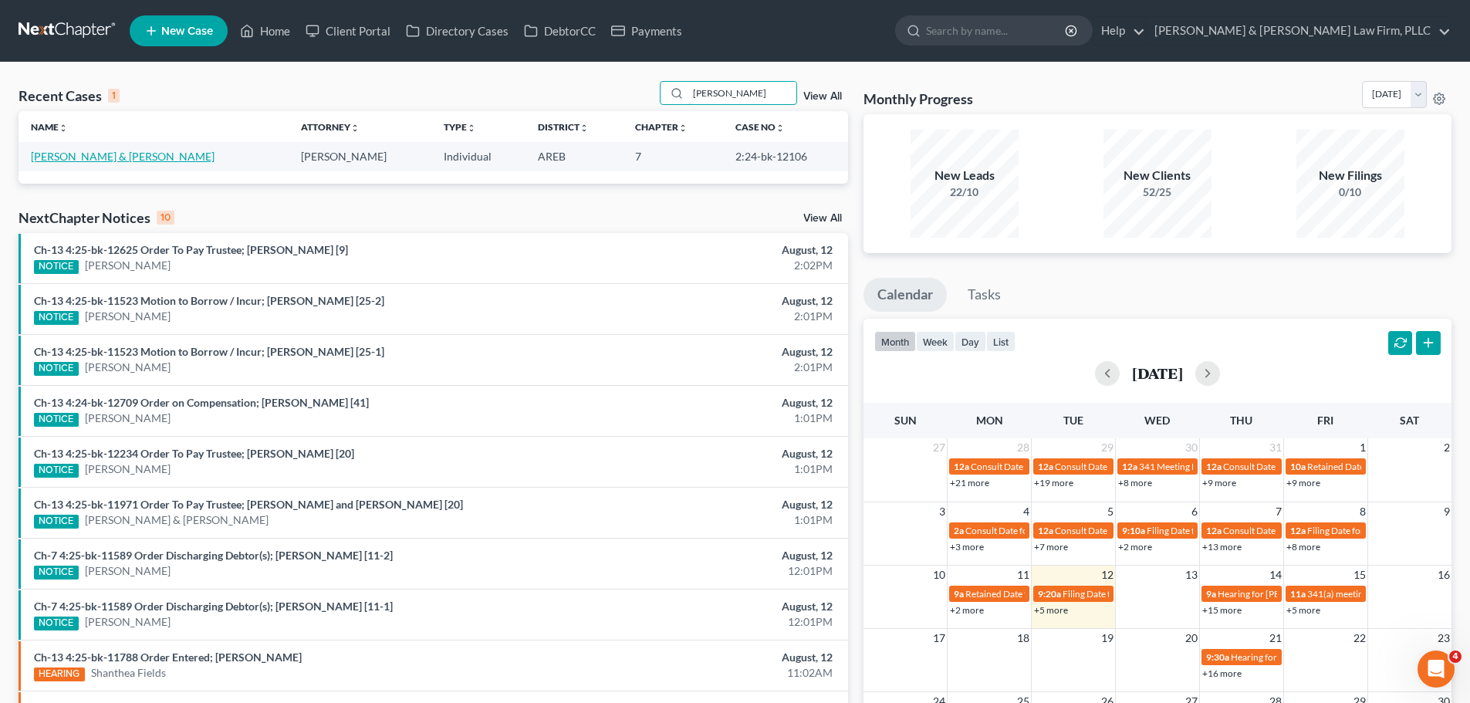
type input "rollins"
click at [93, 154] on link "[PERSON_NAME] & [PERSON_NAME]" at bounding box center [123, 156] width 184 height 13
select select "4"
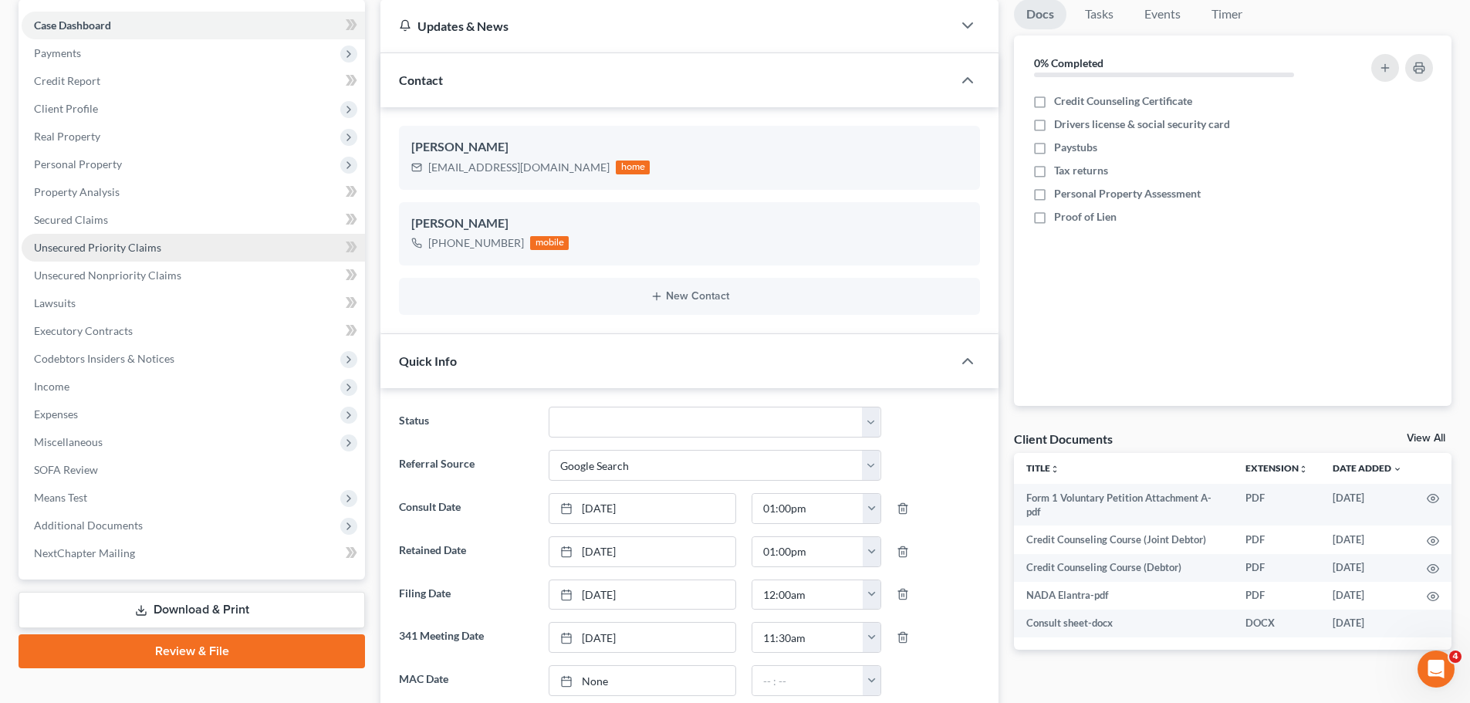
scroll to position [386, 0]
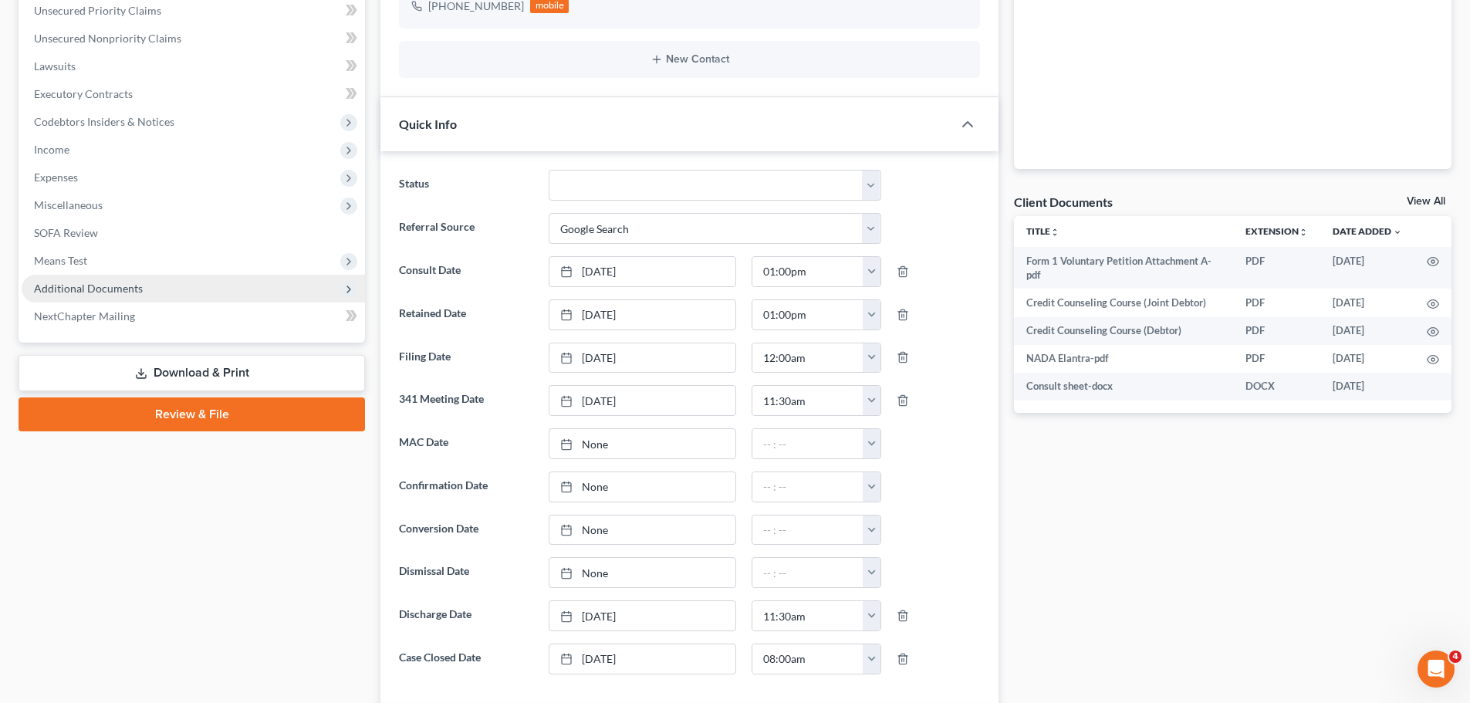
click at [138, 287] on span "Additional Documents" at bounding box center [88, 288] width 109 height 13
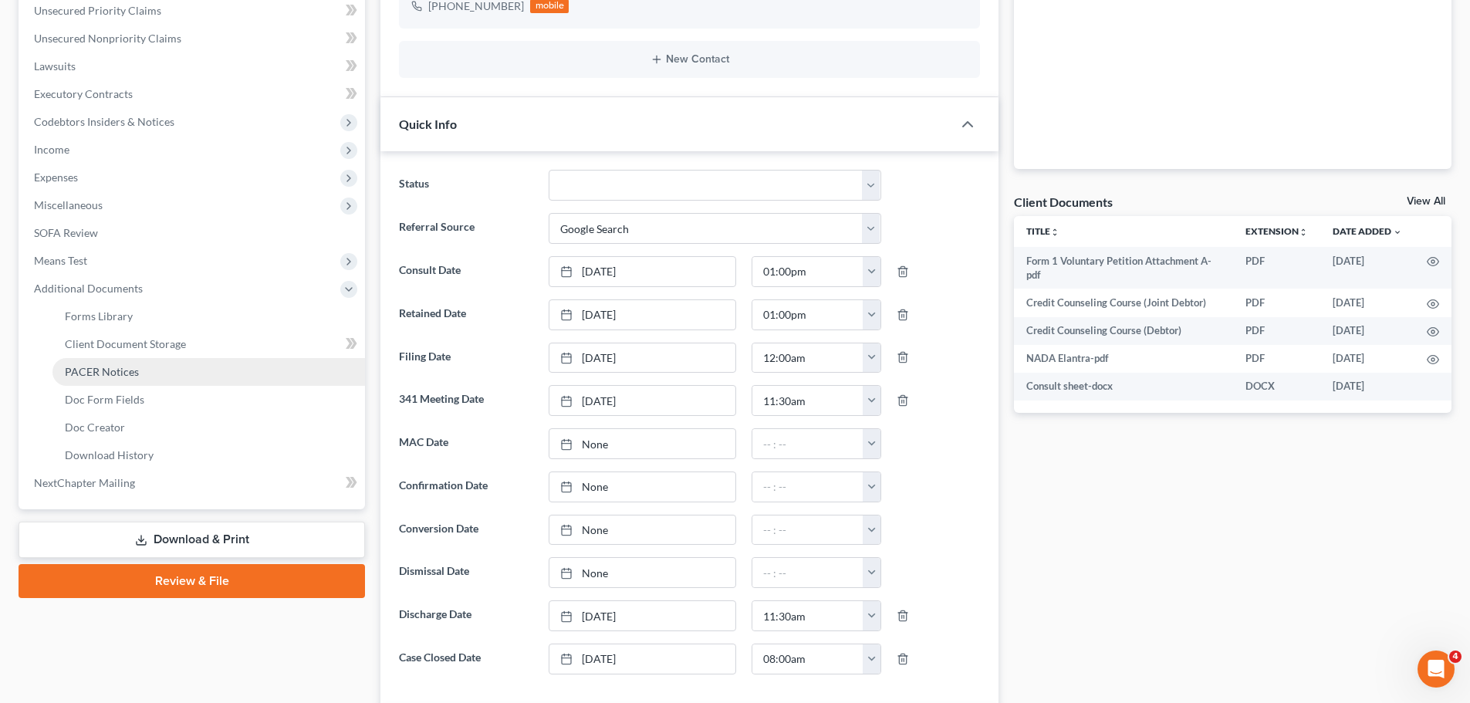
click at [164, 380] on link "PACER Notices" at bounding box center [208, 372] width 313 height 28
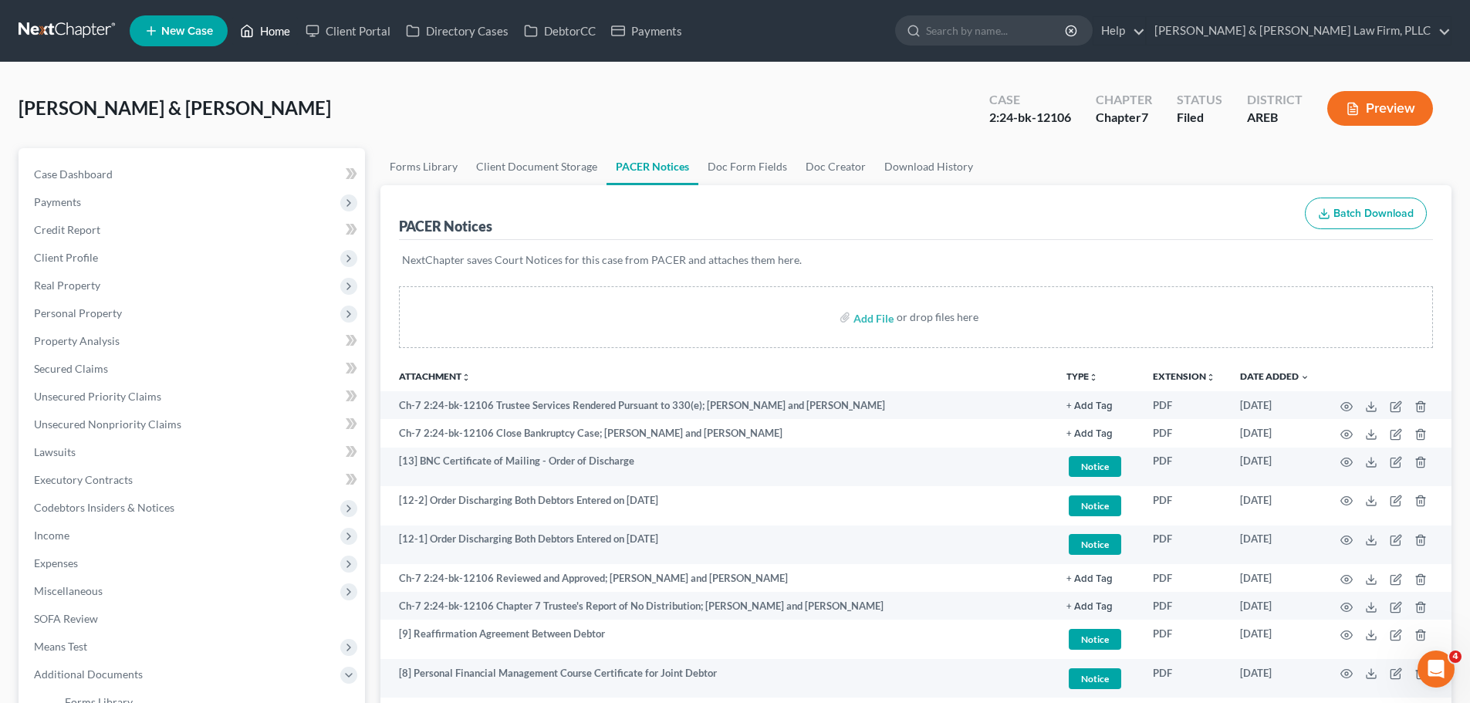
drag, startPoint x: 255, startPoint y: 26, endPoint x: 265, endPoint y: 31, distance: 11.0
click at [256, 26] on link "Home" at bounding box center [265, 31] width 66 height 28
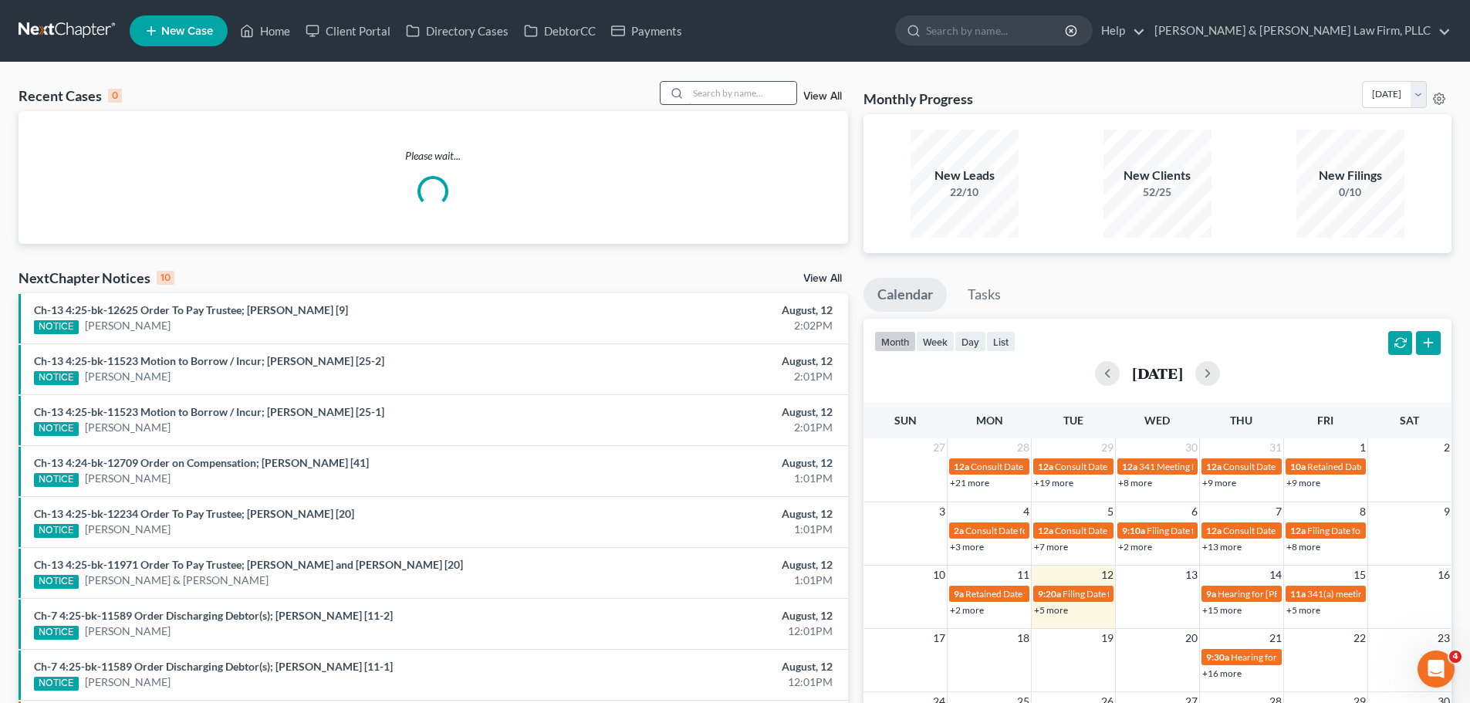
click at [741, 98] on input "search" at bounding box center [742, 93] width 108 height 22
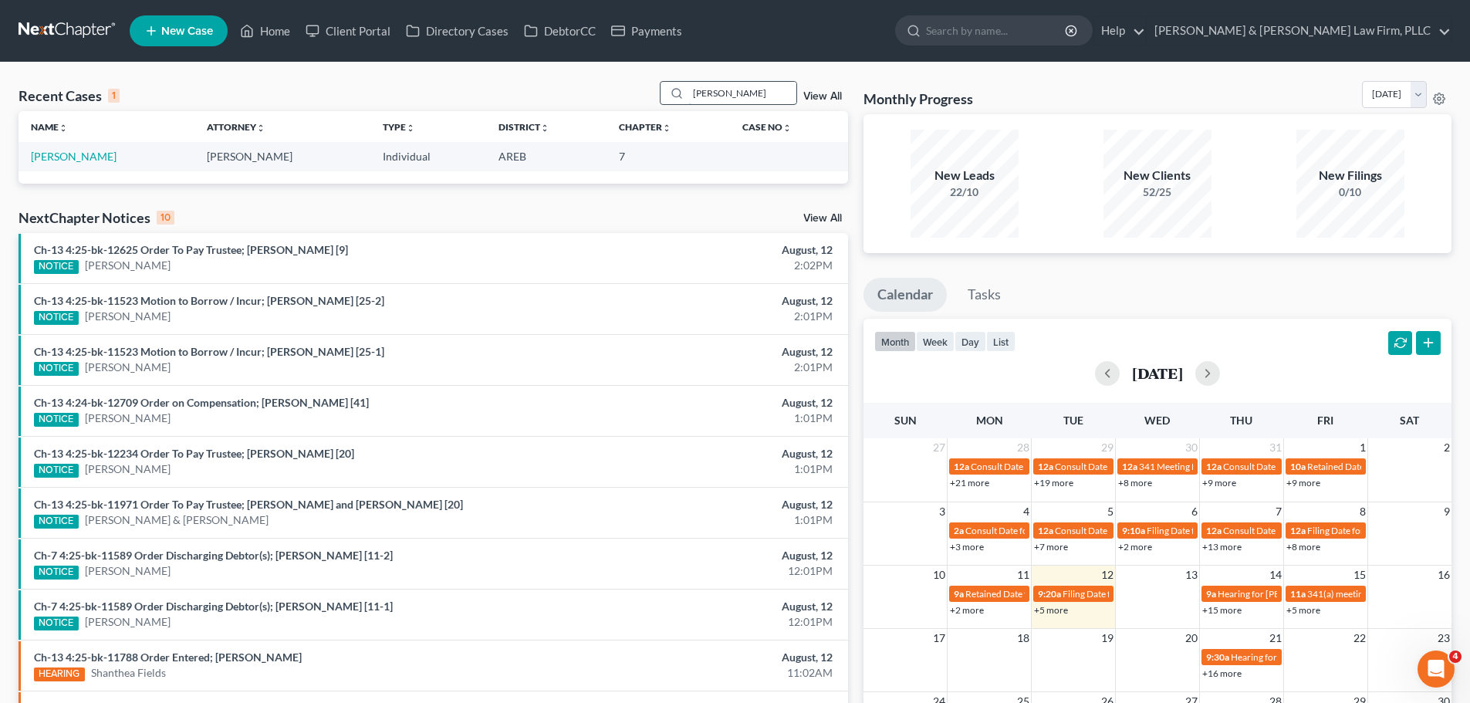
type input "lumpkins"
click at [70, 159] on link "[PERSON_NAME]" at bounding box center [74, 156] width 86 height 13
select select "6"
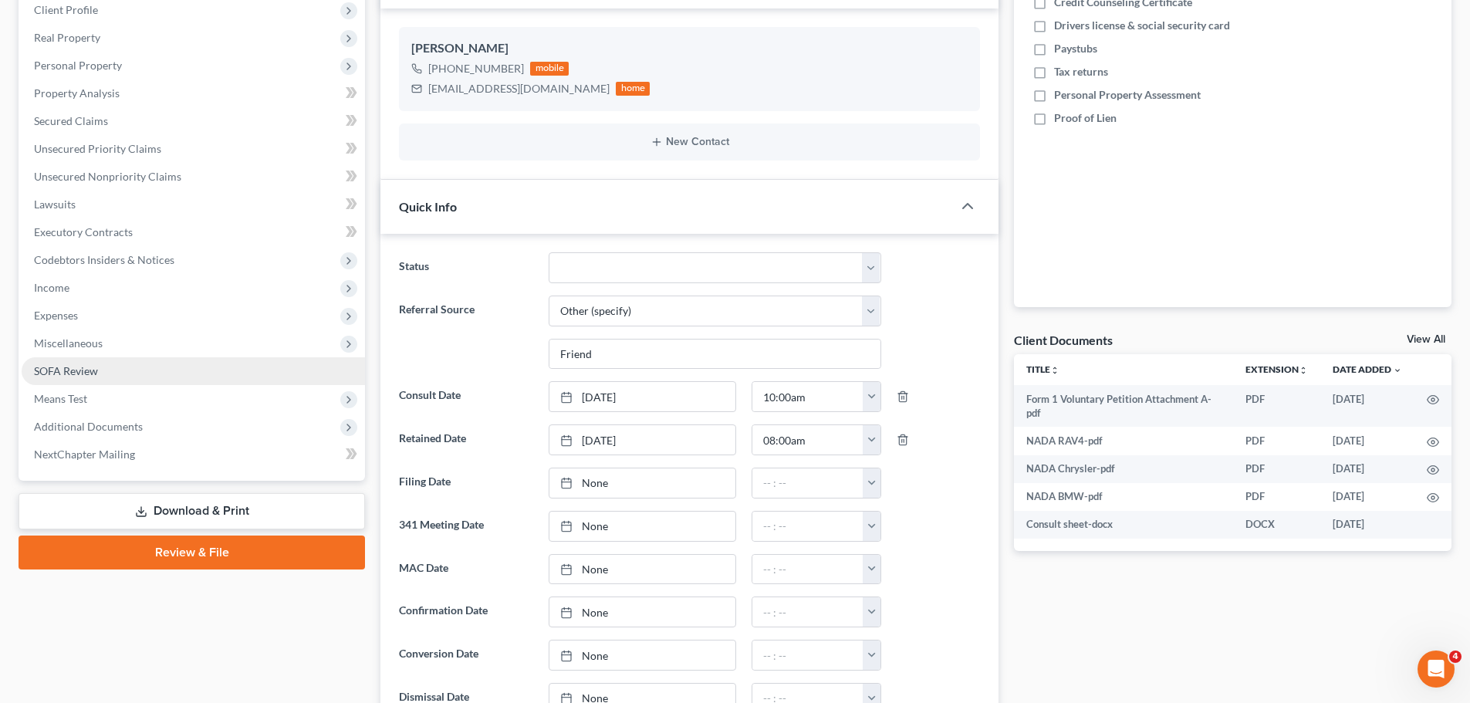
scroll to position [309, 0]
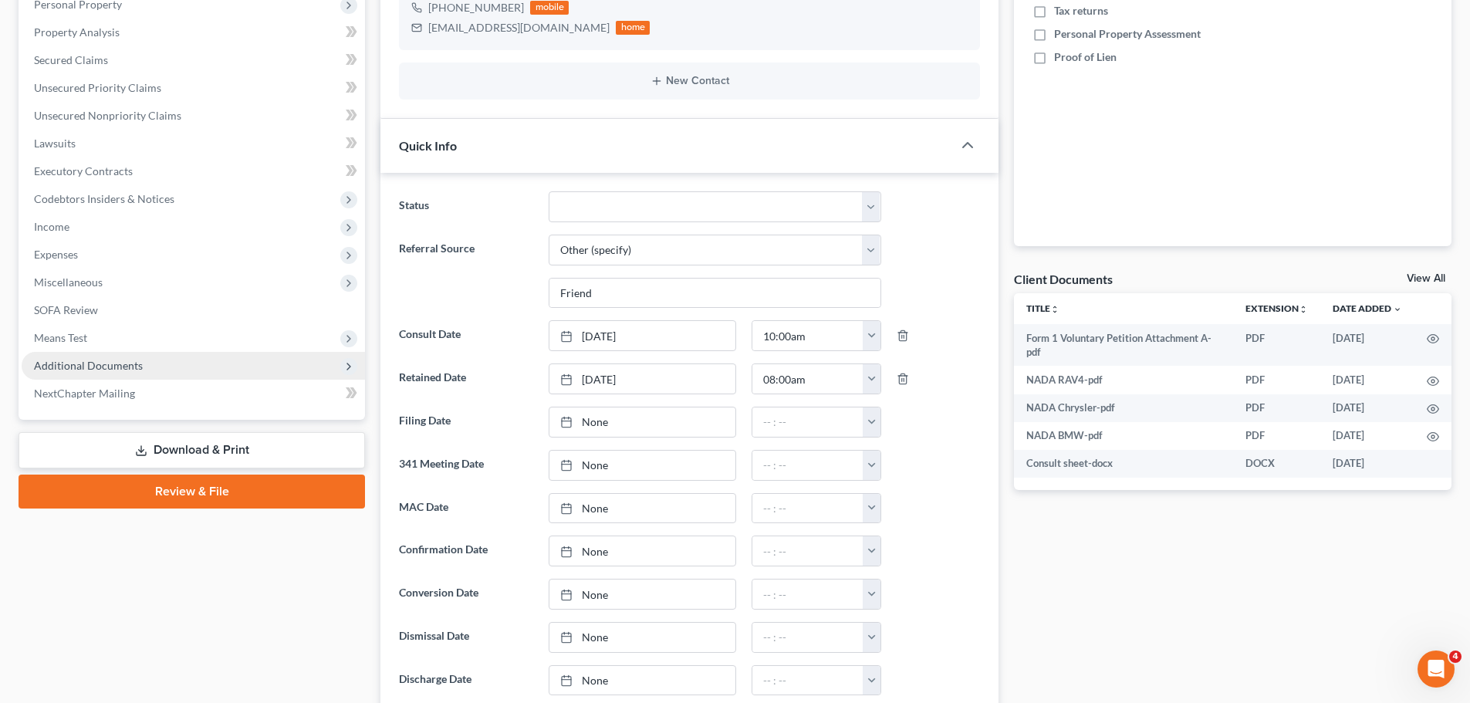
click at [121, 363] on span "Additional Documents" at bounding box center [88, 365] width 109 height 13
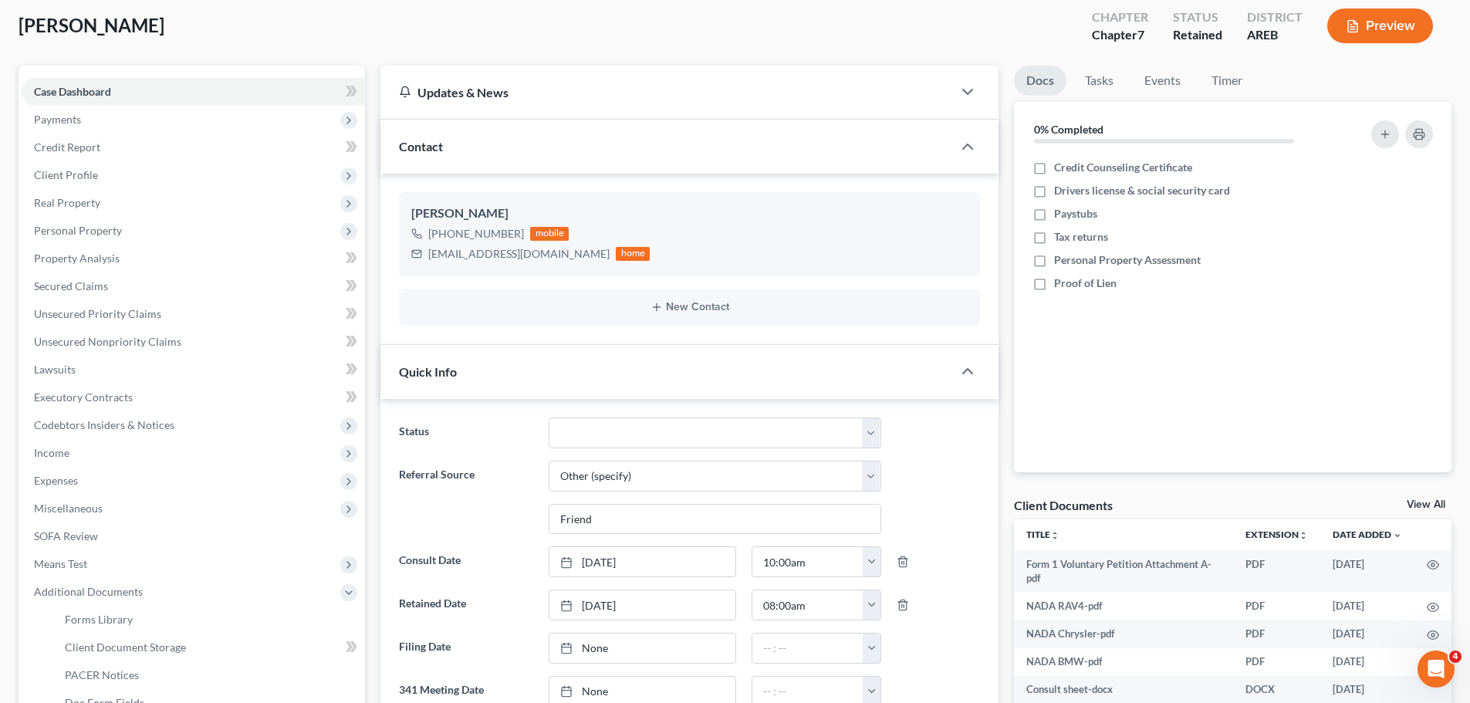
scroll to position [77, 0]
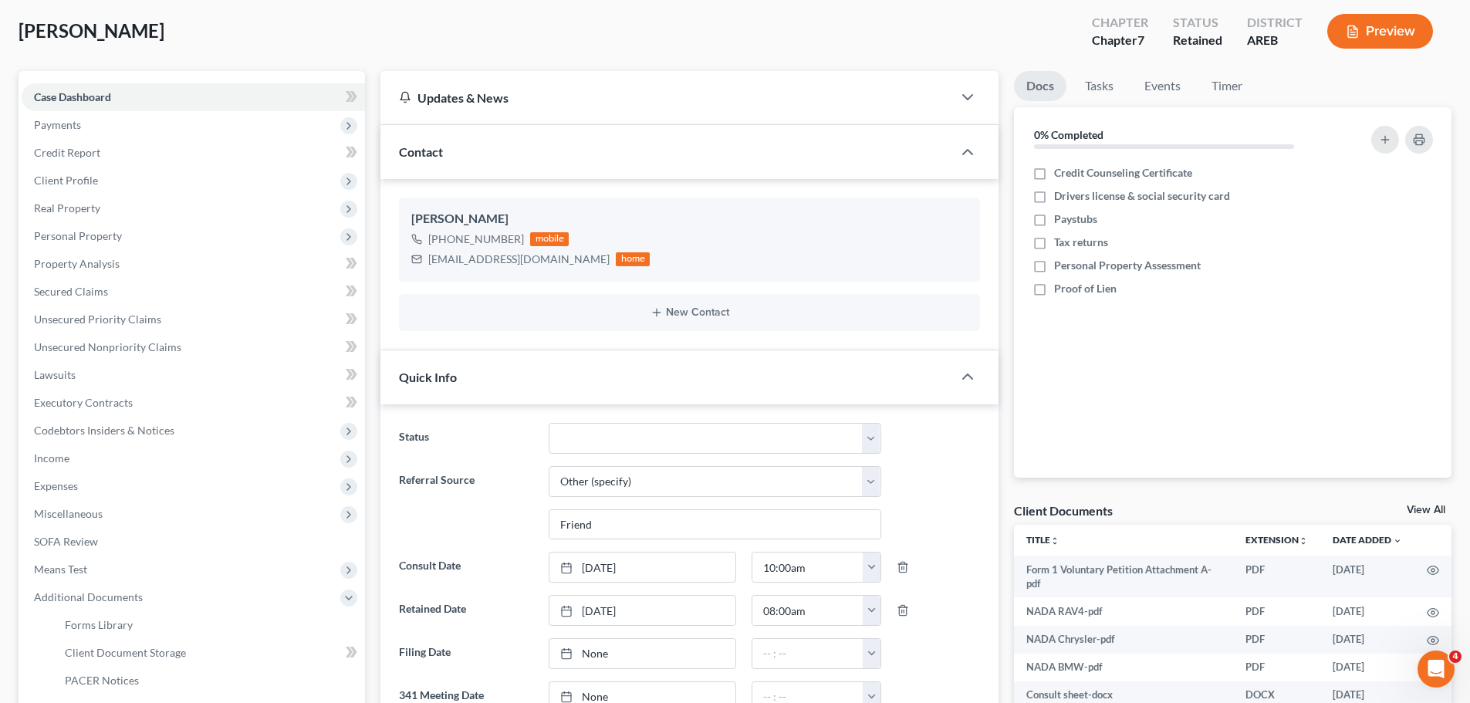
click at [1368, 51] on div "Preview" at bounding box center [1383, 33] width 137 height 46
click at [1369, 40] on button "Preview" at bounding box center [1380, 31] width 106 height 35
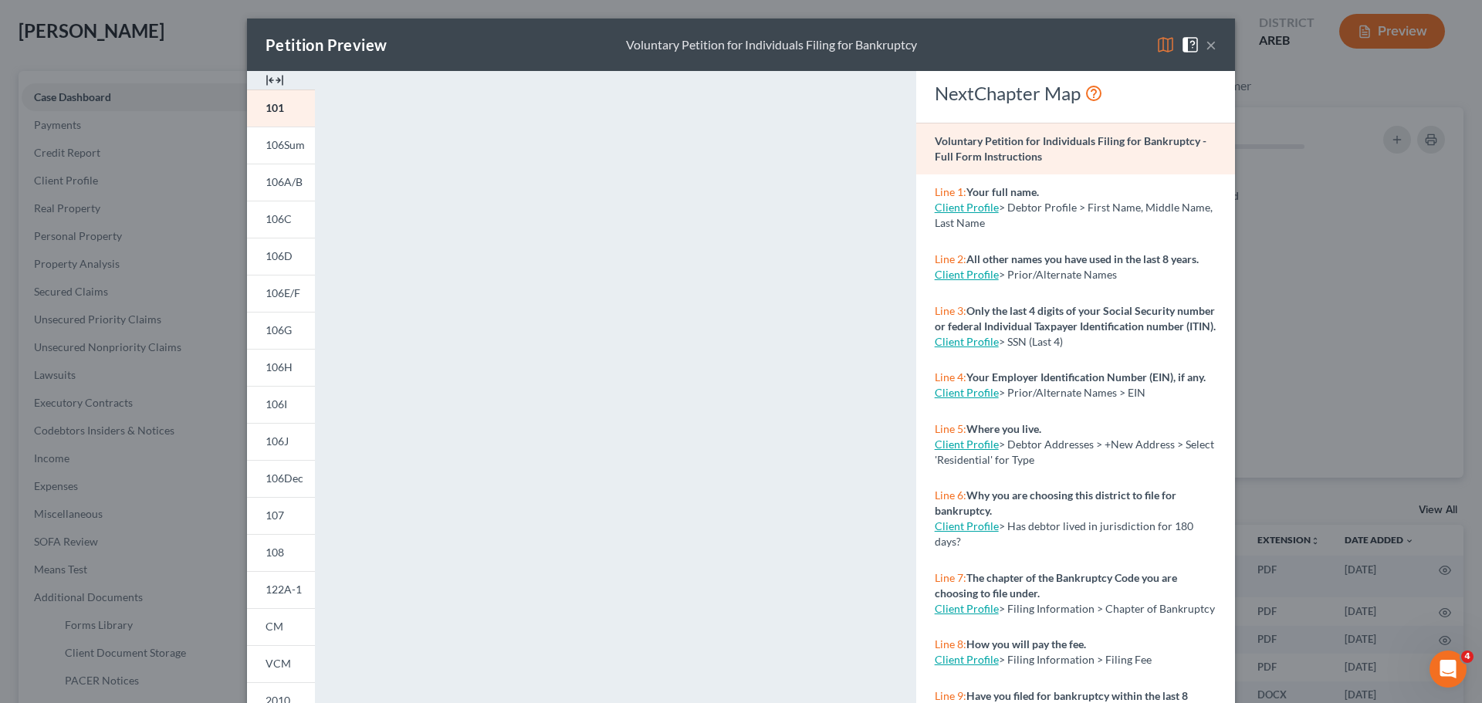
click at [1205, 46] on button "×" at bounding box center [1210, 44] width 11 height 19
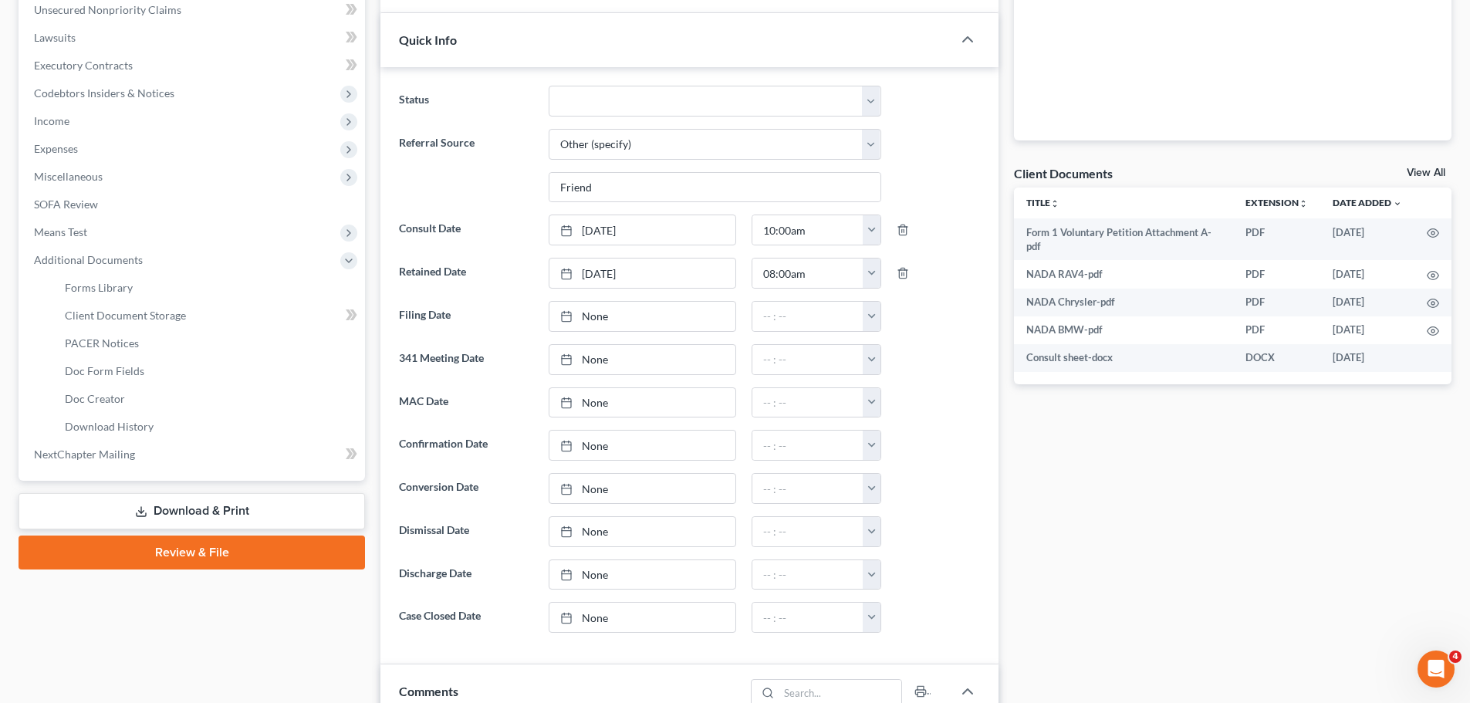
scroll to position [463, 0]
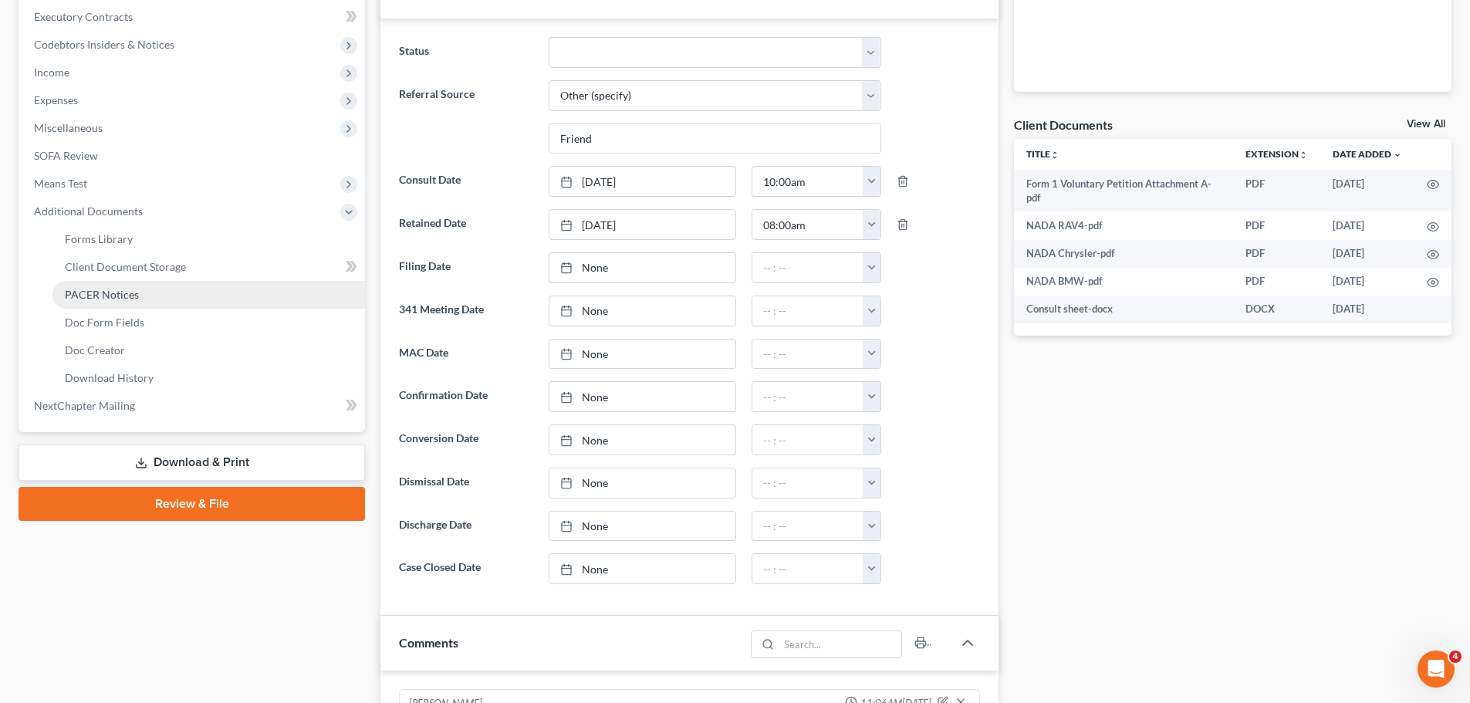
drag, startPoint x: 194, startPoint y: 464, endPoint x: 287, endPoint y: 410, distance: 107.2
click at [194, 465] on link "Download & Print" at bounding box center [192, 463] width 346 height 36
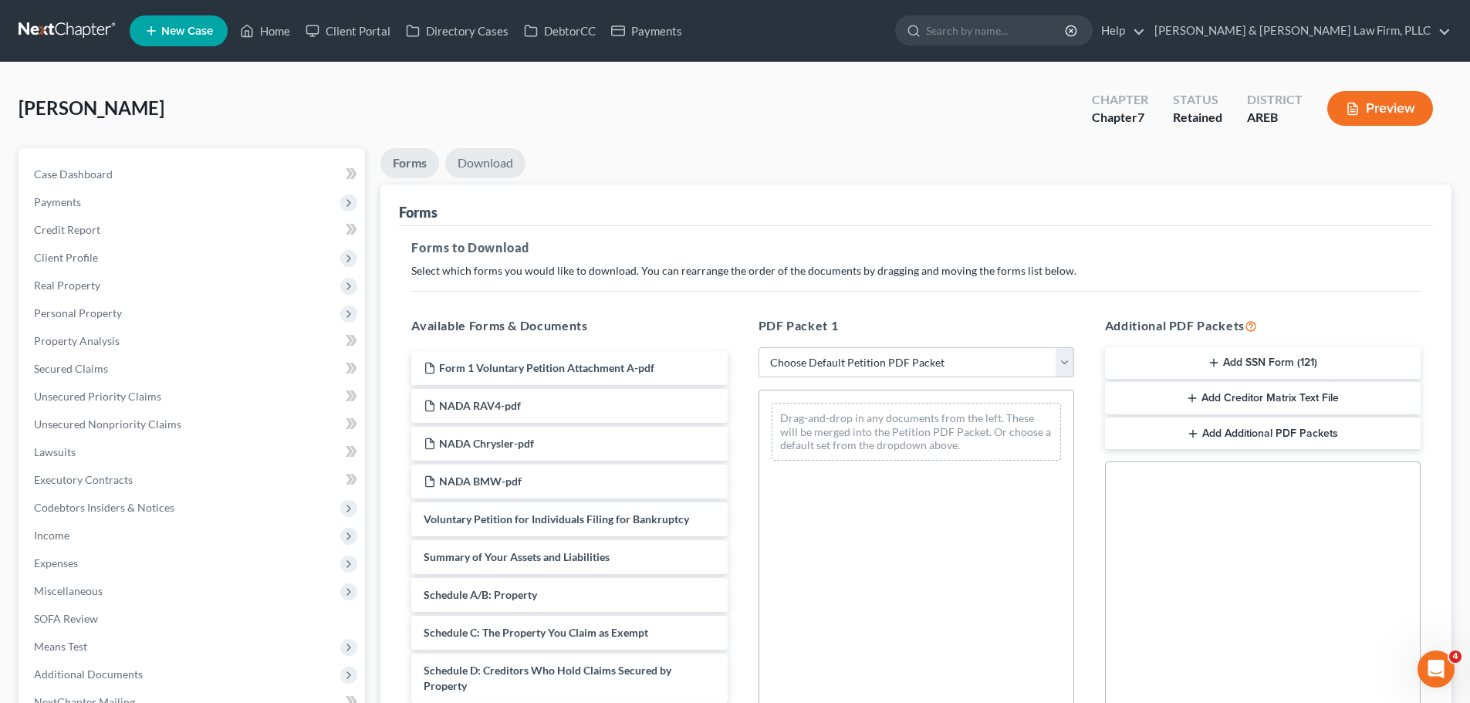
click at [486, 167] on link "Download" at bounding box center [485, 163] width 80 height 30
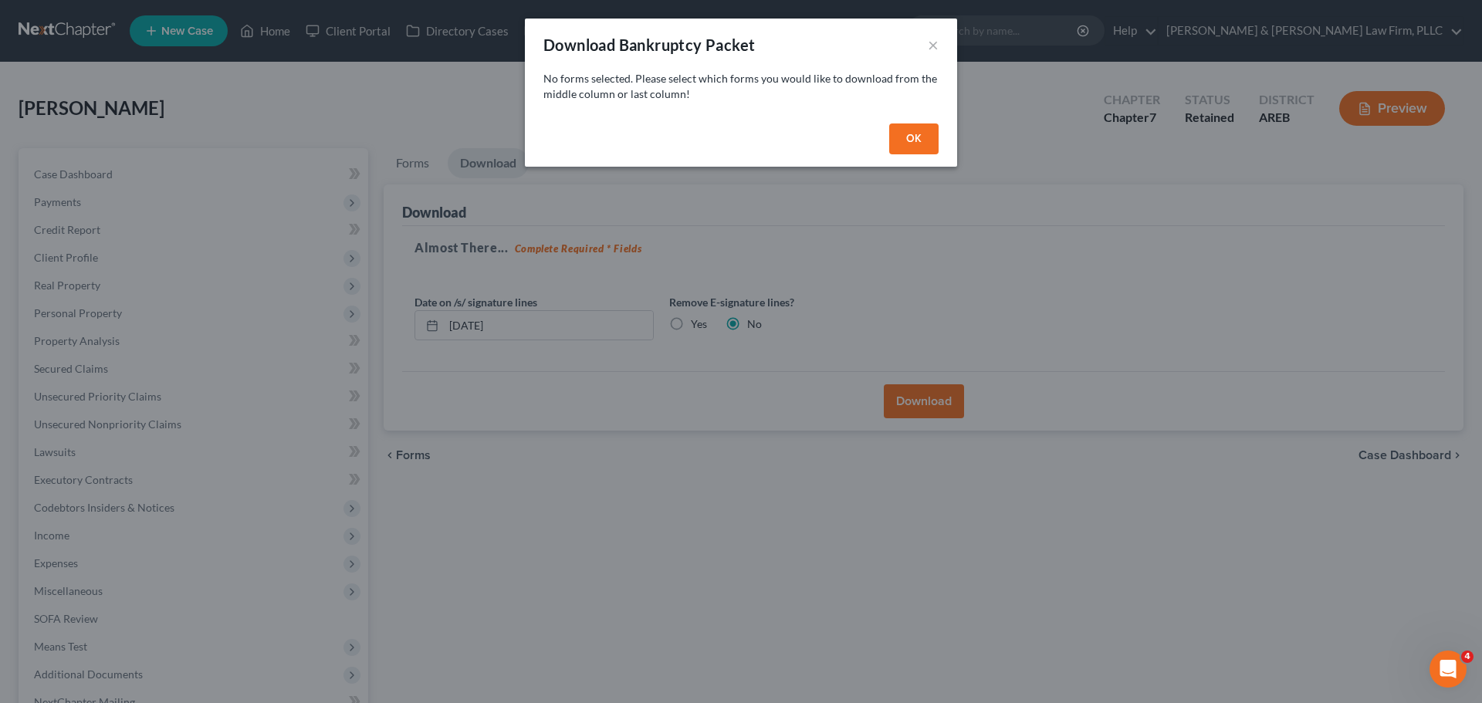
click at [903, 139] on button "OK" at bounding box center [913, 138] width 49 height 31
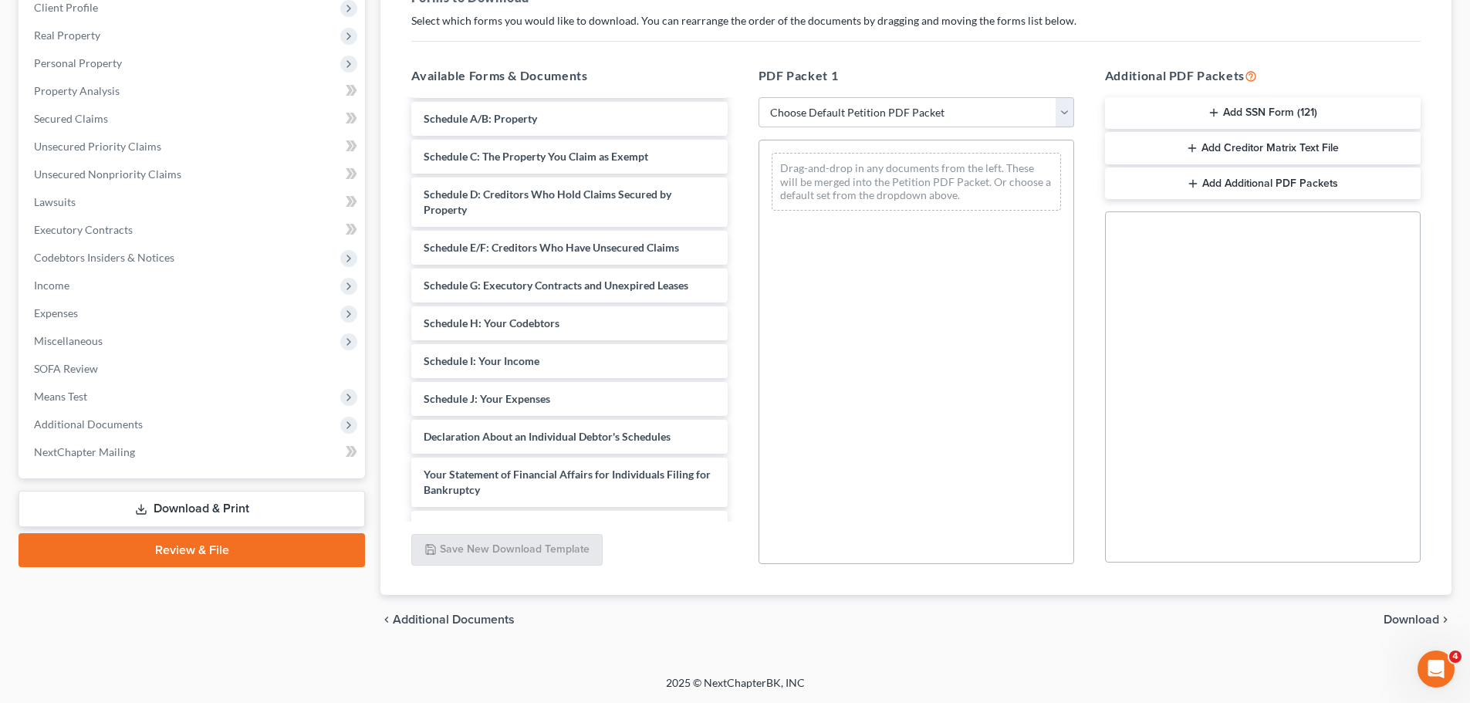
scroll to position [232, 0]
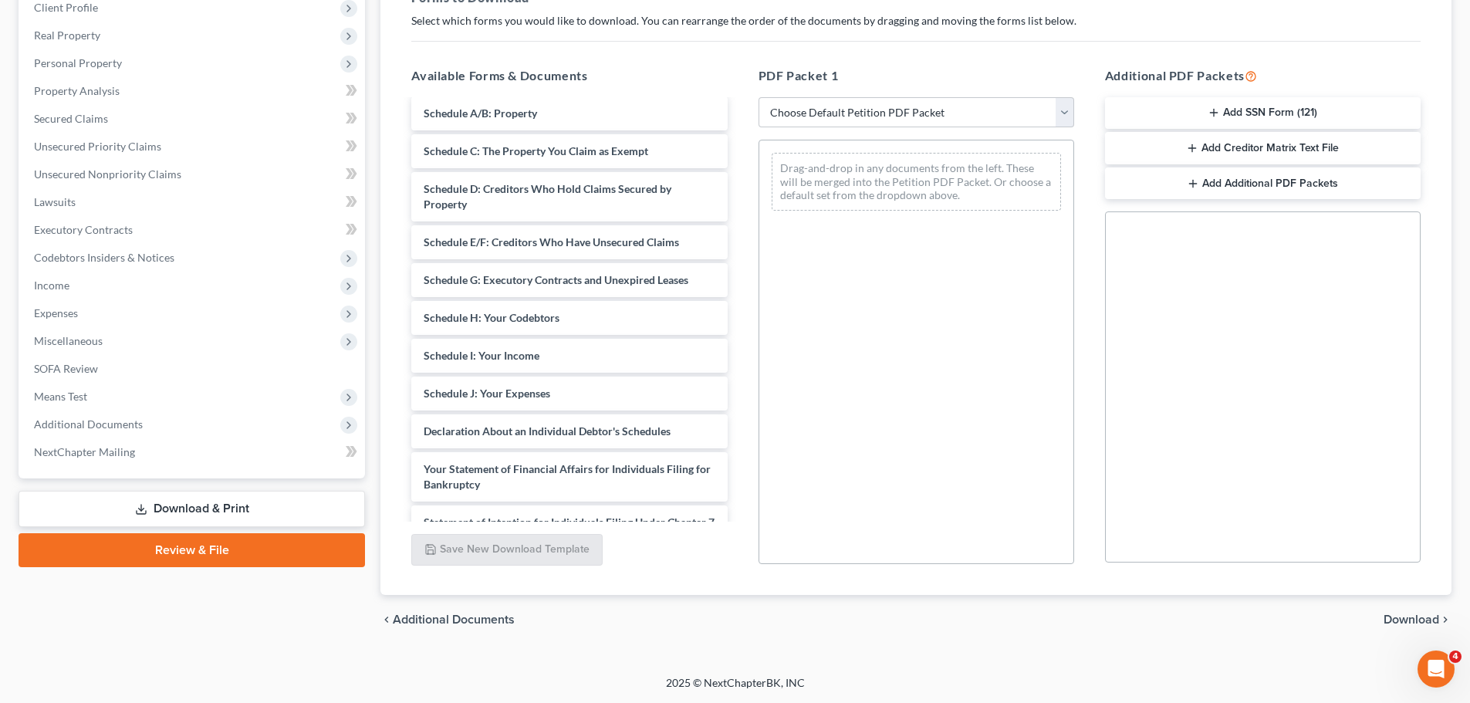
click at [1412, 615] on span "Download" at bounding box center [1412, 620] width 56 height 12
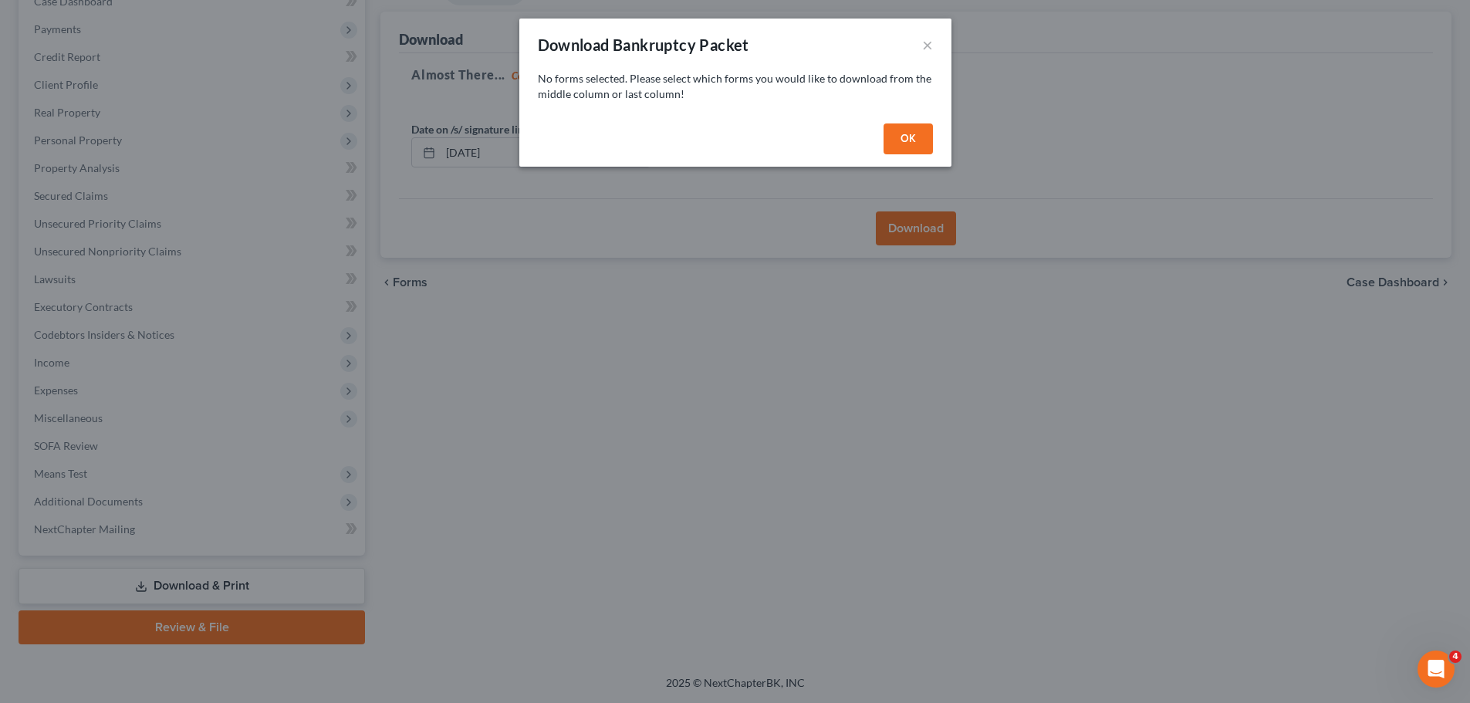
scroll to position [173, 0]
click at [901, 138] on button "OK" at bounding box center [913, 138] width 49 height 31
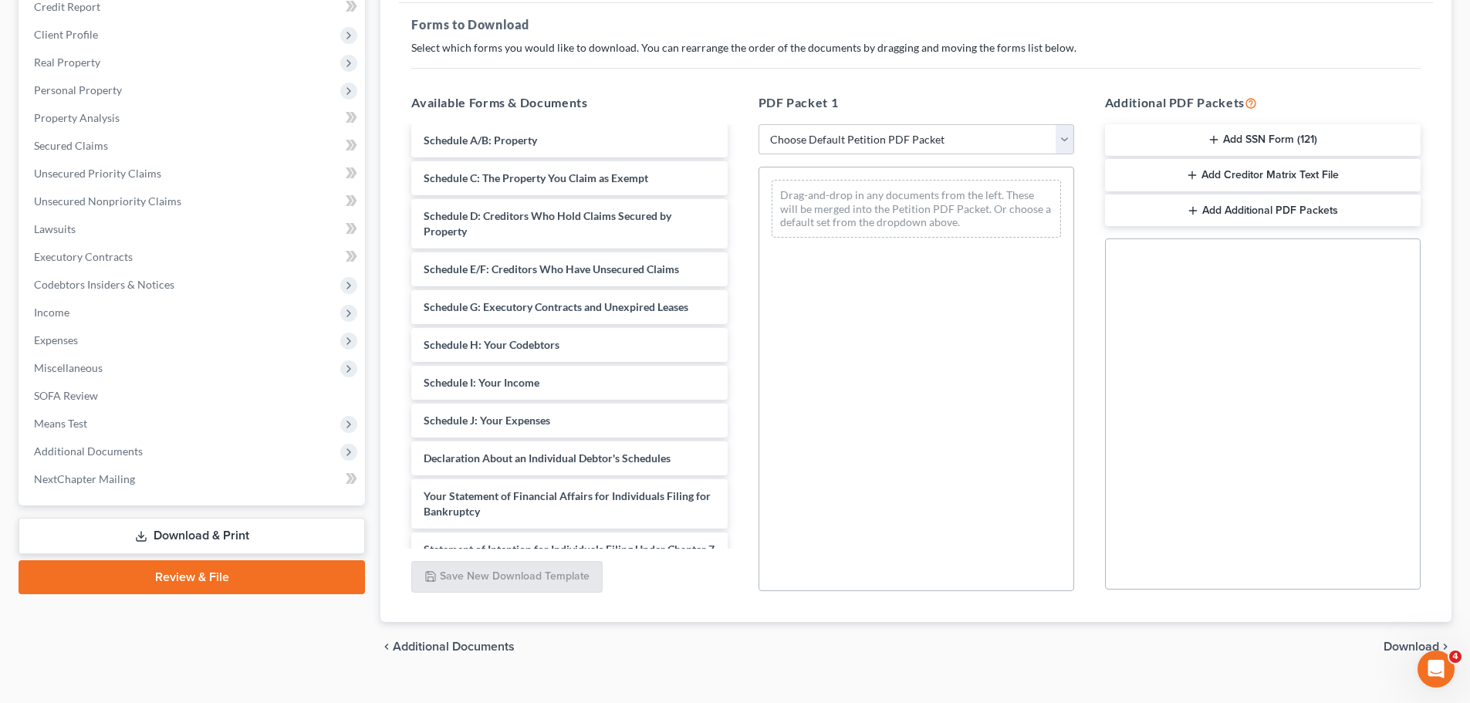
scroll to position [250, 0]
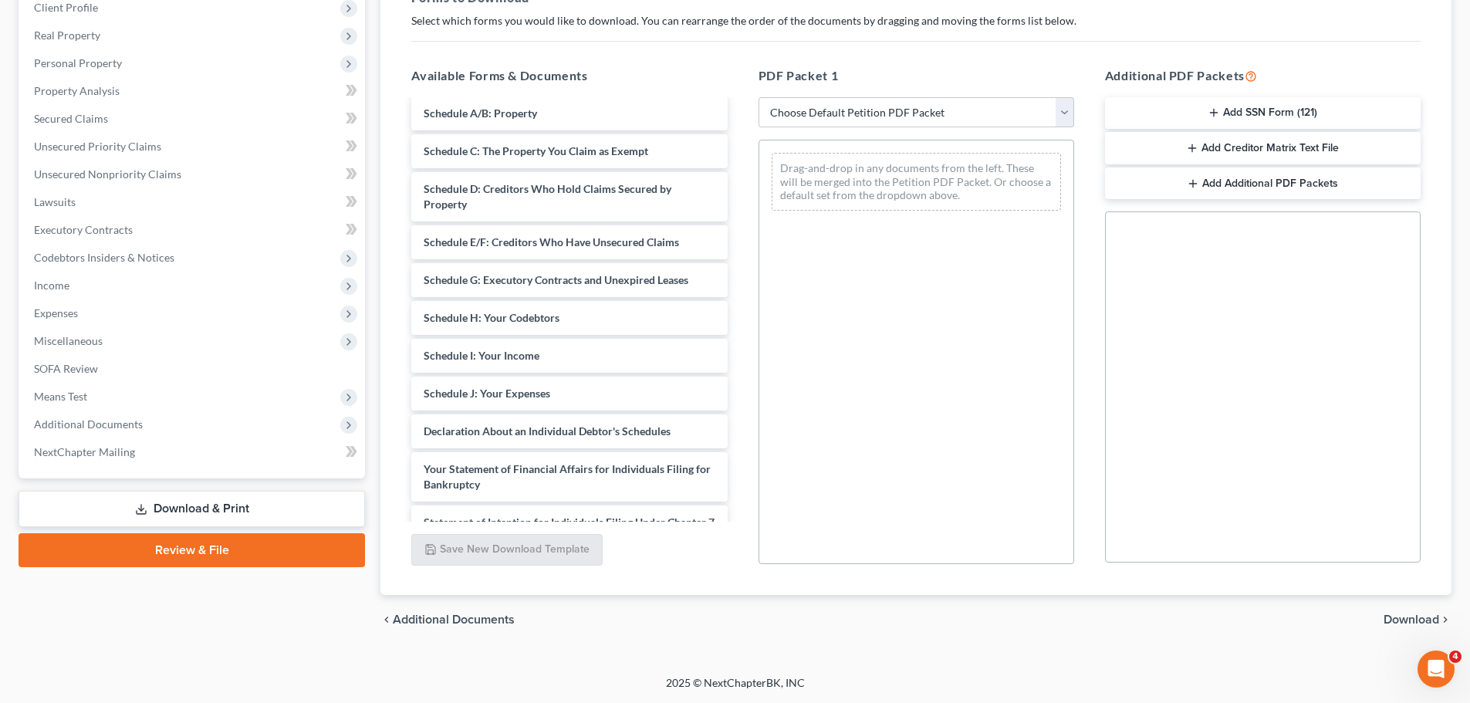
click at [1421, 614] on span "Download" at bounding box center [1412, 620] width 56 height 12
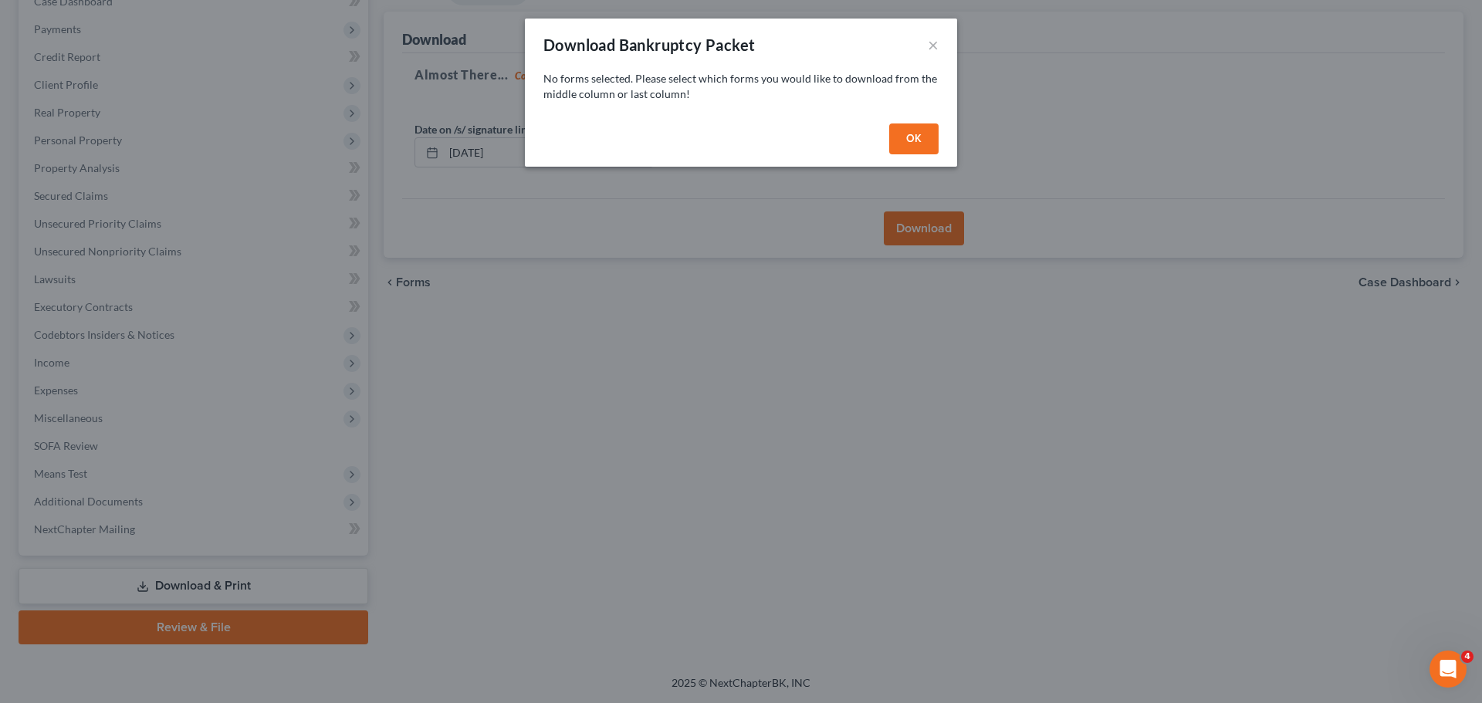
click at [925, 138] on button "OK" at bounding box center [913, 138] width 49 height 31
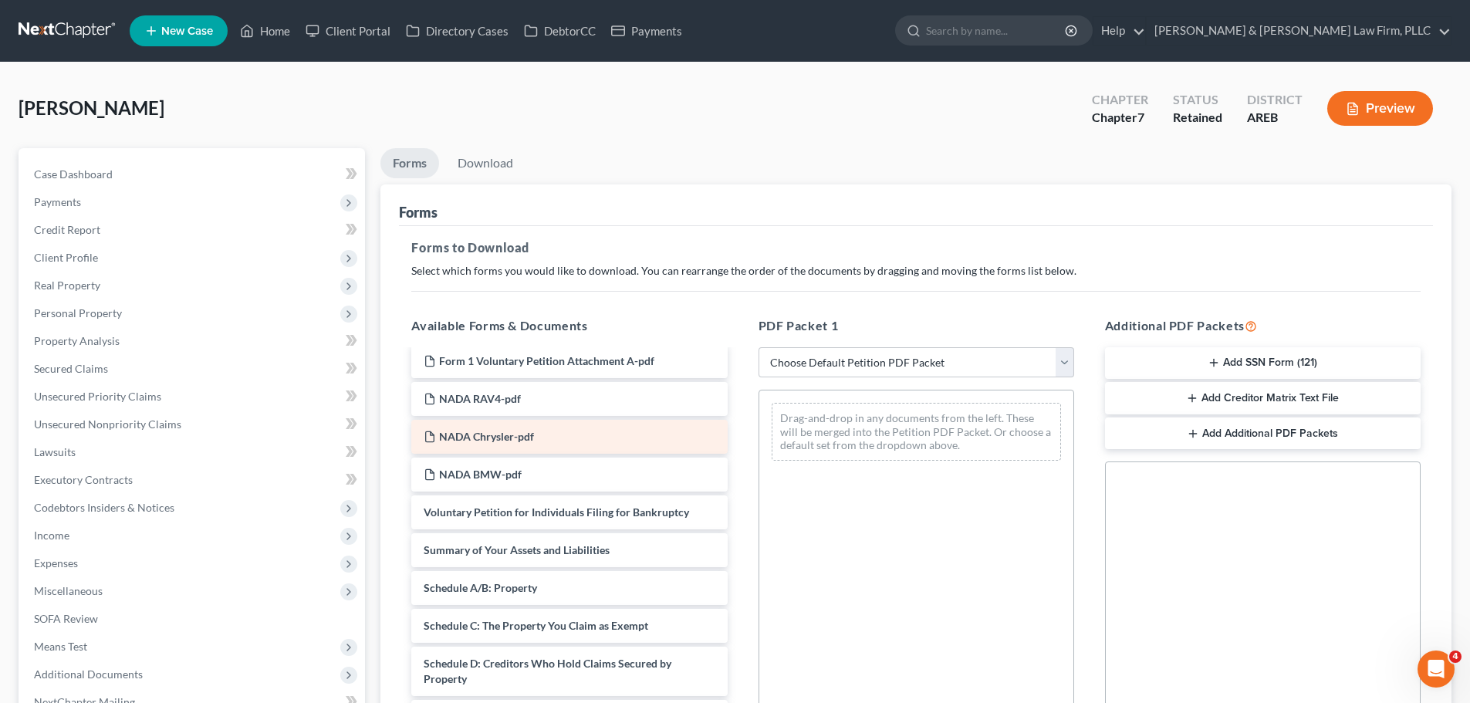
scroll to position [0, 0]
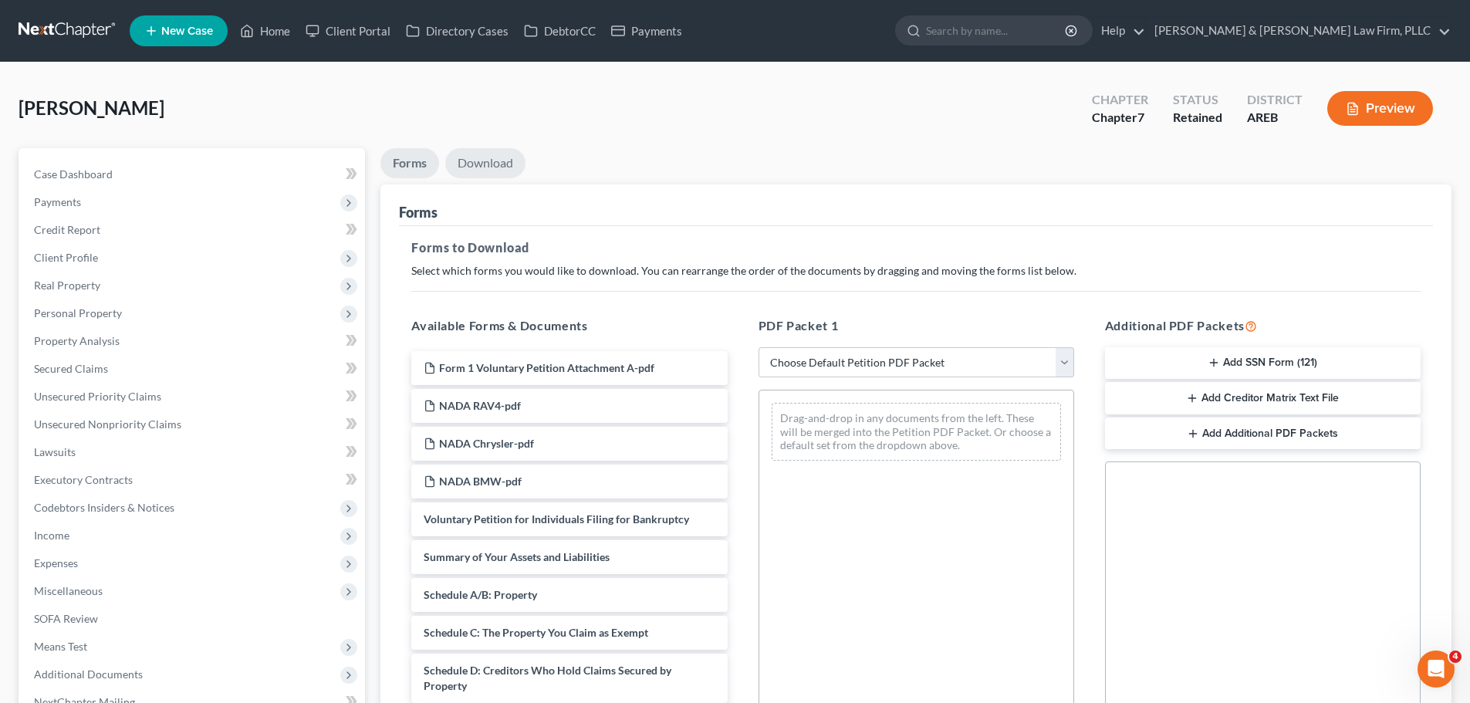
click at [468, 170] on link "Download" at bounding box center [485, 163] width 80 height 30
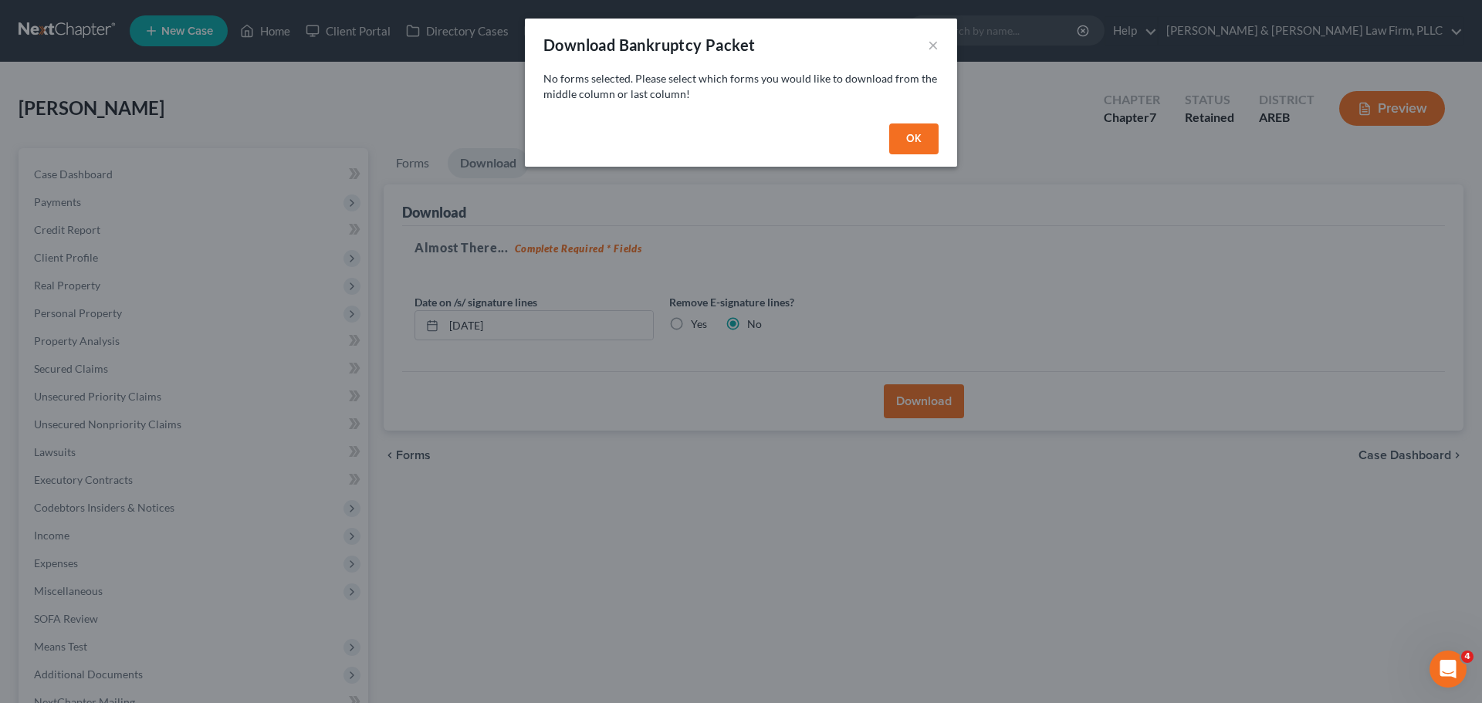
click at [940, 44] on div "Download Bankruptcy Packet ×" at bounding box center [741, 45] width 432 height 52
click at [928, 45] on button "×" at bounding box center [933, 44] width 11 height 19
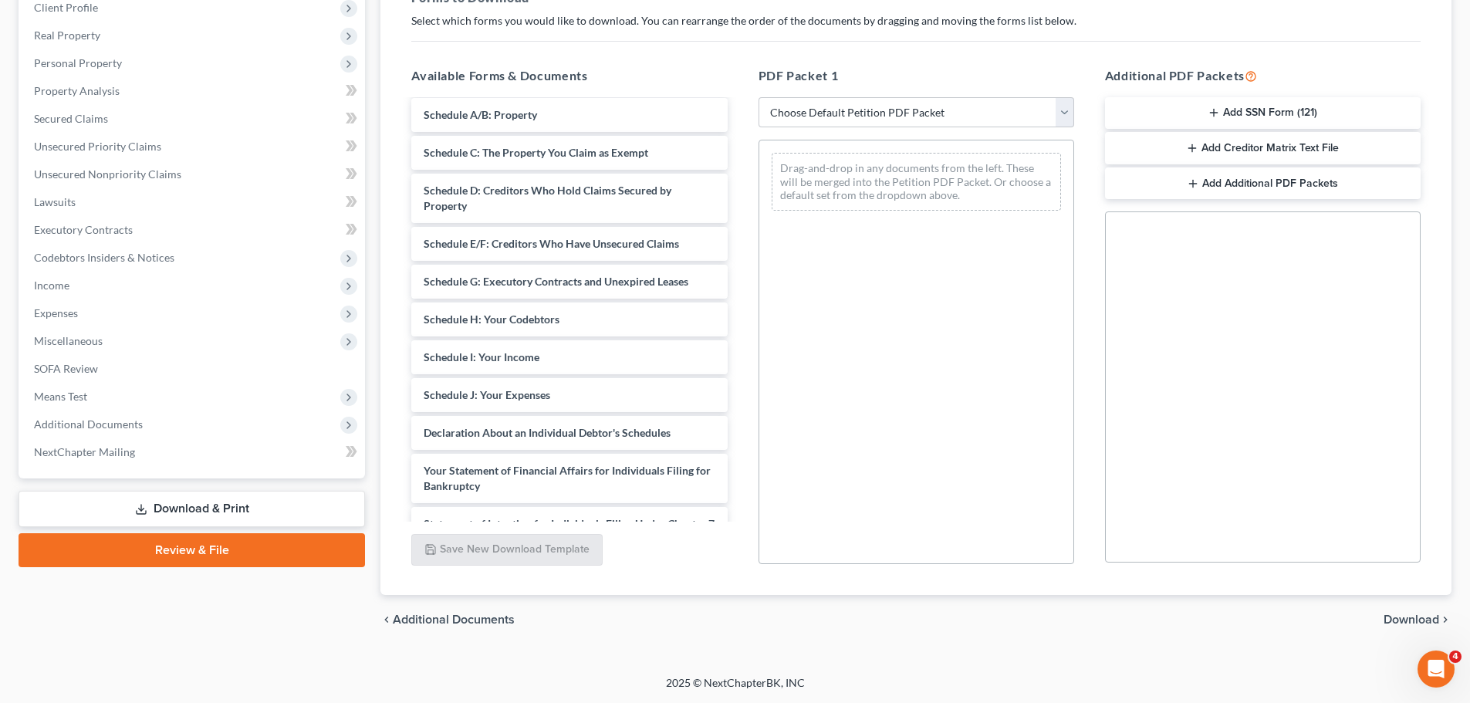
scroll to position [232, 0]
click at [801, 114] on select "Choose Default Petition PDF Packet Complete Bankruptcy Petition (all forms and …" at bounding box center [917, 112] width 316 height 31
select select "0"
click at [759, 97] on select "Choose Default Petition PDF Packet Complete Bankruptcy Petition (all forms and …" at bounding box center [917, 112] width 316 height 31
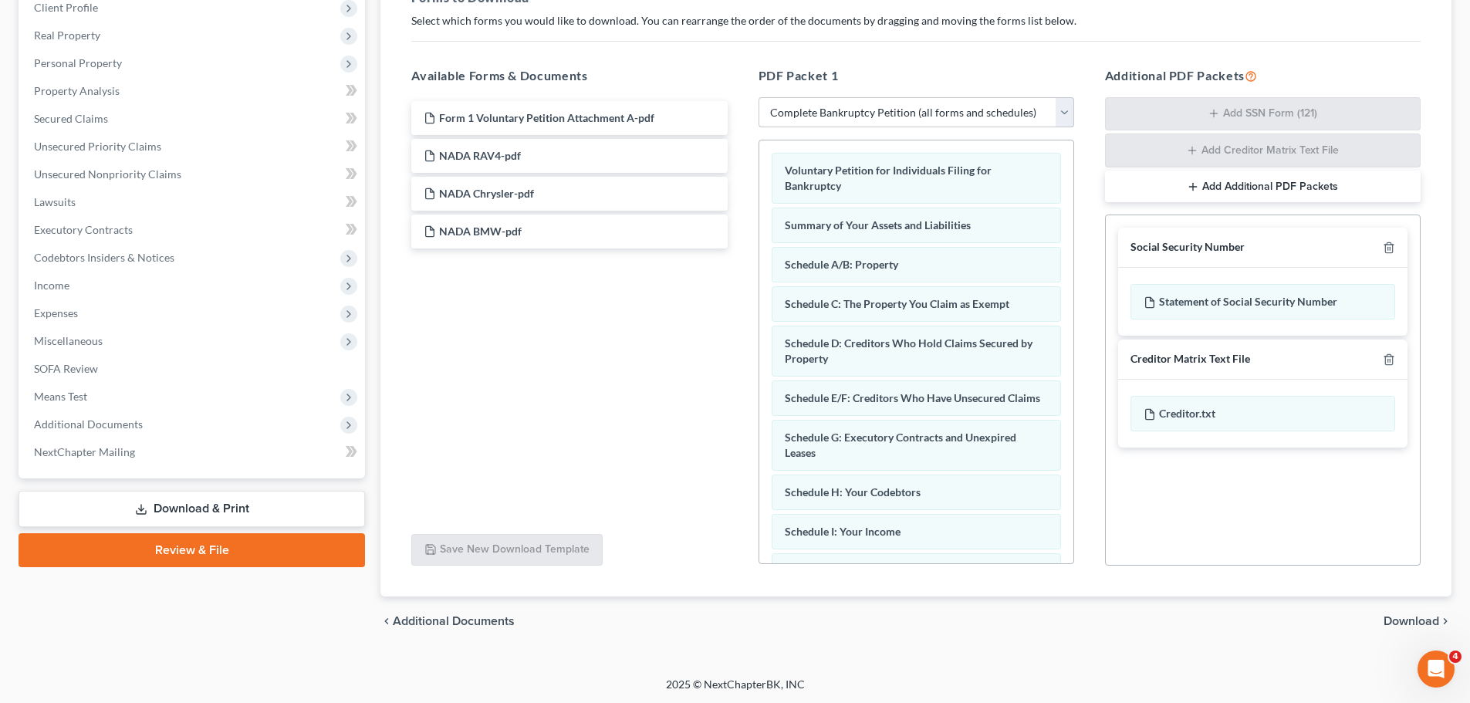
drag, startPoint x: 1016, startPoint y: 118, endPoint x: 998, endPoint y: 122, distance: 18.2
click at [1004, 121] on select "Choose Default Petition PDF Packet Complete Bankruptcy Petition (all forms and …" at bounding box center [917, 112] width 316 height 31
click at [1418, 610] on div "chevron_left Additional Documents Download chevron_right" at bounding box center [915, 621] width 1071 height 49
click at [1416, 615] on span "Download" at bounding box center [1412, 621] width 56 height 12
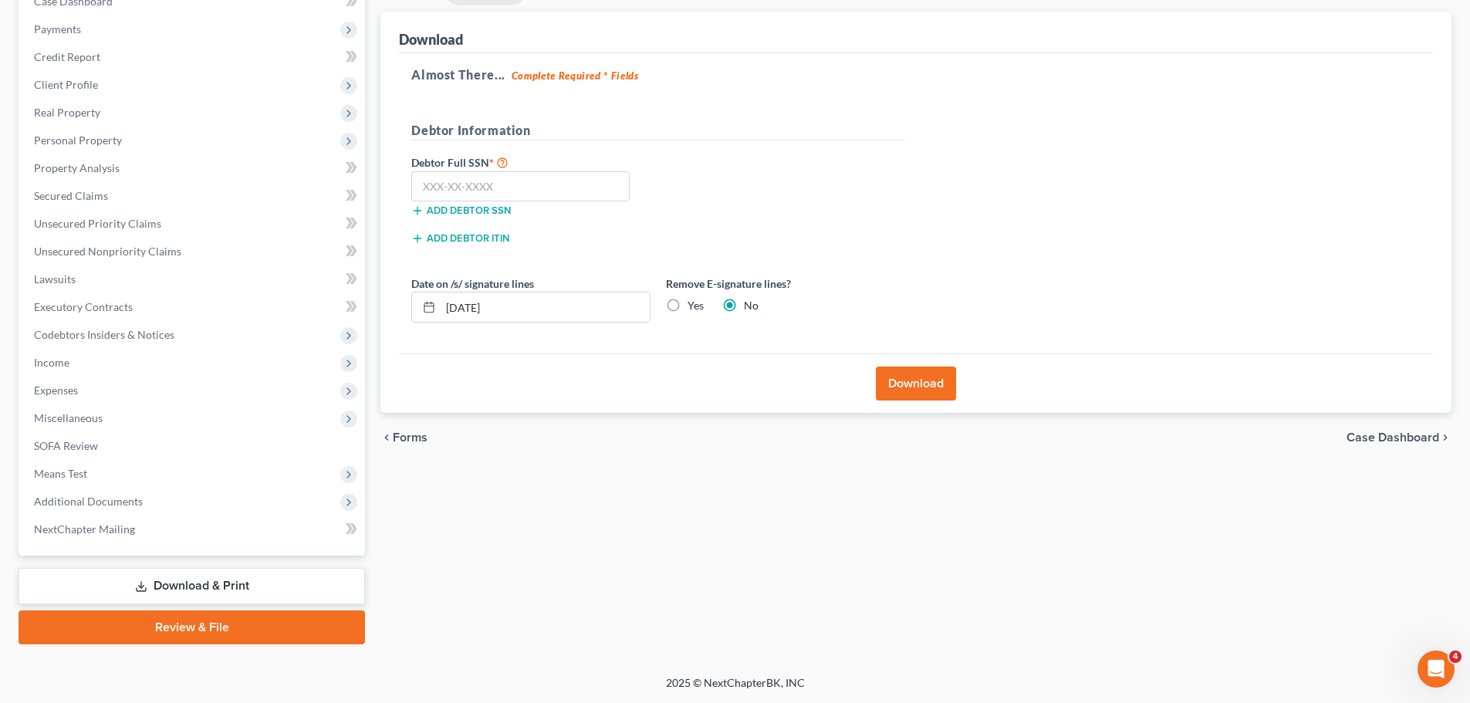
scroll to position [173, 0]
click at [891, 376] on button "Download" at bounding box center [916, 384] width 80 height 34
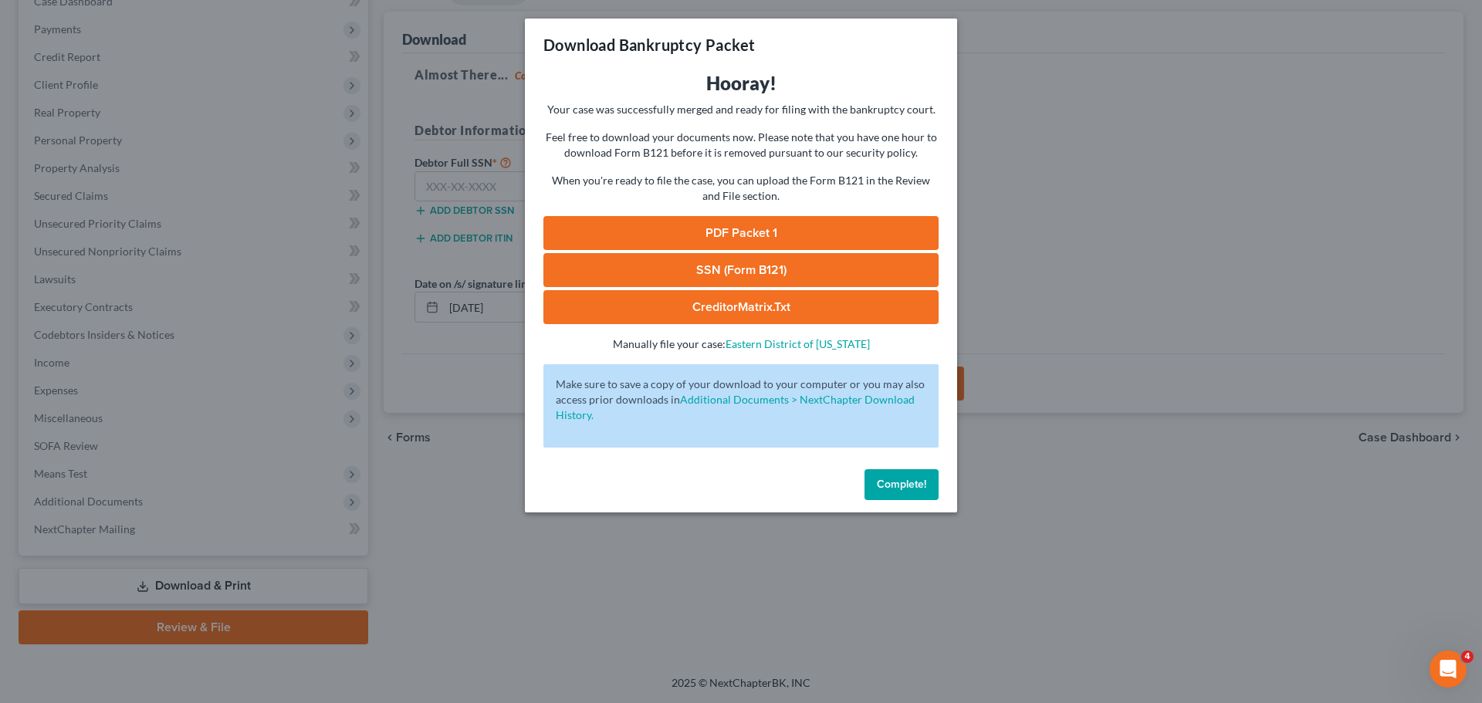
click at [894, 487] on span "Complete!" at bounding box center [901, 484] width 49 height 13
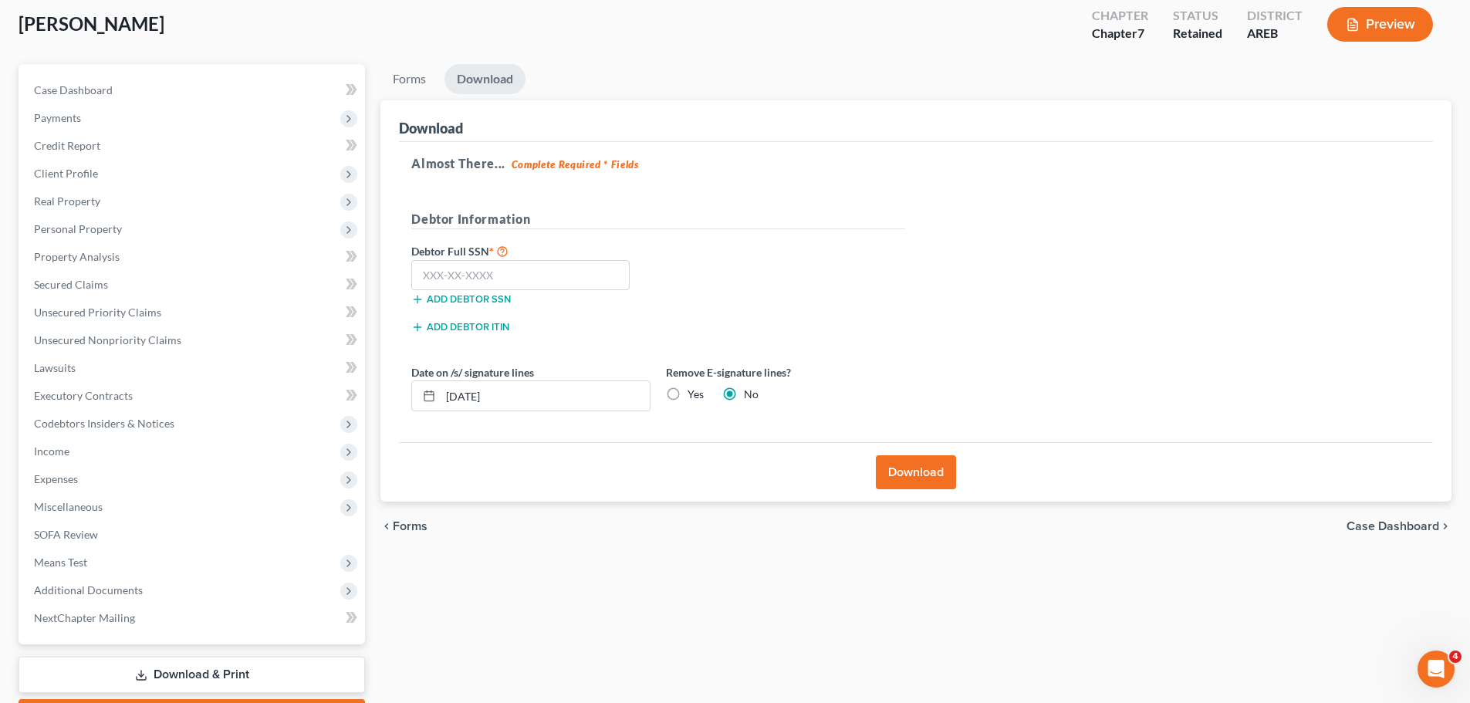
scroll to position [0, 0]
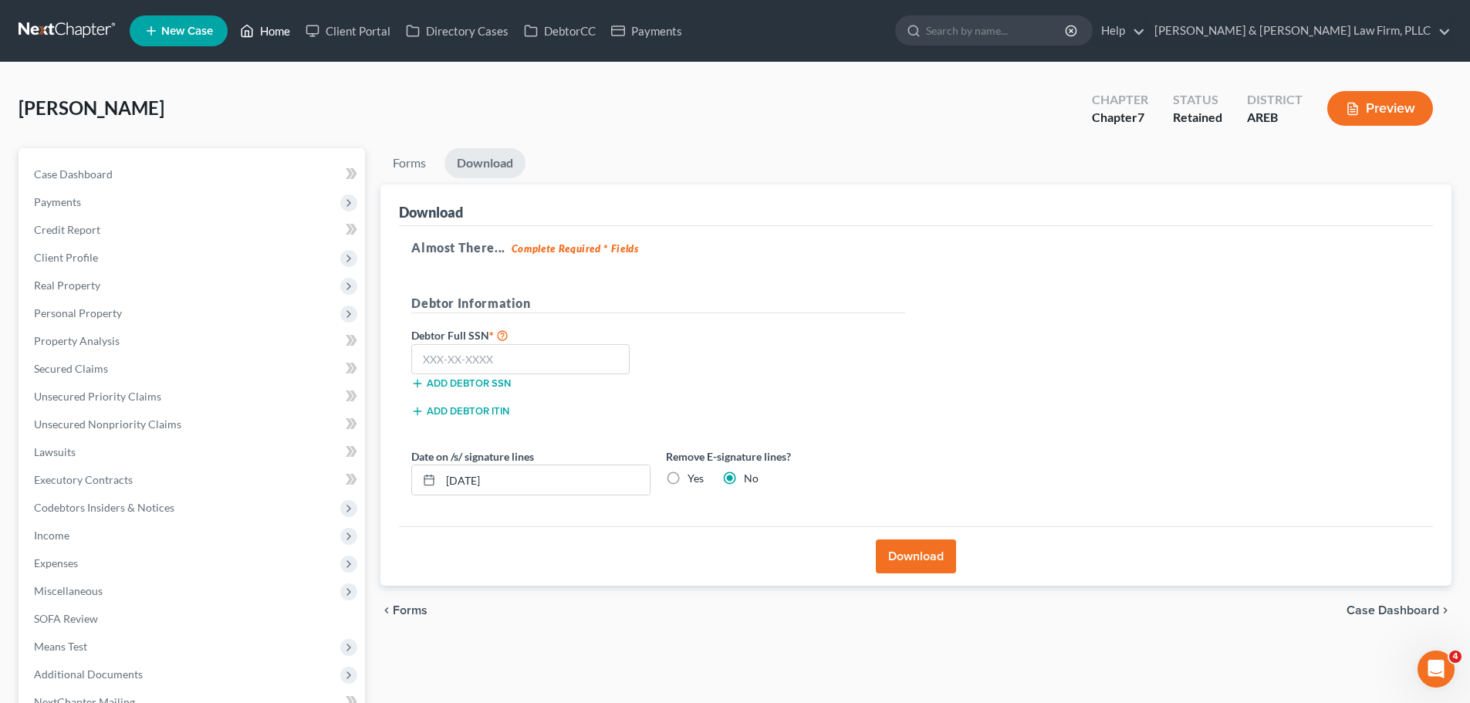
click at [278, 25] on link "Home" at bounding box center [265, 31] width 66 height 28
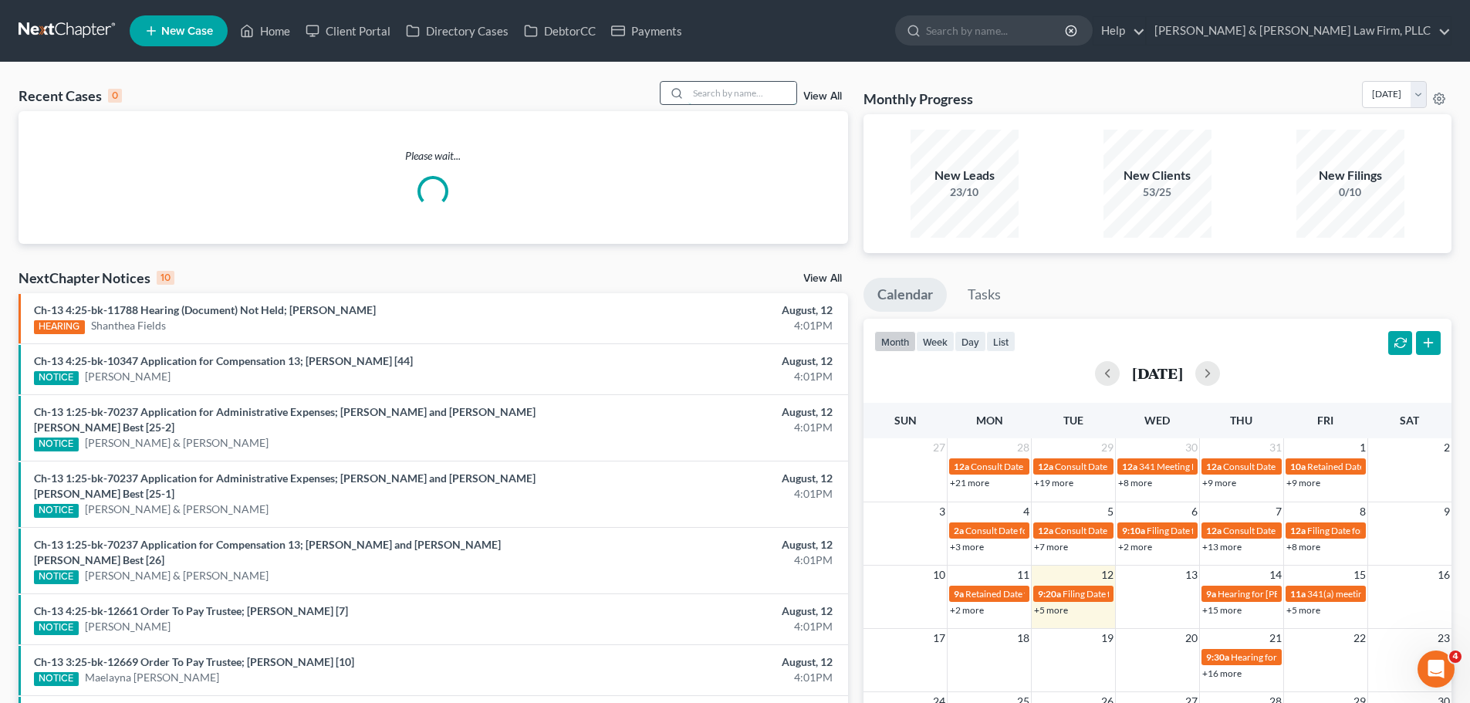
click at [725, 86] on input "search" at bounding box center [742, 93] width 108 height 22
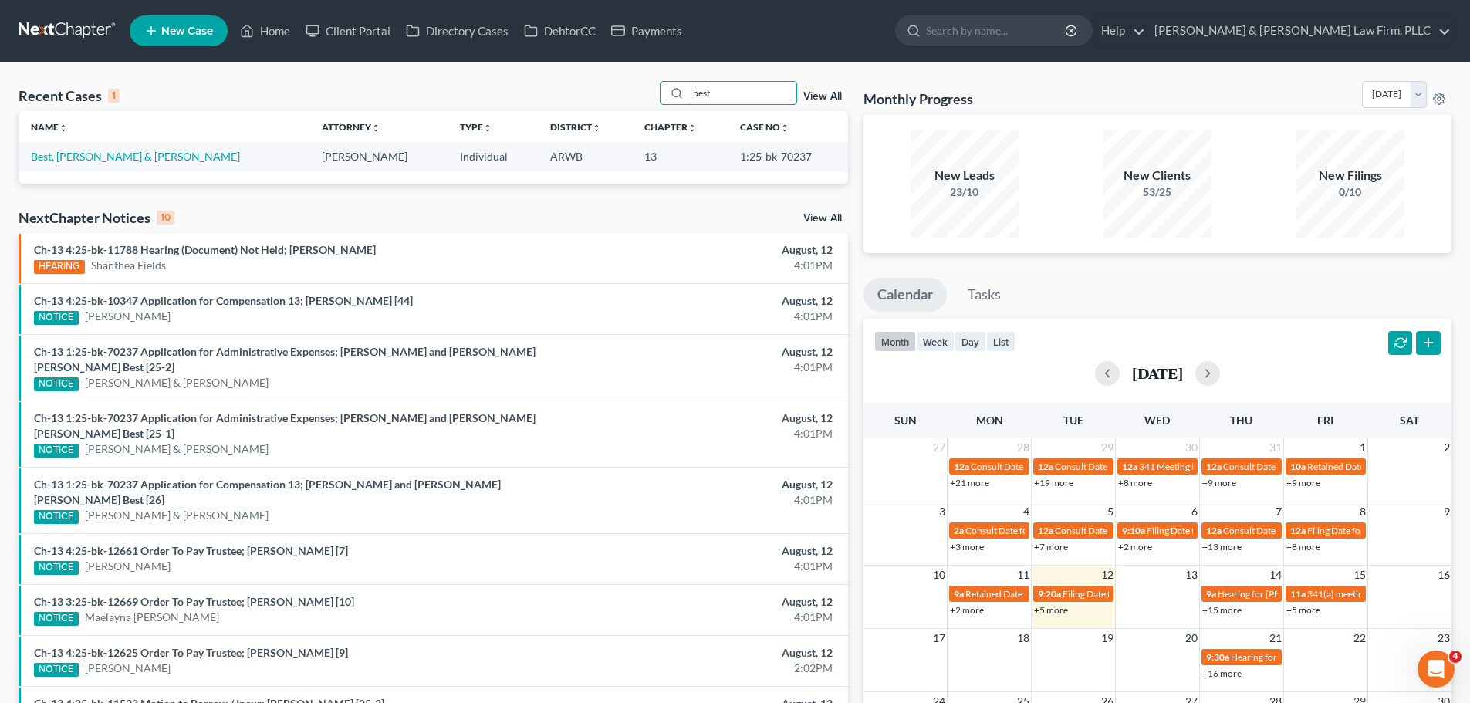
type input "best"
click at [68, 150] on link "Best, [PERSON_NAME] & [PERSON_NAME]" at bounding box center [135, 156] width 209 height 13
select select "1"
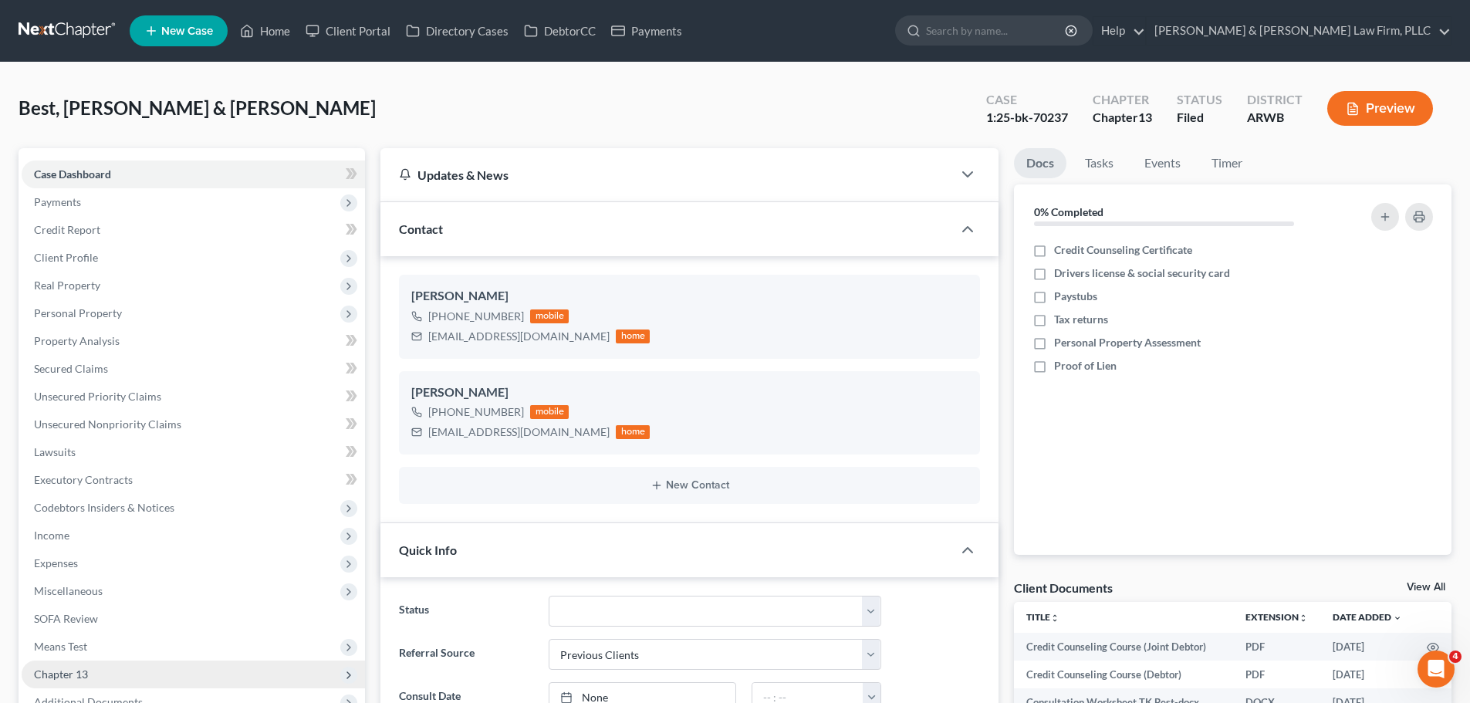
scroll to position [386, 0]
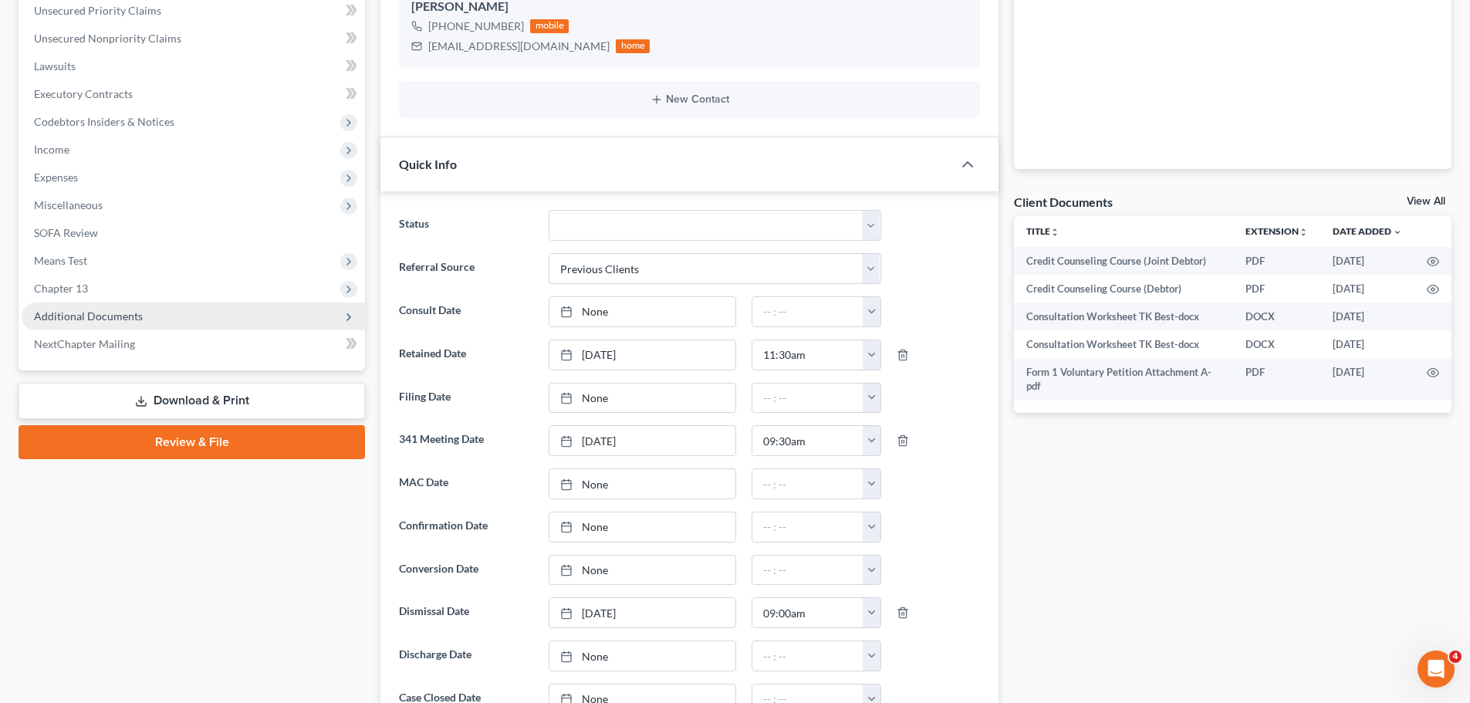
click at [101, 307] on span "Additional Documents" at bounding box center [193, 317] width 343 height 28
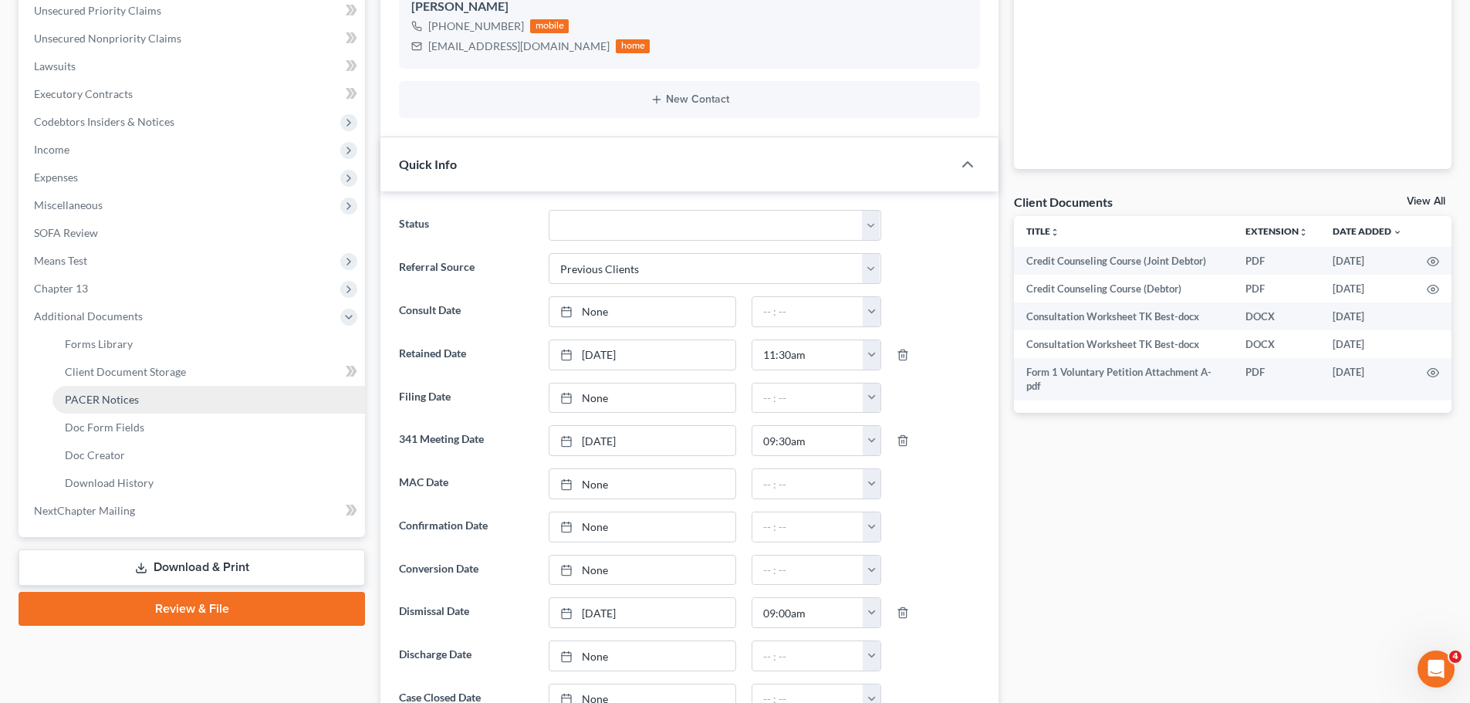
click at [119, 403] on span "PACER Notices" at bounding box center [102, 399] width 74 height 13
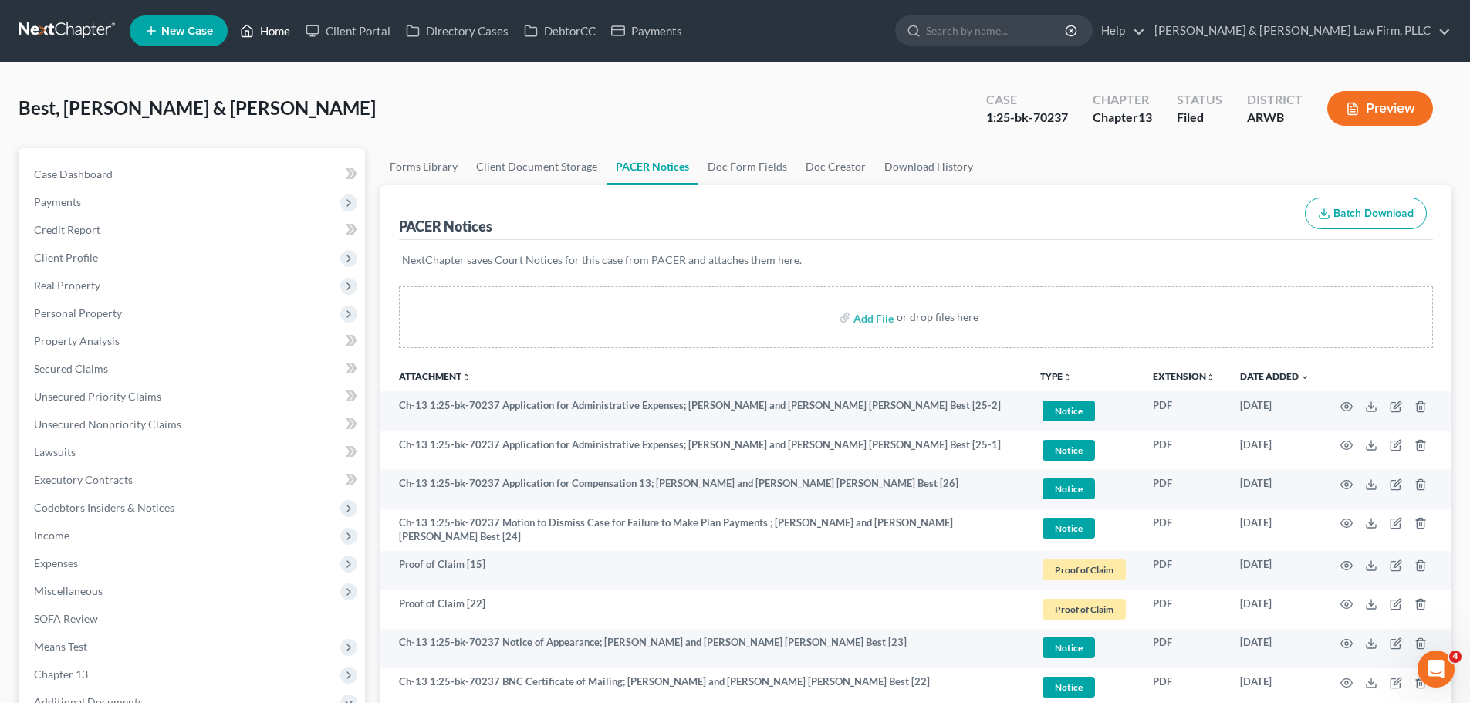
click at [261, 19] on link "Home" at bounding box center [265, 31] width 66 height 28
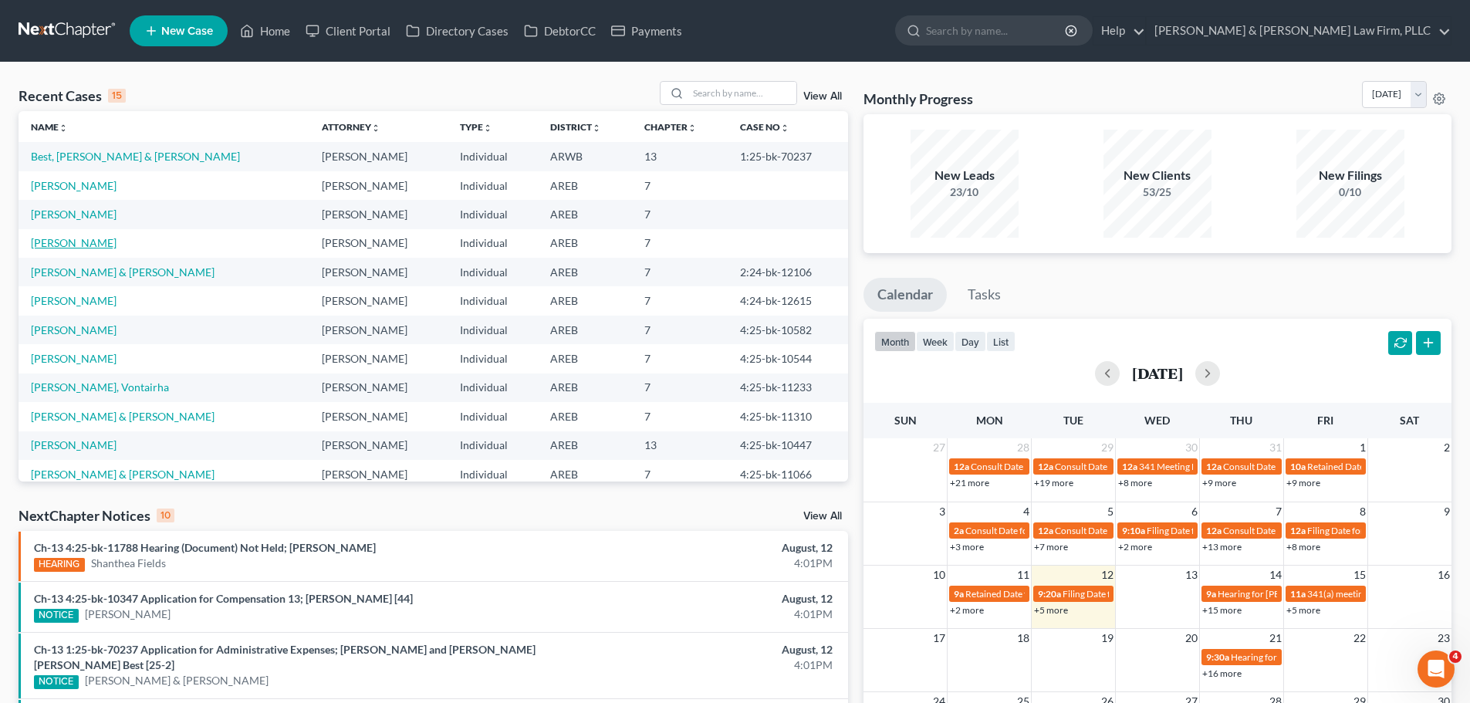
click at [71, 248] on link "[PERSON_NAME]" at bounding box center [74, 242] width 86 height 13
select select "6"
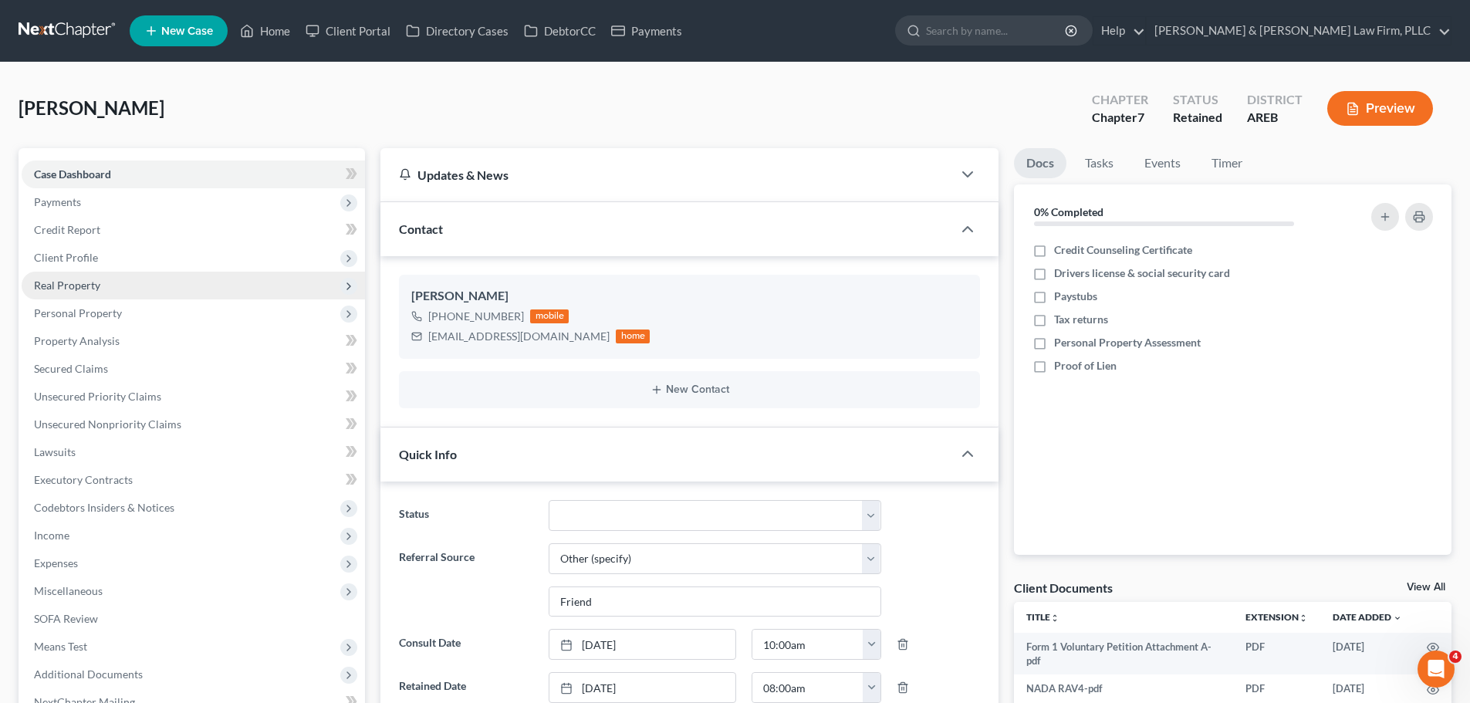
click at [71, 294] on span "Real Property" at bounding box center [193, 286] width 343 height 28
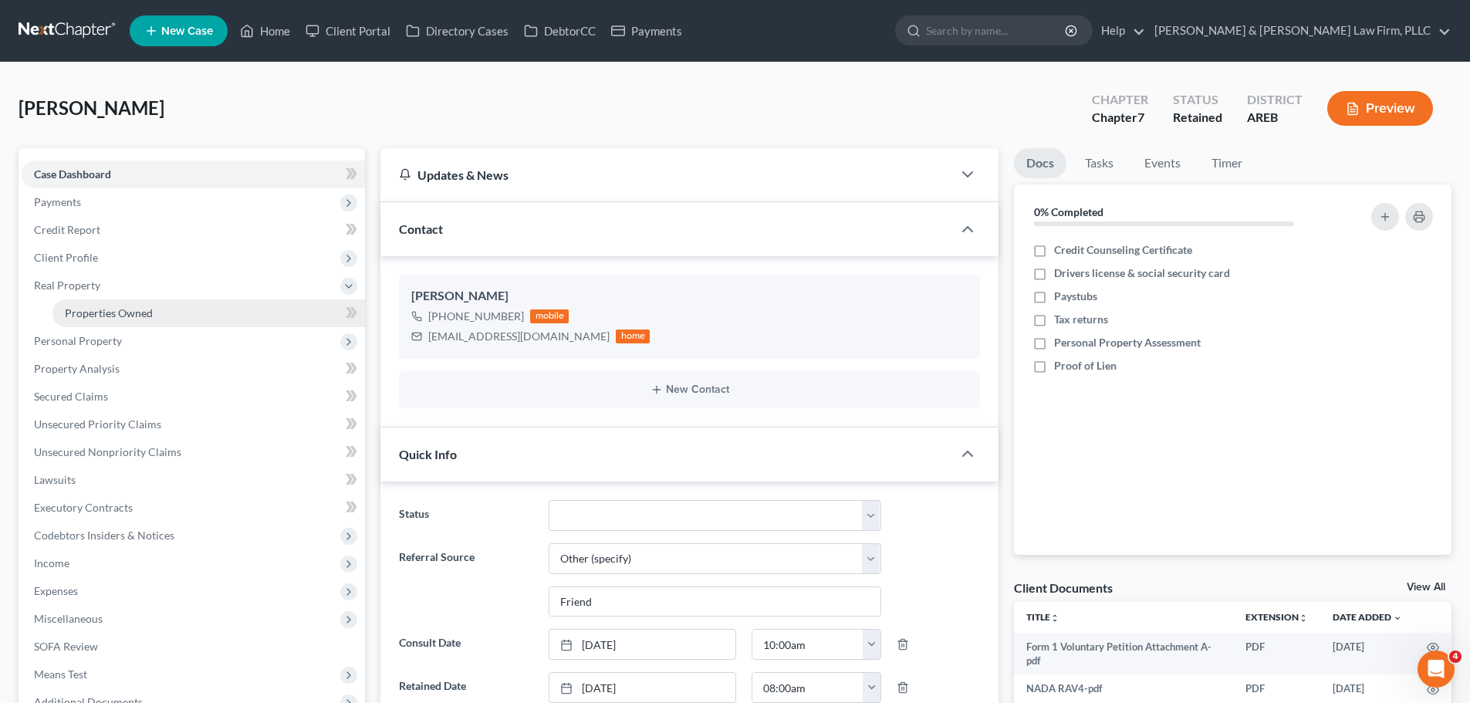
click at [164, 313] on link "Properties Owned" at bounding box center [208, 313] width 313 height 28
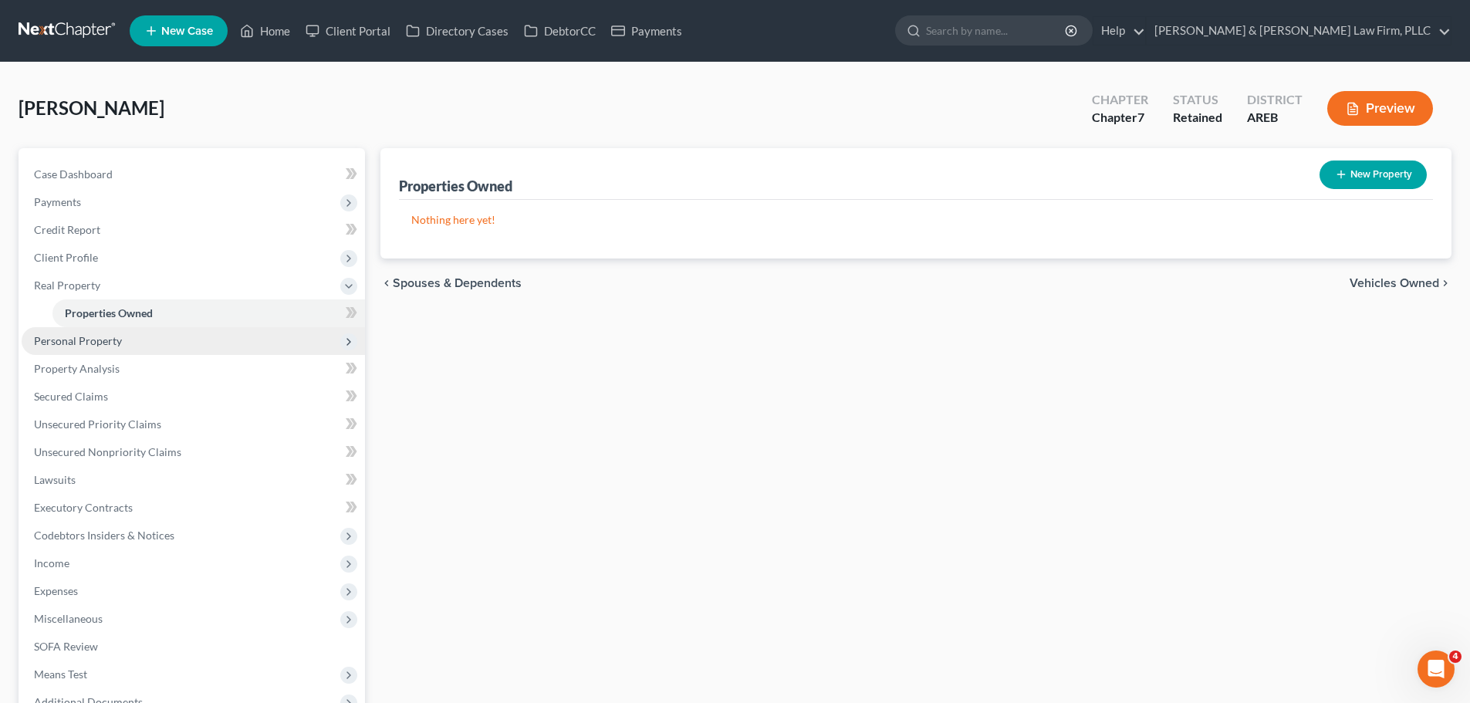
click at [191, 337] on span "Personal Property" at bounding box center [193, 341] width 343 height 28
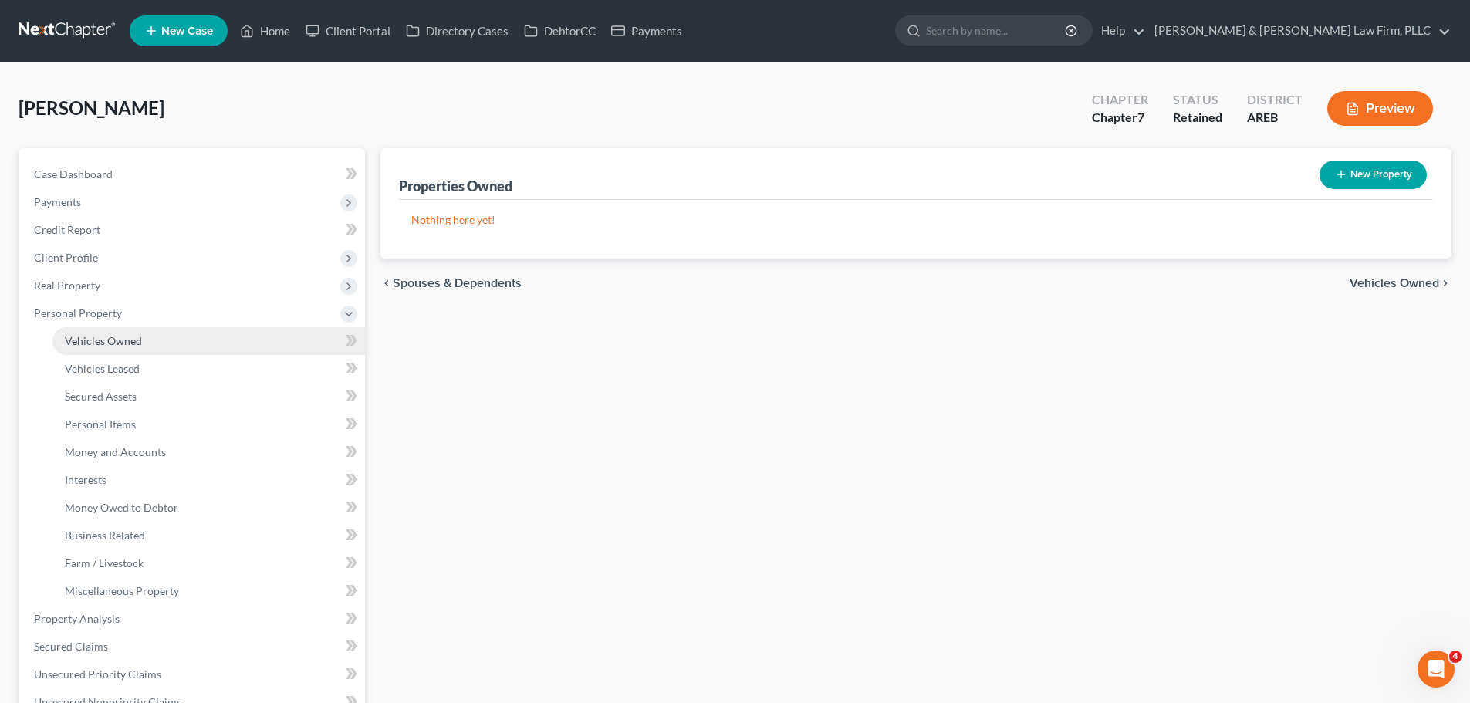
click at [164, 345] on link "Vehicles Owned" at bounding box center [208, 341] width 313 height 28
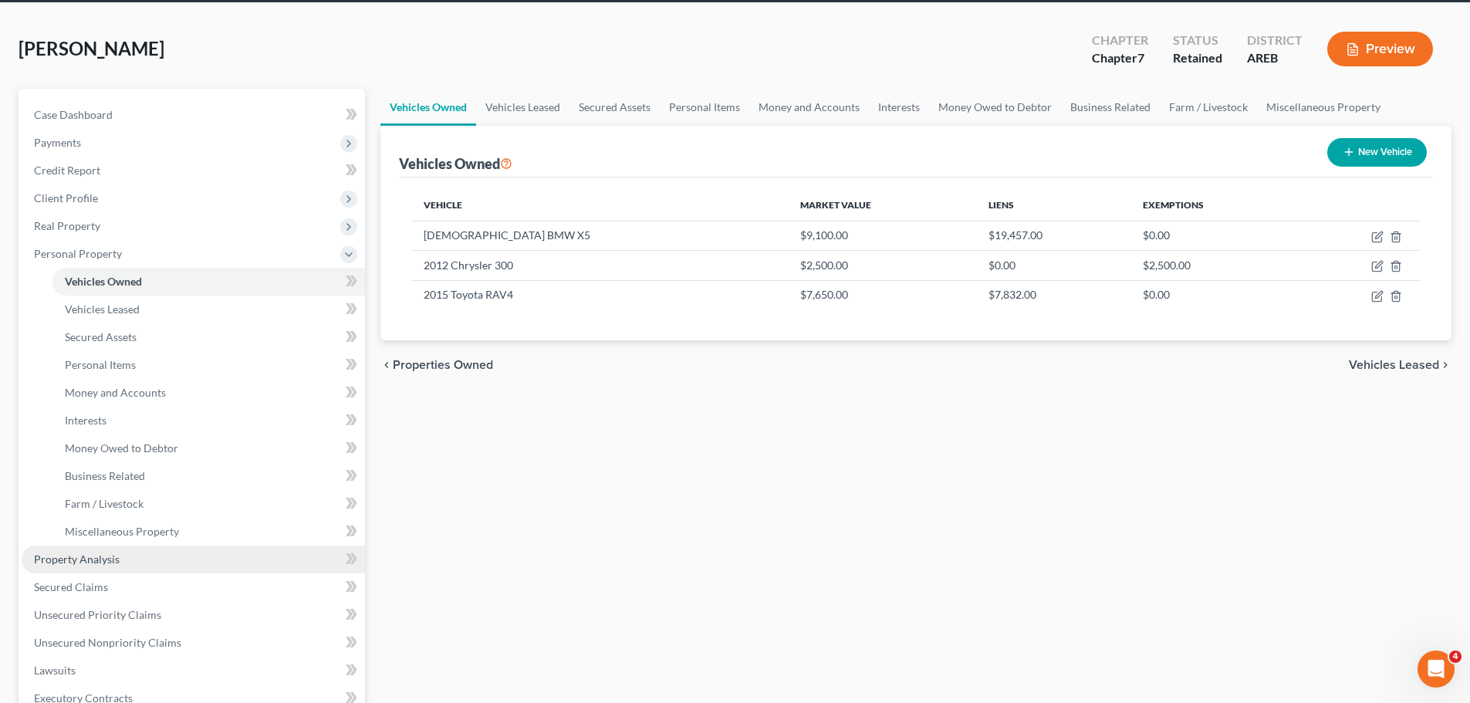
scroll to position [77, 0]
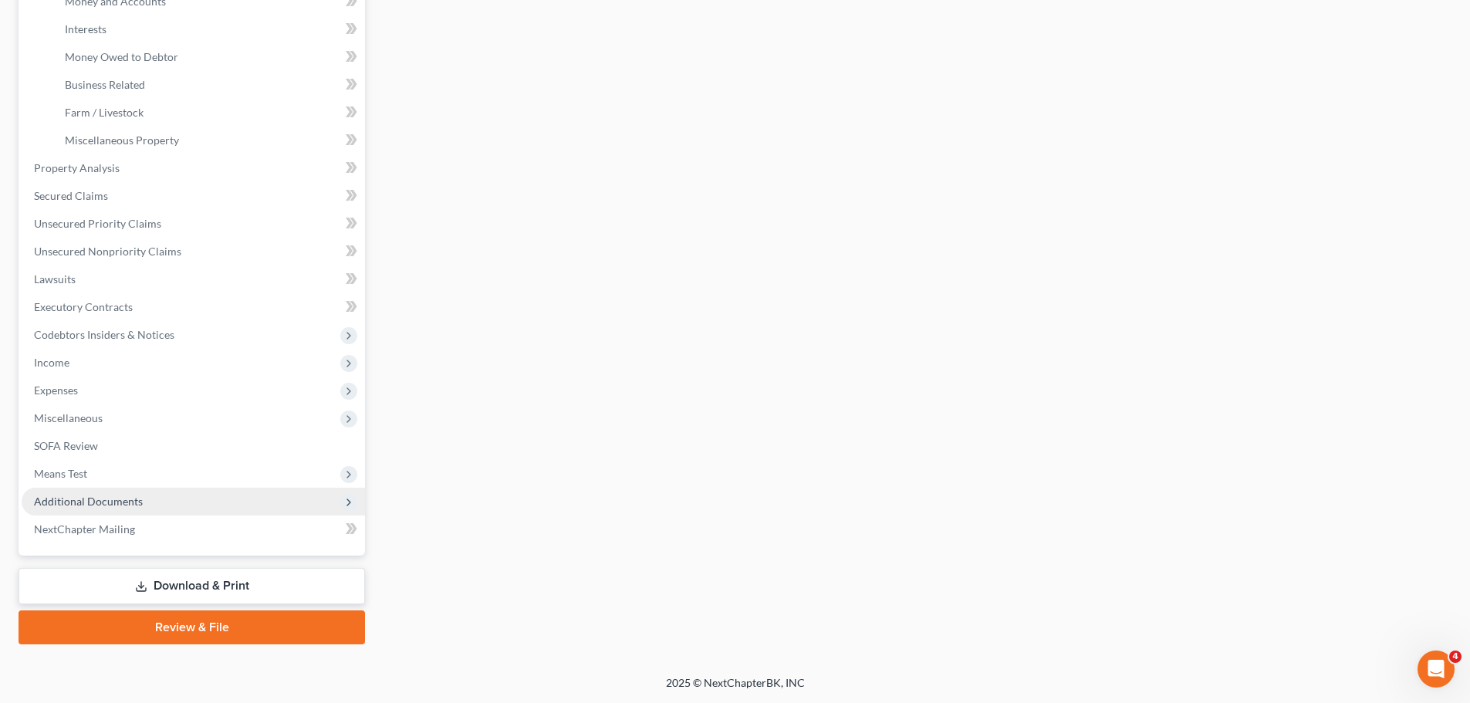
click at [141, 507] on span "Additional Documents" at bounding box center [193, 502] width 343 height 28
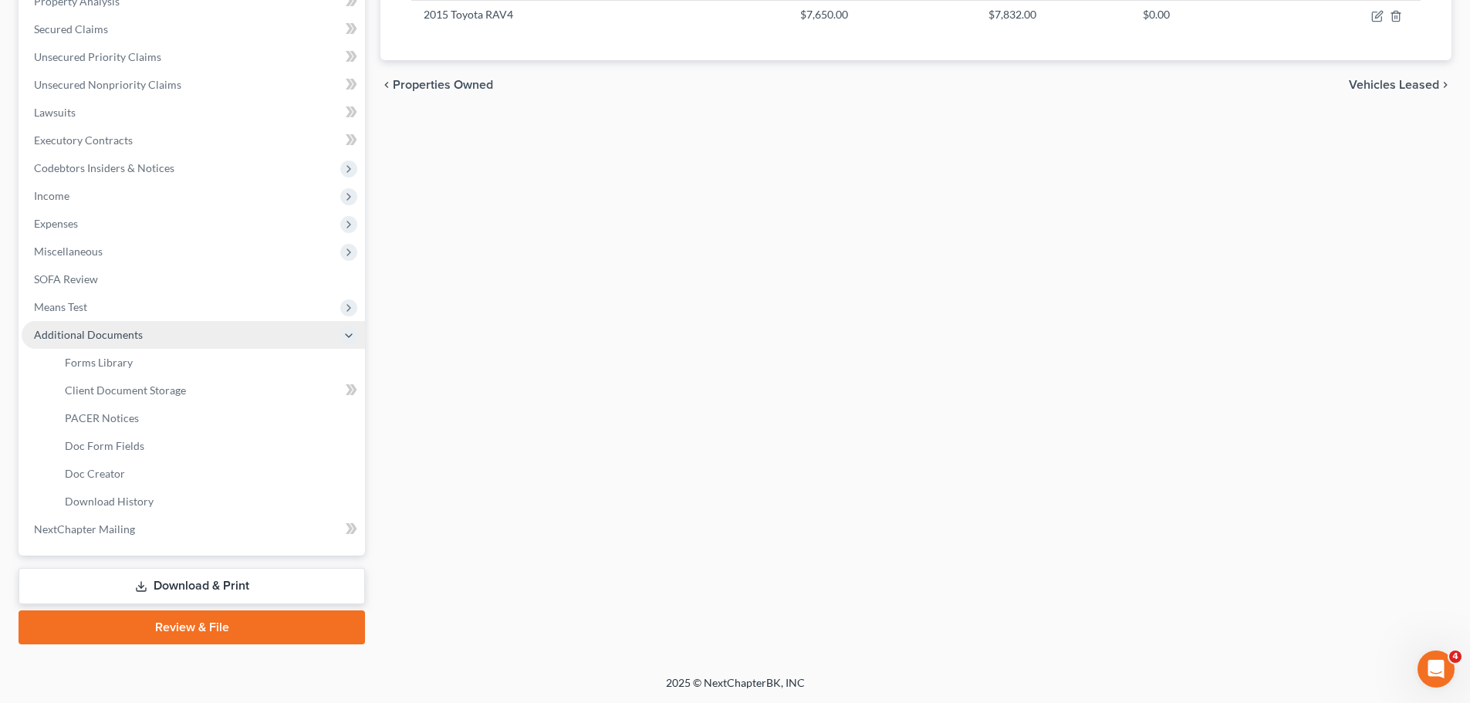
scroll to position [340, 0]
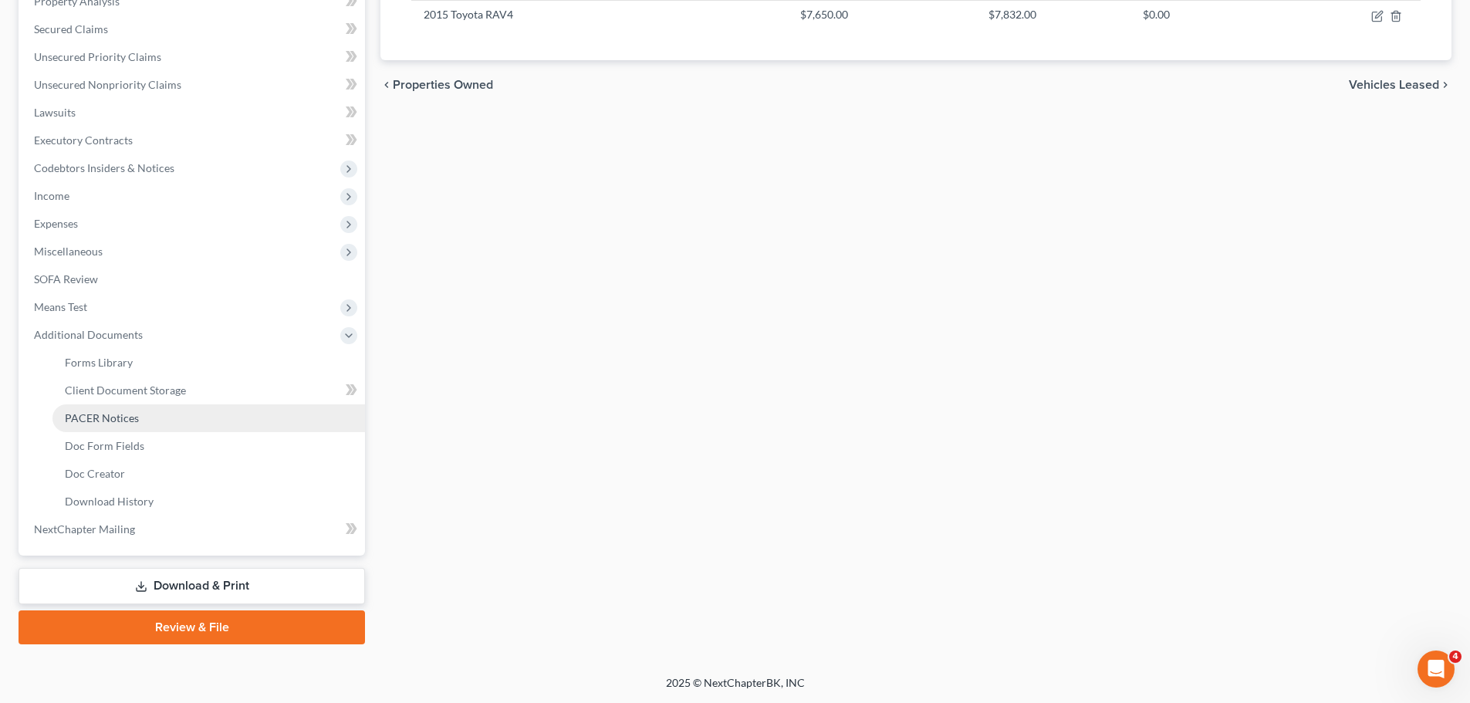
click at [154, 417] on link "PACER Notices" at bounding box center [208, 418] width 313 height 28
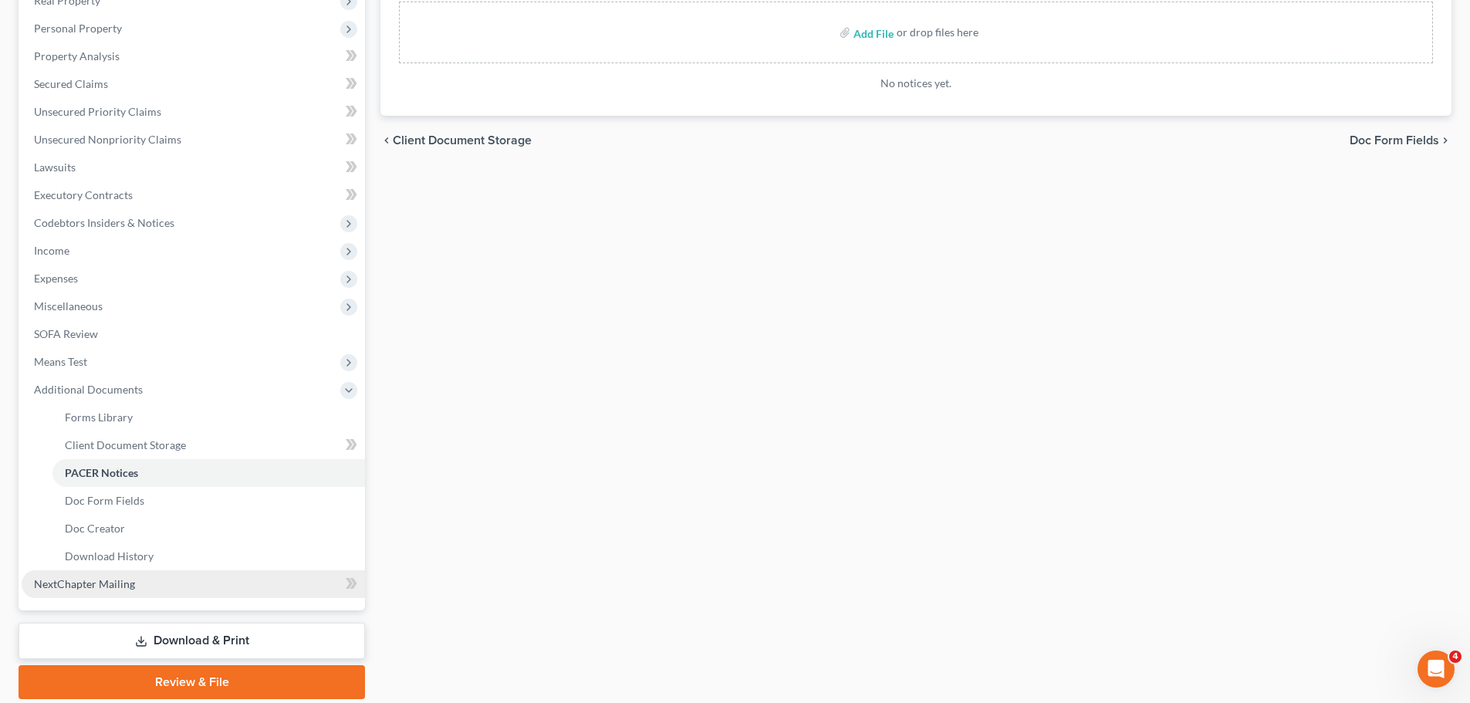
scroll to position [340, 0]
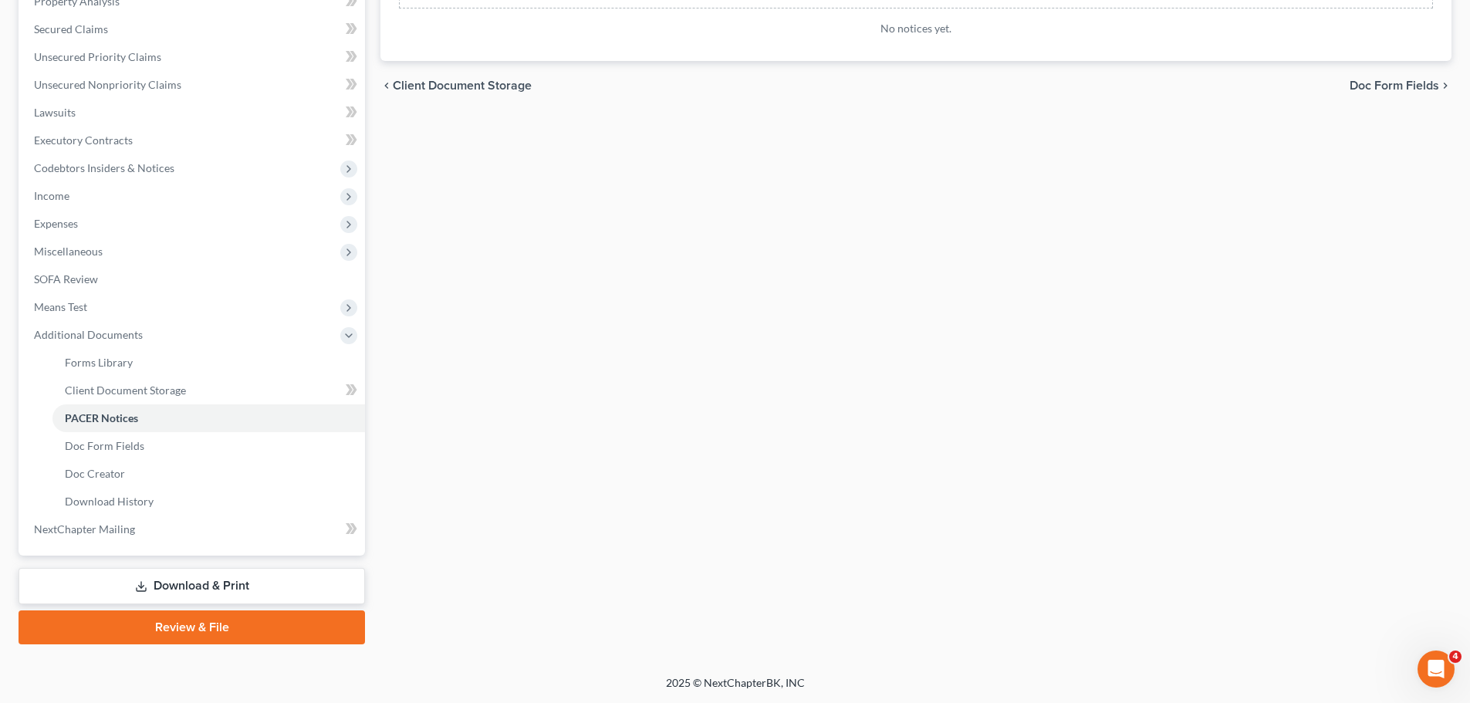
click at [178, 595] on link "Download & Print" at bounding box center [192, 586] width 346 height 36
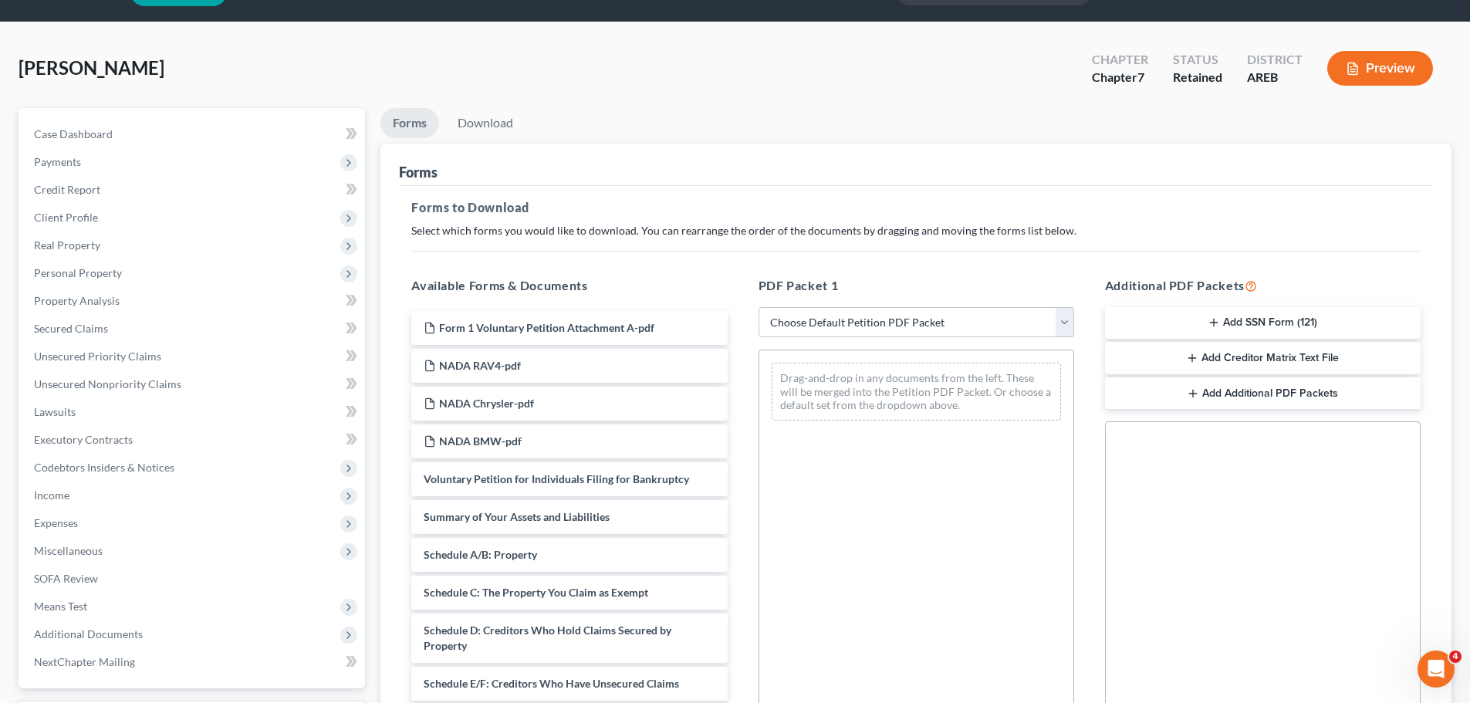
scroll to position [77, 0]
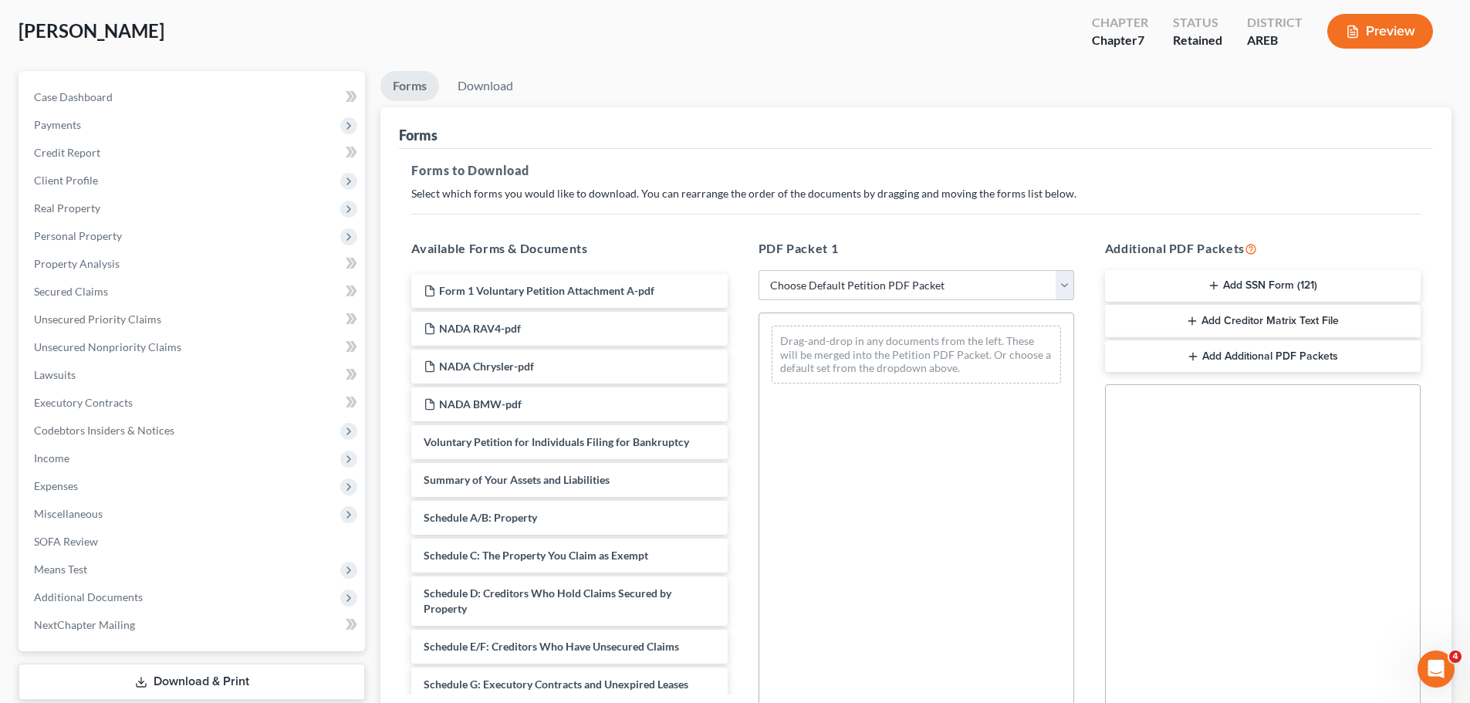
click at [949, 283] on select "Choose Default Petition PDF Packet Complete Bankruptcy Petition (all forms and …" at bounding box center [917, 285] width 316 height 31
click at [759, 270] on select "Choose Default Petition PDF Packet Complete Bankruptcy Petition (all forms and …" at bounding box center [917, 285] width 316 height 31
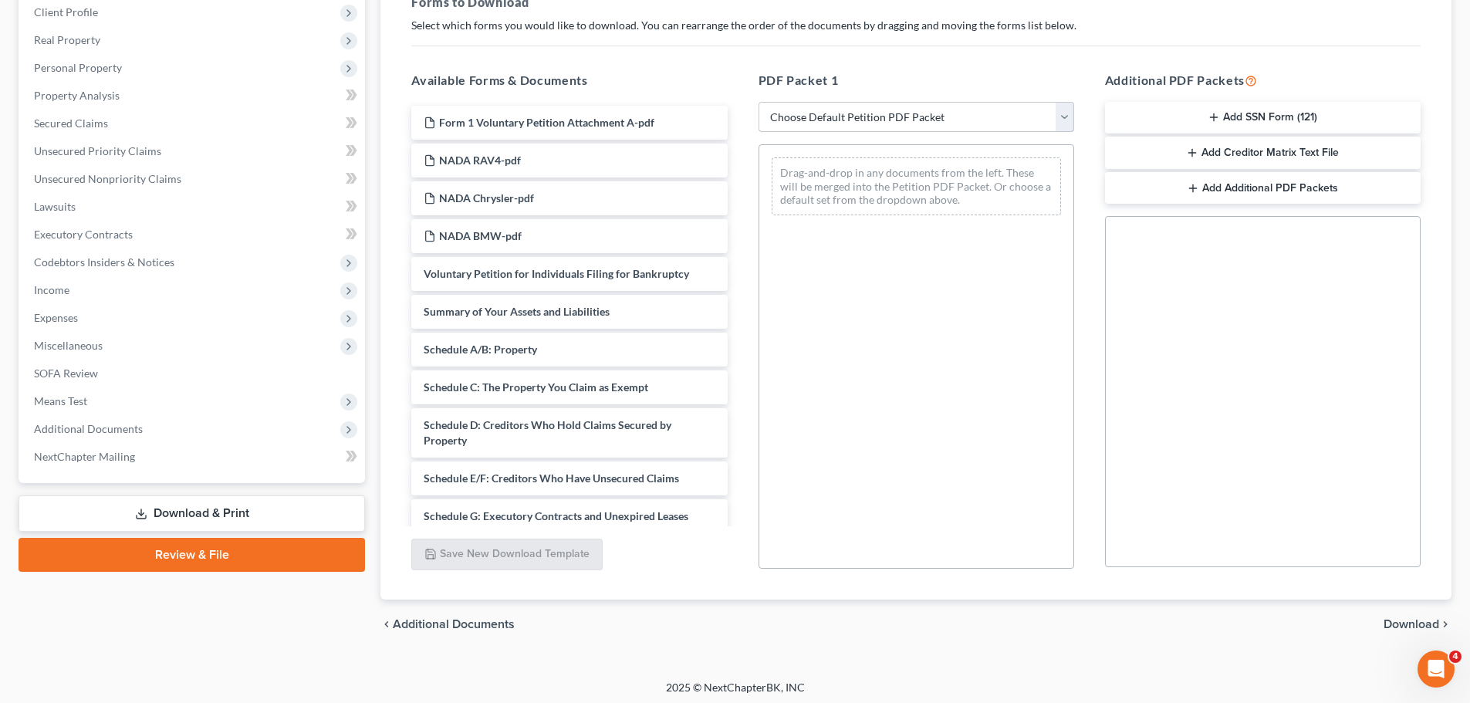
scroll to position [250, 0]
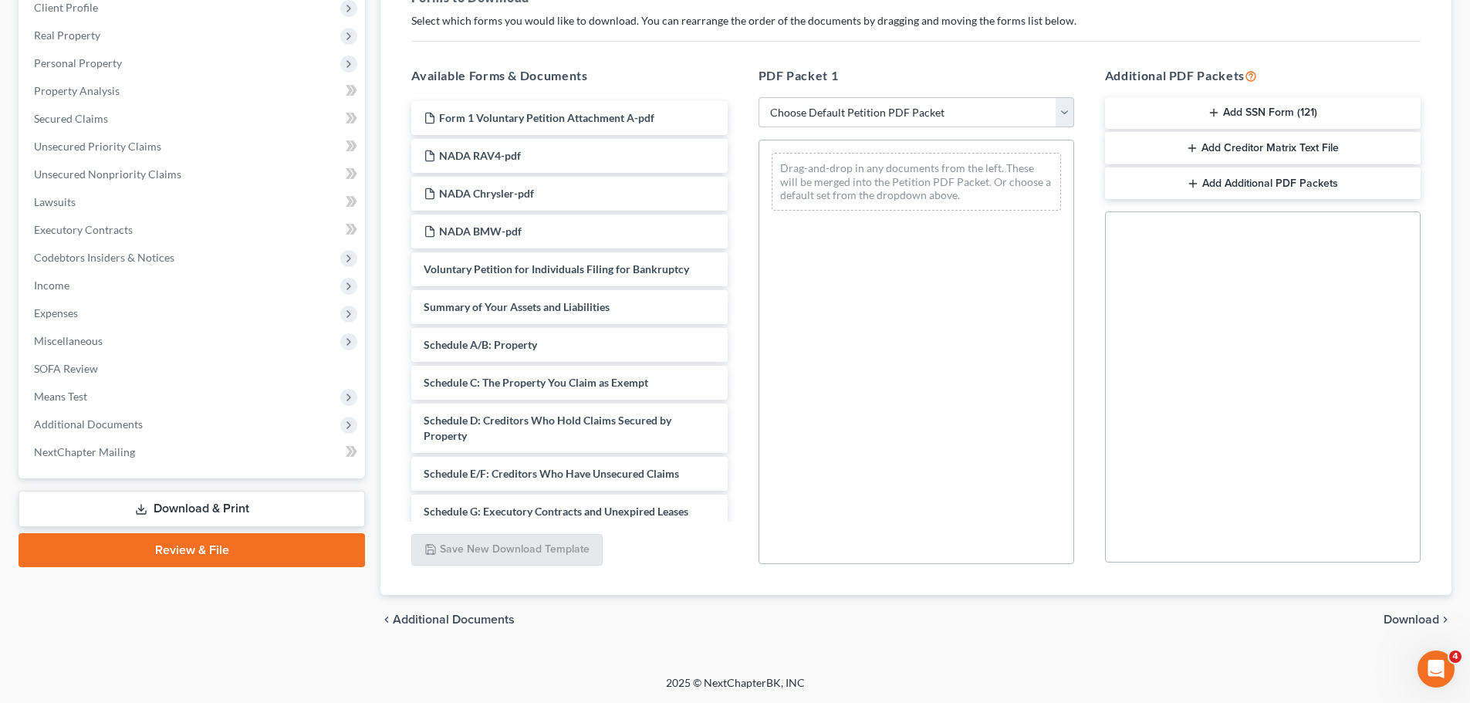
click at [1390, 611] on div "chevron_left Additional Documents Download chevron_right" at bounding box center [915, 619] width 1071 height 49
click at [1390, 621] on span "Download" at bounding box center [1412, 620] width 56 height 12
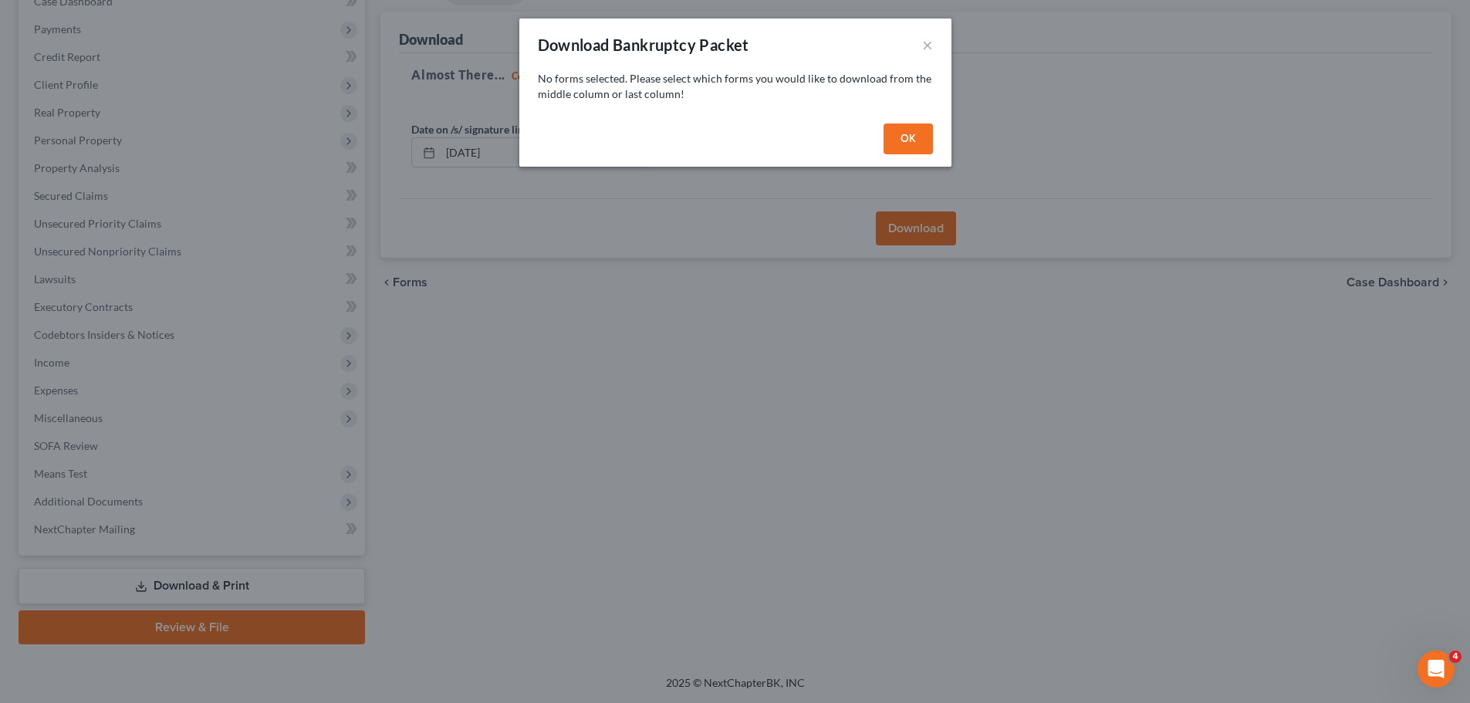
scroll to position [173, 0]
click at [910, 129] on button "OK" at bounding box center [913, 138] width 49 height 31
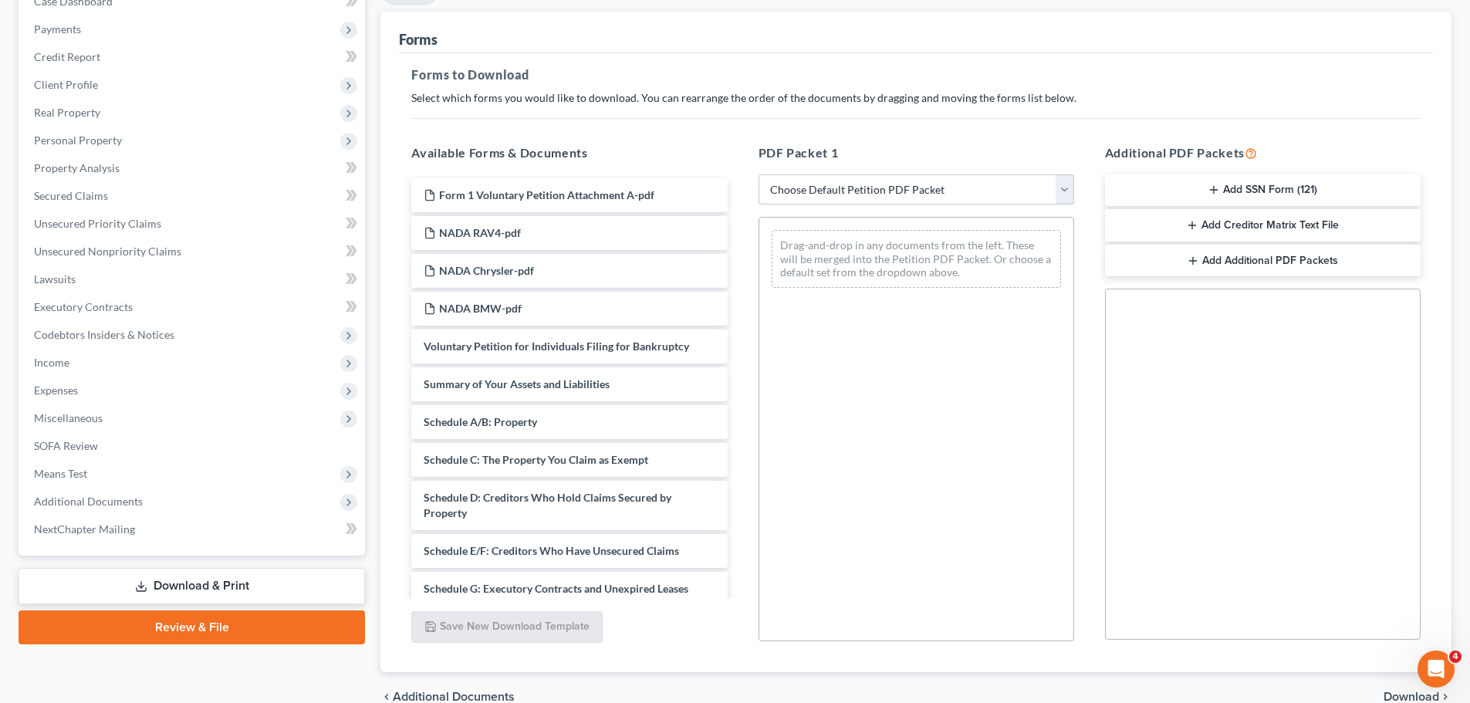
click at [819, 186] on select "Choose Default Petition PDF Packet Complete Bankruptcy Petition (all forms and …" at bounding box center [917, 189] width 316 height 31
select select "0"
click at [759, 174] on select "Choose Default Petition PDF Packet Complete Bankruptcy Petition (all forms and …" at bounding box center [917, 189] width 316 height 31
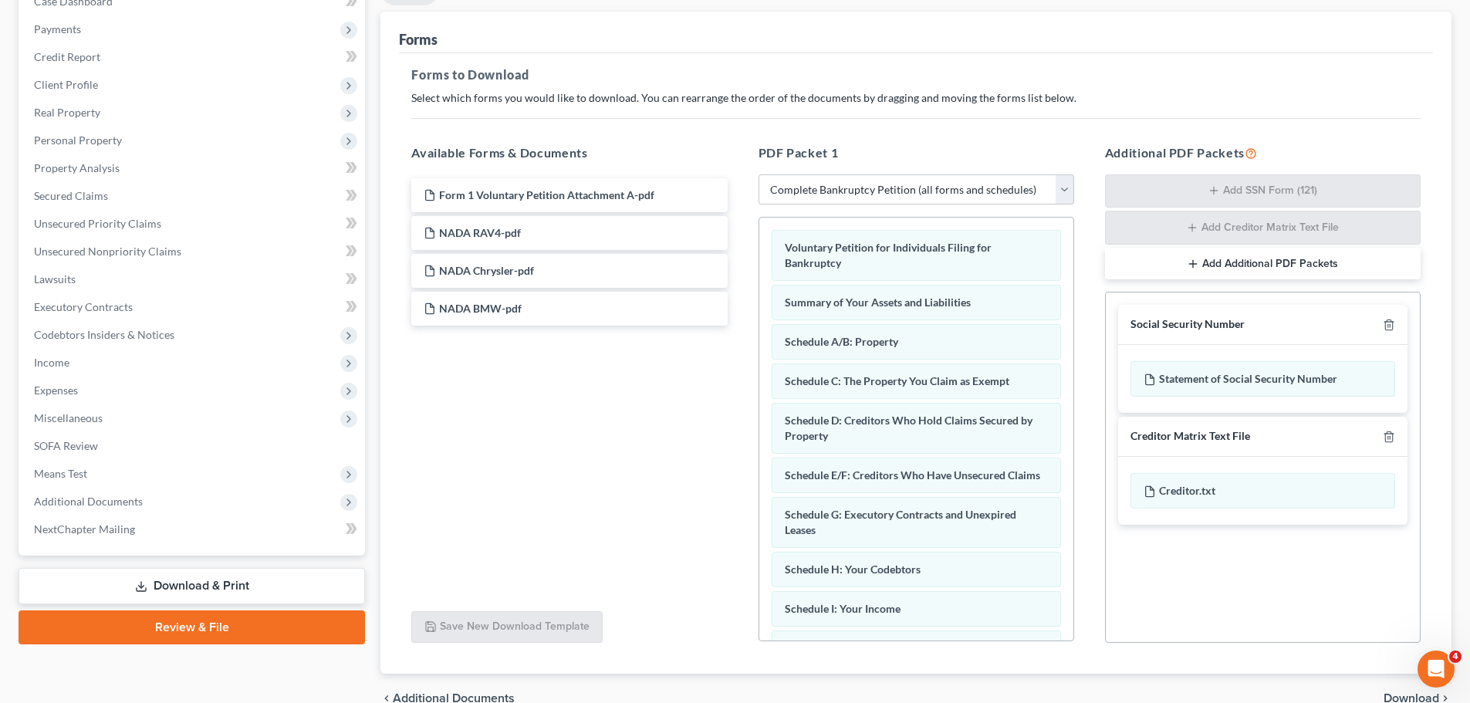
click at [1195, 266] on icon "button" at bounding box center [1193, 264] width 12 height 12
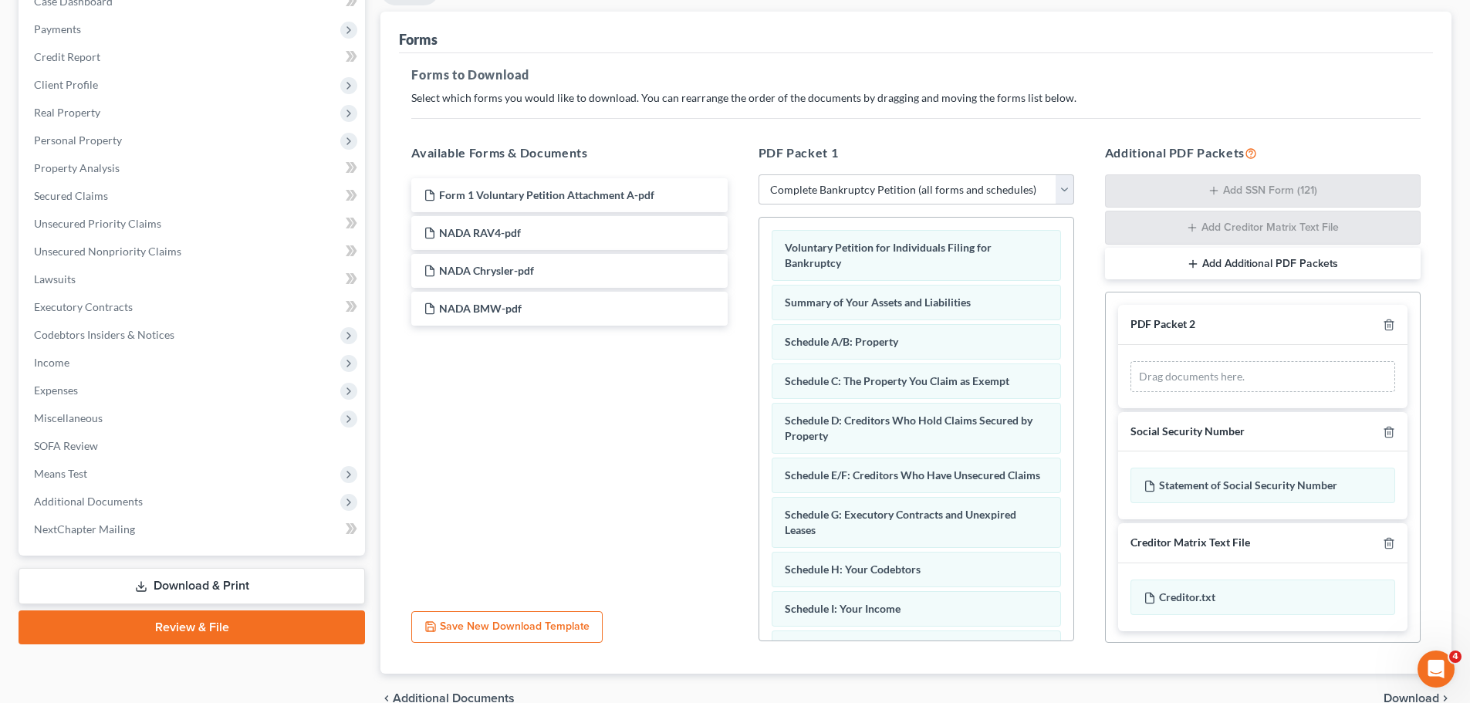
click at [1195, 266] on icon "button" at bounding box center [1193, 264] width 12 height 12
click at [1383, 323] on icon "button" at bounding box center [1389, 325] width 12 height 12
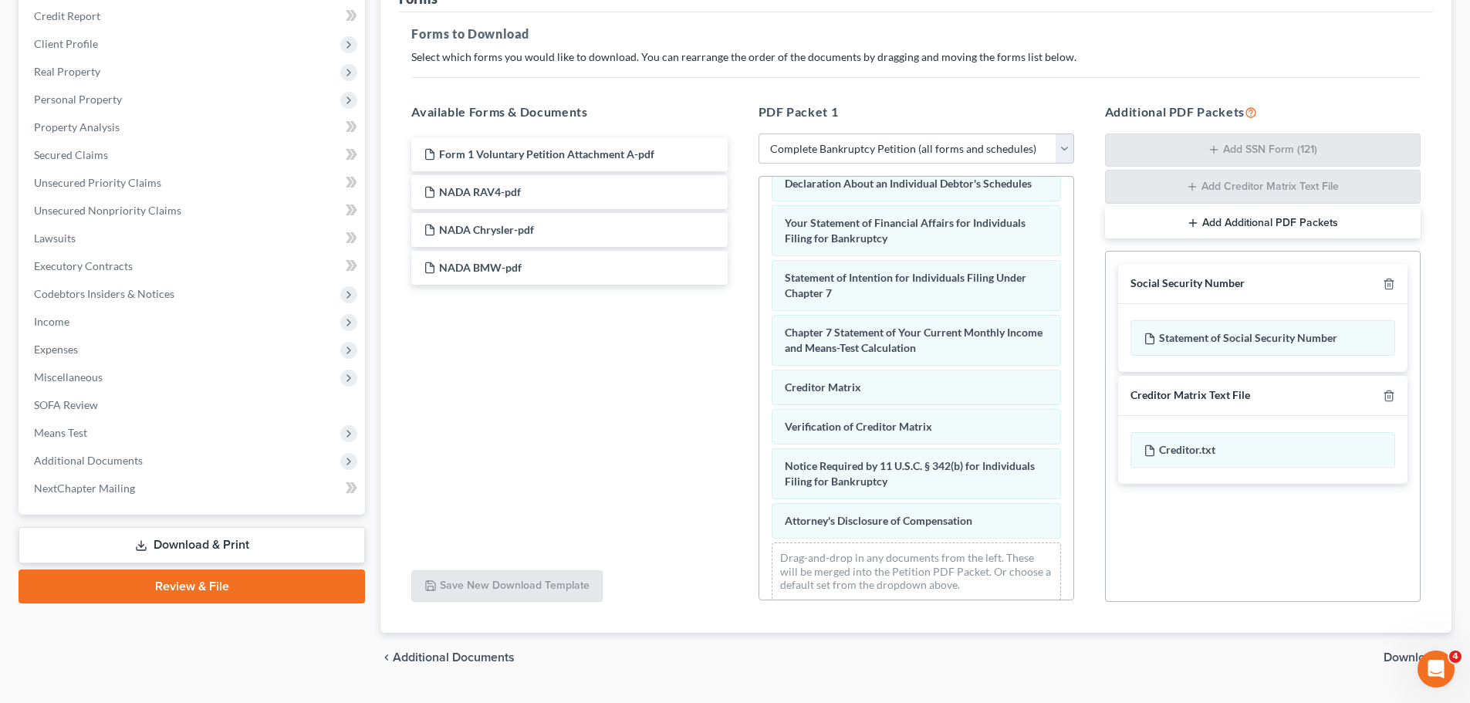
scroll to position [252, 0]
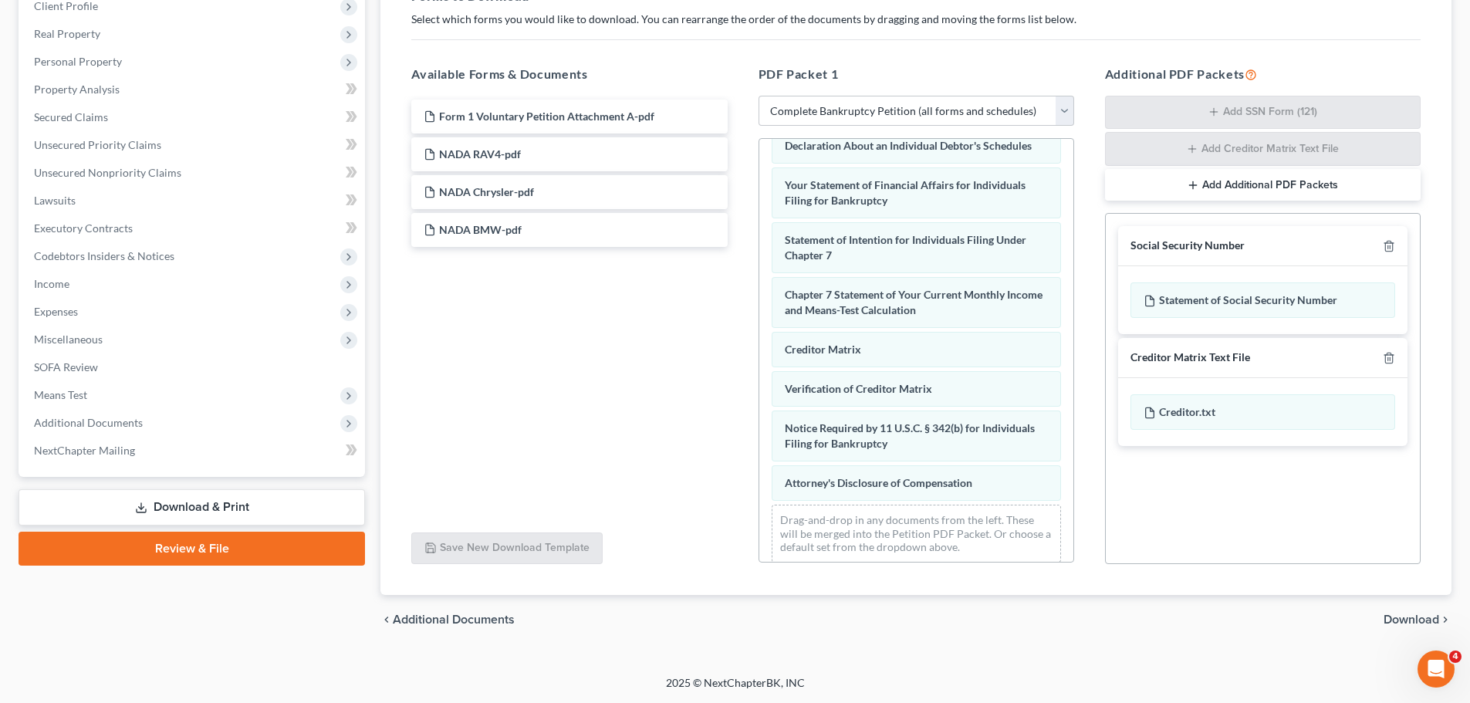
click at [1423, 615] on span "Download" at bounding box center [1412, 620] width 56 height 12
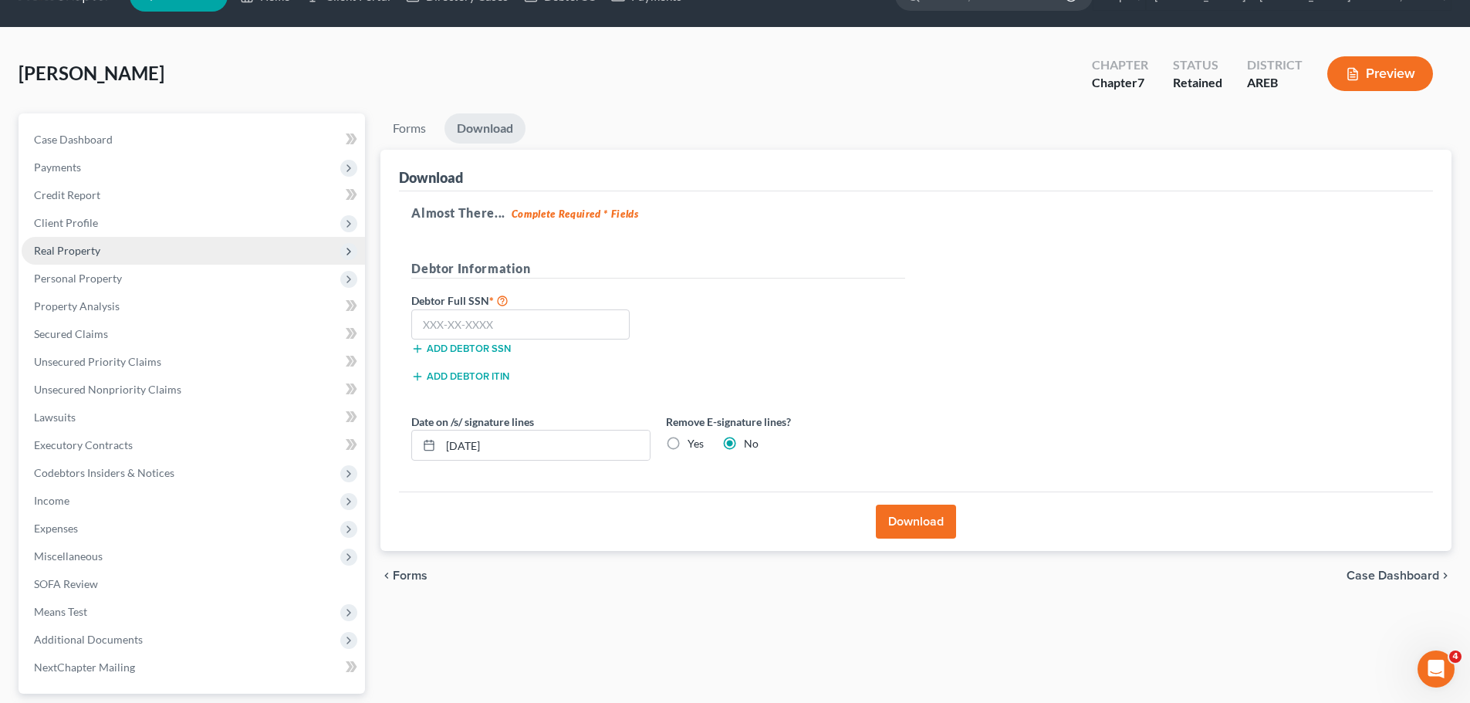
scroll to position [19, 0]
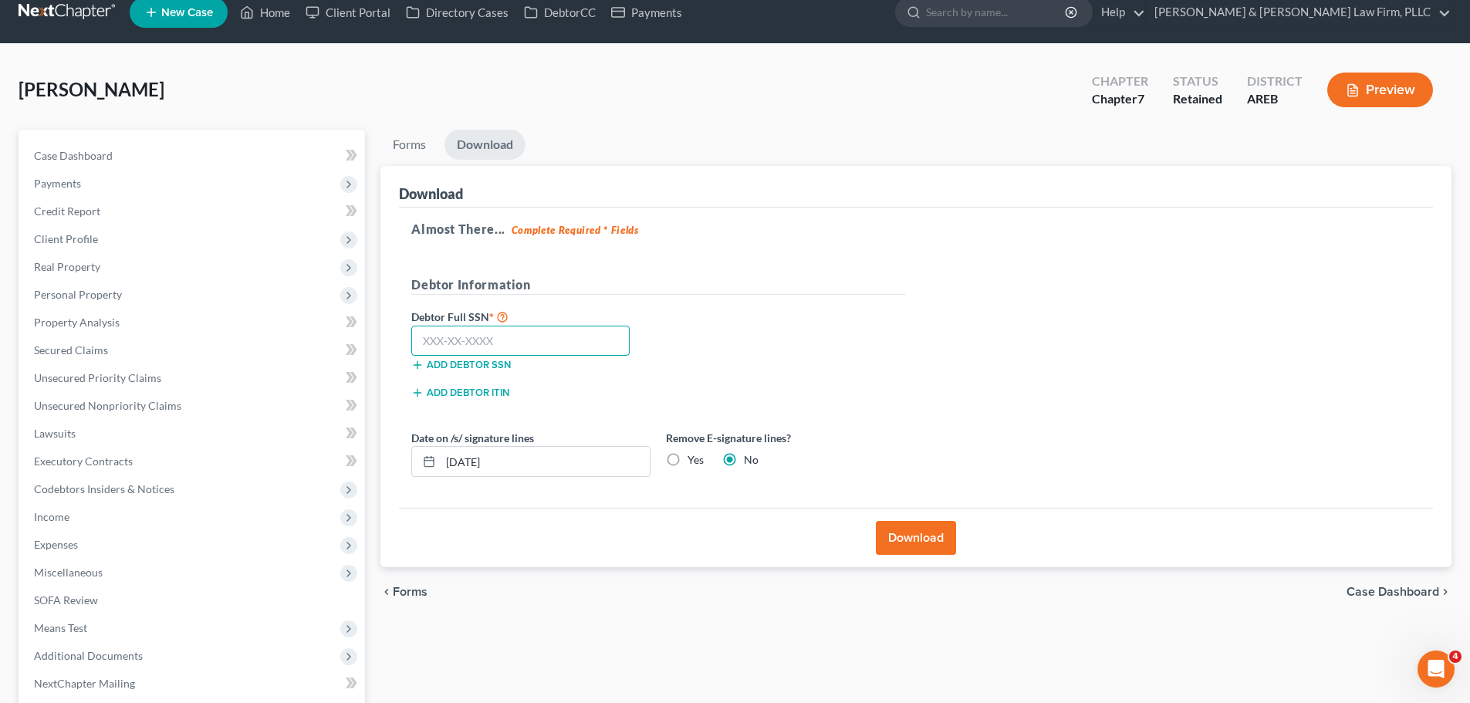
paste input "432-41-6058"
type input "432-41-6058"
click at [927, 532] on button "Download" at bounding box center [916, 538] width 80 height 34
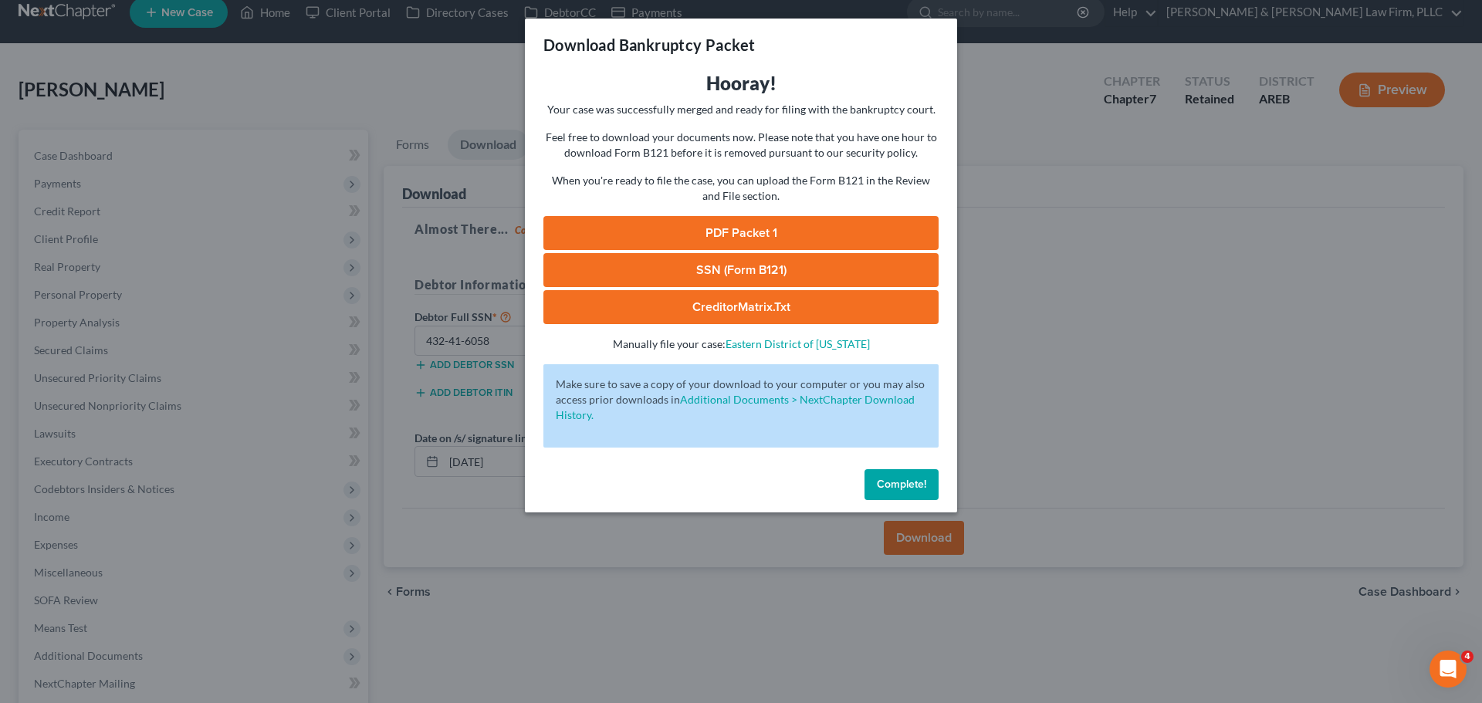
click at [881, 488] on span "Complete!" at bounding box center [901, 484] width 49 height 13
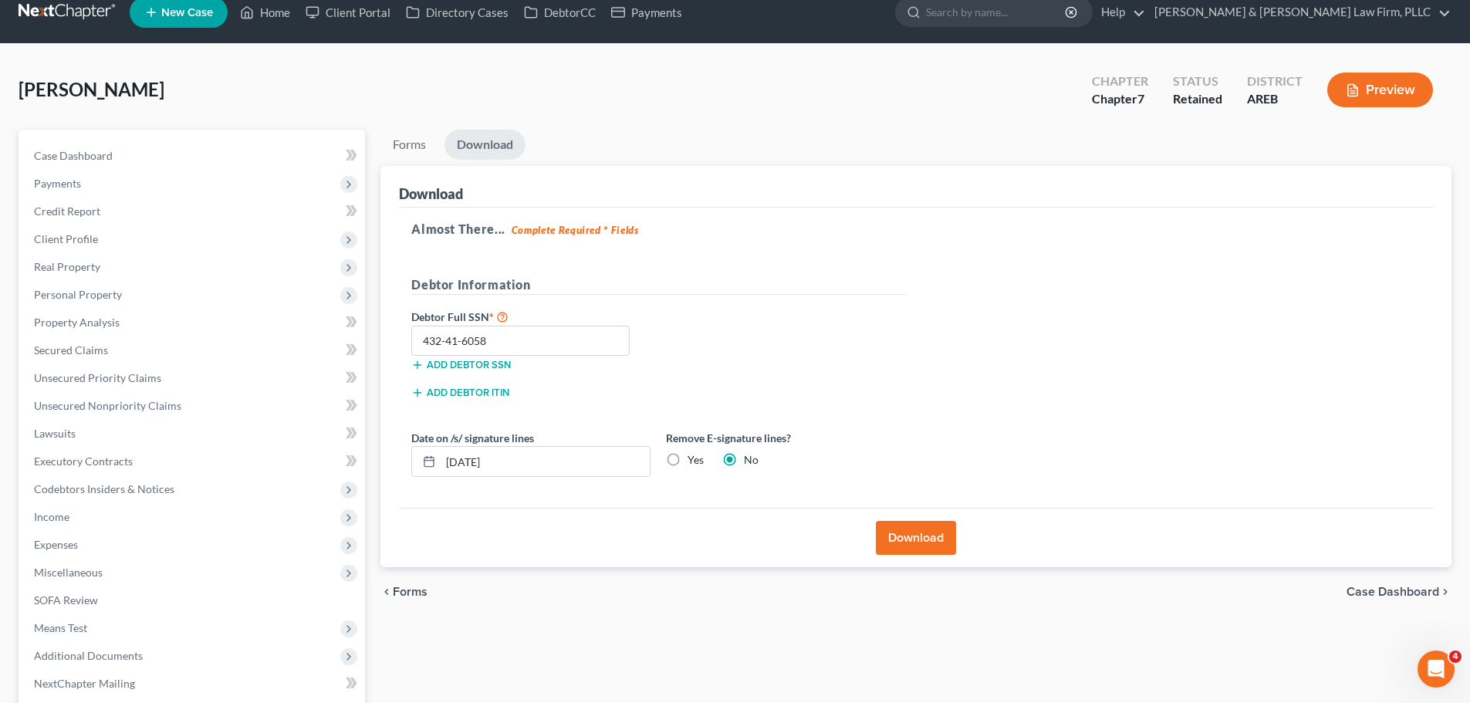
click at [916, 543] on button "Download" at bounding box center [916, 538] width 80 height 34
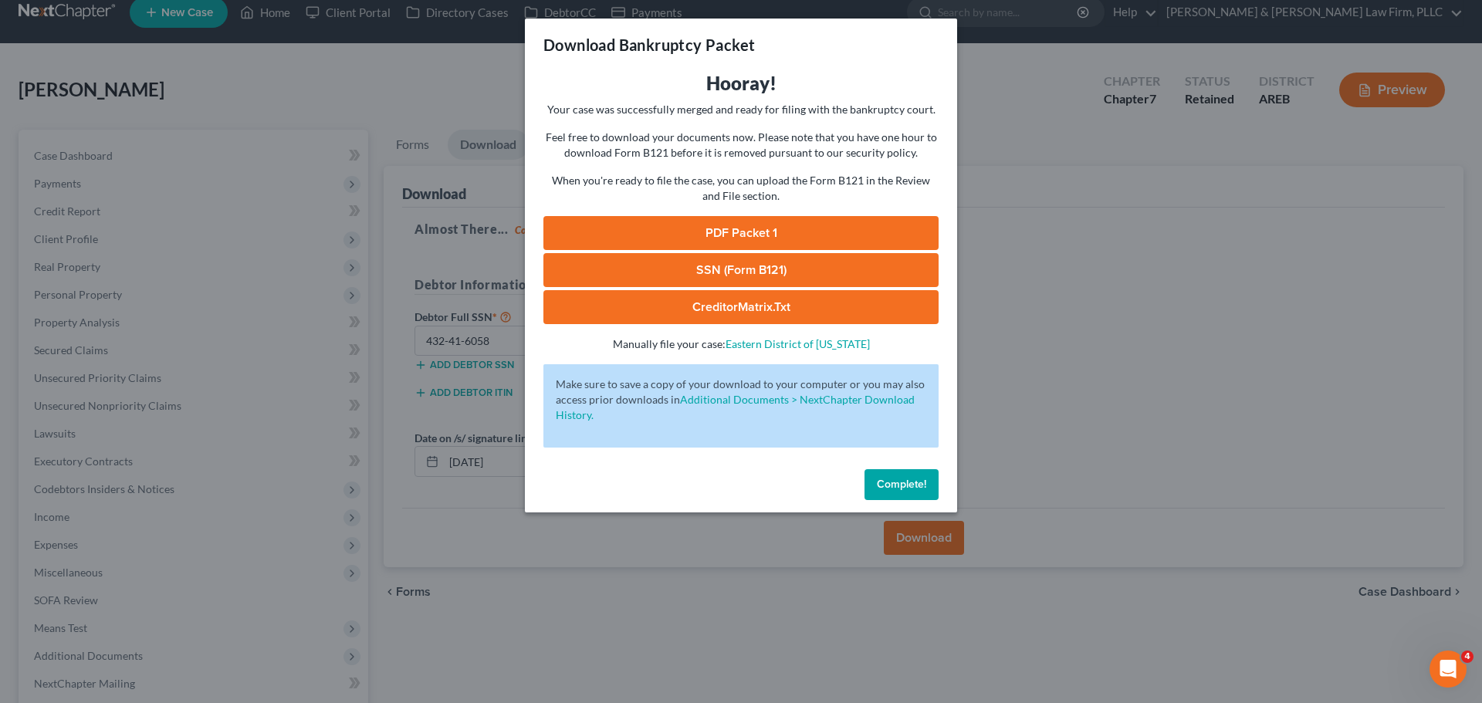
click at [594, 231] on link "PDF Packet 1" at bounding box center [740, 233] width 395 height 34
click at [745, 270] on link "SSN (Form B121)" at bounding box center [740, 270] width 395 height 34
click at [739, 299] on link "CreditorMatrix.txt" at bounding box center [740, 307] width 395 height 34
click at [930, 490] on button "Complete!" at bounding box center [901, 484] width 74 height 31
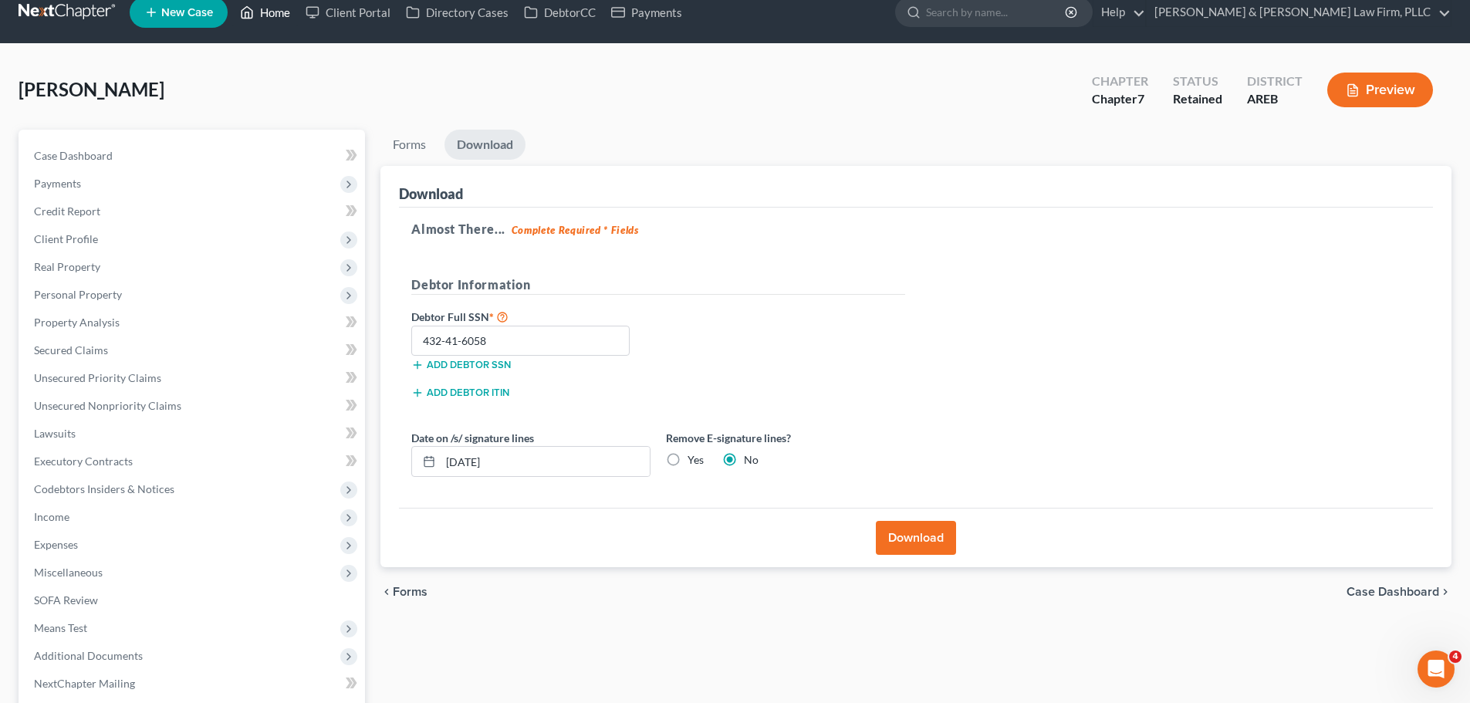
click at [285, 16] on link "Home" at bounding box center [265, 12] width 66 height 28
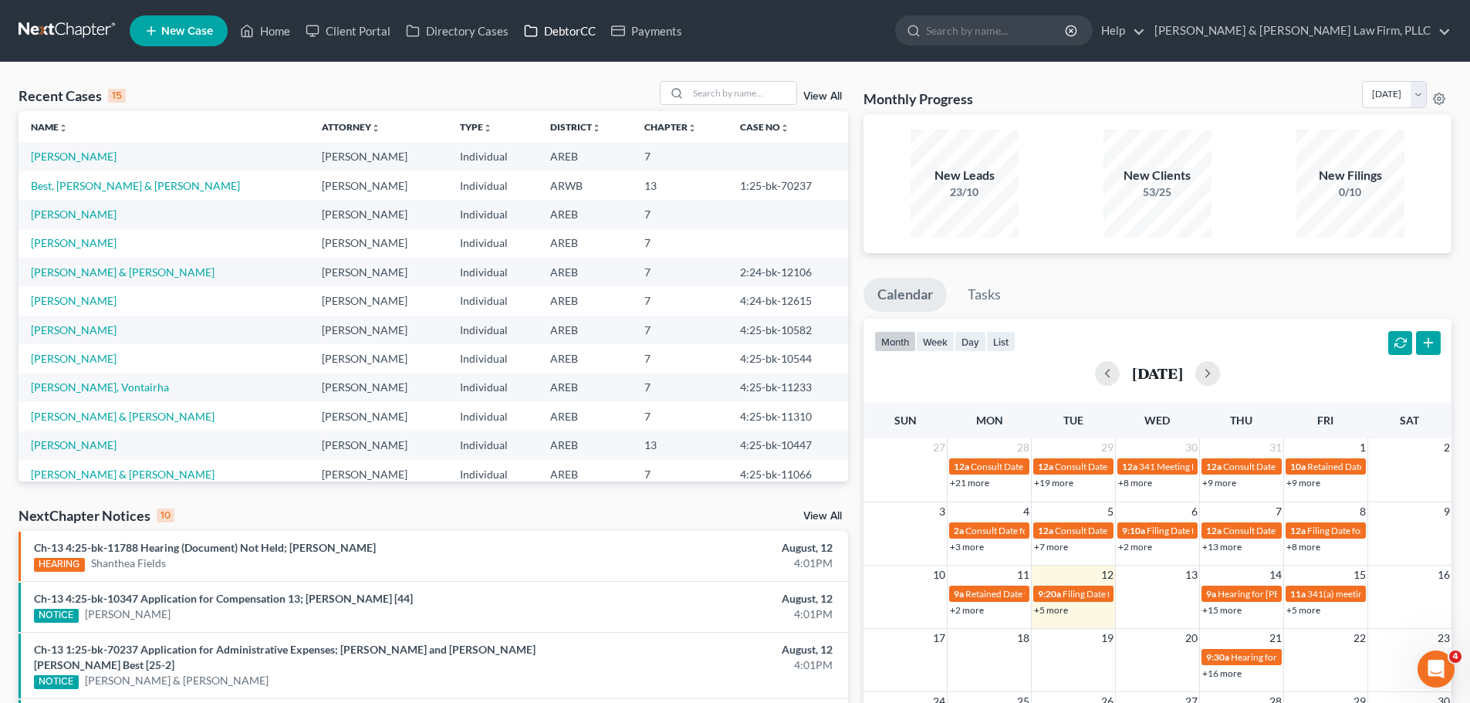
click at [553, 43] on link "DebtorCC" at bounding box center [559, 31] width 87 height 28
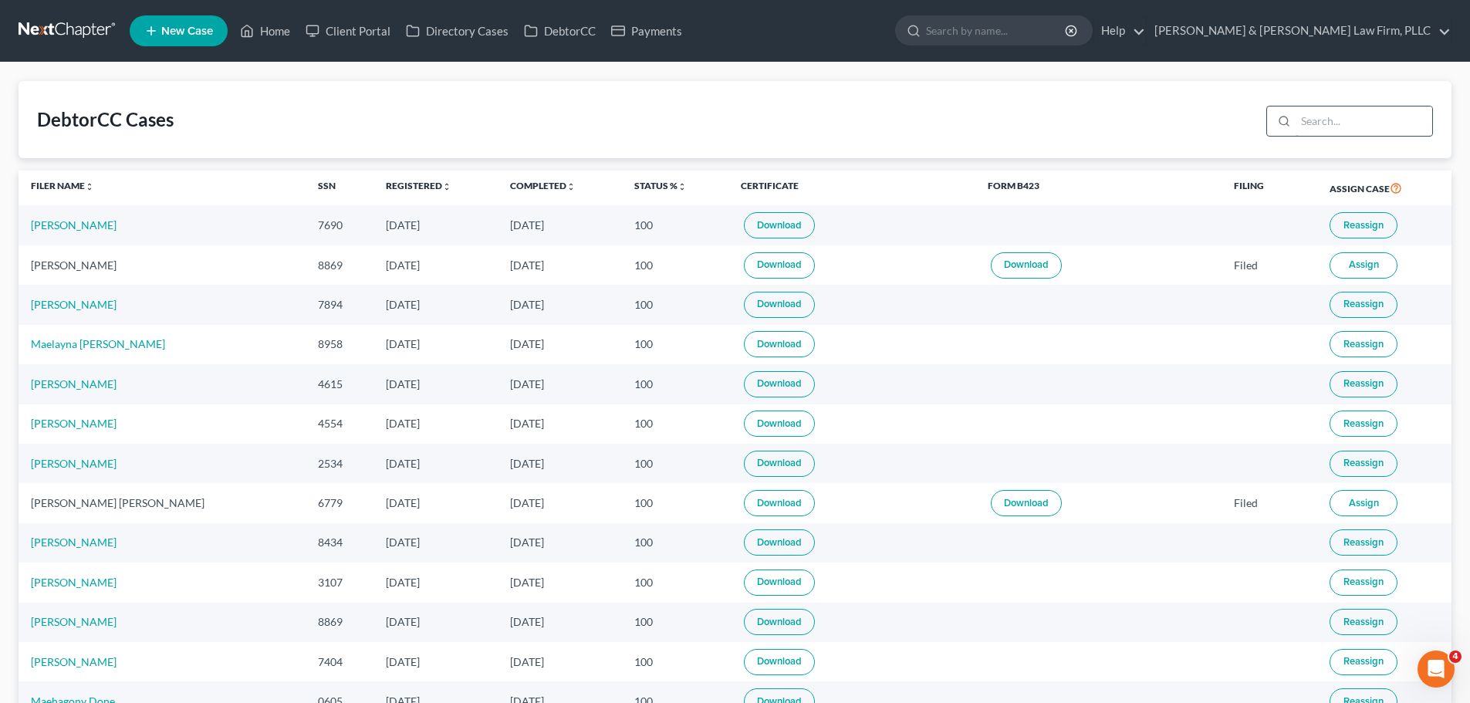
click at [1364, 127] on input "search" at bounding box center [1364, 120] width 137 height 29
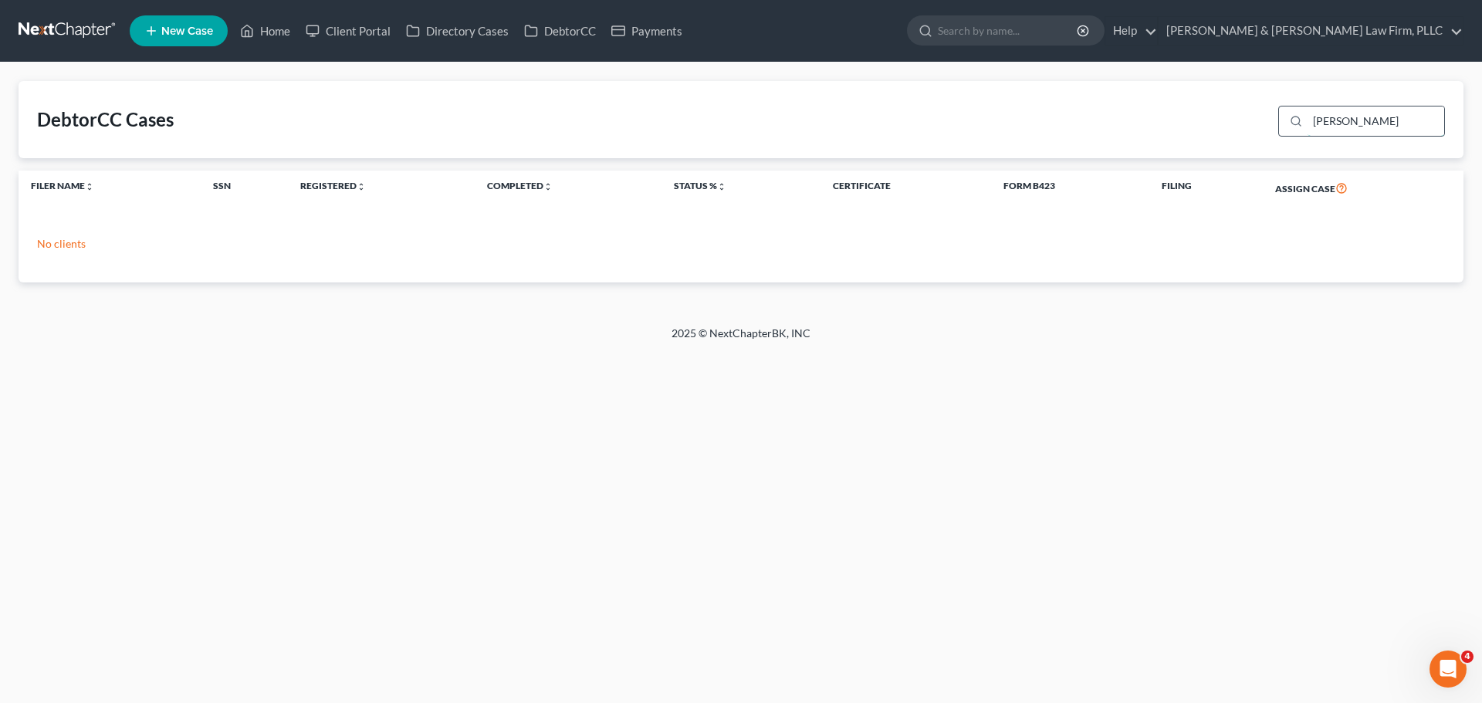
type input "lumpkin"
click at [248, 25] on icon at bounding box center [247, 31] width 11 height 12
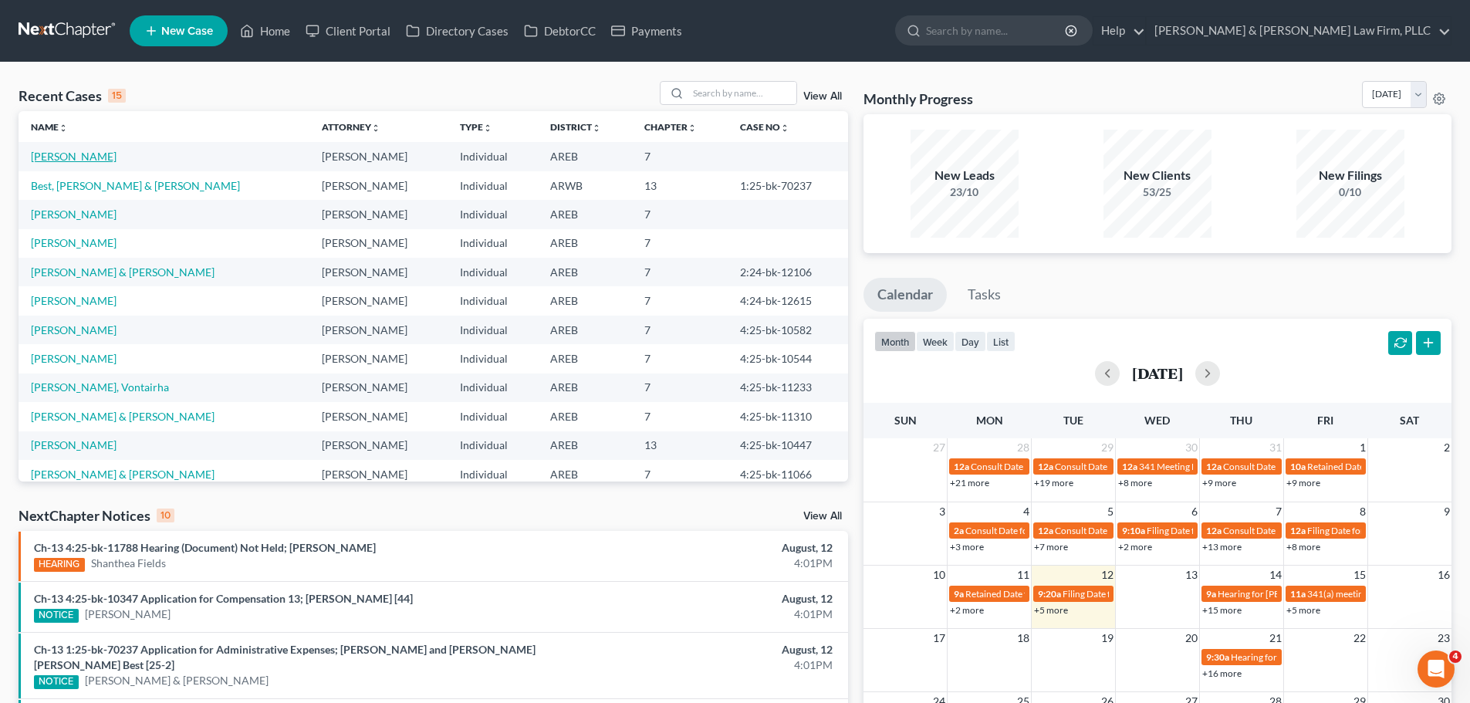
click at [83, 157] on link "[PERSON_NAME]" at bounding box center [74, 156] width 86 height 13
select select "6"
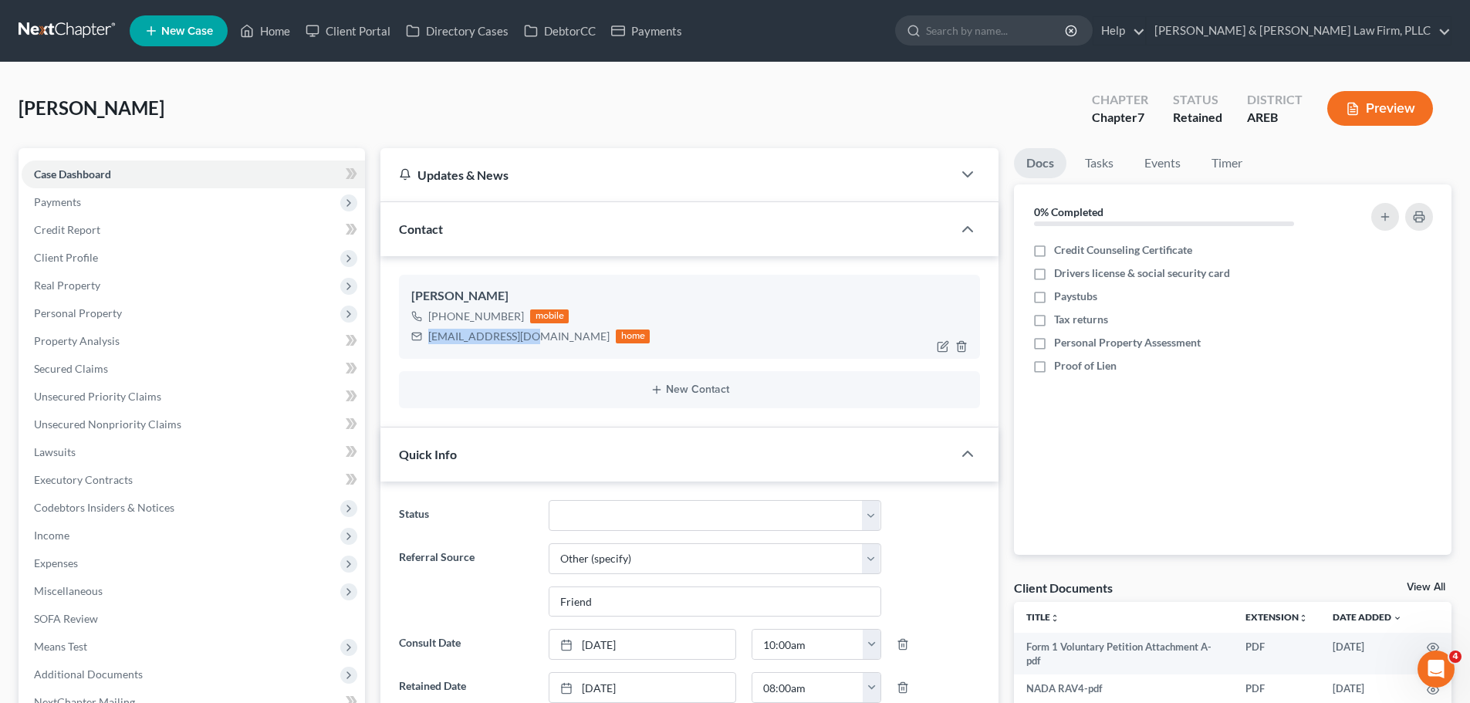
drag, startPoint x: 511, startPoint y: 337, endPoint x: 428, endPoint y: 336, distance: 82.6
click at [428, 336] on div "stplumpkin@aol.com home" at bounding box center [530, 336] width 238 height 20
copy div "stplumpkin@aol.com"
drag, startPoint x: 256, startPoint y: 23, endPoint x: 891, endPoint y: 89, distance: 638.5
click at [256, 23] on link "Home" at bounding box center [265, 31] width 66 height 28
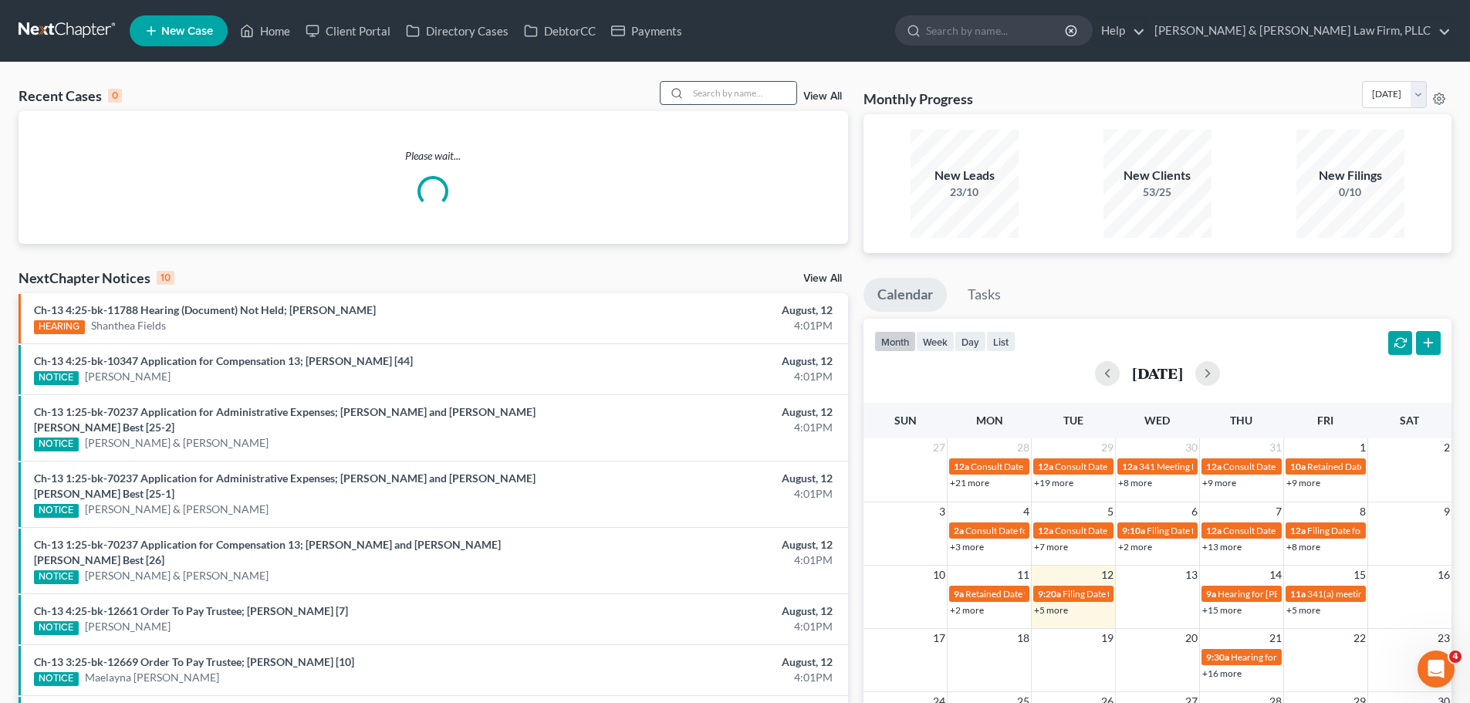
click at [762, 95] on input "search" at bounding box center [742, 93] width 108 height 22
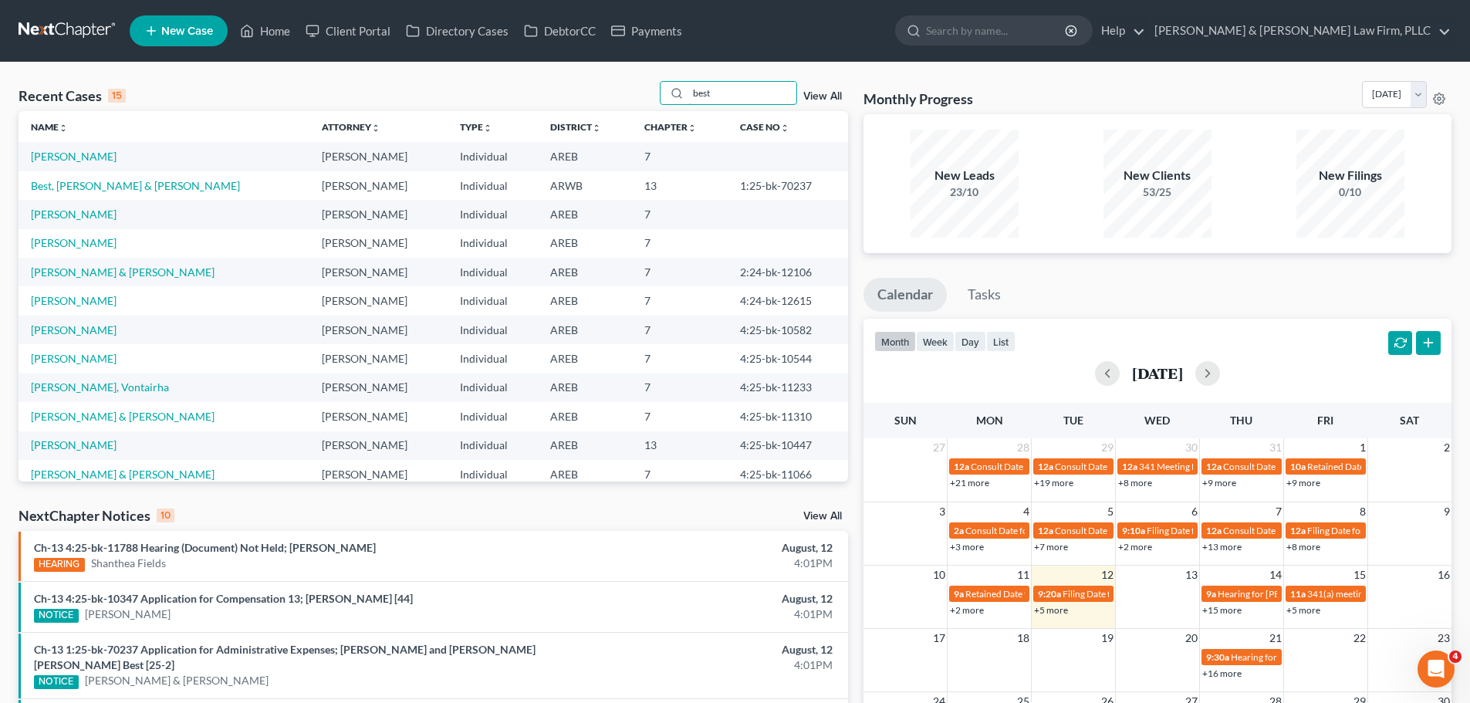
type input "best"
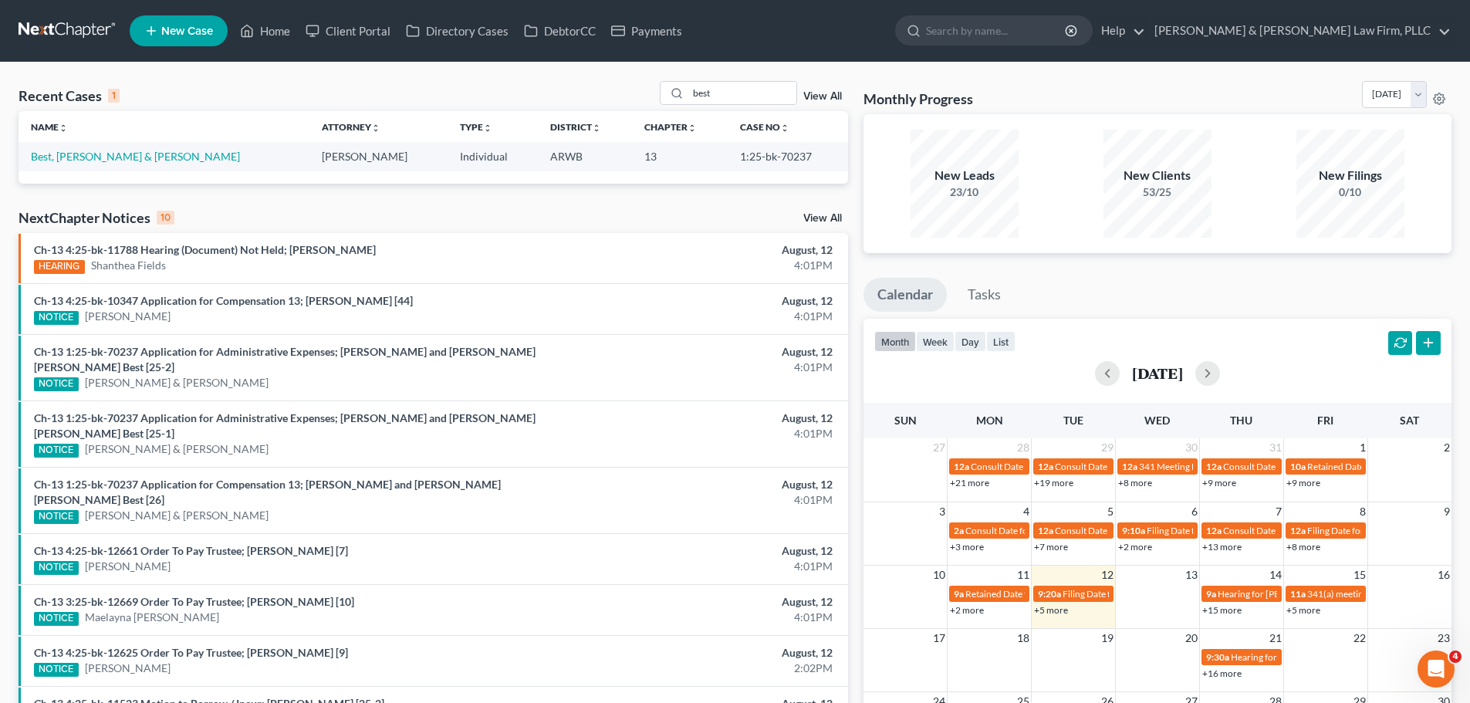
click at [93, 178] on div "Name unfold_more expand_more expand_less Attorney unfold_more expand_more expan…" at bounding box center [434, 147] width 830 height 72
click at [94, 161] on link "Best, [PERSON_NAME] & [PERSON_NAME]" at bounding box center [135, 156] width 209 height 13
select select "1"
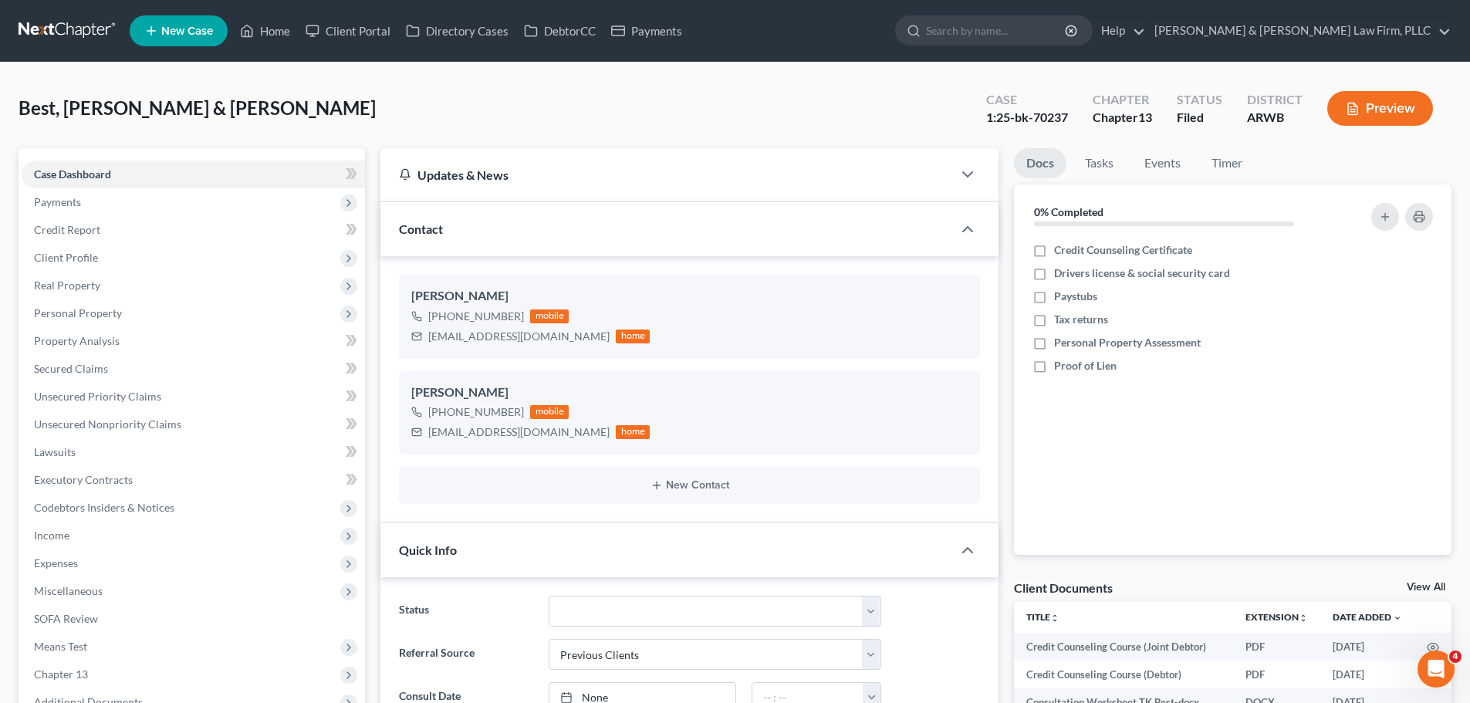
scroll to position [386, 0]
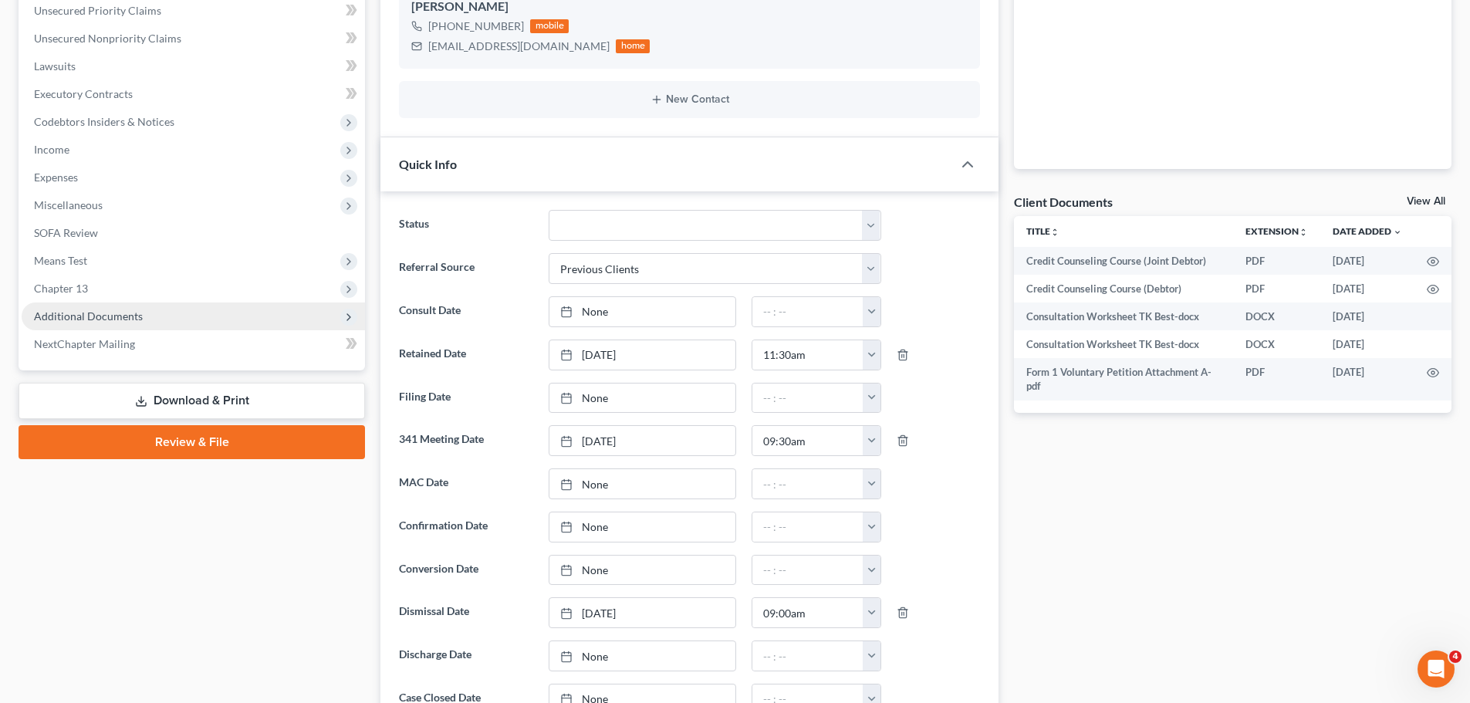
click at [145, 313] on span "Additional Documents" at bounding box center [193, 317] width 343 height 28
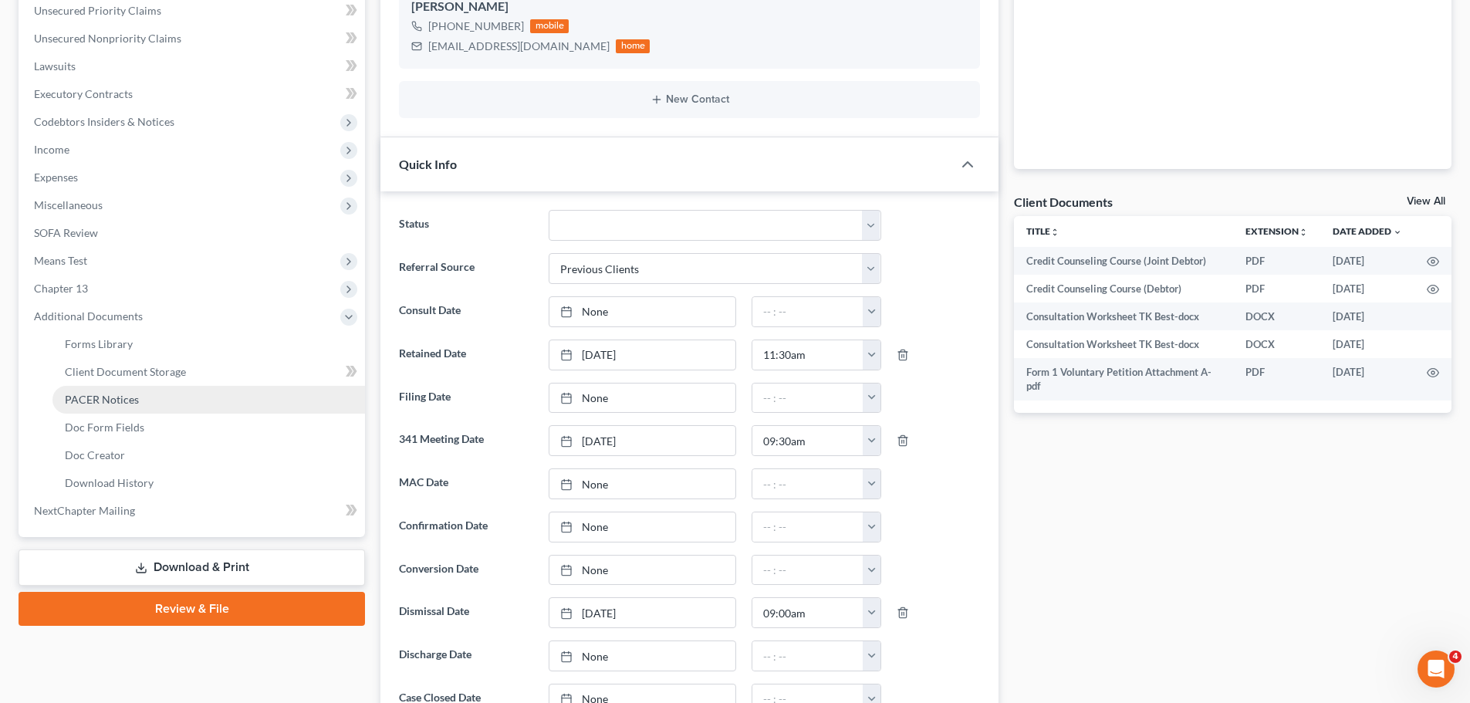
click at [149, 405] on link "PACER Notices" at bounding box center [208, 400] width 313 height 28
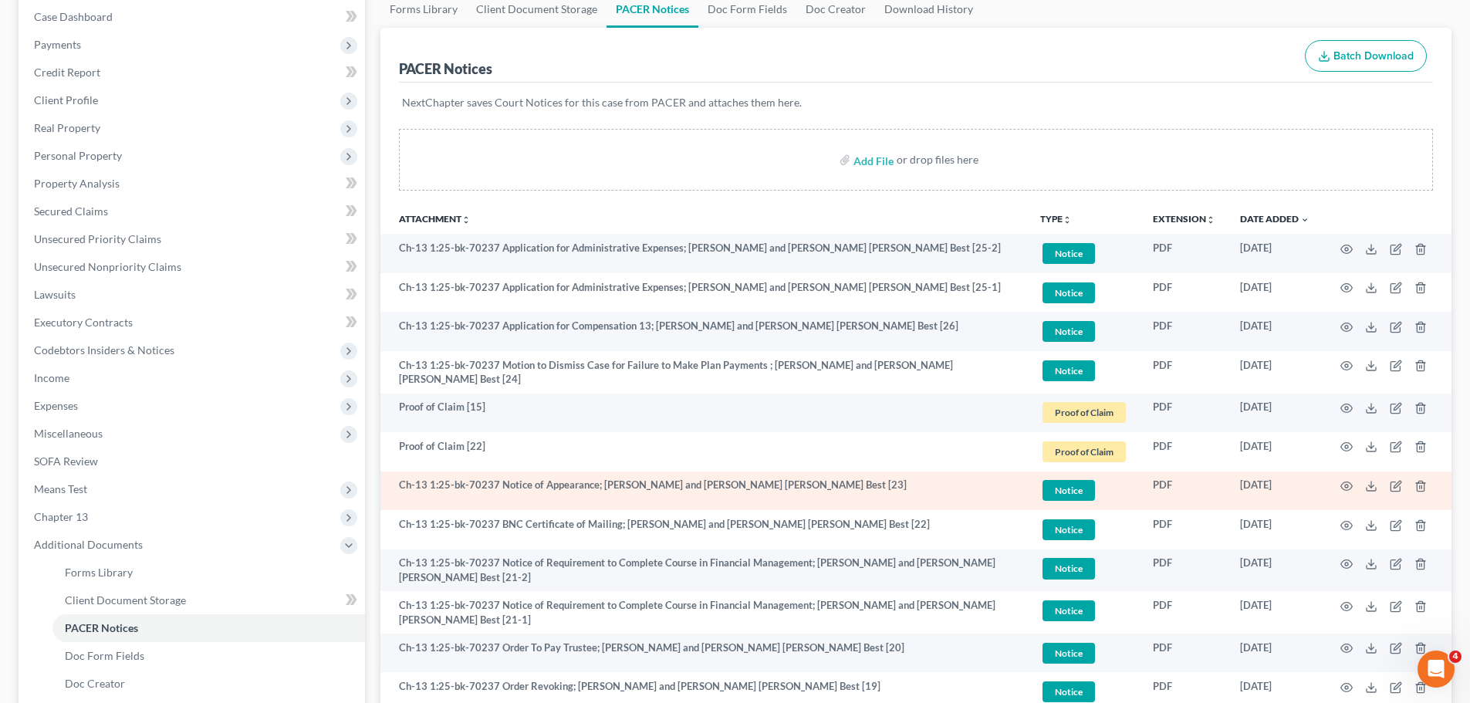
scroll to position [309, 0]
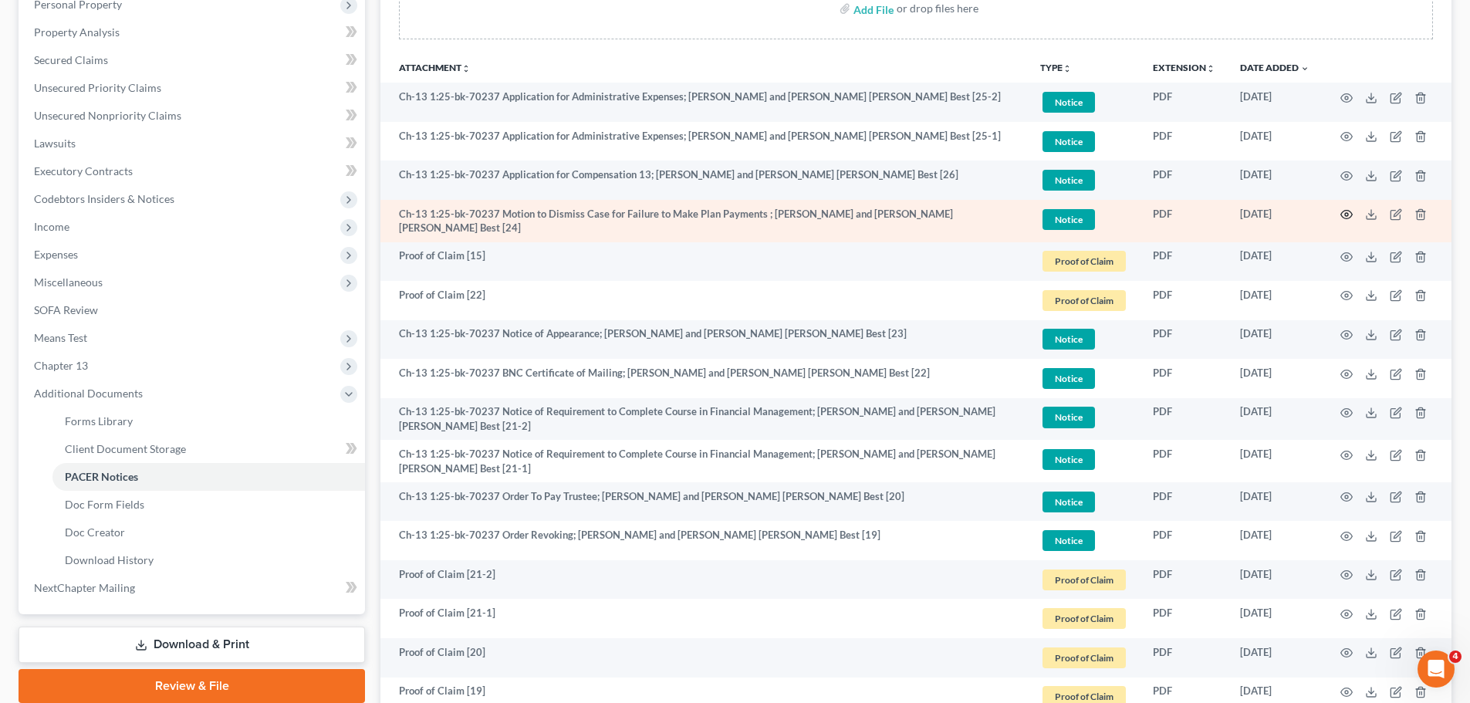
click at [1348, 212] on icon "button" at bounding box center [1346, 214] width 12 height 12
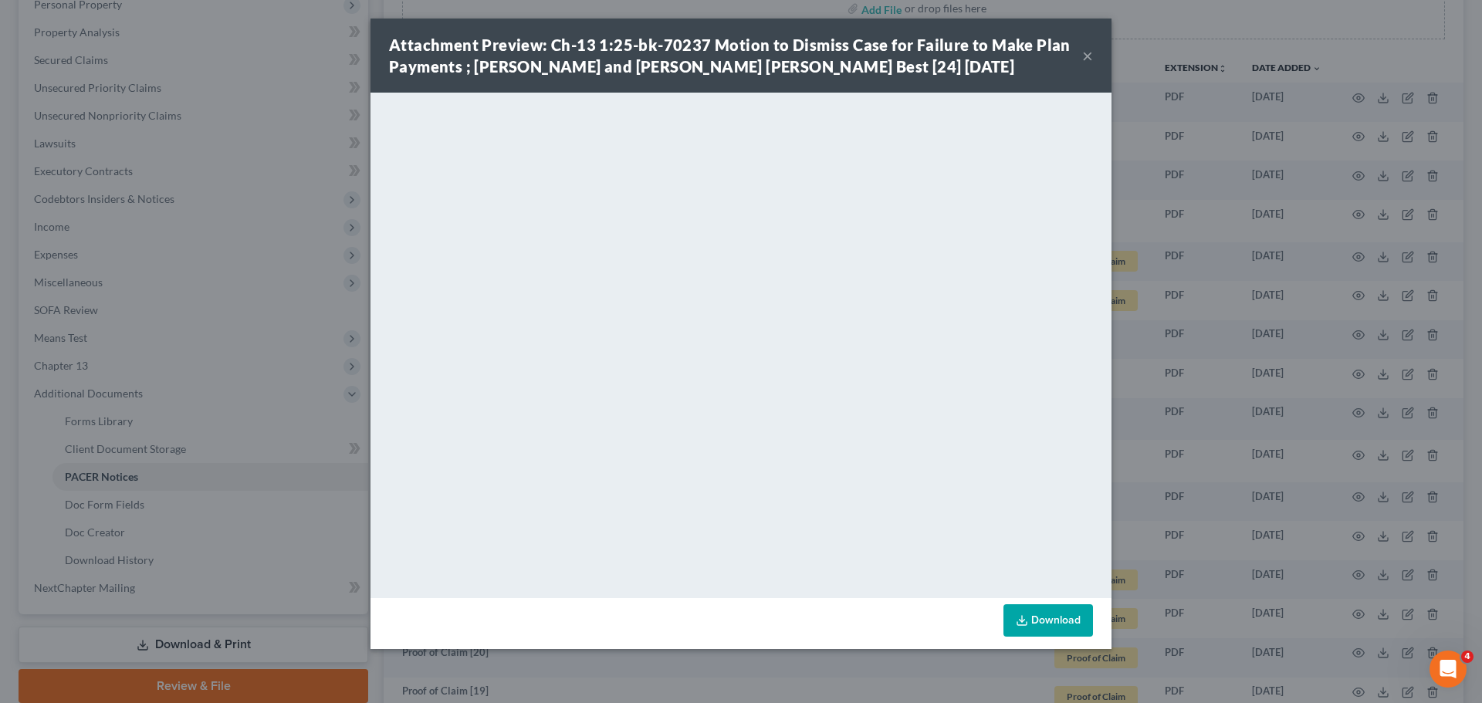
click at [1083, 56] on button "×" at bounding box center [1087, 55] width 11 height 19
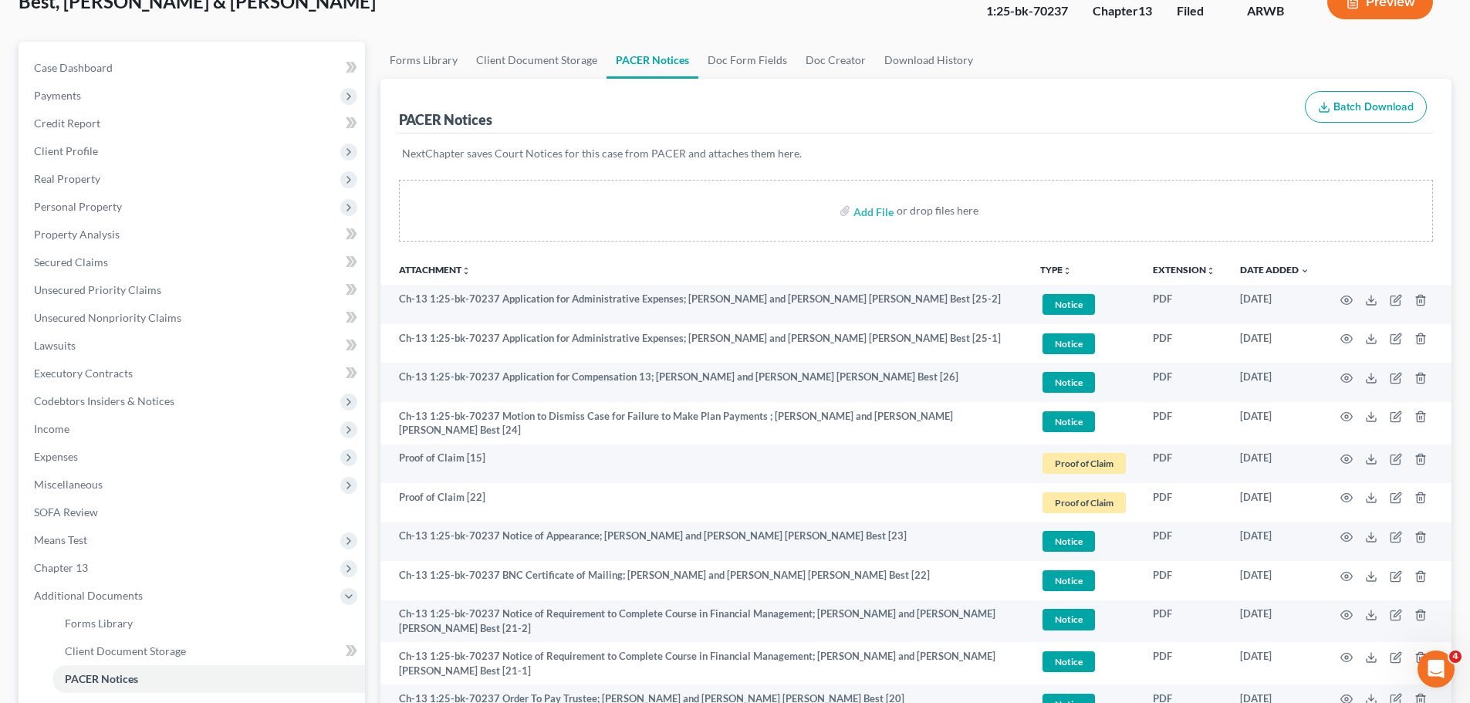
scroll to position [0, 0]
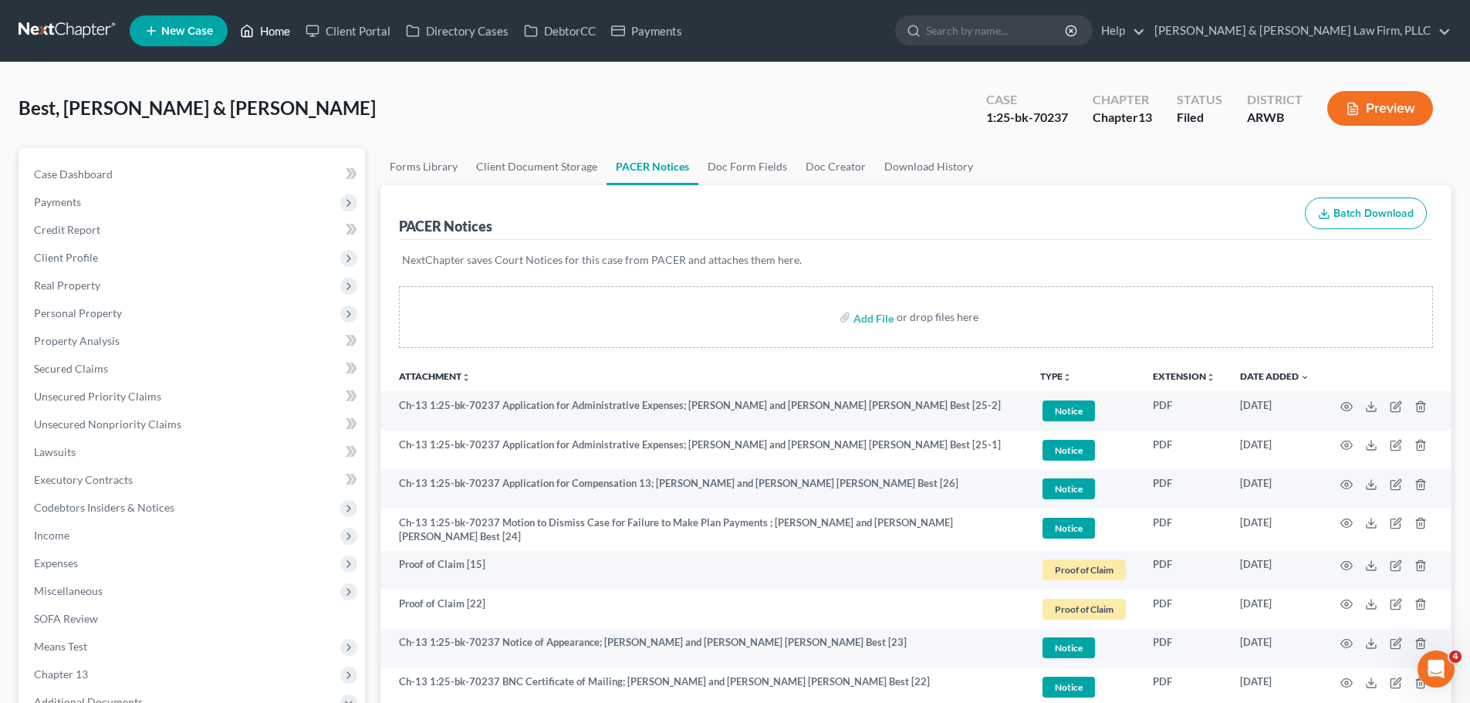
click at [275, 38] on link "Home" at bounding box center [265, 31] width 66 height 28
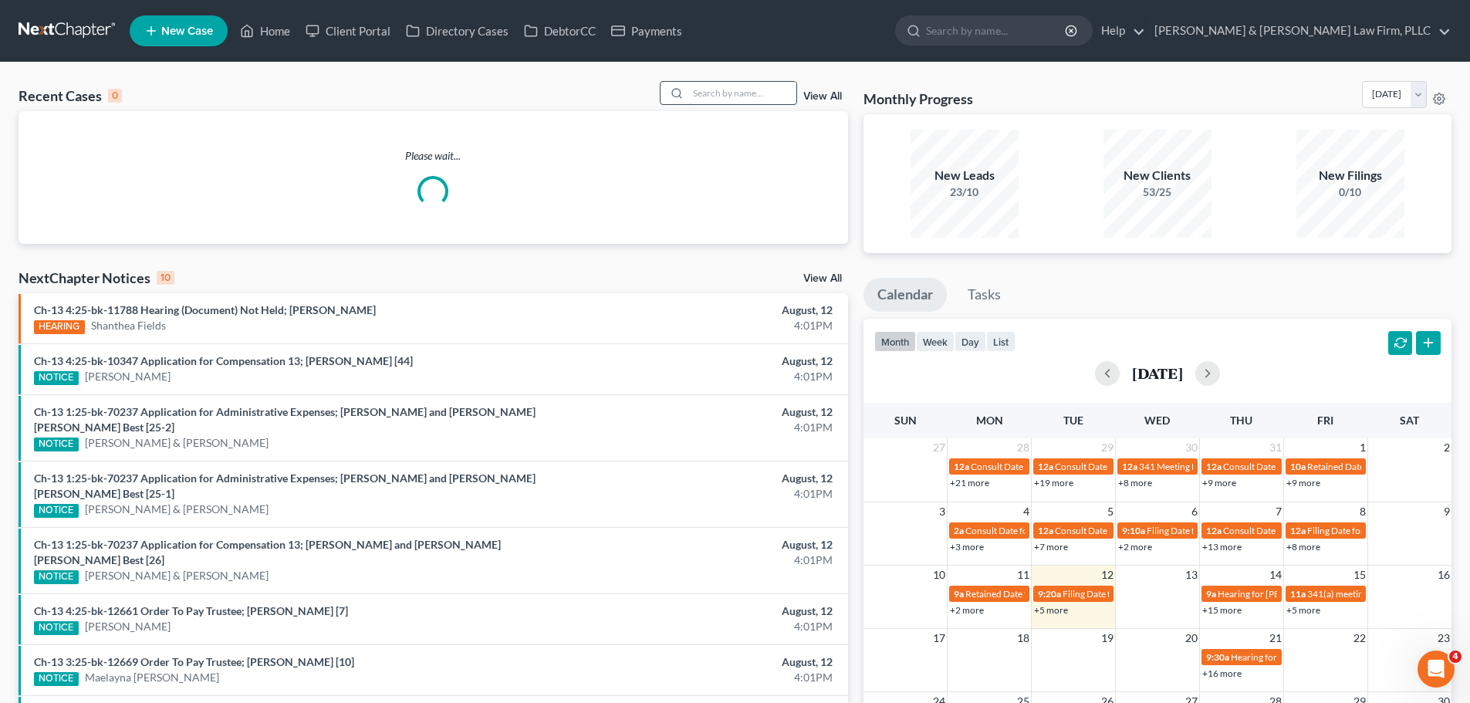
click at [771, 95] on input "search" at bounding box center [742, 93] width 108 height 22
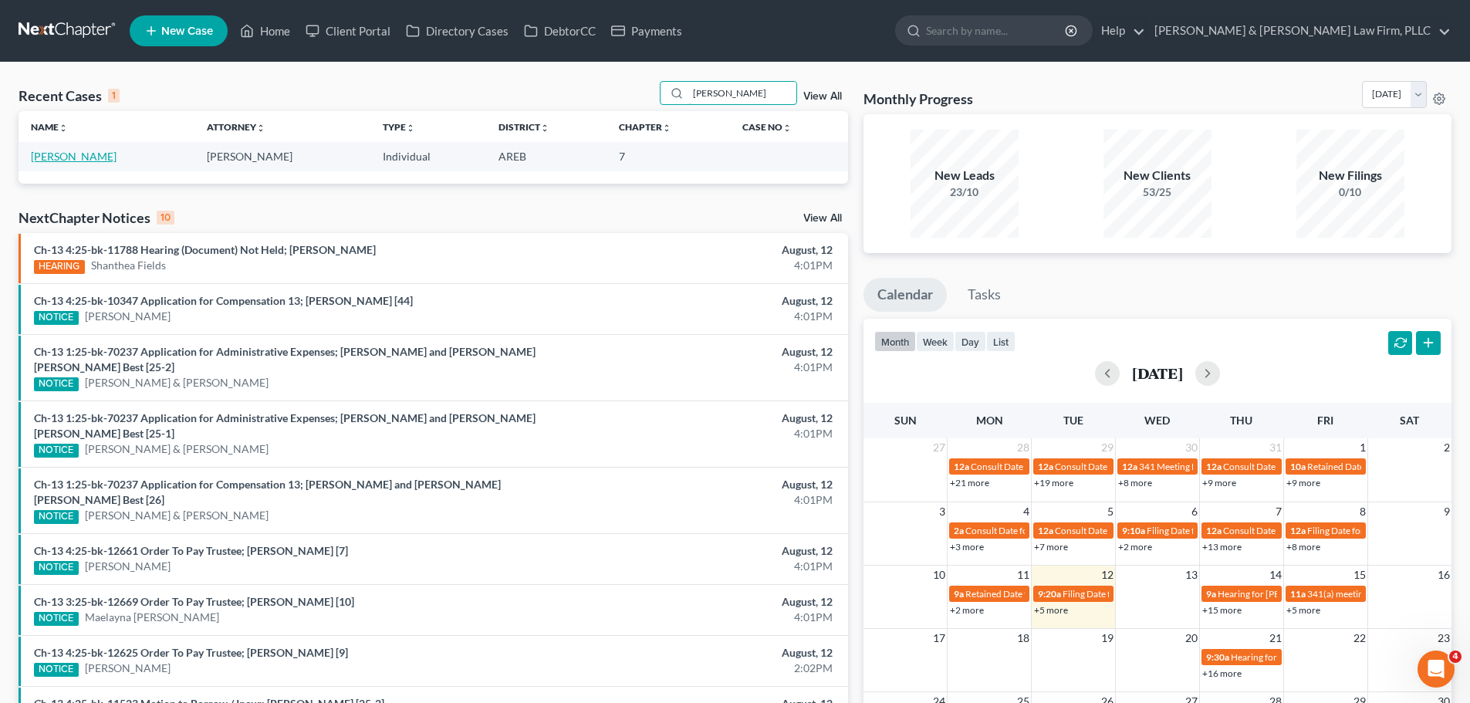
type input "lumpkin"
click at [89, 159] on link "[PERSON_NAME]" at bounding box center [74, 156] width 86 height 13
select select "6"
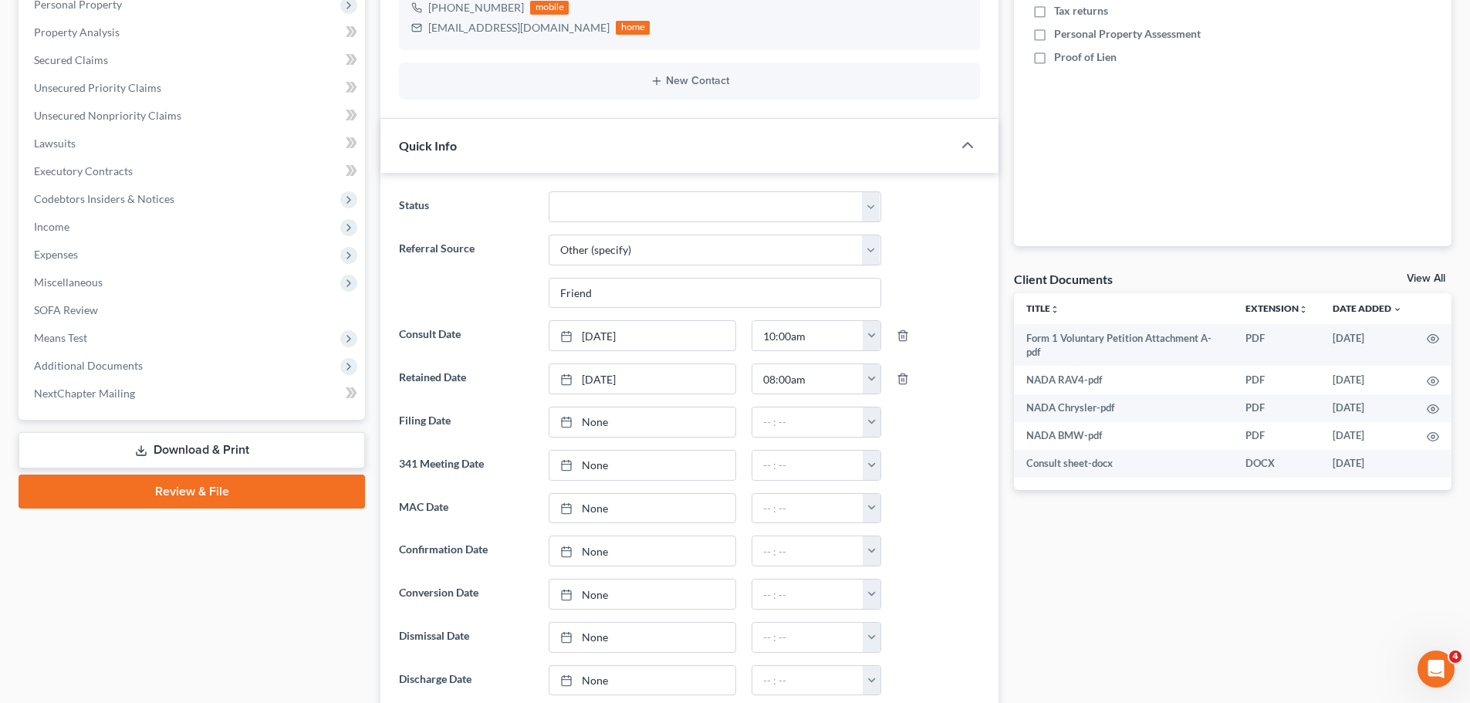
click at [223, 443] on link "Download & Print" at bounding box center [192, 450] width 346 height 36
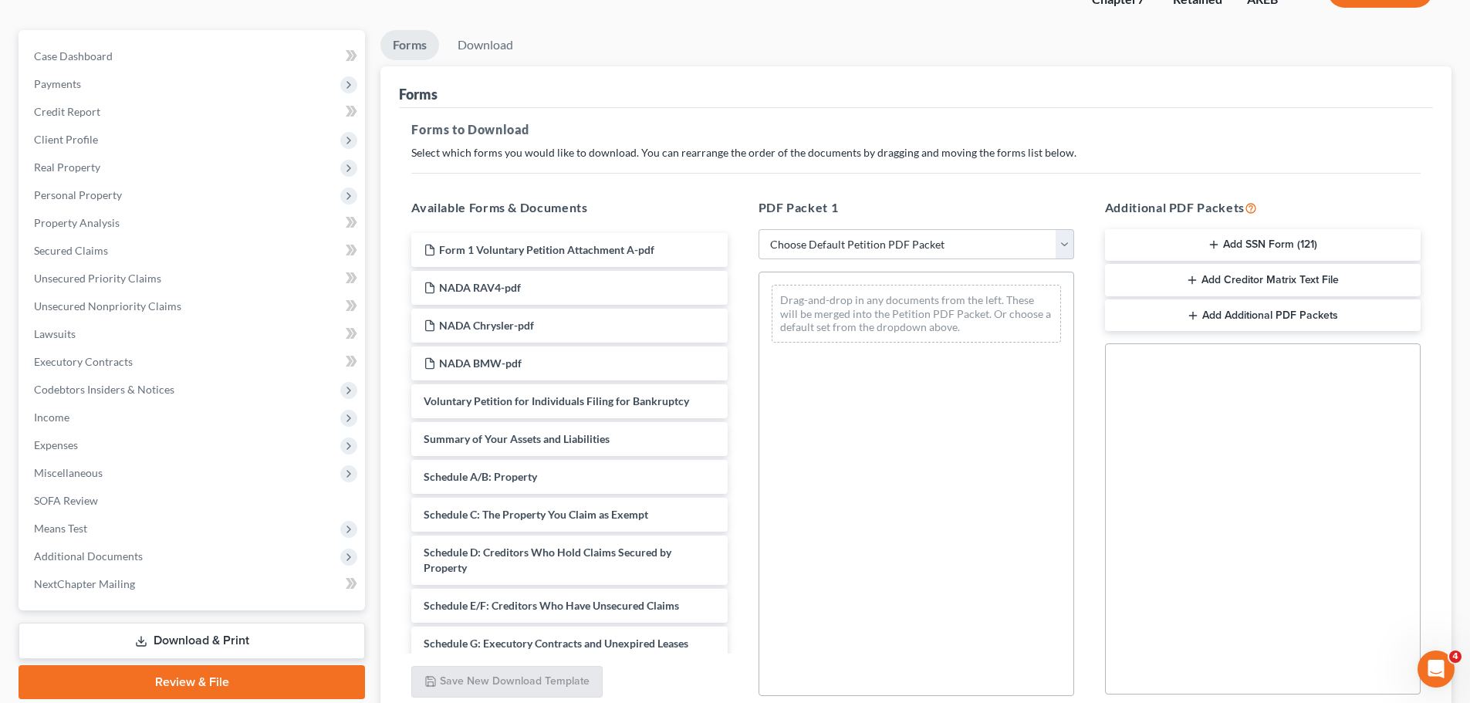
scroll to position [232, 0]
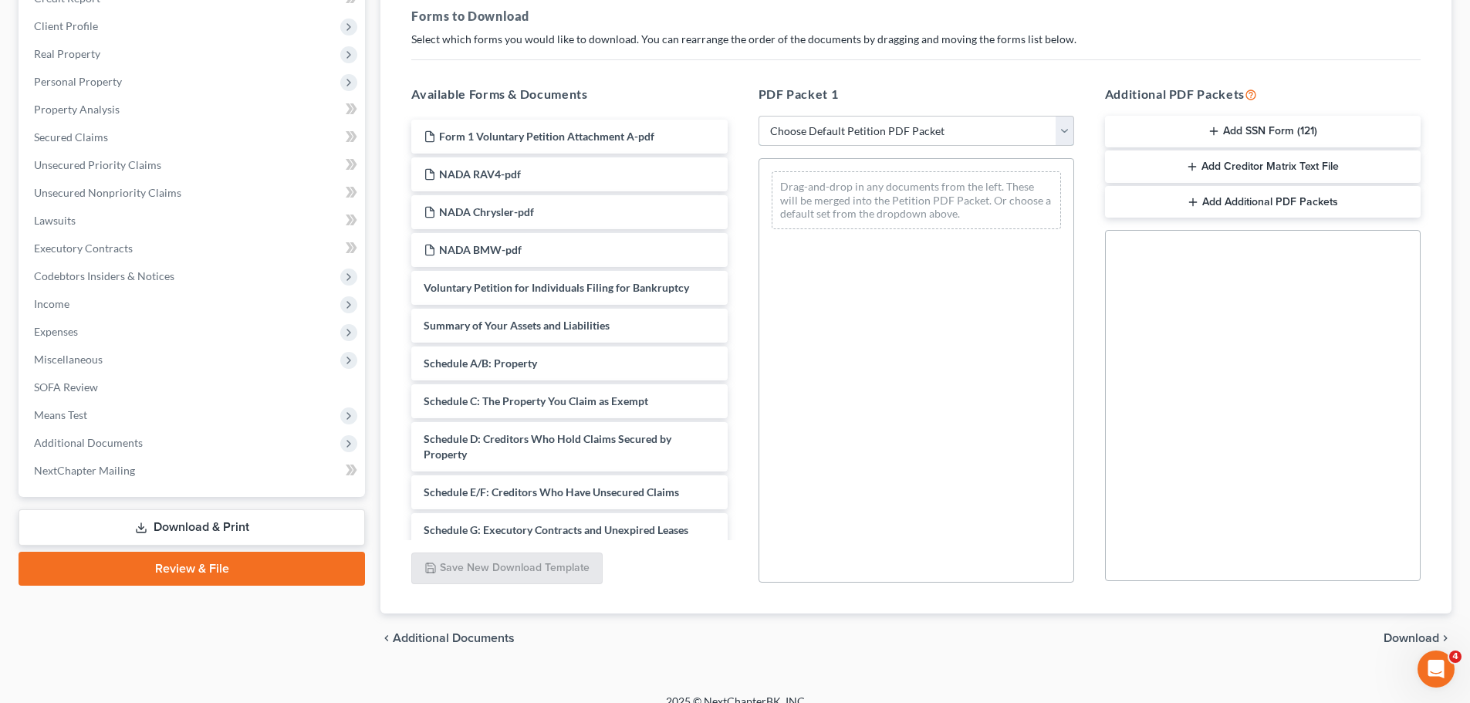
click at [924, 140] on select "Choose Default Petition PDF Packet Complete Bankruptcy Petition (all forms and …" at bounding box center [917, 131] width 316 height 31
select select "0"
click at [759, 116] on select "Choose Default Petition PDF Packet Complete Bankruptcy Petition (all forms and …" at bounding box center [917, 131] width 316 height 31
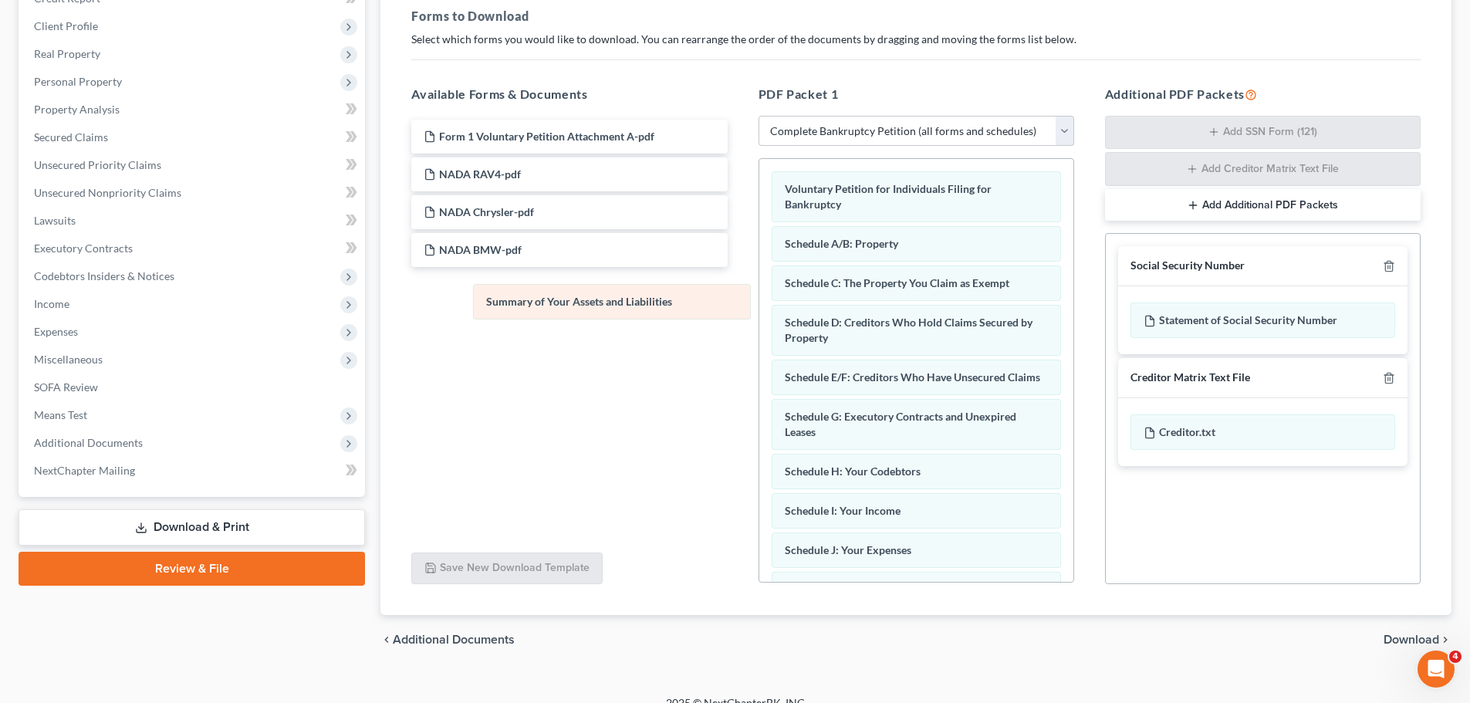
drag, startPoint x: 908, startPoint y: 251, endPoint x: 604, endPoint y: 303, distance: 307.8
click at [759, 304] on div "Summary of Your Assets and Liabilities Voluntary Petition for Individuals Filin…" at bounding box center [916, 589] width 314 height 860
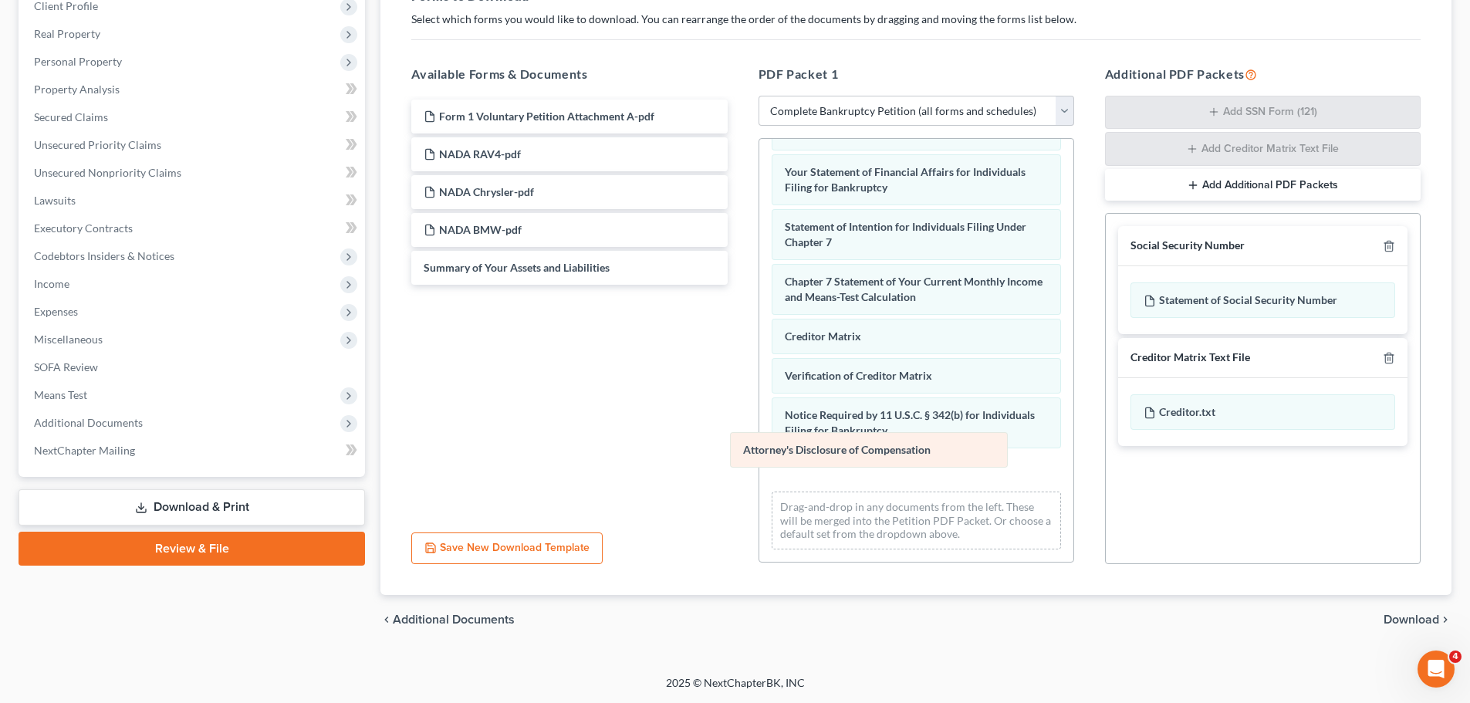
scroll to position [413, 0]
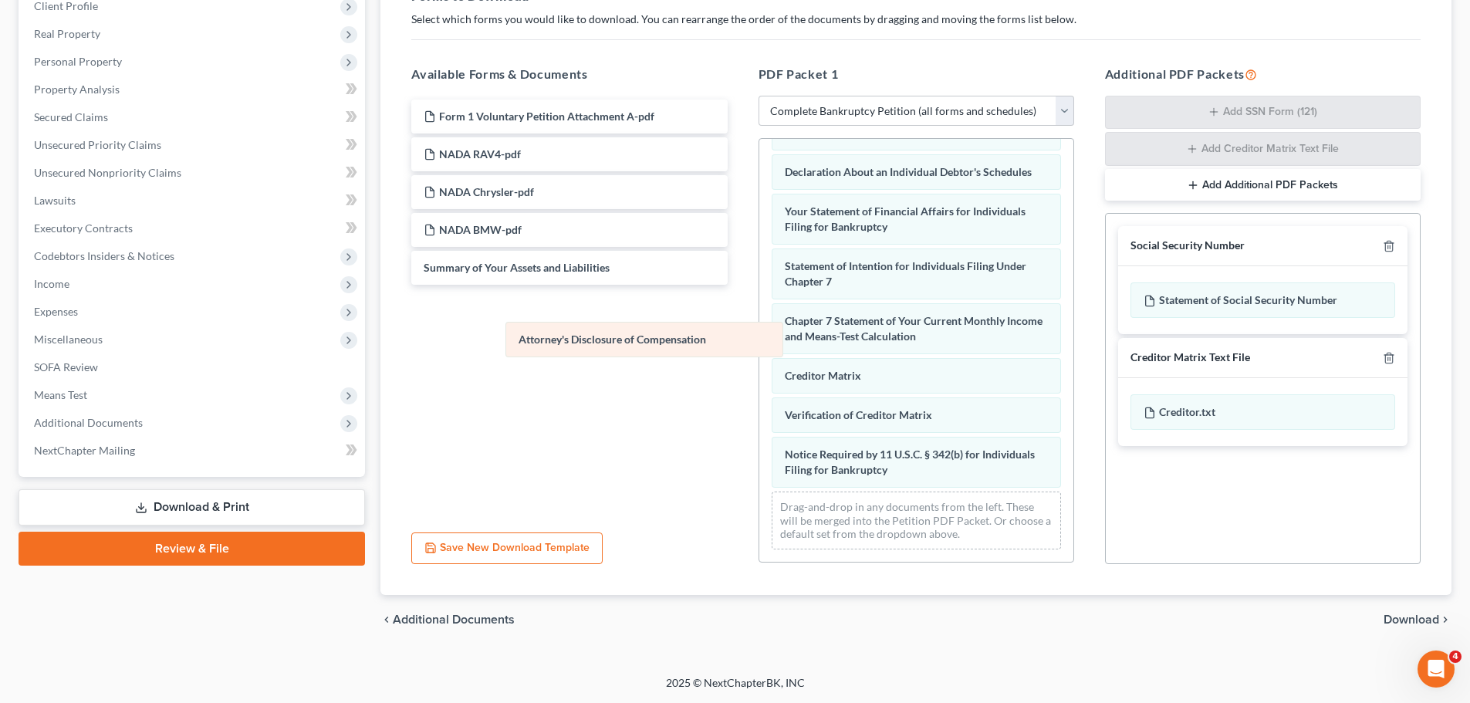
drag, startPoint x: 878, startPoint y: 471, endPoint x: 574, endPoint y: 323, distance: 337.9
click at [759, 324] on div "Attorney's Disclosure of Compensation Voluntary Petition for Individuals Filing…" at bounding box center [916, 151] width 314 height 820
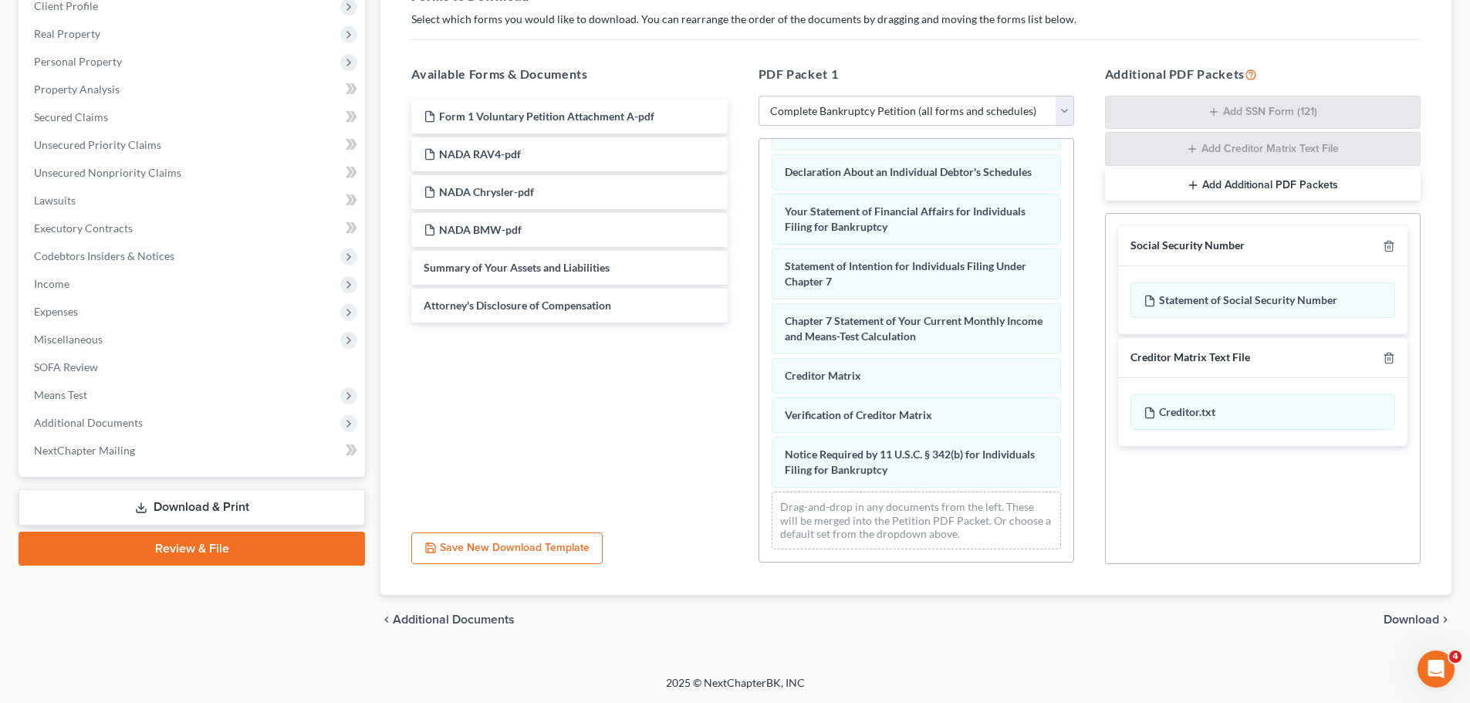
click at [1412, 618] on span "Download" at bounding box center [1412, 620] width 56 height 12
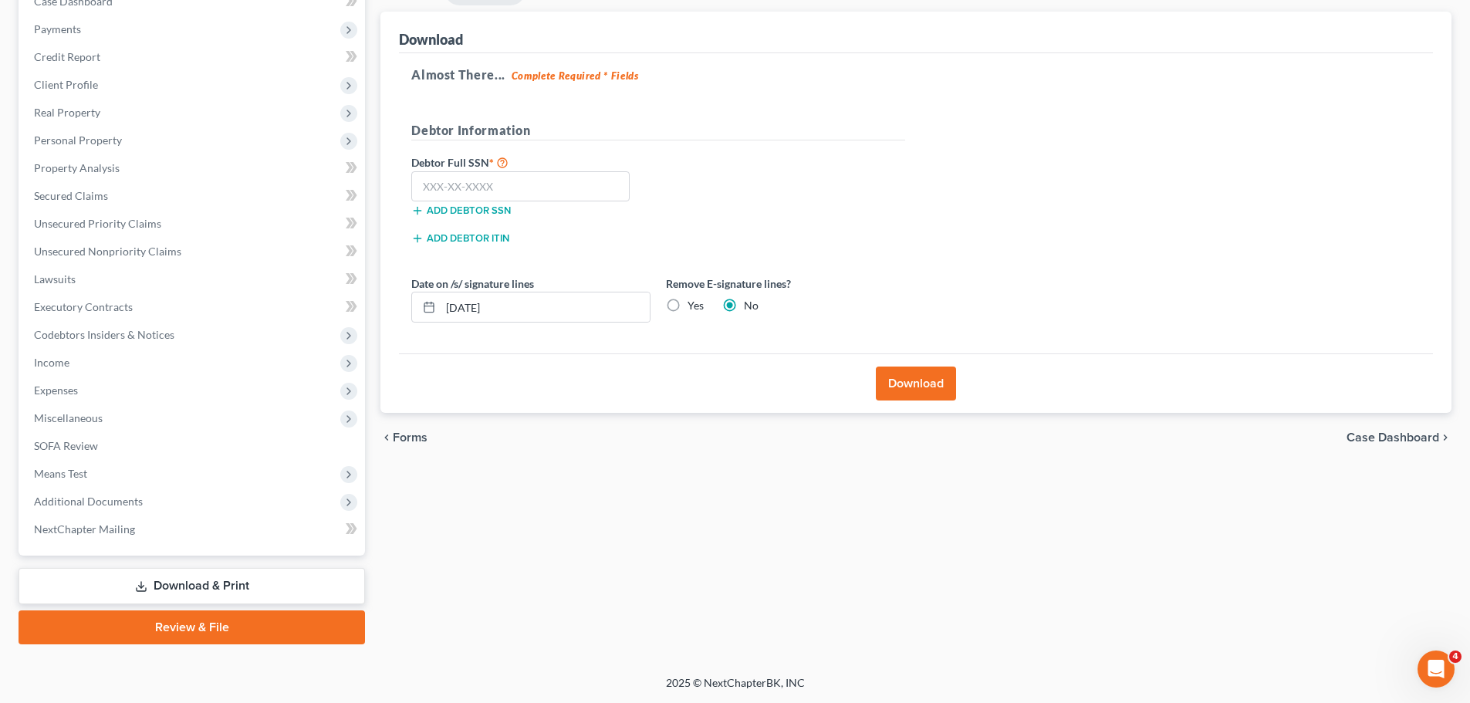
scroll to position [173, 0]
click at [506, 183] on input "text" at bounding box center [520, 186] width 218 height 31
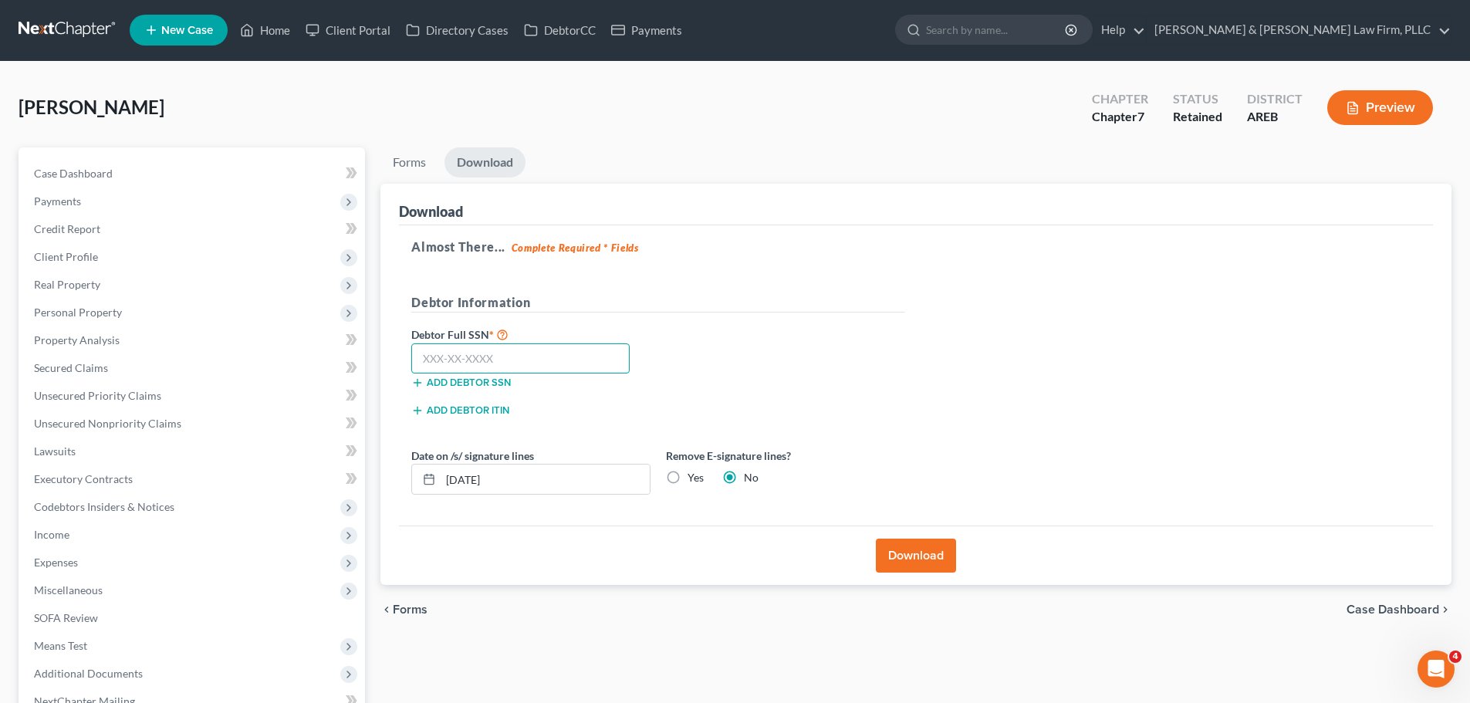
scroll to position [0, 0]
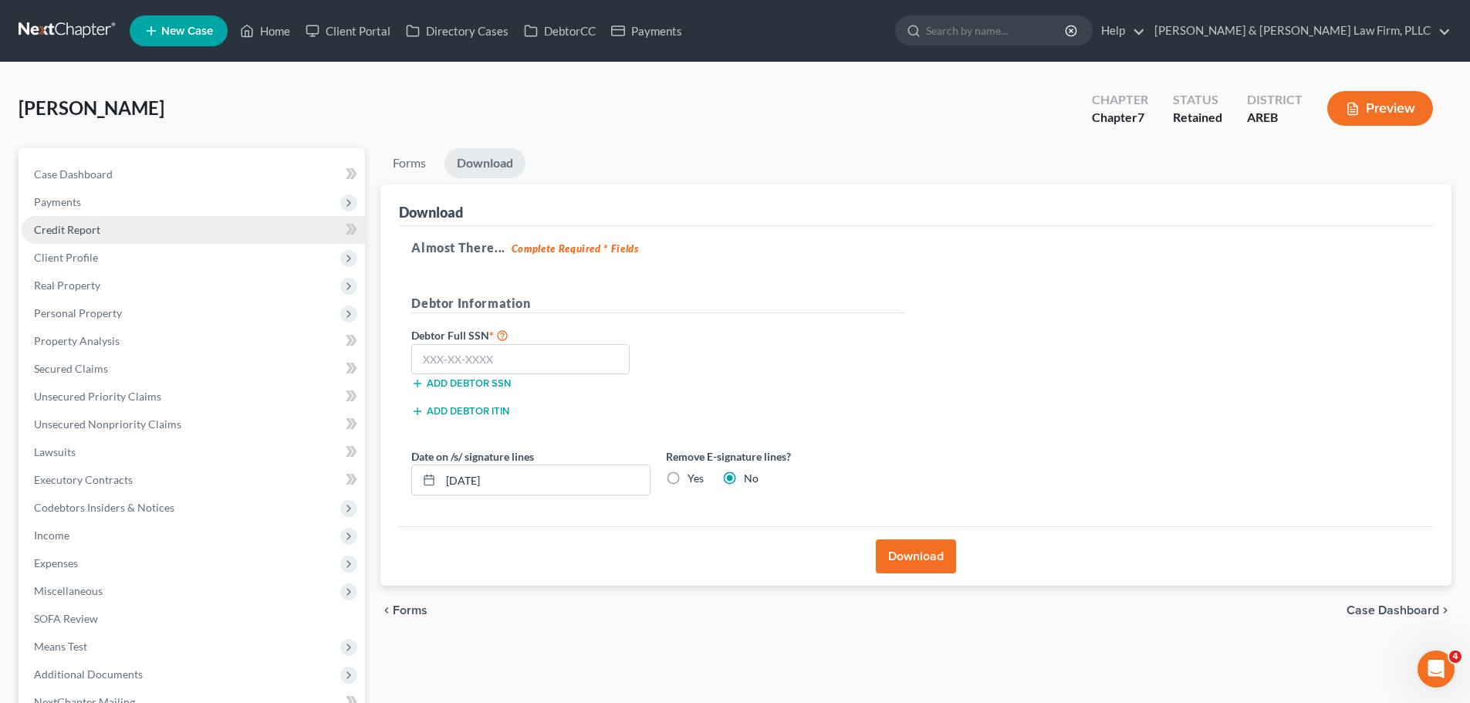
select select "6"
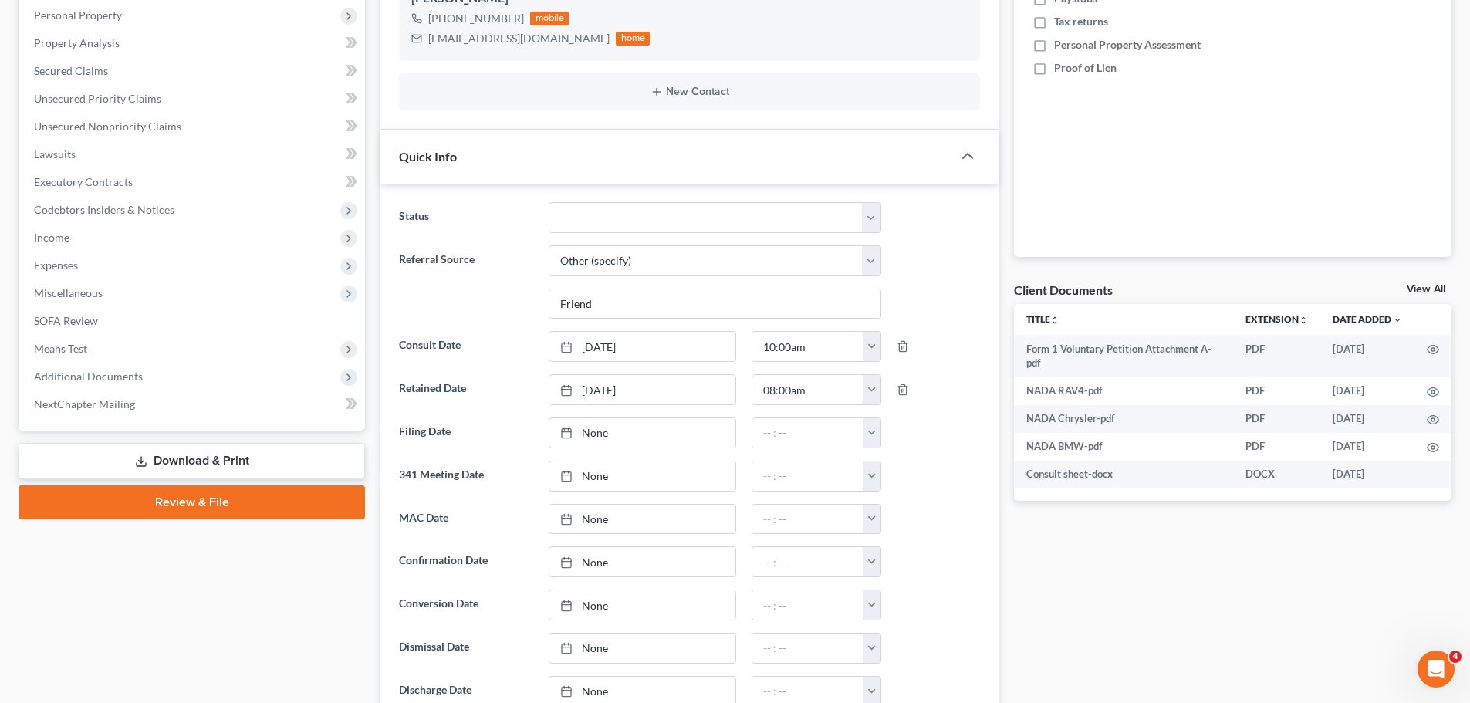
scroll to position [327, 0]
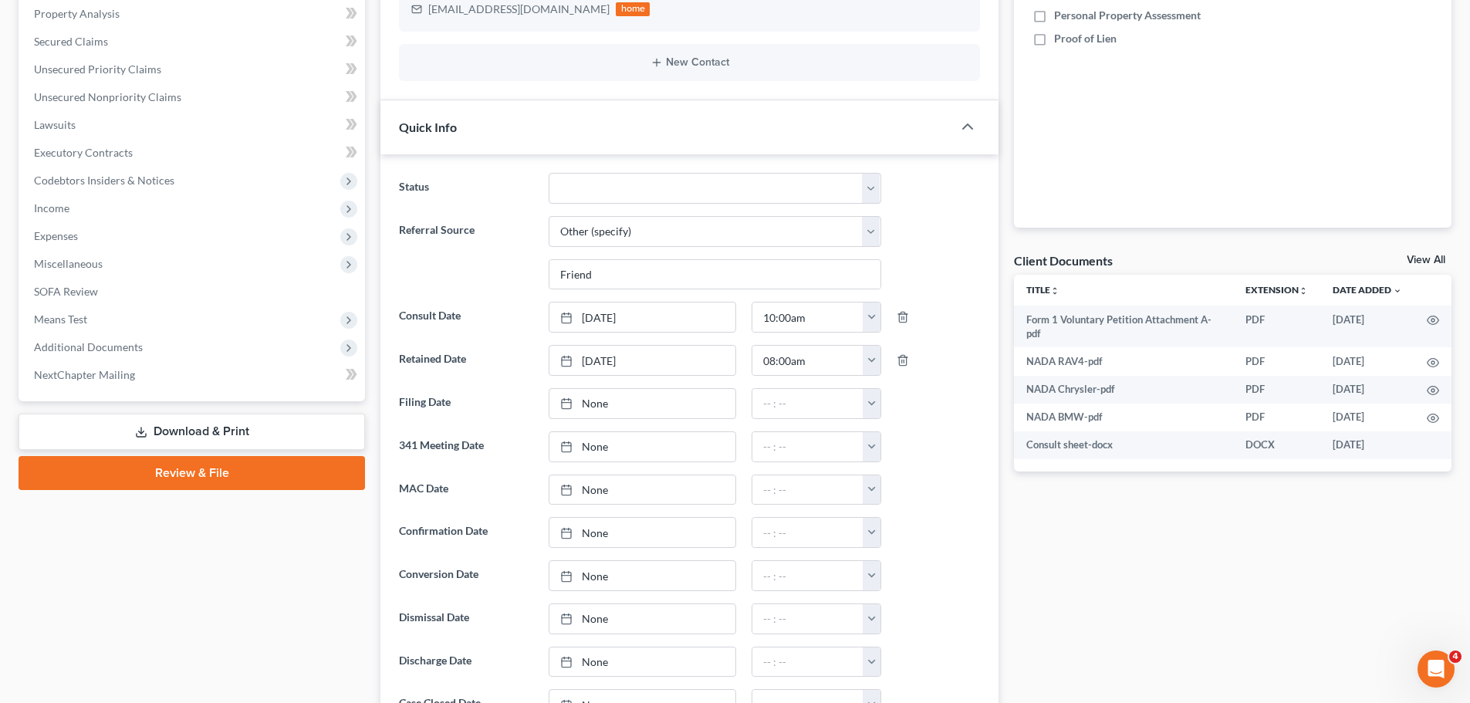
click at [120, 432] on link "Download & Print" at bounding box center [192, 432] width 346 height 36
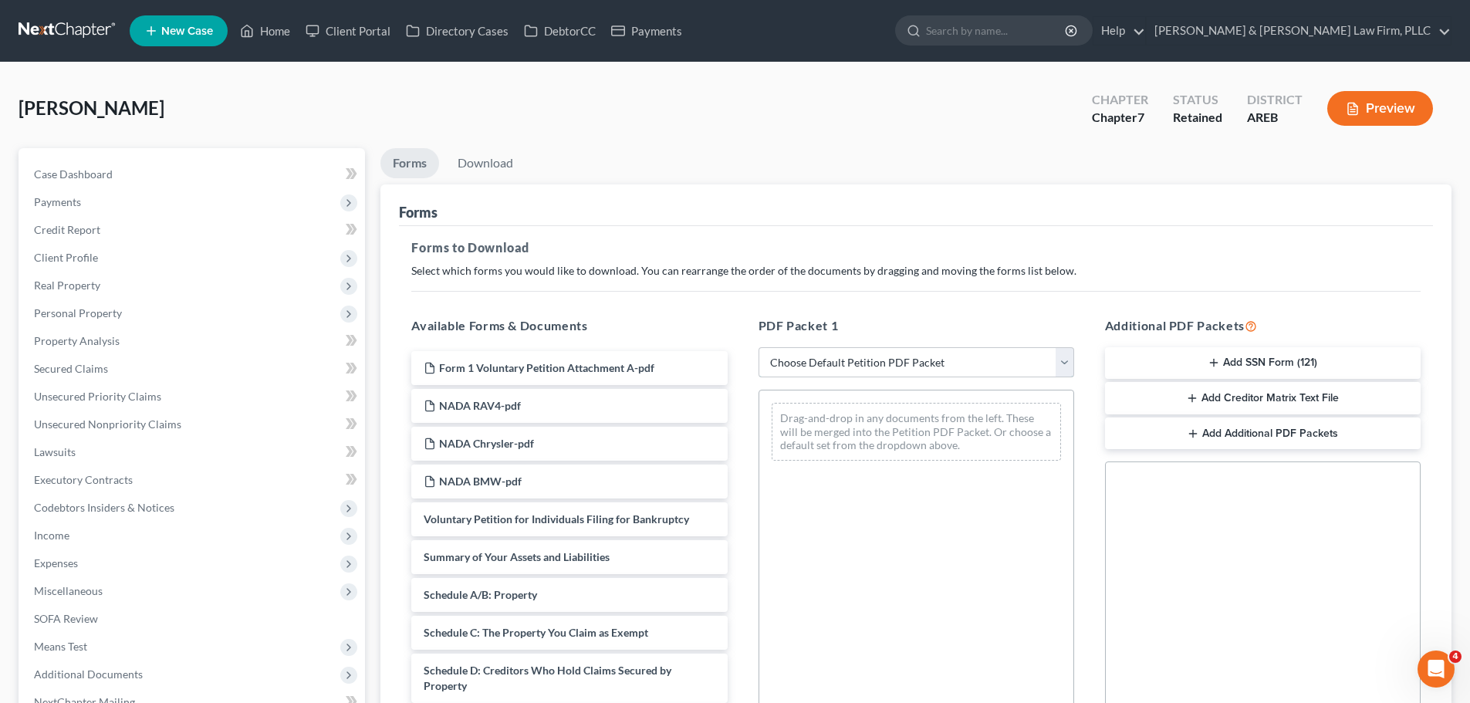
click at [806, 367] on select "Choose Default Petition PDF Packet Complete Bankruptcy Petition (all forms and …" at bounding box center [917, 362] width 316 height 31
select select "0"
click at [759, 347] on select "Choose Default Petition PDF Packet Complete Bankruptcy Petition (all forms and …" at bounding box center [917, 362] width 316 height 31
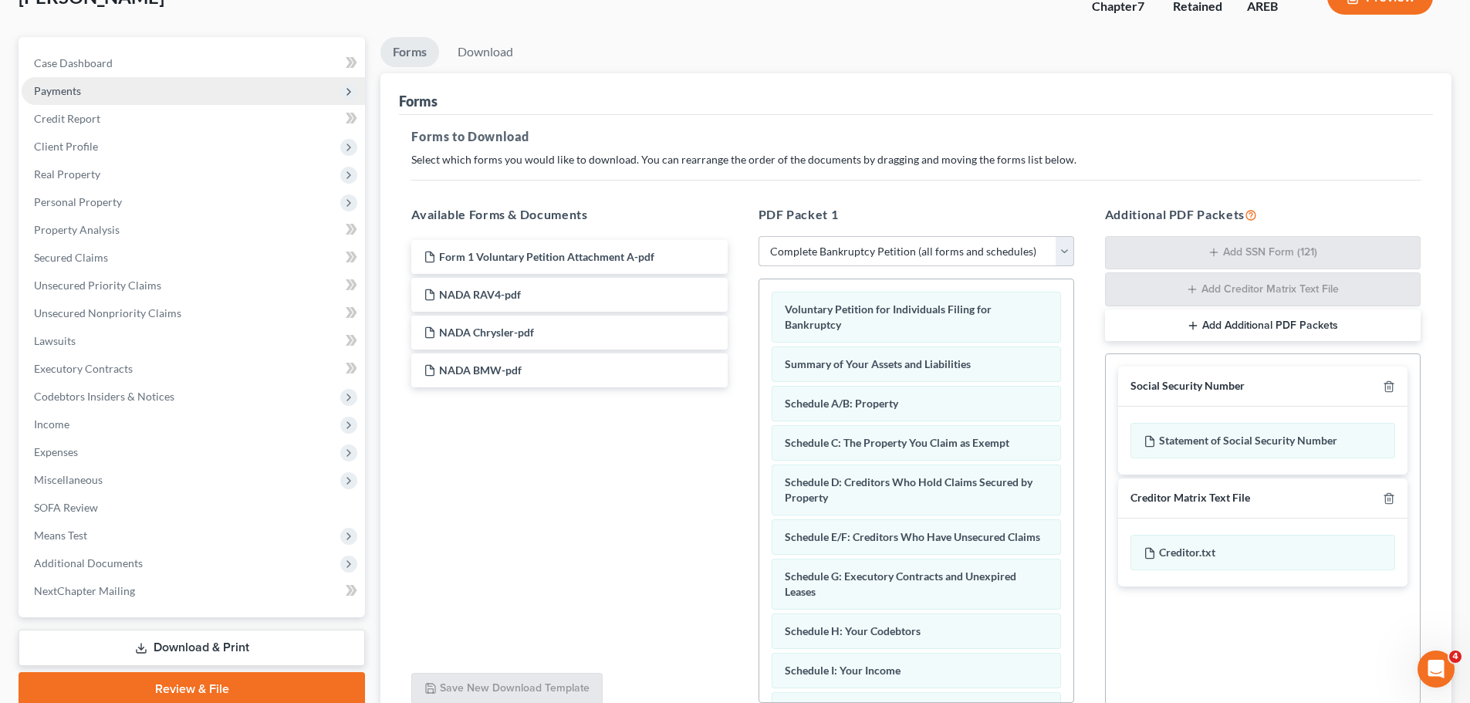
scroll to position [154, 0]
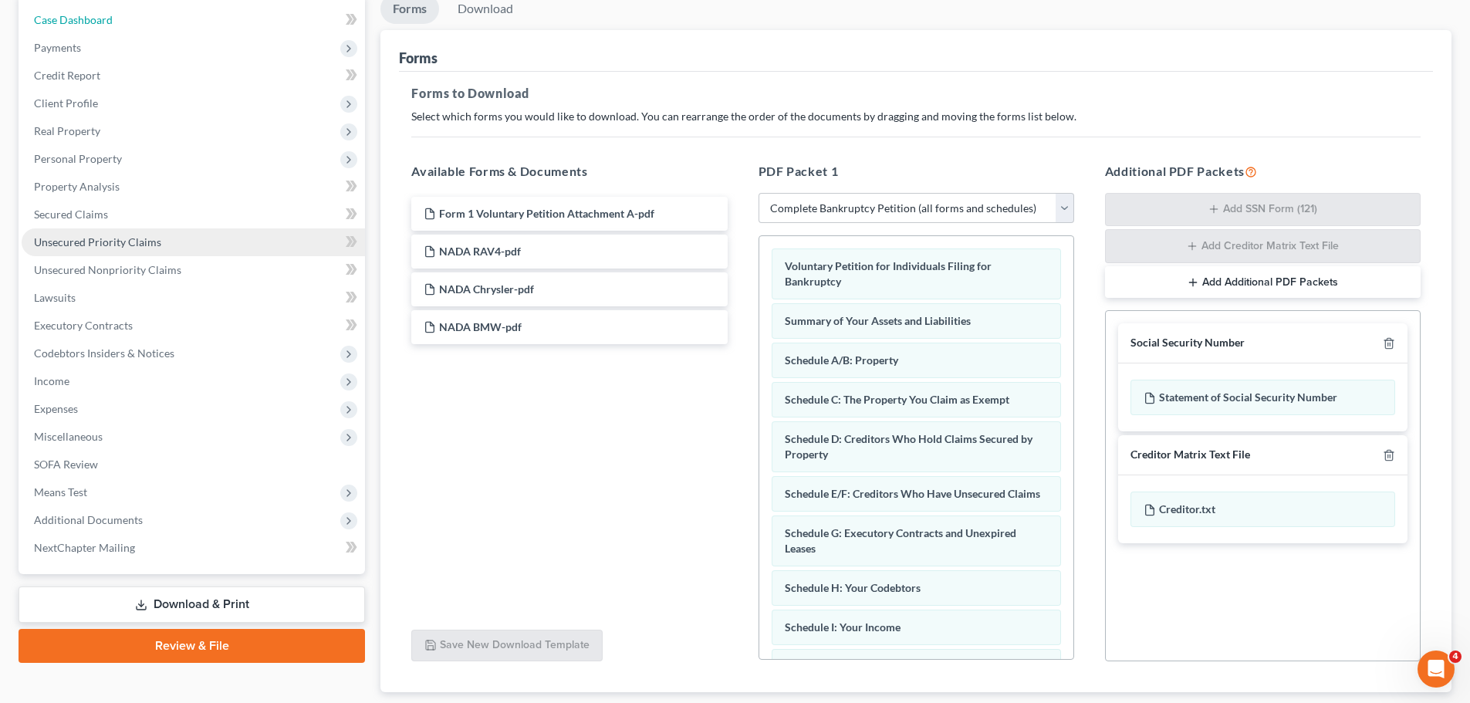
click at [157, 22] on link "Case Dashboard" at bounding box center [193, 20] width 343 height 28
select select "6"
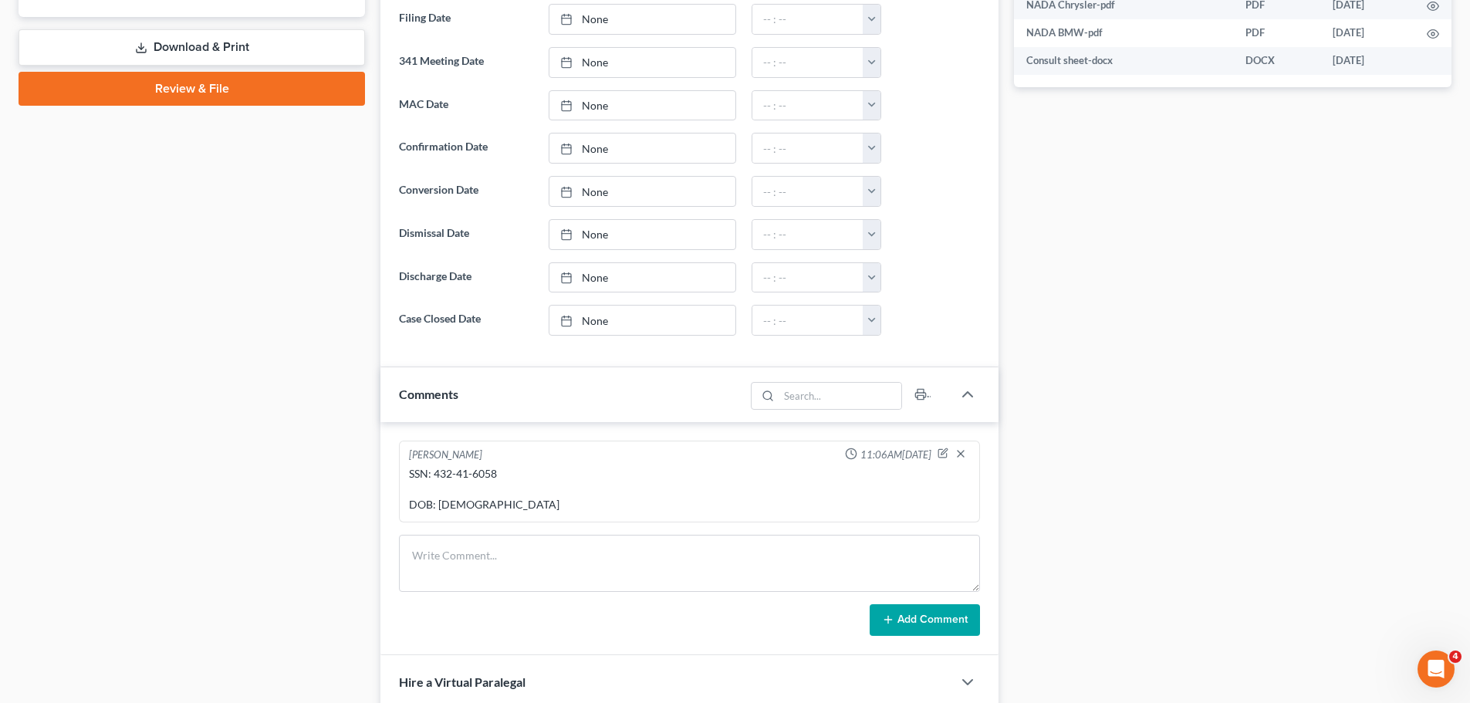
scroll to position [849, 0]
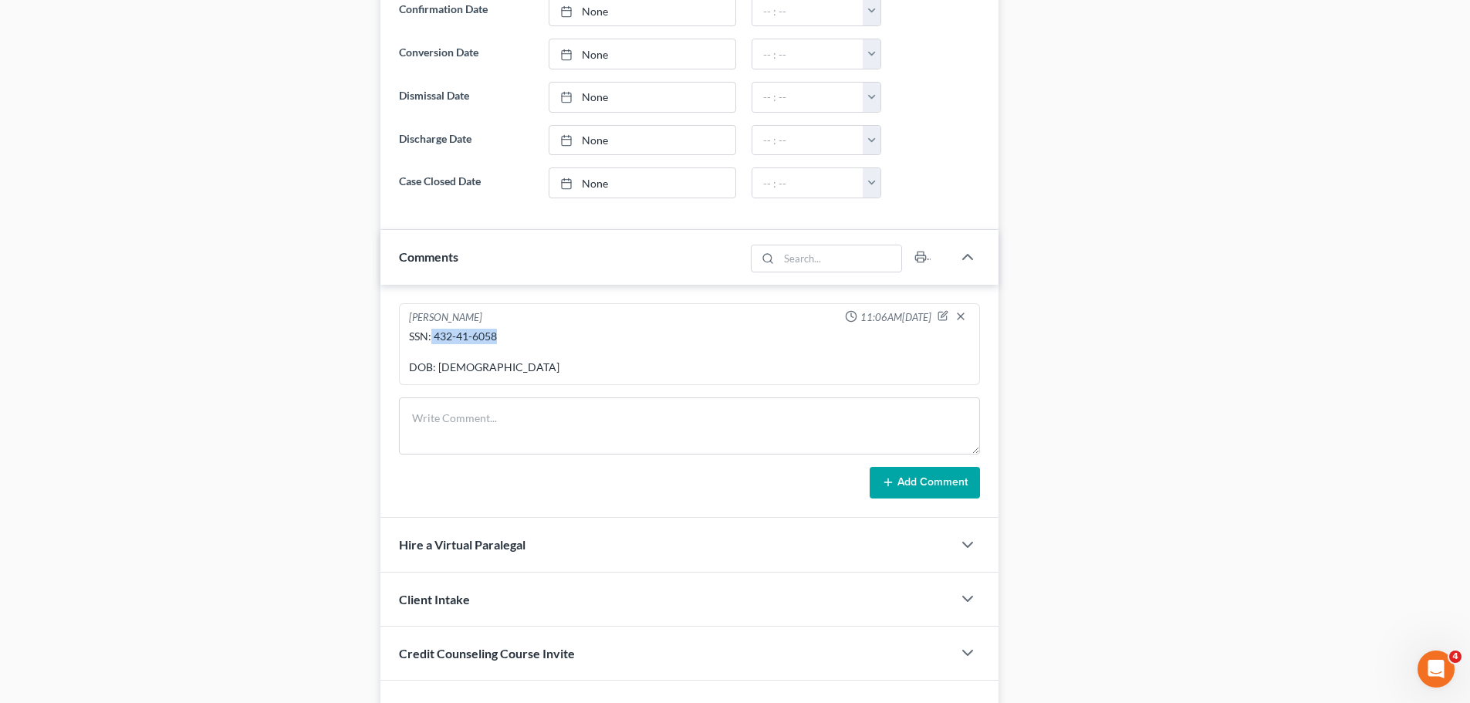
drag, startPoint x: 483, startPoint y: 337, endPoint x: 431, endPoint y: 333, distance: 51.8
click at [431, 333] on div "SSN: 432-41-6058 DOB: 07/23/1979" at bounding box center [689, 352] width 561 height 46
copy div "432-41-6058"
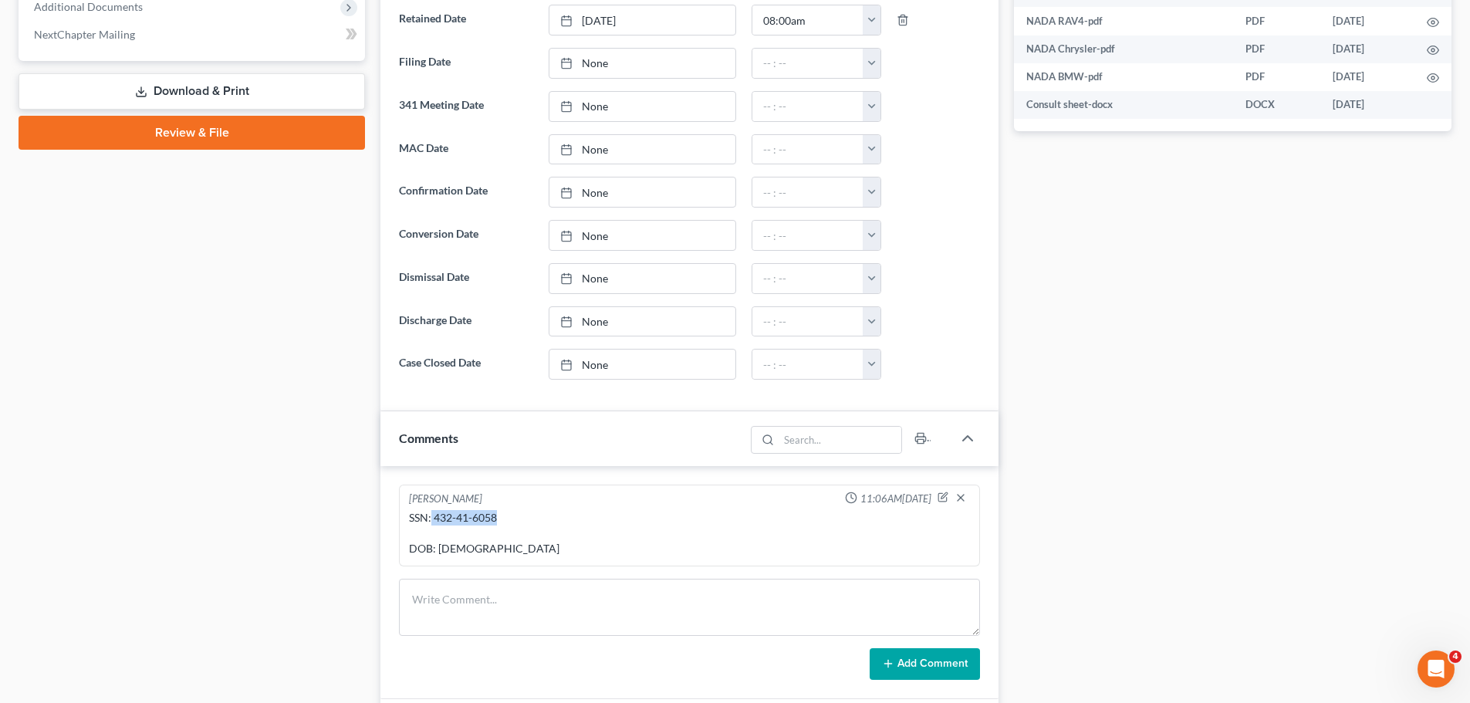
scroll to position [463, 0]
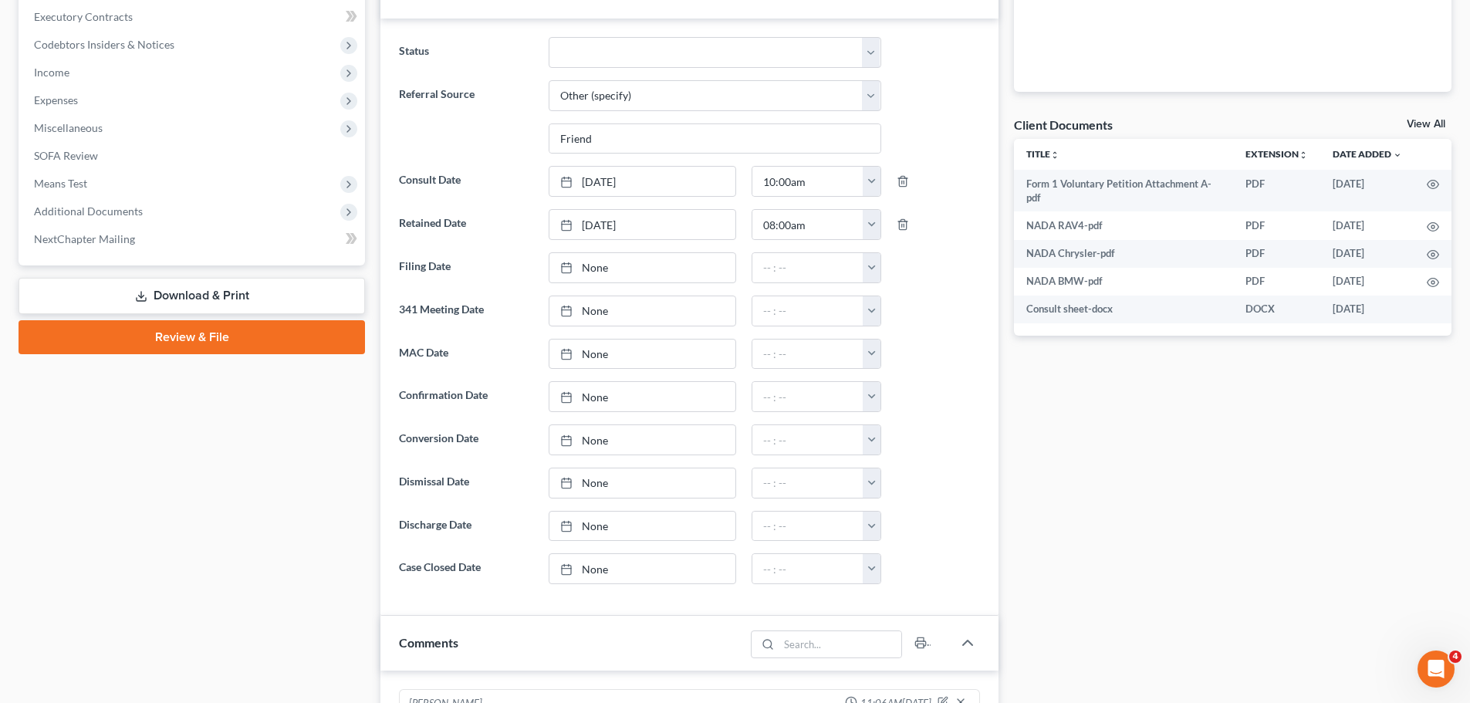
click at [149, 292] on link "Download & Print" at bounding box center [192, 296] width 346 height 36
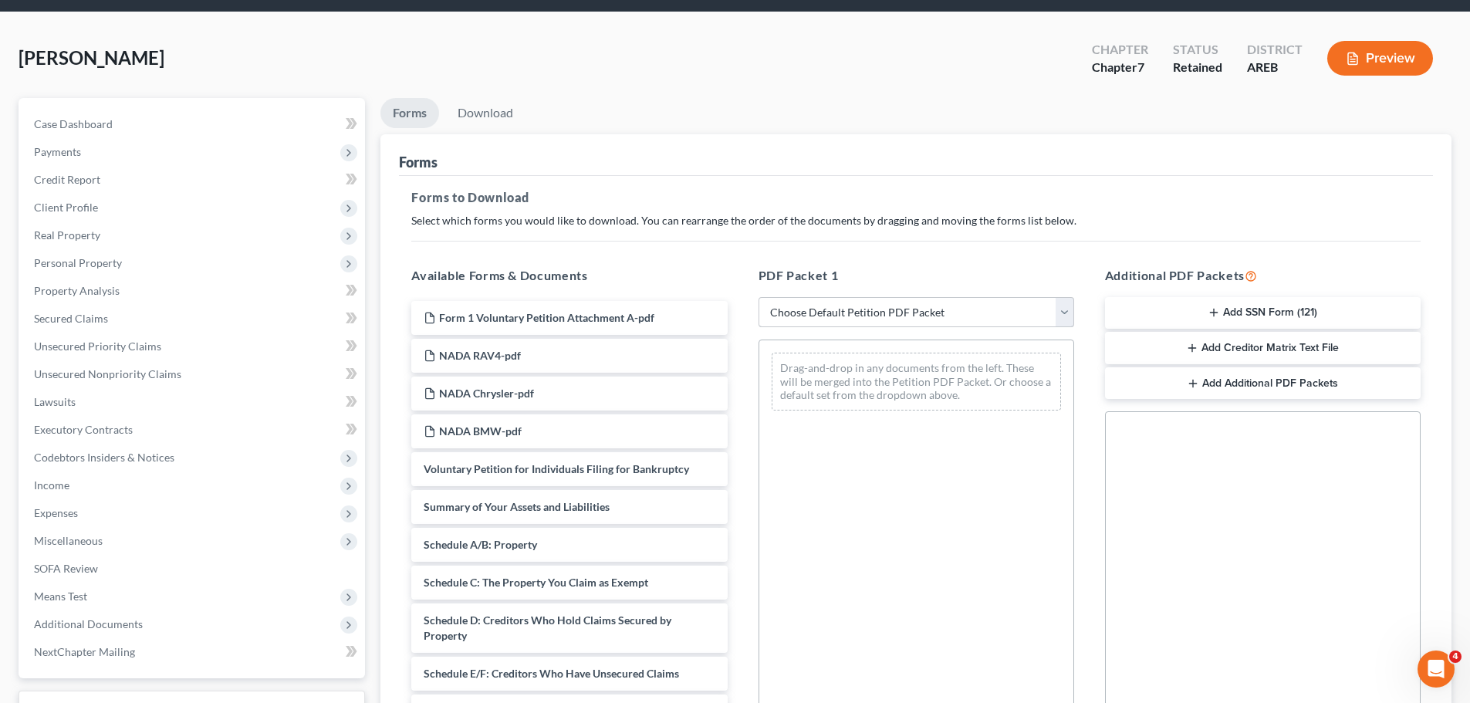
scroll to position [77, 0]
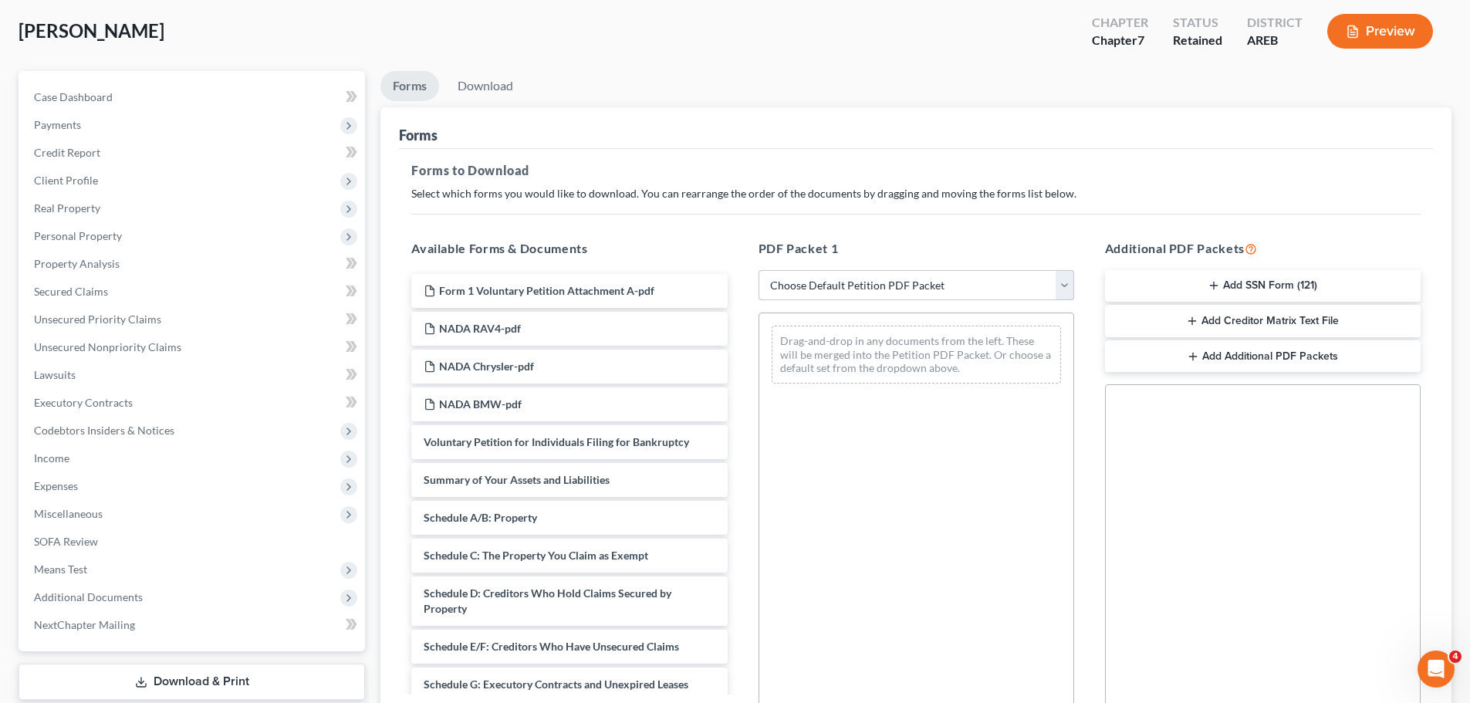
click at [859, 283] on select "Choose Default Petition PDF Packet Complete Bankruptcy Petition (all forms and …" at bounding box center [917, 285] width 316 height 31
click at [856, 282] on select "Choose Default Petition PDF Packet Complete Bankruptcy Petition (all forms and …" at bounding box center [917, 285] width 316 height 31
select select "0"
click at [759, 270] on select "Choose Default Petition PDF Packet Complete Bankruptcy Petition (all forms and …" at bounding box center [917, 285] width 316 height 31
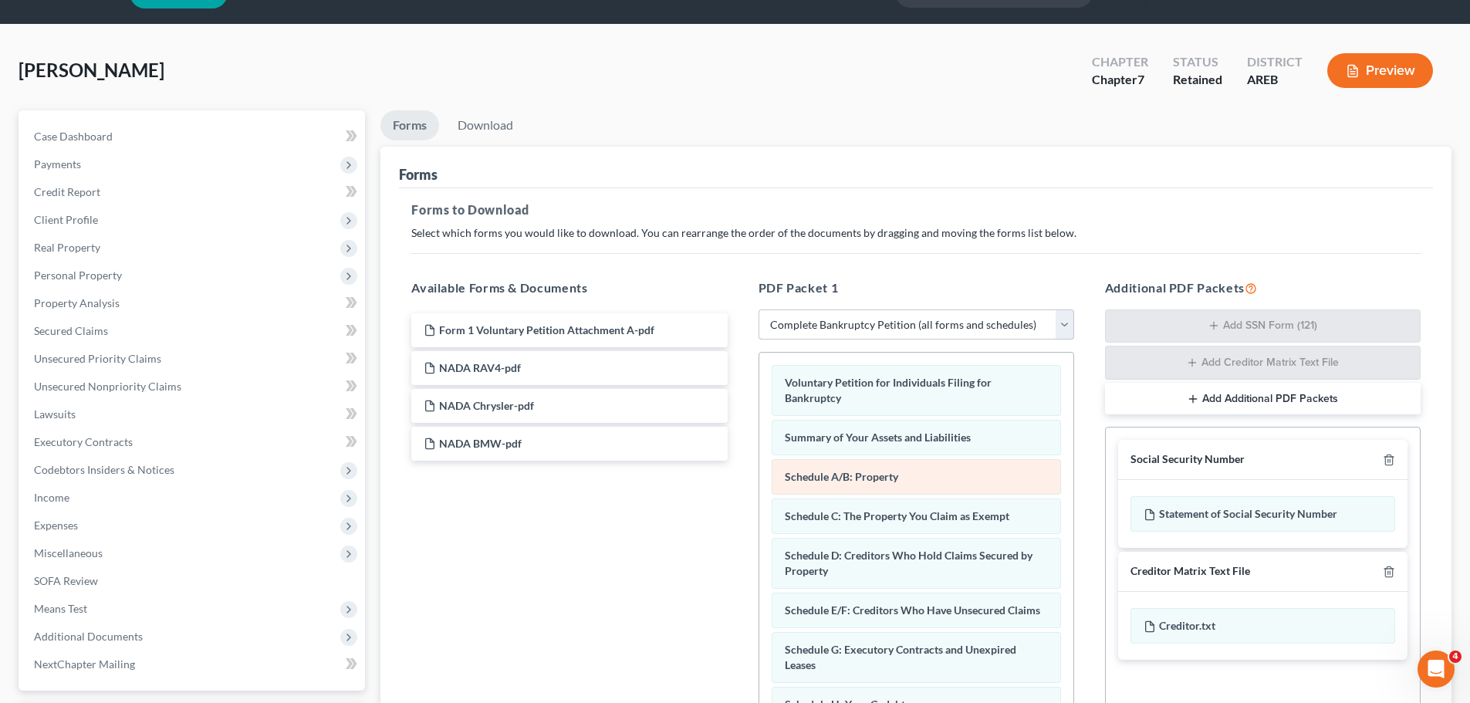
scroll to position [0, 0]
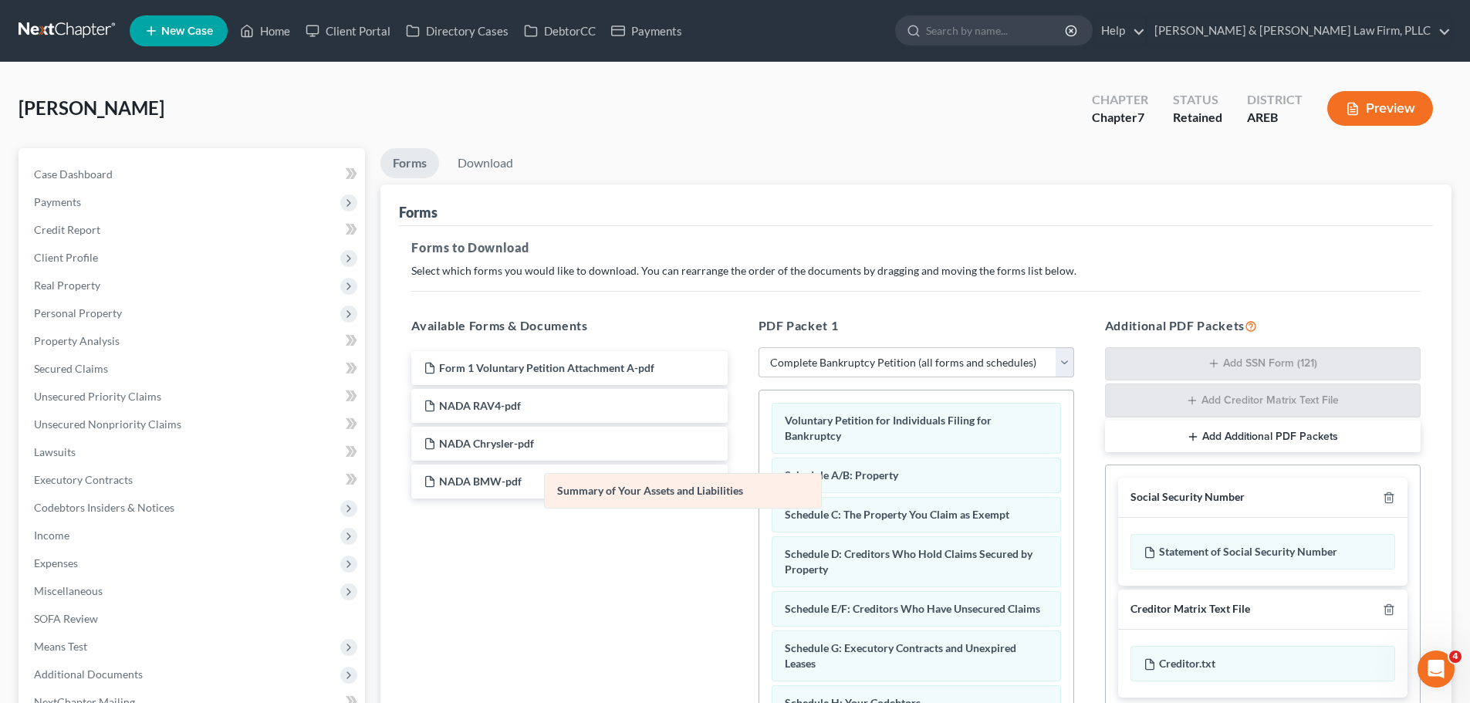
drag, startPoint x: 889, startPoint y: 471, endPoint x: 565, endPoint y: 495, distance: 325.0
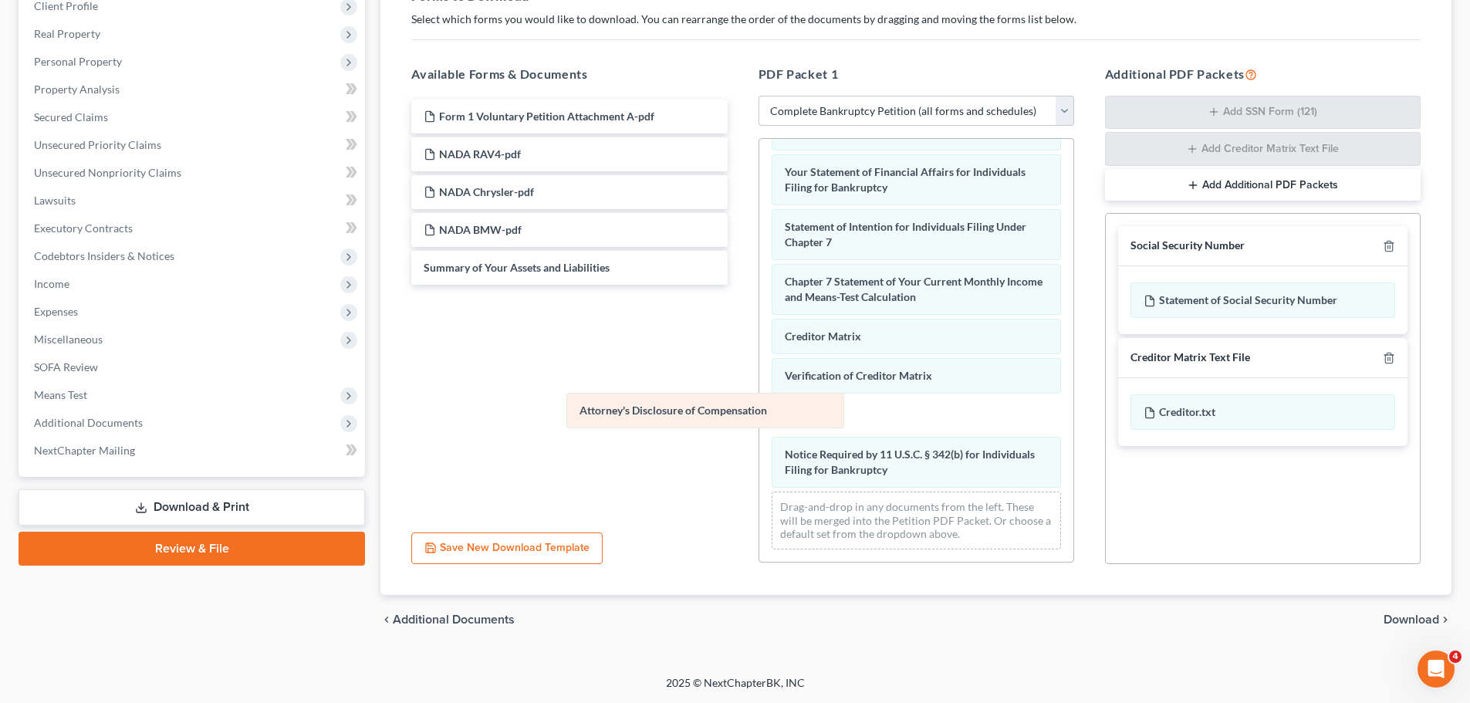
scroll to position [413, 0]
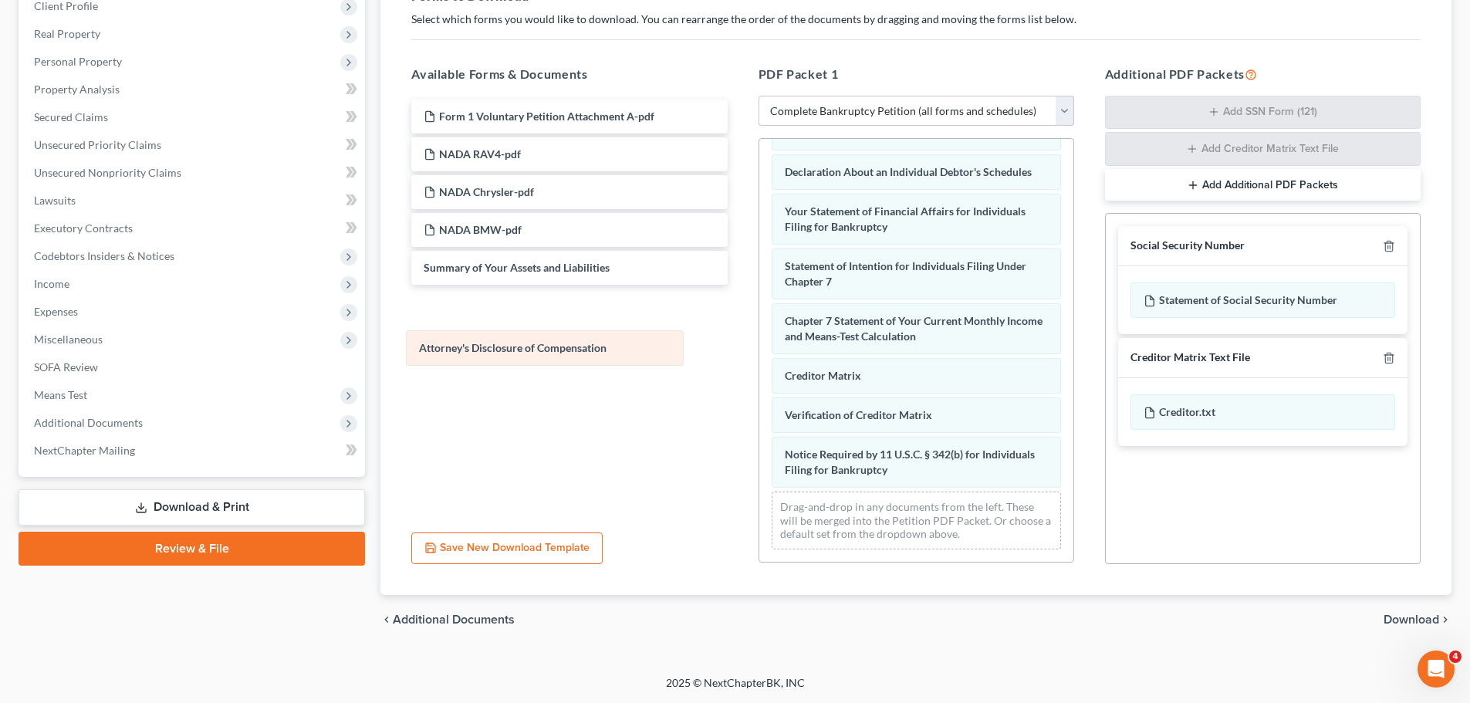
drag, startPoint x: 920, startPoint y: 471, endPoint x: 561, endPoint y: 346, distance: 380.0
click at [759, 349] on div "Attorney's Disclosure of Compensation Voluntary Petition for Individuals Filing…" at bounding box center [916, 151] width 314 height 820
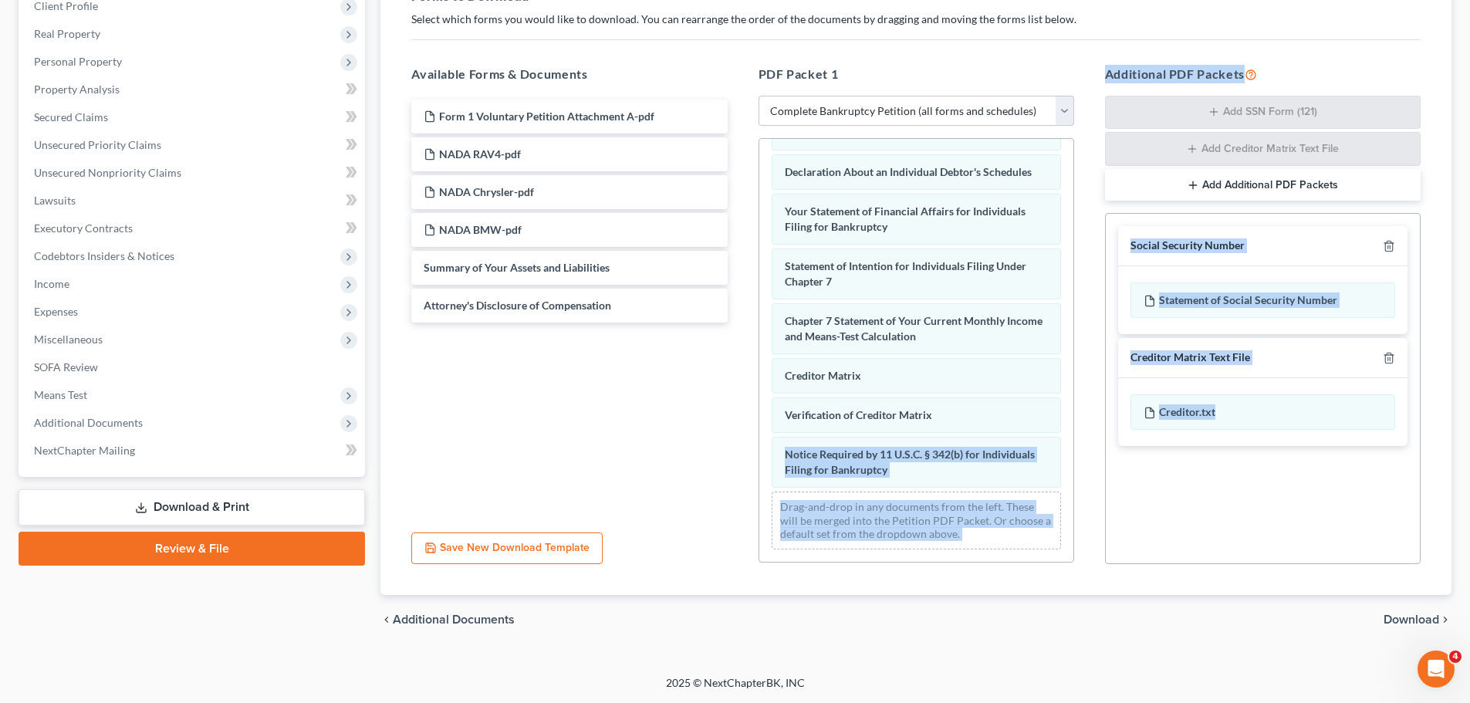
drag, startPoint x: 1240, startPoint y: 413, endPoint x: 1186, endPoint y: 413, distance: 54.0
click at [1099, 413] on div "Additional PDF Packets Add SSN Form (121) Add Creditor Matrix Text File Add Add…" at bounding box center [1263, 314] width 346 height 525
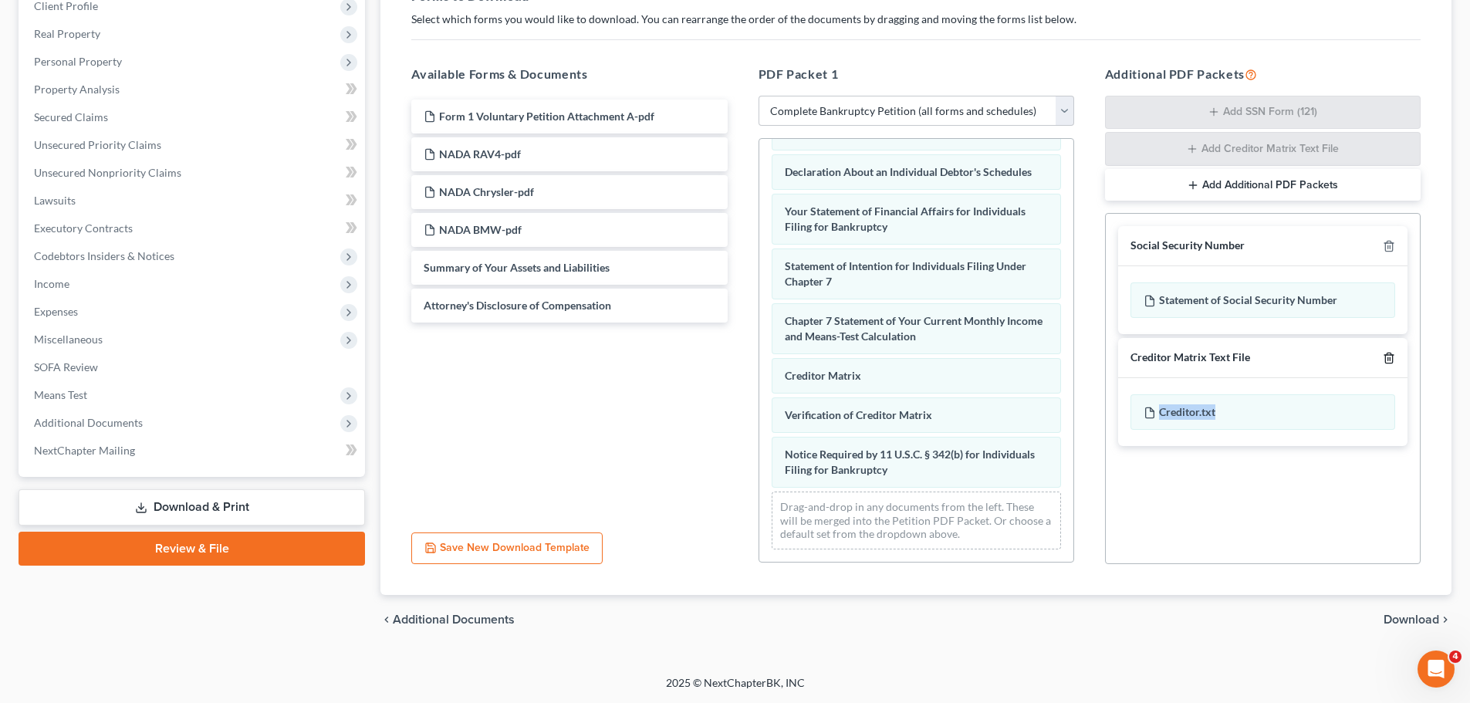
click at [1384, 359] on icon "button" at bounding box center [1389, 358] width 12 height 12
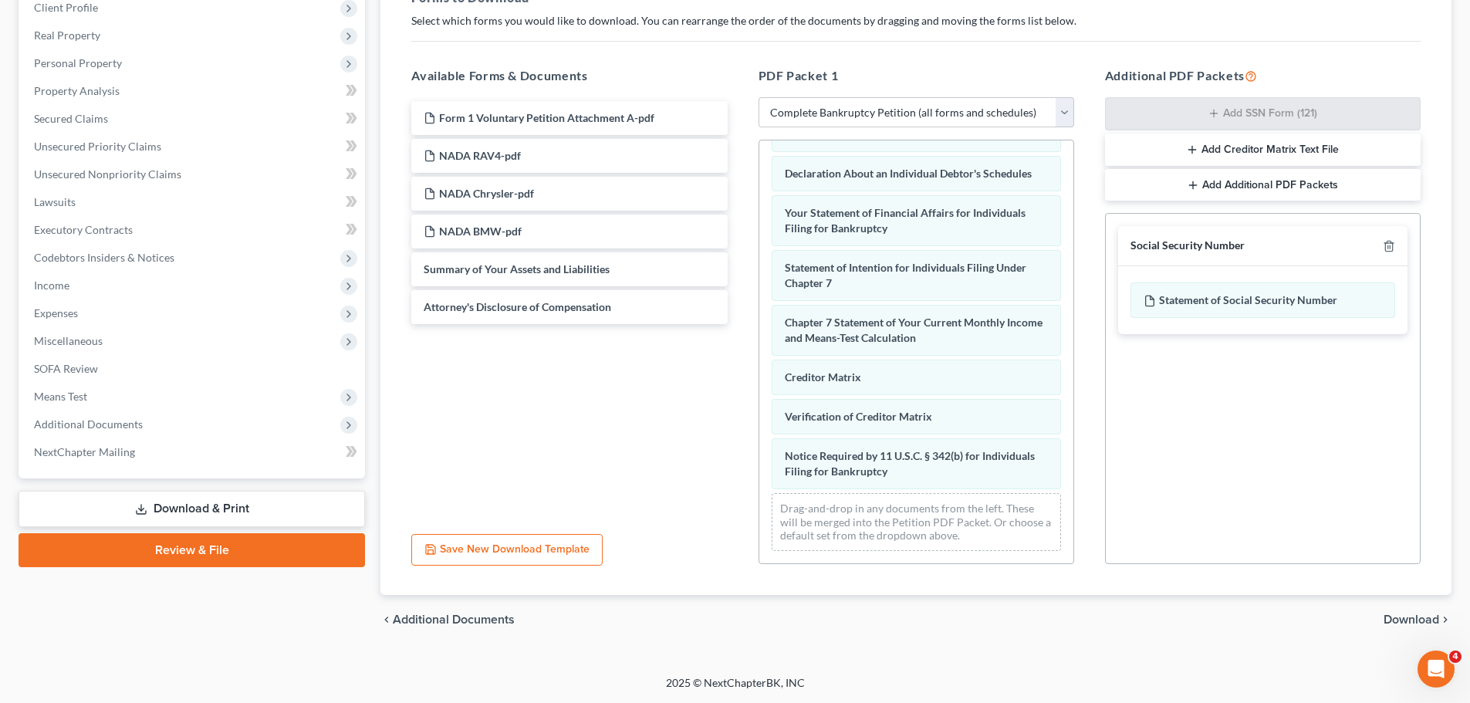
click at [1410, 618] on span "Download" at bounding box center [1412, 620] width 56 height 12
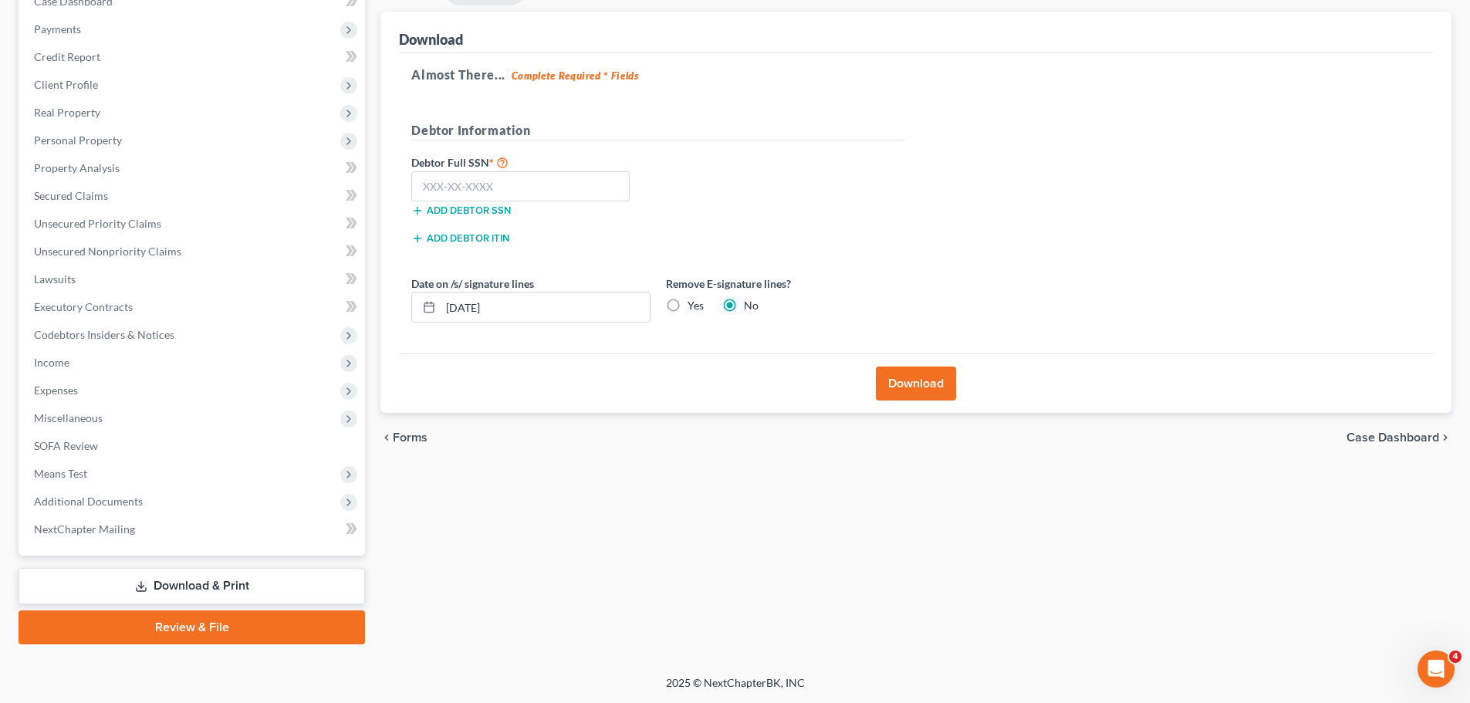
scroll to position [173, 0]
click at [548, 194] on input "text" at bounding box center [520, 186] width 218 height 31
paste input "432-41-6058"
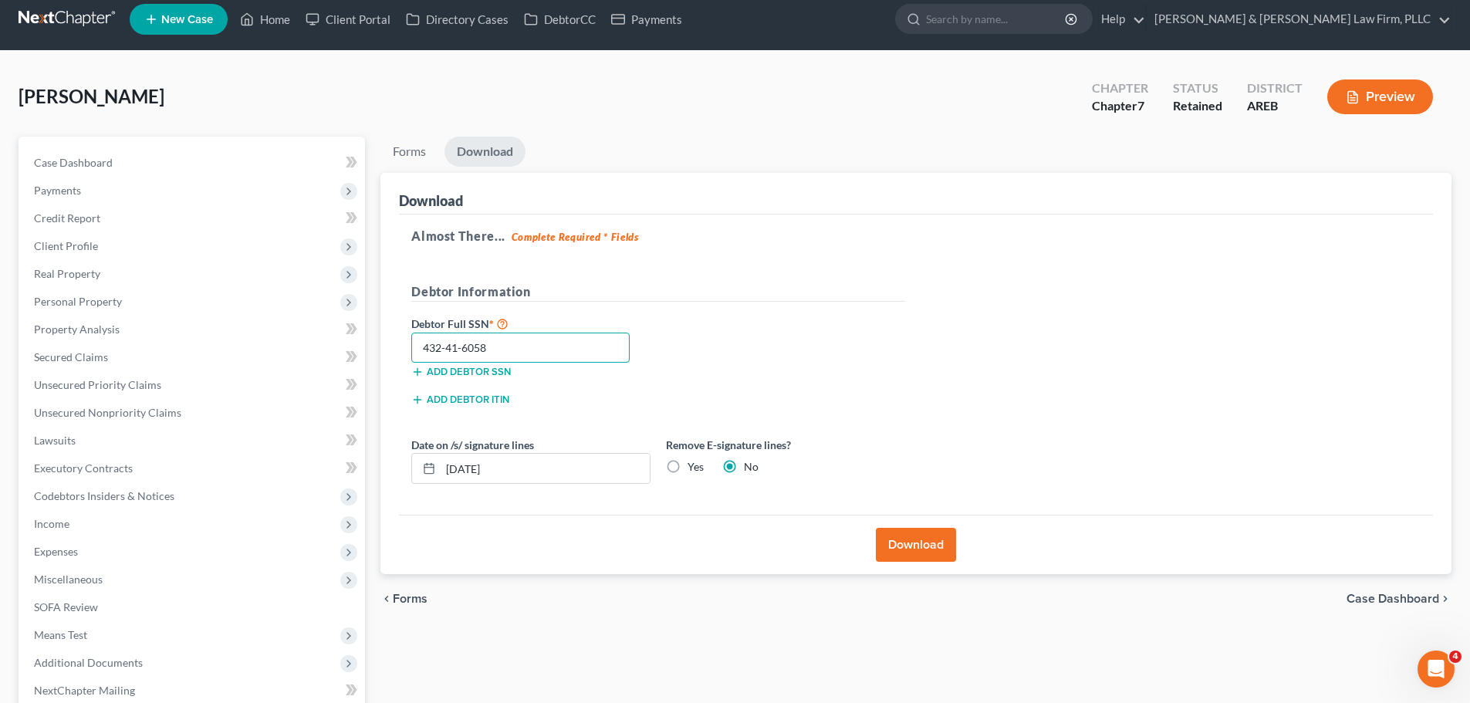
scroll to position [0, 0]
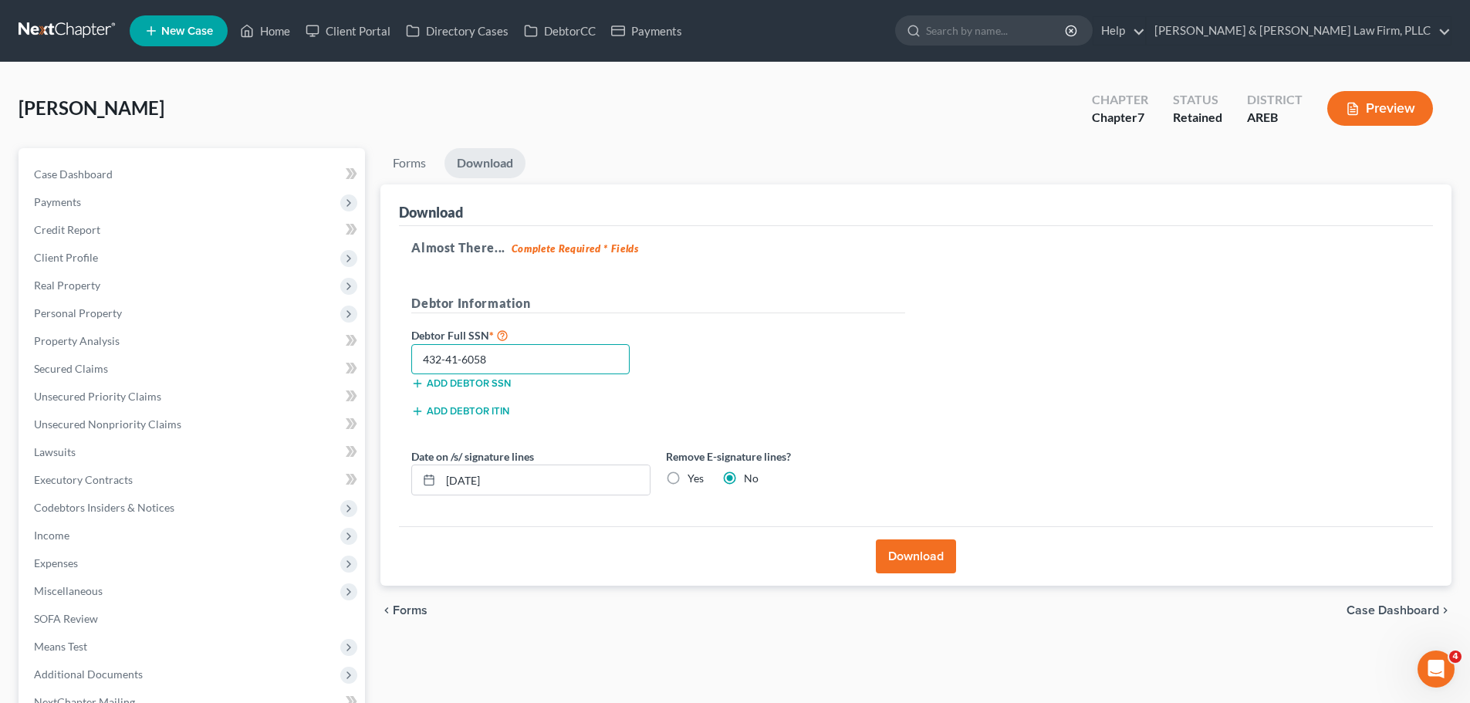
type input "432-41-6058"
click at [688, 474] on label "Yes" at bounding box center [696, 478] width 16 height 15
click at [694, 474] on input "Yes" at bounding box center [699, 476] width 10 height 10
radio input "true"
radio input "false"
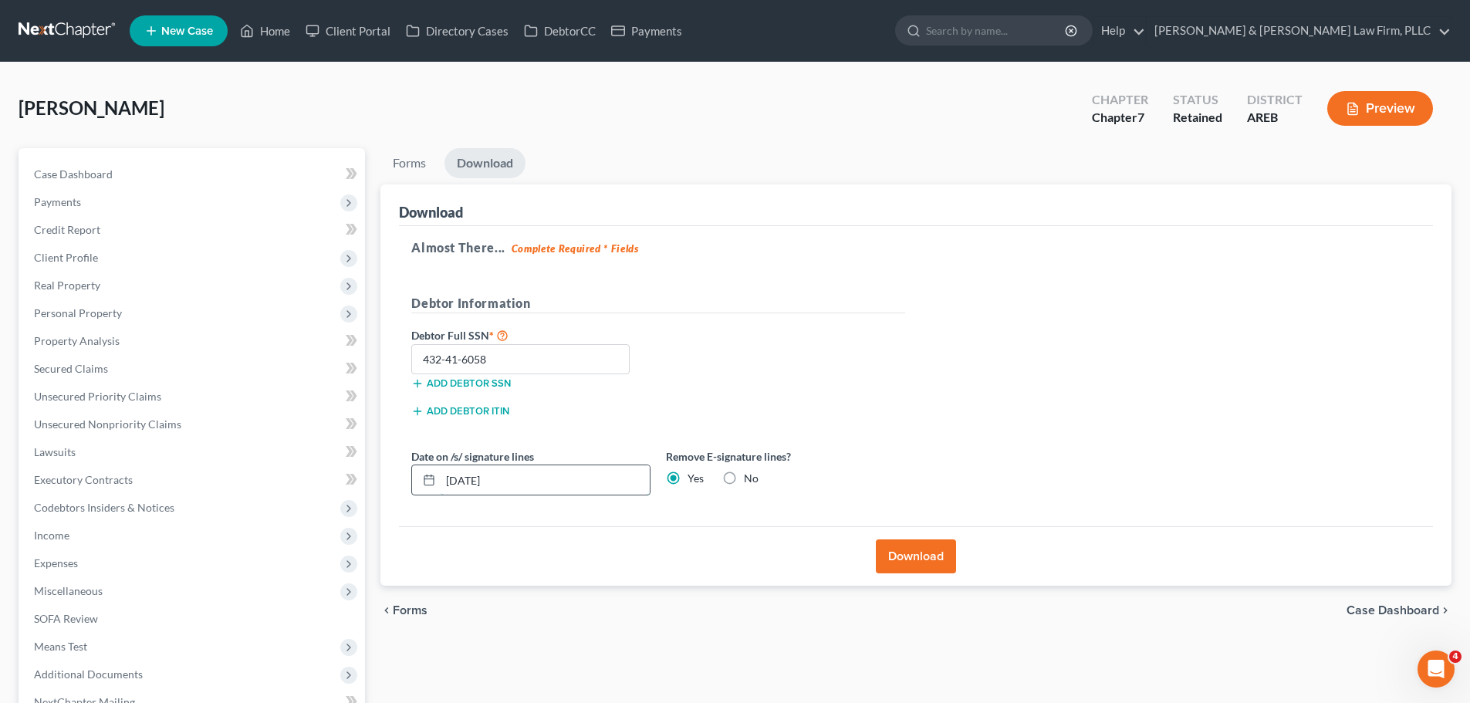
click at [473, 478] on input "08/12/2025" at bounding box center [545, 479] width 209 height 29
click at [467, 480] on input "08/12/2025" at bounding box center [545, 479] width 209 height 29
click at [475, 480] on input "08/12/2025" at bounding box center [545, 479] width 209 height 29
click at [475, 476] on input "08/01/2025" at bounding box center [545, 479] width 209 height 29
drag, startPoint x: 521, startPoint y: 479, endPoint x: 465, endPoint y: 486, distance: 56.8
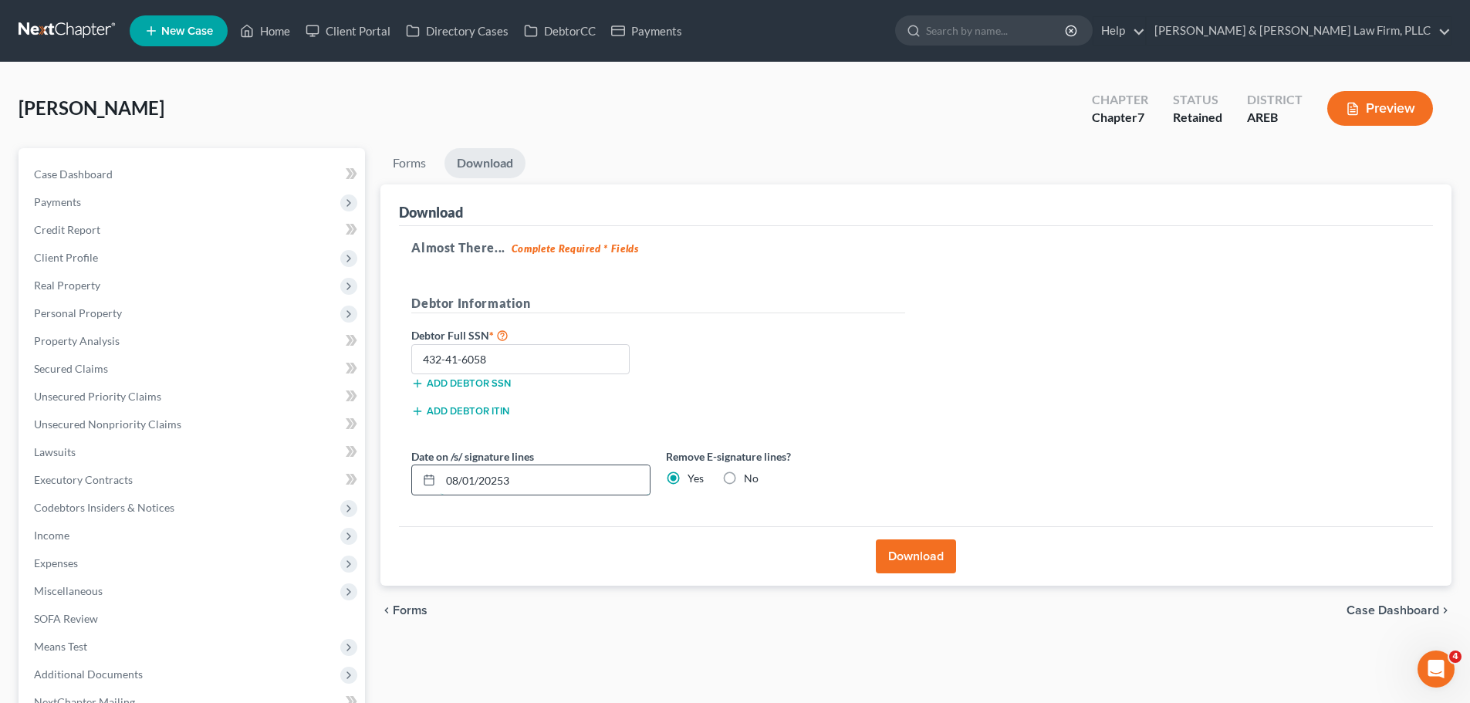
click at [465, 486] on input "08/01/20253" at bounding box center [545, 479] width 209 height 29
click at [433, 483] on icon at bounding box center [429, 480] width 12 height 12
click at [431, 481] on icon at bounding box center [429, 480] width 12 height 12
drag, startPoint x: 519, startPoint y: 481, endPoint x: 465, endPoint y: 487, distance: 55.1
click at [465, 487] on input "08/01/20253" at bounding box center [545, 479] width 209 height 29
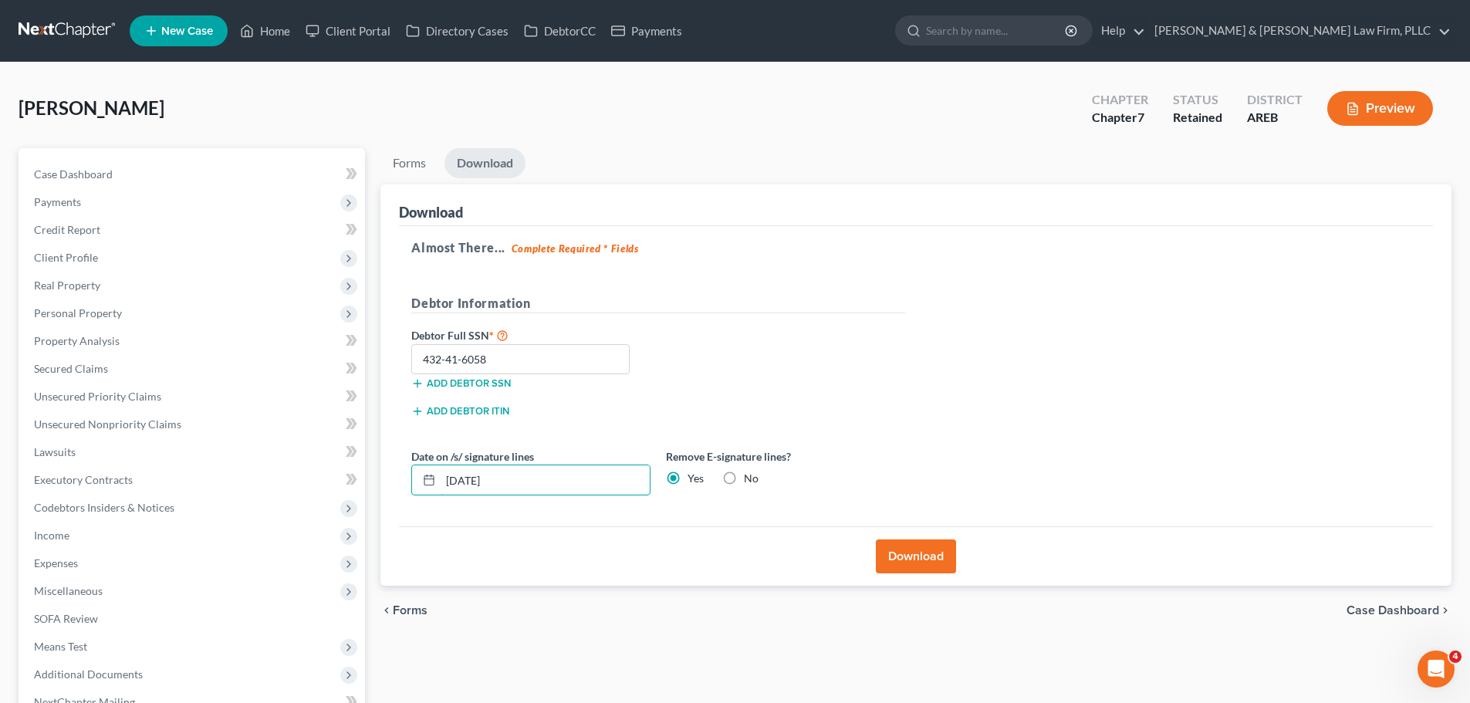
type input "08/13/2025"
click at [931, 557] on button "Download" at bounding box center [916, 556] width 80 height 34
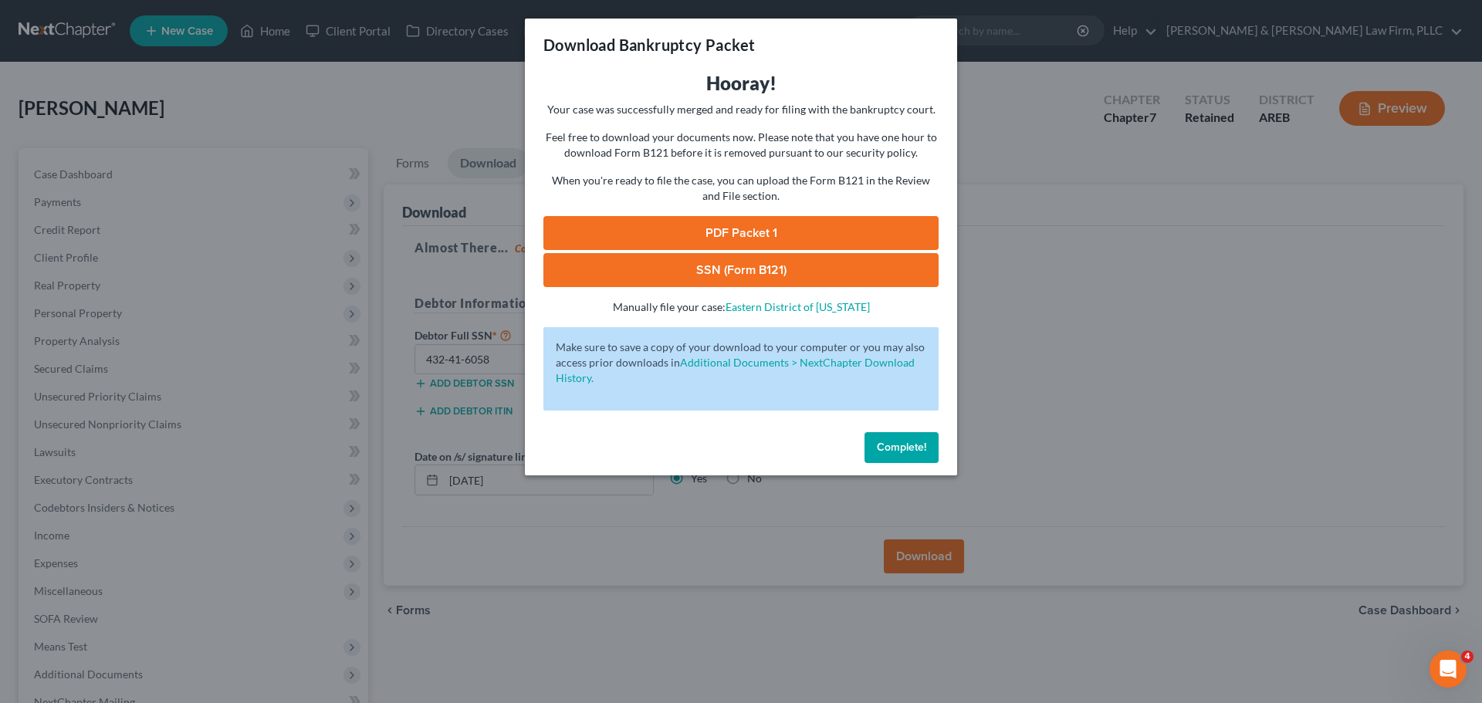
click at [799, 233] on link "PDF Packet 1" at bounding box center [740, 233] width 395 height 34
click at [727, 268] on link "SSN (Form B121)" at bounding box center [740, 270] width 395 height 34
click at [900, 442] on span "Complete!" at bounding box center [901, 447] width 49 height 13
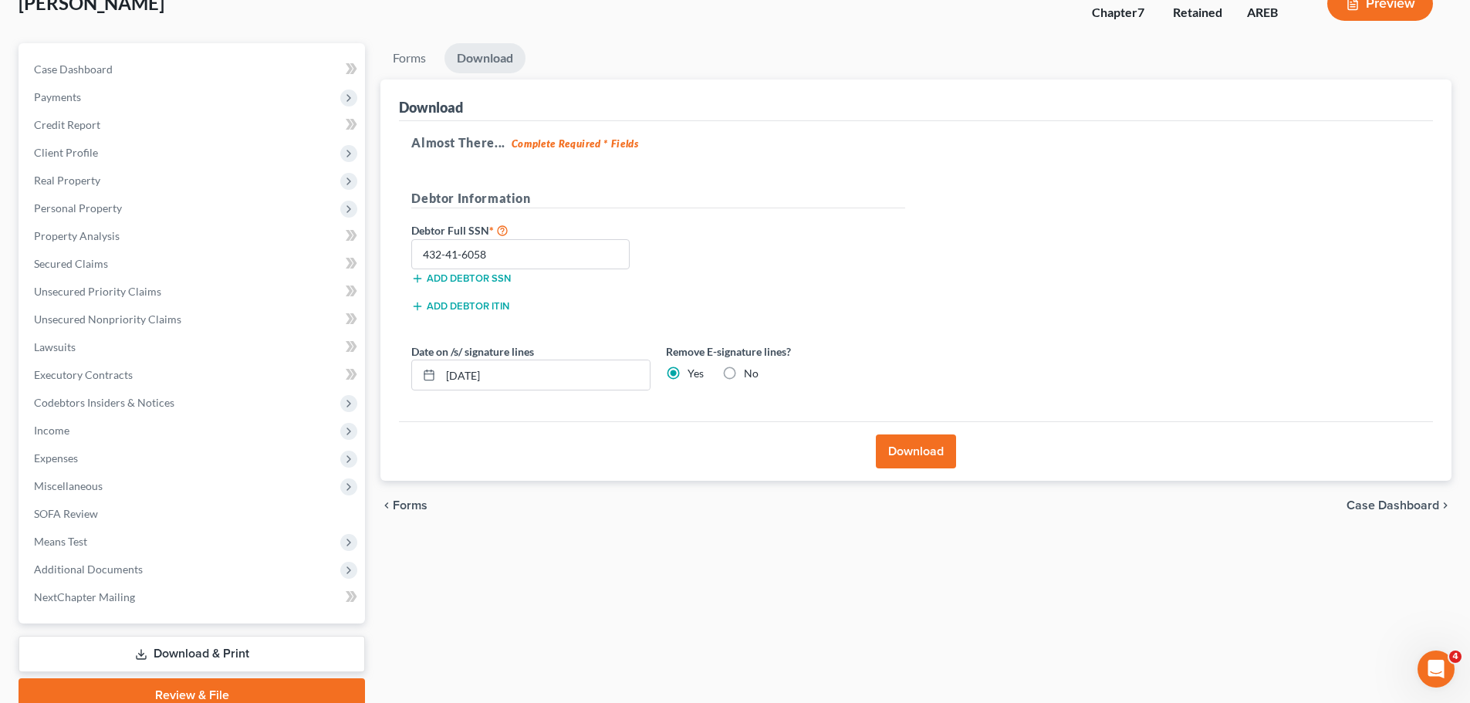
scroll to position [154, 0]
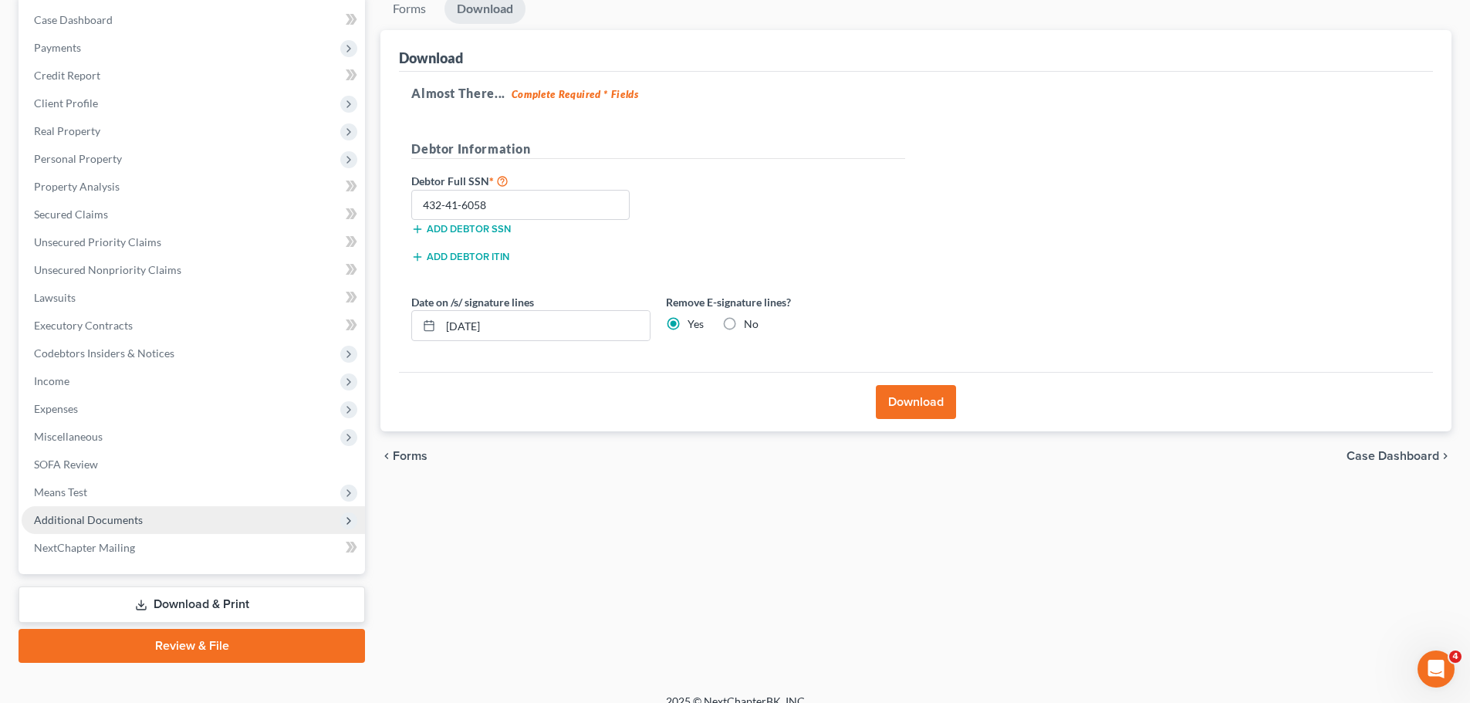
click at [201, 518] on span "Additional Documents" at bounding box center [193, 520] width 343 height 28
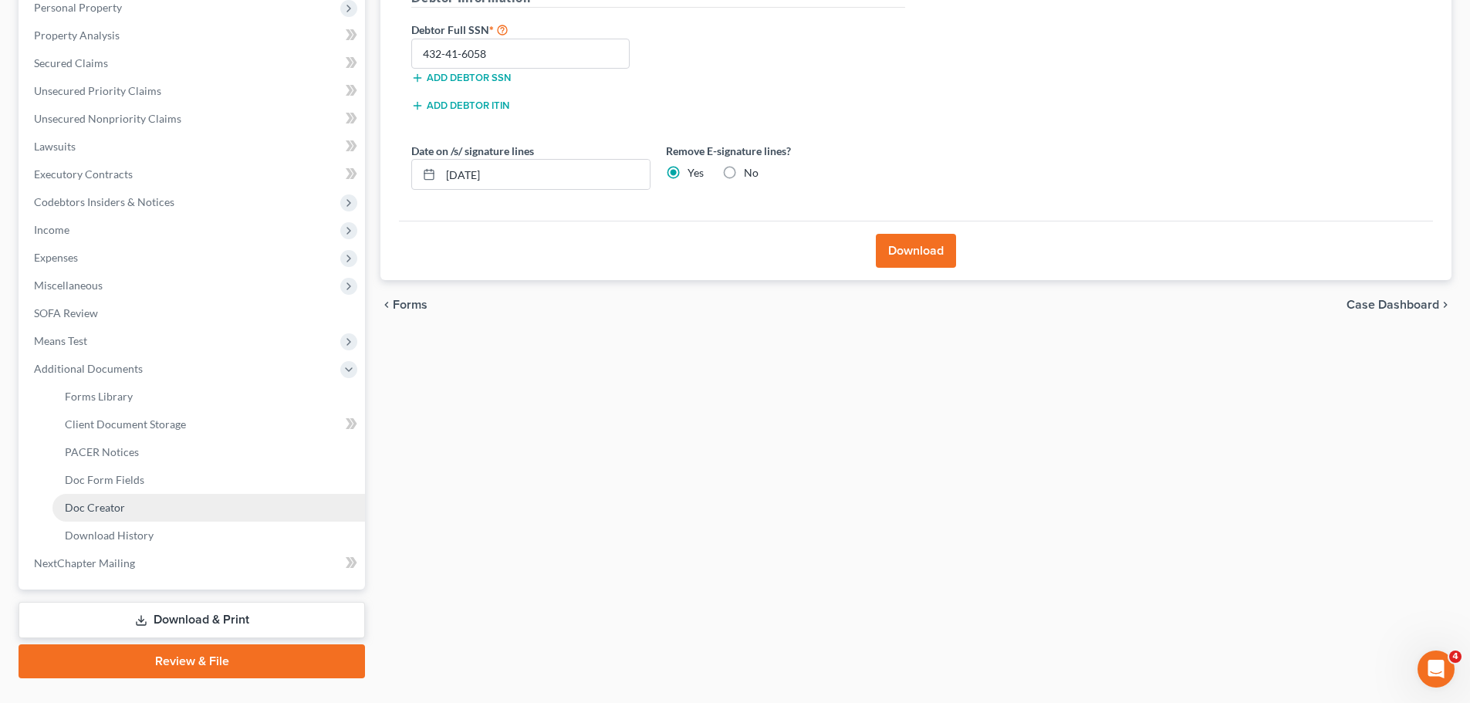
scroll to position [309, 0]
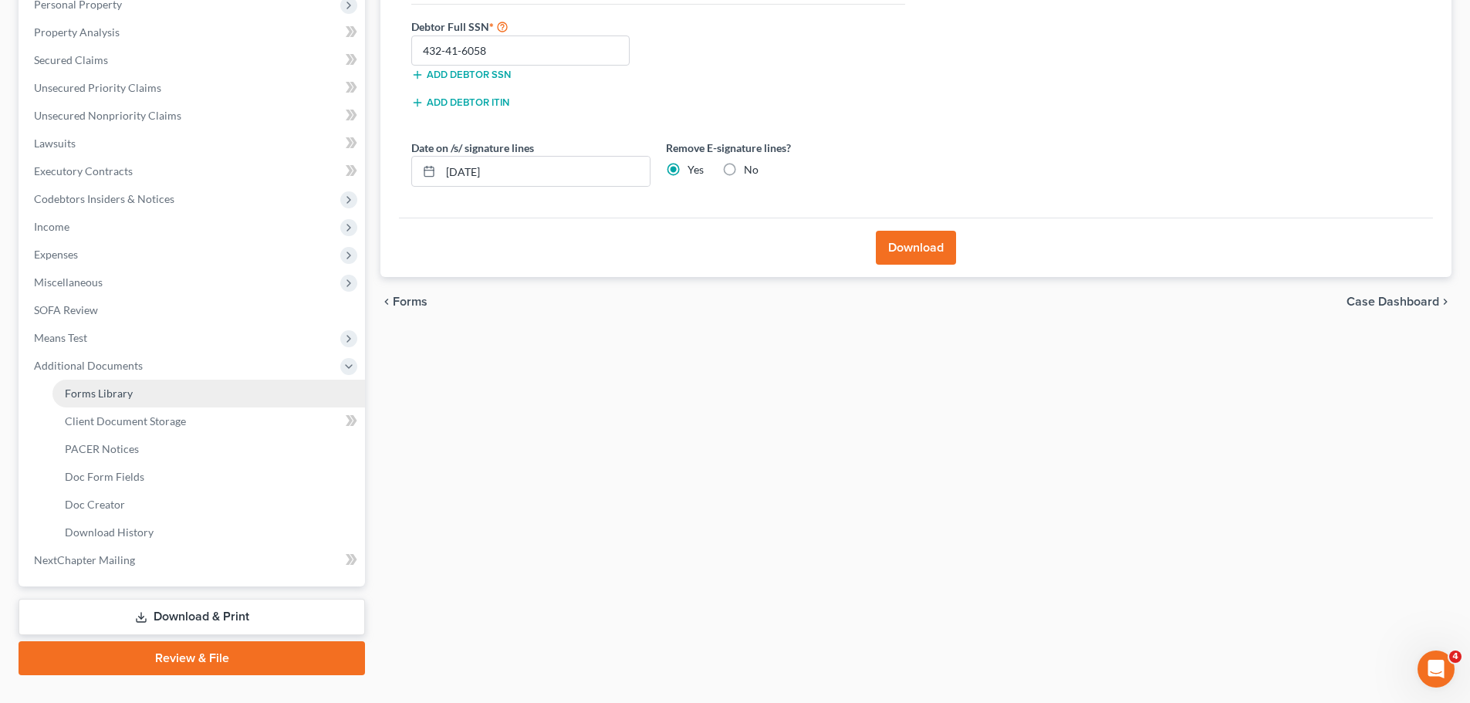
click at [238, 400] on link "Forms Library" at bounding box center [208, 394] width 313 height 28
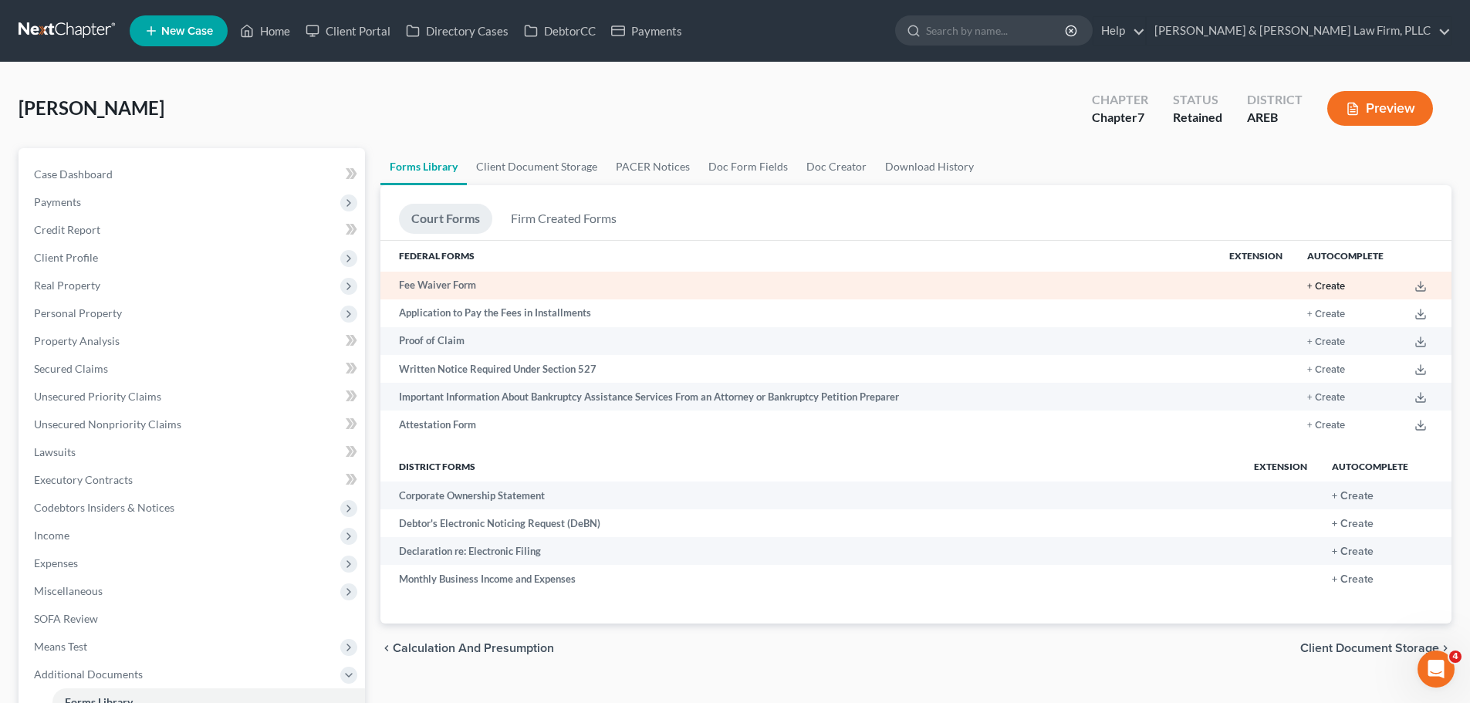
click at [1333, 285] on button "+ Create" at bounding box center [1326, 287] width 38 height 10
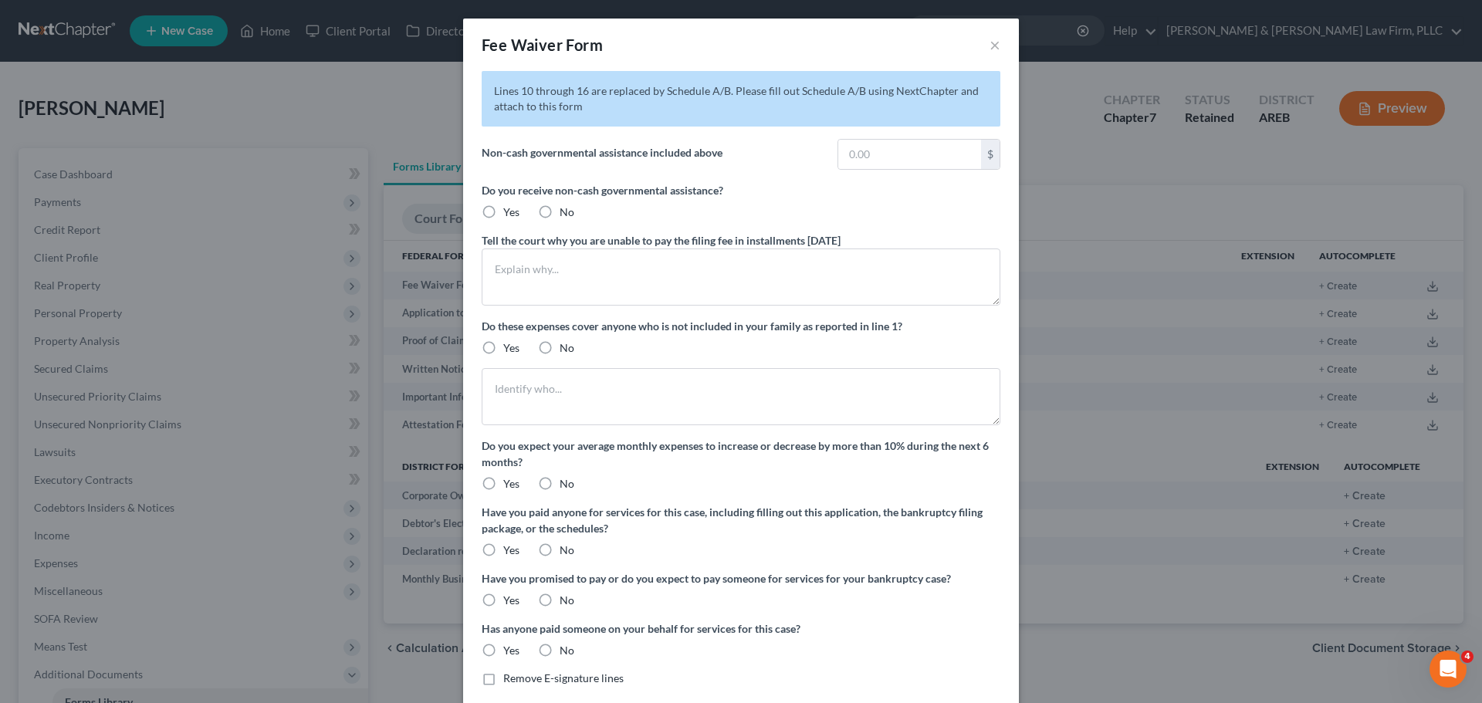
click at [559, 207] on label "No" at bounding box center [566, 212] width 15 height 15
click at [566, 207] on input "No" at bounding box center [571, 210] width 10 height 10
radio input "true"
click at [663, 274] on textarea at bounding box center [741, 276] width 519 height 57
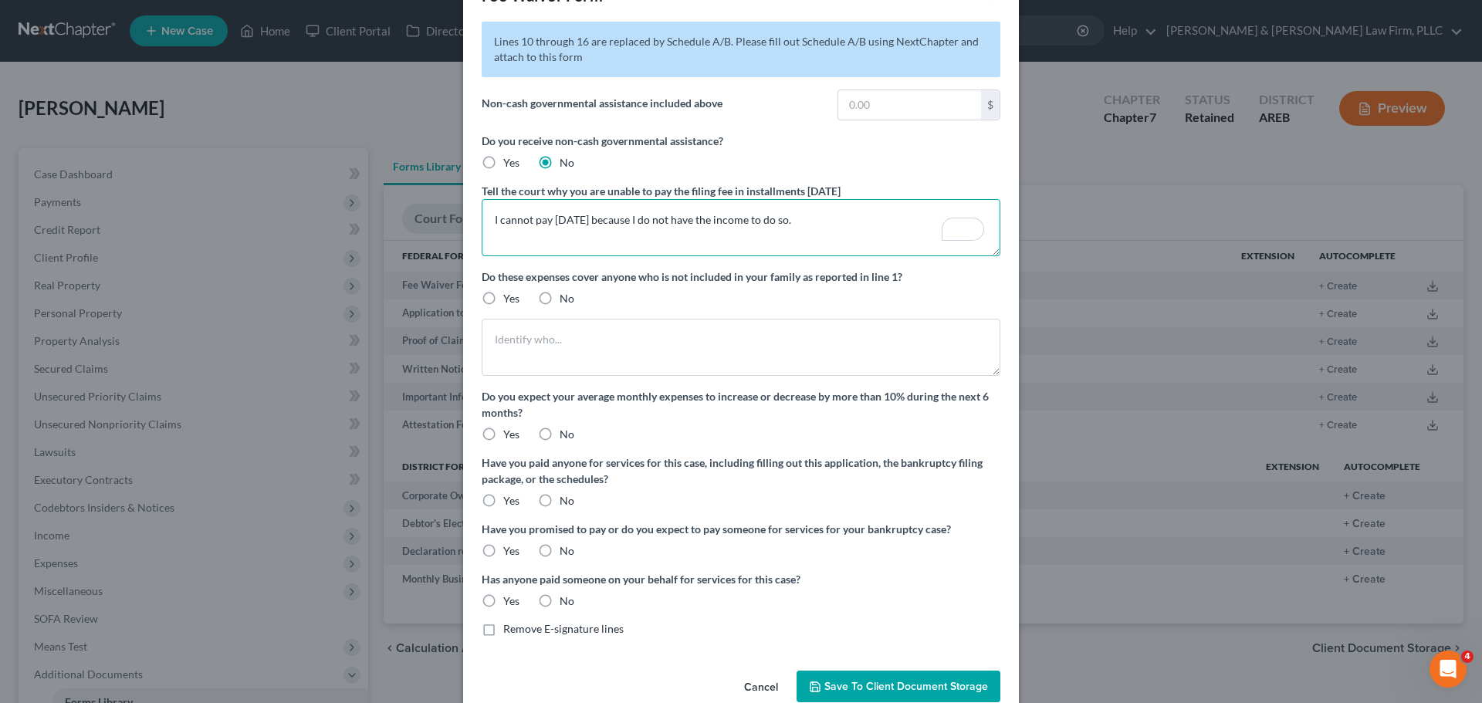
scroll to position [77, 0]
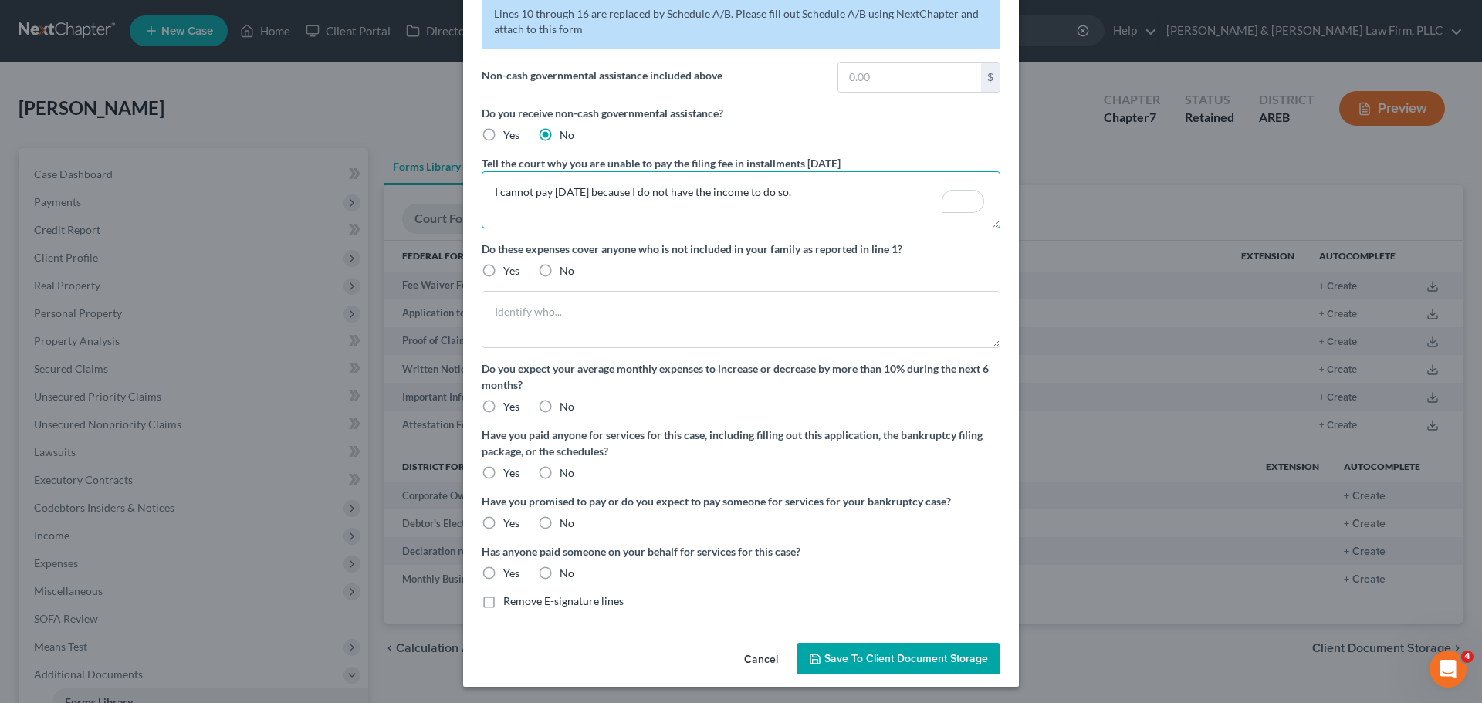
type textarea "I cannot pay within 120 days because I do not have the income to do so."
click at [559, 268] on label "No" at bounding box center [566, 270] width 15 height 15
click at [566, 268] on input "No" at bounding box center [571, 268] width 10 height 10
radio input "true"
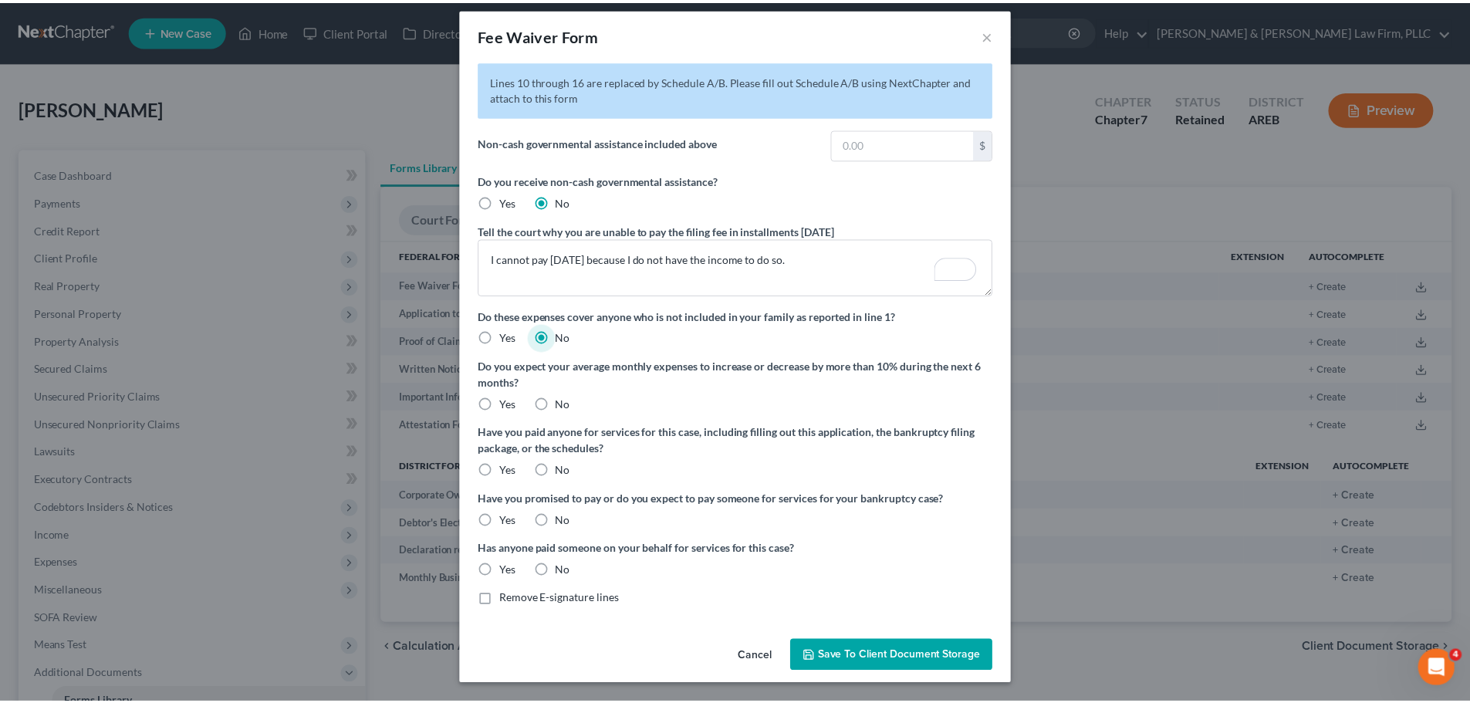
scroll to position [10, 0]
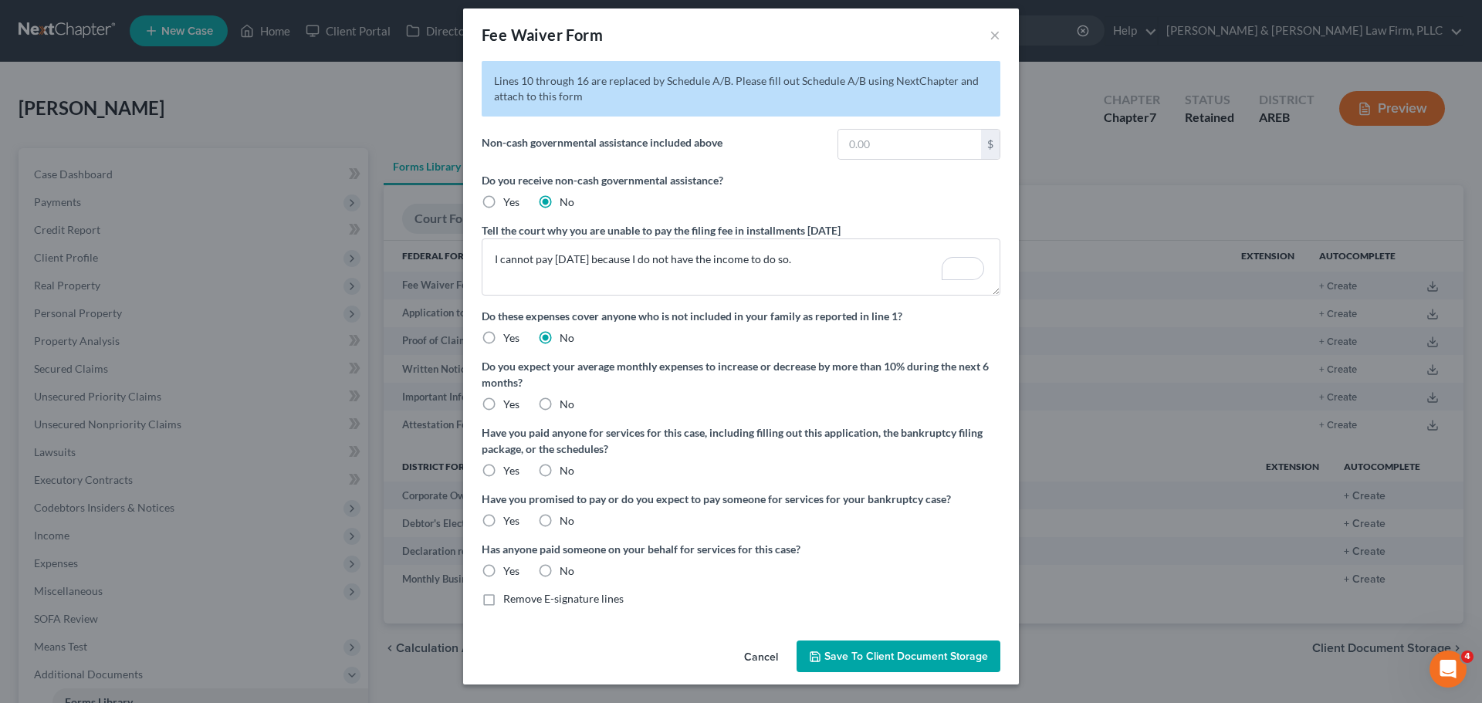
click at [559, 404] on label "No" at bounding box center [566, 404] width 15 height 15
click at [566, 404] on input "No" at bounding box center [571, 402] width 10 height 10
radio input "true"
click at [559, 467] on label "No" at bounding box center [566, 470] width 15 height 15
click at [566, 467] on input "No" at bounding box center [571, 468] width 10 height 10
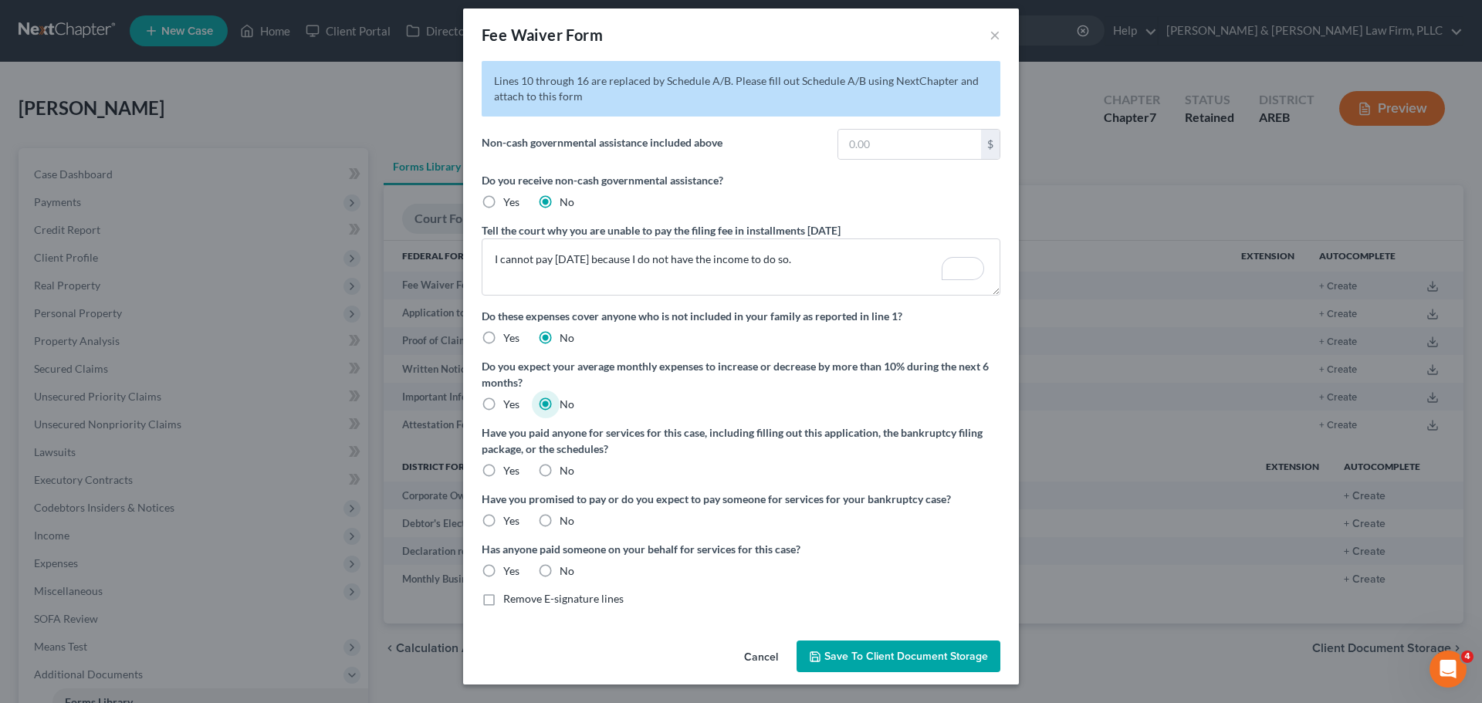
radio input "true"
click at [559, 519] on label "No" at bounding box center [566, 520] width 15 height 15
click at [566, 519] on input "No" at bounding box center [571, 518] width 10 height 10
radio input "true"
click at [559, 573] on label "No" at bounding box center [566, 570] width 15 height 15
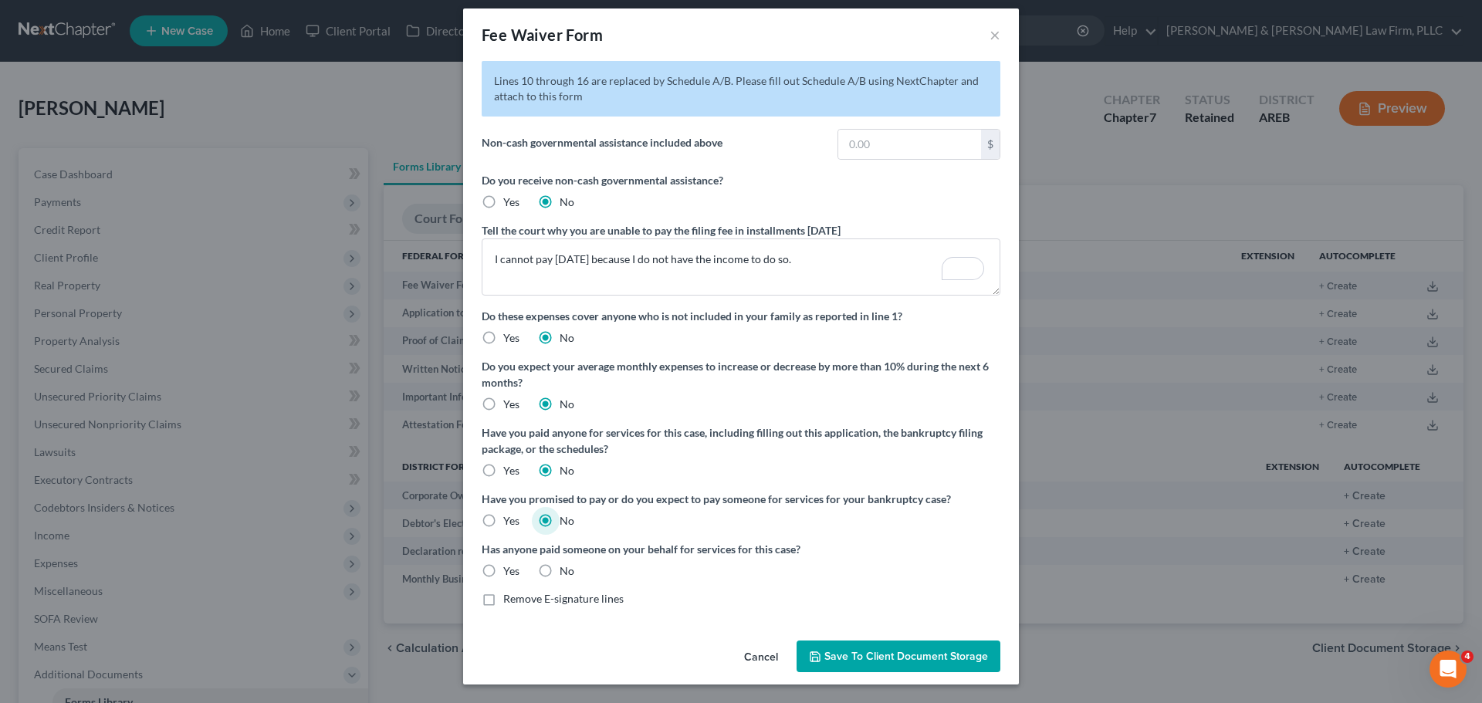
click at [566, 573] on input "No" at bounding box center [571, 568] width 10 height 10
radio input "true"
click at [503, 596] on label "Remove E-signature lines" at bounding box center [563, 598] width 120 height 15
click at [509, 596] on input "Remove E-signature lines" at bounding box center [514, 596] width 10 height 10
checkbox input "true"
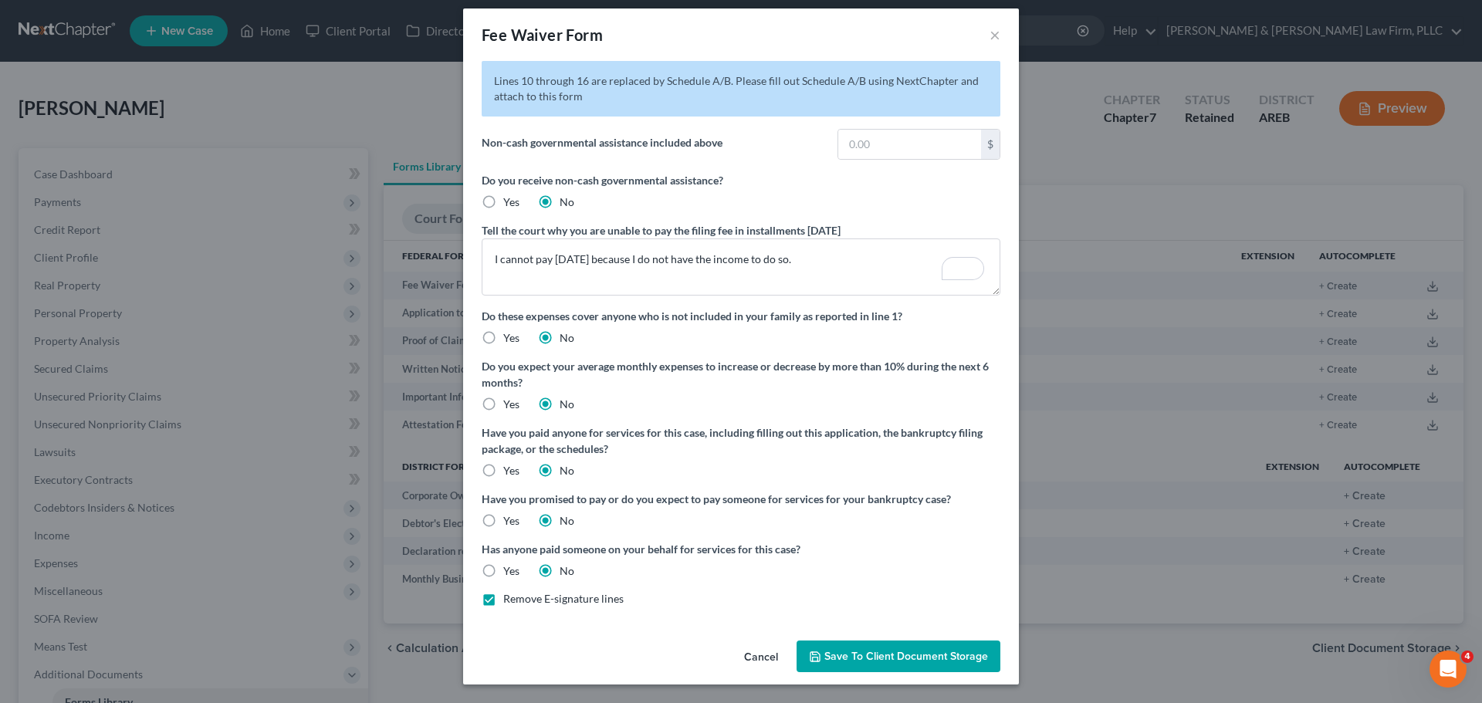
click at [824, 653] on span "Save to Client Document Storage" at bounding box center [906, 656] width 164 height 13
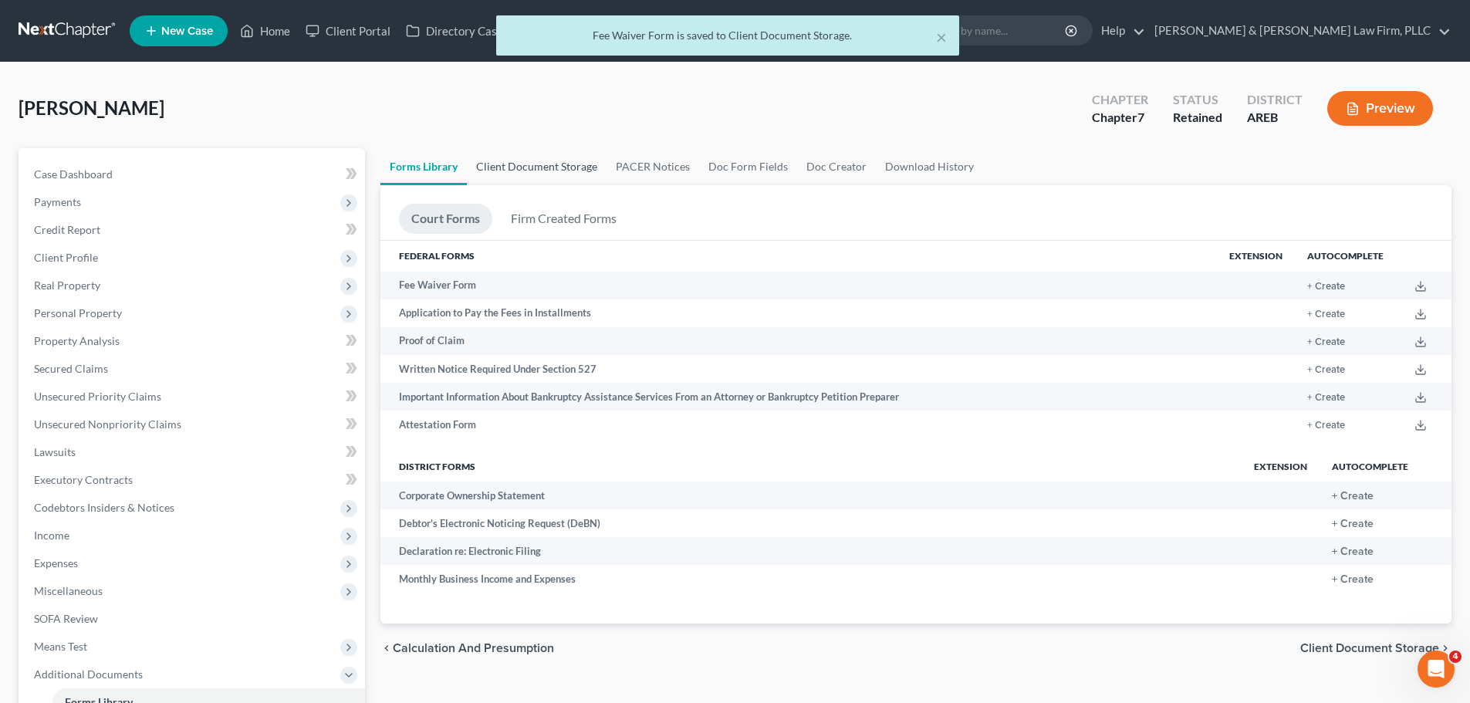
click at [556, 173] on link "Client Document Storage" at bounding box center [537, 166] width 140 height 37
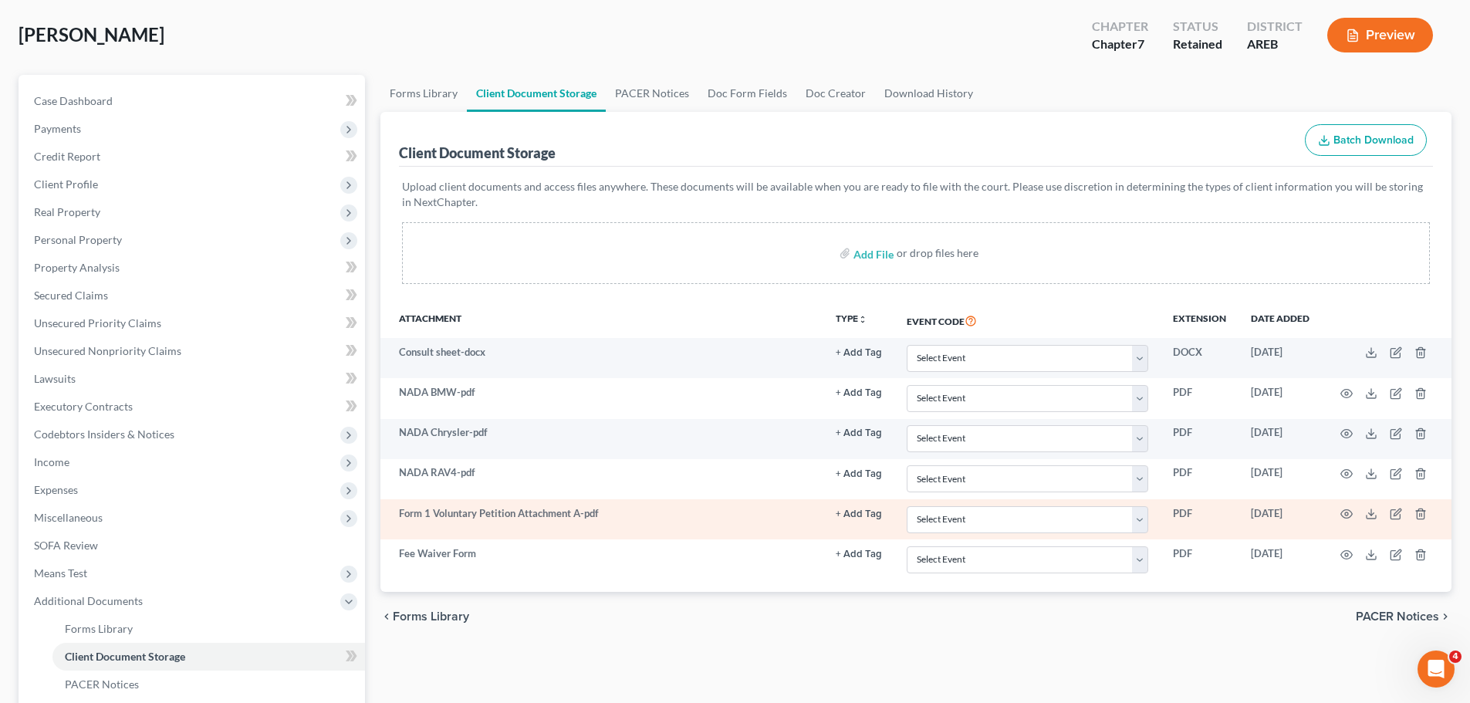
scroll to position [77, 0]
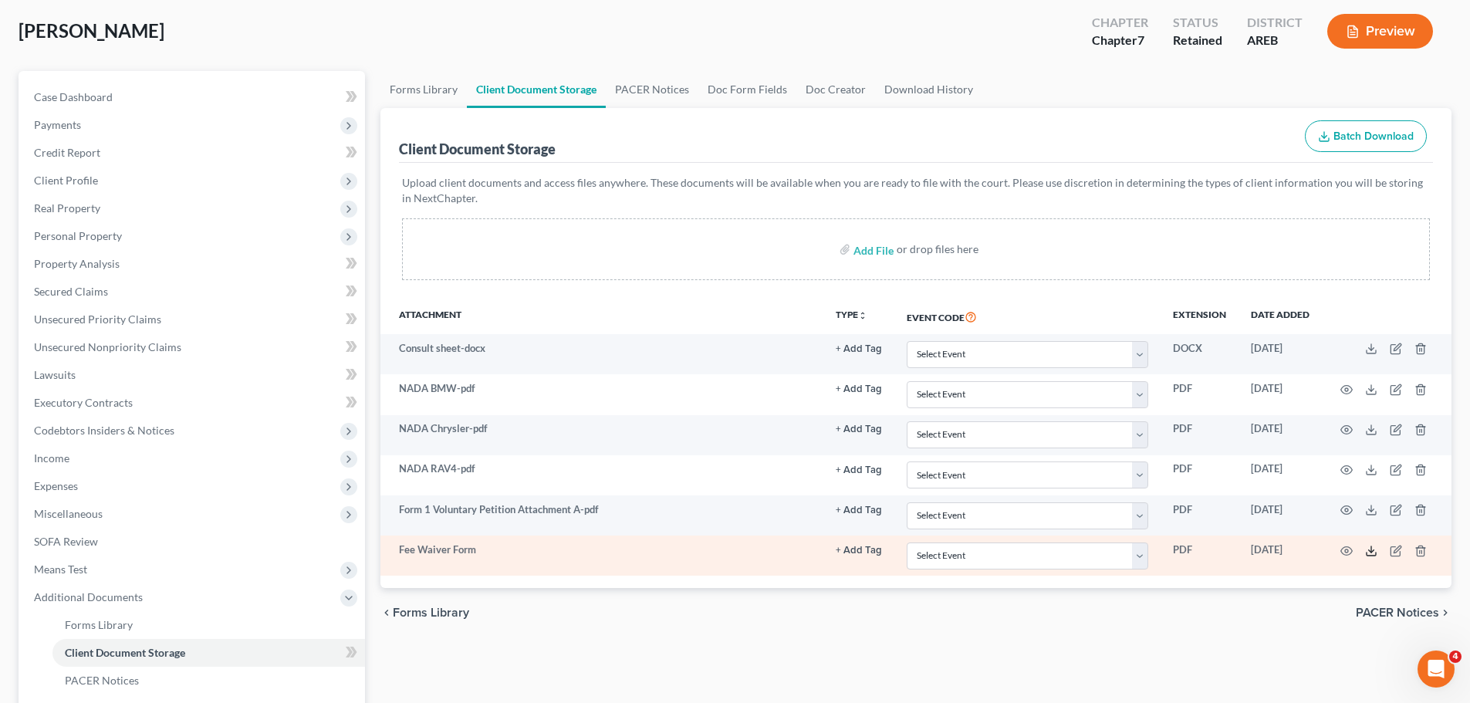
click at [1367, 556] on icon at bounding box center [1371, 554] width 9 height 3
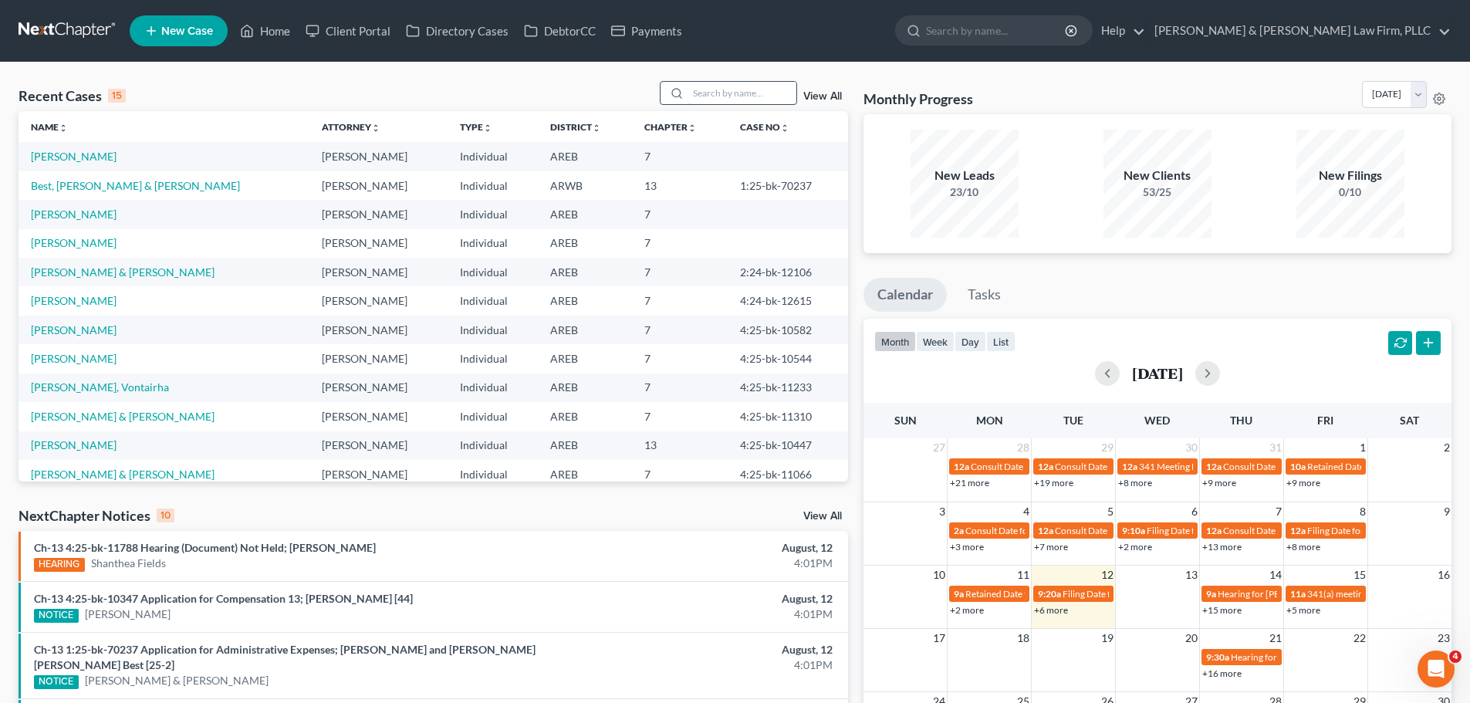
click at [754, 90] on input "search" at bounding box center [742, 93] width 108 height 22
type input ";"
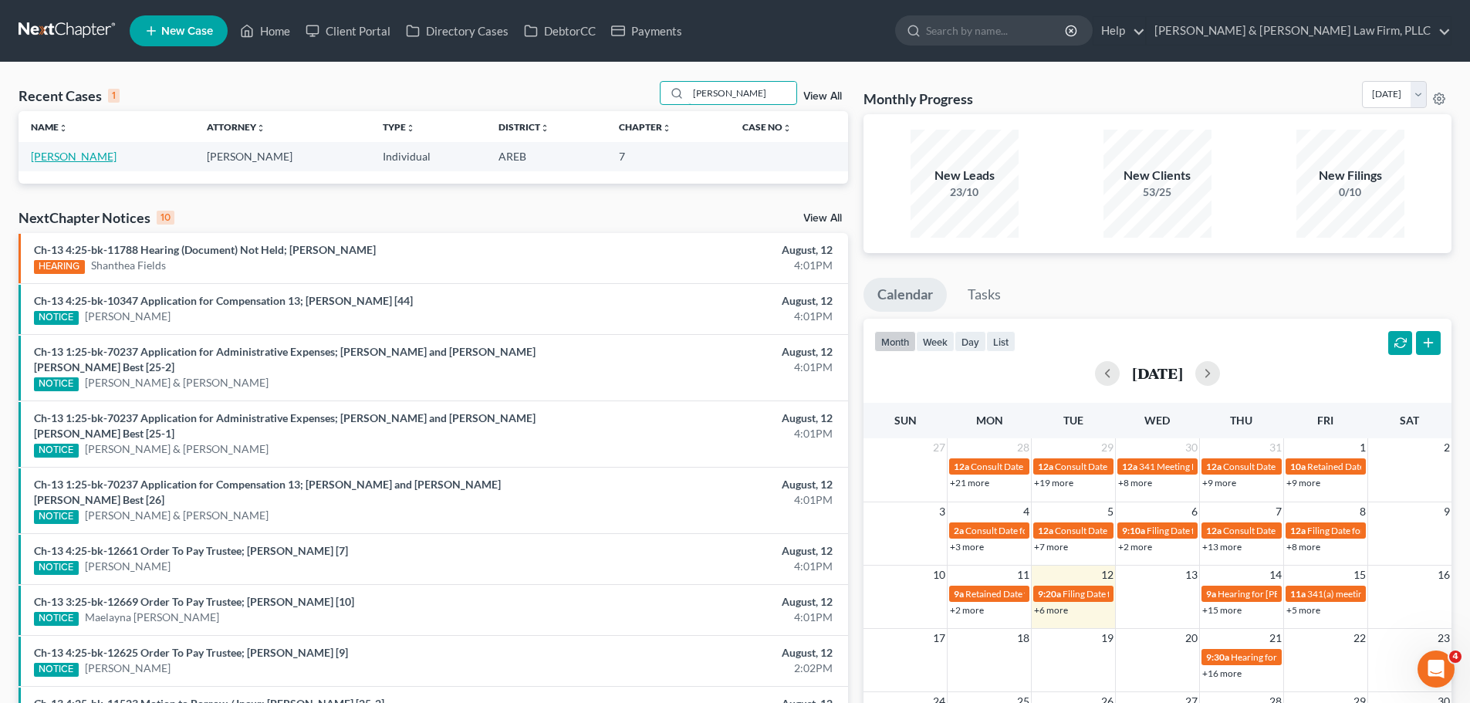
type input "[PERSON_NAME]"
click at [99, 151] on link "[PERSON_NAME]" at bounding box center [74, 156] width 86 height 13
select select "6"
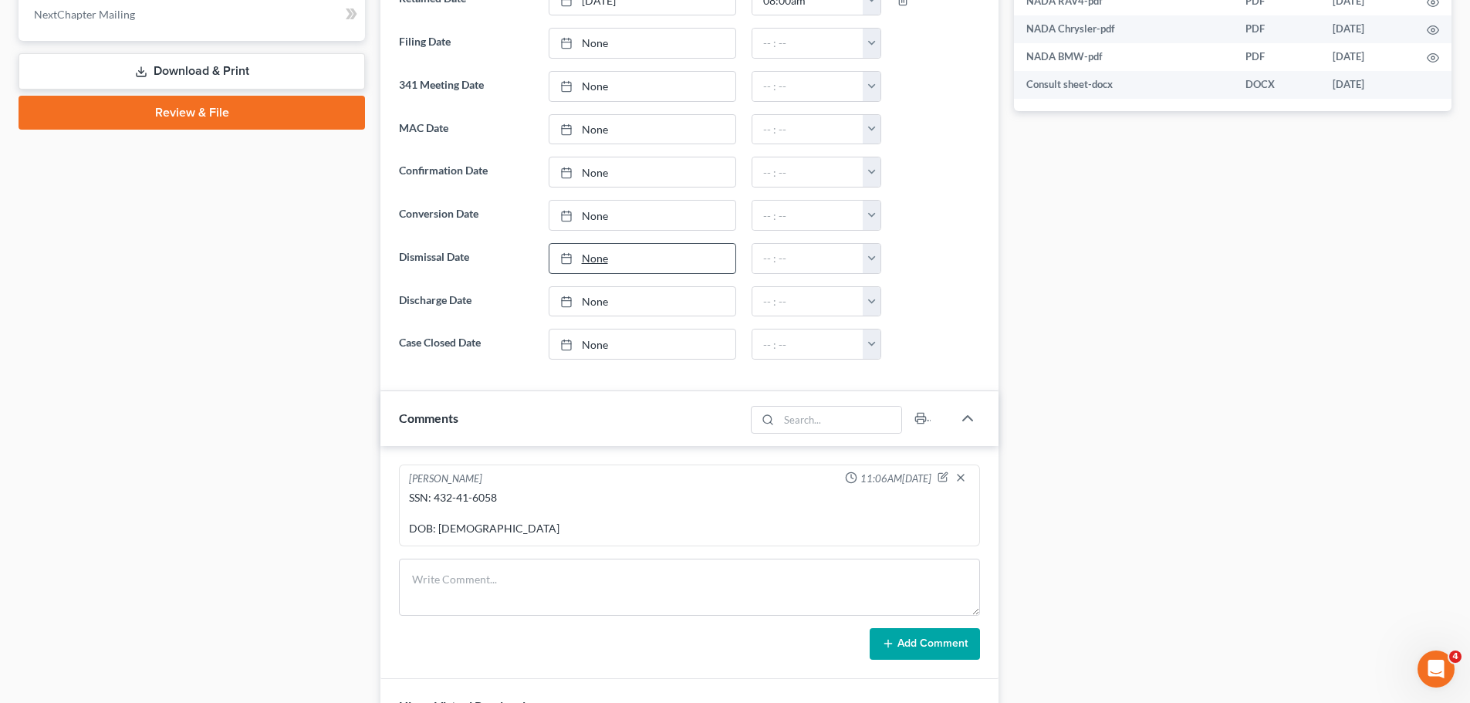
scroll to position [772, 0]
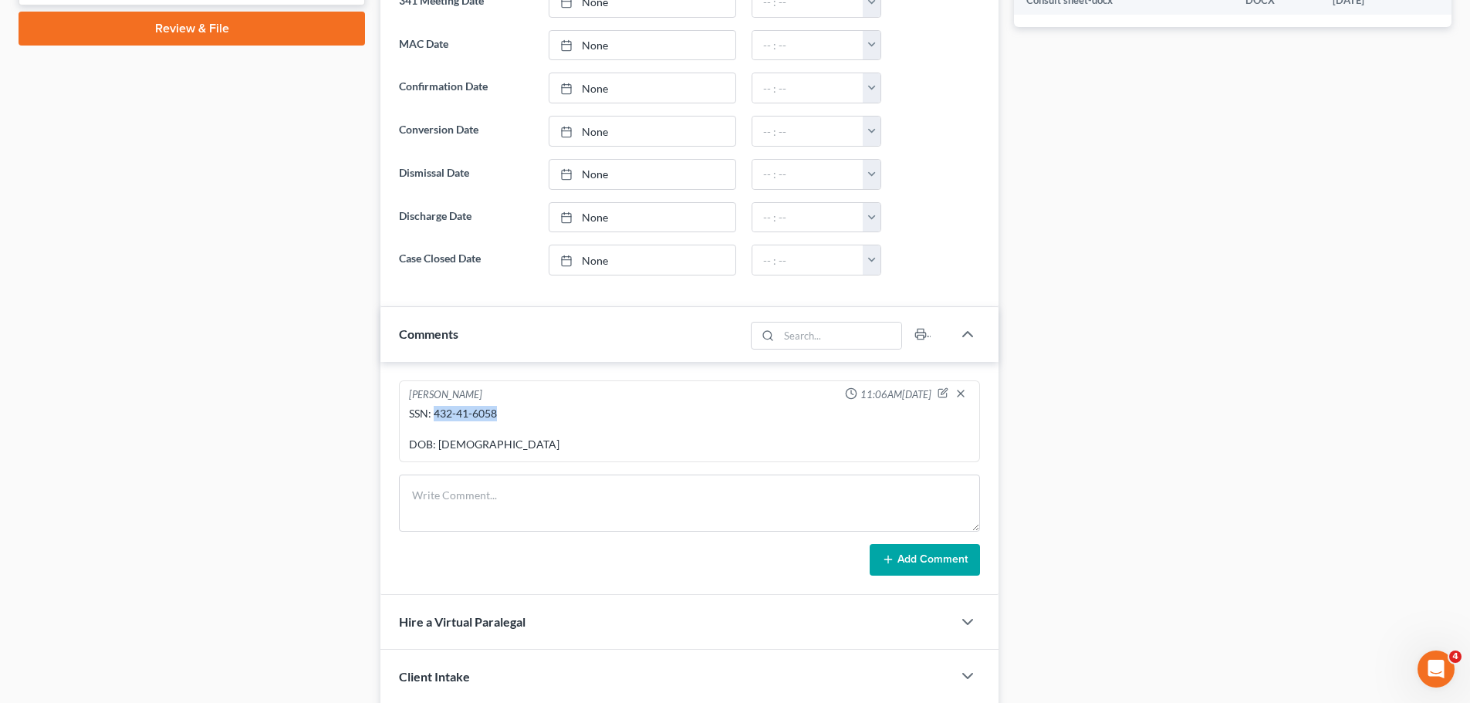
drag, startPoint x: 502, startPoint y: 416, endPoint x: 434, endPoint y: 417, distance: 68.7
click at [434, 417] on div "SSN: 432-41-6058 DOB: [DEMOGRAPHIC_DATA]" at bounding box center [689, 429] width 561 height 46
copy div "432-41-6058"
